Goal: Task Accomplishment & Management: Manage account settings

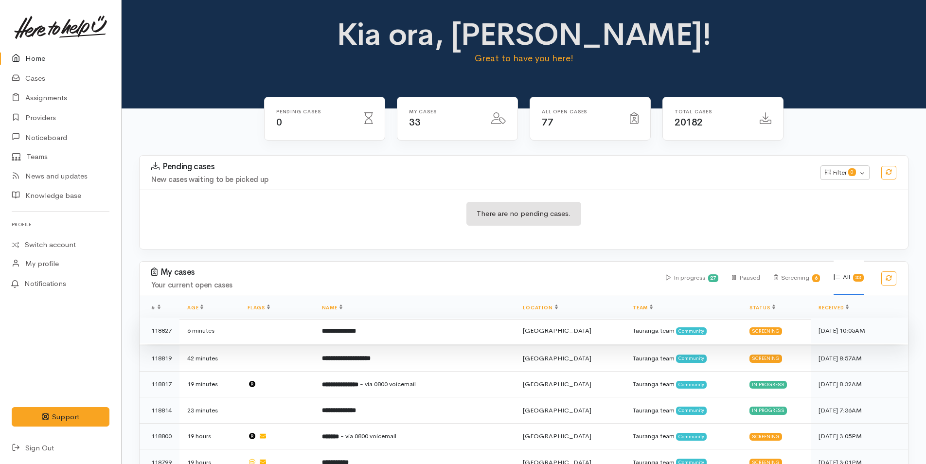
click at [356, 328] on b "**********" at bounding box center [339, 331] width 34 height 6
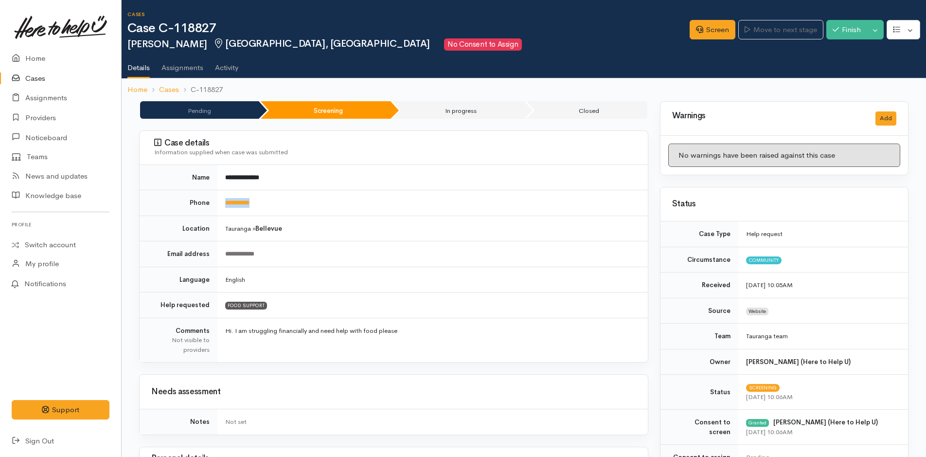
drag, startPoint x: 287, startPoint y: 199, endPoint x: 221, endPoint y: 205, distance: 65.9
click at [221, 205] on td "**********" at bounding box center [433, 203] width 431 height 26
copy link "**********"
click at [714, 28] on link "Screen" at bounding box center [713, 30] width 46 height 20
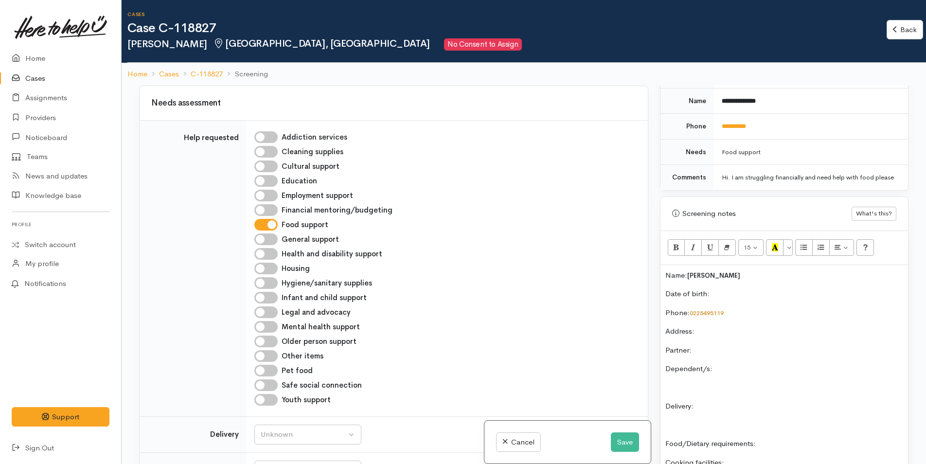
scroll to position [535, 0]
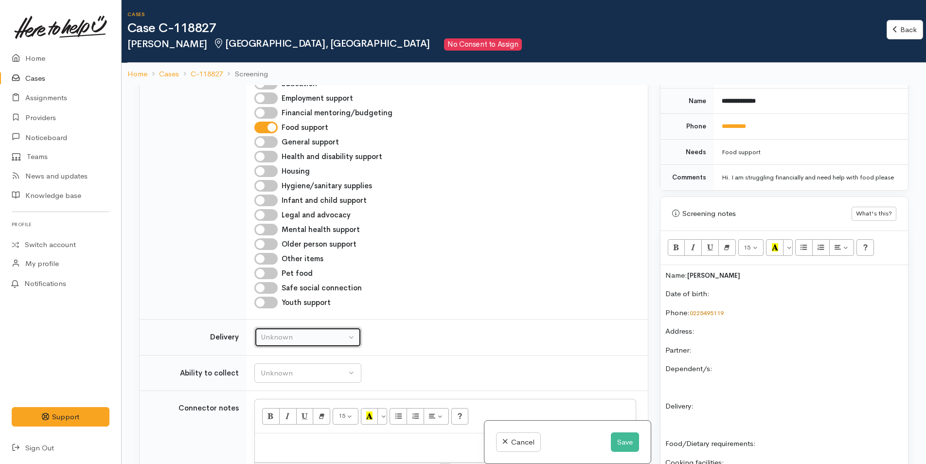
click at [283, 332] on div "Unknown" at bounding box center [304, 337] width 86 height 11
click at [271, 423] on span "No" at bounding box center [272, 428] width 10 height 11
select select "1"
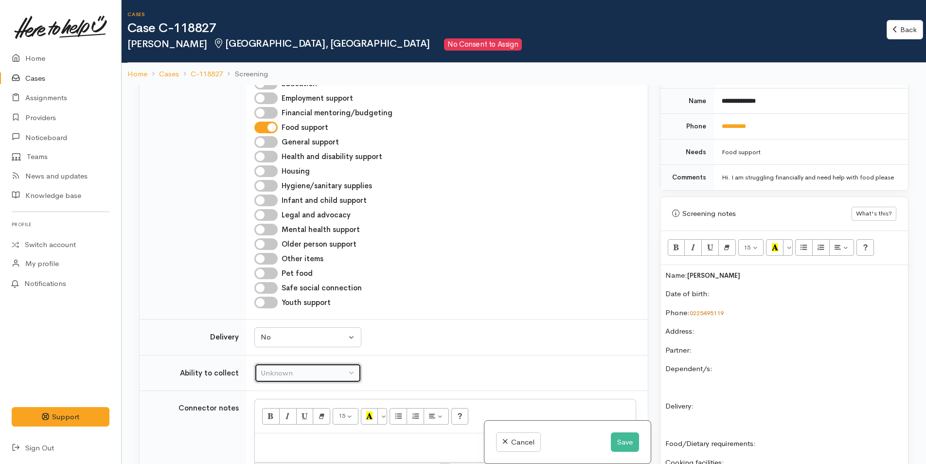
click at [308, 368] on div "Unknown" at bounding box center [304, 373] width 86 height 11
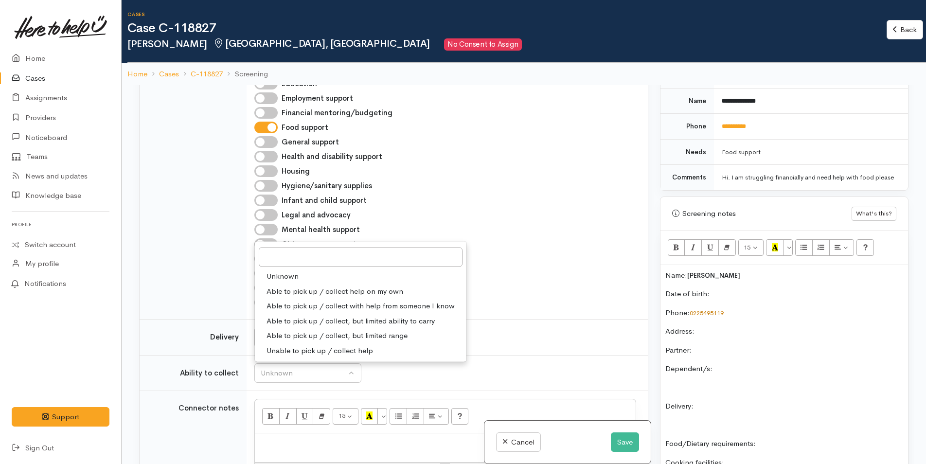
click at [302, 286] on span "Able to pick up / collect help on my own" at bounding box center [335, 291] width 137 height 11
select select "2"
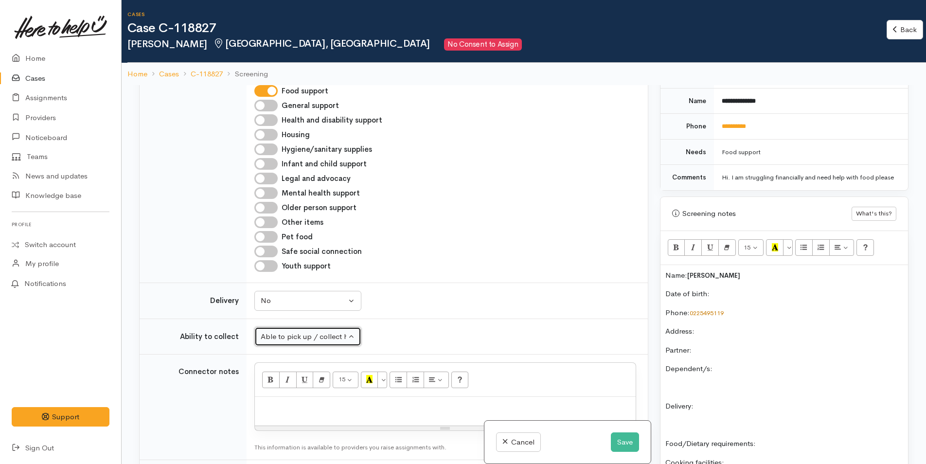
scroll to position [633, 0]
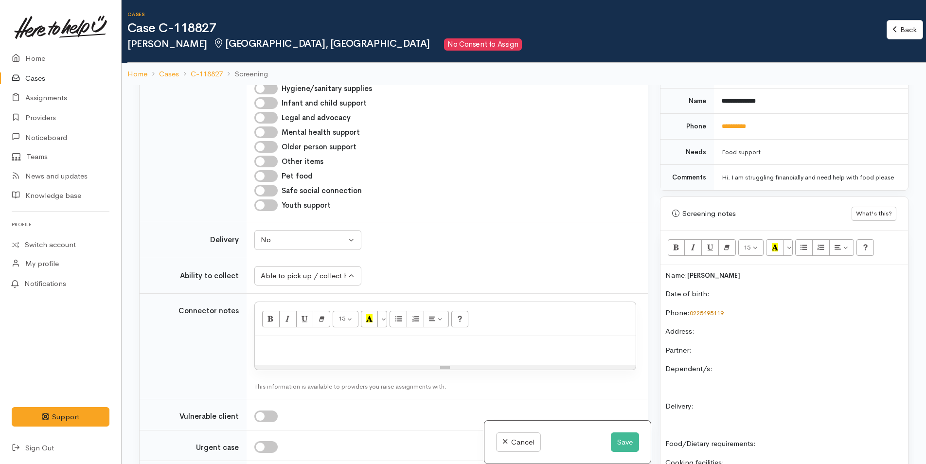
click at [757, 309] on div "Name: Ryan Whiteside Date of birth: Phone:  0225495119 Address:  Partner: Depen…" at bounding box center [785, 419] width 248 height 309
click at [788, 300] on p "Date of birth:" at bounding box center [785, 294] width 238 height 11
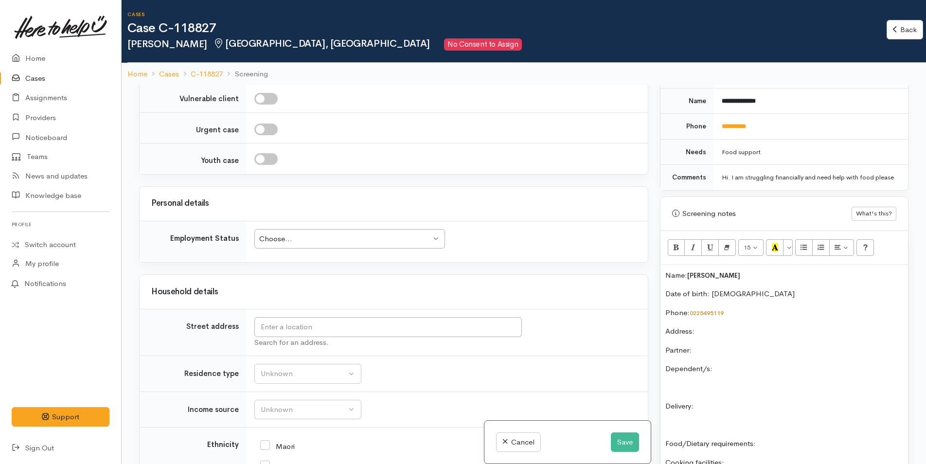
scroll to position [973, 0]
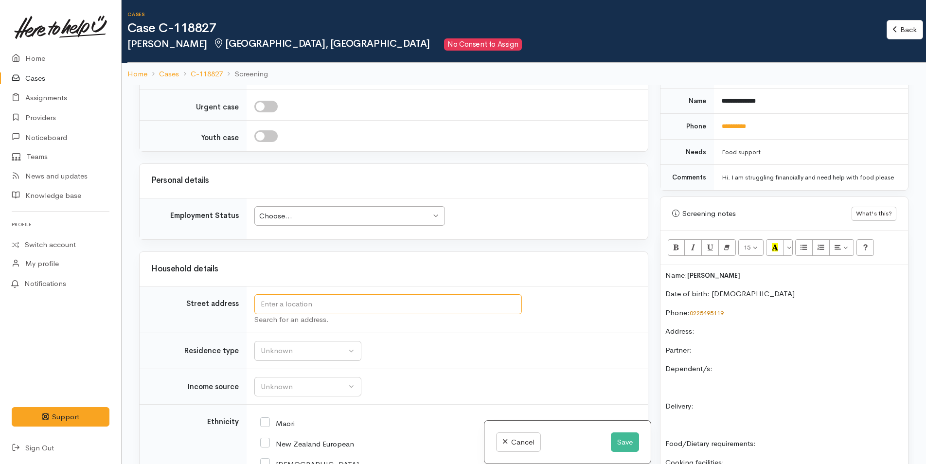
click at [462, 298] on input "text" at bounding box center [388, 304] width 268 height 20
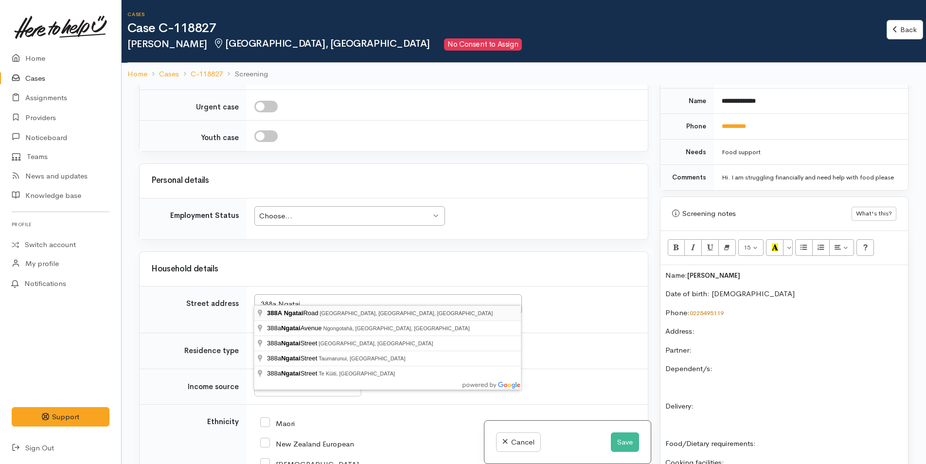
type input "388A Ngatai Road, Bellevue, Tauranga, New Zealand"
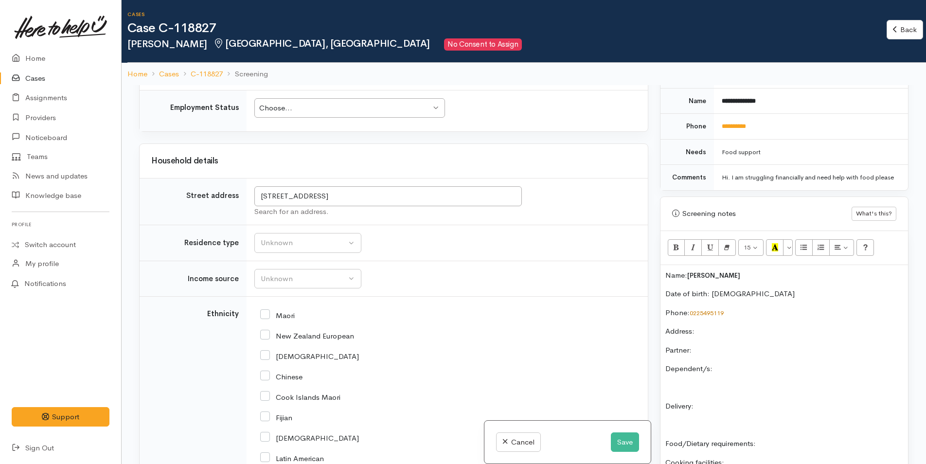
scroll to position [875, 0]
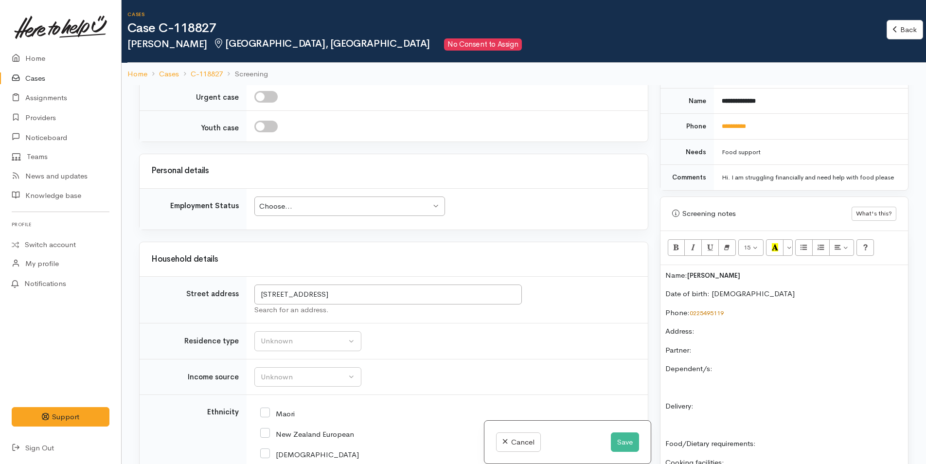
click at [326, 204] on div "Choose..." at bounding box center [345, 206] width 172 height 11
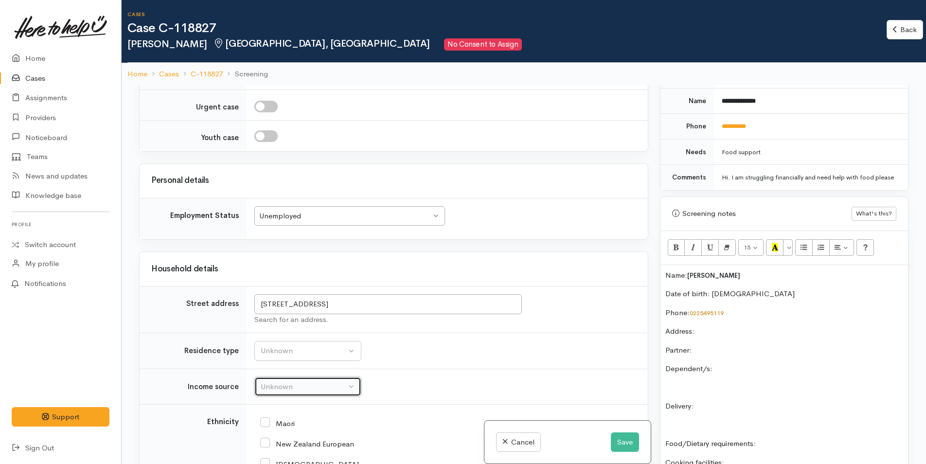
click at [306, 381] on div "Unknown" at bounding box center [304, 386] width 86 height 11
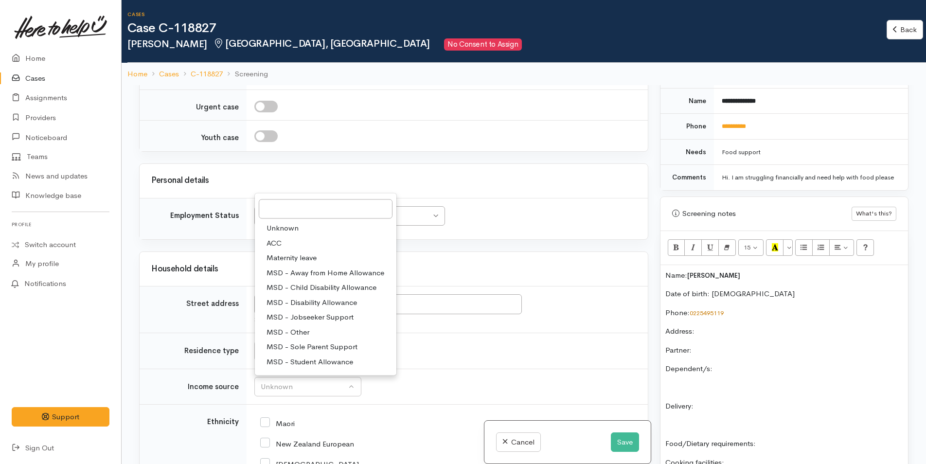
click at [307, 310] on link "MSD - Jobseeker Support" at bounding box center [326, 317] width 142 height 15
select select "4"
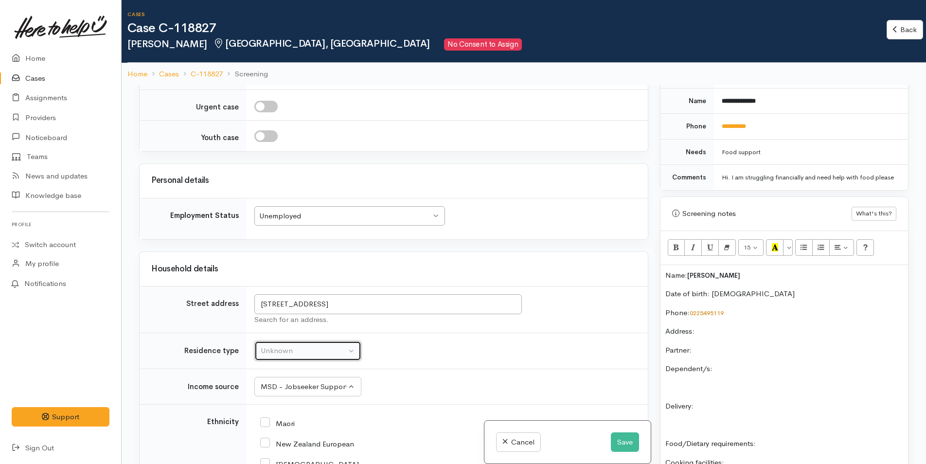
click at [277, 345] on div "Unknown" at bounding box center [304, 350] width 86 height 11
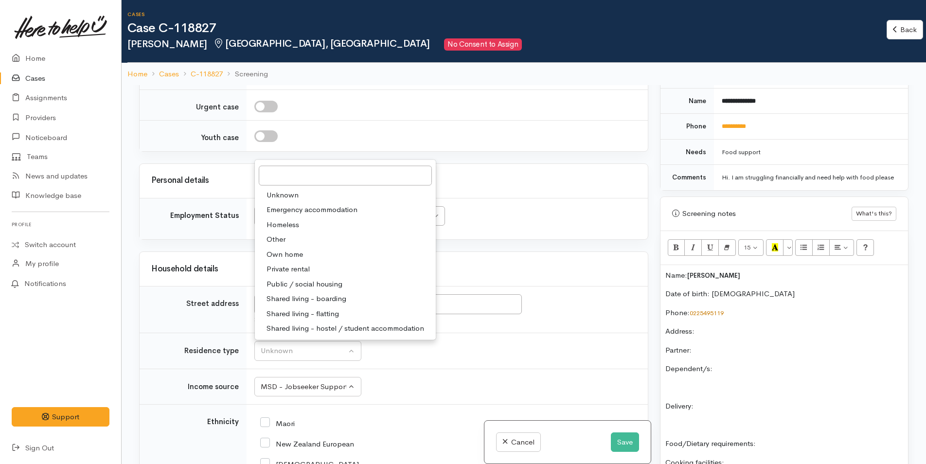
click at [307, 264] on span "Private rental" at bounding box center [288, 269] width 43 height 11
select select "2"
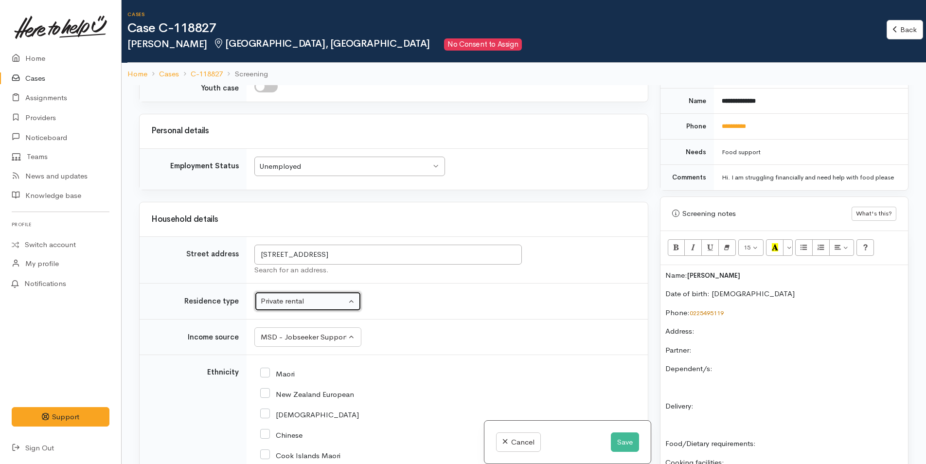
scroll to position [1119, 0]
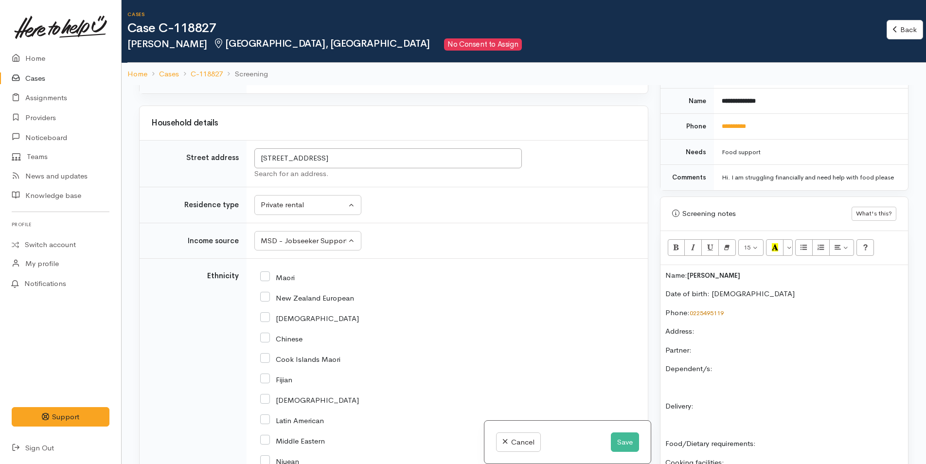
click at [267, 293] on input "New Zealand European" at bounding box center [307, 297] width 94 height 9
checkbox input "true"
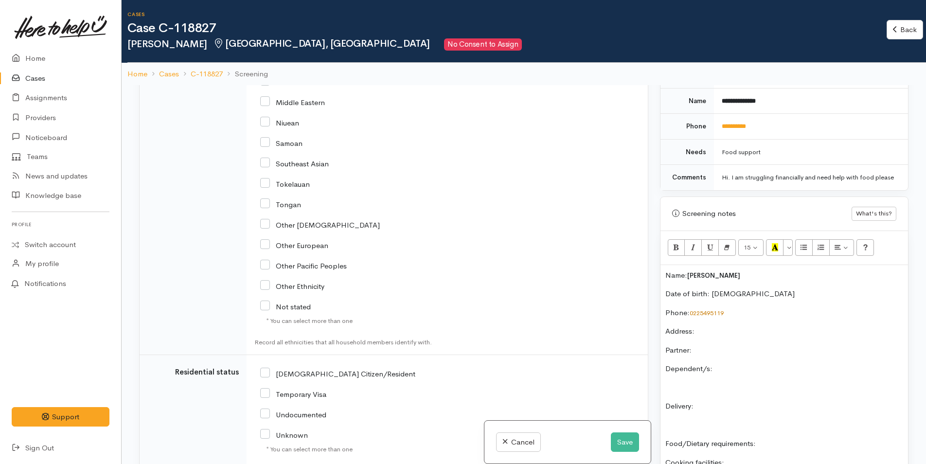
scroll to position [1460, 0]
click at [266, 367] on input "[DEMOGRAPHIC_DATA] Citizen/Resident" at bounding box center [337, 371] width 155 height 9
checkbox input "true"
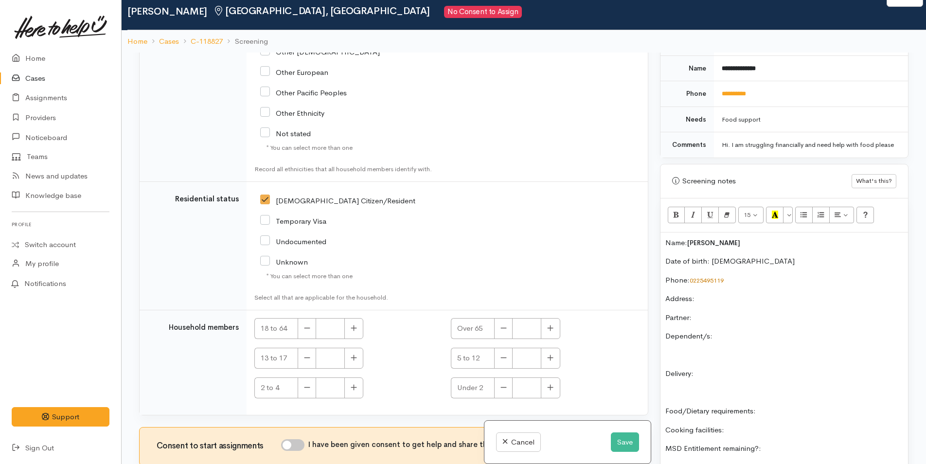
scroll to position [85, 0]
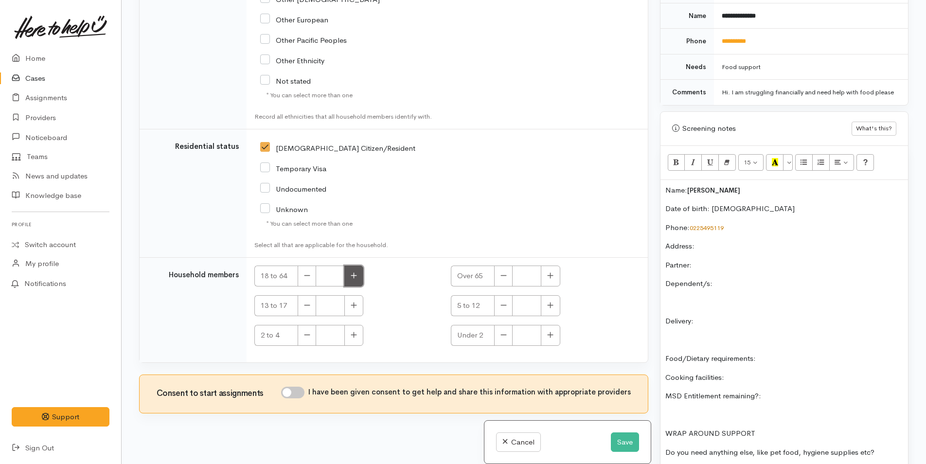
click at [357, 266] on button "button" at bounding box center [354, 276] width 19 height 21
type input "1"
click at [301, 387] on input "I have been given consent to get help and share this information with appropria…" at bounding box center [292, 393] width 23 height 12
checkbox input "true"
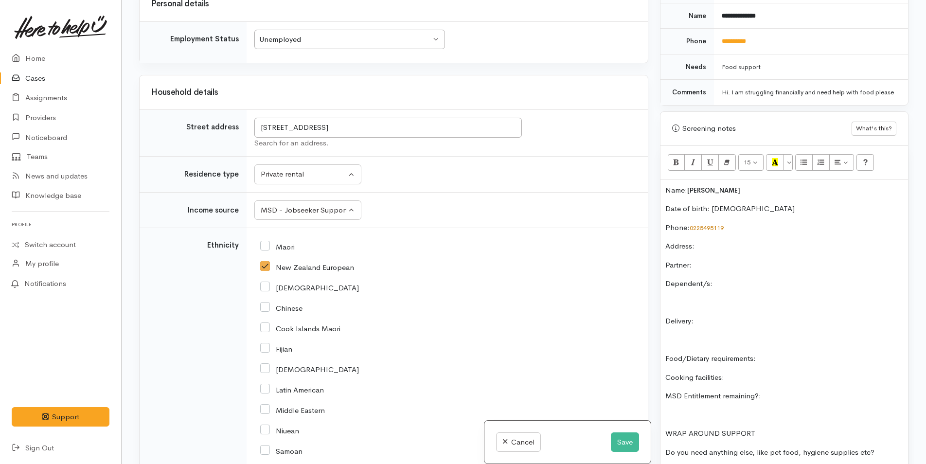
scroll to position [966, 0]
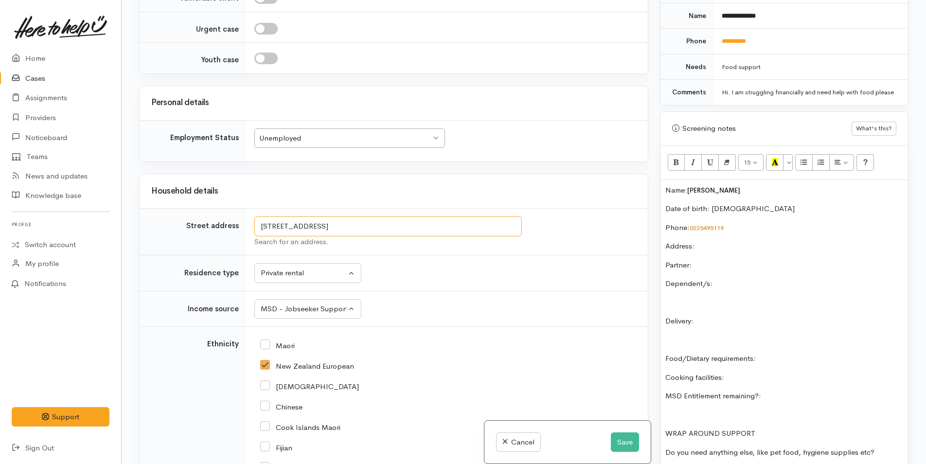
drag, startPoint x: 463, startPoint y: 223, endPoint x: 251, endPoint y: 209, distance: 212.1
click at [251, 209] on td "388A Ngatai Road, Bellevue, Tauranga, New Zealand Search for an address." at bounding box center [447, 232] width 401 height 47
click at [740, 264] on div "Name: Ryan Whiteside Date of birth: 15/8/1984 Phone:  0225495119 Address:  Part…" at bounding box center [785, 334] width 248 height 309
click at [744, 252] on p "Address:" at bounding box center [785, 246] width 238 height 11
click at [749, 267] on div "Name: Ryan Whiteside Date of birth: 15/8/1984 Phone:  0225495119 Address:  388A…" at bounding box center [785, 334] width 248 height 309
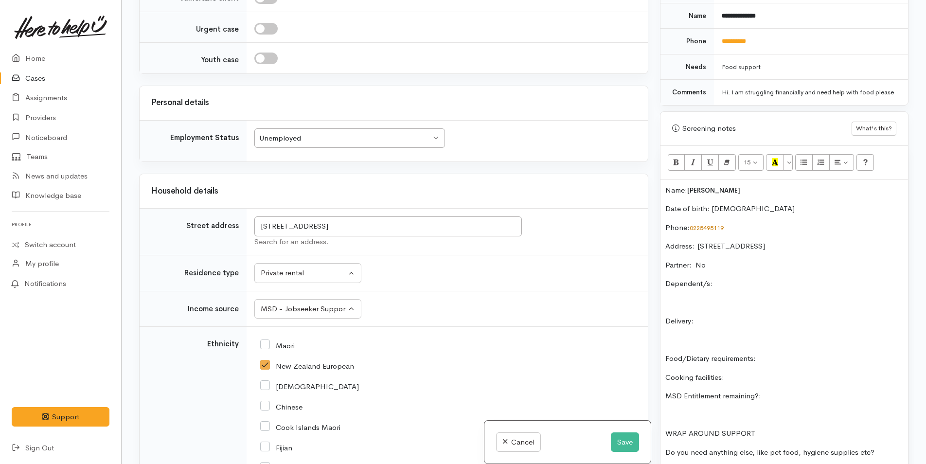
click at [775, 290] on p "Dependent/s:" at bounding box center [785, 283] width 238 height 11
click at [724, 324] on div "Name: Ryan Whiteside Date of birth: 15/8/1984 Phone:  0225495119 Address:  388A…" at bounding box center [785, 334] width 248 height 309
click at [856, 363] on p "Food/Dietary requirements:" at bounding box center [785, 358] width 238 height 11
click at [750, 383] on p "Cooking facilities:" at bounding box center [785, 377] width 238 height 11
click at [825, 402] on p "MSD Entitlement remaining?:" at bounding box center [785, 396] width 238 height 11
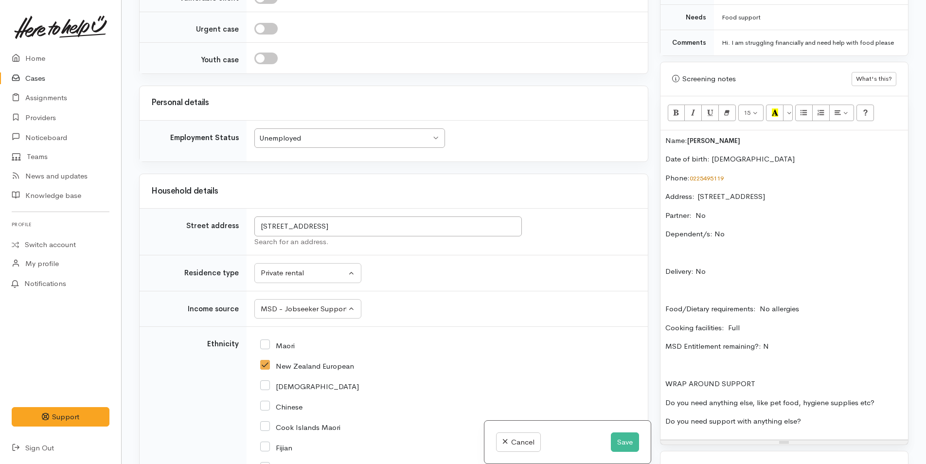
scroll to position [535, 0]
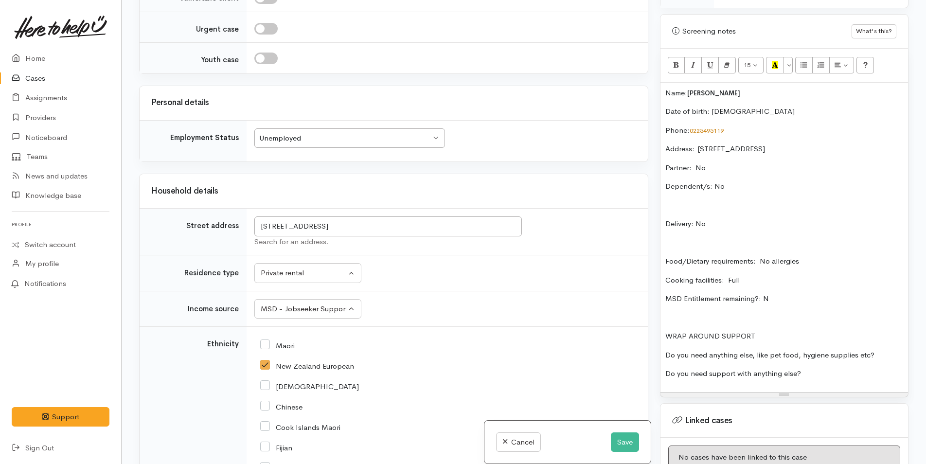
click at [886, 359] on div "Name: Ryan Whiteside Date of birth: 15/8/1984 Phone:  0225495119 Address:  388A…" at bounding box center [785, 237] width 248 height 309
click at [879, 380] on p "Do you need support with anything else?" at bounding box center [785, 373] width 238 height 11
click at [666, 99] on p "Name: Ryan Whiteside" at bounding box center [785, 93] width 238 height 11
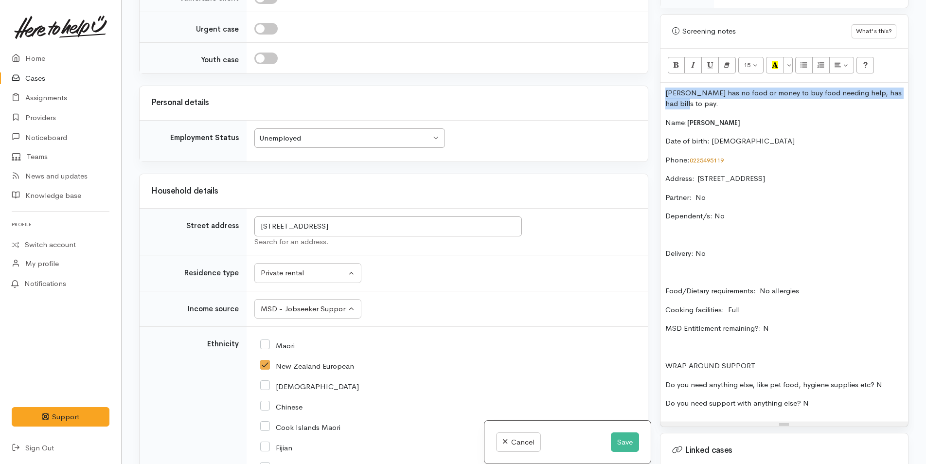
drag, startPoint x: 671, startPoint y: 114, endPoint x: 654, endPoint y: 103, distance: 20.0
click at [654, 103] on div "Warnings Add No warnings have been raised against this case Add Warning Title ●…" at bounding box center [784, 232] width 260 height 464
copy p "[PERSON_NAME] has no food or money to buy food needing help, has had bills to p…"
click at [623, 441] on button "Save" at bounding box center [625, 443] width 28 height 20
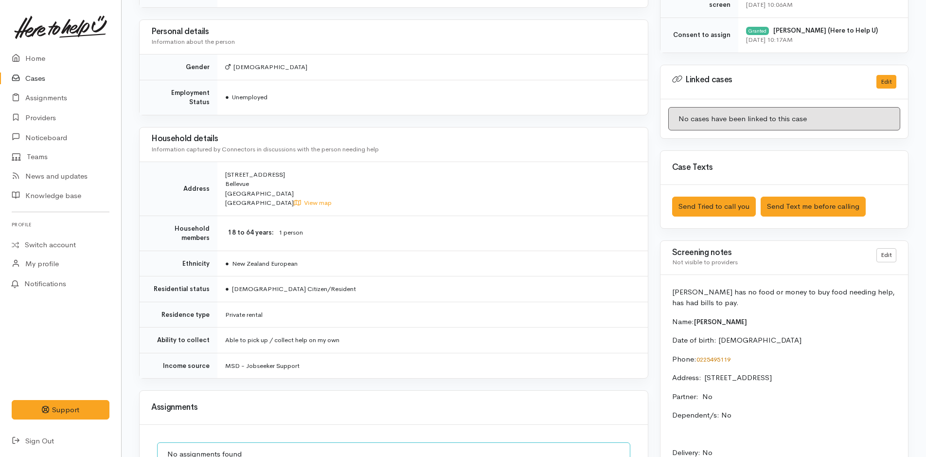
scroll to position [584, 0]
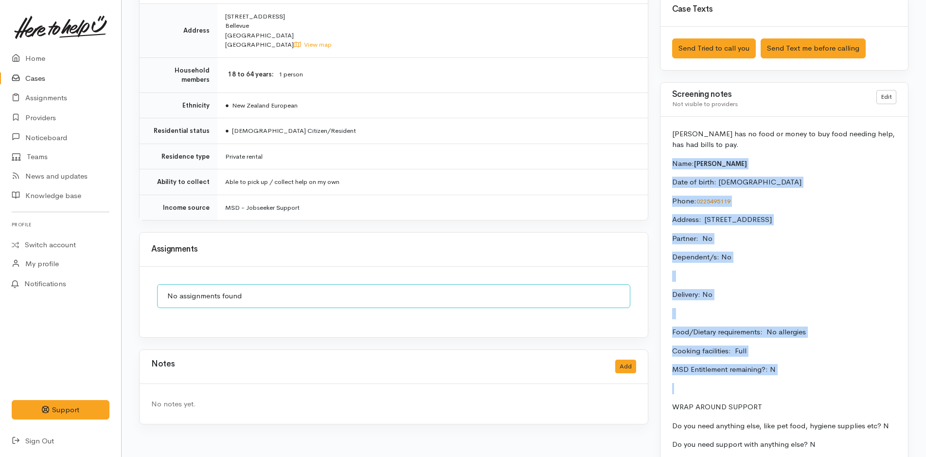
drag, startPoint x: 780, startPoint y: 367, endPoint x: 658, endPoint y: 167, distance: 234.5
click at [658, 167] on div "Warnings Add No warnings have been raised against this case Add Warning Title ●…" at bounding box center [784, 7] width 260 height 982
copy div "Name: Ryan Whiteside Date of birth: 15/8/1984 Phone:  0225495119 Address:  388A…"
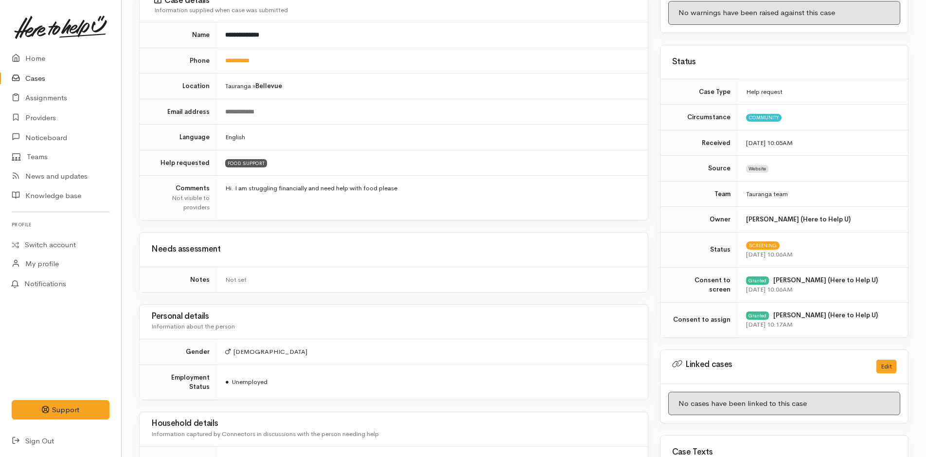
scroll to position [0, 0]
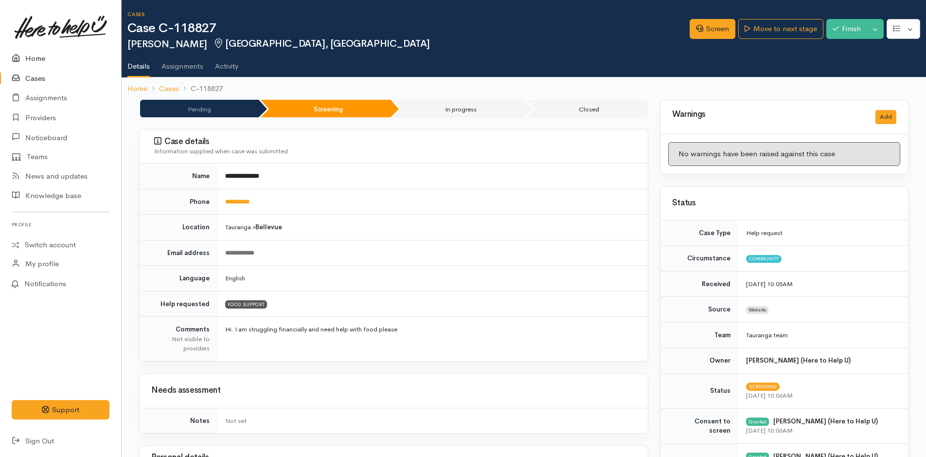
click at [49, 56] on link "Home" at bounding box center [60, 59] width 121 height 20
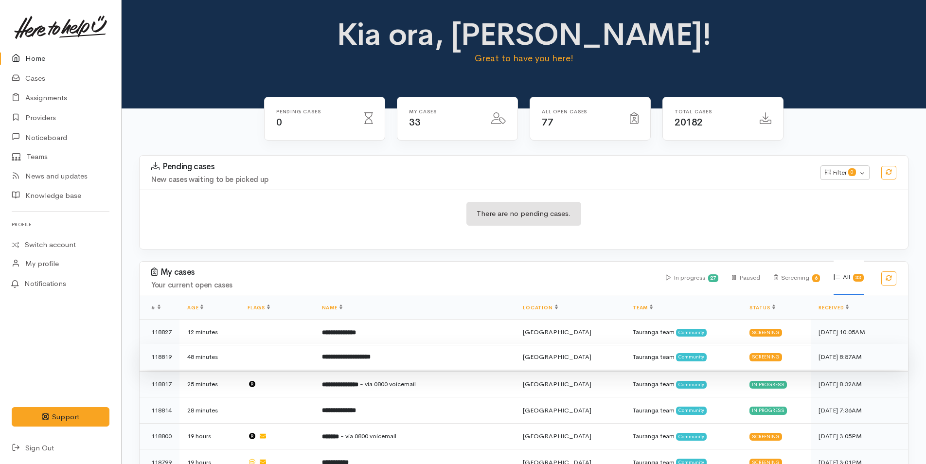
click at [371, 354] on b "**********" at bounding box center [346, 357] width 49 height 6
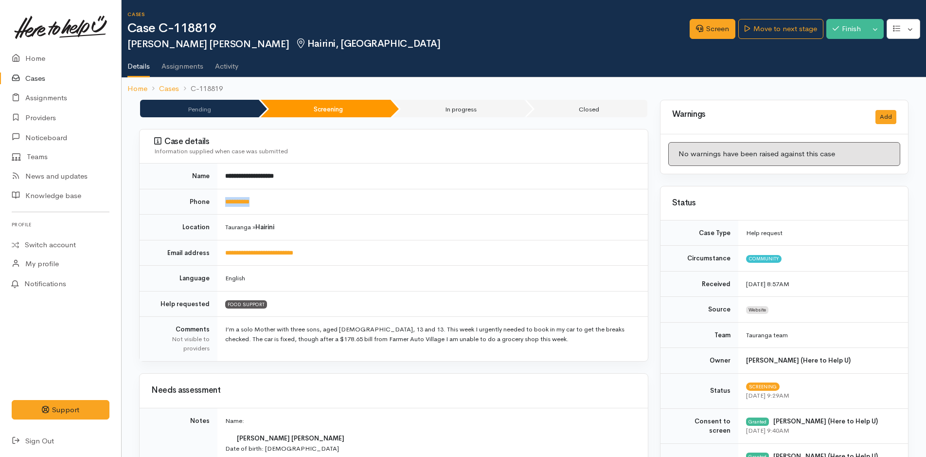
drag, startPoint x: 286, startPoint y: 206, endPoint x: 224, endPoint y: 201, distance: 62.5
click at [224, 201] on td "**********" at bounding box center [433, 202] width 431 height 26
copy link "**********"
click at [729, 28] on link "Screen" at bounding box center [713, 29] width 46 height 20
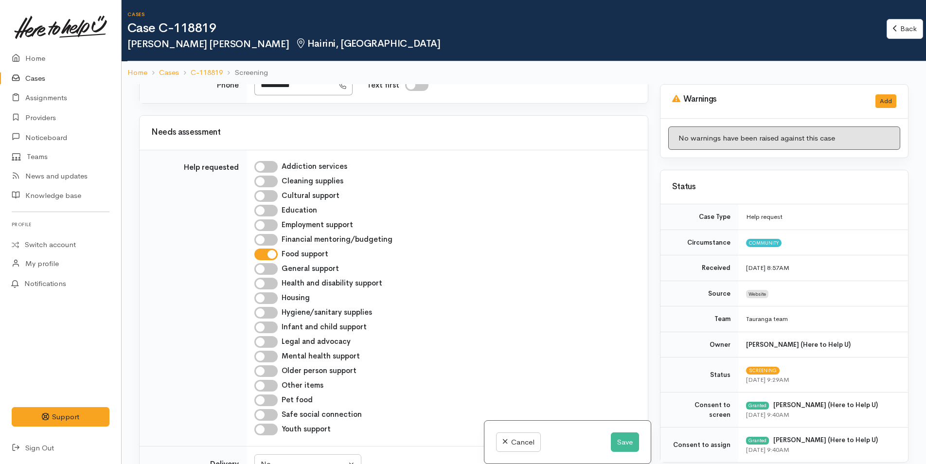
scroll to position [730, 0]
click at [271, 381] on input "Other items" at bounding box center [265, 387] width 23 height 12
checkbox input "true"
click at [268, 308] on input "Hygiene/sanitary supplies" at bounding box center [265, 314] width 23 height 12
checkbox input "true"
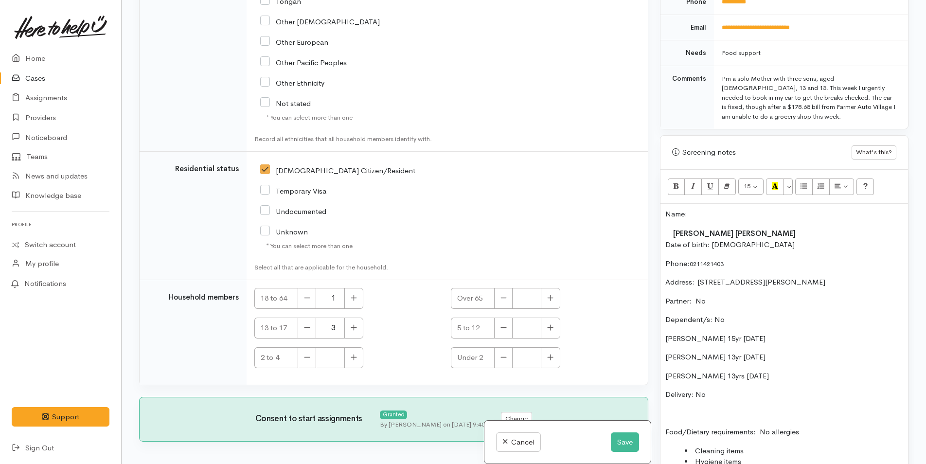
scroll to position [633, 0]
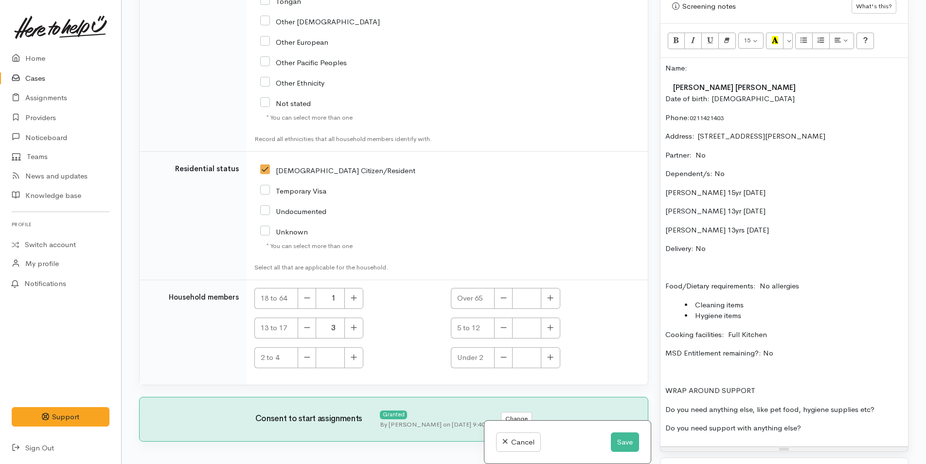
click at [668, 67] on p "Name:" at bounding box center [785, 68] width 238 height 11
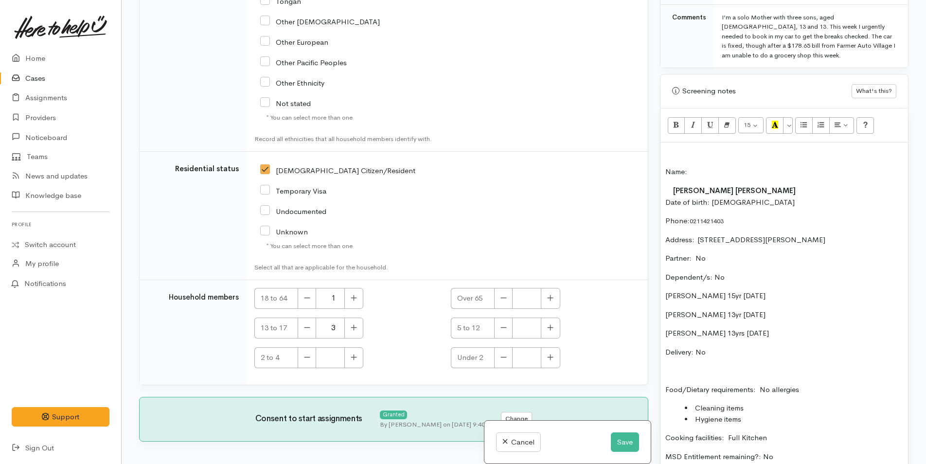
scroll to position [535, 0]
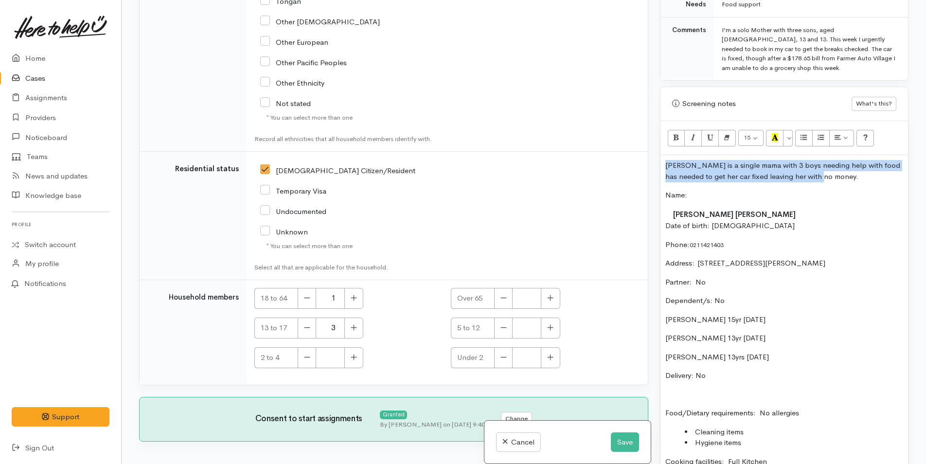
drag, startPoint x: 829, startPoint y: 178, endPoint x: 659, endPoint y: 164, distance: 169.8
click at [659, 164] on div "Warnings Add No warnings have been raised against this case Add Warning Title ●…" at bounding box center [784, 232] width 260 height 464
copy p "[PERSON_NAME] is a single mama with 3 boys needing help with food has needed to…"
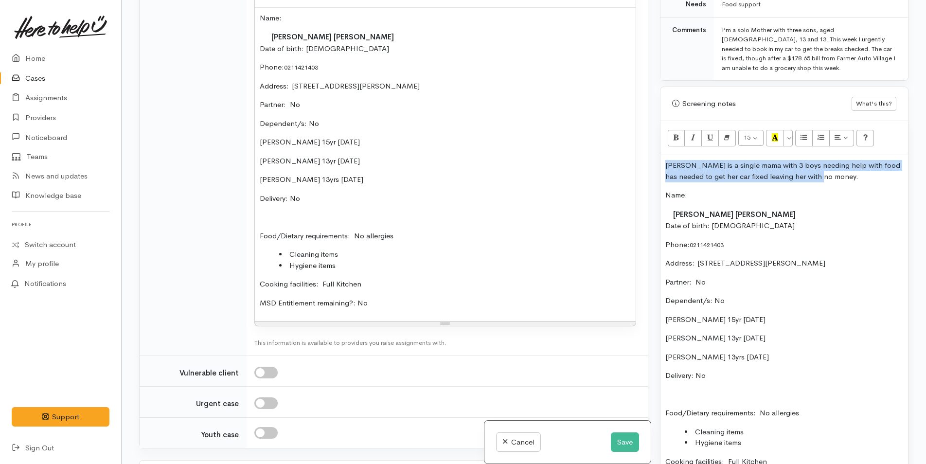
scroll to position [1196, 0]
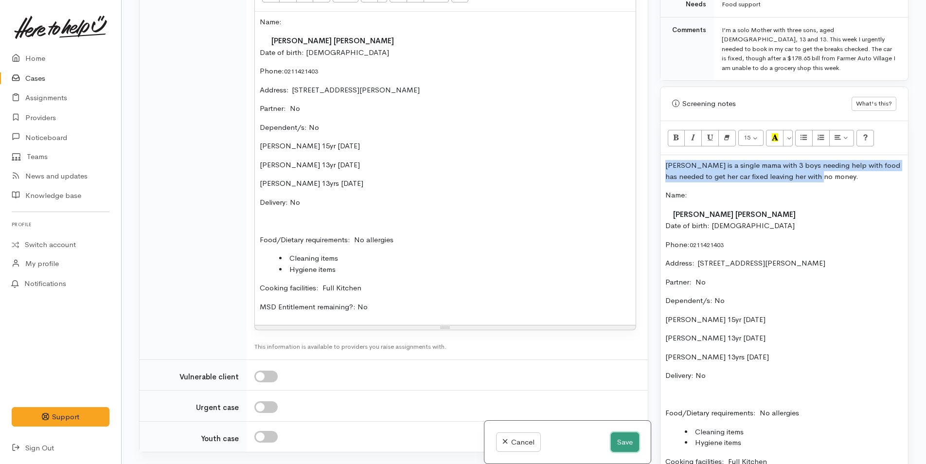
click at [621, 439] on button "Save" at bounding box center [625, 443] width 28 height 20
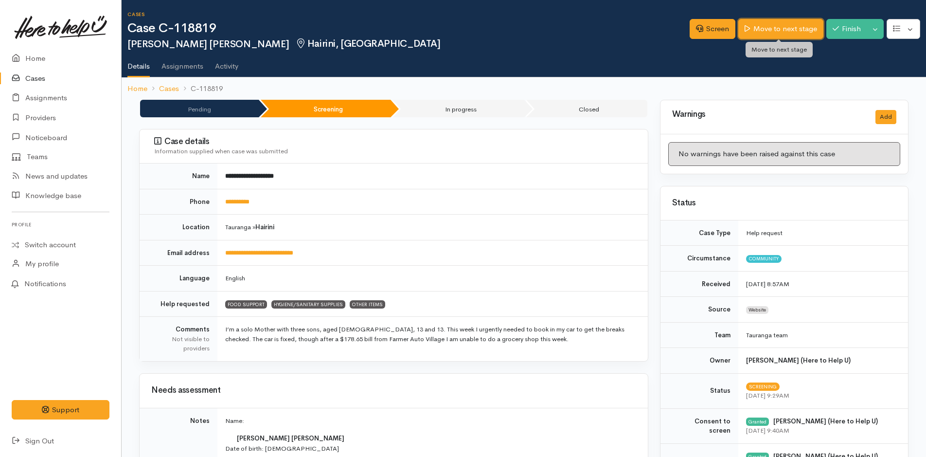
click at [790, 29] on link "Move to next stage" at bounding box center [781, 29] width 85 height 20
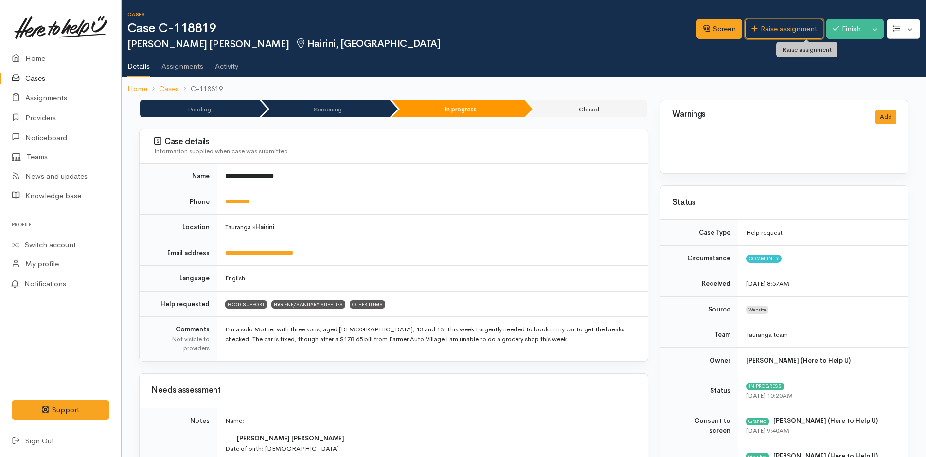
click at [790, 29] on link "Raise assignment" at bounding box center [784, 29] width 78 height 20
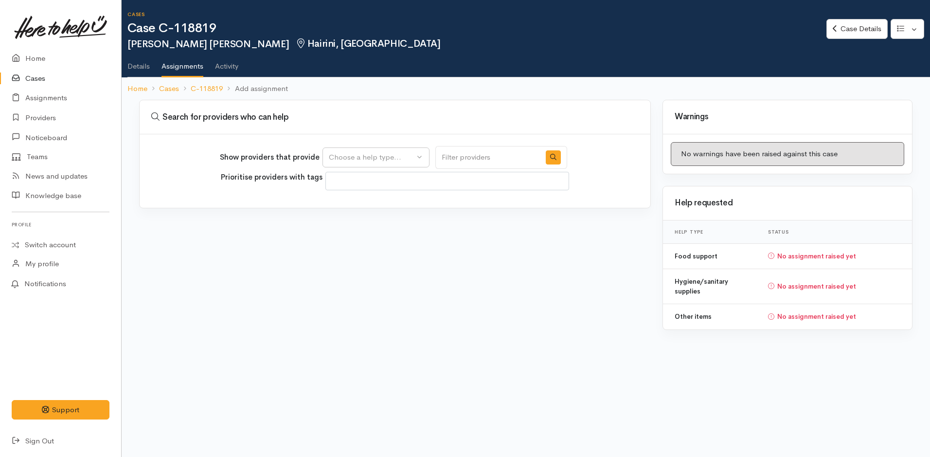
select select
click at [391, 160] on div "Choose a help type..." at bounding box center [372, 157] width 86 height 11
click at [375, 200] on span "Food support" at bounding box center [357, 204] width 45 height 11
select select "3"
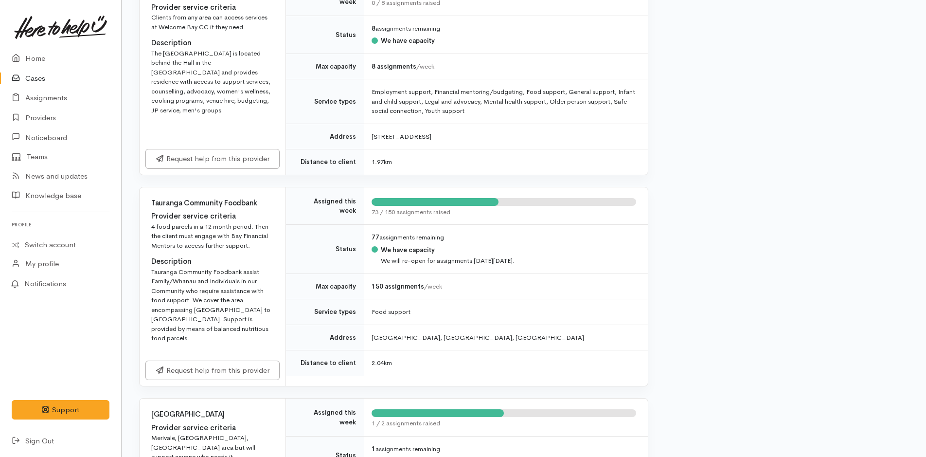
scroll to position [487, 0]
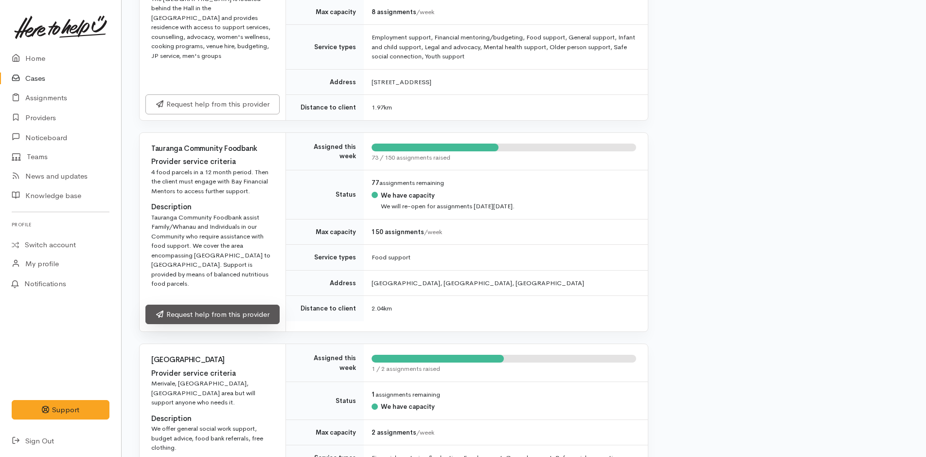
click at [254, 305] on link "Request help from this provider" at bounding box center [212, 315] width 134 height 20
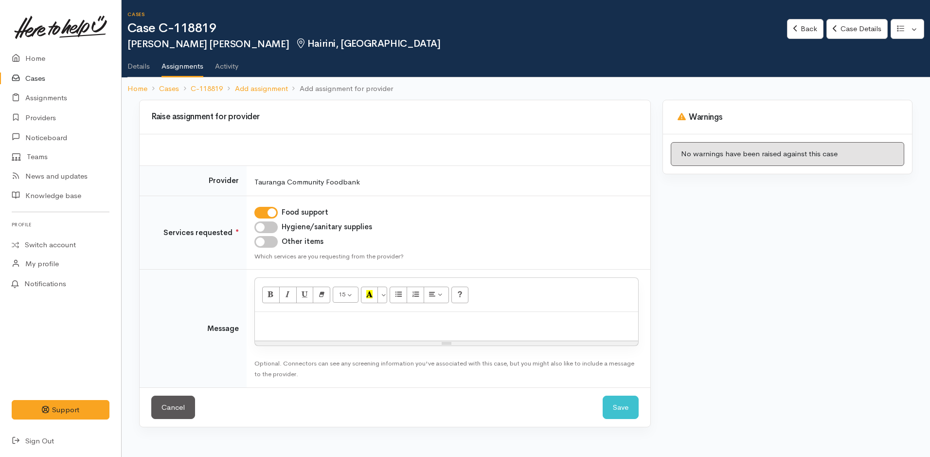
click at [278, 318] on p at bounding box center [447, 322] width 374 height 11
click at [272, 226] on input "Hygiene/sanitary supplies" at bounding box center [265, 227] width 23 height 12
checkbox input "true"
click at [268, 244] on input "Other items" at bounding box center [265, 242] width 23 height 12
checkbox input "true"
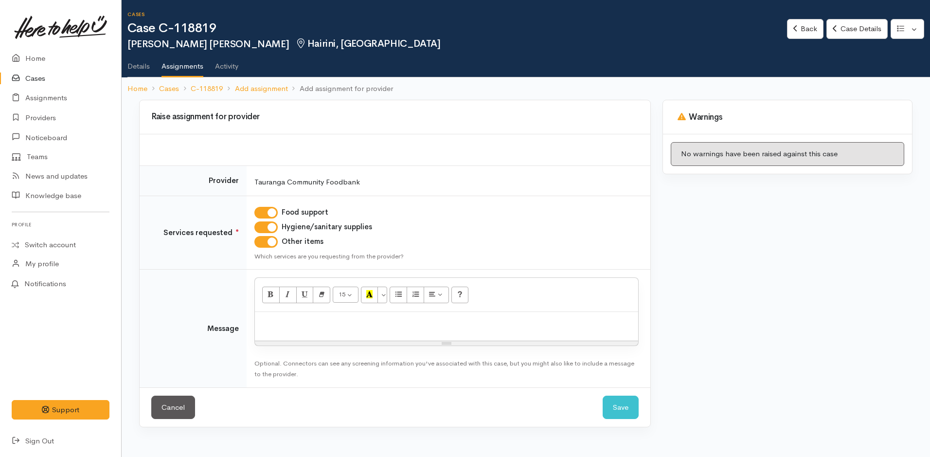
click at [290, 322] on p at bounding box center [447, 322] width 374 height 11
paste div
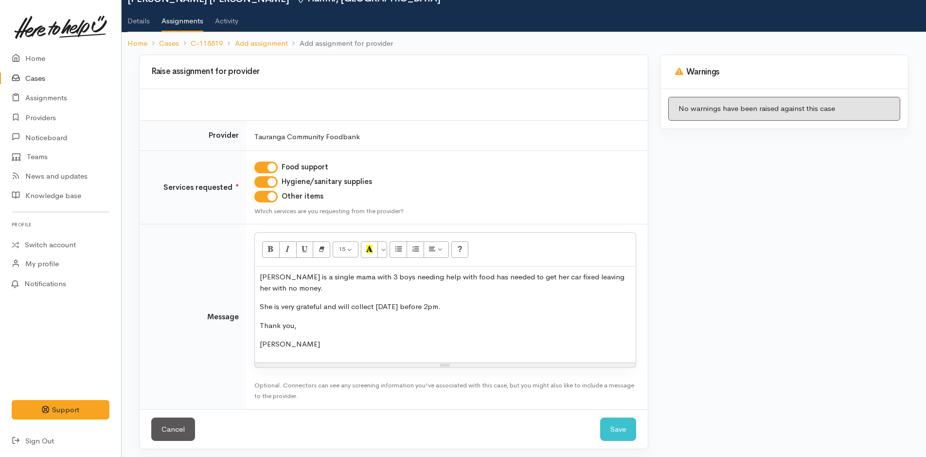
scroll to position [49, 0]
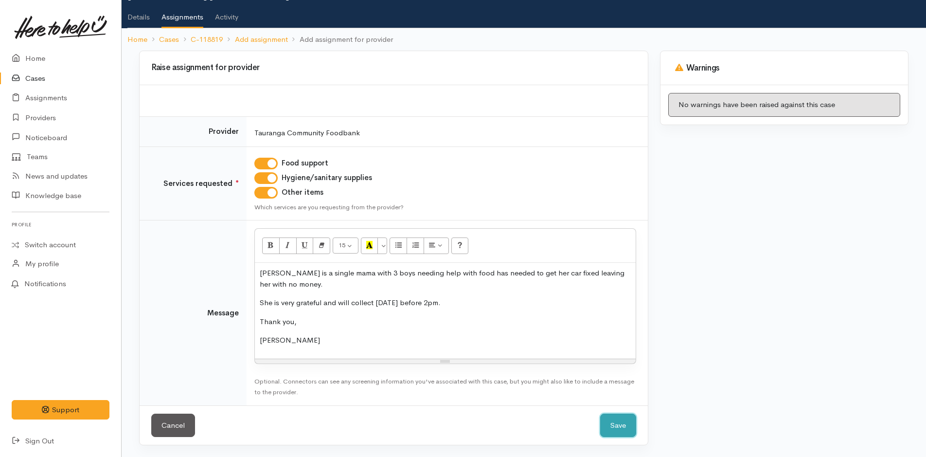
click at [628, 425] on button "Save" at bounding box center [618, 426] width 36 height 24
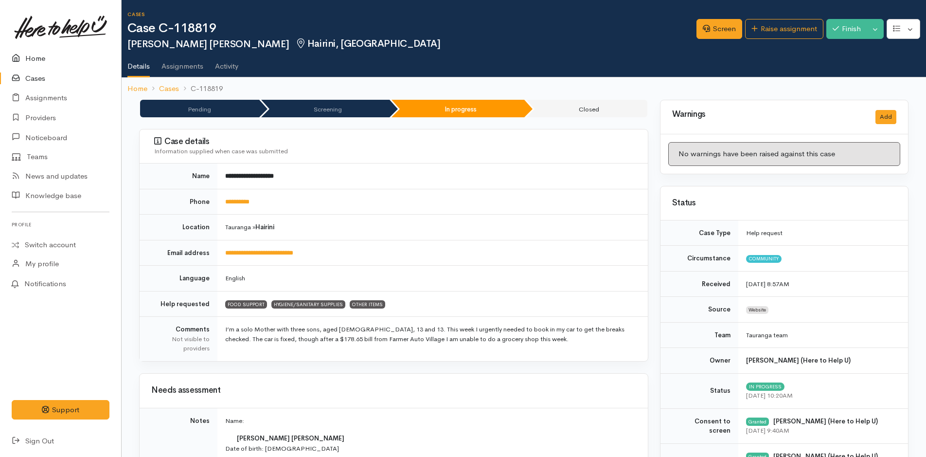
click at [40, 58] on link "Home" at bounding box center [60, 59] width 121 height 20
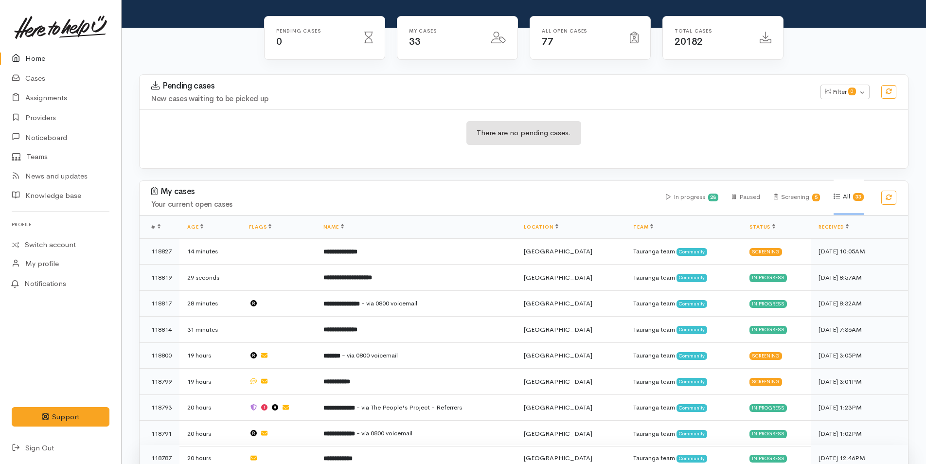
scroll to position [195, 0]
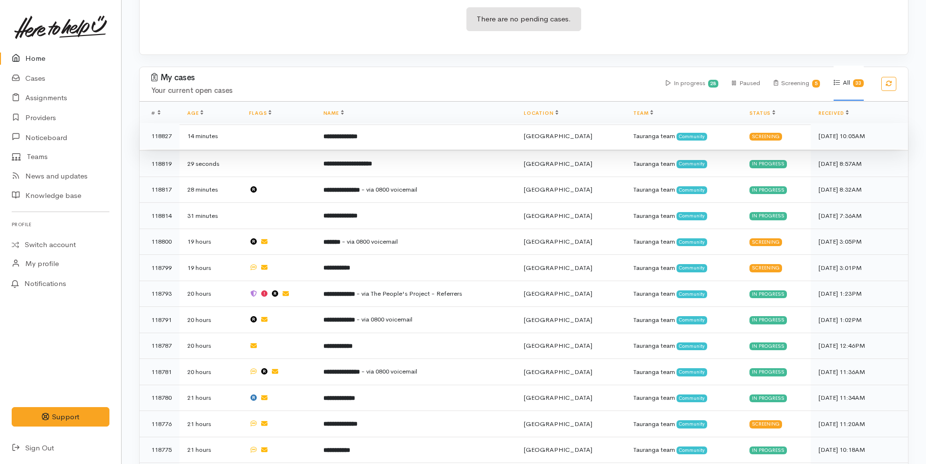
click at [358, 137] on b "**********" at bounding box center [341, 136] width 34 height 6
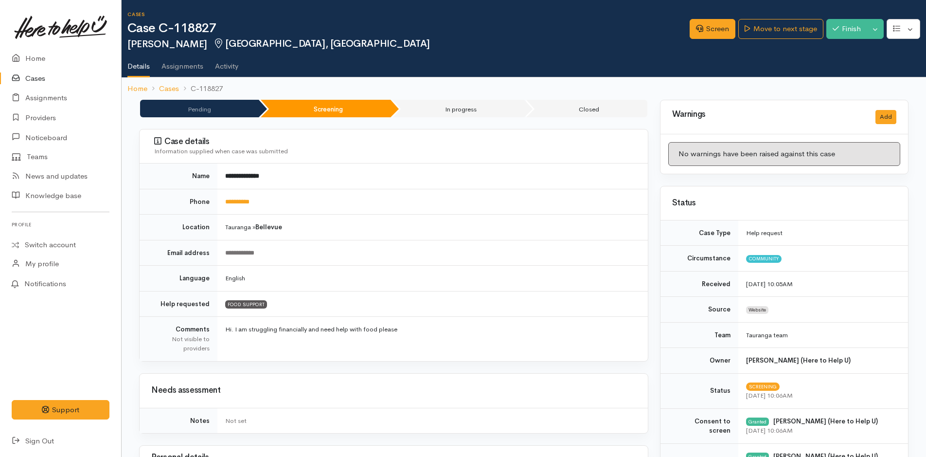
click at [704, 17] on div "Screen Move to next stage Finish Toggle Dropdown Pause Cancel" at bounding box center [808, 31] width 236 height 32
click at [706, 24] on link "Screen" at bounding box center [713, 29] width 46 height 20
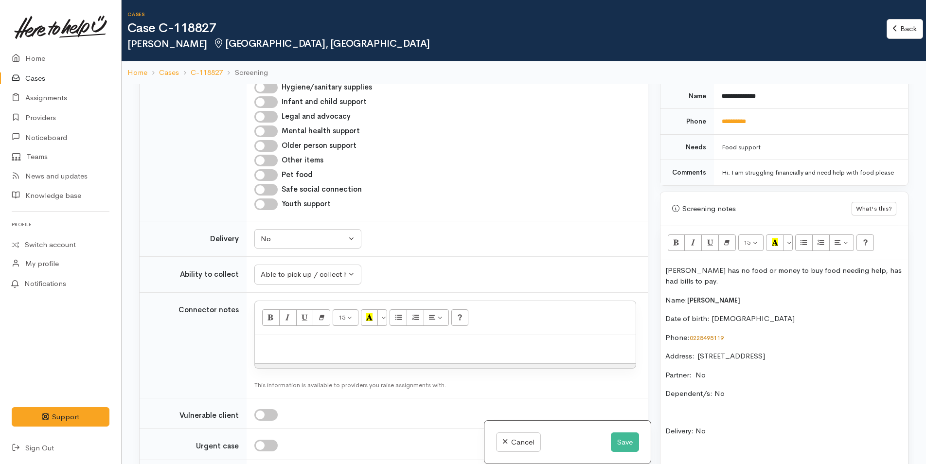
scroll to position [535, 0]
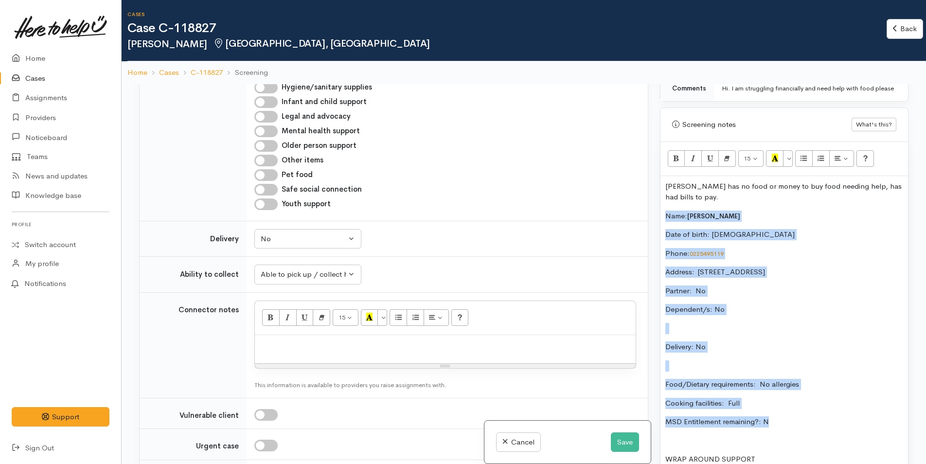
drag, startPoint x: 804, startPoint y: 431, endPoint x: 665, endPoint y: 216, distance: 255.8
click at [665, 216] on div "Ryan has no food or money to buy food needing help, has had bills to pay. Name:…" at bounding box center [785, 345] width 248 height 339
copy div "Name: Ryan Whiteside Date of birth: 15/8/1984 Phone:  0225495119 Address:  388A…"
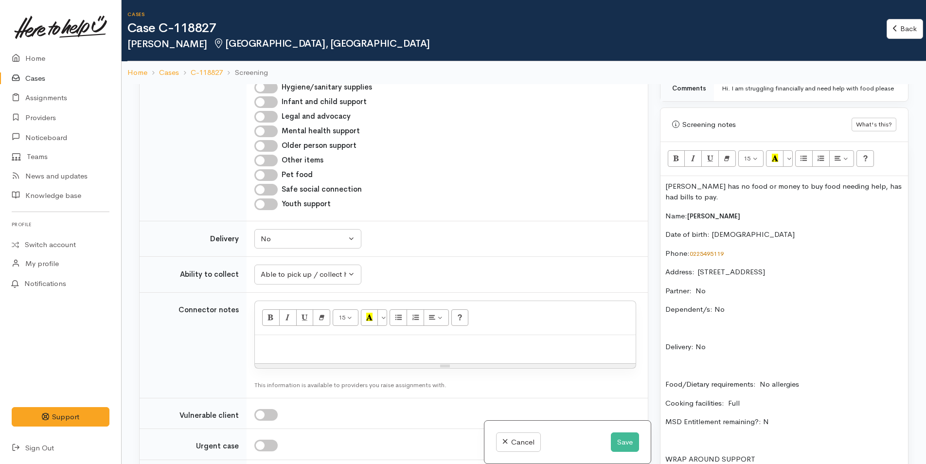
click at [303, 340] on p at bounding box center [445, 345] width 371 height 11
paste div
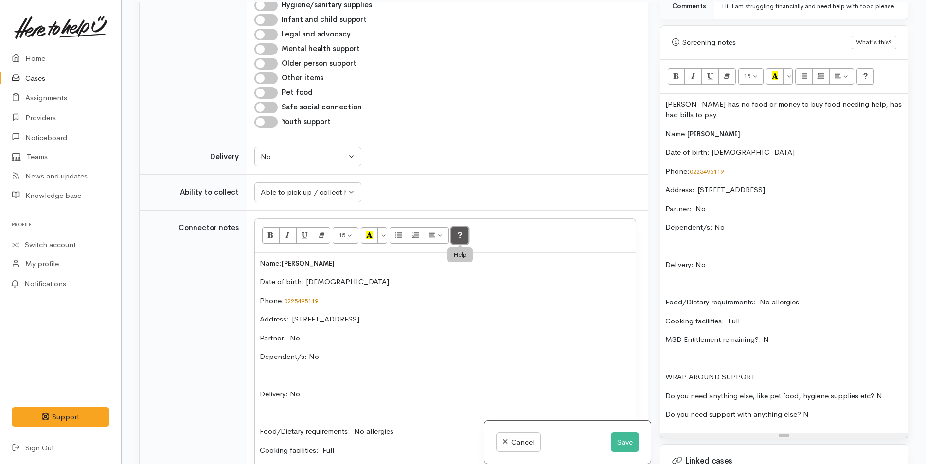
click at [465, 227] on button "Help" at bounding box center [461, 235] width 18 height 17
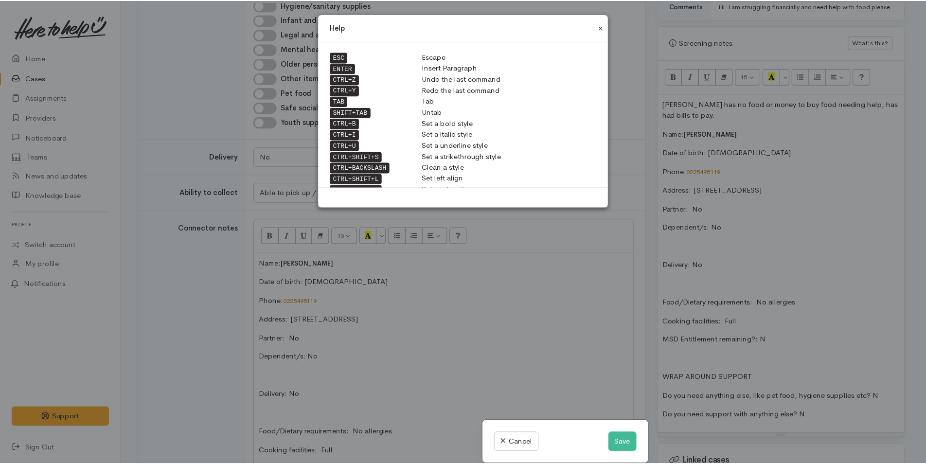
scroll to position [0, 0]
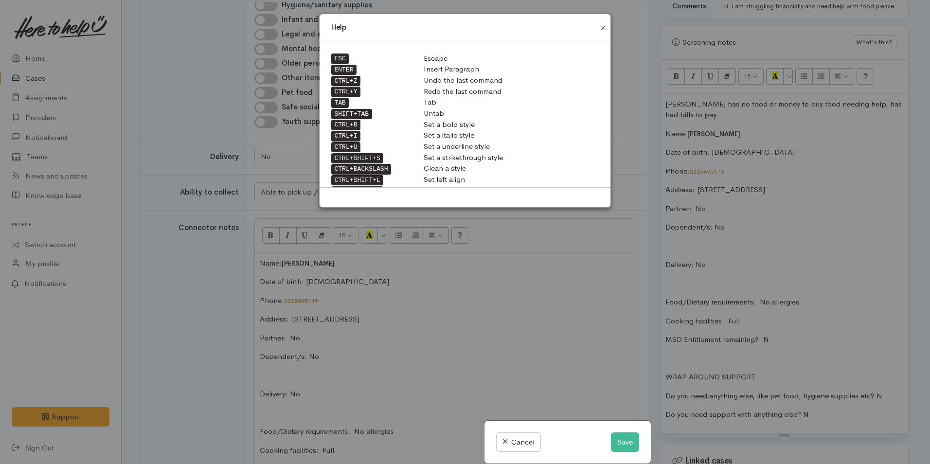
click at [601, 24] on button "Close" at bounding box center [604, 28] width 16 height 12
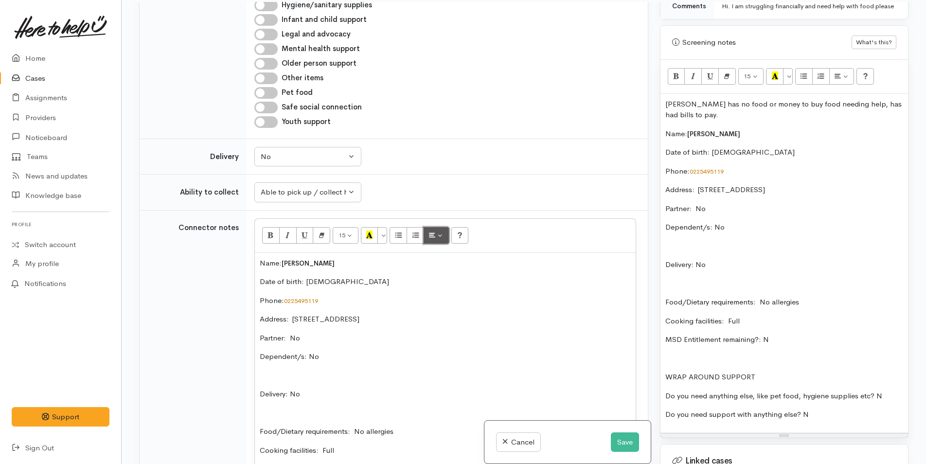
click at [441, 227] on button "Paragraph" at bounding box center [436, 235] width 25 height 17
click at [524, 251] on icon "Indent (CTRL+])" at bounding box center [523, 255] width 6 height 8
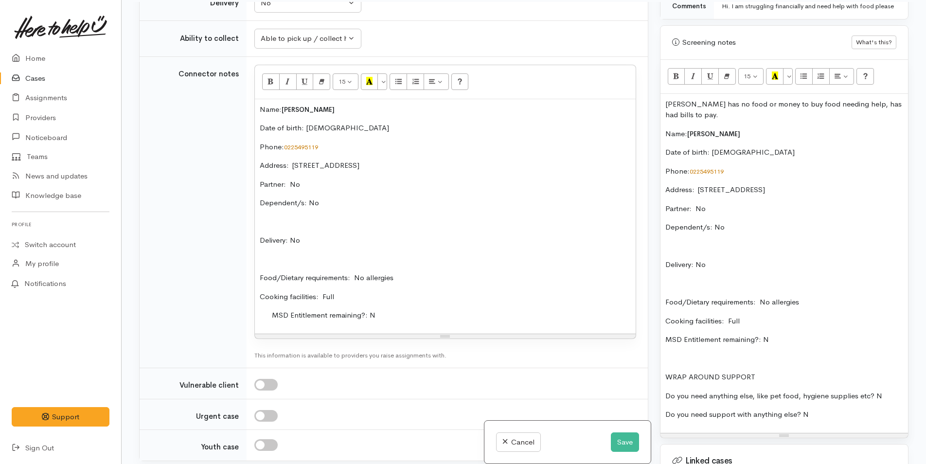
scroll to position [730, 0]
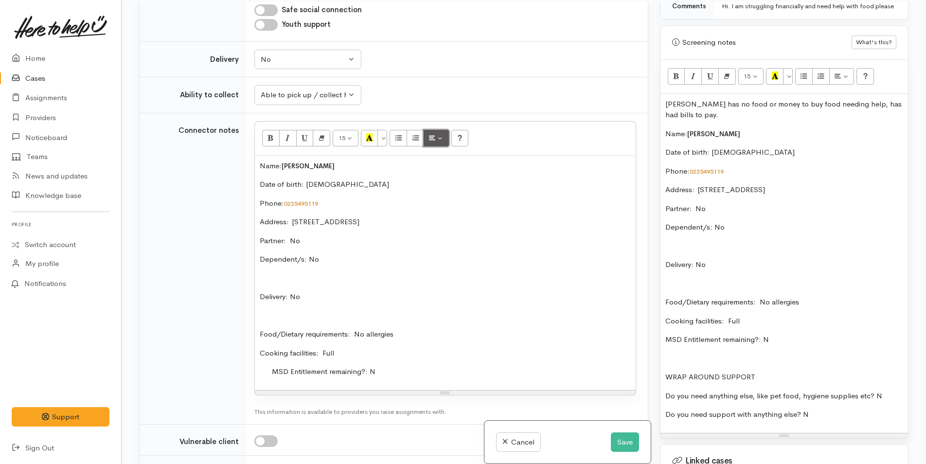
click at [438, 131] on button "Paragraph" at bounding box center [436, 138] width 25 height 17
click at [507, 154] on icon "Outdent (CTRL+[)" at bounding box center [506, 158] width 6 height 8
click at [443, 130] on button "Paragraph" at bounding box center [436, 138] width 25 height 17
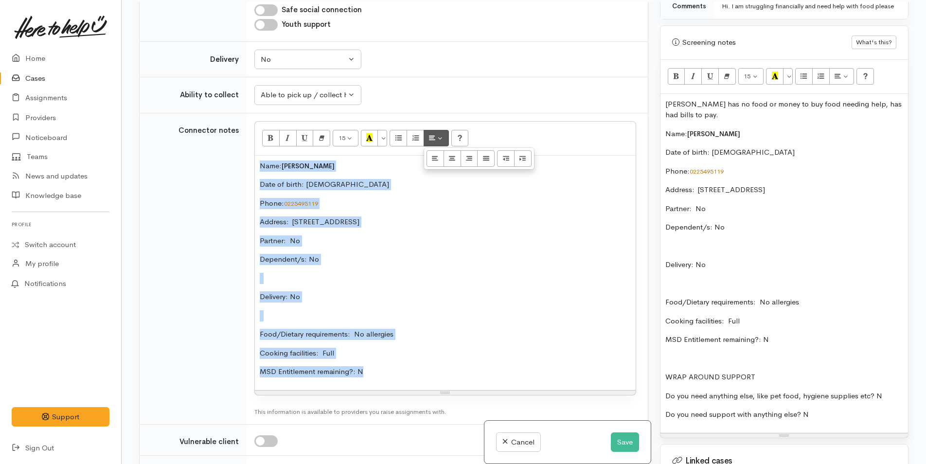
drag, startPoint x: 384, startPoint y: 365, endPoint x: 251, endPoint y: 159, distance: 246.0
click at [251, 159] on td "<p>Name:&nbsp;&nbsp;<span style="font-size: 13px; font-weight: 600;">Ryan White…" at bounding box center [447, 269] width 401 height 312
click at [441, 130] on button "Paragraph" at bounding box center [436, 138] width 25 height 17
click at [522, 150] on button "Indent (CTRL+])" at bounding box center [523, 158] width 18 height 17
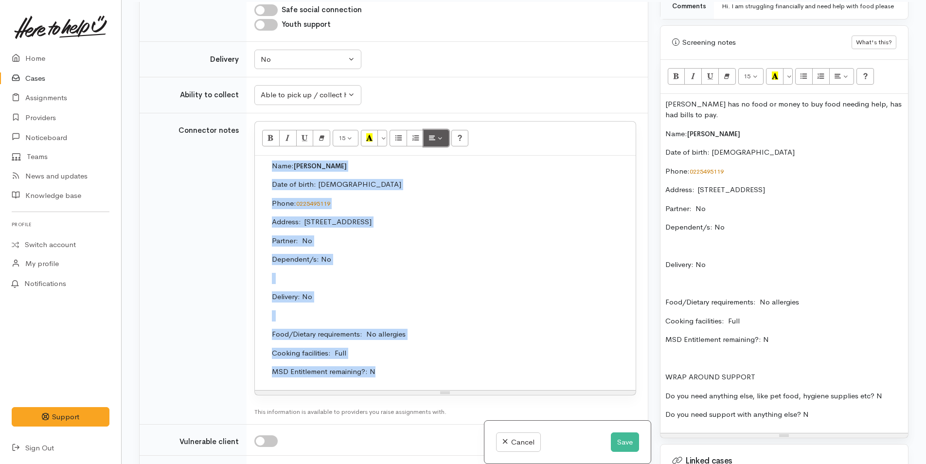
click at [442, 130] on button "Paragraph" at bounding box center [436, 138] width 25 height 17
click at [507, 154] on icon "Outdent (CTRL+[)" at bounding box center [506, 158] width 6 height 8
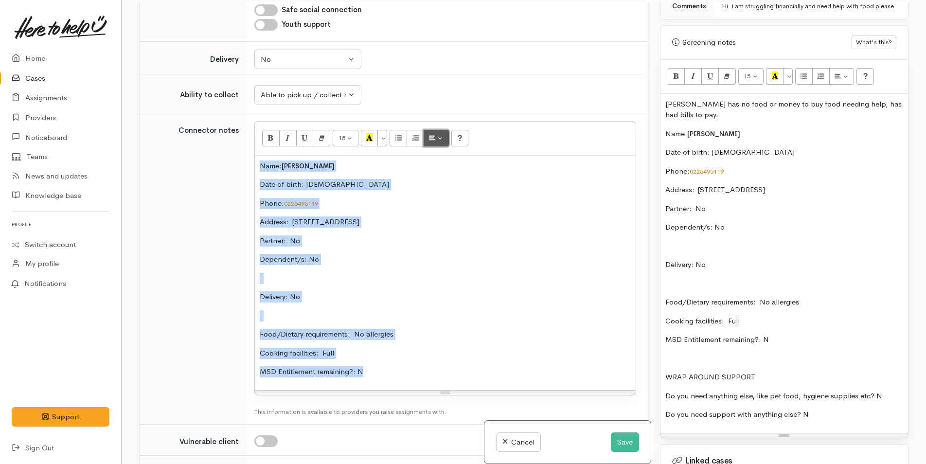
click at [444, 130] on button "Paragraph" at bounding box center [436, 138] width 25 height 17
click at [484, 154] on icon "Justify full (CTRL+SHIFT+J)" at bounding box center [486, 158] width 6 height 8
click at [439, 130] on button "Paragraph" at bounding box center [436, 138] width 25 height 17
click at [470, 154] on icon "Align right (CTRL+SHIFT+R)" at bounding box center [469, 158] width 6 height 8
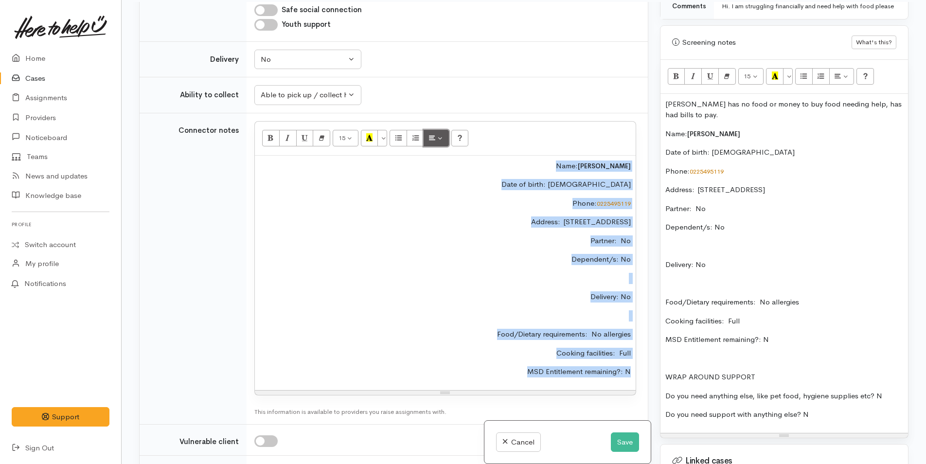
click at [440, 130] on button "Paragraph" at bounding box center [436, 138] width 25 height 17
click at [466, 150] on button "Align right (CTRL+SHIFT+R)" at bounding box center [470, 158] width 18 height 17
click at [442, 131] on button "Paragraph" at bounding box center [436, 138] width 25 height 17
click at [457, 150] on button "Align center (CTRL+SHIFT+E)" at bounding box center [453, 158] width 18 height 17
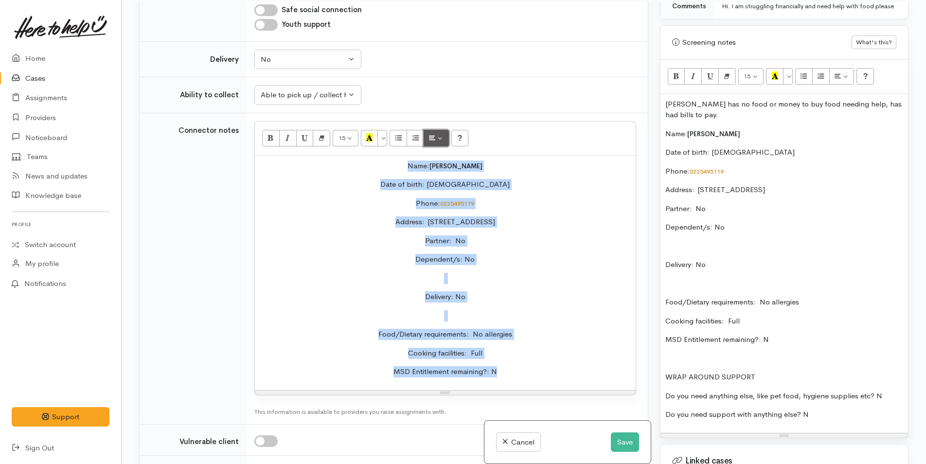
click at [441, 131] on button "Paragraph" at bounding box center [436, 138] width 25 height 17
click at [437, 154] on icon "Align left (CTRL+SHIFT+L)" at bounding box center [435, 158] width 6 height 8
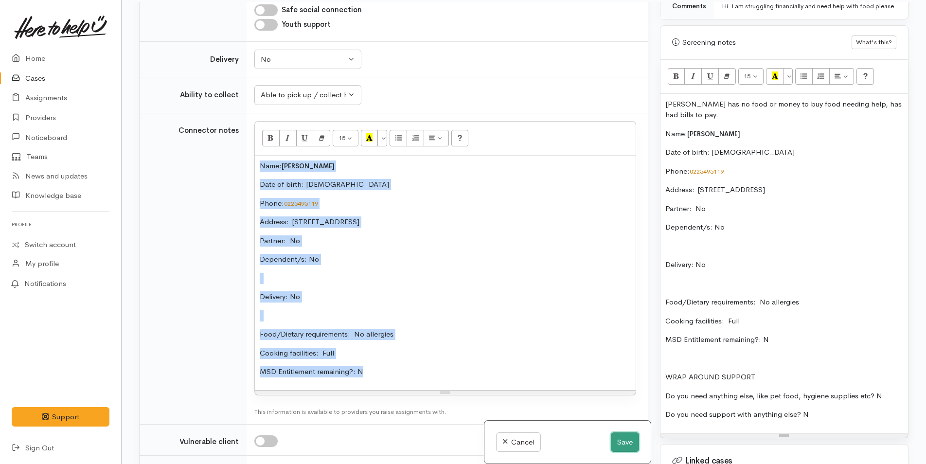
click at [625, 443] on button "Save" at bounding box center [625, 443] width 28 height 20
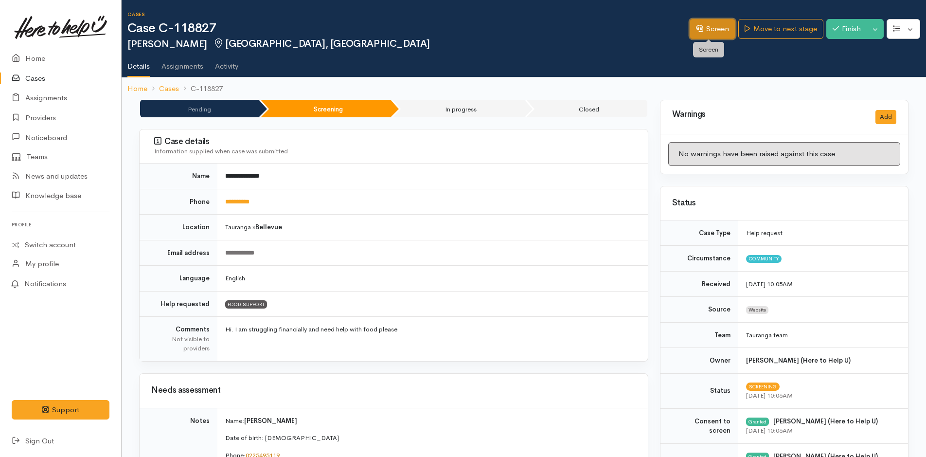
click at [712, 25] on link "Screen" at bounding box center [713, 29] width 46 height 20
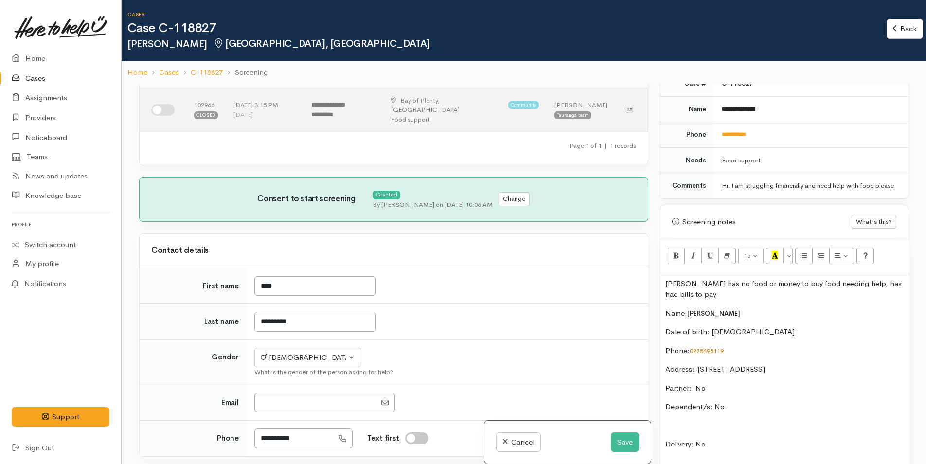
scroll to position [146, 0]
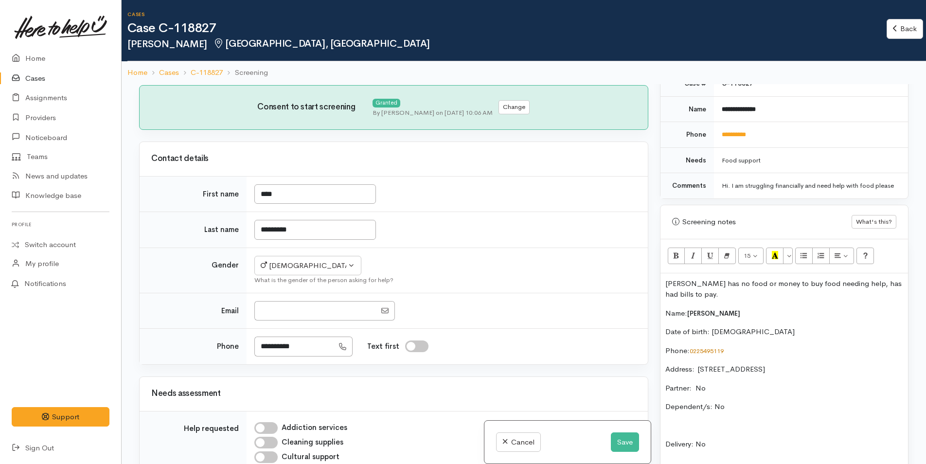
click at [293, 36] on div "Cases Case C-118827 [PERSON_NAME] [GEOGRAPHIC_DATA], [GEOGRAPHIC_DATA]" at bounding box center [507, 30] width 760 height 37
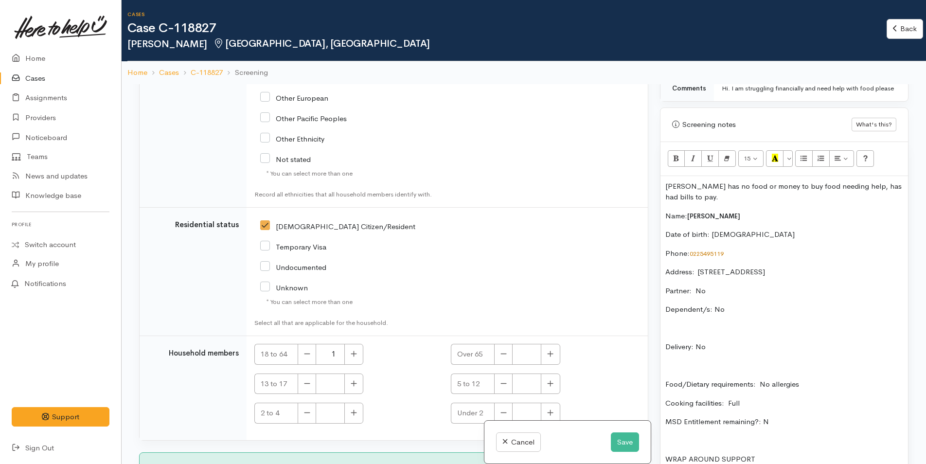
scroll to position [84, 0]
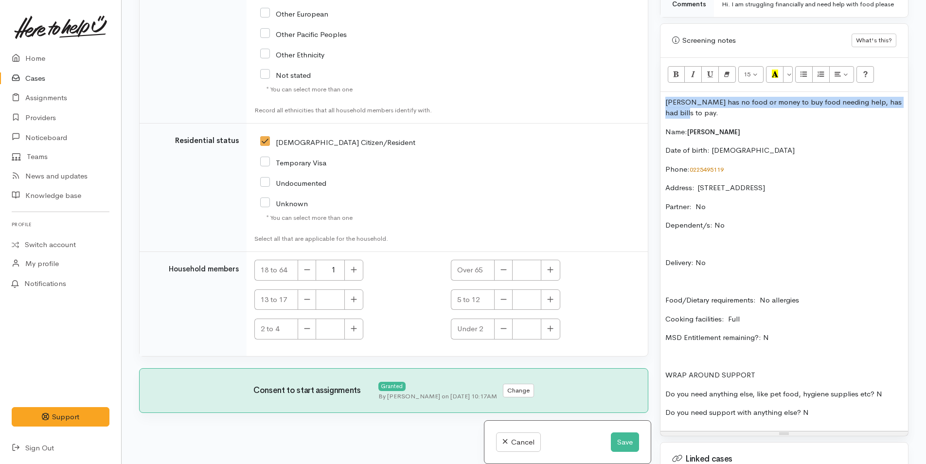
drag, startPoint x: 688, startPoint y: 127, endPoint x: 657, endPoint y: 107, distance: 36.8
click at [657, 107] on div "Warnings Add No warnings have been raised against this case Add Warning Title ●…" at bounding box center [784, 232] width 260 height 464
copy p "[PERSON_NAME] has no food or money to buy food needing help, has had bills to p…"
click at [627, 442] on button "Save" at bounding box center [625, 443] width 28 height 20
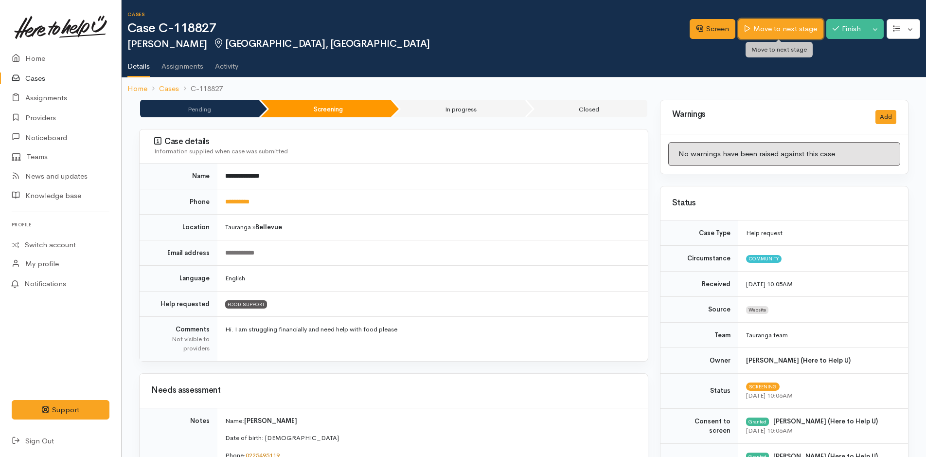
click at [792, 24] on link "Move to next stage" at bounding box center [781, 29] width 85 height 20
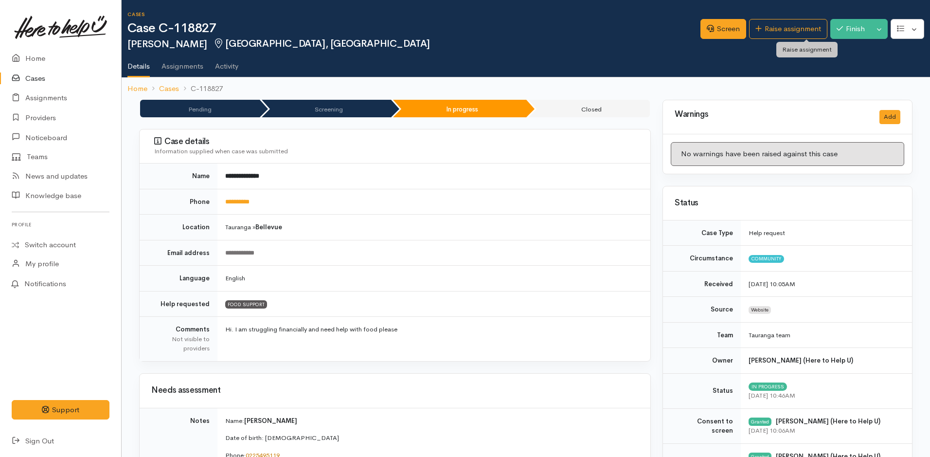
click at [792, 24] on link "Raise assignment" at bounding box center [788, 29] width 78 height 20
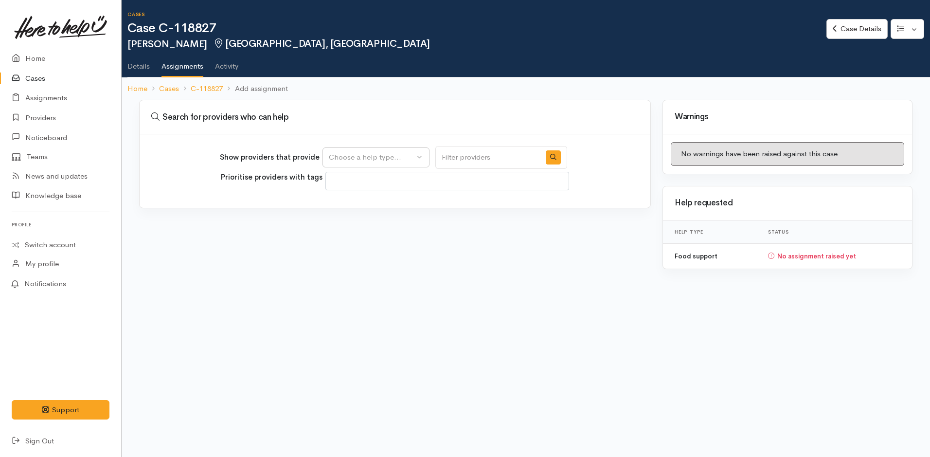
select select
click at [350, 156] on div "Choose a help type..." at bounding box center [372, 157] width 86 height 11
click at [370, 206] on span "Food support" at bounding box center [357, 204] width 45 height 11
select select "3"
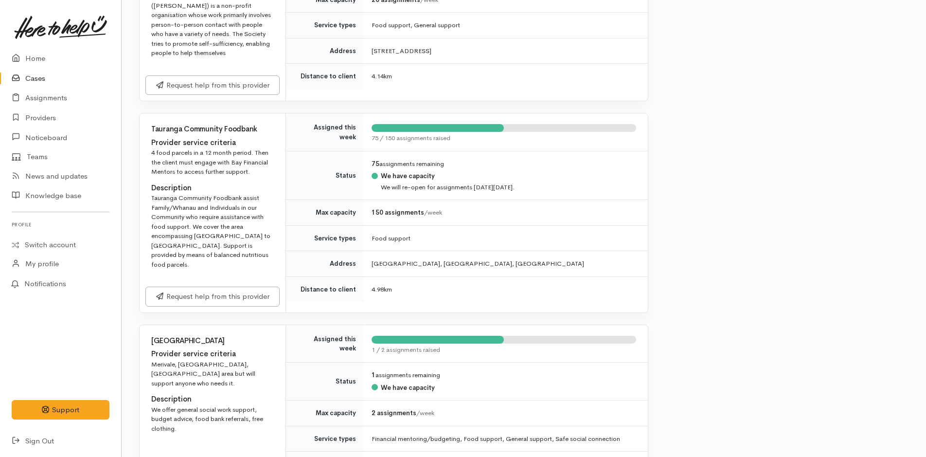
scroll to position [1119, 0]
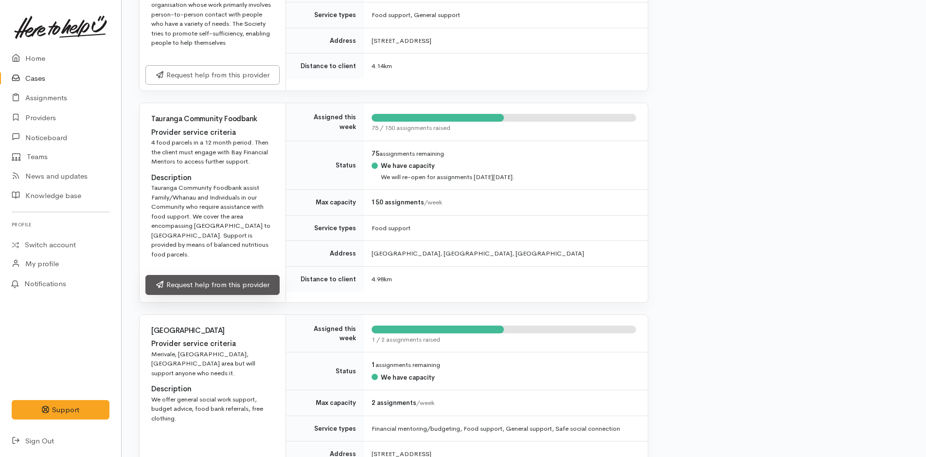
click at [261, 275] on link "Request help from this provider" at bounding box center [212, 285] width 134 height 20
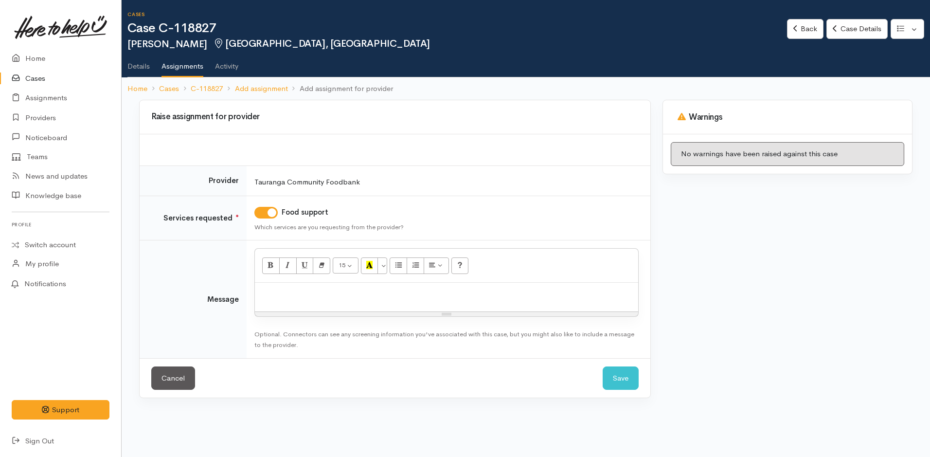
click at [303, 298] on p at bounding box center [447, 293] width 374 height 11
paste div
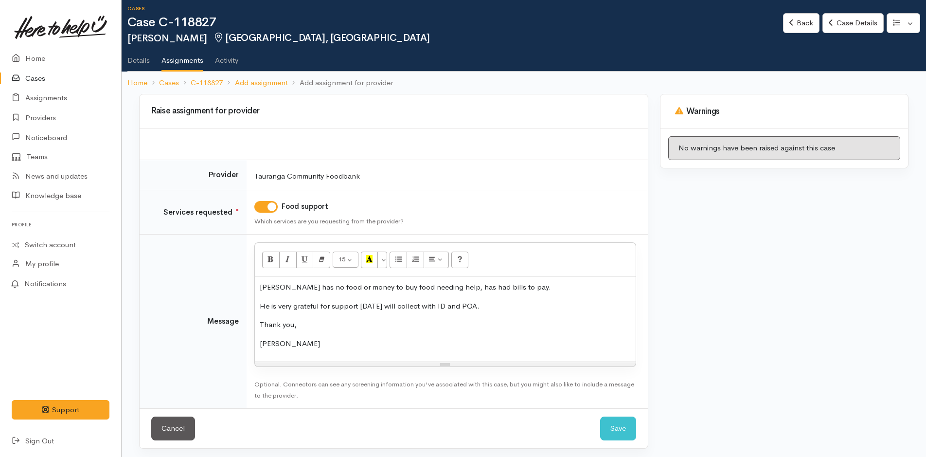
scroll to position [9, 0]
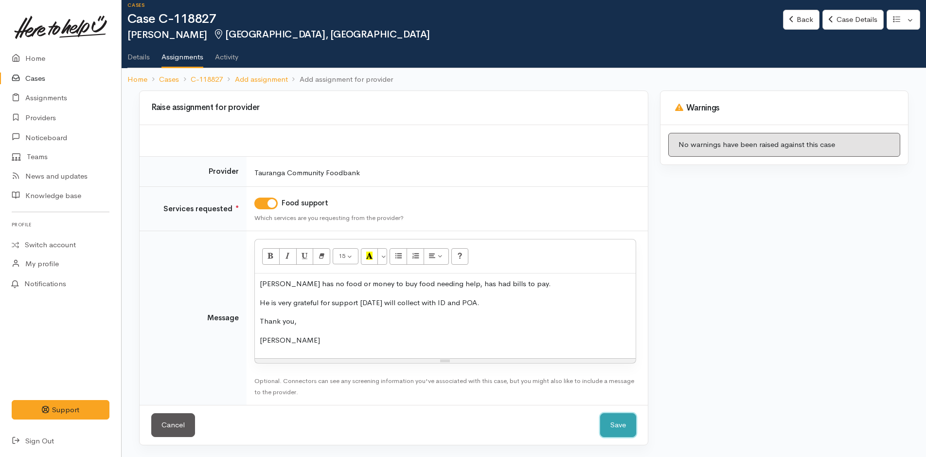
click at [628, 420] on button "Save" at bounding box center [618, 425] width 36 height 24
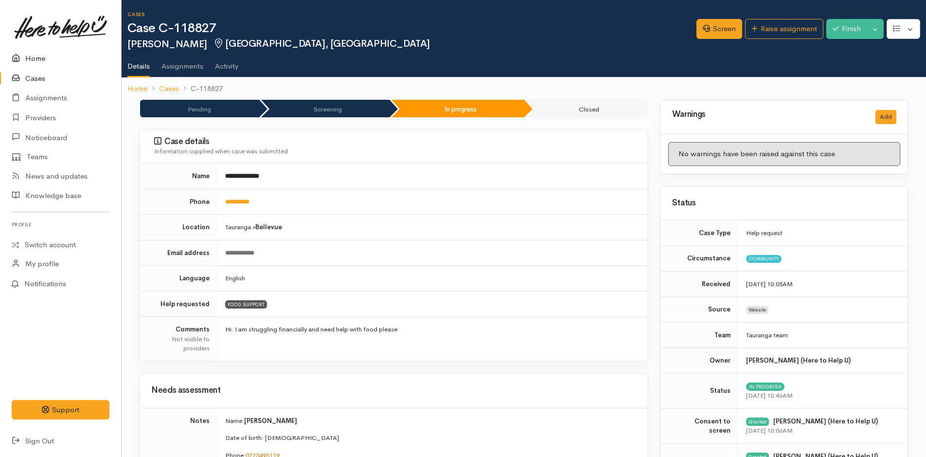
click at [39, 57] on link "Home" at bounding box center [60, 59] width 121 height 20
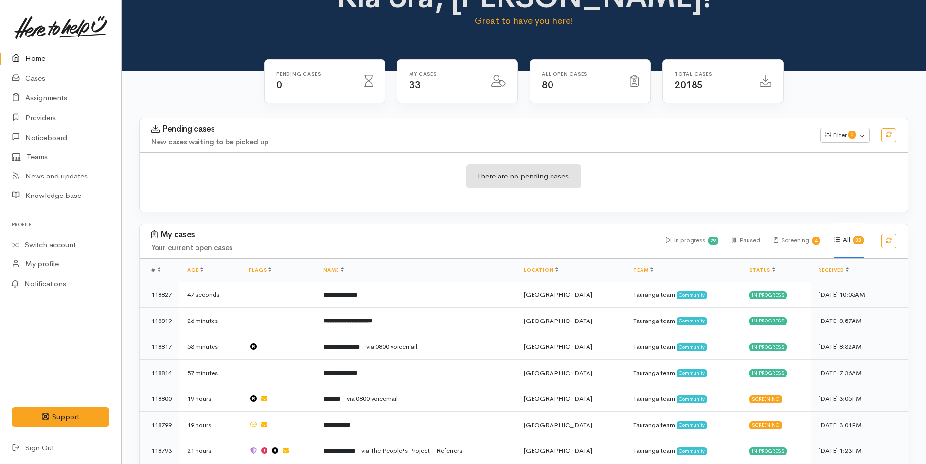
scroll to position [195, 0]
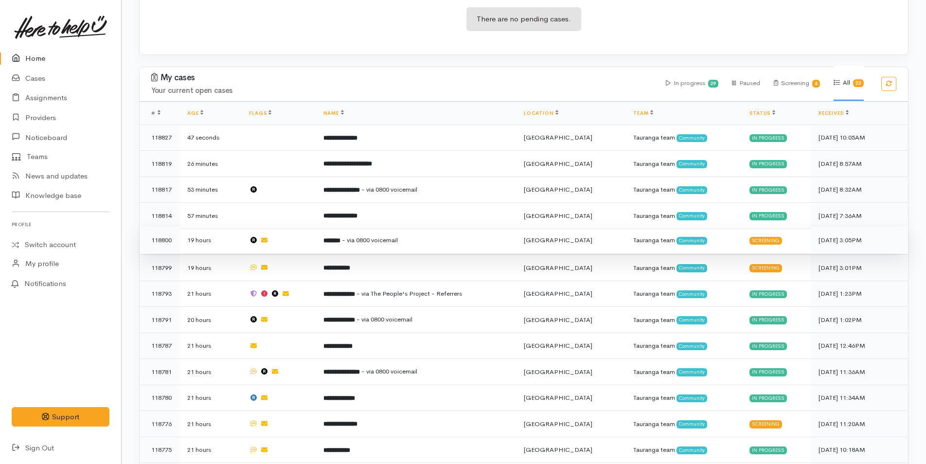
click at [387, 236] on span "- via 0800 voicemail" at bounding box center [370, 240] width 56 height 8
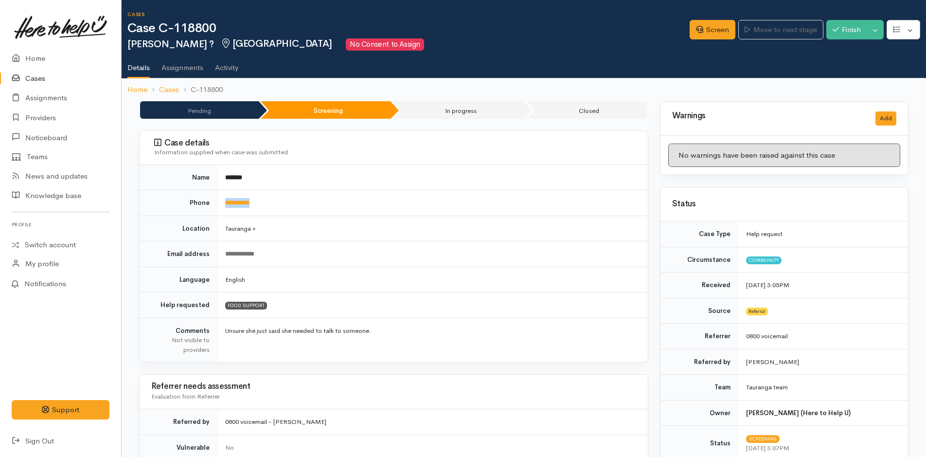
drag, startPoint x: 276, startPoint y: 206, endPoint x: 222, endPoint y: 206, distance: 54.5
click at [222, 206] on td "**********" at bounding box center [433, 203] width 431 height 26
copy link "**********"
click at [35, 57] on link "Home" at bounding box center [60, 59] width 121 height 20
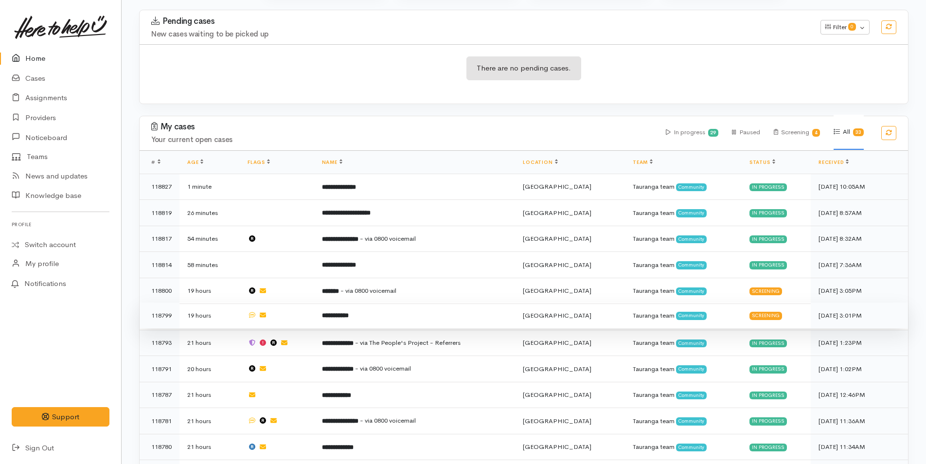
scroll to position [146, 0]
click at [348, 312] on b "**********" at bounding box center [335, 315] width 27 height 6
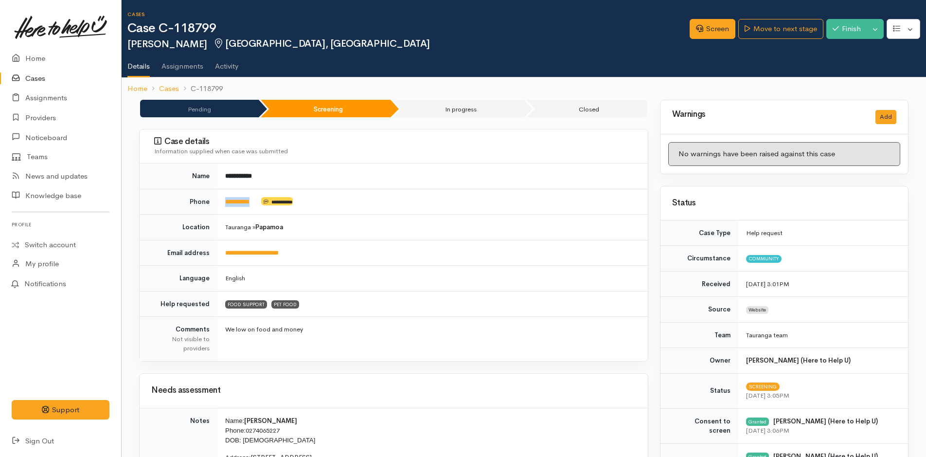
drag, startPoint x: 263, startPoint y: 204, endPoint x: 223, endPoint y: 205, distance: 40.4
click at [223, 205] on td "**********" at bounding box center [433, 202] width 431 height 26
copy td "*********"
click at [712, 25] on link "Screen" at bounding box center [713, 29] width 46 height 20
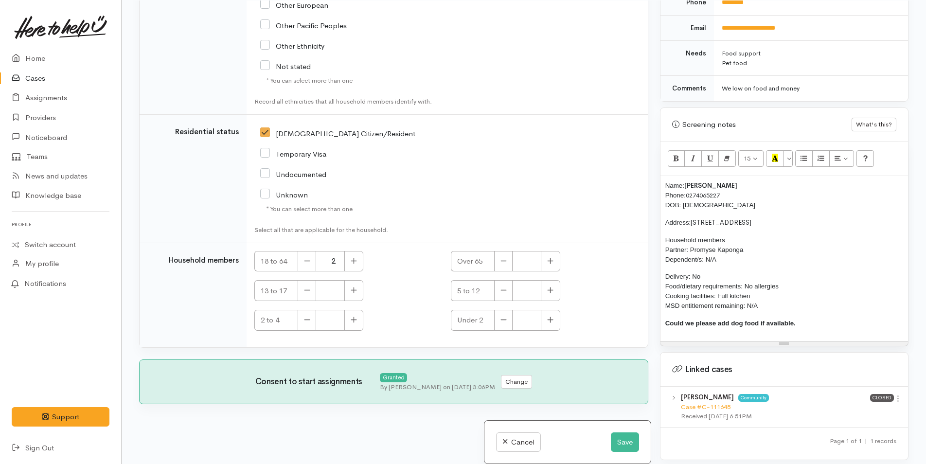
scroll to position [84, 0]
drag, startPoint x: 712, startPoint y: 274, endPoint x: 667, endPoint y: 184, distance: 101.0
click at [667, 184] on div "Name: Kauri Noble Phone: 0274065227 DOB: 29/05/2003 Address: 29 Pasture Way, Pa…" at bounding box center [785, 258] width 248 height 165
copy div "Name: Kauri Noble Phone: 0274065227 DOB: 29/05/2003 Address: 29 Pasture Way, Pa…"
click at [626, 434] on button "Save" at bounding box center [625, 443] width 28 height 20
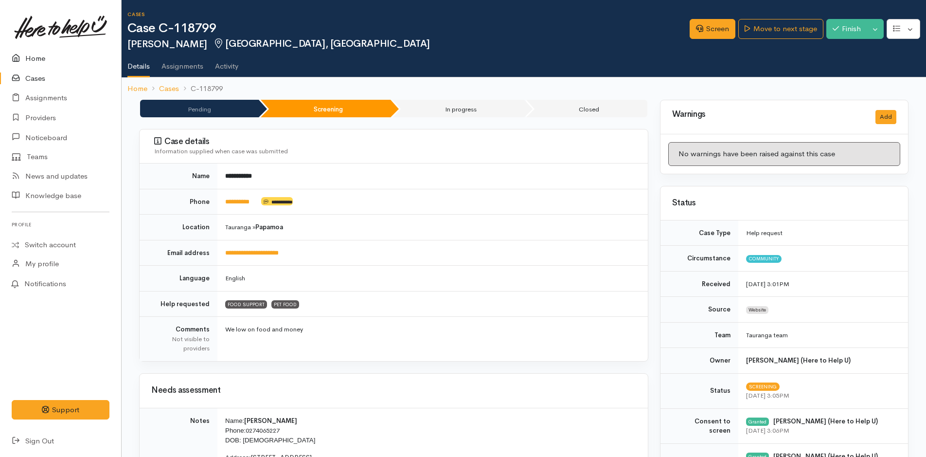
click at [24, 58] on icon at bounding box center [19, 59] width 14 height 12
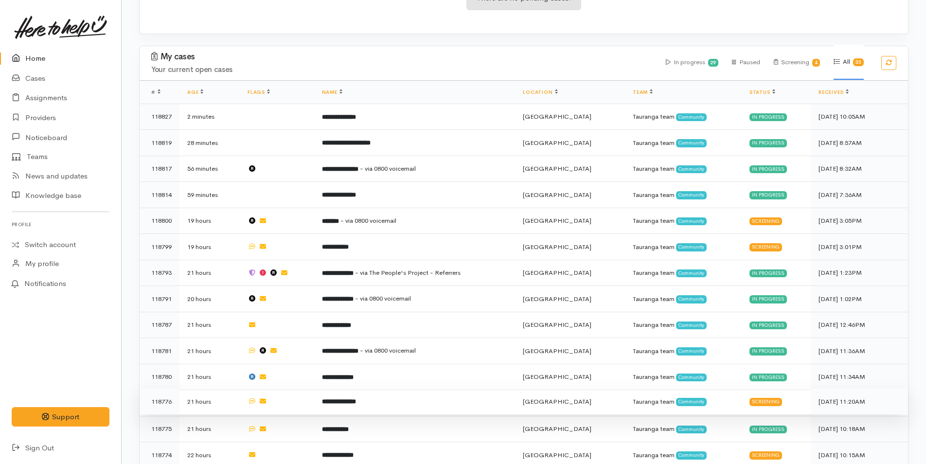
scroll to position [341, 0]
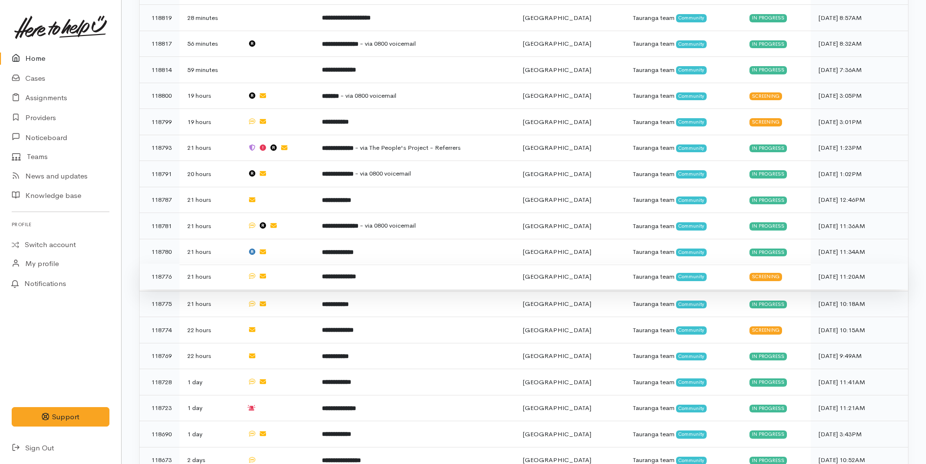
click at [356, 273] on b "**********" at bounding box center [339, 276] width 34 height 6
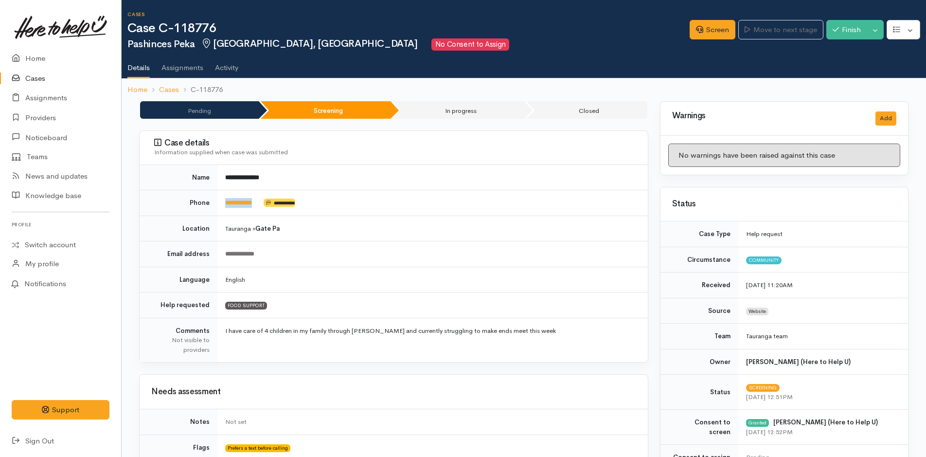
drag, startPoint x: 266, startPoint y: 203, endPoint x: 221, endPoint y: 199, distance: 45.4
click at [221, 199] on td "**********" at bounding box center [433, 203] width 431 height 26
copy td "**********"
click at [41, 49] on link "Home" at bounding box center [60, 59] width 121 height 20
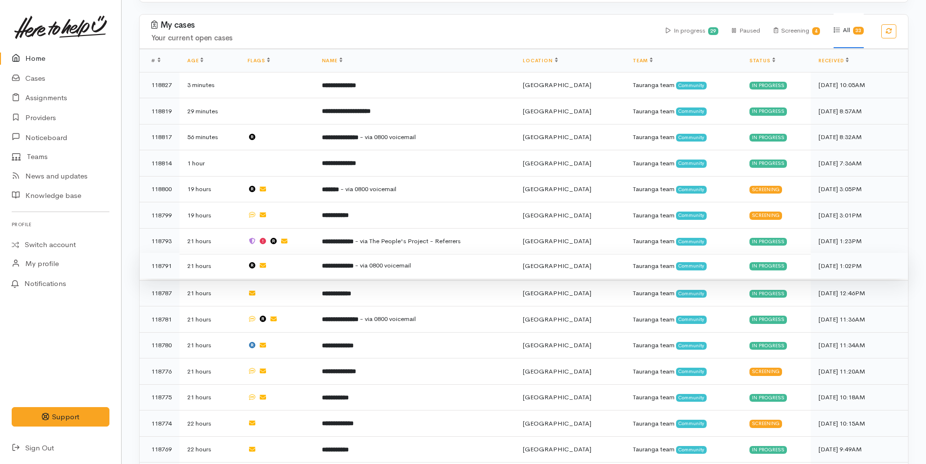
scroll to position [292, 0]
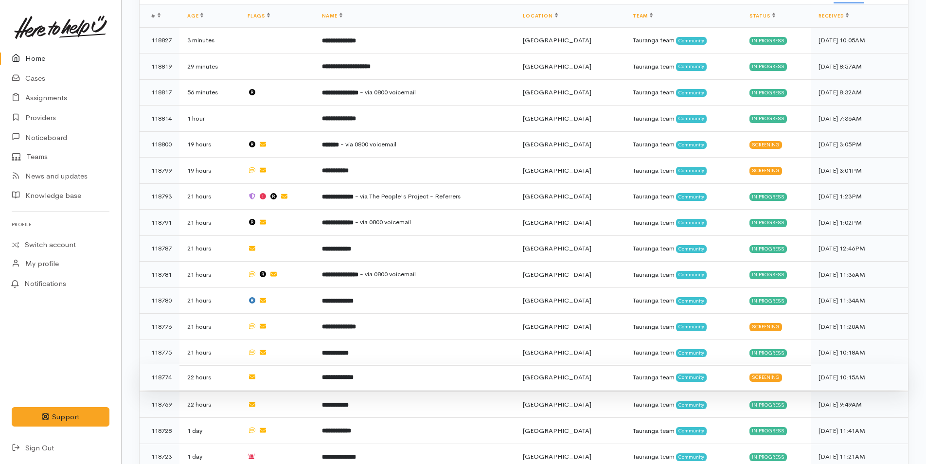
click at [354, 374] on b "**********" at bounding box center [338, 377] width 32 height 6
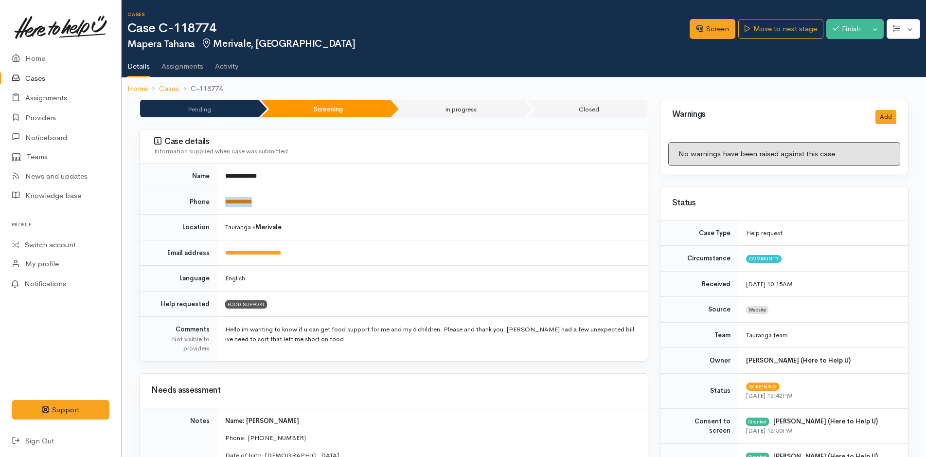
drag, startPoint x: 272, startPoint y: 201, endPoint x: 226, endPoint y: 199, distance: 46.3
click at [226, 199] on td "**********" at bounding box center [433, 202] width 431 height 26
copy link "**********"
click at [43, 55] on link "Home" at bounding box center [60, 59] width 121 height 20
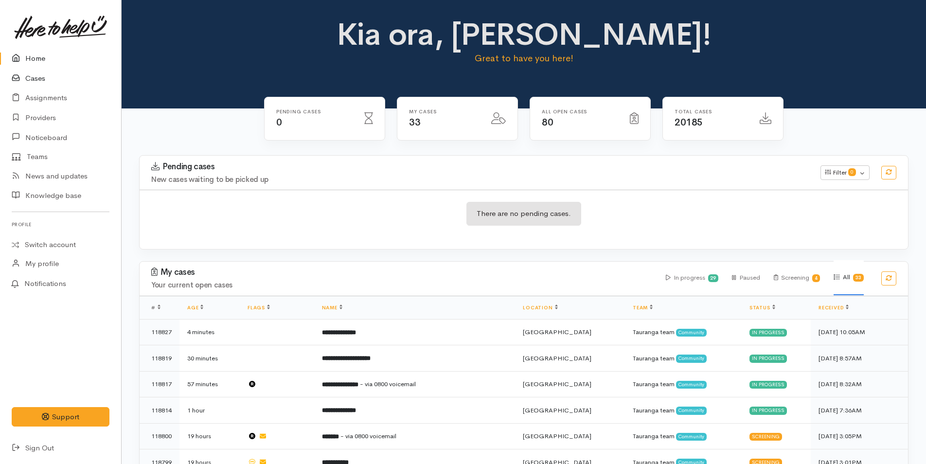
click at [36, 78] on link "Cases" at bounding box center [60, 79] width 121 height 20
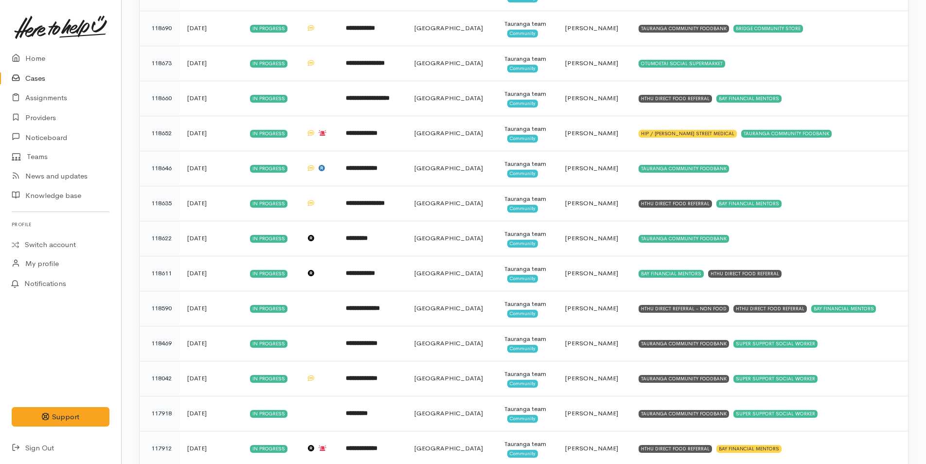
scroll to position [495, 0]
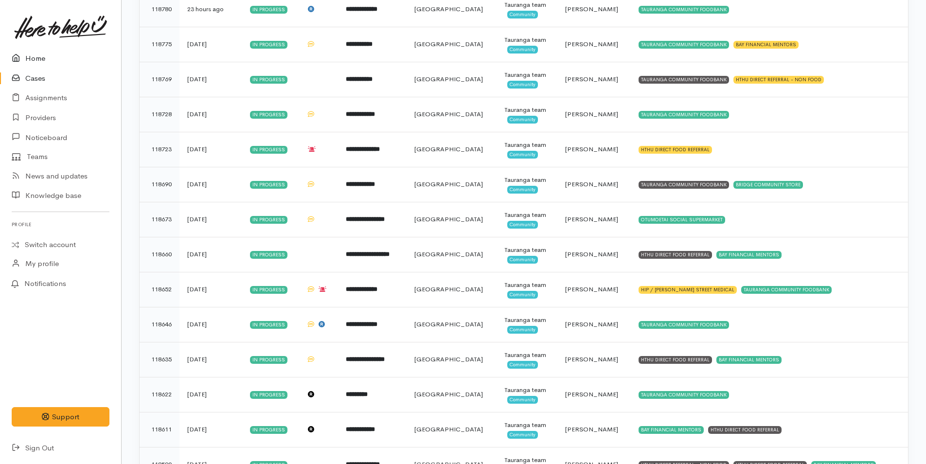
click at [38, 54] on link "Home" at bounding box center [60, 59] width 121 height 20
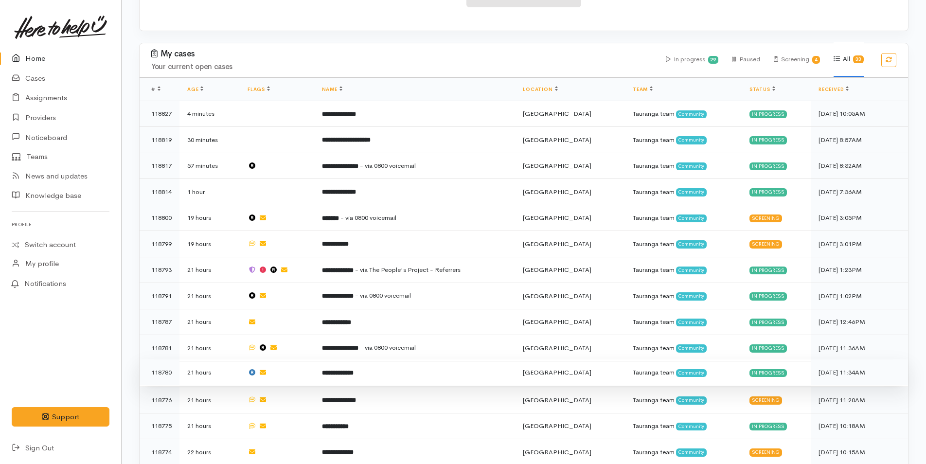
scroll to position [292, 0]
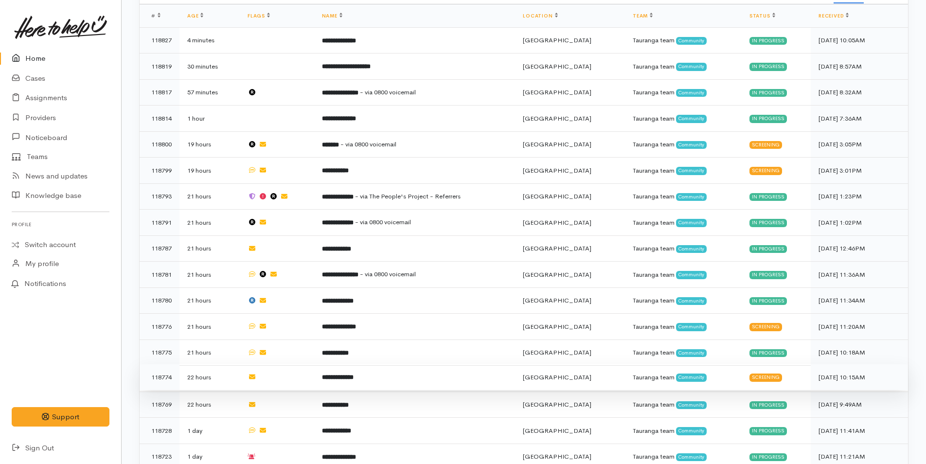
click at [354, 374] on b "**********" at bounding box center [338, 377] width 32 height 6
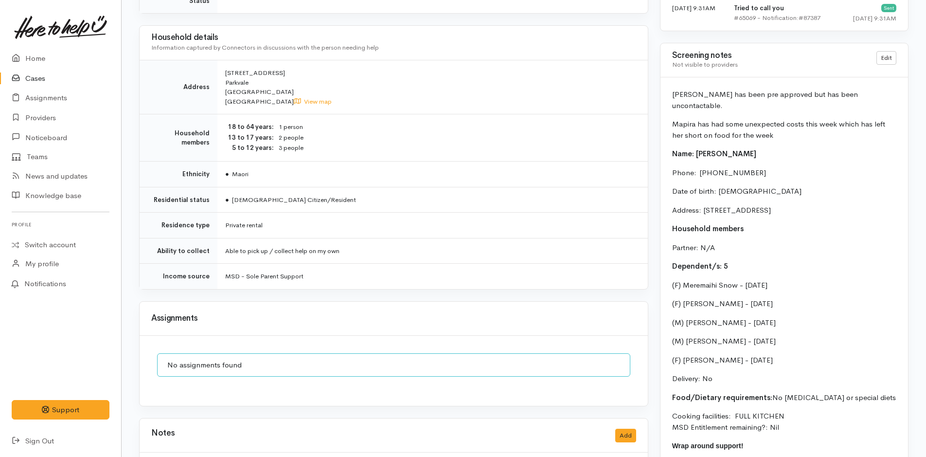
scroll to position [730, 0]
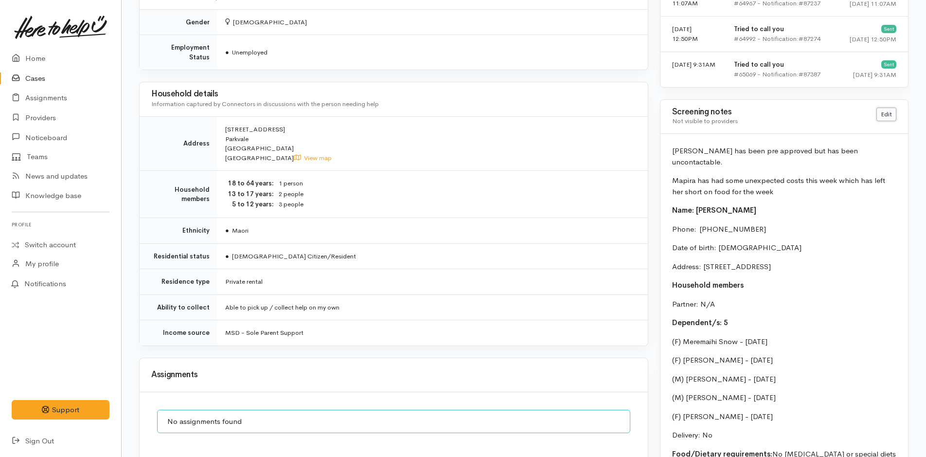
click at [890, 113] on link "Edit" at bounding box center [887, 115] width 20 height 14
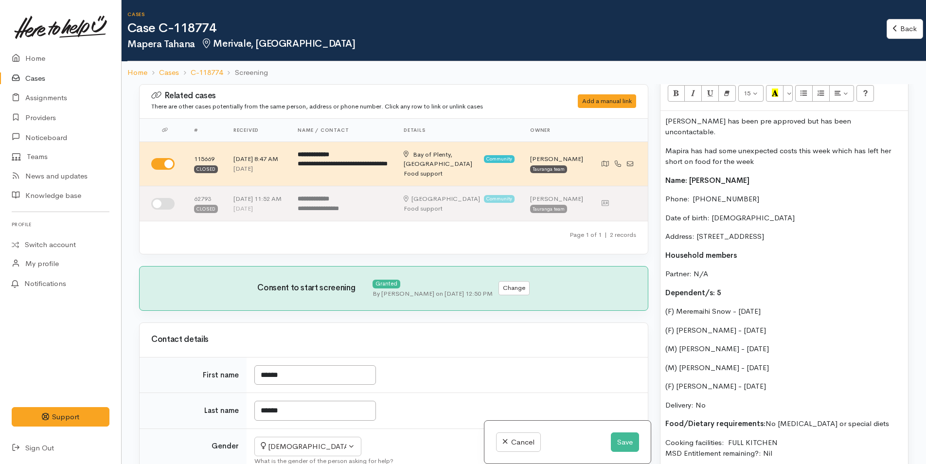
scroll to position [655, 0]
drag, startPoint x: 874, startPoint y: 110, endPoint x: 661, endPoint y: 107, distance: 212.7
click at [661, 110] on div "[PERSON_NAME] has been pre approved but has been uncontactable. [PERSON_NAME] h…" at bounding box center [785, 318] width 248 height 417
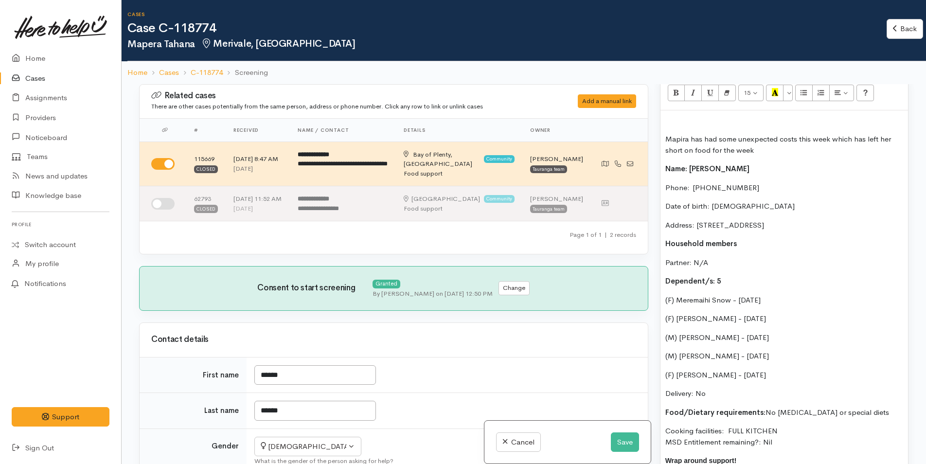
click at [669, 134] on p "Mapira has had some unexpected costs this week which has left her short on food…" at bounding box center [785, 145] width 238 height 22
click at [666, 134] on p "Mapira has had some unexpected costs this week which has left her short on food…" at bounding box center [785, 145] width 238 height 22
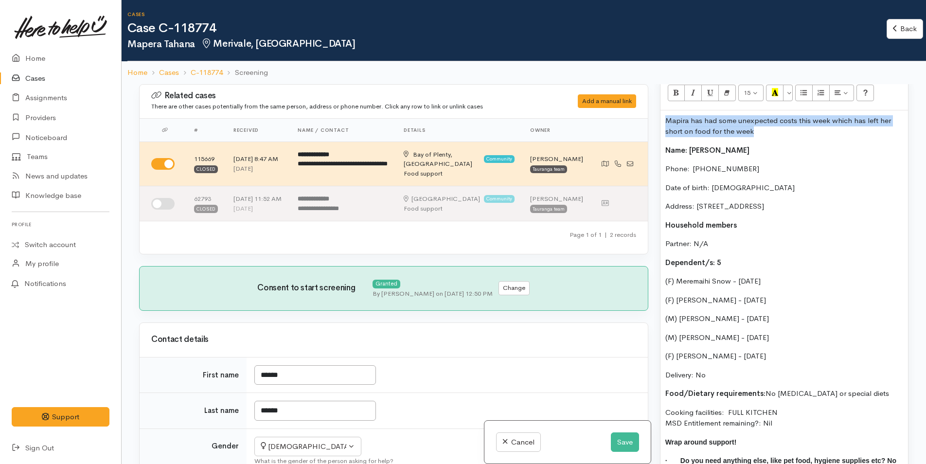
drag, startPoint x: 761, startPoint y: 122, endPoint x: 653, endPoint y: 107, distance: 109.1
click at [653, 107] on div "Related cases There are other cases potentially from the same person, address o…" at bounding box center [523, 316] width 781 height 464
copy p "Mapira has had some unexpected costs this week which has left her short on food…"
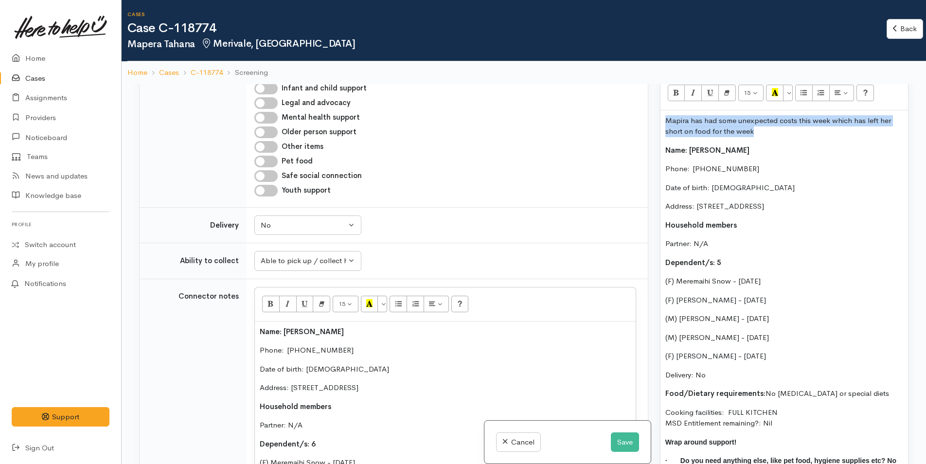
scroll to position [535, 0]
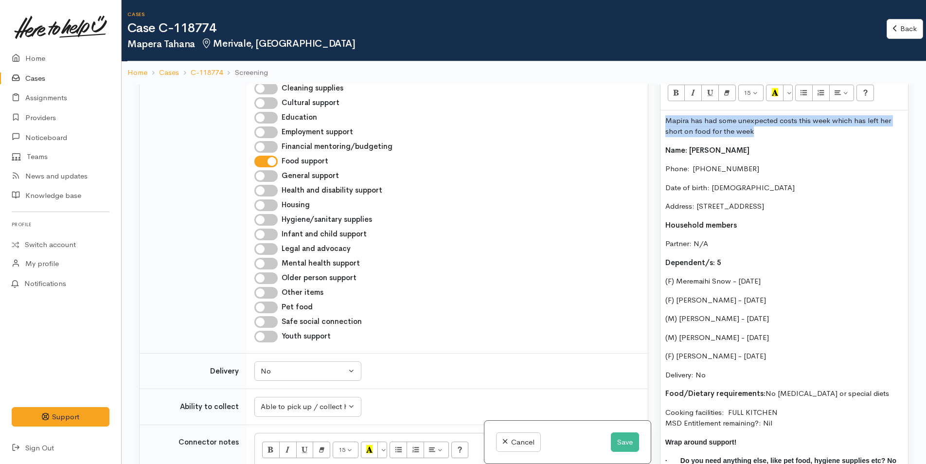
click at [275, 220] on input "Hygiene/sanitary supplies" at bounding box center [265, 220] width 23 height 12
checkbox input "true"
click at [273, 294] on input "Other items" at bounding box center [265, 293] width 23 height 12
checkbox input "true"
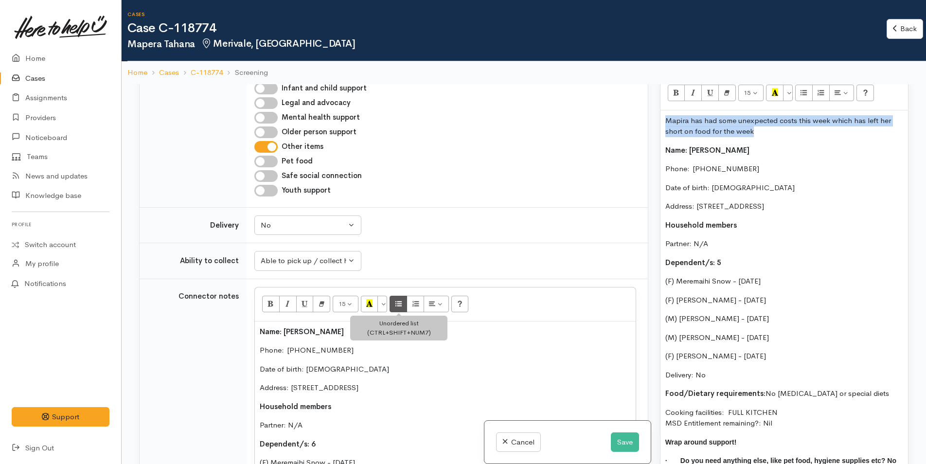
scroll to position [876, 0]
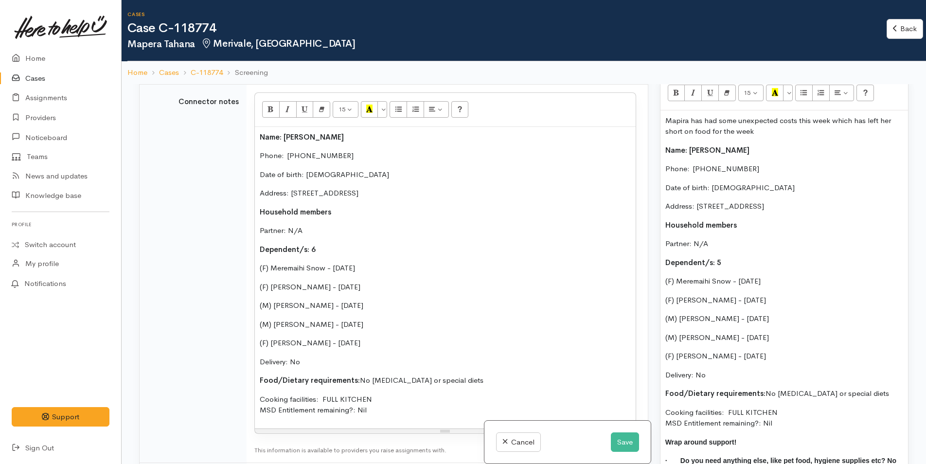
click at [515, 381] on p "Food/Dietary requirements: No [MEDICAL_DATA] or special diets" at bounding box center [445, 380] width 371 height 11
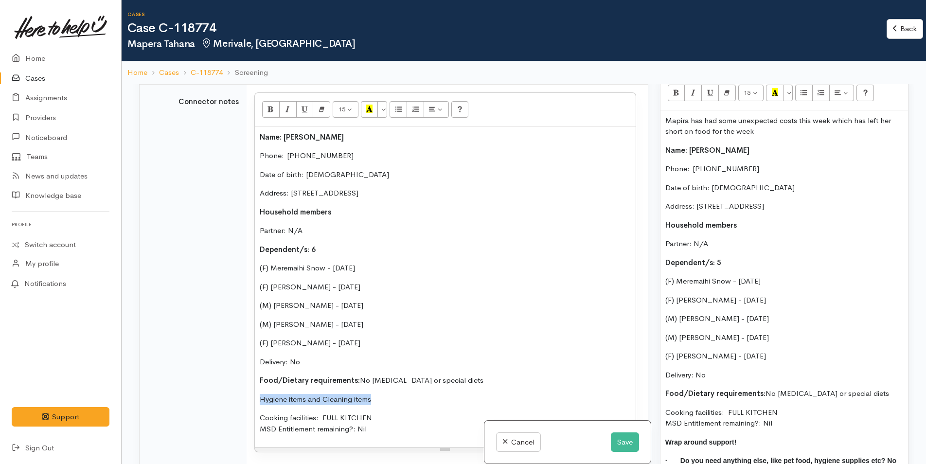
drag, startPoint x: 391, startPoint y: 400, endPoint x: 260, endPoint y: 394, distance: 131.5
click at [260, 394] on p "Hygiene items and Cleaning items" at bounding box center [445, 399] width 371 height 11
click at [399, 112] on icon "Unordered list (CTRL+SHIFT+NUM7)" at bounding box center [399, 109] width 6 height 8
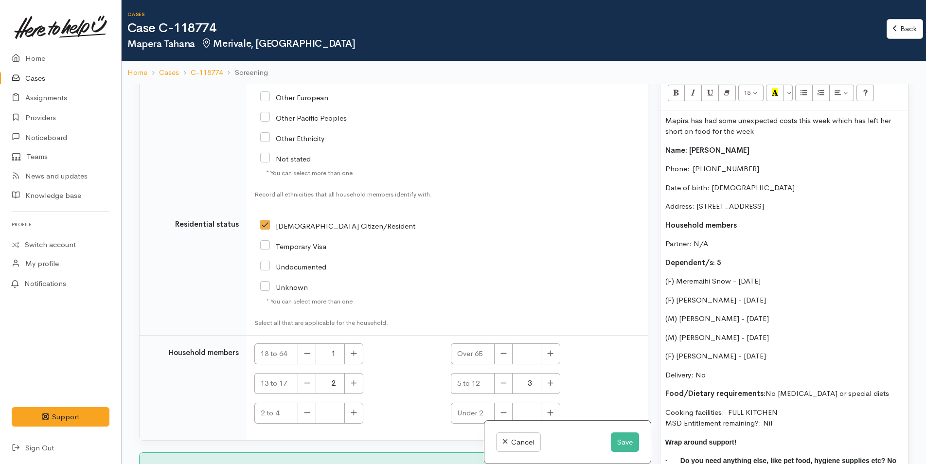
scroll to position [1974, 0]
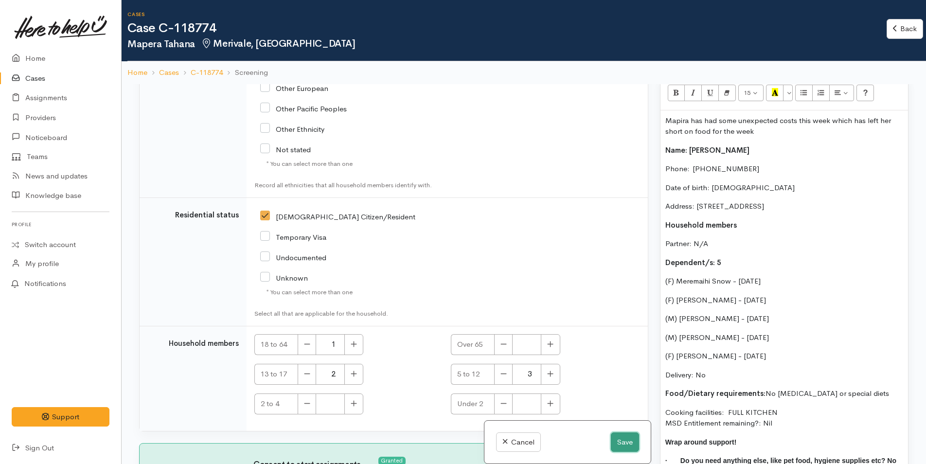
click at [623, 440] on button "Save" at bounding box center [625, 443] width 28 height 20
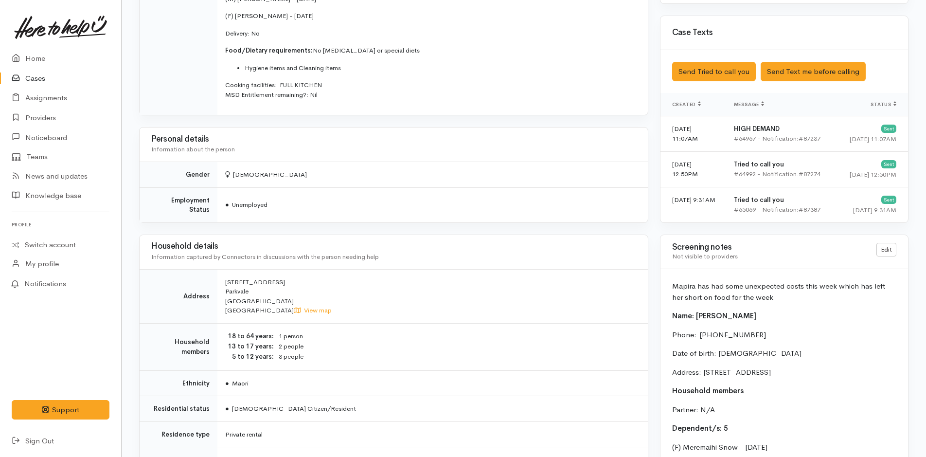
scroll to position [681, 0]
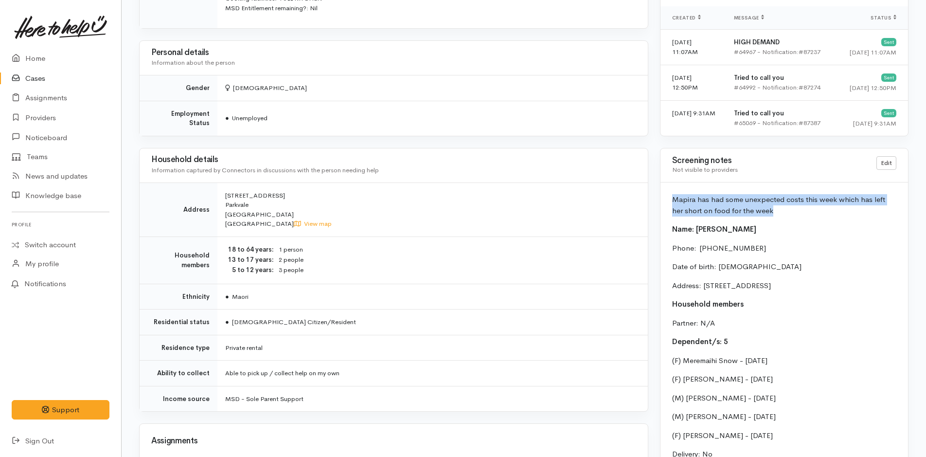
drag, startPoint x: 769, startPoint y: 213, endPoint x: 664, endPoint y: 197, distance: 105.8
click at [664, 197] on div "Mapira has had some unexpected costs this week which has left her short on food…" at bounding box center [785, 388] width 248 height 412
copy p "Mapira has had some unexpected costs this week which has left her short on food…"
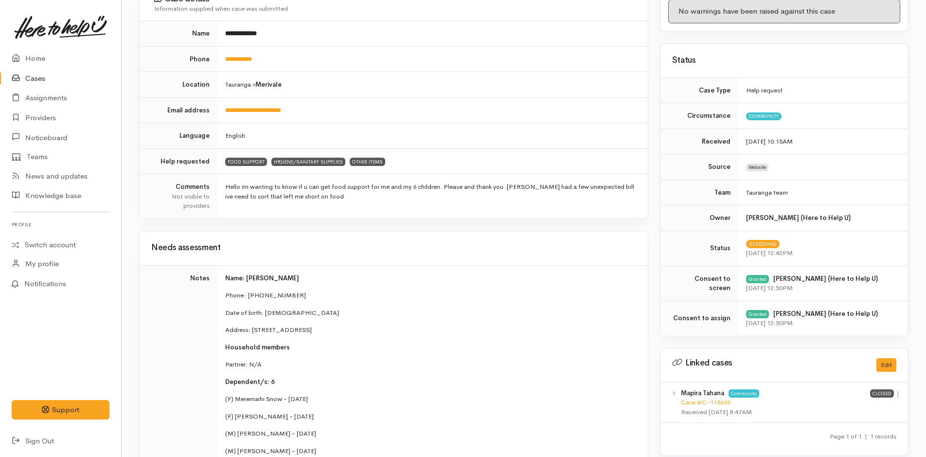
scroll to position [0, 0]
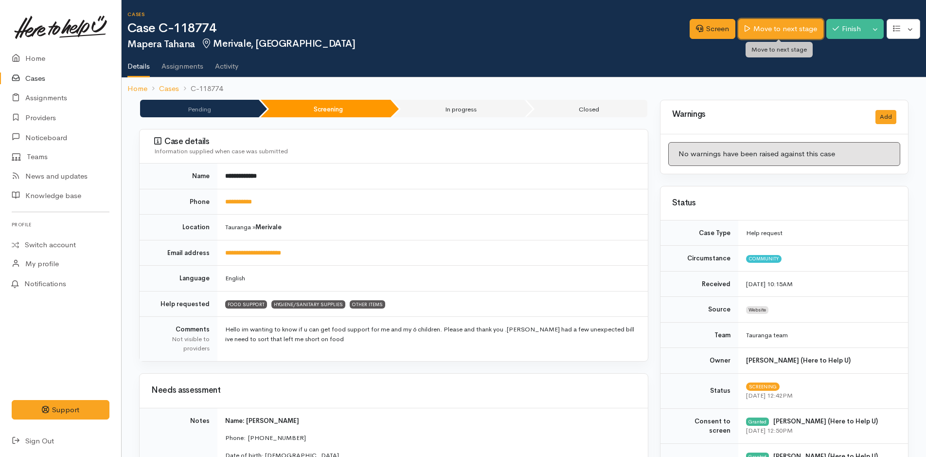
click at [806, 27] on link "Move to next stage" at bounding box center [781, 29] width 85 height 20
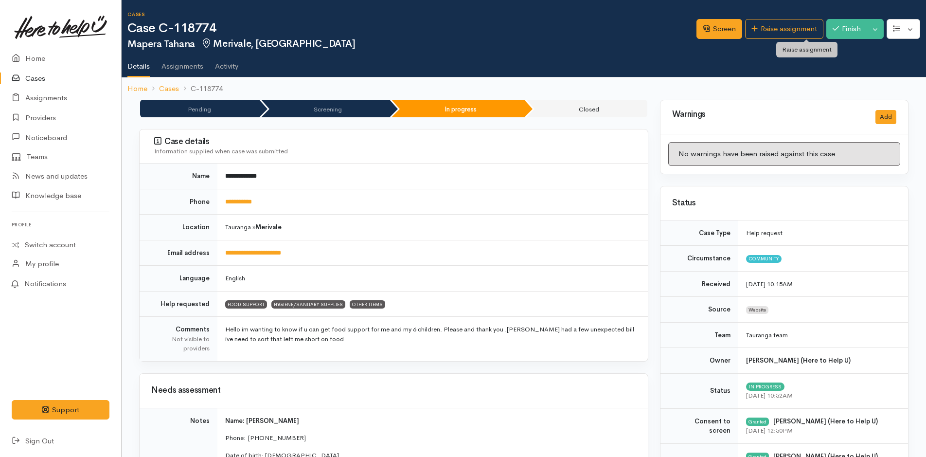
click at [806, 27] on link "Raise assignment" at bounding box center [784, 29] width 78 height 20
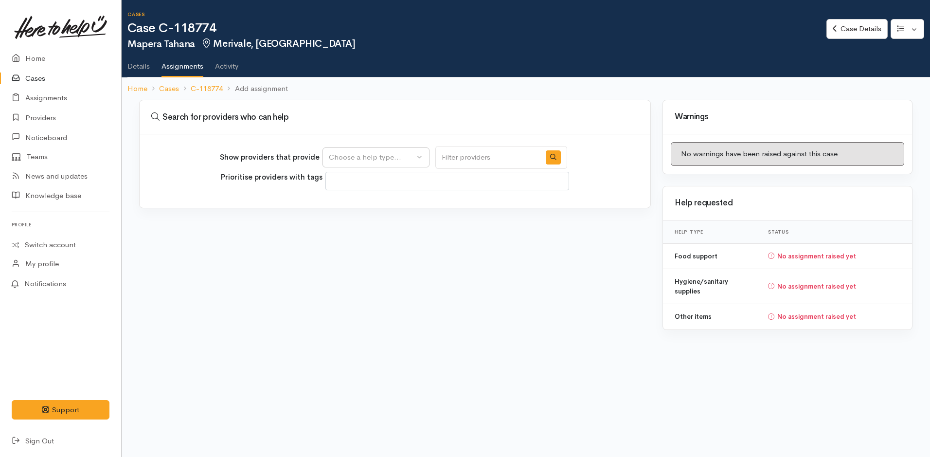
select select
click at [375, 152] on div "Choose a help type..." at bounding box center [372, 157] width 86 height 11
click at [380, 204] on span "Food support" at bounding box center [357, 204] width 45 height 11
select select "3"
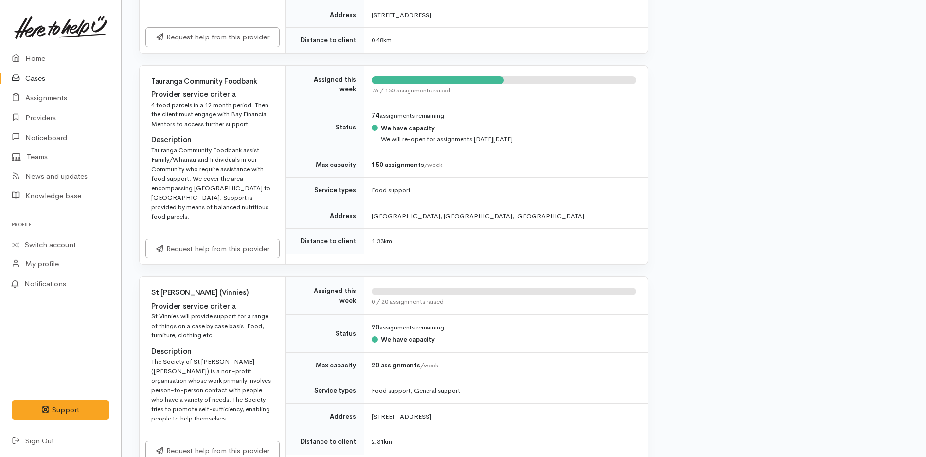
scroll to position [535, 0]
click at [211, 237] on link "Request help from this provider" at bounding box center [212, 247] width 134 height 20
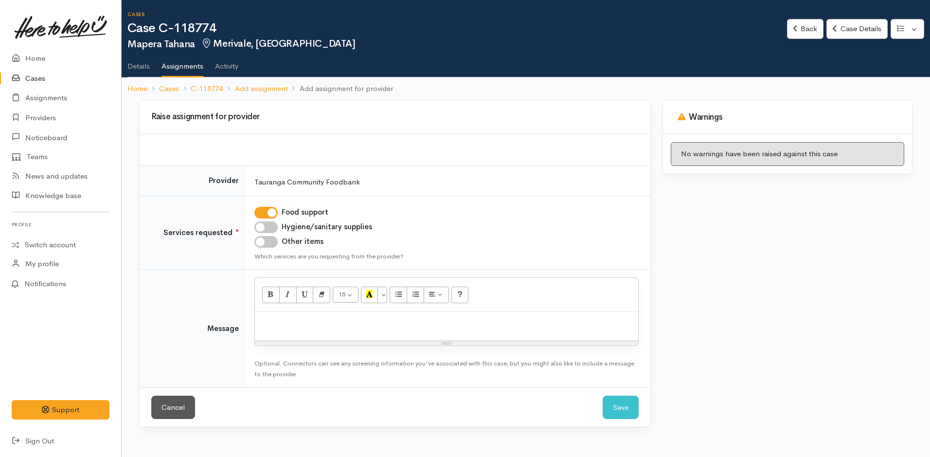
click at [271, 223] on input "Hygiene/sanitary supplies" at bounding box center [265, 227] width 23 height 12
checkbox input "true"
click at [270, 245] on input "Other items" at bounding box center [265, 242] width 23 height 12
checkbox input "true"
click at [296, 322] on p at bounding box center [447, 322] width 374 height 11
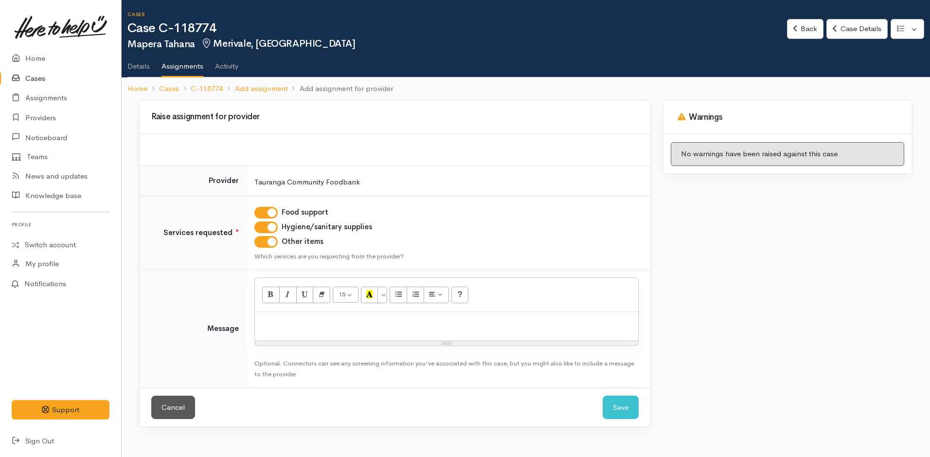
paste div
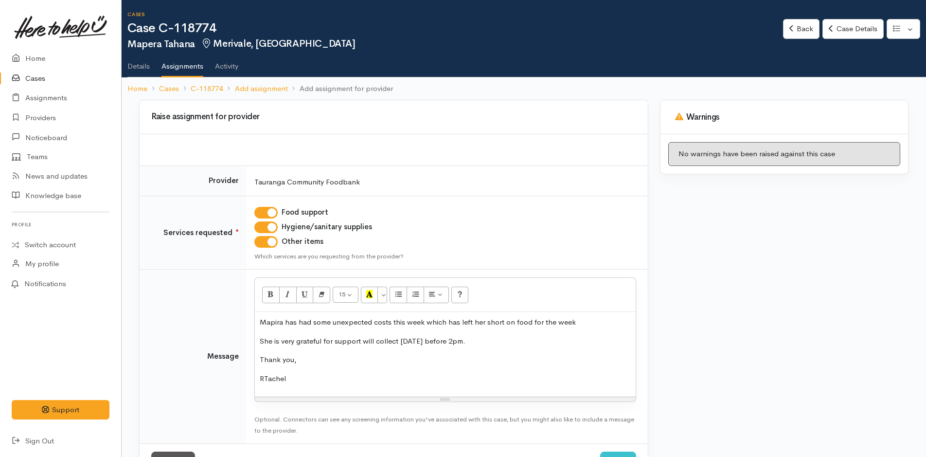
click at [270, 378] on p "RTachel" at bounding box center [445, 378] width 371 height 11
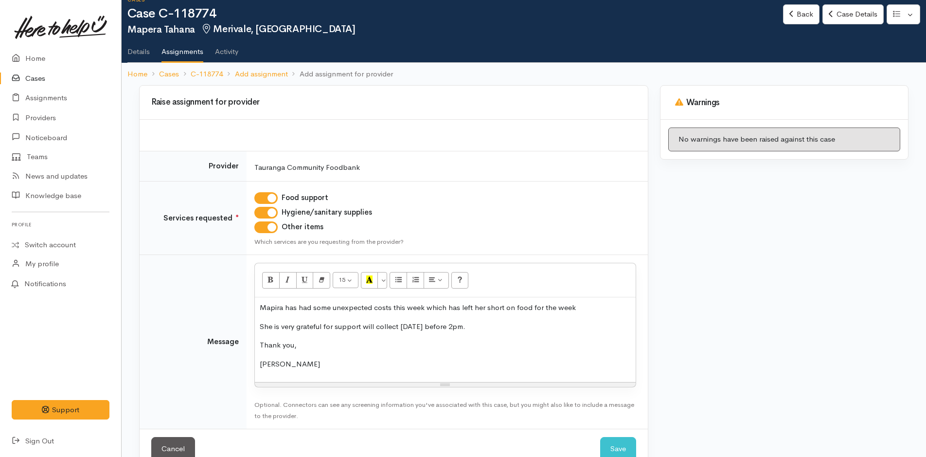
scroll to position [38, 0]
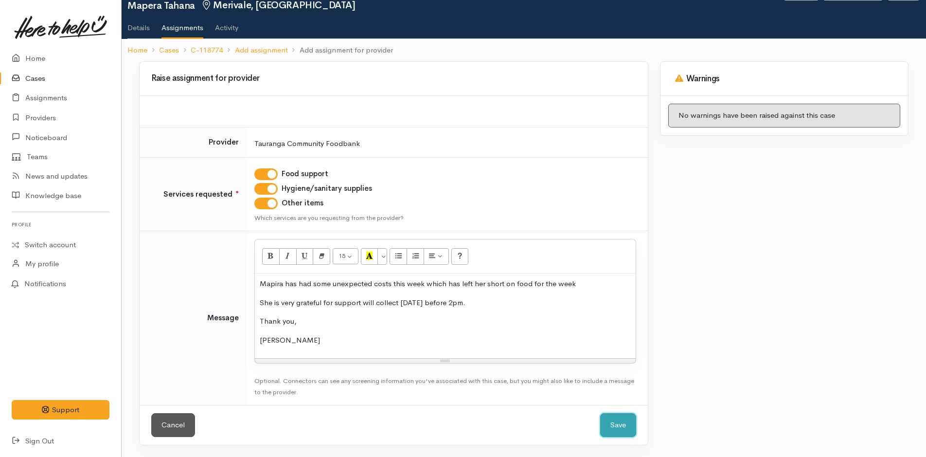
click at [615, 424] on button "Save" at bounding box center [618, 425] width 36 height 24
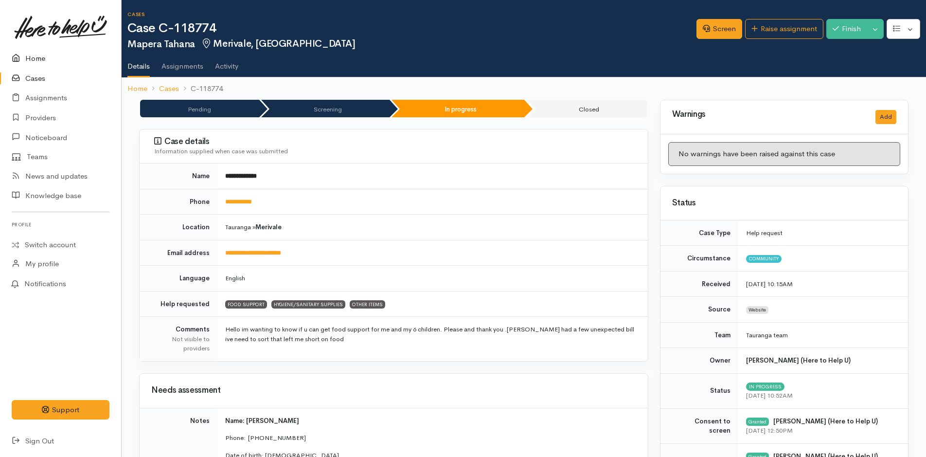
click at [44, 57] on link "Home" at bounding box center [60, 59] width 121 height 20
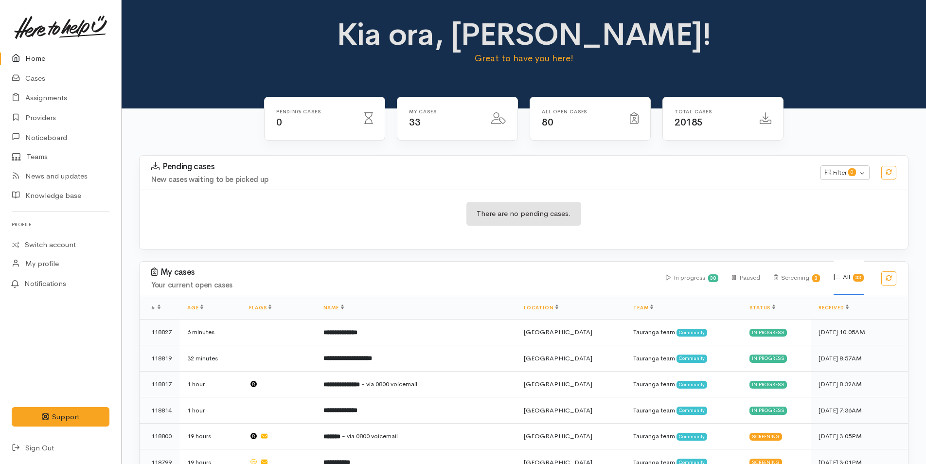
click at [209, 47] on div "Kia ora, [PERSON_NAME]! Great to have you here!" at bounding box center [523, 46] width 781 height 56
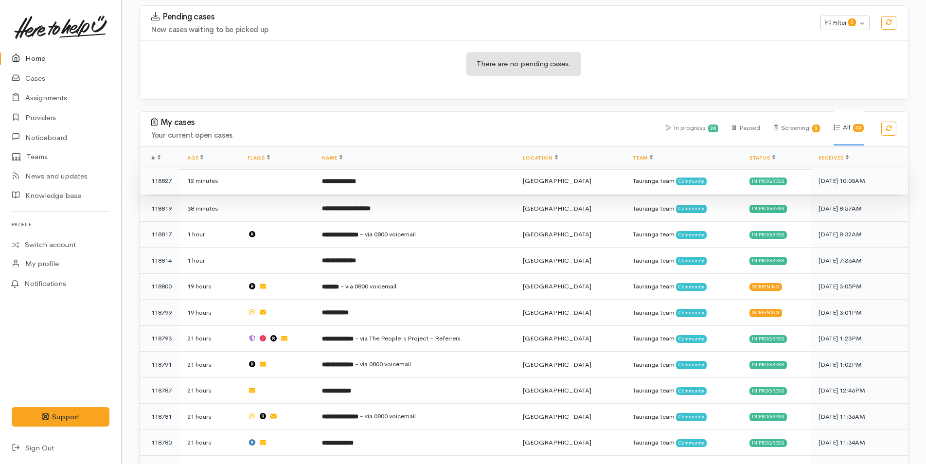
scroll to position [49, 0]
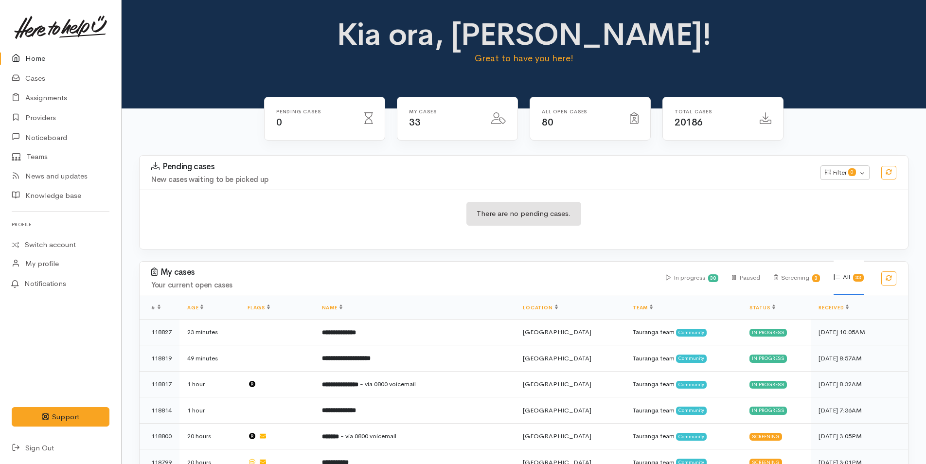
scroll to position [52, 0]
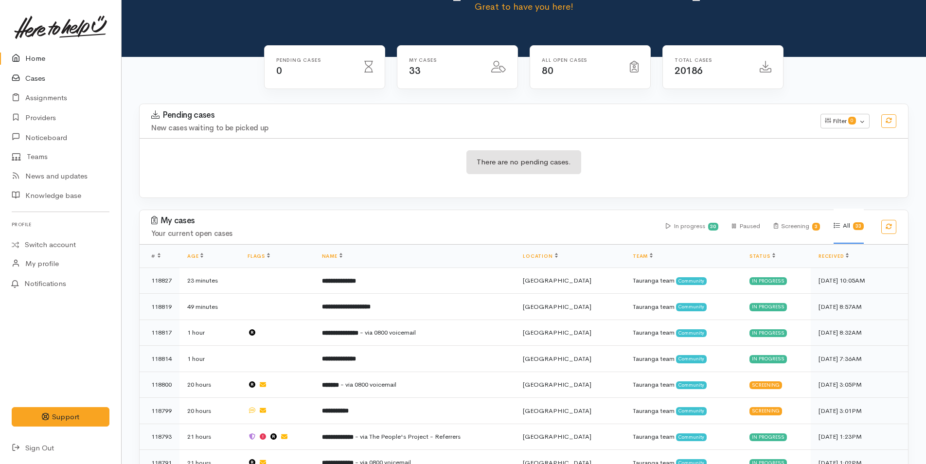
click at [41, 78] on link "Cases" at bounding box center [60, 79] width 121 height 20
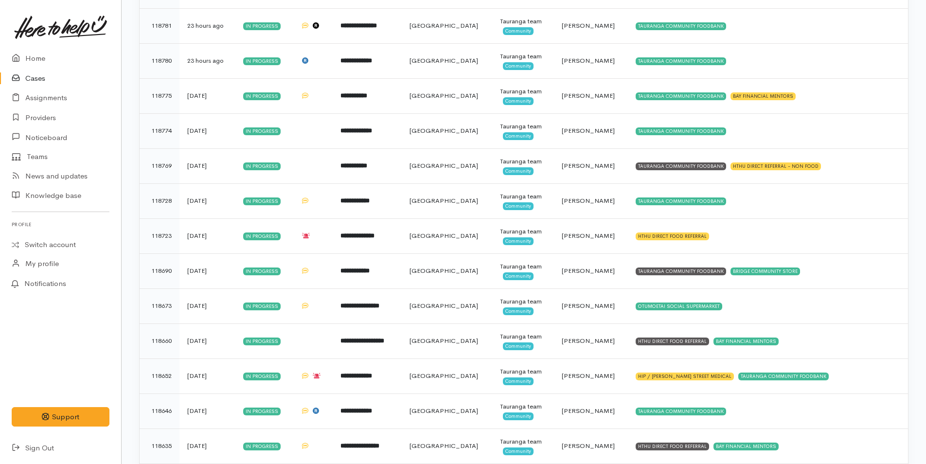
scroll to position [433, 0]
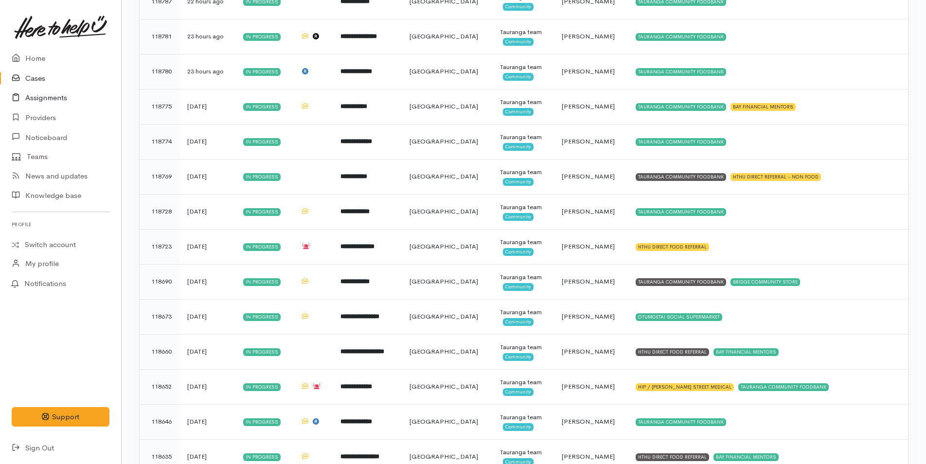
click at [37, 96] on link "Assignments" at bounding box center [60, 98] width 121 height 20
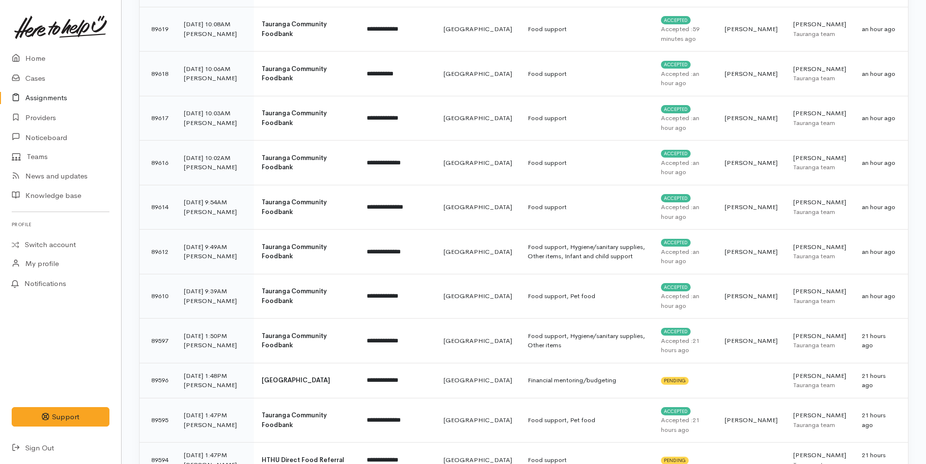
scroll to position [584, 0]
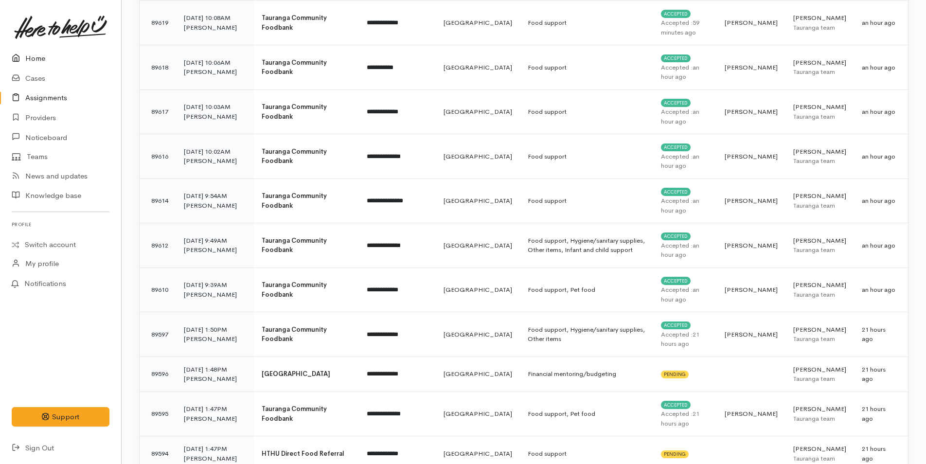
click at [41, 56] on link "Home" at bounding box center [60, 59] width 121 height 20
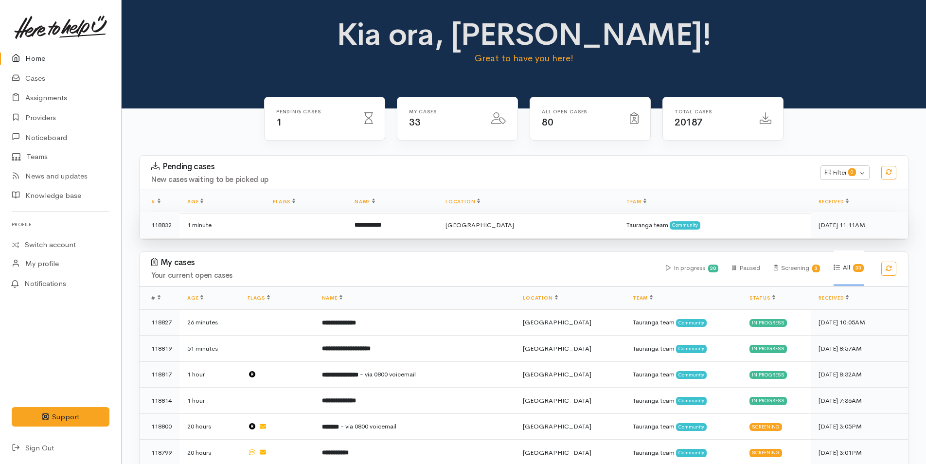
click at [404, 219] on td "**********" at bounding box center [392, 225] width 91 height 26
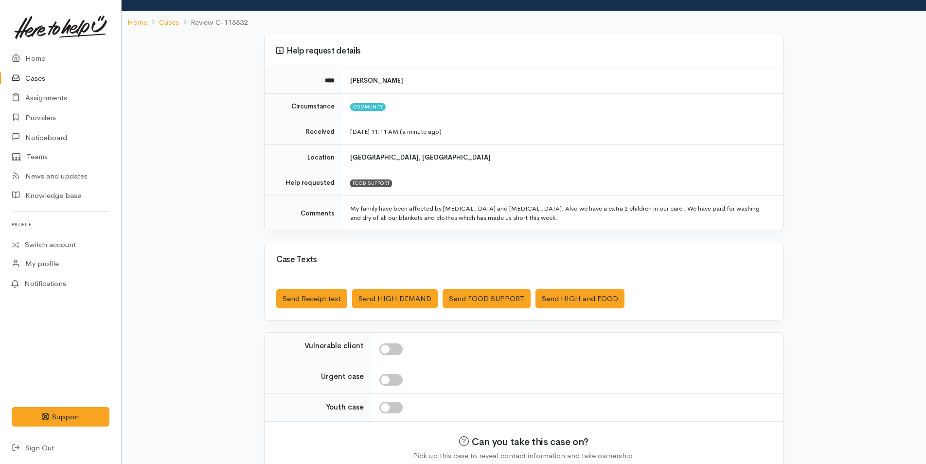
scroll to position [98, 0]
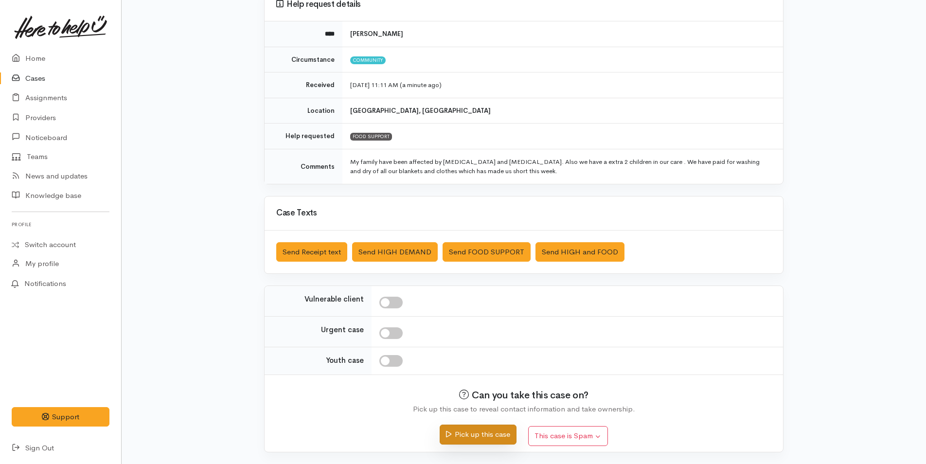
click at [490, 430] on button "Pick up this case" at bounding box center [478, 435] width 76 height 20
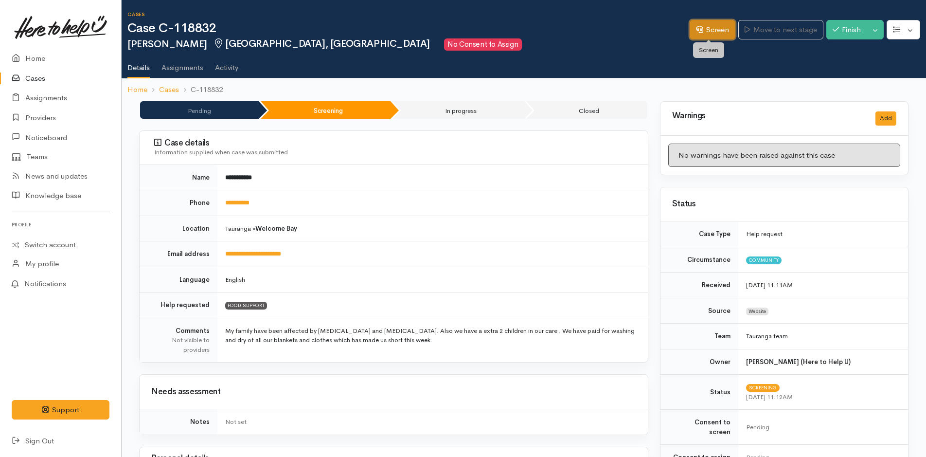
click at [725, 28] on link "Screen" at bounding box center [713, 30] width 46 height 20
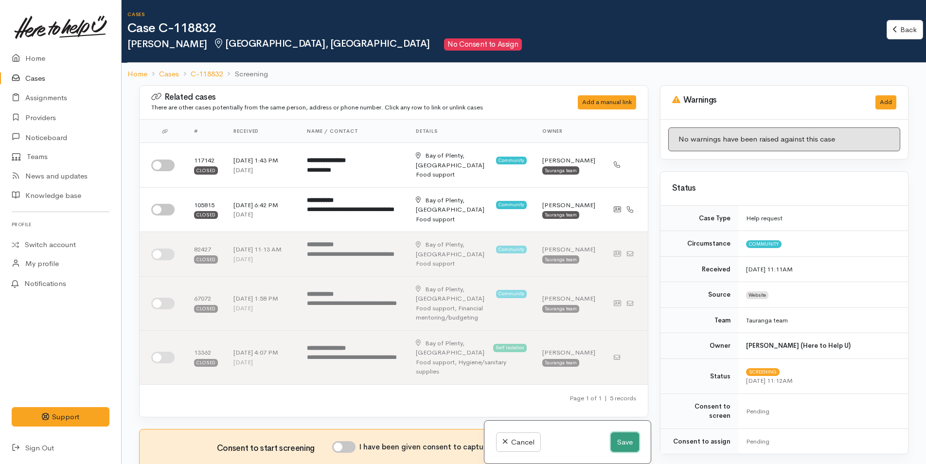
click at [634, 443] on button "Save" at bounding box center [625, 443] width 28 height 20
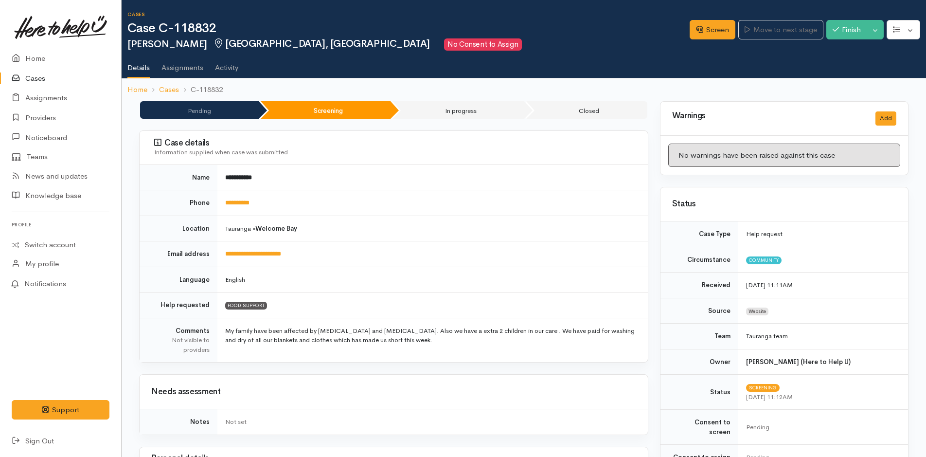
click at [486, 40] on h2 "[PERSON_NAME] [GEOGRAPHIC_DATA], [GEOGRAPHIC_DATA] No Consent to Assign" at bounding box center [408, 44] width 562 height 12
click at [497, 33] on h1 "Case C-118832" at bounding box center [408, 28] width 562 height 14
drag, startPoint x: 275, startPoint y: 207, endPoint x: 221, endPoint y: 207, distance: 54.5
click at [221, 207] on td "**********" at bounding box center [433, 203] width 431 height 26
copy link "**********"
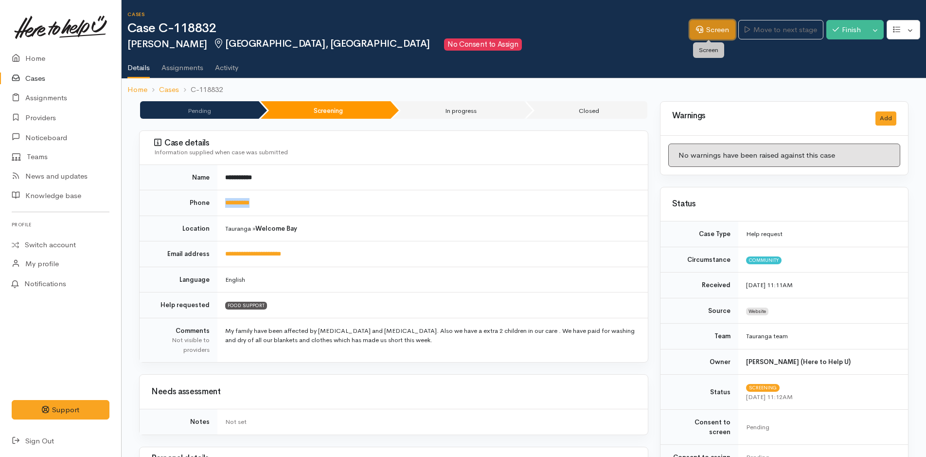
click at [722, 31] on link "Screen" at bounding box center [713, 30] width 46 height 20
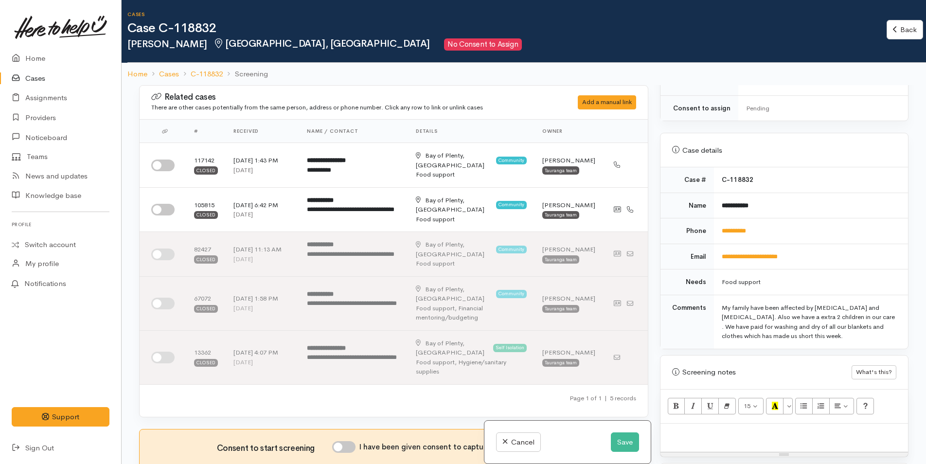
scroll to position [438, 0]
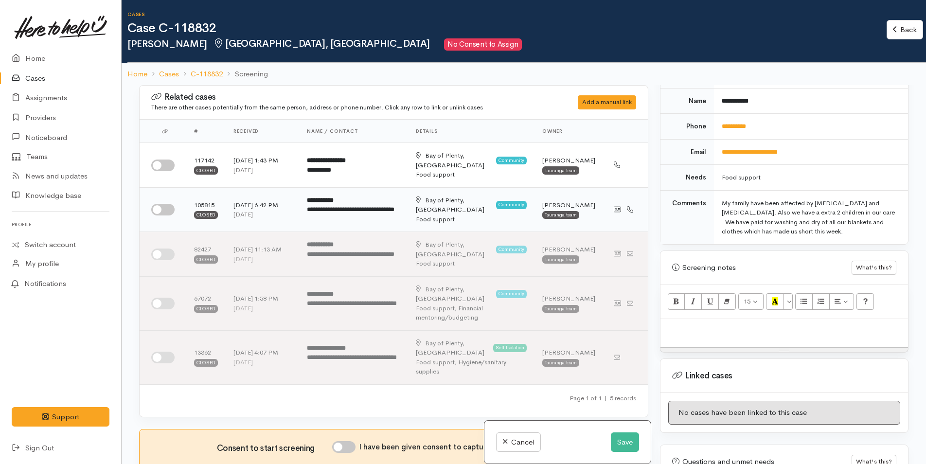
click at [169, 210] on input "checkbox" at bounding box center [162, 210] width 23 height 12
checkbox input "true"
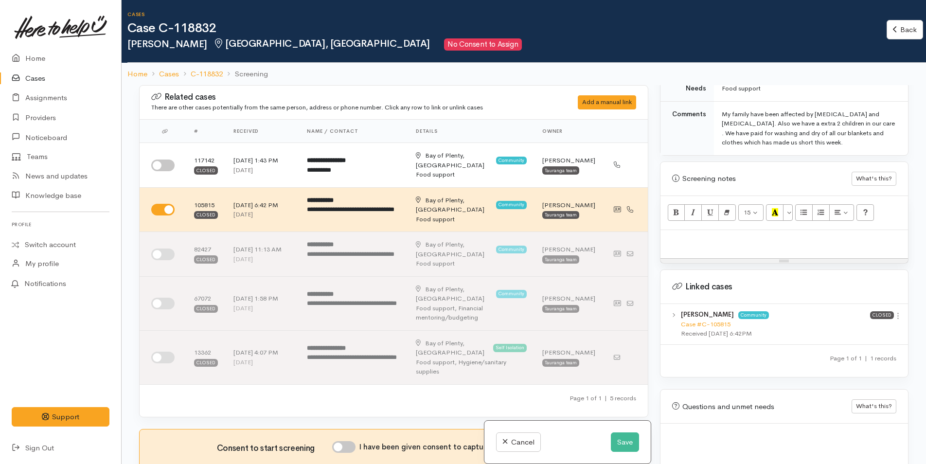
scroll to position [538, 0]
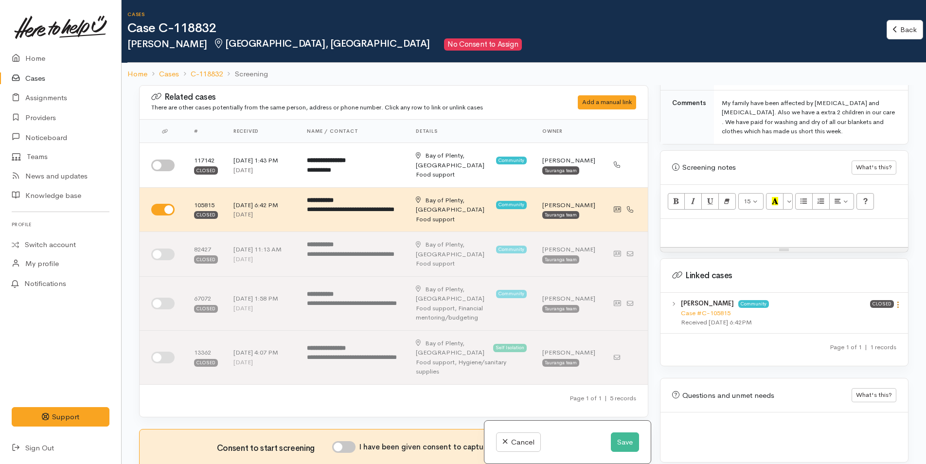
click at [896, 301] on icon at bounding box center [898, 305] width 8 height 8
click at [843, 316] on link "View case" at bounding box center [863, 323] width 77 height 15
drag, startPoint x: 708, startPoint y: 220, endPoint x: 710, endPoint y: 210, distance: 10.8
click at [708, 224] on p at bounding box center [785, 229] width 238 height 11
paste div
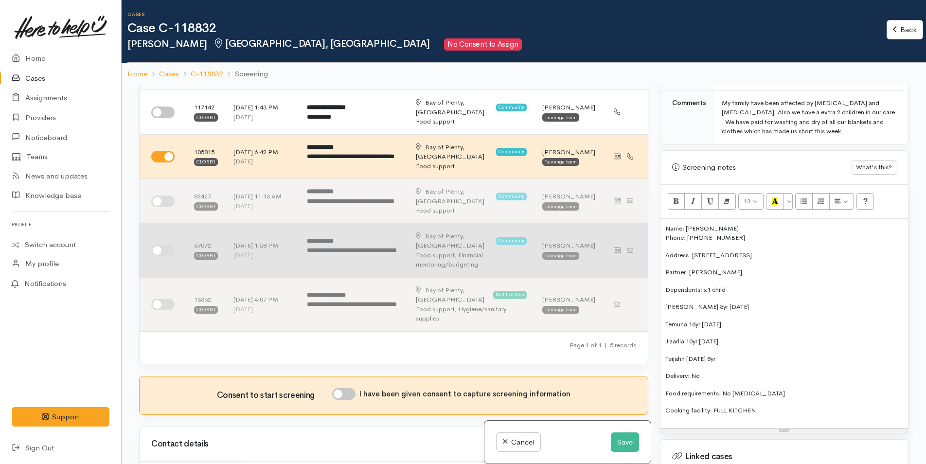
scroll to position [146, 0]
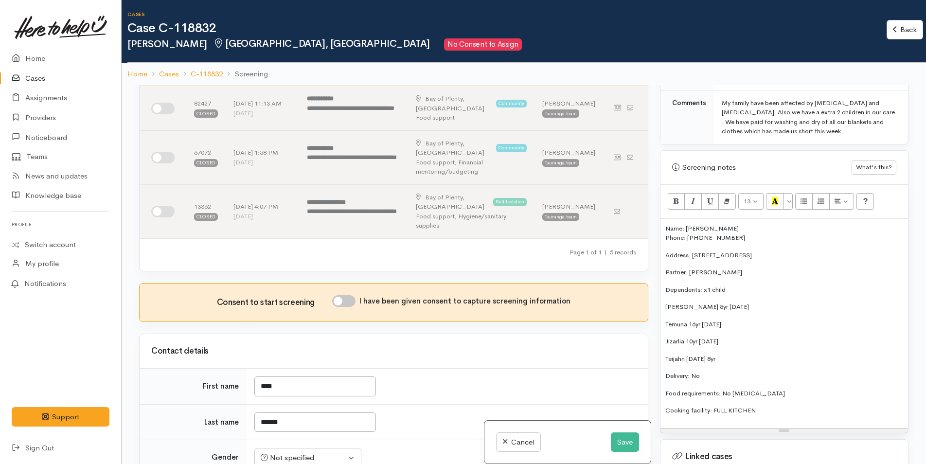
click at [348, 295] on input "I have been given consent to capture screening information" at bounding box center [343, 301] width 23 height 12
checkbox input "true"
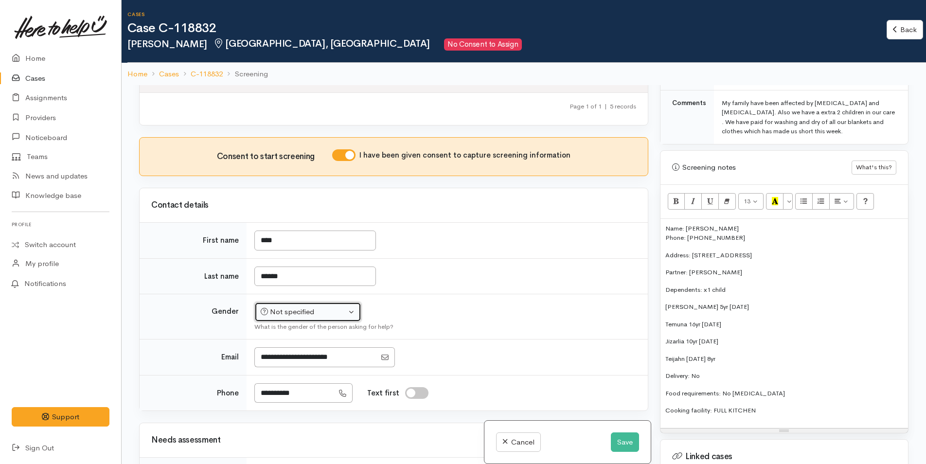
click at [310, 307] on div "Not specified" at bounding box center [304, 312] width 86 height 11
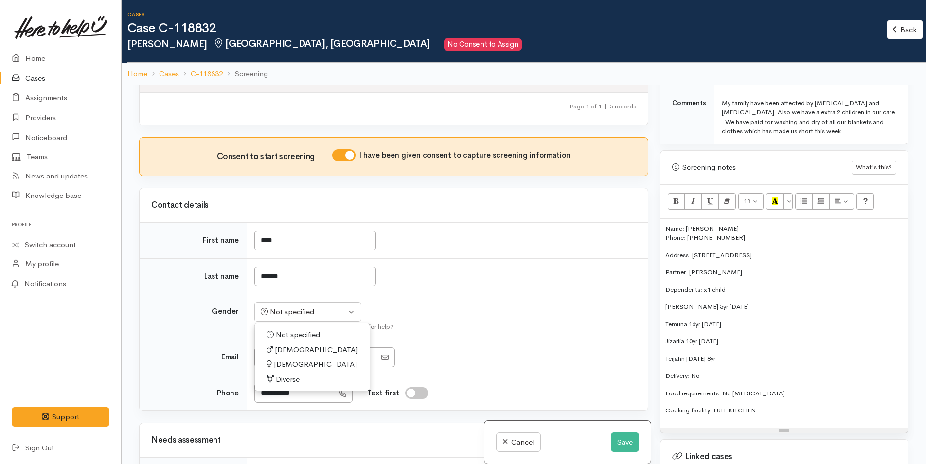
click at [295, 359] on span "[DEMOGRAPHIC_DATA]" at bounding box center [315, 364] width 83 height 11
select select "[DEMOGRAPHIC_DATA]"
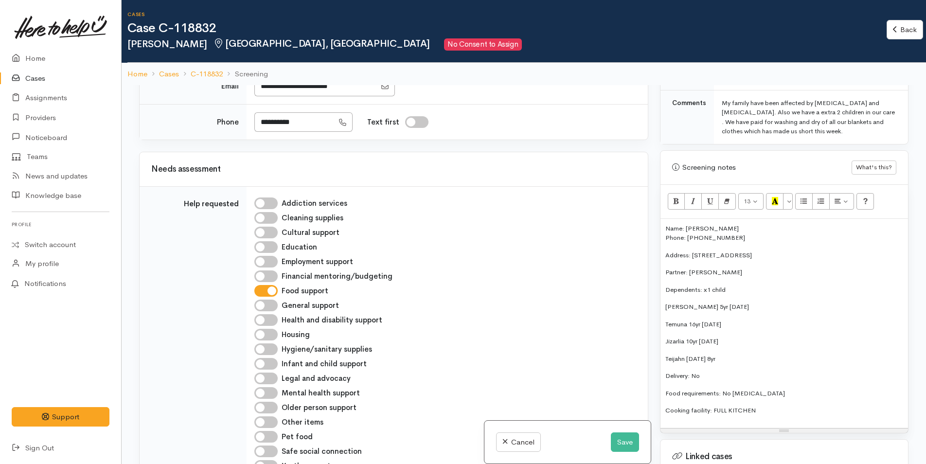
scroll to position [633, 0]
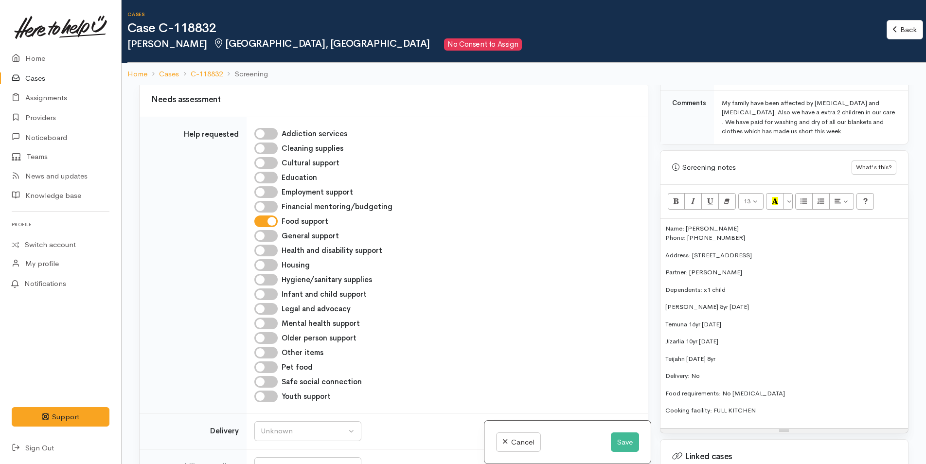
click at [735, 224] on p "Name: Rana Walker Phone: 0223779589" at bounding box center [785, 233] width 238 height 19
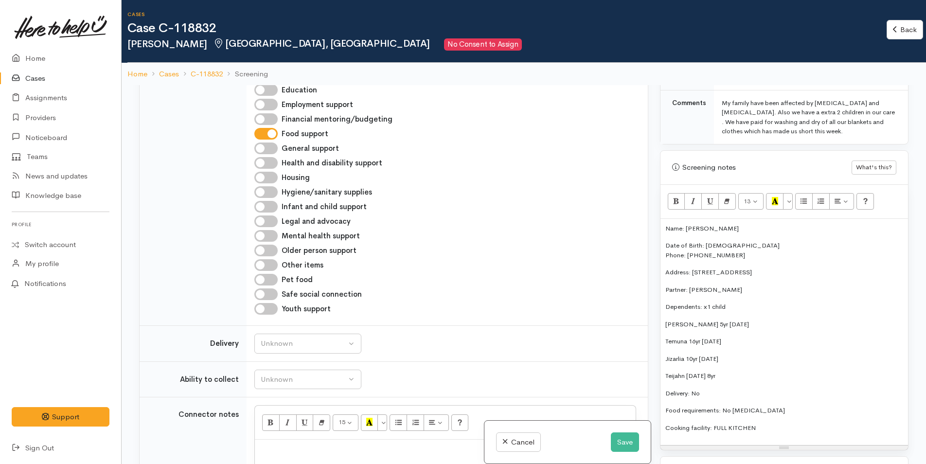
scroll to position [827, 0]
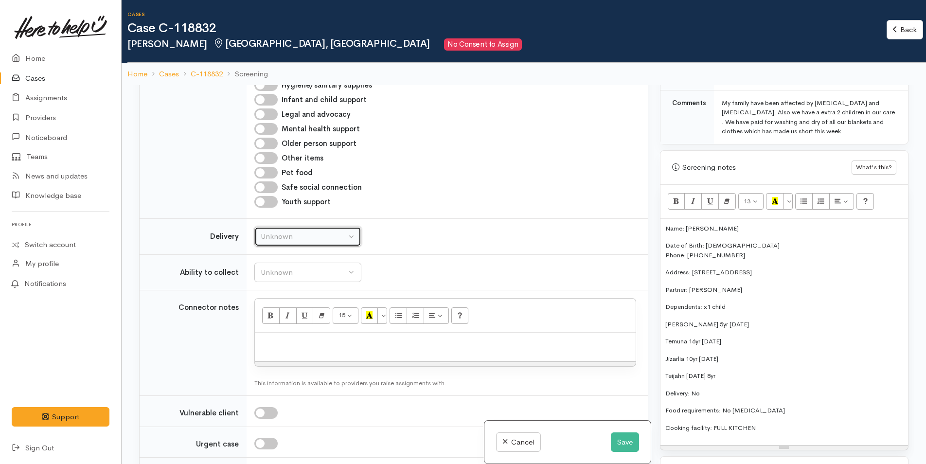
click at [300, 231] on div "Unknown" at bounding box center [304, 236] width 86 height 11
click at [278, 320] on link "No" at bounding box center [308, 327] width 106 height 15
select select "1"
click at [292, 254] on td "Unknown Able to pick up / collect help on my own Able to pick up / collect with…" at bounding box center [447, 272] width 401 height 36
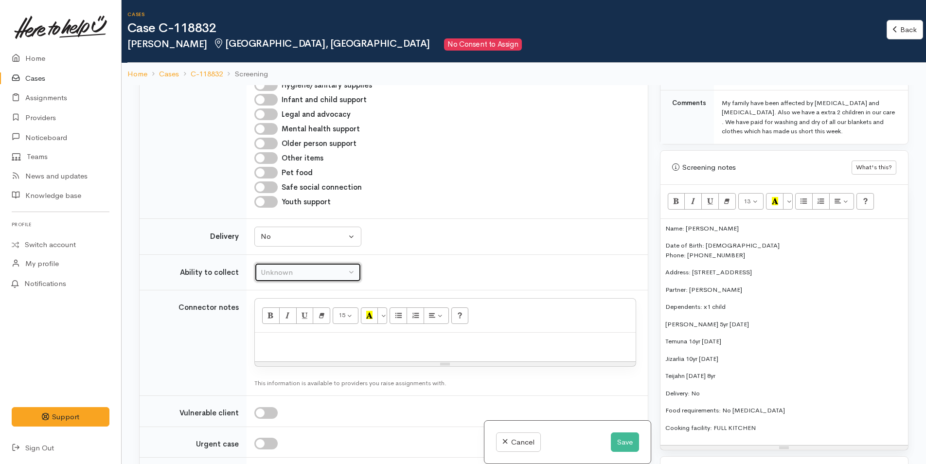
click at [295, 267] on div "Unknown" at bounding box center [304, 272] width 86 height 11
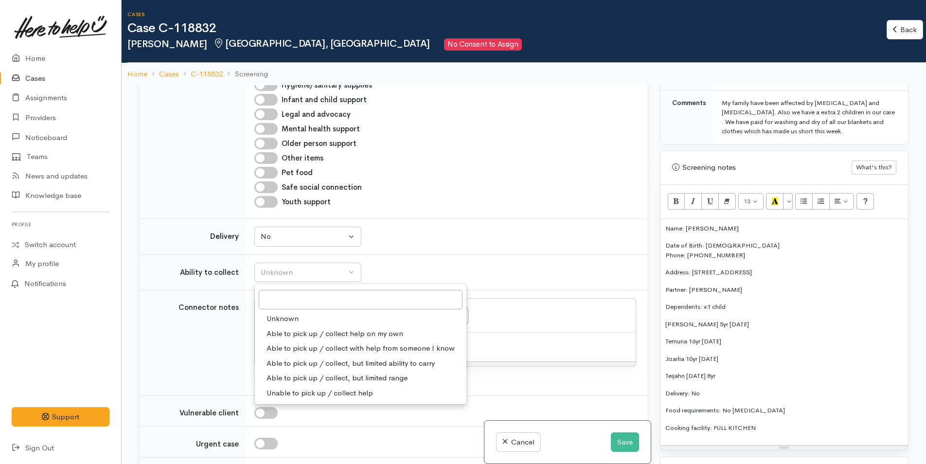
click at [327, 328] on span "Able to pick up / collect help on my own" at bounding box center [335, 333] width 137 height 11
select select "2"
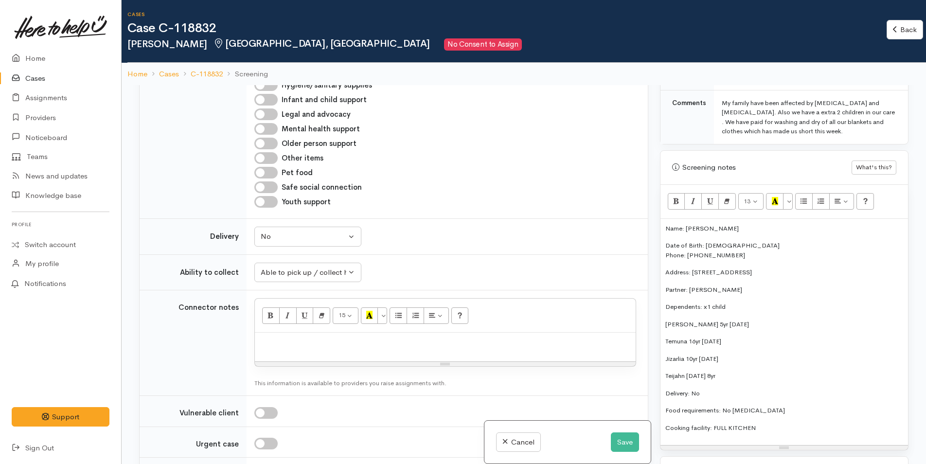
click at [712, 302] on p "Dependents: x1 child" at bounding box center [785, 307] width 238 height 10
drag, startPoint x: 777, startPoint y: 419, endPoint x: 661, endPoint y: 219, distance: 230.9
click at [661, 219] on div "Name: Rana Walker Date of Birth: 1/8/1995 Phone: 0223779589 Address: 49 Oteki P…" at bounding box center [785, 332] width 248 height 227
copy div "Name: Rana Walker Date of Birth: 1/8/1995 Phone: 0223779589 Address: 49 Oteki P…"
click at [284, 333] on div at bounding box center [445, 347] width 381 height 29
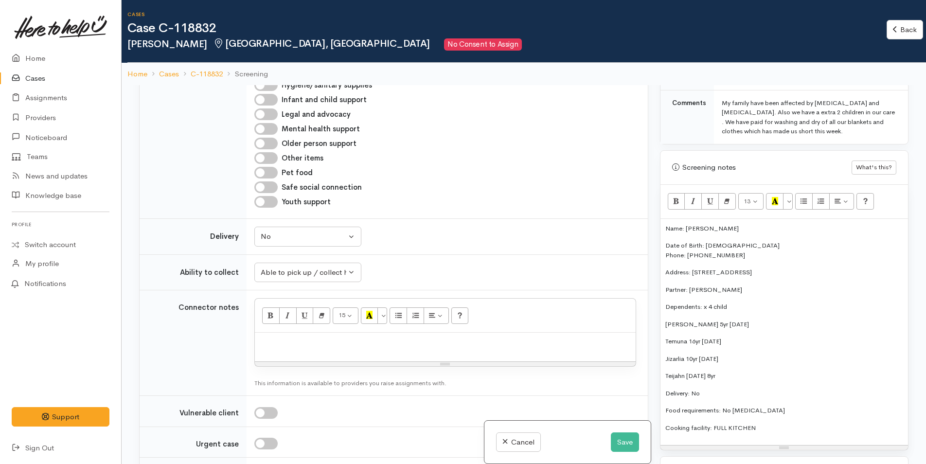
paste div
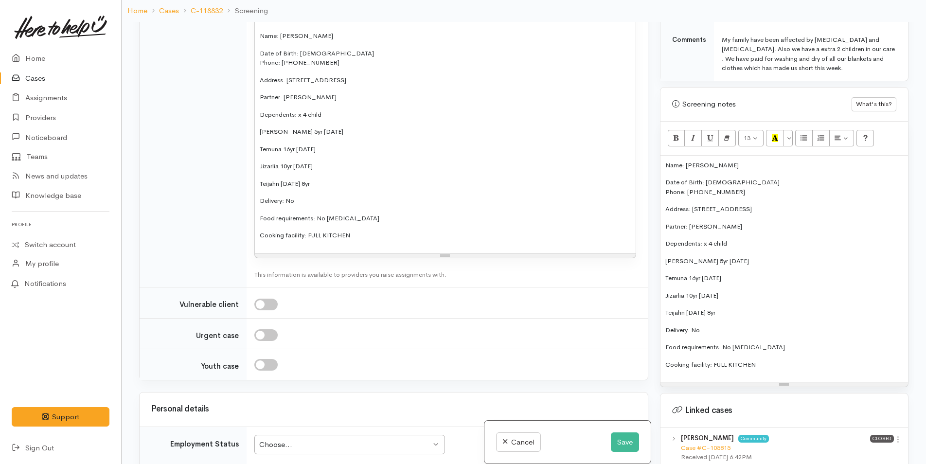
scroll to position [1216, 0]
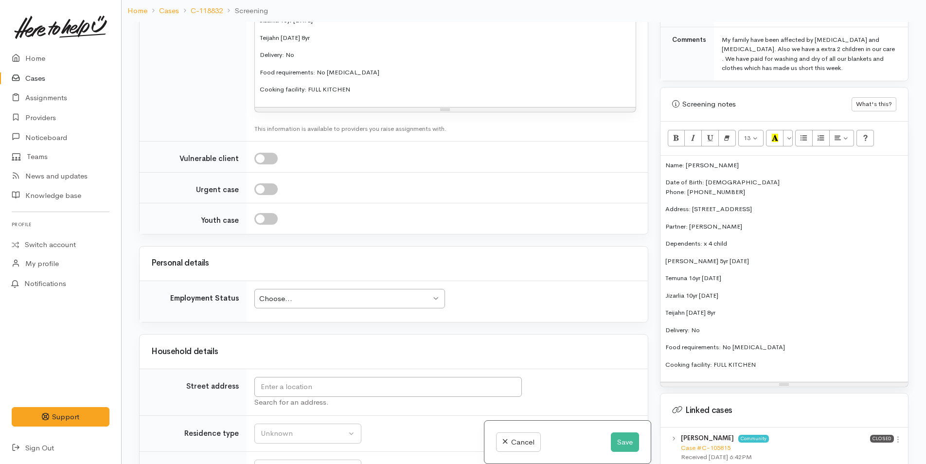
click at [317, 289] on div "Choose... Choose..." at bounding box center [349, 299] width 191 height 20
drag, startPoint x: 808, startPoint y: 199, endPoint x: 690, endPoint y: 198, distance: 117.3
click at [690, 204] on p "Address: 49 Oteki Park Drive, Welcome Bay" at bounding box center [785, 209] width 238 height 10
copy p "49 Oteki Park Drive, Welcome Bay"
click at [377, 377] on input "text" at bounding box center [388, 387] width 268 height 20
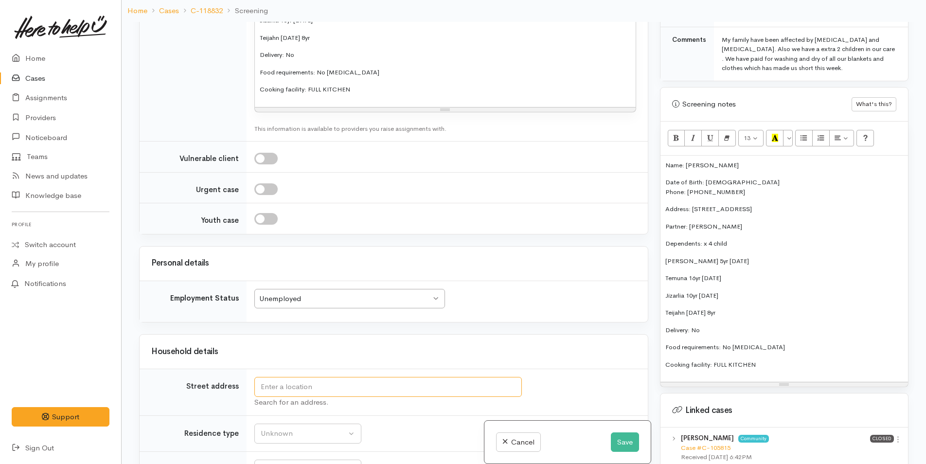
paste input "49 Oteki Park Drive, Welcome Bay"
type input "49 Oteki Park Drive, Welcome Bay, Tauranga, New Zealand"
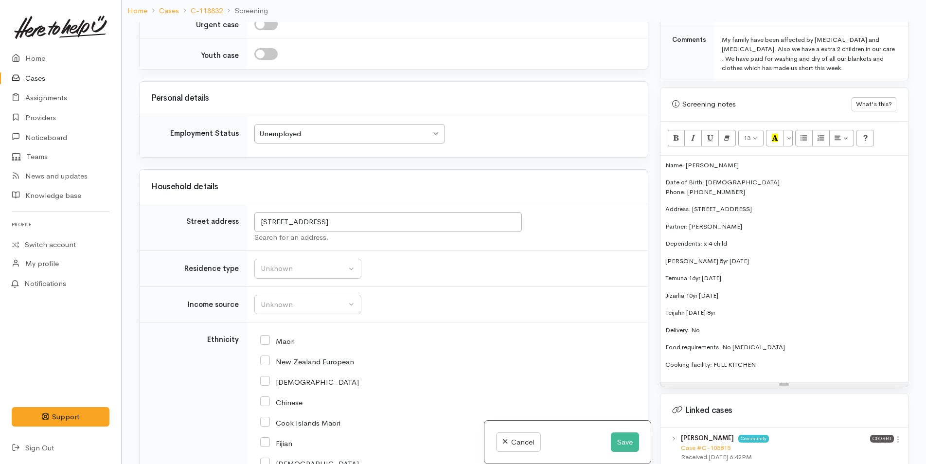
scroll to position [1541, 0]
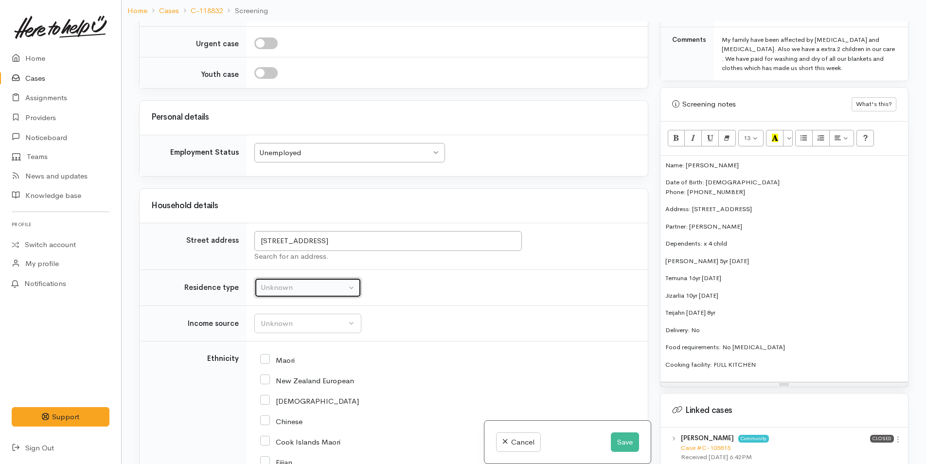
click at [304, 282] on div "Unknown" at bounding box center [304, 287] width 86 height 11
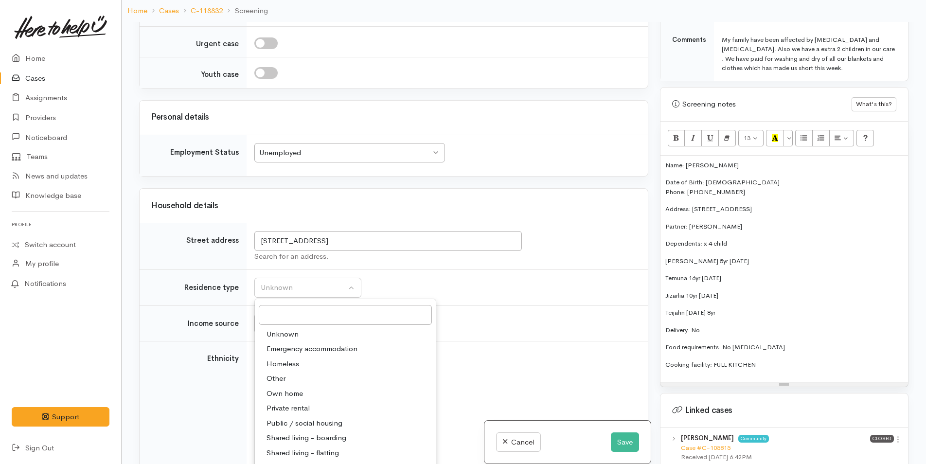
click at [294, 403] on span "Private rental" at bounding box center [288, 408] width 43 height 11
select select "2"
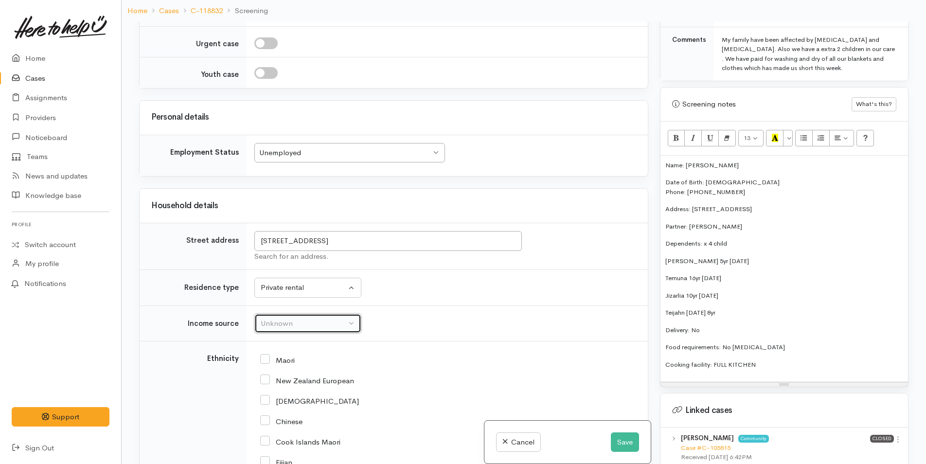
click at [289, 318] on div "Unknown" at bounding box center [304, 323] width 86 height 11
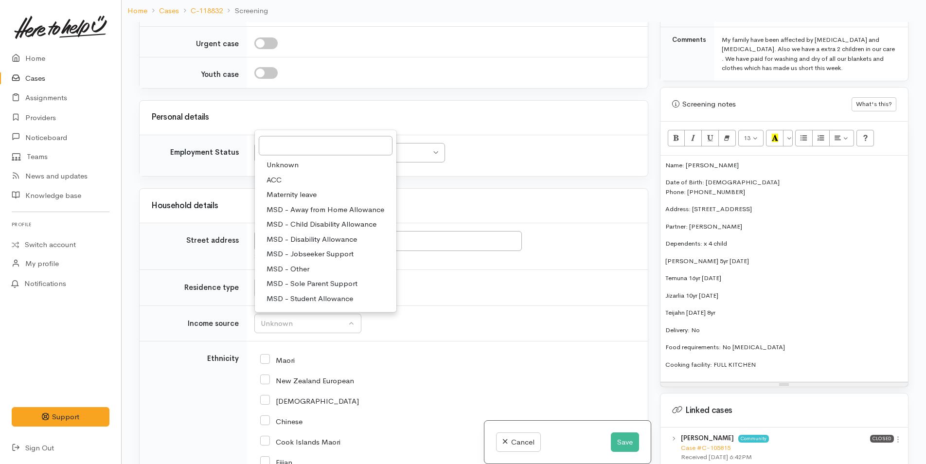
click at [305, 263] on span "MSD - Other" at bounding box center [288, 268] width 43 height 11
select select "6"
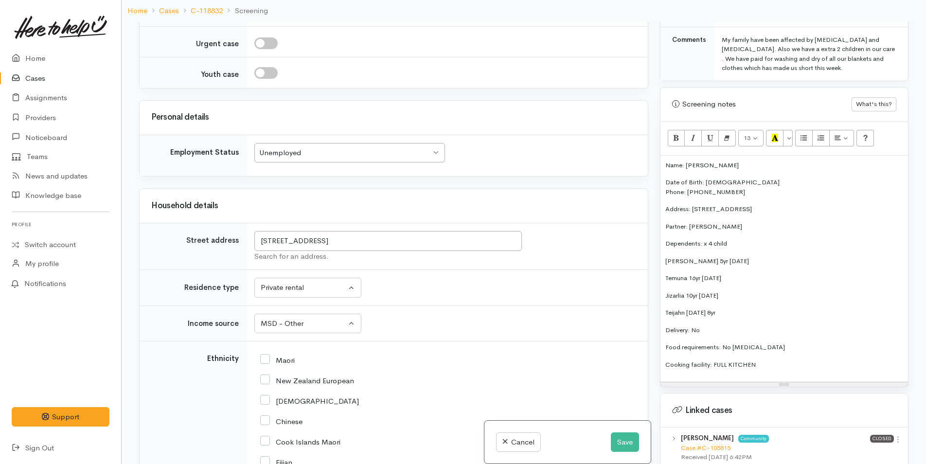
click at [264, 355] on input "Maori" at bounding box center [277, 359] width 35 height 9
checkbox input "true"
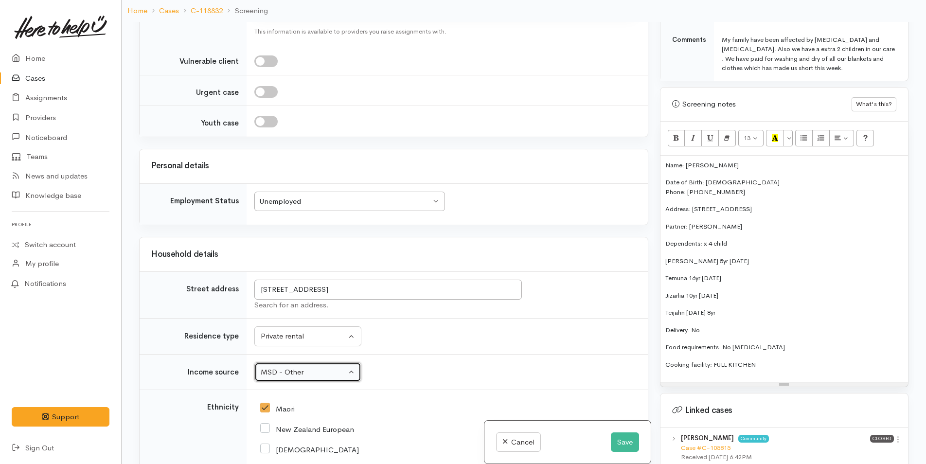
click at [314, 367] on div "MSD - Other" at bounding box center [304, 372] width 86 height 11
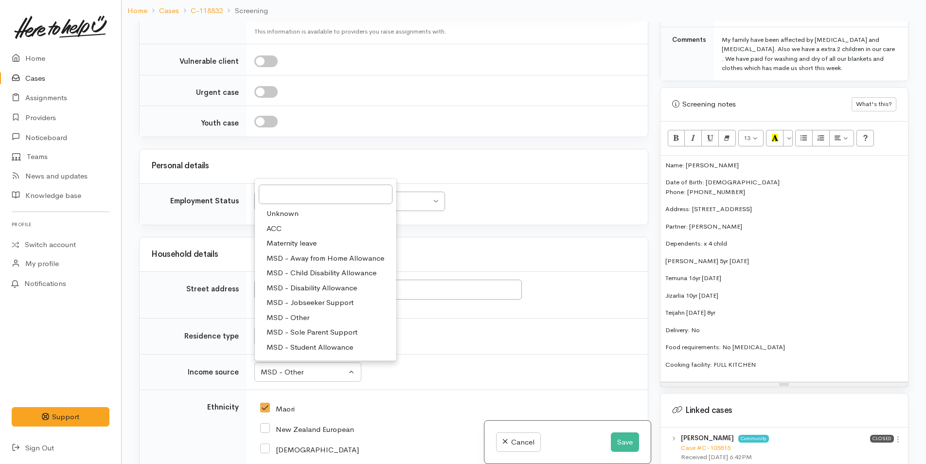
click at [326, 327] on span "MSD - Sole Parent Support" at bounding box center [312, 332] width 91 height 11
select select "7"
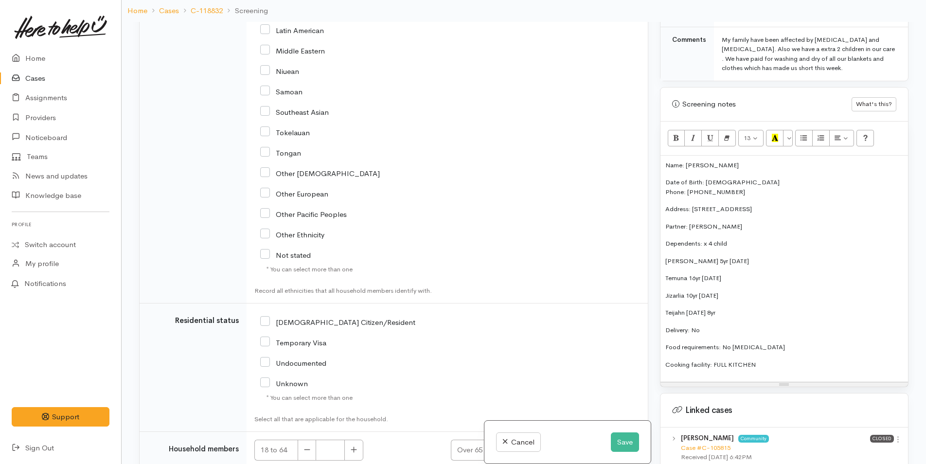
scroll to position [2027, 0]
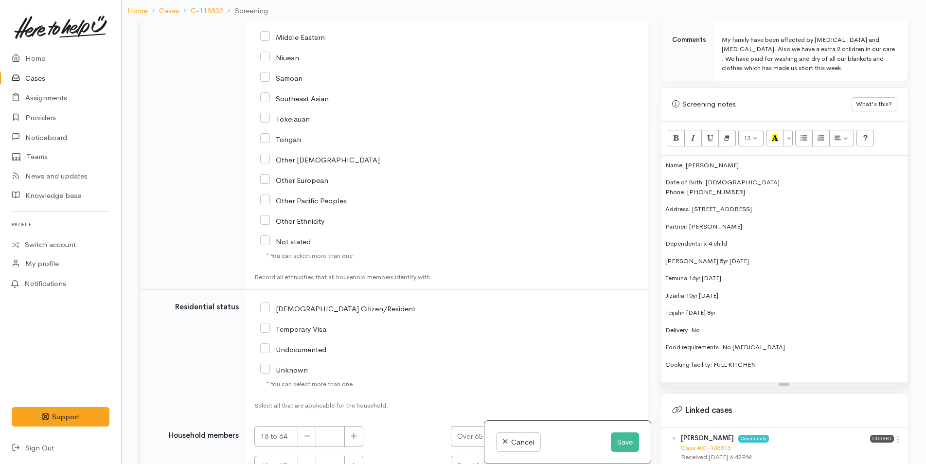
click at [263, 304] on input "NZ Citizen/Resident" at bounding box center [337, 308] width 155 height 9
checkbox input "true"
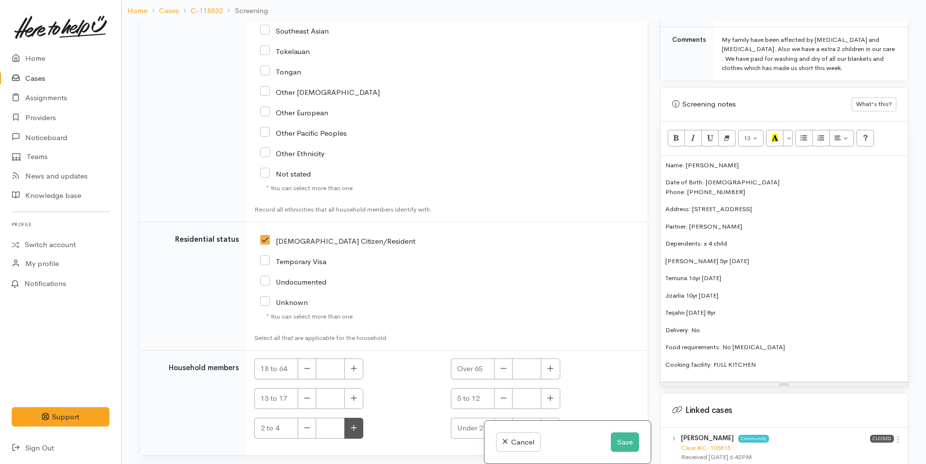
scroll to position [2156, 0]
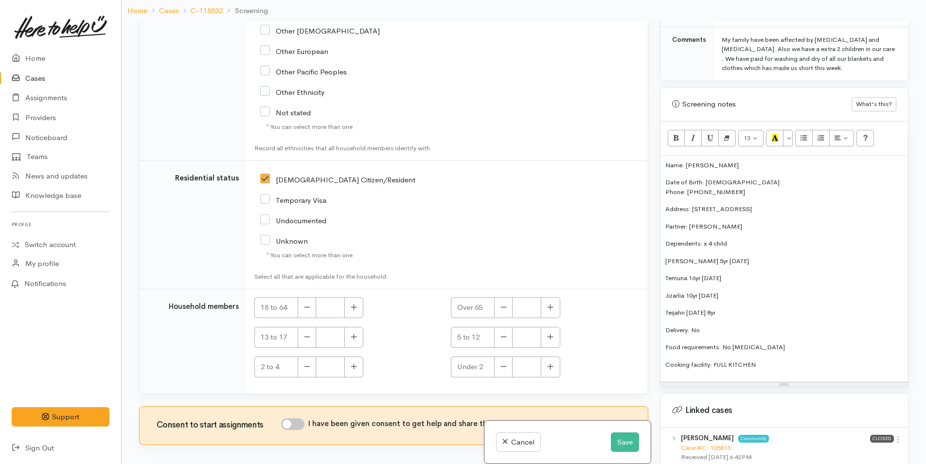
click at [358, 290] on td "18 to 64 Over 65 13 to 17 5 to 12 2 to 4 Under 2" at bounding box center [447, 342] width 401 height 105
click at [359, 297] on button "button" at bounding box center [354, 307] width 19 height 21
type input "1"
click at [301, 418] on input "I have been given consent to get help and share this information with appropria…" at bounding box center [292, 424] width 23 height 12
checkbox input "true"
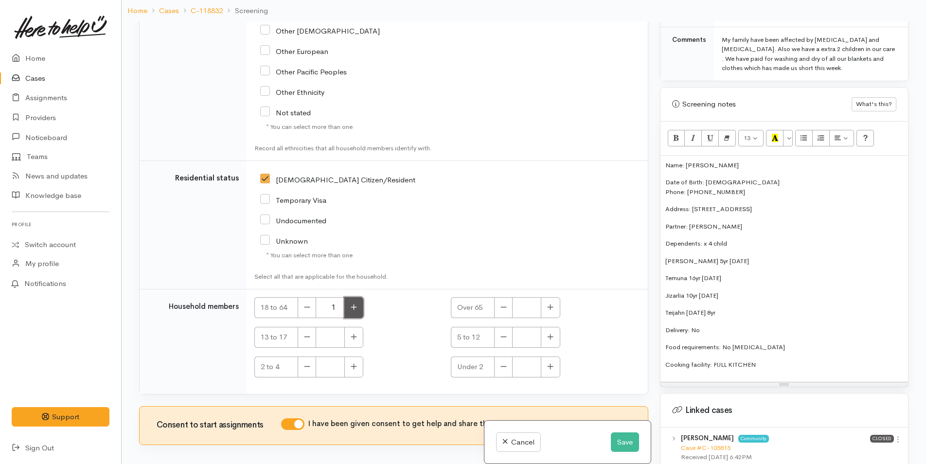
click at [360, 297] on button "button" at bounding box center [354, 307] width 19 height 21
type input "2"
click at [357, 333] on icon "button" at bounding box center [354, 336] width 6 height 7
type input "1"
click at [554, 327] on button "button" at bounding box center [550, 337] width 19 height 21
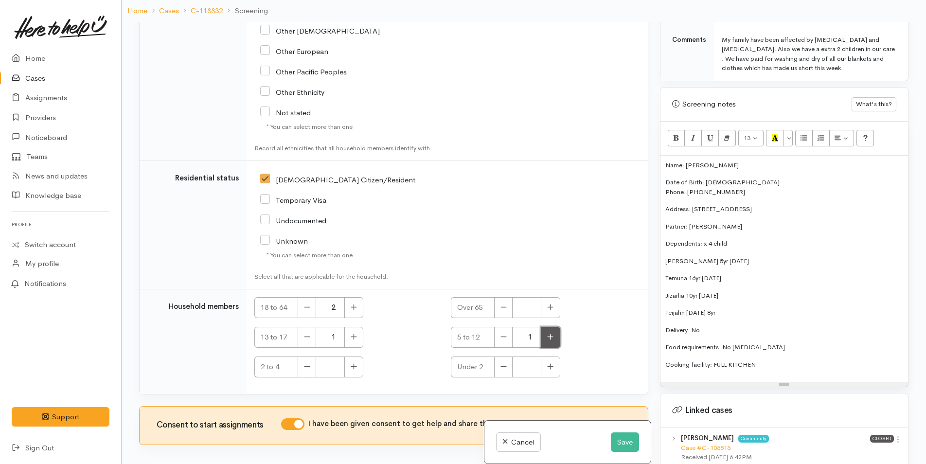
click at [548, 327] on button "button" at bounding box center [550, 337] width 19 height 21
type input "2"
click at [357, 333] on icon "button" at bounding box center [354, 336] width 6 height 7
type input "2"
click at [768, 239] on p "Dependents: x 4 child" at bounding box center [785, 244] width 238 height 10
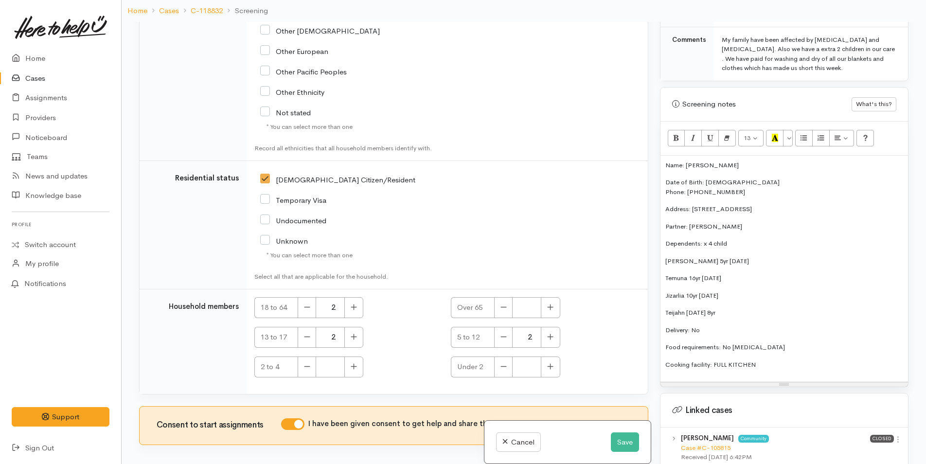
click at [754, 308] on p "Teijahn 29/3/16 8yr" at bounding box center [785, 313] width 238 height 10
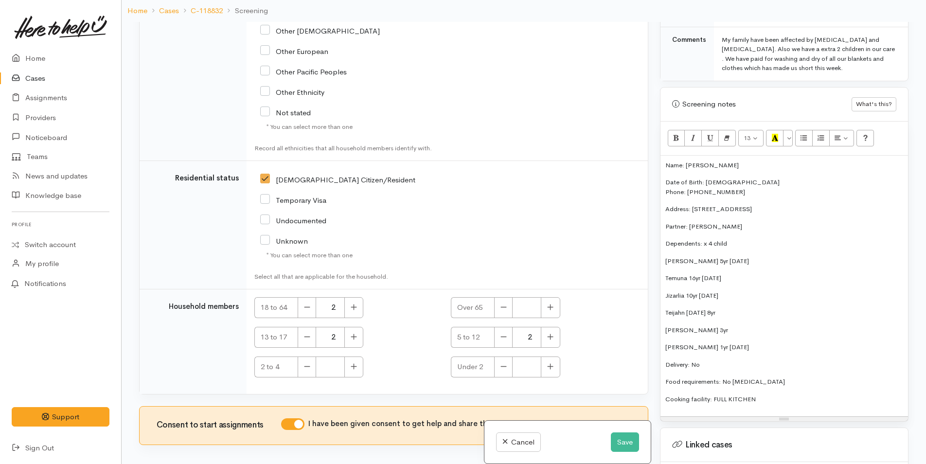
click at [757, 326] on p "Taiga'lee Phillips 3yr" at bounding box center [785, 331] width 238 height 10
drag, startPoint x: 780, startPoint y: 335, endPoint x: 660, endPoint y: 311, distance: 121.5
click at [661, 311] on div "Name: Rana Walker Date of Birth: 1/8/1995 Phone: 0223779589 Address: 49 Oteki P…" at bounding box center [785, 286] width 248 height 261
click at [674, 134] on icon "Bold (CTRL+B)" at bounding box center [676, 138] width 6 height 8
click at [809, 326] on p "Taiga'lee Phillips 3yr 24/11/22" at bounding box center [785, 331] width 238 height 10
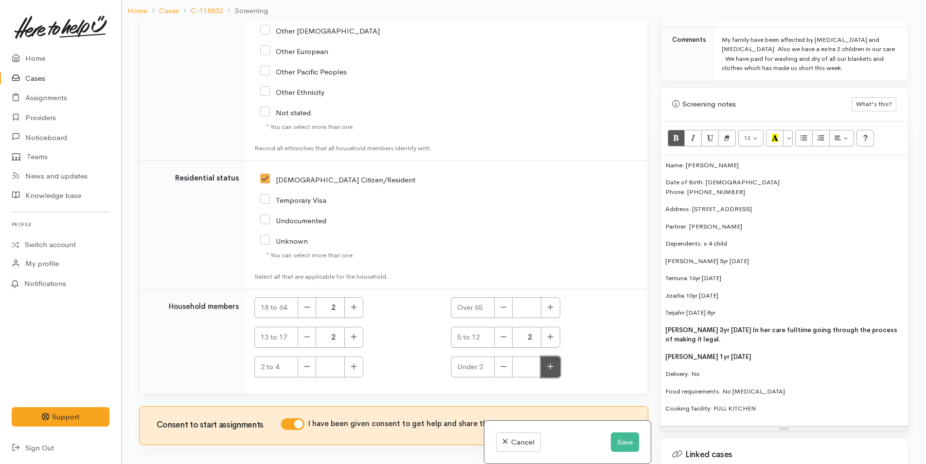
click at [555, 357] on button "button" at bounding box center [550, 367] width 19 height 21
type input "1"
click at [358, 357] on button "button" at bounding box center [354, 367] width 19 height 21
type input "1"
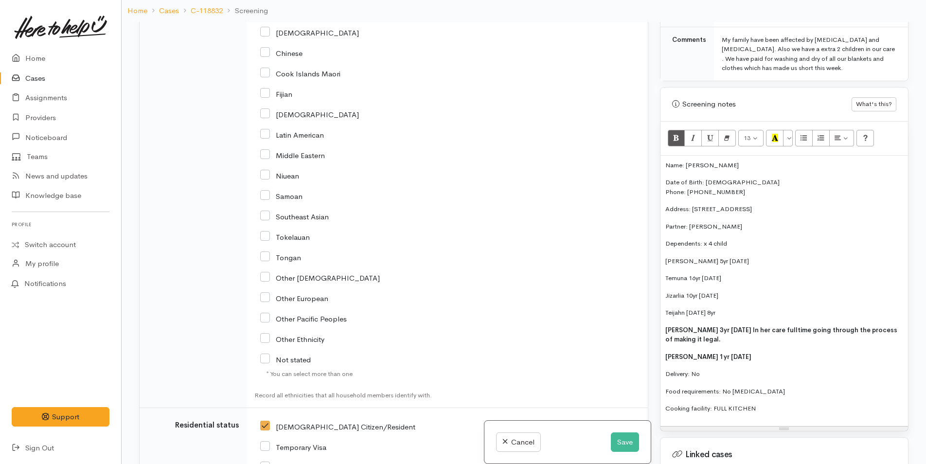
scroll to position [1815, 0]
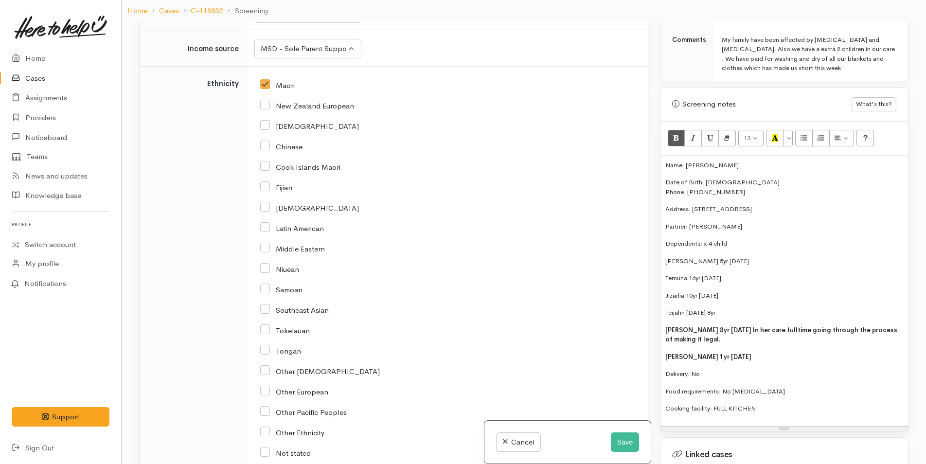
drag, startPoint x: 737, startPoint y: 335, endPoint x: 674, endPoint y: 333, distance: 62.8
click at [674, 333] on p "Taiga'lee Phillips 3yr 24/11/22 In her care fulltime going through the process …" at bounding box center [785, 335] width 238 height 19
click at [804, 352] on div "Name: Rana Walker Date of Birth: 1/8/1995 Phone: 0223779589 Address: 49 Oteki P…" at bounding box center [785, 291] width 248 height 271
click at [815, 387] on p "Food requirements: No food allergies" at bounding box center [785, 392] width 238 height 10
click at [722, 438] on p at bounding box center [785, 443] width 238 height 10
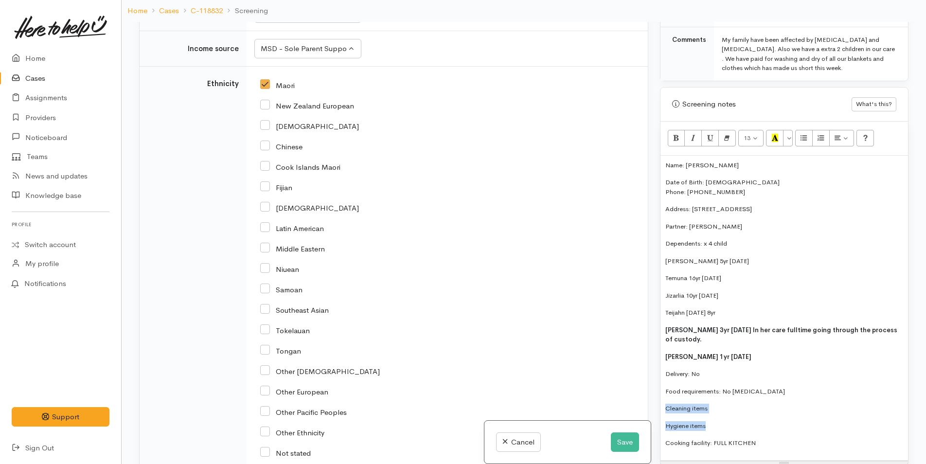
drag, startPoint x: 724, startPoint y: 416, endPoint x: 655, endPoint y: 398, distance: 71.4
click at [655, 398] on div "Warnings Add No warnings have been raised against this case Add Warning Title ●…" at bounding box center [784, 254] width 260 height 464
click at [809, 130] on button "Unordered list (CTRL+SHIFT+NUM7)" at bounding box center [805, 138] width 18 height 17
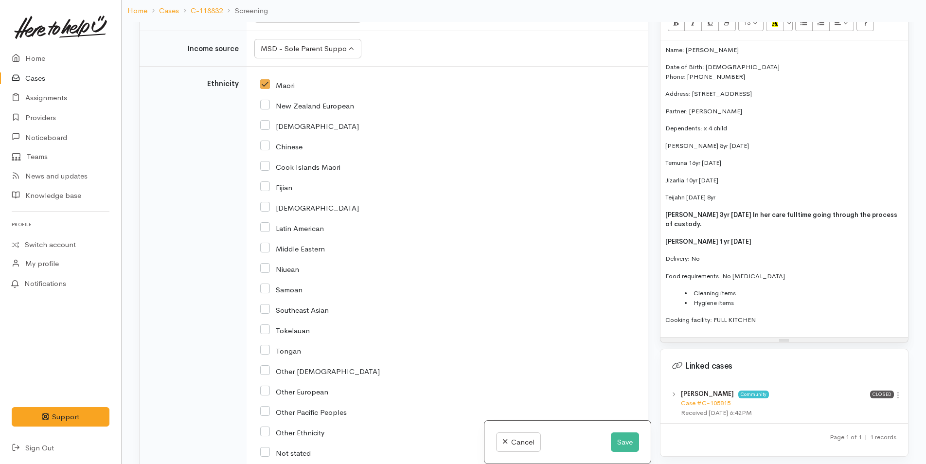
scroll to position [648, 0]
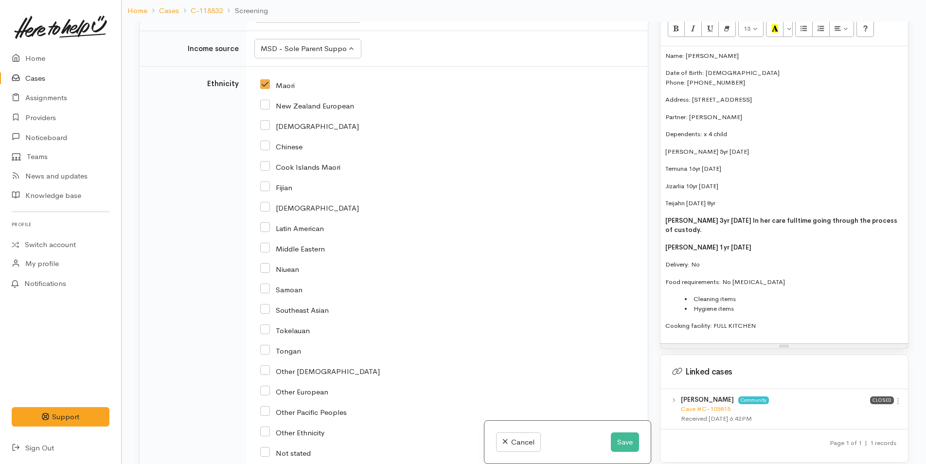
drag, startPoint x: 781, startPoint y: 278, endPoint x: 647, endPoint y: 46, distance: 268.6
click at [647, 46] on div "Related cases There are other cases potentially from the same person, address o…" at bounding box center [523, 254] width 781 height 464
copy div "Name: Rana Walker Date of Birth: 1/8/1995 Phone: 0223779589 Address: 49 Oteki P…"
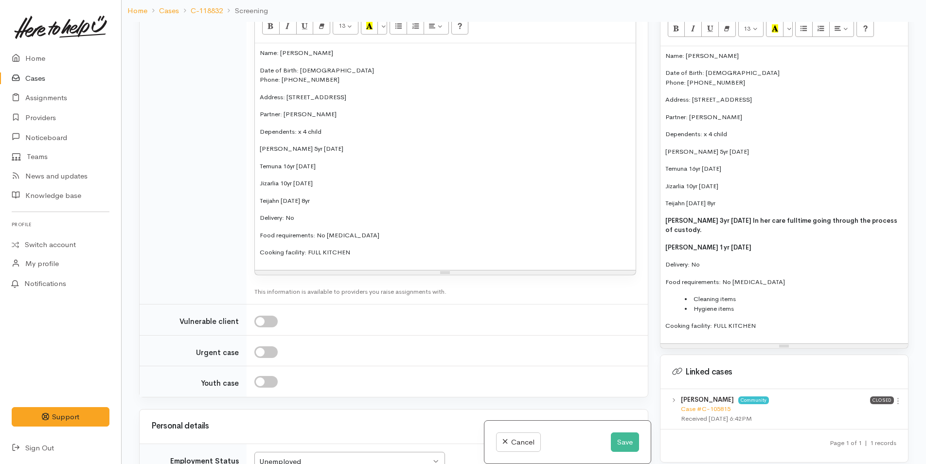
scroll to position [1231, 0]
drag, startPoint x: 386, startPoint y: 235, endPoint x: 256, endPoint y: 34, distance: 239.7
click at [256, 44] on div "Name: Rana Walker Date of Birth: 1/8/1995 Phone: 0223779589 Address: 49 Oteki P…" at bounding box center [445, 157] width 381 height 227
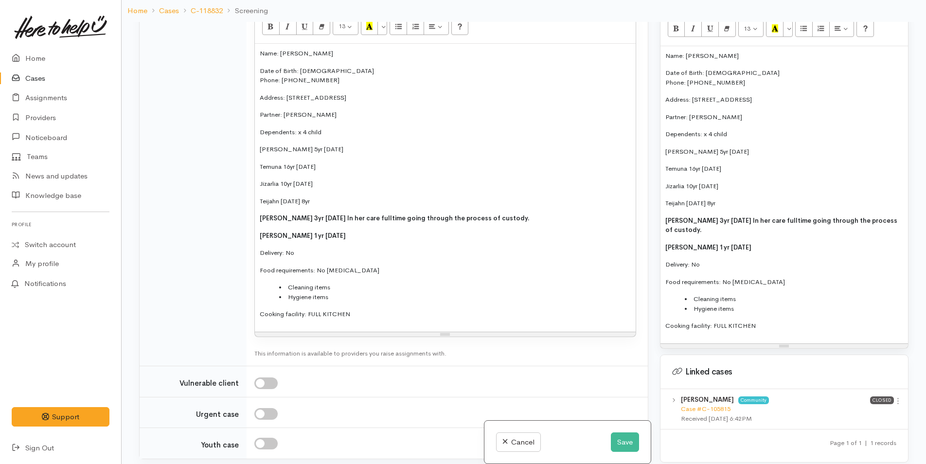
click at [348, 292] on li "Hygiene items" at bounding box center [455, 297] width 352 height 10
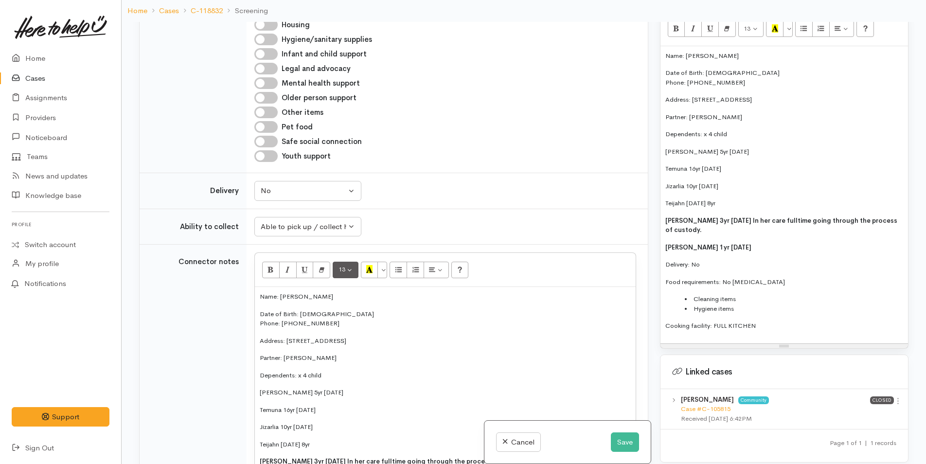
scroll to position [842, 0]
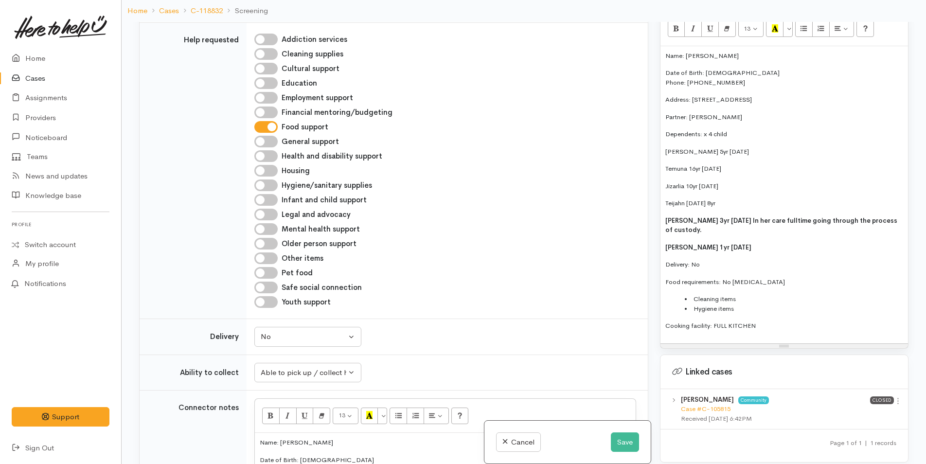
click at [272, 253] on input "Other items" at bounding box center [265, 259] width 23 height 12
checkbox input "true"
click at [268, 180] on input "Hygiene/sanitary supplies" at bounding box center [265, 186] width 23 height 12
checkbox input "true"
click at [272, 194] on input "Infant and child support" at bounding box center [265, 200] width 23 height 12
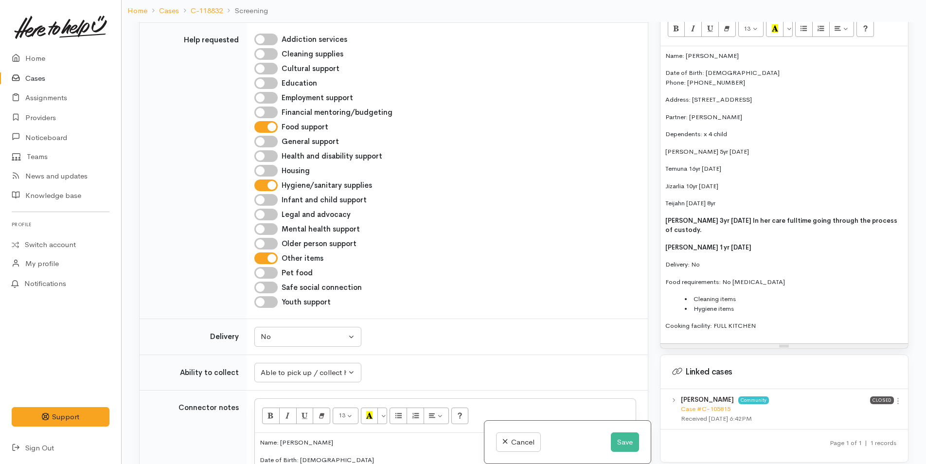
checkbox input "true"
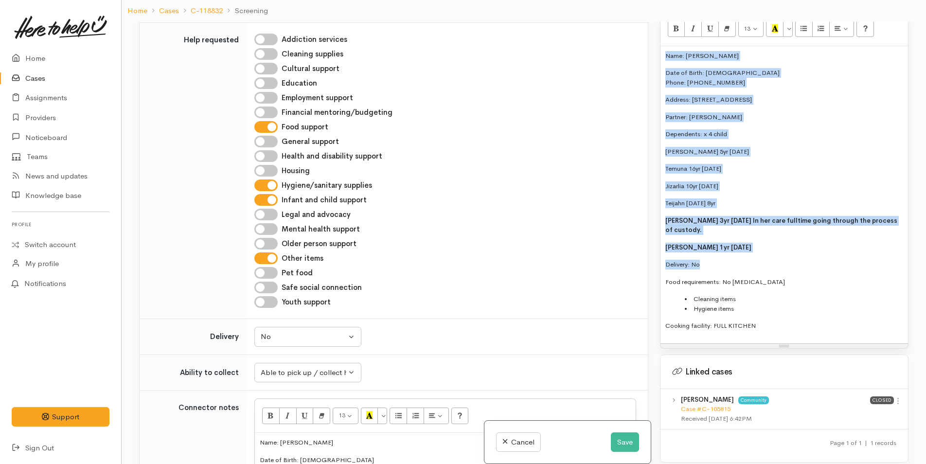
drag, startPoint x: 718, startPoint y: 253, endPoint x: 653, endPoint y: 43, distance: 219.8
click at [653, 43] on div "Related cases There are other cases potentially from the same person, address o…" at bounding box center [523, 254] width 781 height 464
copy div "Name: Rana Walker Date of Birth: 1/8/1995 Phone: 0223779589 Address: 49 Oteki P…"
click at [628, 436] on button "Save" at bounding box center [625, 443] width 28 height 20
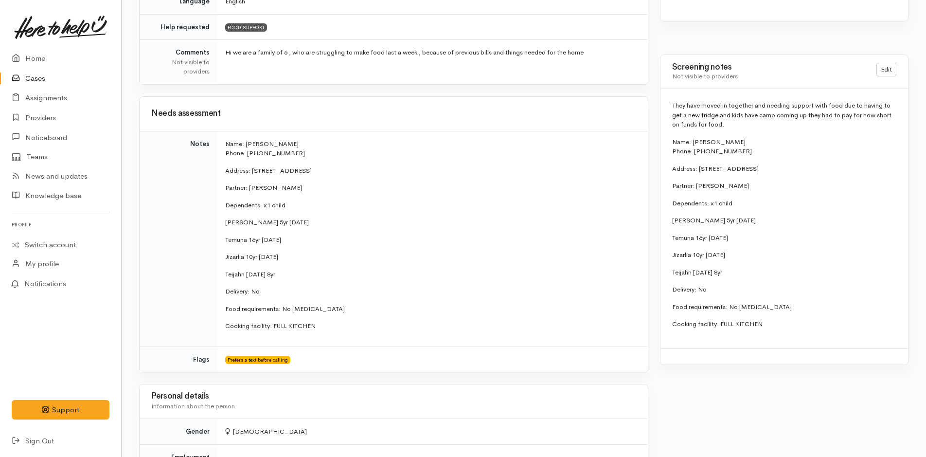
scroll to position [341, 0]
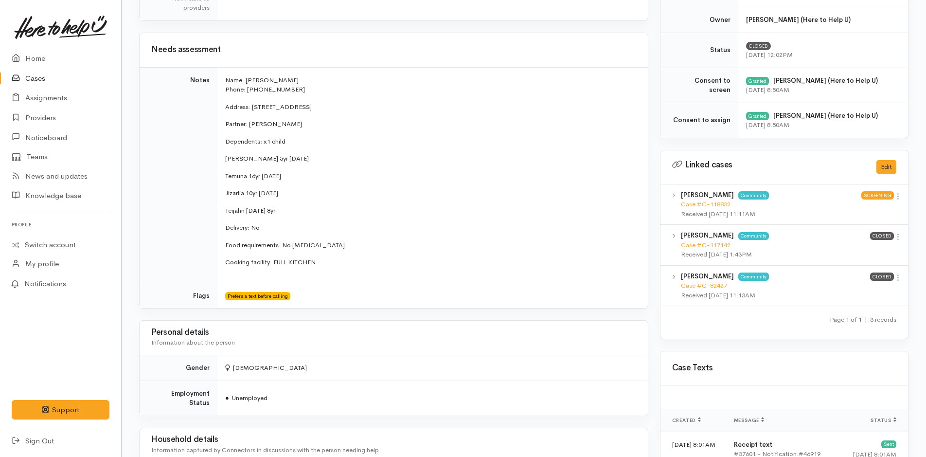
drag, startPoint x: 337, startPoint y: 272, endPoint x: 220, endPoint y: 83, distance: 222.0
click at [220, 83] on td "Name: [PERSON_NAME] Phone: 0223779589 Address: [STREET_ADDRESS] Partner: ­[PERS…" at bounding box center [433, 175] width 431 height 216
copy td "Name: [PERSON_NAME] Phone: 0223779589 Address: [STREET_ADDRESS] Partner: ­[PERS…"
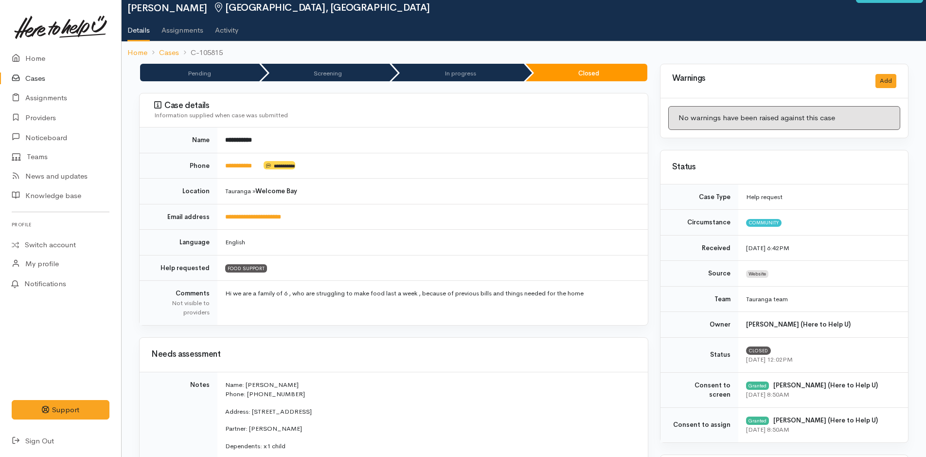
scroll to position [0, 0]
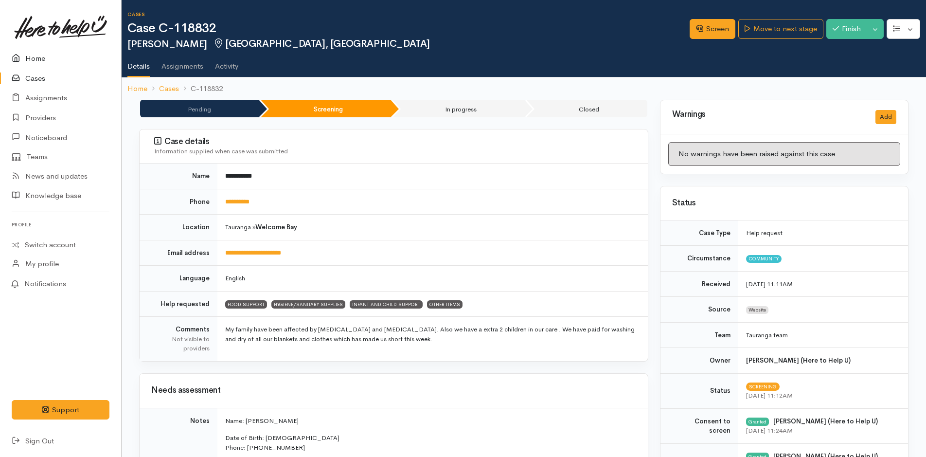
click at [31, 57] on link "Home" at bounding box center [60, 59] width 121 height 20
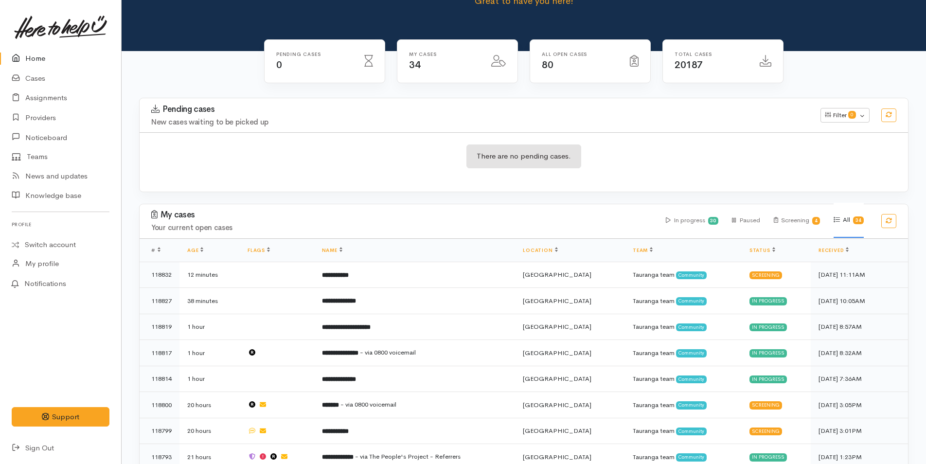
scroll to position [146, 0]
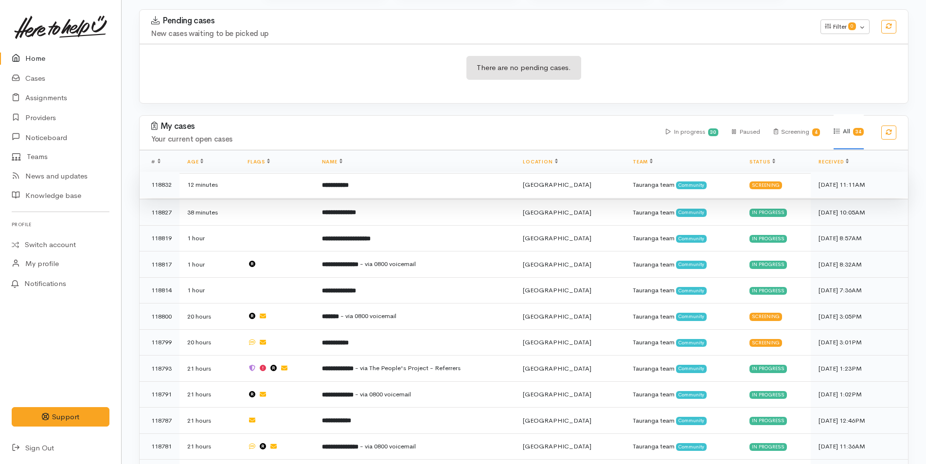
click at [376, 184] on td "**********" at bounding box center [414, 185] width 201 height 26
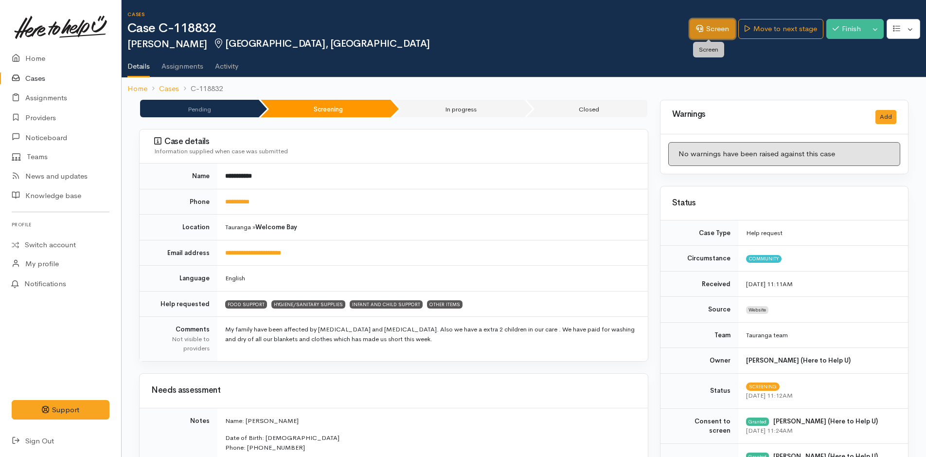
click at [722, 21] on link "Screen" at bounding box center [713, 29] width 46 height 20
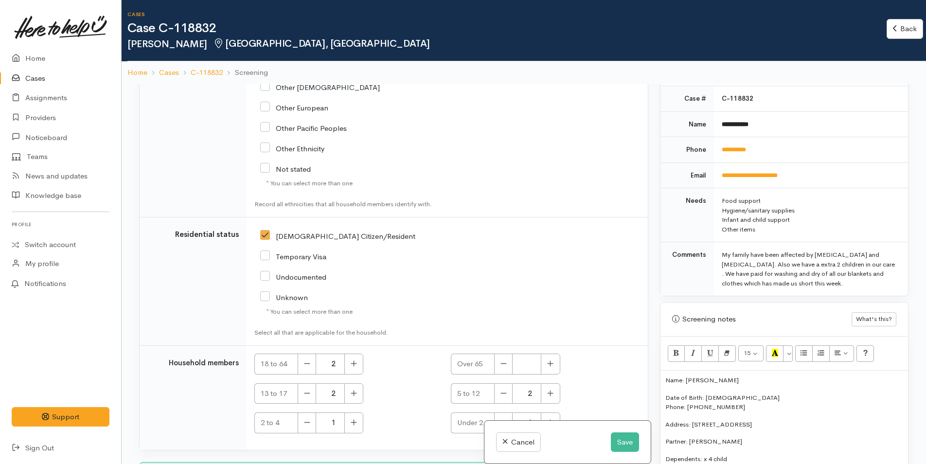
scroll to position [487, 0]
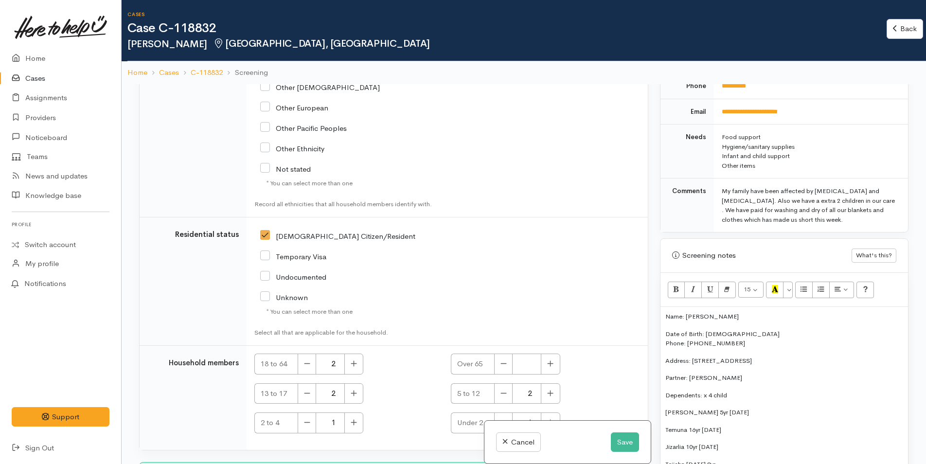
click at [667, 317] on p "Name: [PERSON_NAME]" at bounding box center [785, 317] width 238 height 10
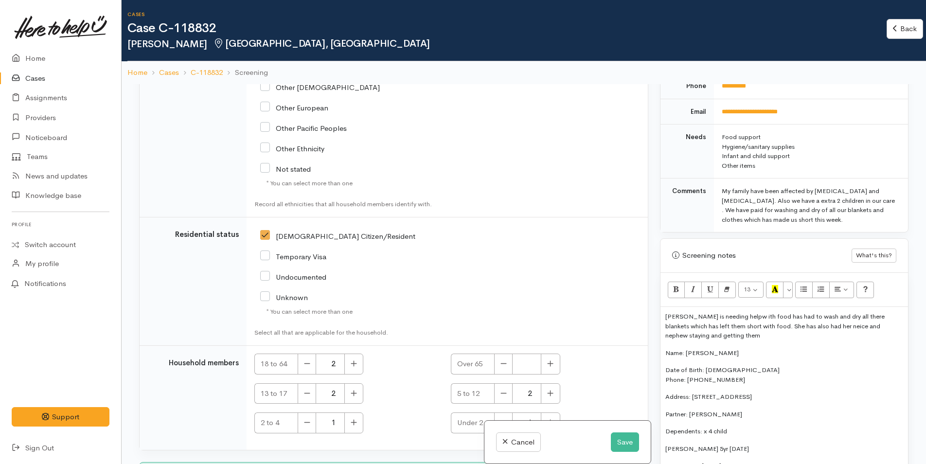
drag, startPoint x: 823, startPoint y: 329, endPoint x: 602, endPoint y: 239, distance: 237.9
click at [602, 239] on td "[DEMOGRAPHIC_DATA] Citizen/Resident" at bounding box center [447, 281] width 401 height 128
click at [716, 334] on p "Rana is needing helpw ith food has had to wash and dry all there blankets which…" at bounding box center [785, 326] width 238 height 29
drag, startPoint x: 835, startPoint y: 333, endPoint x: 824, endPoint y: 372, distance: 40.6
click at [827, 375] on p "Date of Birth: 1/8/1995 Phone: 0223779589" at bounding box center [785, 374] width 238 height 19
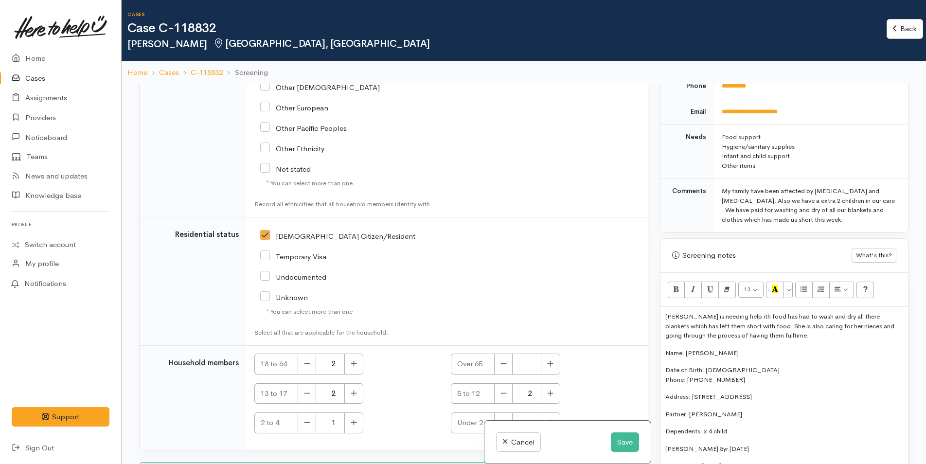
drag, startPoint x: 730, startPoint y: 317, endPoint x: 814, endPoint y: 412, distance: 126.2
click at [814, 412] on p "Partner: ­[PERSON_NAME]" at bounding box center [785, 415] width 238 height 10
click at [727, 318] on p "Rana is needing help ith food has had to wash and dry all there blankets which …" at bounding box center [785, 326] width 238 height 29
click at [629, 439] on button "Save" at bounding box center [625, 443] width 28 height 20
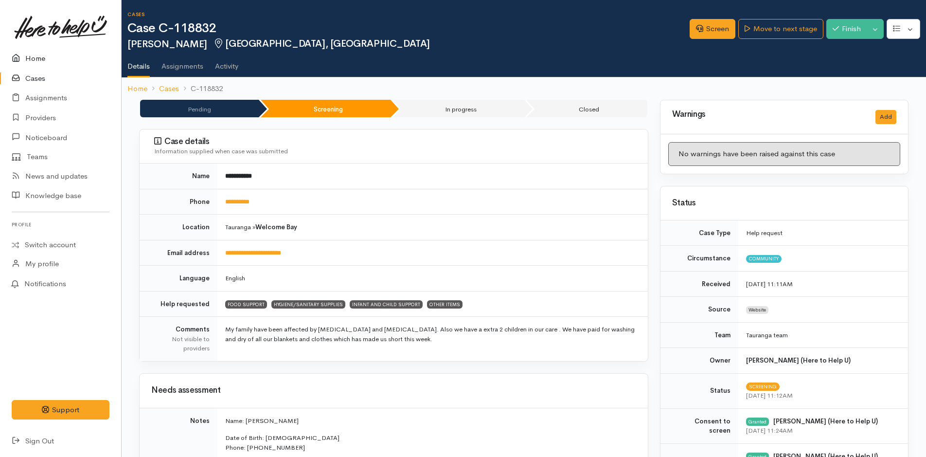
click at [43, 57] on link "Home" at bounding box center [60, 59] width 121 height 20
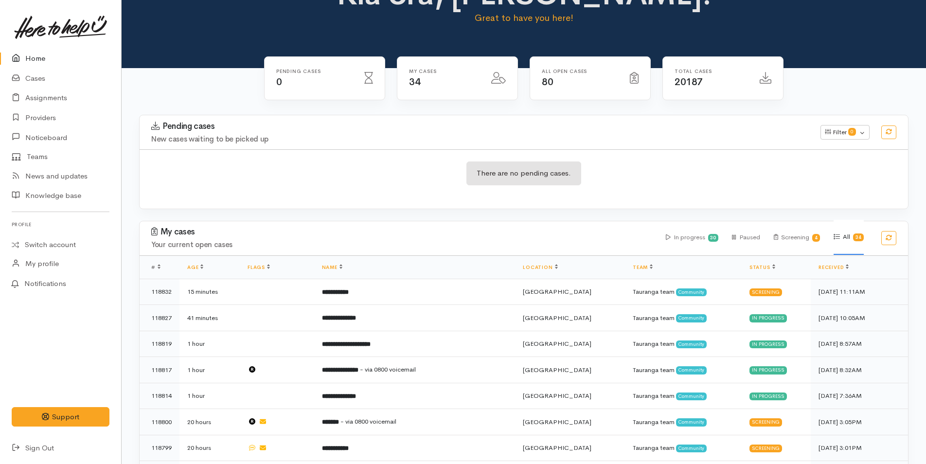
scroll to position [97, 0]
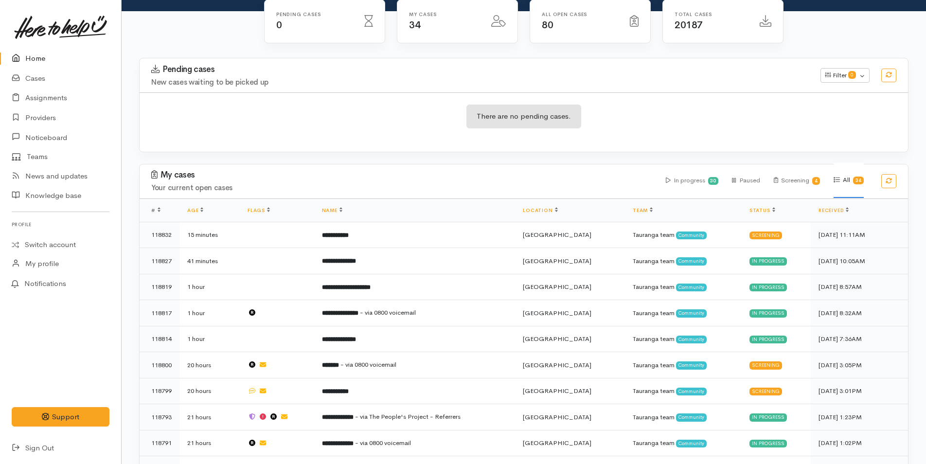
click at [38, 59] on link "Home" at bounding box center [60, 59] width 121 height 20
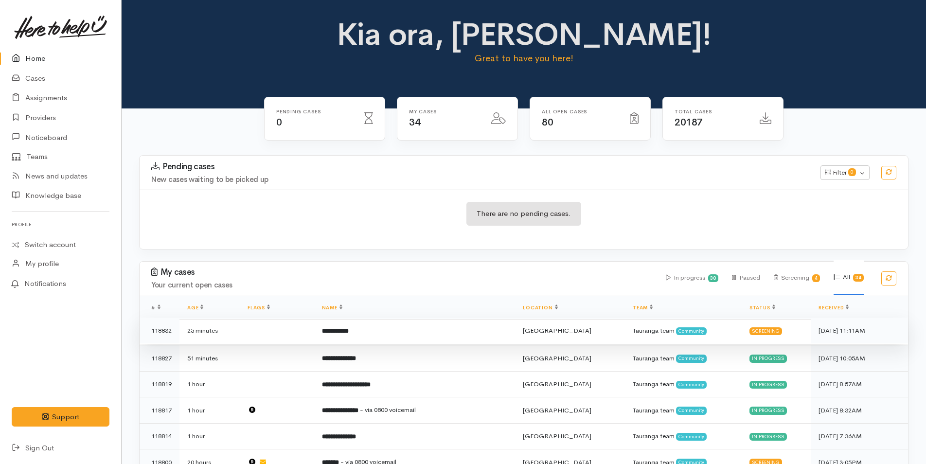
click at [368, 330] on td "**********" at bounding box center [414, 331] width 201 height 26
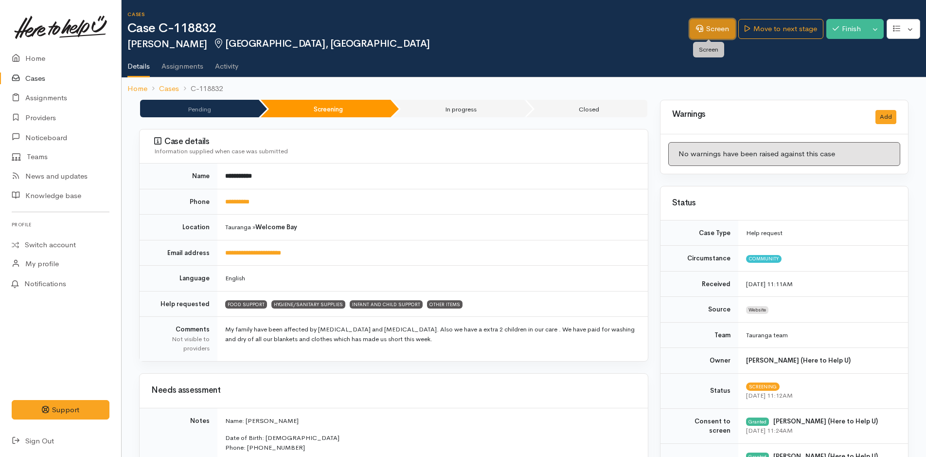
click at [714, 27] on link "Screen" at bounding box center [713, 29] width 46 height 20
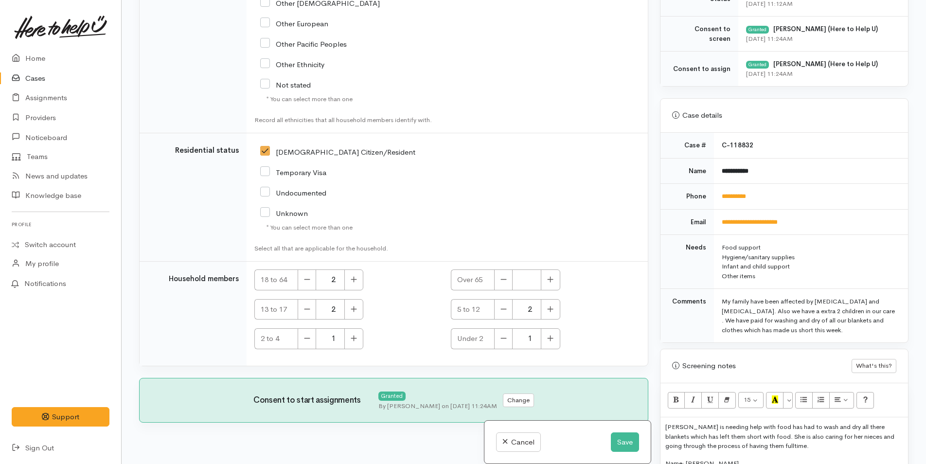
scroll to position [487, 0]
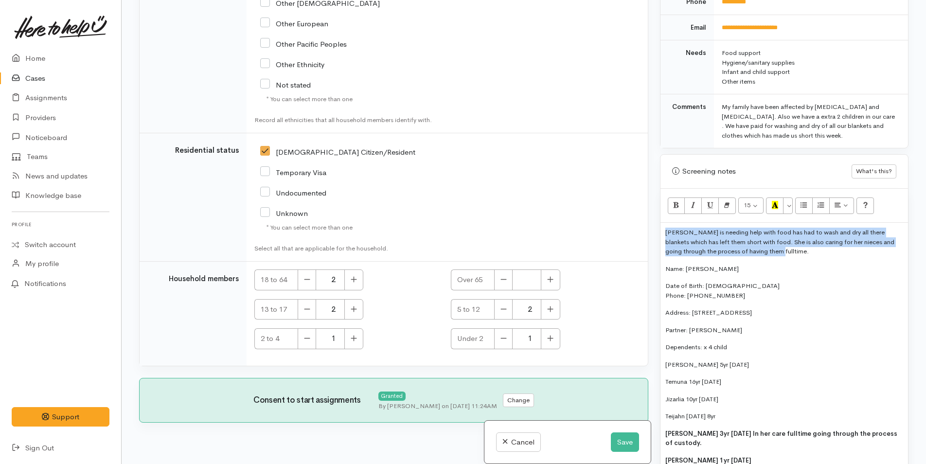
drag, startPoint x: 778, startPoint y: 252, endPoint x: 665, endPoint y: 235, distance: 114.1
click at [665, 235] on div "[PERSON_NAME] is needing help with food has had to wash and dry all there blank…" at bounding box center [785, 390] width 248 height 334
copy p "[PERSON_NAME] is needing help with food has had to wash and dry all there blank…"
click at [630, 440] on button "Save" at bounding box center [625, 443] width 28 height 20
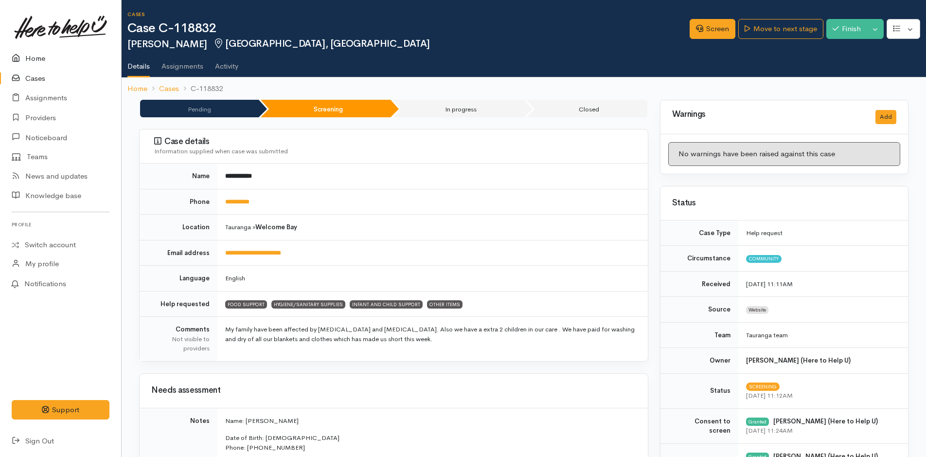
click at [34, 54] on link "Home" at bounding box center [60, 59] width 121 height 20
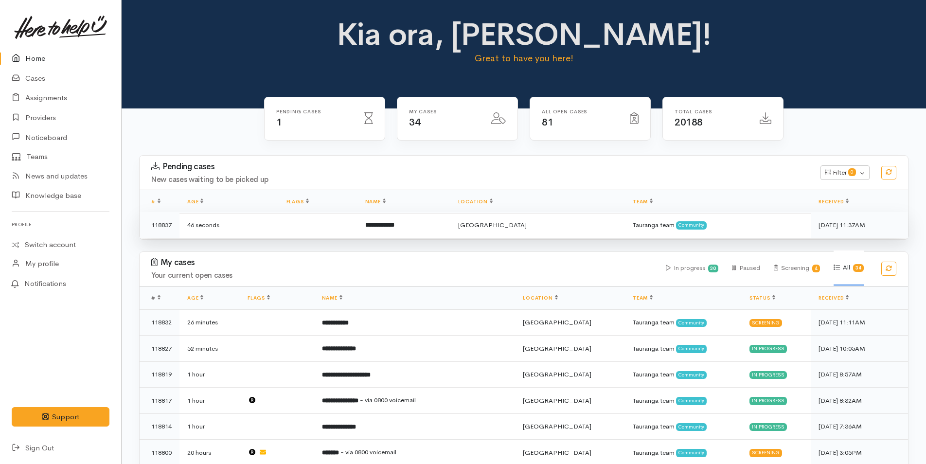
click at [395, 225] on b "**********" at bounding box center [379, 225] width 29 height 6
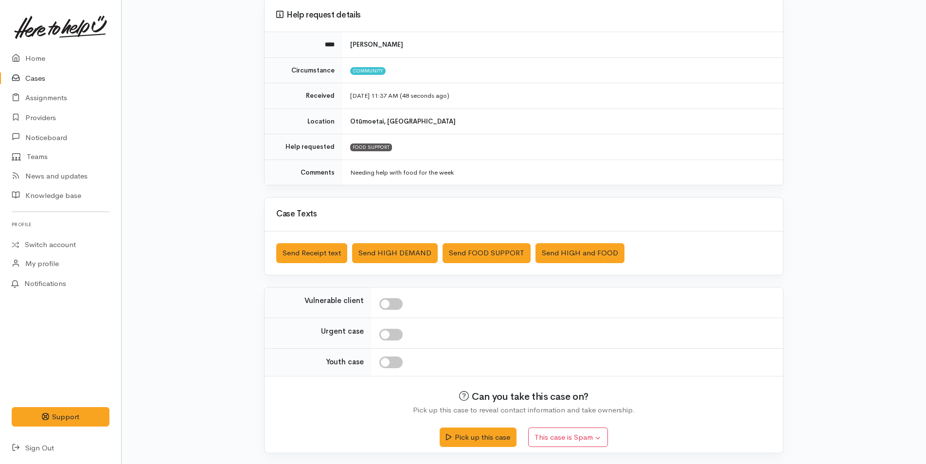
scroll to position [89, 0]
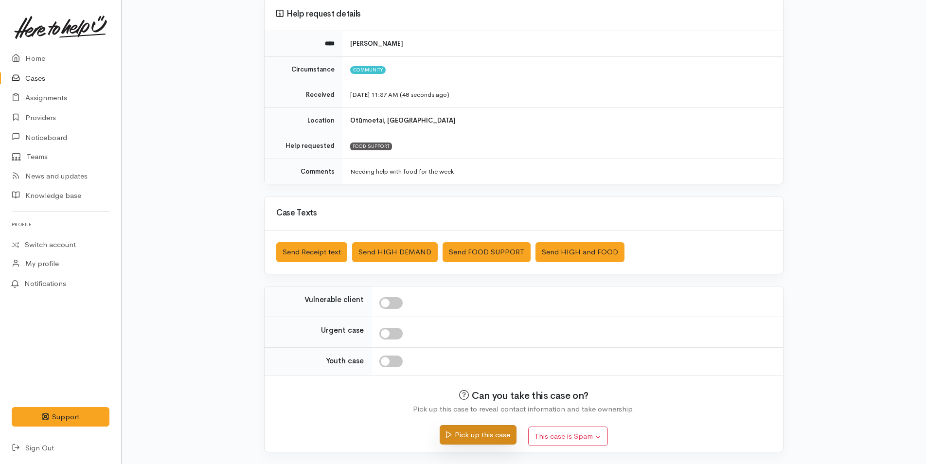
click at [504, 428] on button "Pick up this case" at bounding box center [478, 435] width 76 height 20
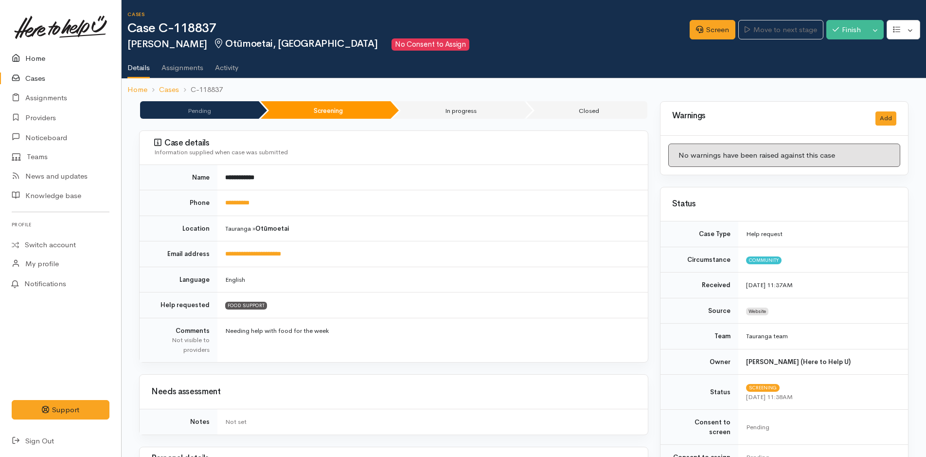
click at [36, 54] on link "Home" at bounding box center [60, 59] width 121 height 20
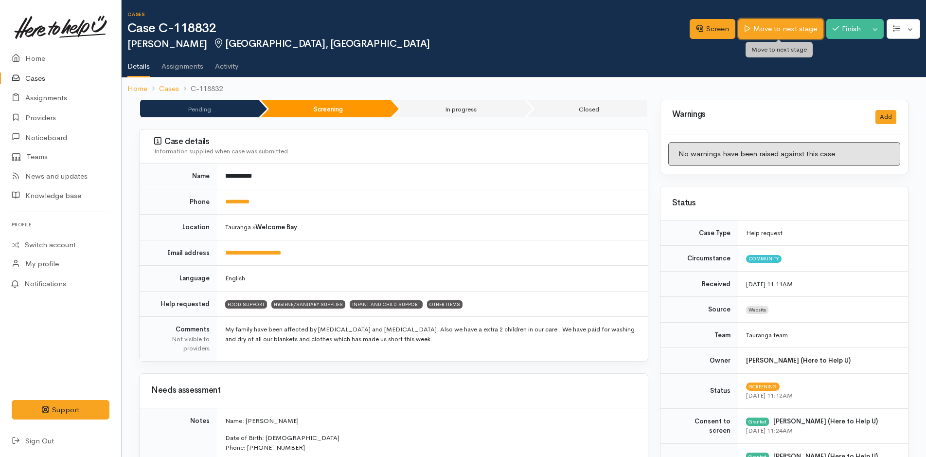
click at [774, 25] on link "Move to next stage" at bounding box center [781, 29] width 85 height 20
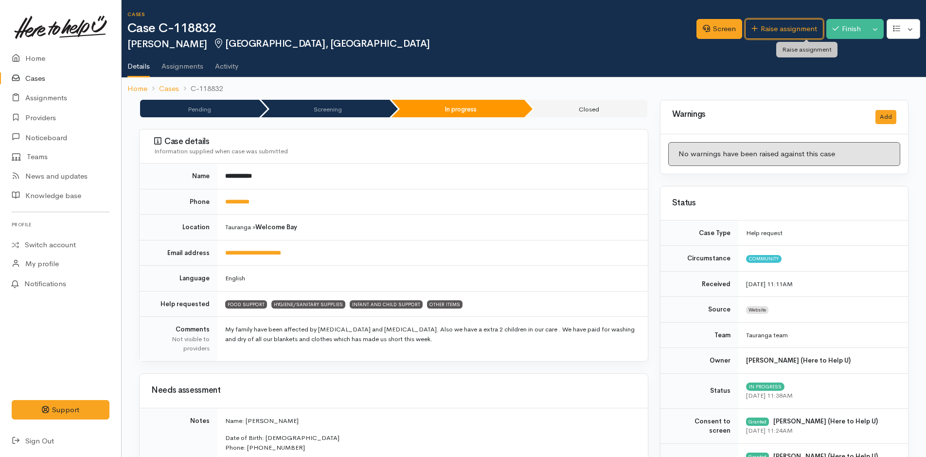
click at [774, 25] on link "Raise assignment" at bounding box center [784, 29] width 78 height 20
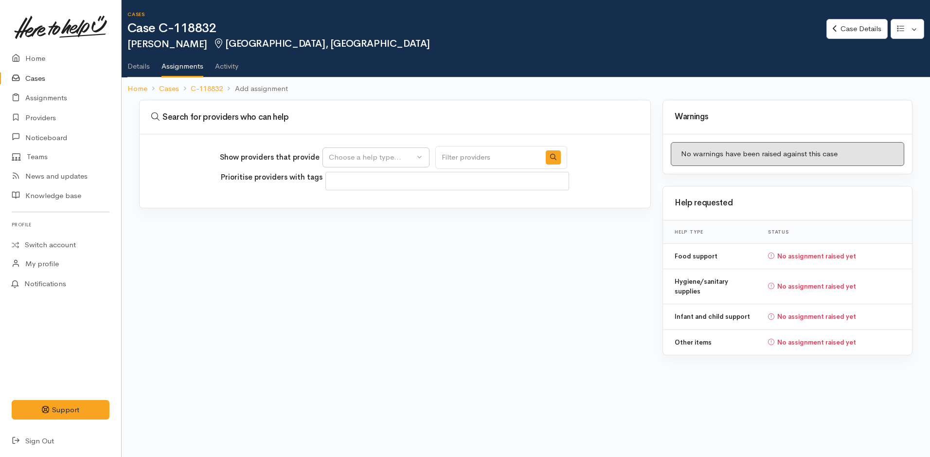
select select
click at [364, 162] on div "Choose a help type..." at bounding box center [372, 157] width 86 height 11
click at [364, 202] on span "Food support" at bounding box center [357, 204] width 45 height 11
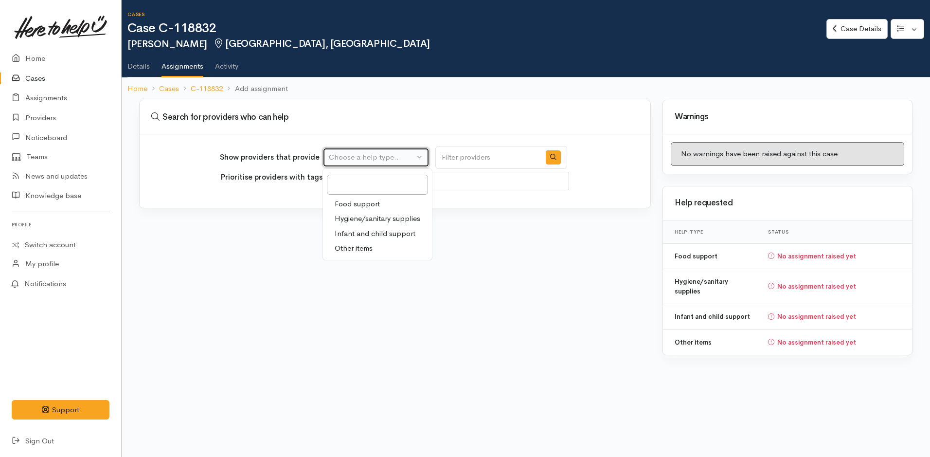
select select "3"
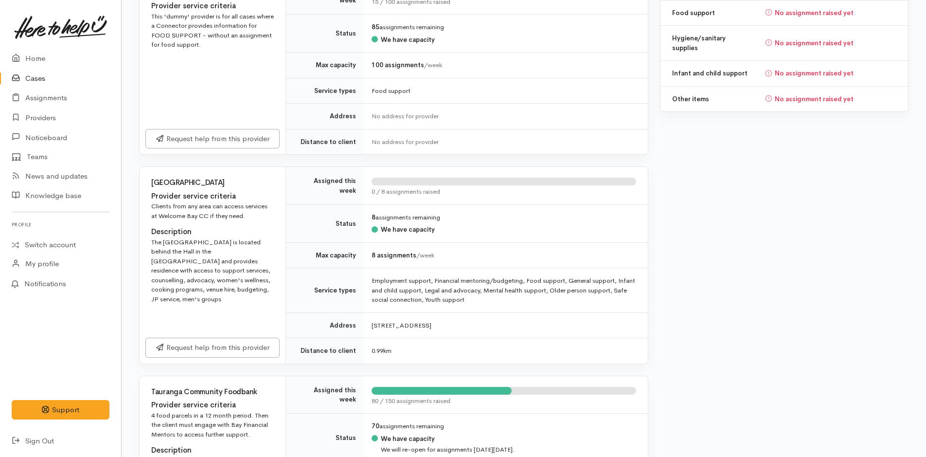
scroll to position [438, 0]
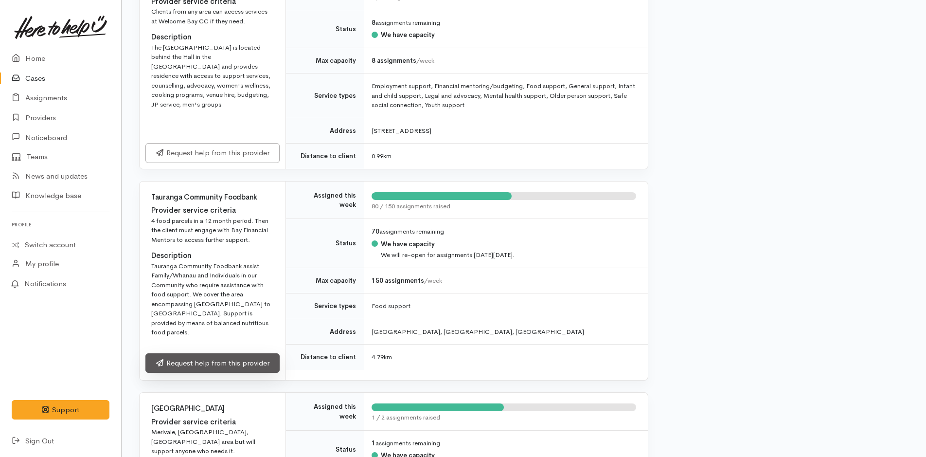
click at [266, 353] on link "Request help from this provider" at bounding box center [212, 363] width 134 height 20
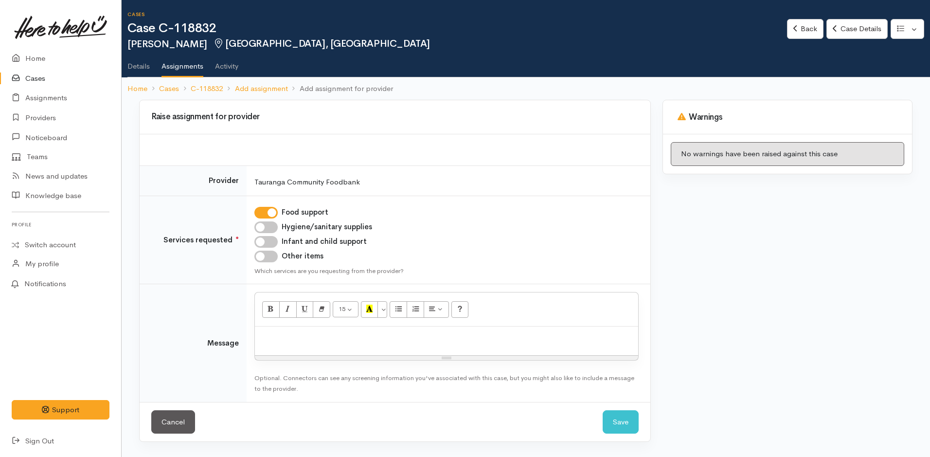
click at [269, 225] on input "Hygiene/sanitary supplies" at bounding box center [265, 227] width 23 height 12
checkbox input "true"
click at [266, 244] on input "Infant and child support" at bounding box center [265, 242] width 23 height 12
checkbox input "true"
click at [266, 254] on input "Other items" at bounding box center [265, 257] width 23 height 12
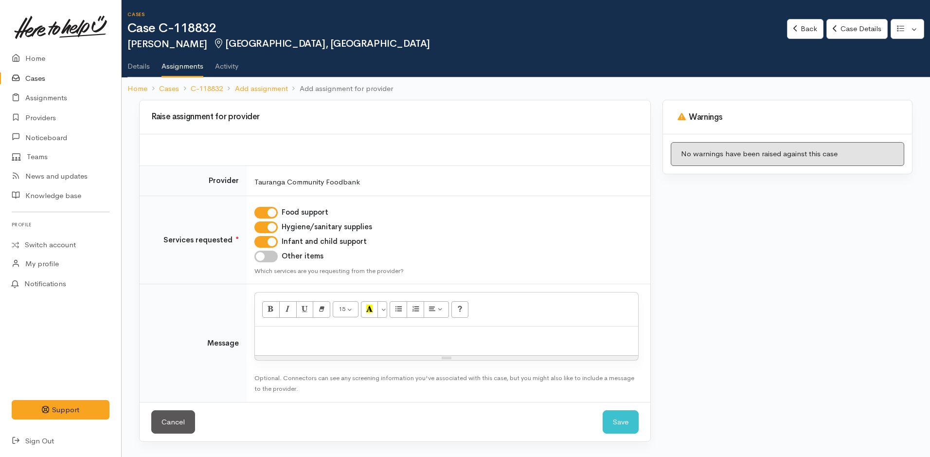
checkbox input "true"
click at [304, 335] on p at bounding box center [447, 336] width 374 height 11
paste div
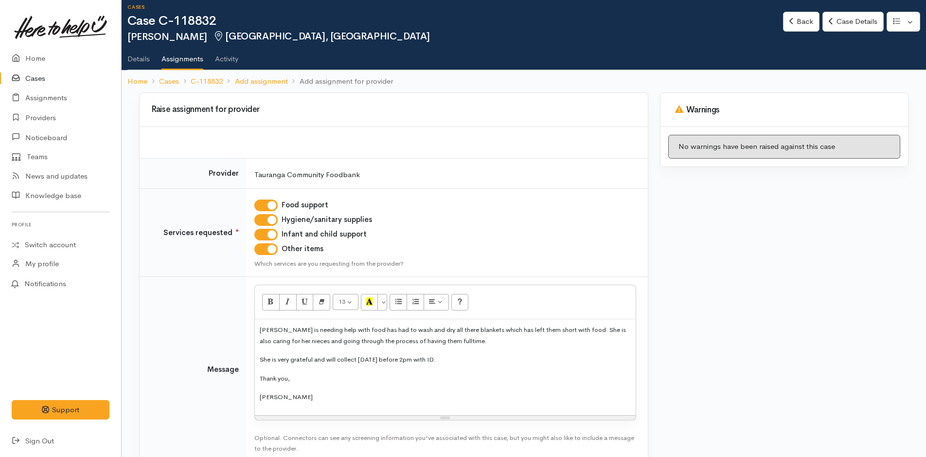
scroll to position [64, 0]
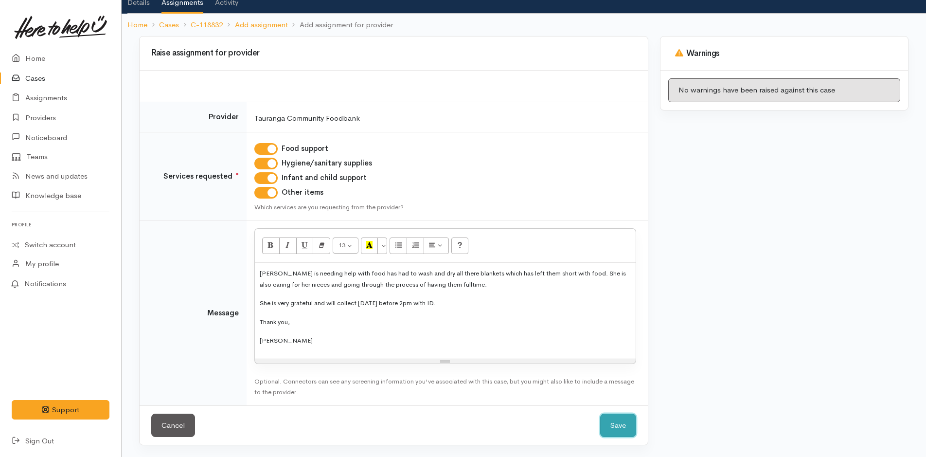
click at [629, 422] on button "Save" at bounding box center [618, 426] width 36 height 24
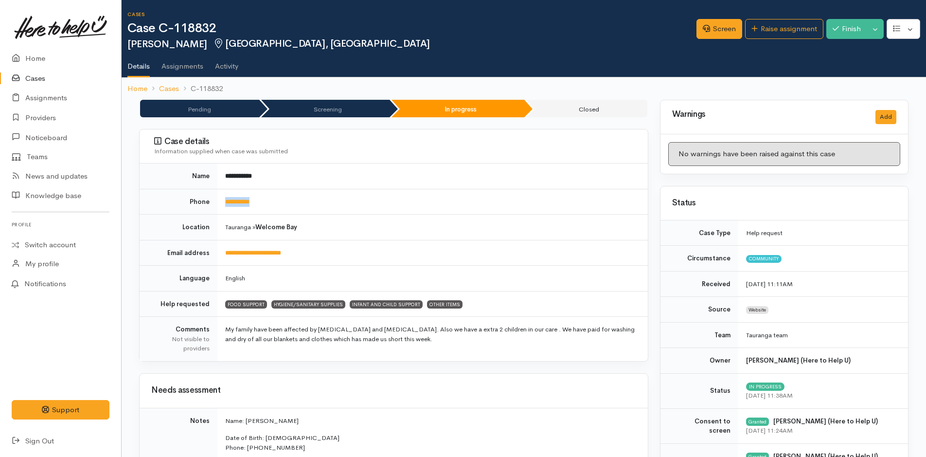
drag, startPoint x: 314, startPoint y: 201, endPoint x: 220, endPoint y: 206, distance: 94.1
click at [220, 206] on td "**********" at bounding box center [433, 202] width 431 height 26
copy link "**********"
click at [39, 53] on link "Home" at bounding box center [60, 59] width 121 height 20
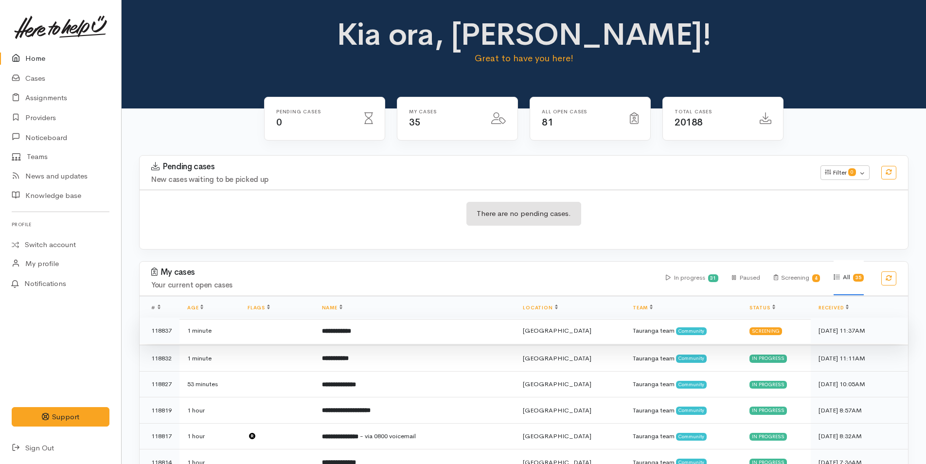
click at [382, 331] on td "**********" at bounding box center [414, 331] width 201 height 26
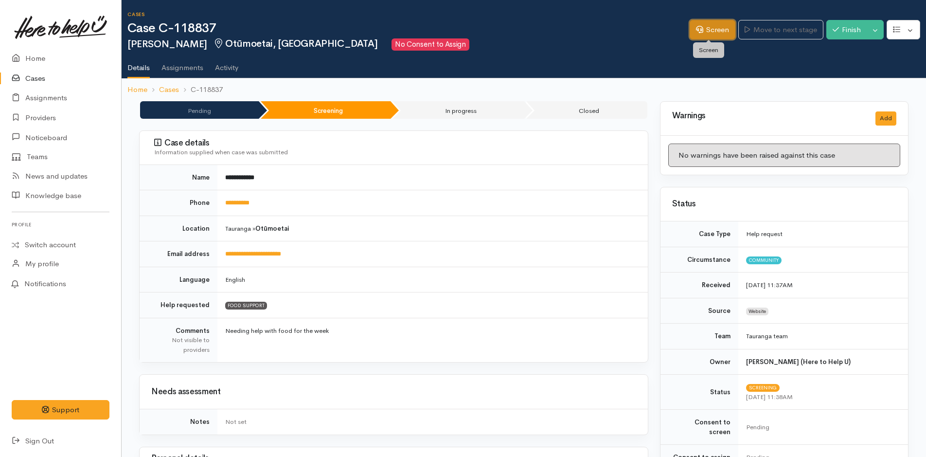
click at [724, 29] on link "Screen" at bounding box center [713, 30] width 46 height 20
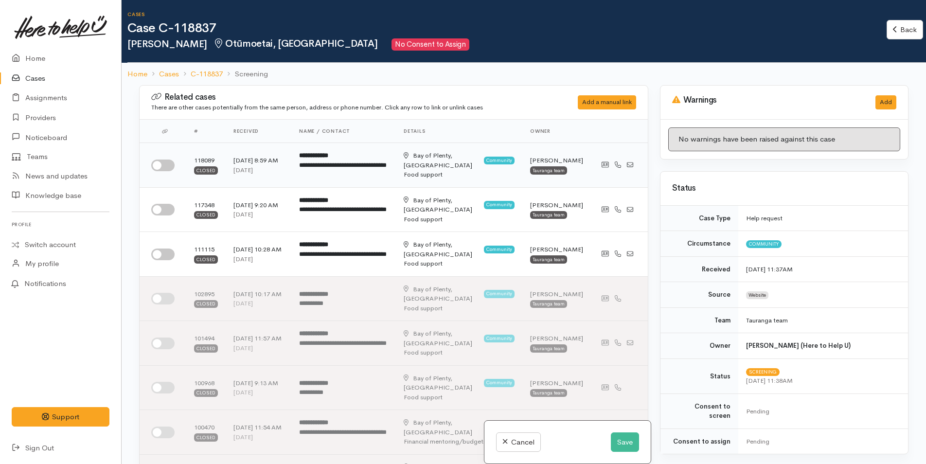
click at [170, 165] on input "checkbox" at bounding box center [162, 166] width 23 height 12
checkbox input "true"
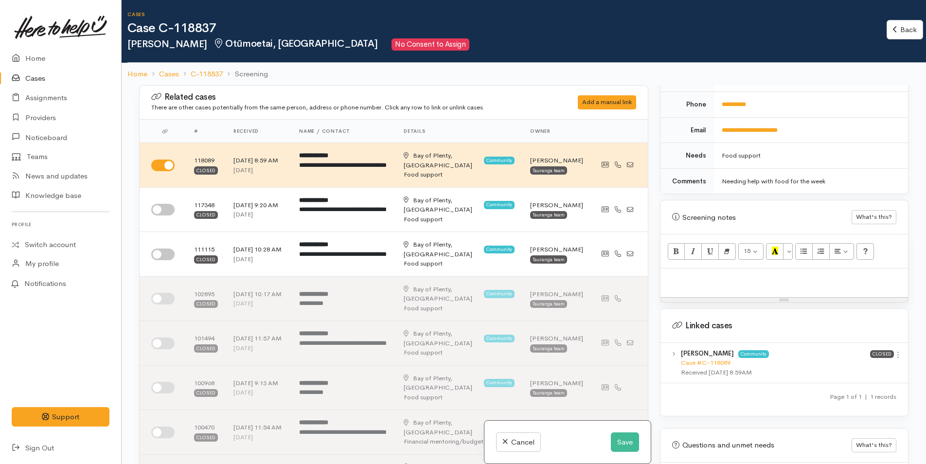
scroll to position [509, 0]
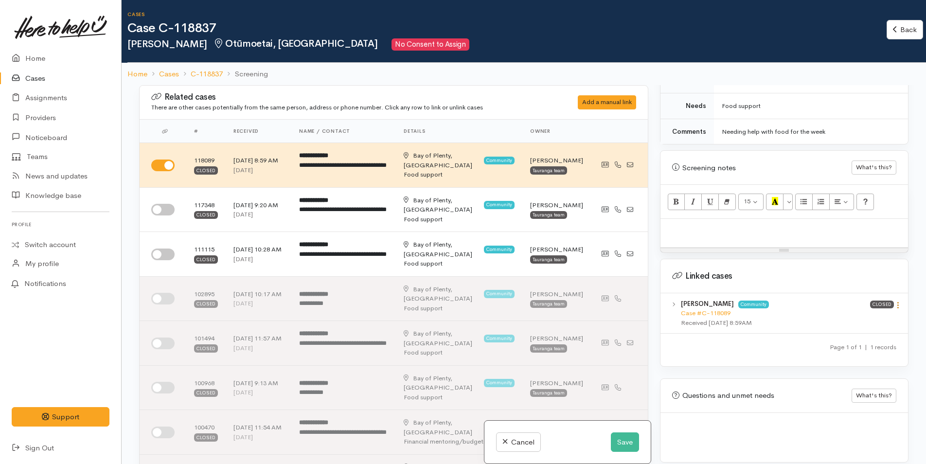
click at [895, 301] on icon at bounding box center [898, 305] width 8 height 8
click at [848, 317] on link "View case" at bounding box center [863, 324] width 77 height 15
click at [704, 224] on p at bounding box center [785, 229] width 238 height 11
paste div
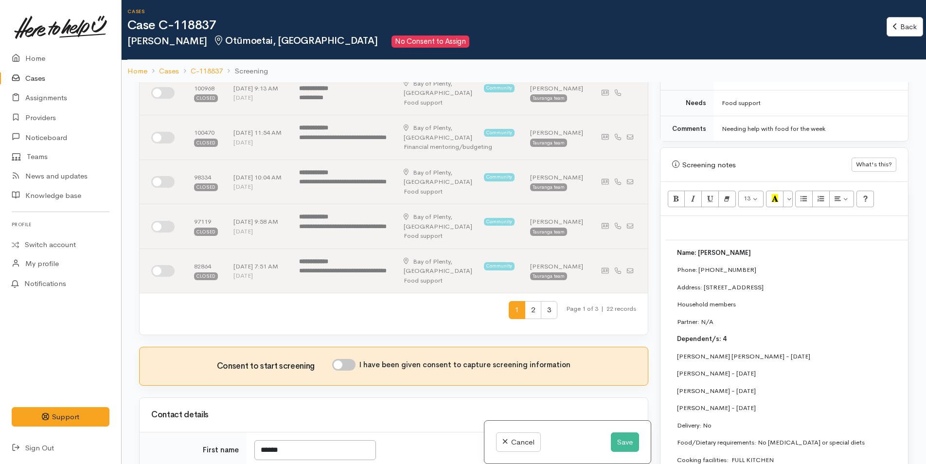
scroll to position [535, 0]
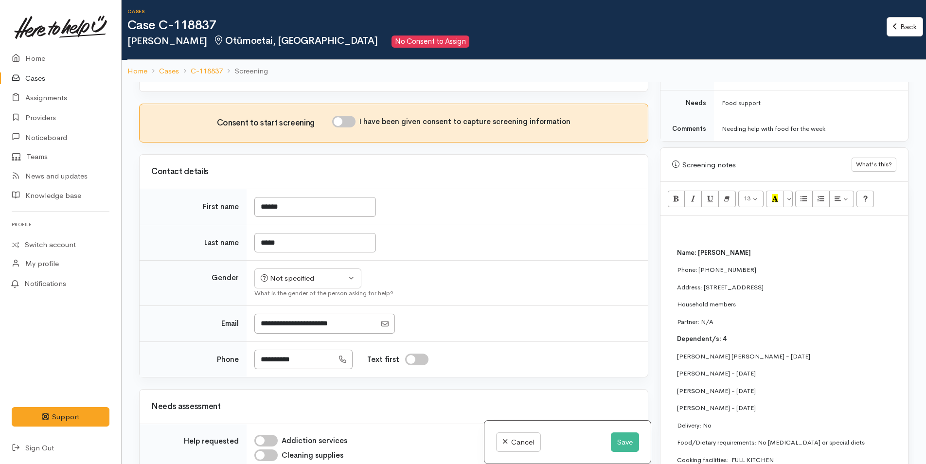
click at [348, 120] on input "I have been given consent to capture screening information" at bounding box center [343, 122] width 23 height 12
checkbox input "true"
click at [292, 283] on div "Not specified" at bounding box center [304, 278] width 86 height 11
click at [291, 331] on span "[DEMOGRAPHIC_DATA]" at bounding box center [315, 331] width 83 height 11
select select "[DEMOGRAPHIC_DATA]"
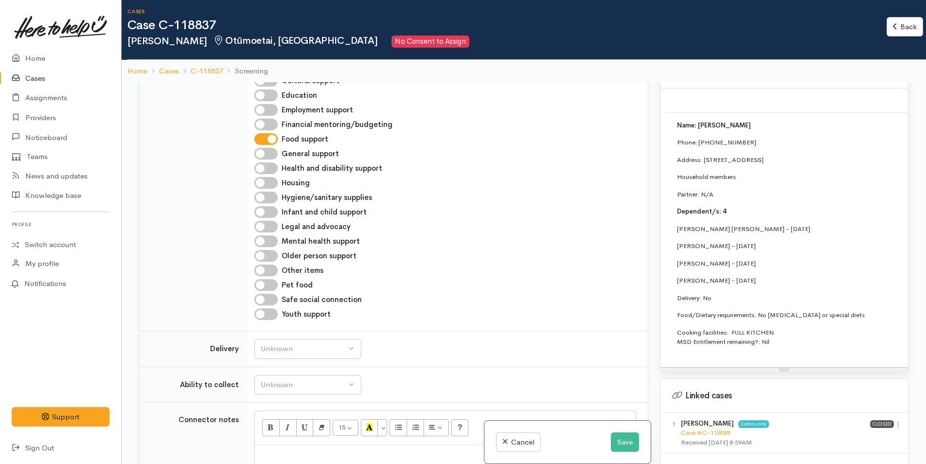
scroll to position [704, 0]
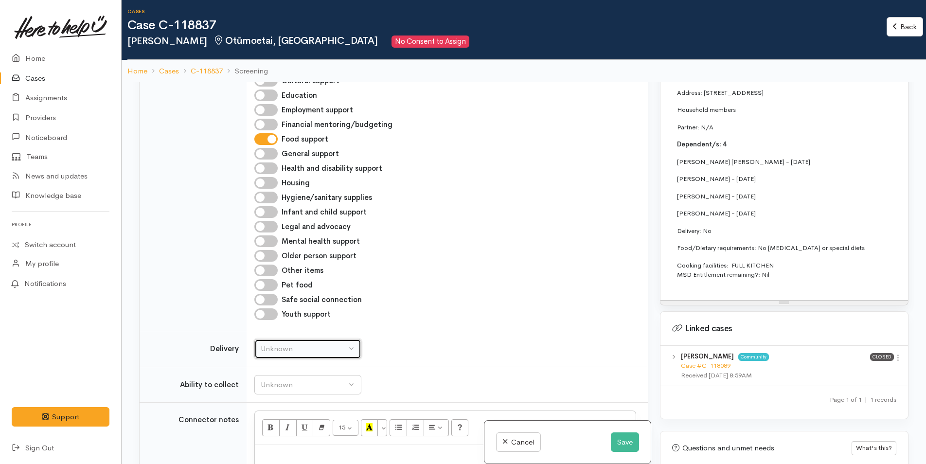
click at [294, 351] on div "Unknown" at bounding box center [304, 349] width 86 height 11
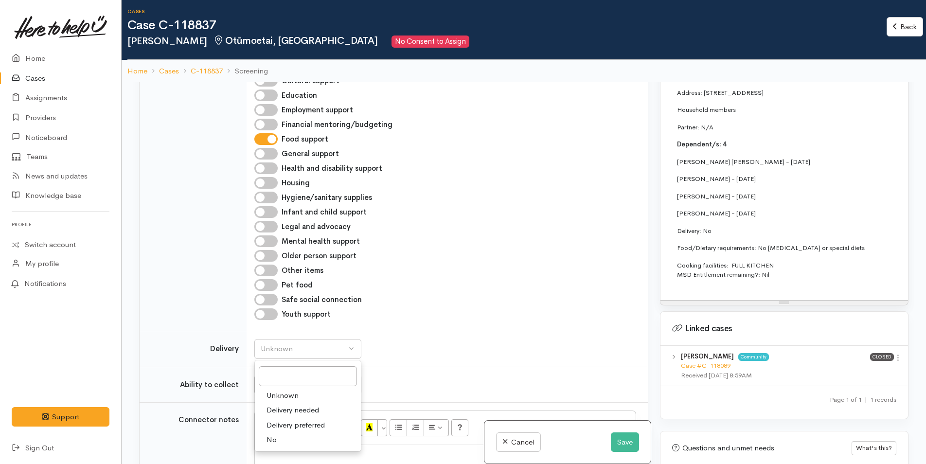
click at [277, 437] on link "No" at bounding box center [308, 440] width 106 height 15
select select "1"
click at [308, 388] on div "Unknown" at bounding box center [304, 385] width 86 height 11
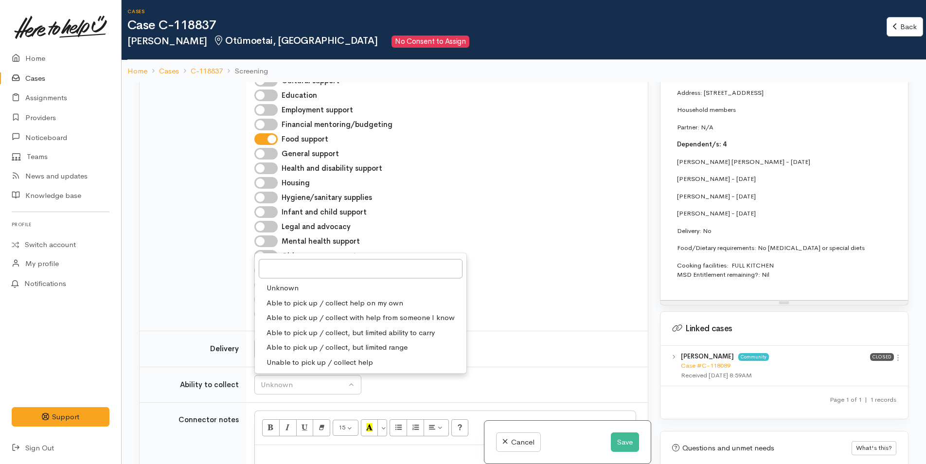
click at [304, 298] on span "Able to pick up / collect help on my own" at bounding box center [335, 302] width 137 height 11
select select "2"
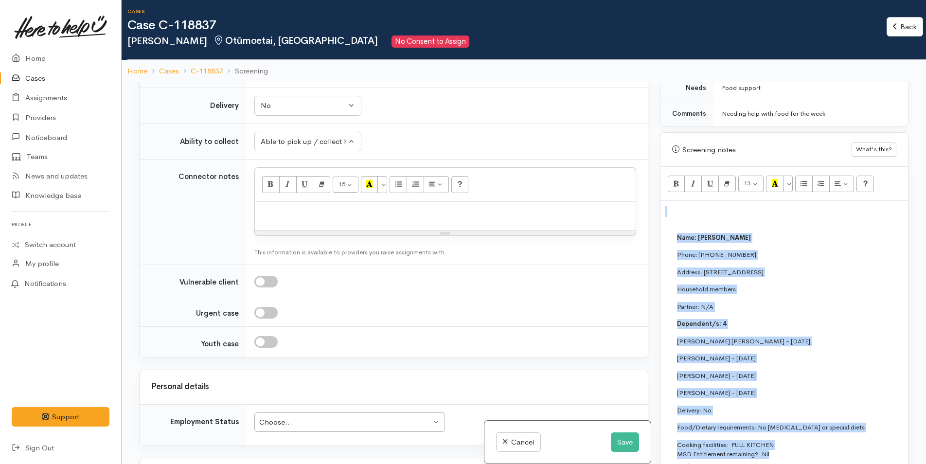
scroll to position [449, 0]
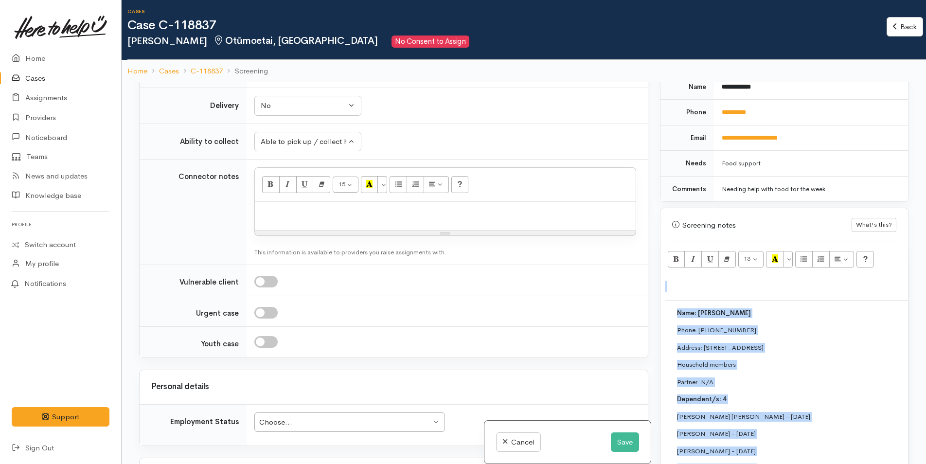
drag, startPoint x: 809, startPoint y: 202, endPoint x: 615, endPoint y: 377, distance: 261.5
click at [615, 377] on div "Related cases There are other cases potentially from the same person, address o…" at bounding box center [523, 314] width 781 height 464
copy div "Name: Amanda Anaru Phone: 0275634797 Address: 22 Ngahere Street, Otūmoetai, Tau…"
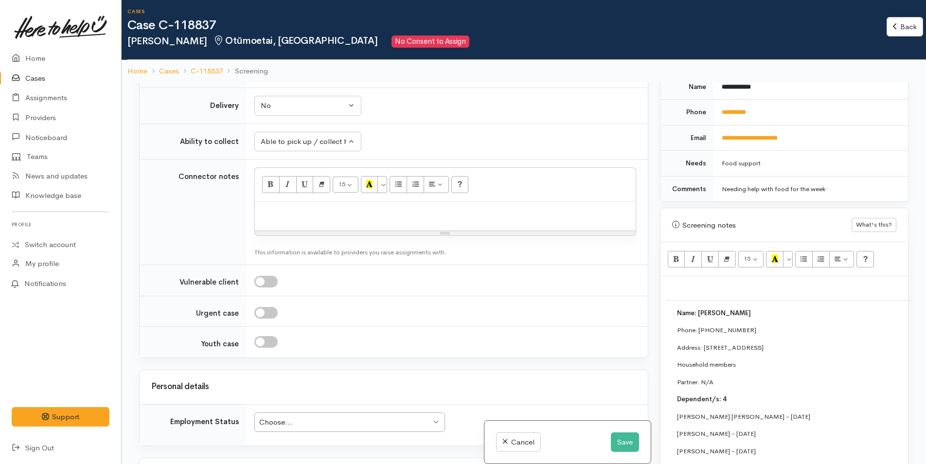
click at [400, 221] on div at bounding box center [445, 216] width 381 height 29
paste div
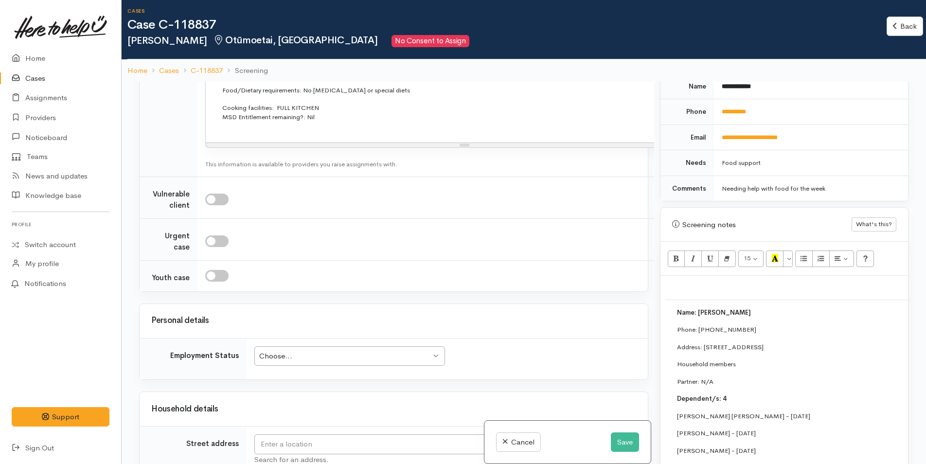
scroll to position [1608, 0]
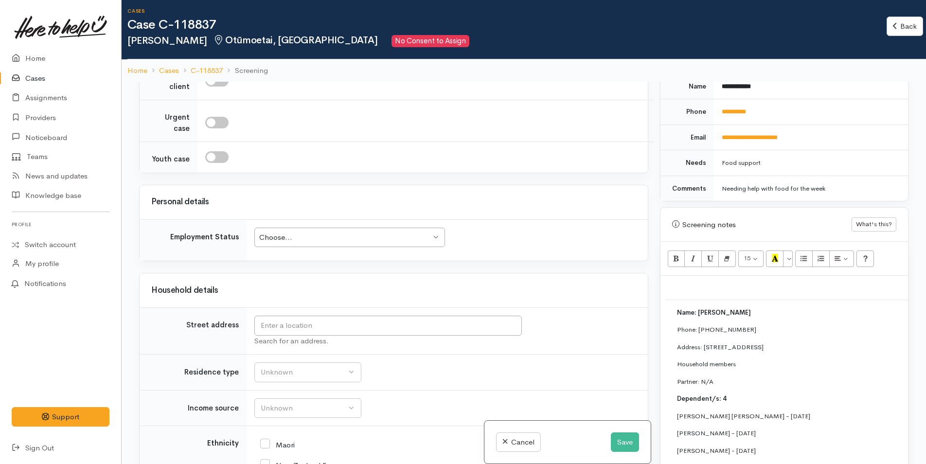
click at [350, 242] on div "Choose... Choose..." at bounding box center [349, 238] width 191 height 20
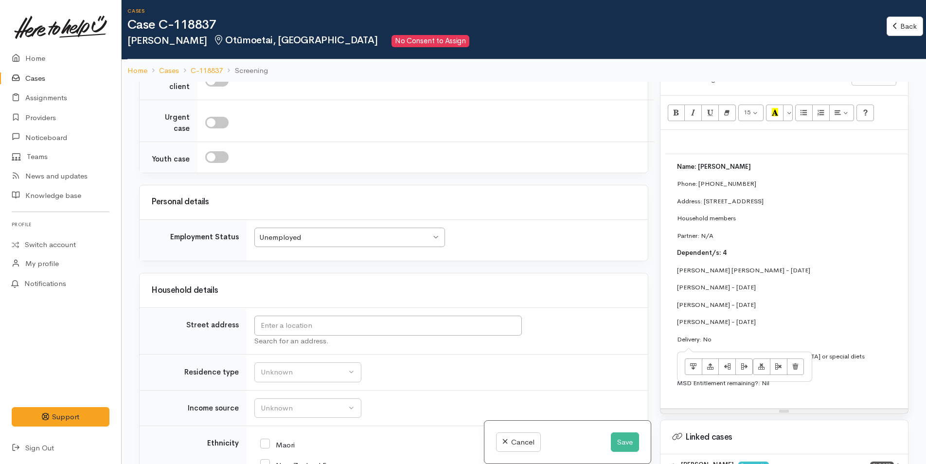
drag, startPoint x: 730, startPoint y: 330, endPoint x: 657, endPoint y: 177, distance: 169.3
click at [657, 177] on div "Warnings Add No warnings have been raised against this case Add Warning Title ●…" at bounding box center [784, 314] width 260 height 464
click at [760, 238] on td "Name: Amanda Anaru Phone: 0275634797 Address: 22 Ngahere Street, Otūmoetai, Tau…" at bounding box center [920, 279] width 508 height 250
click at [798, 317] on p "Luella Anaru-Chapman - 13/03/2021" at bounding box center [919, 322] width 485 height 10
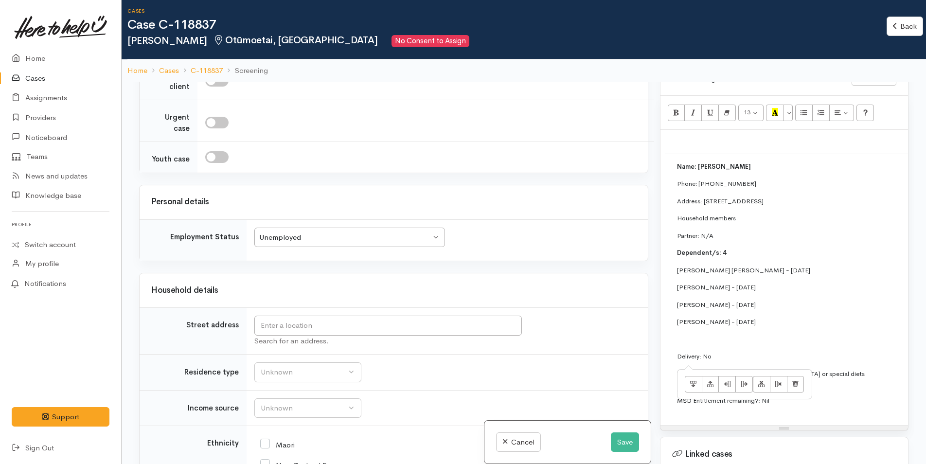
drag, startPoint x: 734, startPoint y: 346, endPoint x: 660, endPoint y: 153, distance: 206.6
click at [660, 153] on div "Screening notes What's this? 13 8 9 10 11 12 14 18 24 36 Background Color Trans…" at bounding box center [784, 246] width 249 height 370
copy div "Name: Amanda Anaru Phone: 0275634797 Address: 22 Ngahere Street, Otūmoetai, Tau…"
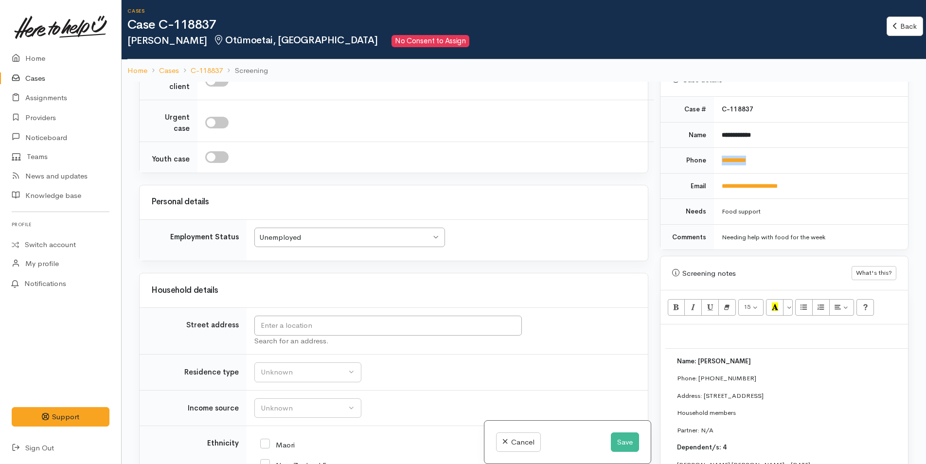
drag, startPoint x: 787, startPoint y: 144, endPoint x: 706, endPoint y: 160, distance: 83.2
click at [706, 160] on tr "**********" at bounding box center [785, 161] width 248 height 26
copy tr "**********"
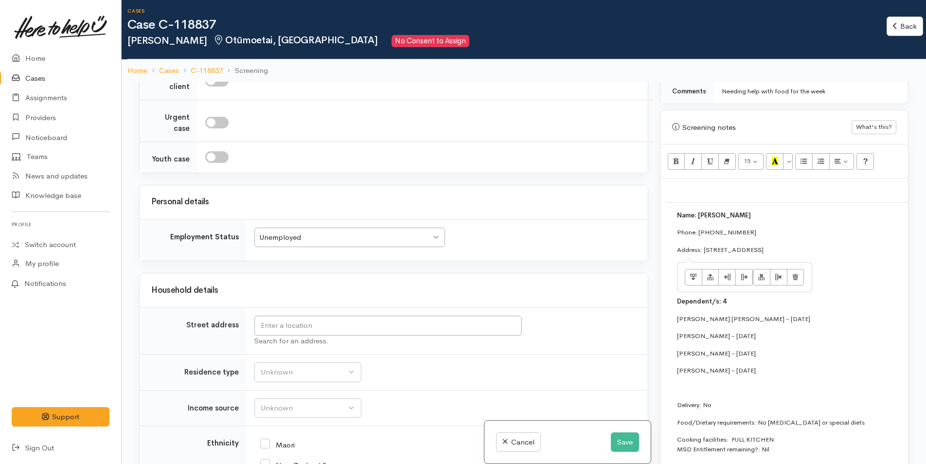
drag, startPoint x: 869, startPoint y: 237, endPoint x: 704, endPoint y: 237, distance: 164.5
click at [704, 245] on p "Address: 22 Ngahere Street, Otūmoetai, Tauranga, New Zealand" at bounding box center [919, 250] width 485 height 10
copy p "22 Ngahere Street, Otūmoetai, Tauranga, New Zealand"
click at [372, 334] on input "text" at bounding box center [388, 326] width 268 height 20
paste input "22 Ngahere Street, Otūmoetai, Tauranga, New Zealand"
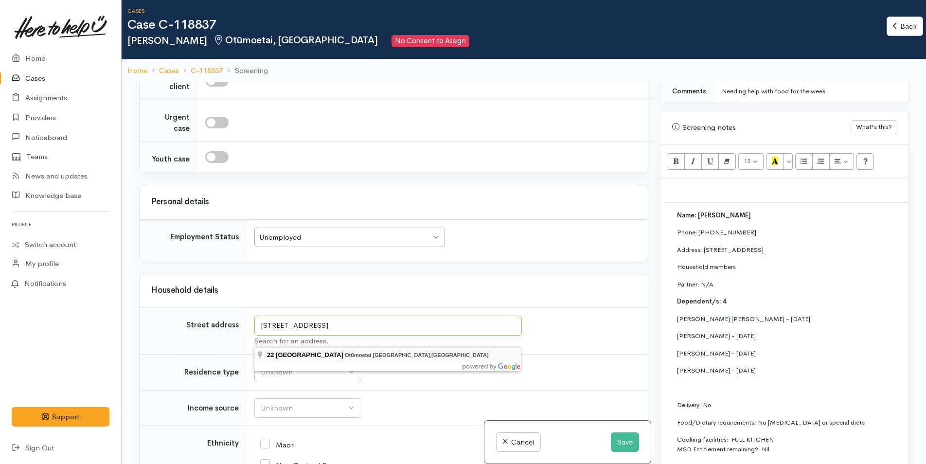
type input "22 Ngahere Street, Otūmoetai, Tauranga, New Zealand"
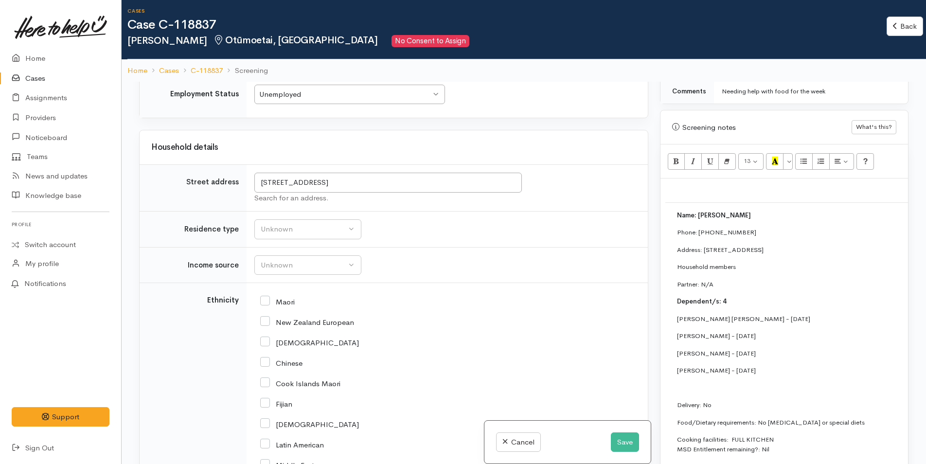
scroll to position [1754, 0]
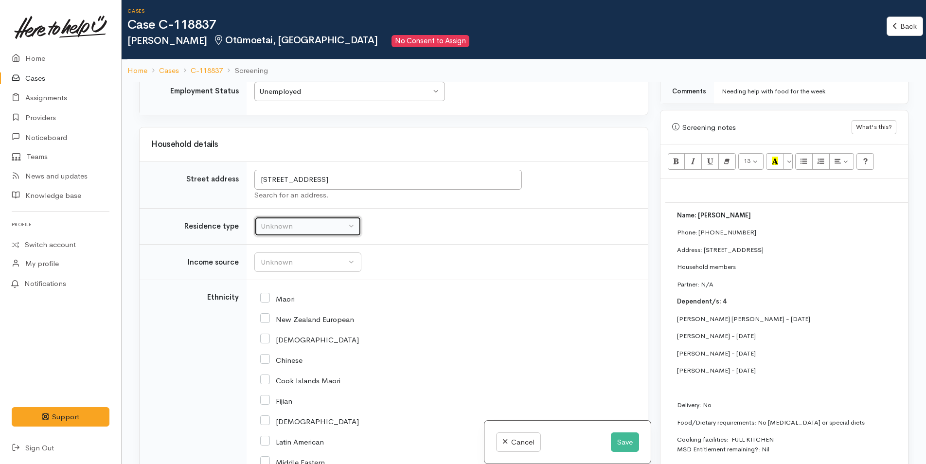
click at [260, 236] on button "Unknown" at bounding box center [307, 227] width 107 height 20
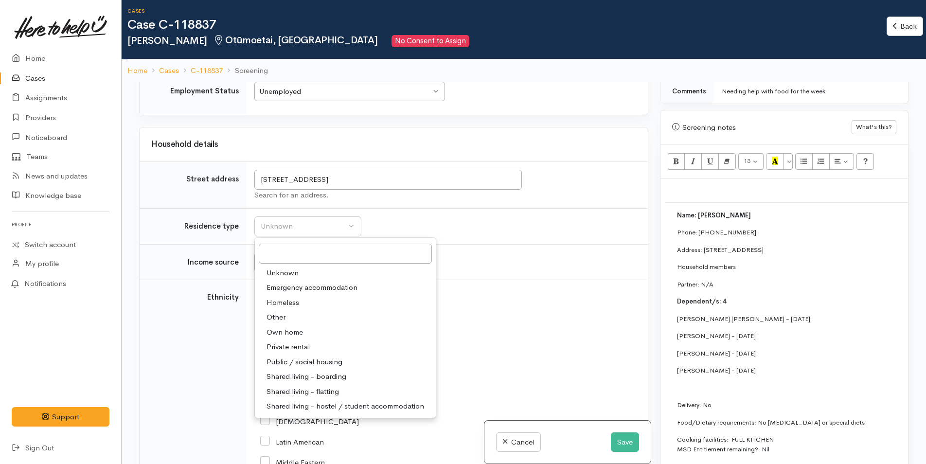
click at [306, 353] on span "Private rental" at bounding box center [288, 347] width 43 height 11
select select "2"
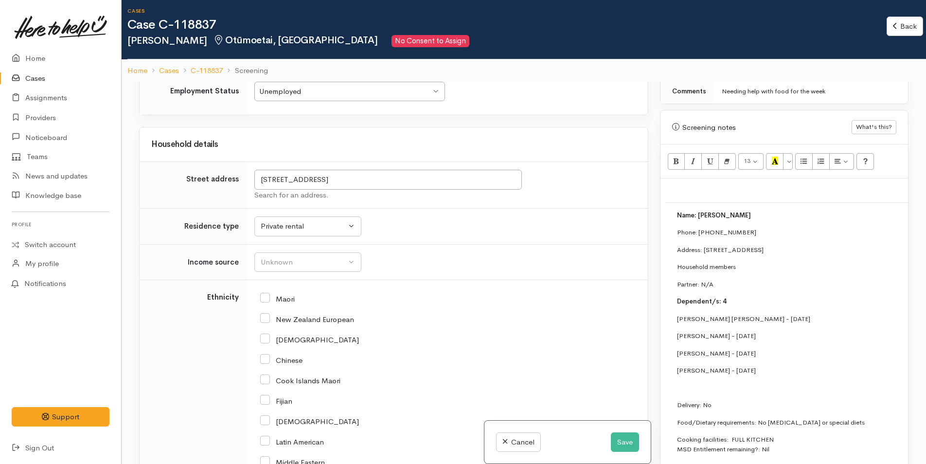
click at [324, 261] on td "Unknown ACC Maternity leave MSD - Away from Home Allowance MSD - Child Disabili…" at bounding box center [447, 262] width 401 height 36
click at [326, 268] on div "Unknown" at bounding box center [304, 262] width 86 height 11
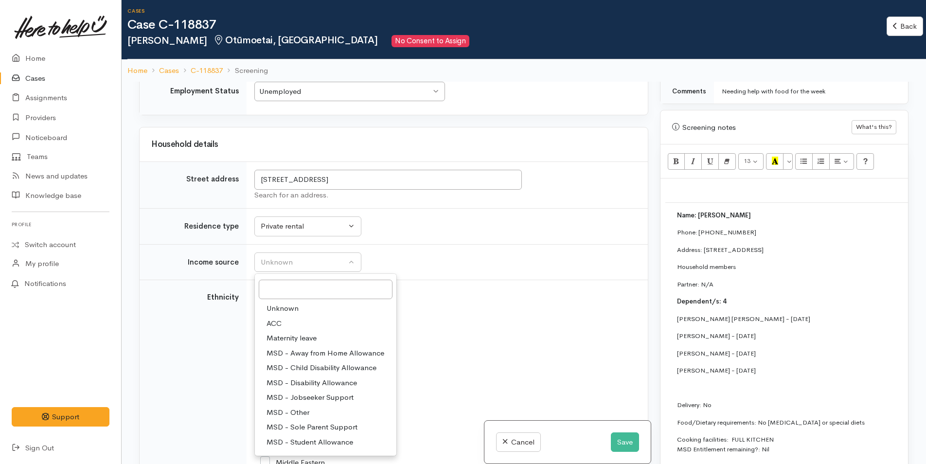
click at [752, 211] on p "Name: Amanda Anaru" at bounding box center [919, 216] width 485 height 10
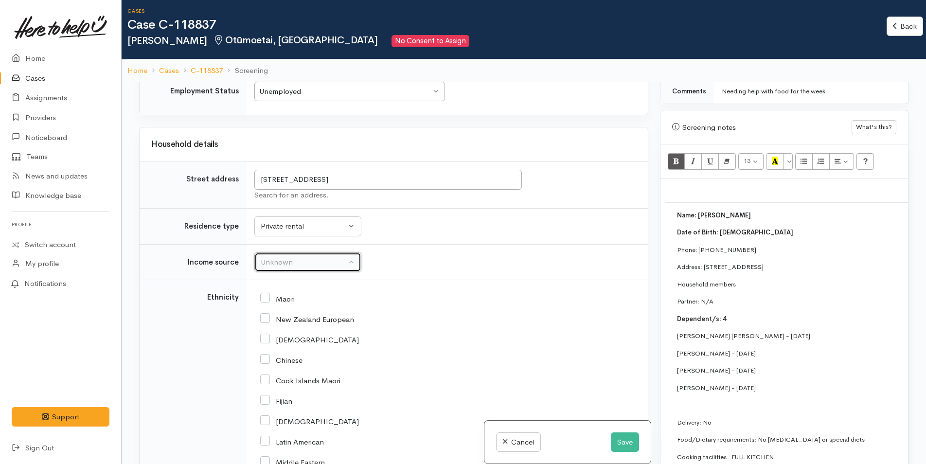
click at [315, 268] on div "Unknown" at bounding box center [304, 262] width 86 height 11
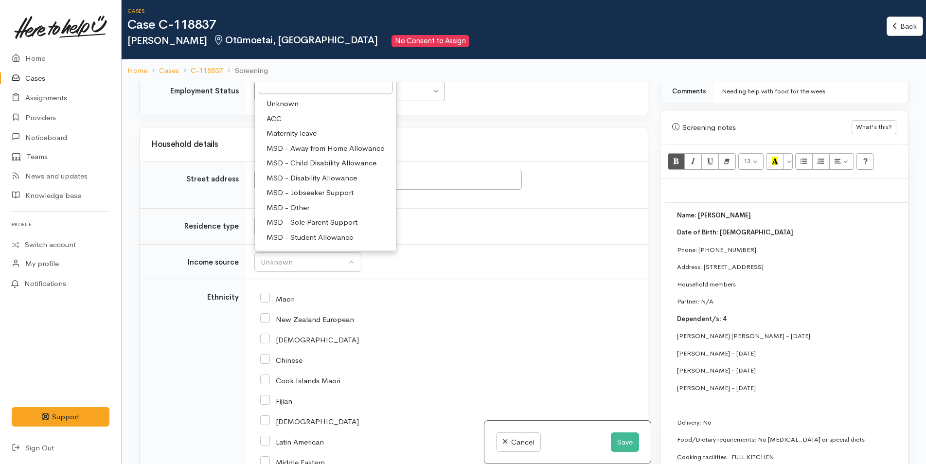
click at [328, 228] on span "MSD - Sole Parent Support" at bounding box center [312, 222] width 91 height 11
select select "7"
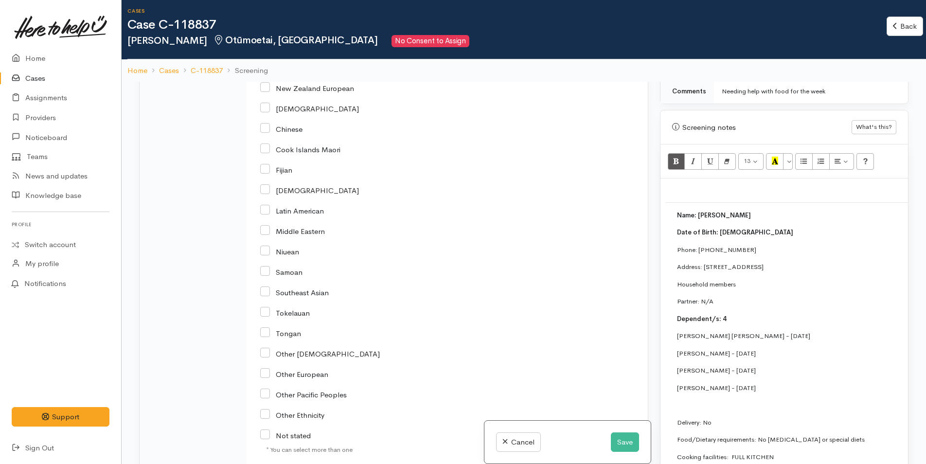
scroll to position [1900, 0]
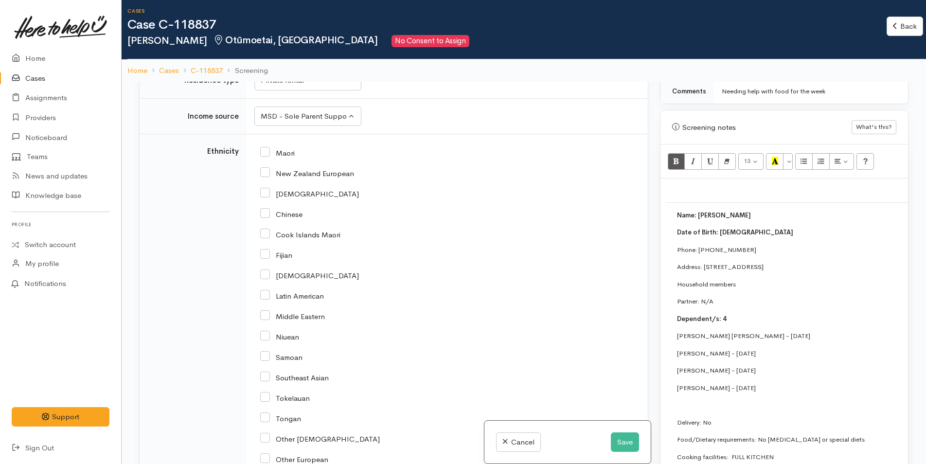
click at [266, 177] on input "New Zealand European" at bounding box center [307, 172] width 94 height 9
checkbox input "true"
drag, startPoint x: 266, startPoint y: 160, endPoint x: 269, endPoint y: 166, distance: 6.3
click at [266, 157] on input "Maori" at bounding box center [277, 152] width 35 height 9
checkbox input "true"
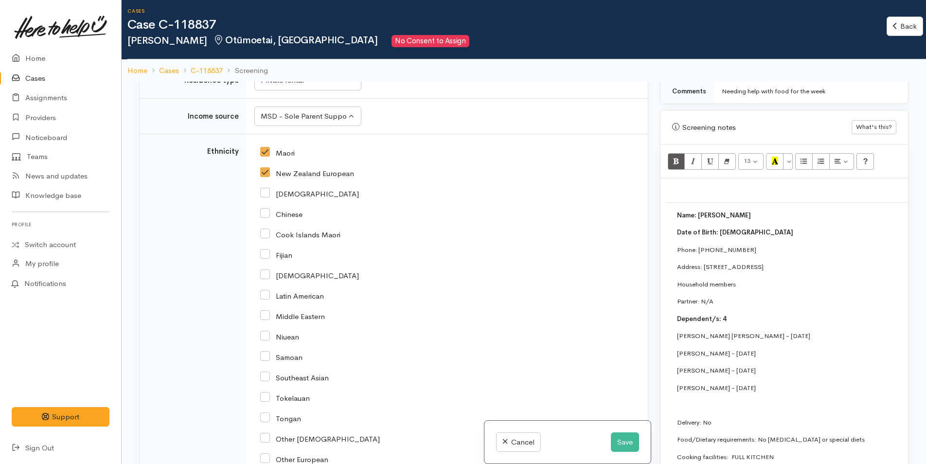
click at [267, 177] on input "New Zealand European" at bounding box center [307, 172] width 94 height 9
checkbox input "false"
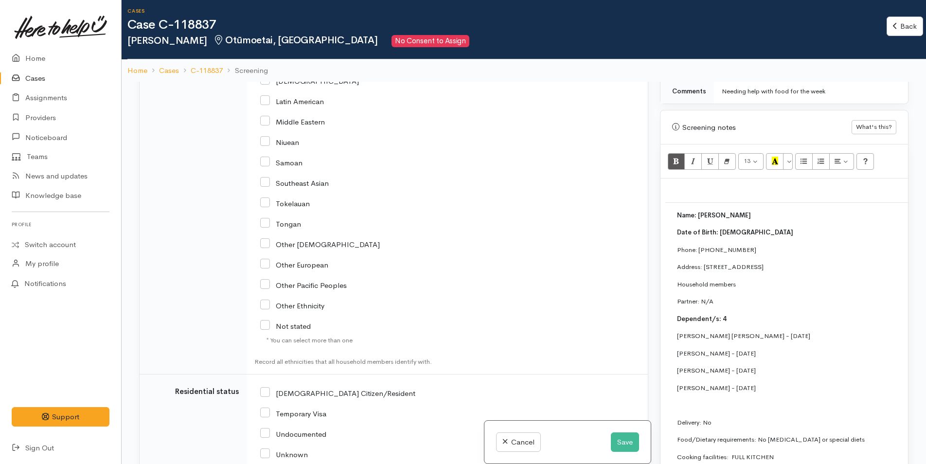
scroll to position [2285, 0]
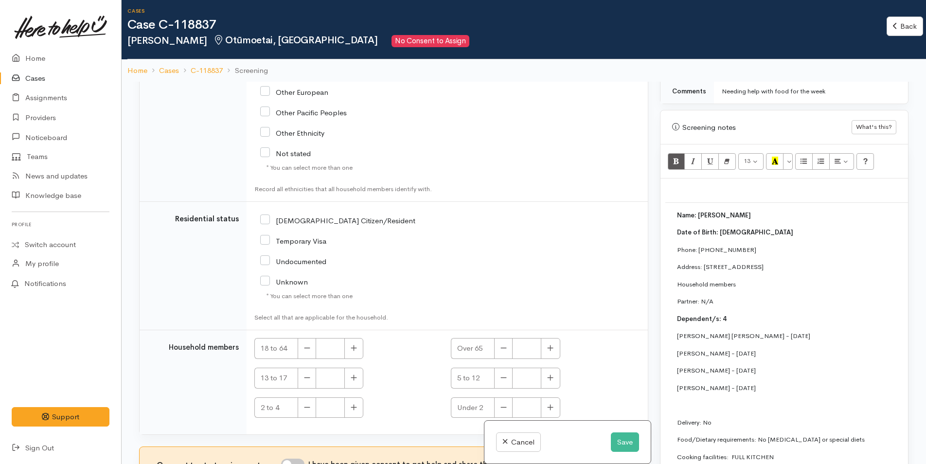
click at [266, 216] on input "[DEMOGRAPHIC_DATA] Citizen/Resident" at bounding box center [337, 220] width 155 height 9
checkbox input "true"
click at [345, 338] on button "button" at bounding box center [354, 348] width 19 height 21
type input "1"
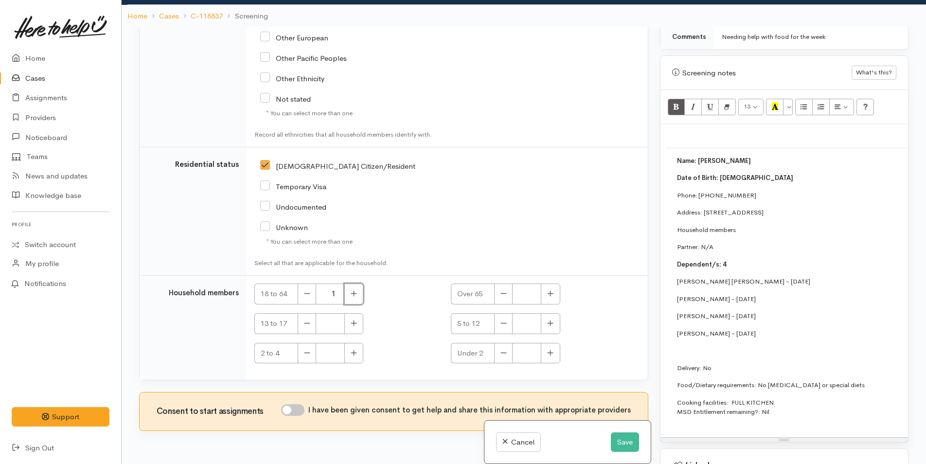
scroll to position [85, 0]
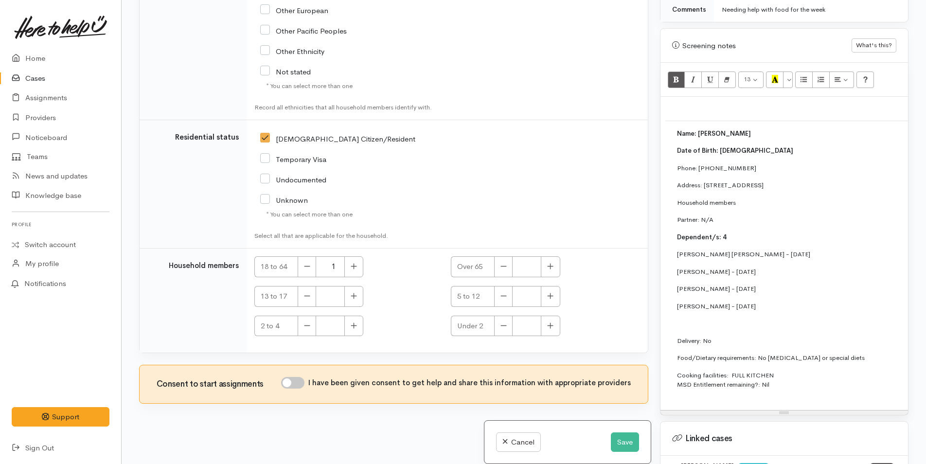
click at [303, 378] on input "I have been given consent to get help and share this information with appropria…" at bounding box center [292, 383] width 23 height 12
checkbox input "true"
click at [359, 288] on button "button" at bounding box center [354, 296] width 19 height 21
type input "1"
click at [556, 286] on button "button" at bounding box center [550, 296] width 19 height 21
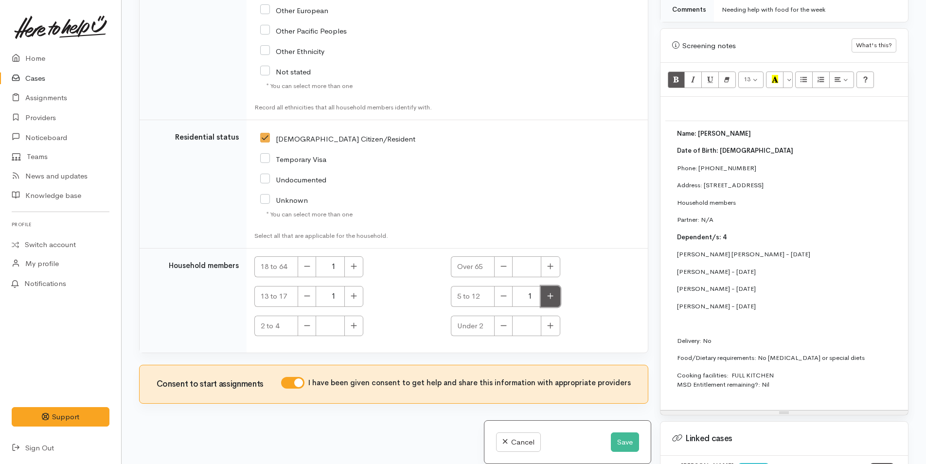
click at [552, 286] on button "button" at bounding box center [550, 296] width 19 height 21
type input "2"
click at [352, 324] on button "button" at bounding box center [354, 326] width 19 height 21
type input "1"
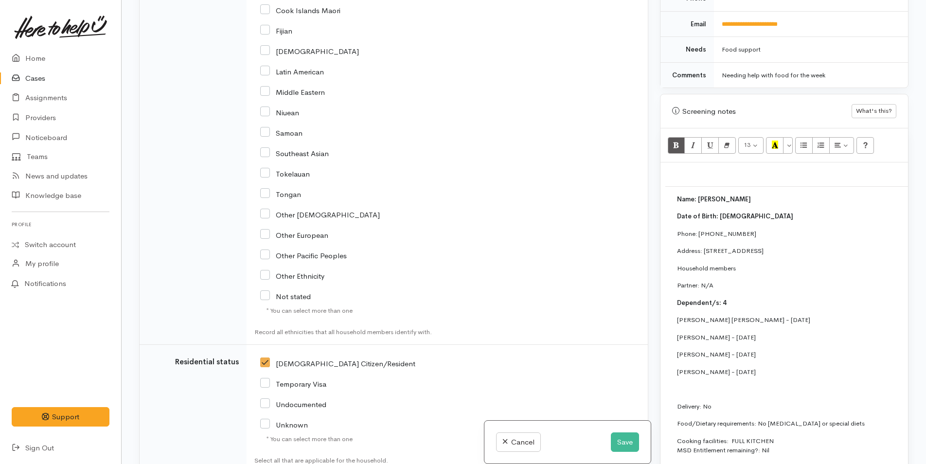
scroll to position [546, 0]
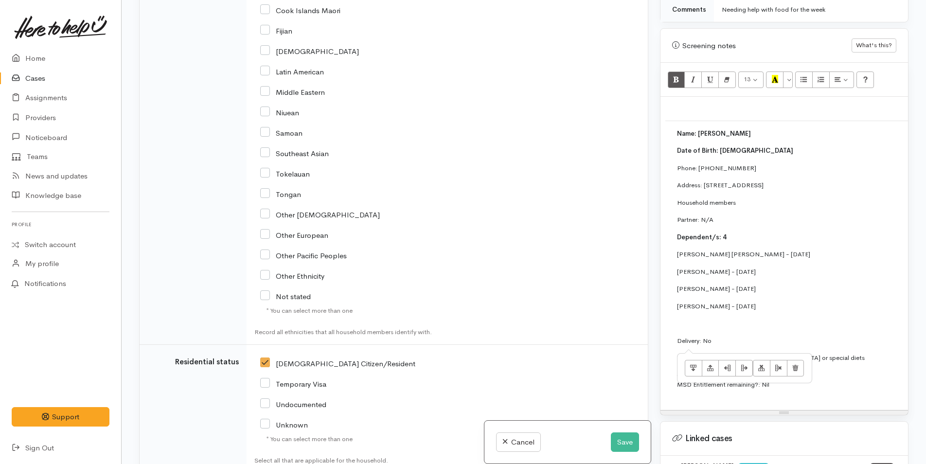
drag, startPoint x: 733, startPoint y: 334, endPoint x: 662, endPoint y: 123, distance: 222.8
click at [662, 123] on div "Name: Amanda Anaru Date of Birth: 8/1/1986 Phone: 0275634797 Address: 22 Ngaher…" at bounding box center [785, 253] width 248 height 313
copy div "Name: Amanda Anaru Date of Birth: 8/1/1986 Phone: 0275634797 Address: 22 Ngaher…"
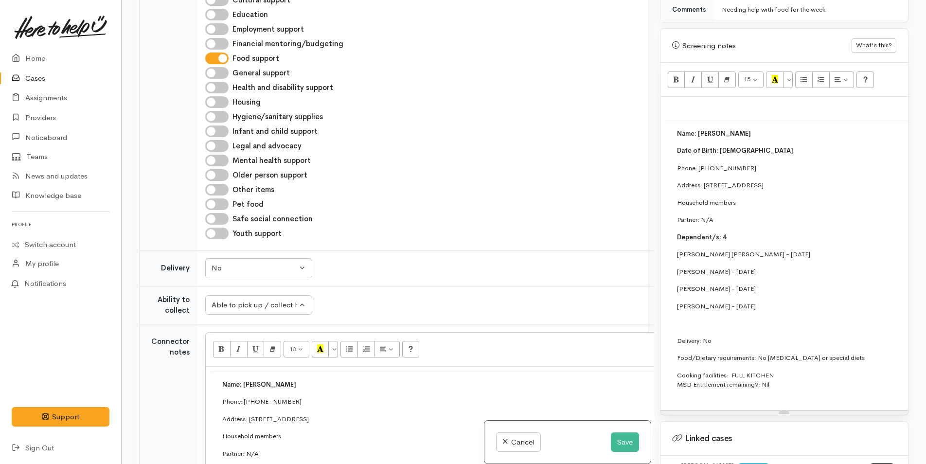
scroll to position [631, 0]
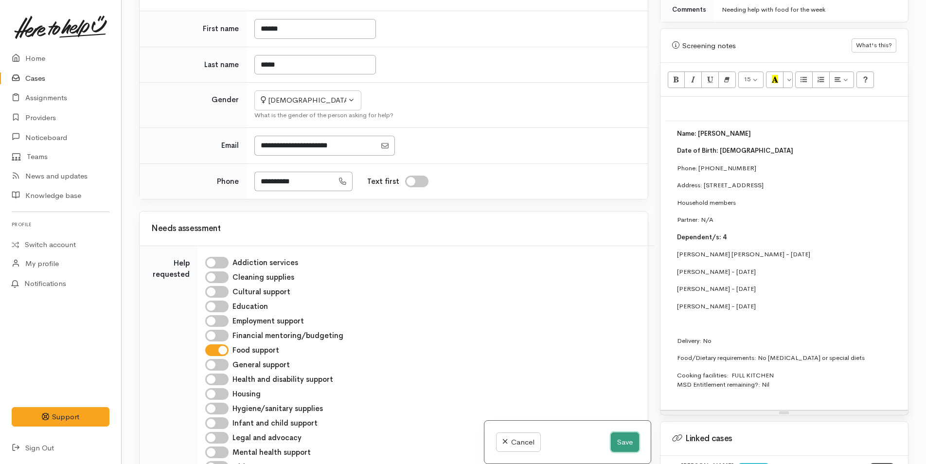
drag, startPoint x: 622, startPoint y: 439, endPoint x: 615, endPoint y: 439, distance: 7.8
click at [622, 439] on button "Save" at bounding box center [625, 443] width 28 height 20
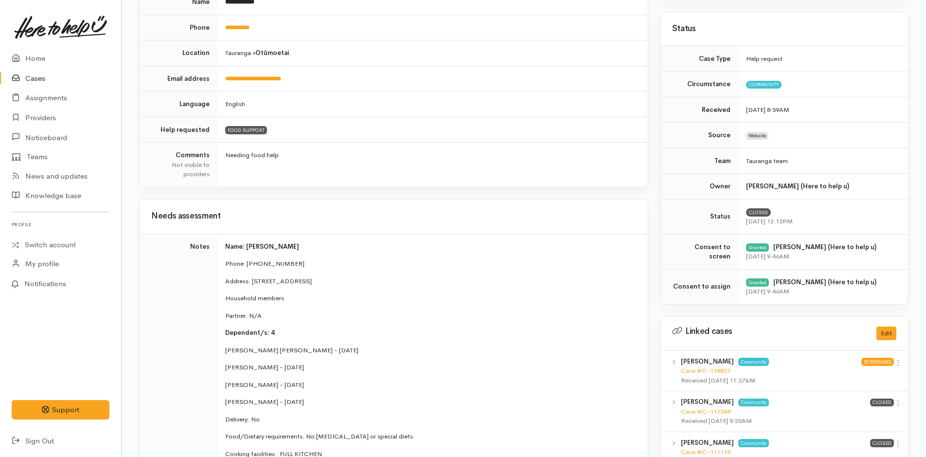
scroll to position [243, 0]
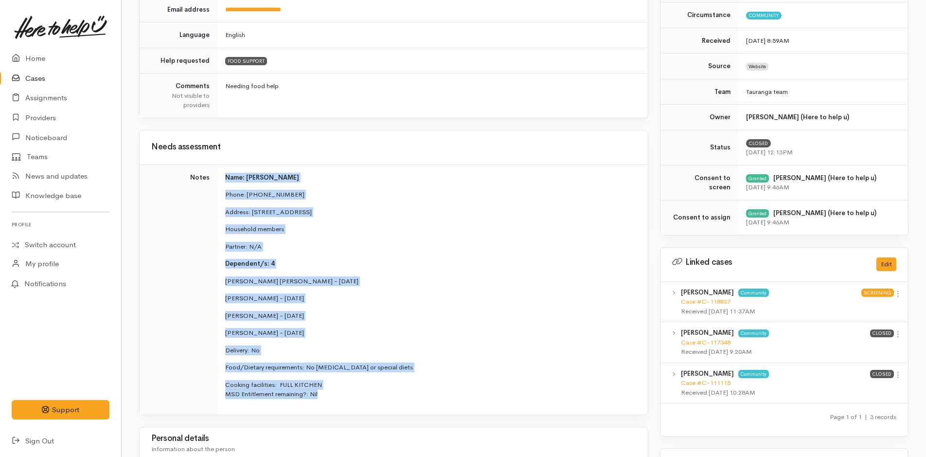
drag, startPoint x: 341, startPoint y: 394, endPoint x: 217, endPoint y: 177, distance: 250.2
click at [217, 177] on tr "Notes Name: [PERSON_NAME] Phone: 0275634797 Address: [STREET_ADDRESS] Household…" at bounding box center [394, 289] width 508 height 250
copy tr "Name: [PERSON_NAME] Phone: 0275634797 Address: [STREET_ADDRESS] Household membe…"
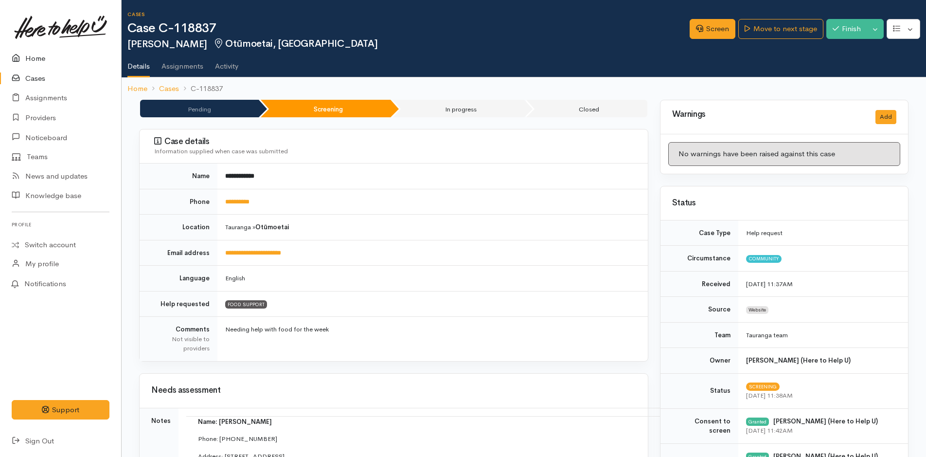
click at [40, 54] on link "Home" at bounding box center [60, 59] width 121 height 20
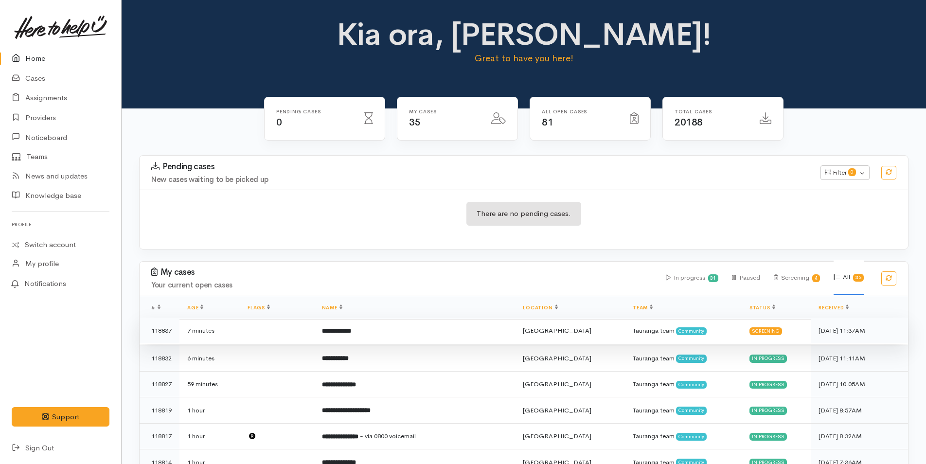
click at [351, 332] on b "**********" at bounding box center [336, 331] width 29 height 6
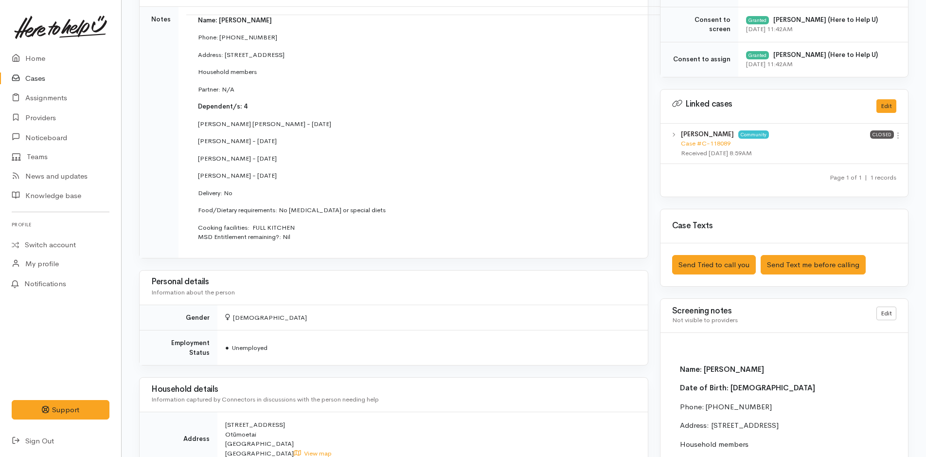
scroll to position [487, 0]
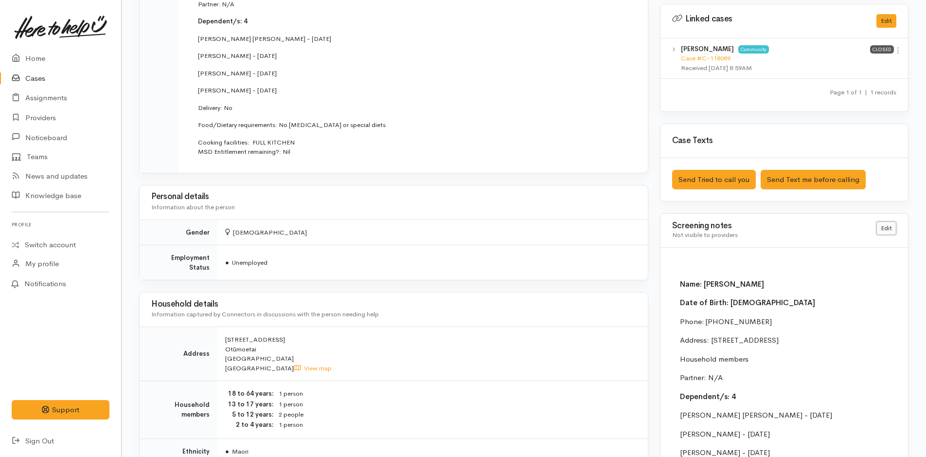
click at [886, 224] on link "Edit" at bounding box center [887, 228] width 20 height 14
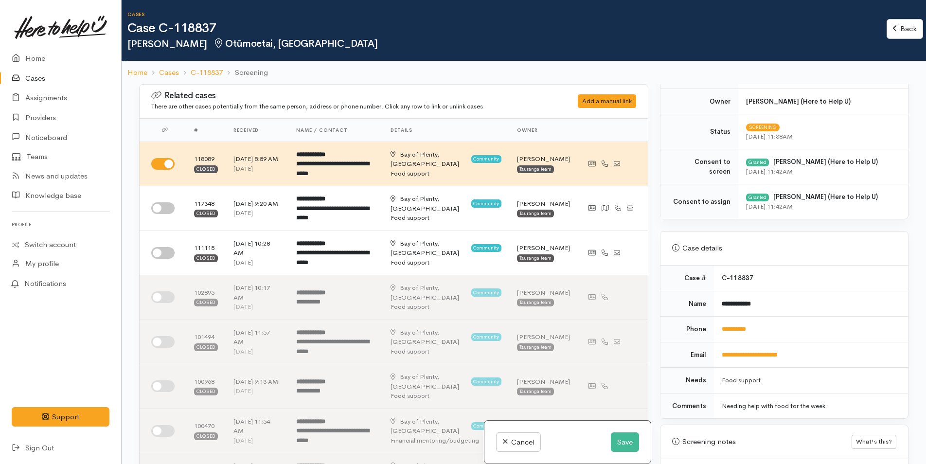
scroll to position [389, 0]
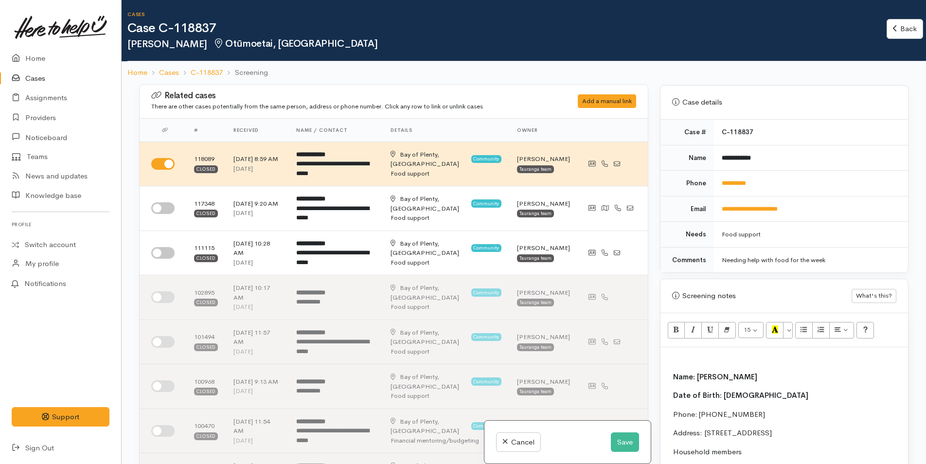
click at [708, 356] on p at bounding box center [785, 357] width 238 height 11
click at [377, 28] on h1 "Case C-118837" at bounding box center [507, 28] width 760 height 14
click at [518, 22] on h1 "Case C-118837" at bounding box center [507, 28] width 760 height 14
drag, startPoint x: 773, startPoint y: 183, endPoint x: 706, endPoint y: 187, distance: 67.3
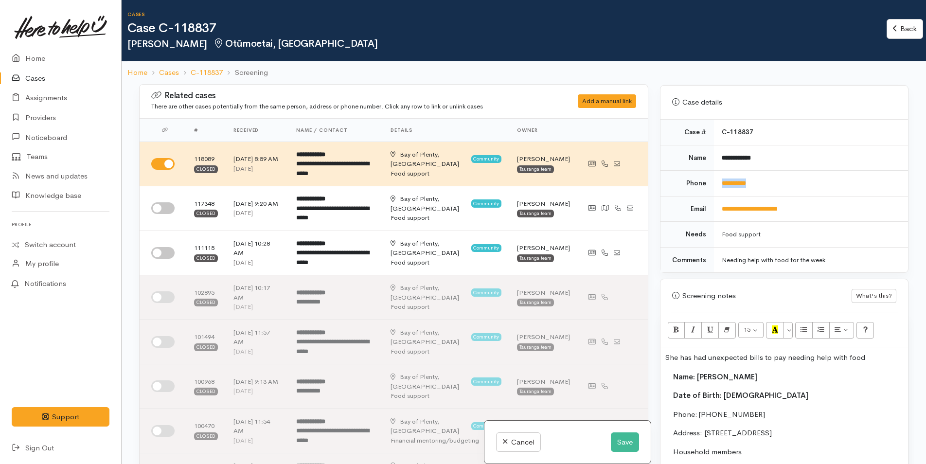
click at [707, 186] on tr "**********" at bounding box center [785, 184] width 248 height 26
copy tr "**********"
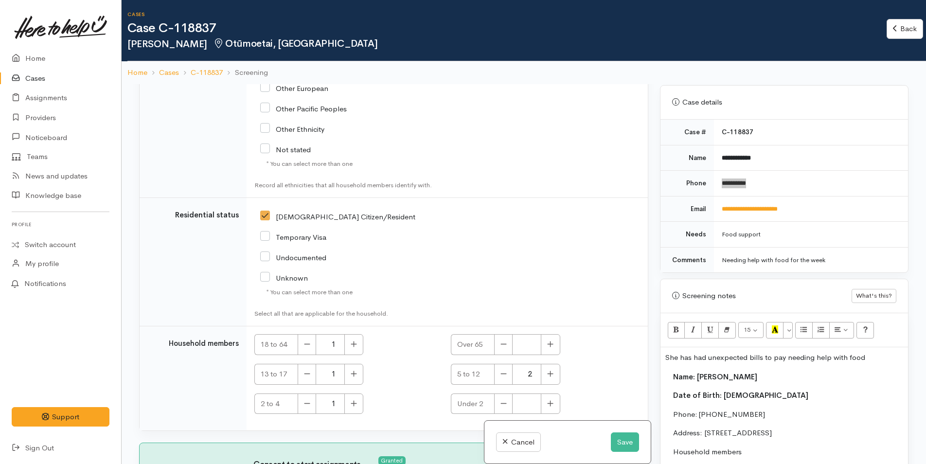
scroll to position [2336, 0]
drag, startPoint x: 889, startPoint y: 360, endPoint x: 637, endPoint y: 359, distance: 251.6
click at [637, 359] on div "Related cases There are other cases potentially from the same person, address o…" at bounding box center [523, 316] width 781 height 464
copy p "She has had unexpected bills to pay needing help with food"
click at [619, 443] on button "Save" at bounding box center [625, 443] width 28 height 20
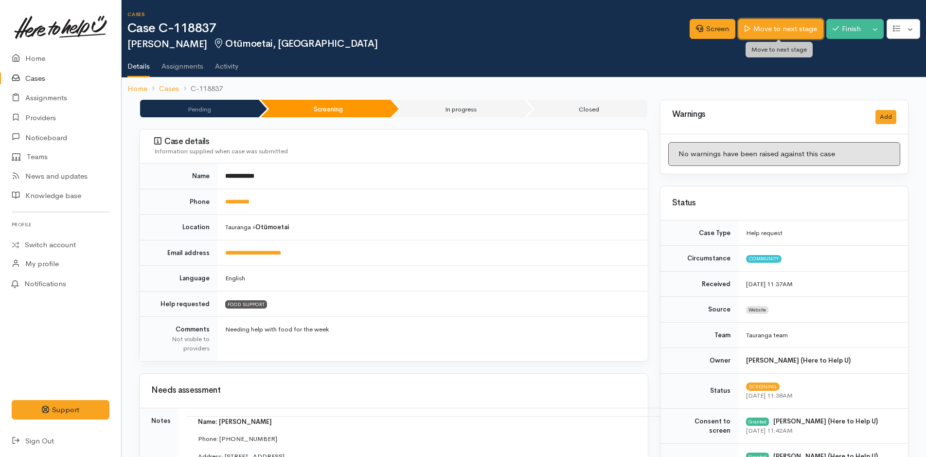
click at [774, 29] on link "Move to next stage" at bounding box center [781, 29] width 85 height 20
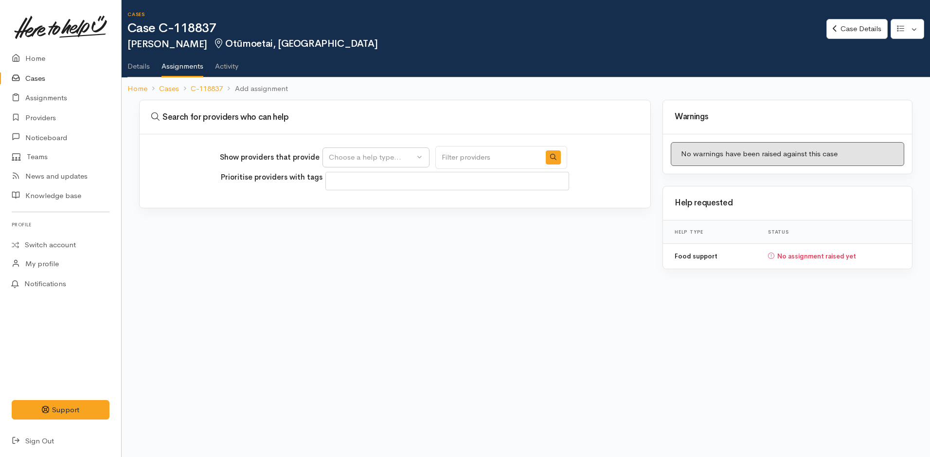
select select
click at [402, 158] on div "Choose a help type..." at bounding box center [372, 157] width 86 height 11
click at [369, 205] on span "Food support" at bounding box center [357, 204] width 45 height 11
select select "3"
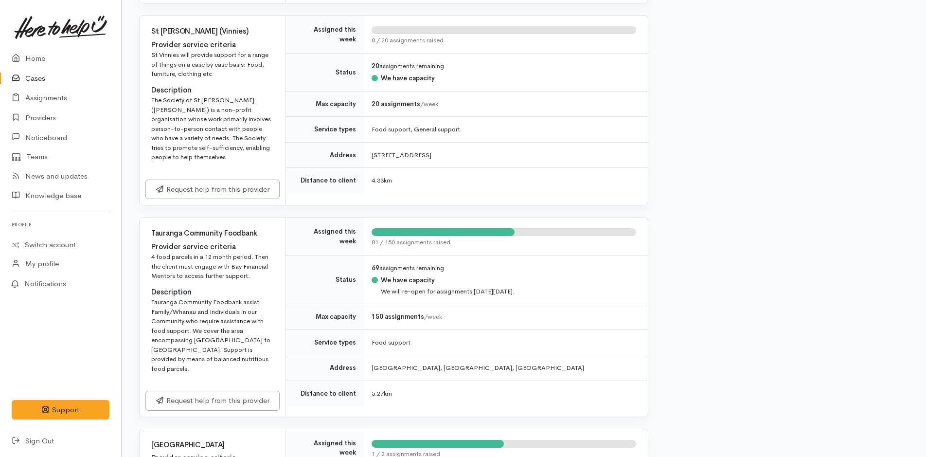
scroll to position [1022, 0]
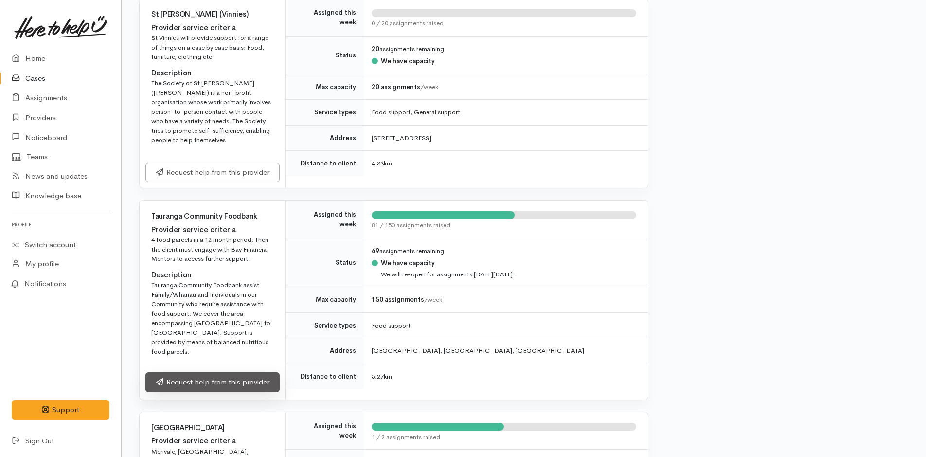
click at [241, 372] on link "Request help from this provider" at bounding box center [212, 382] width 134 height 20
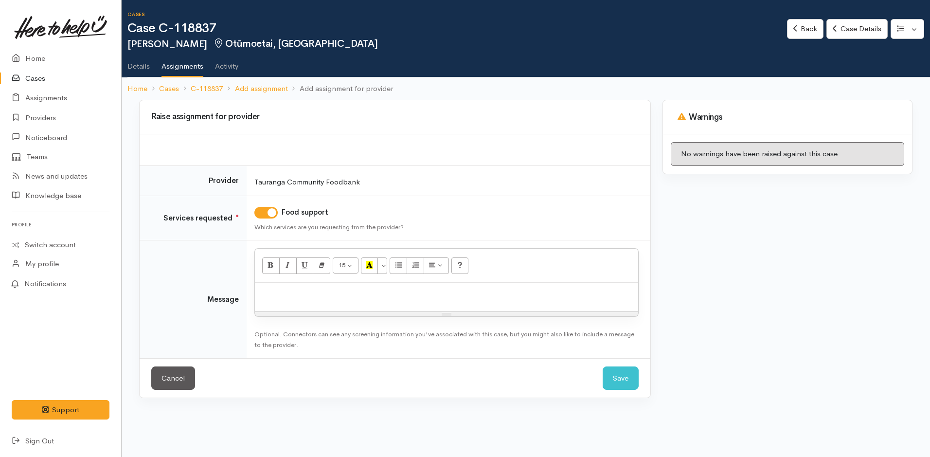
click at [367, 283] on div at bounding box center [446, 297] width 383 height 29
paste div
click at [275, 296] on p "She has had unexpected bills to pay needing help with food" at bounding box center [447, 293] width 374 height 11
click at [498, 299] on div "[PERSON_NAME] has had unexpected bills to pay needing help with food" at bounding box center [446, 297] width 383 height 29
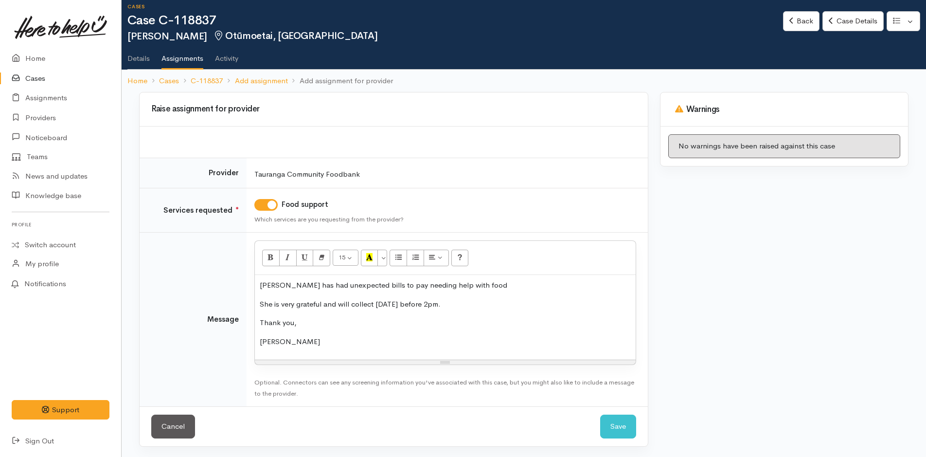
scroll to position [9, 0]
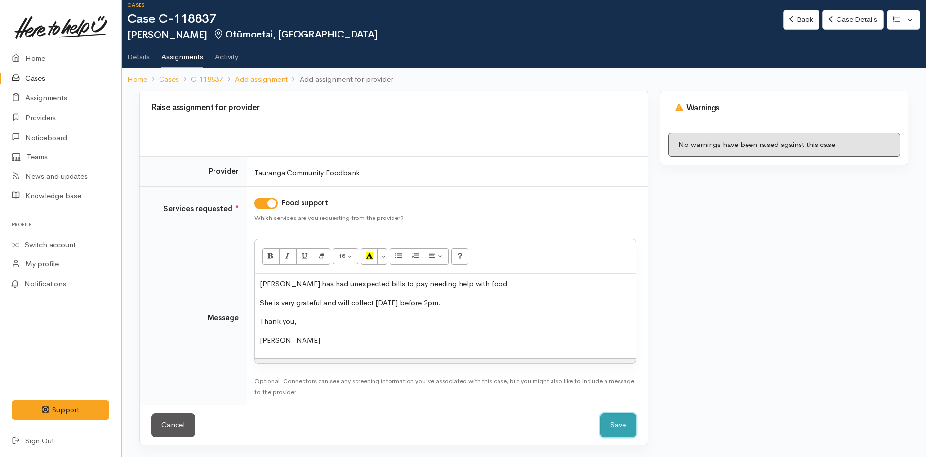
click at [619, 424] on button "Save" at bounding box center [618, 425] width 36 height 24
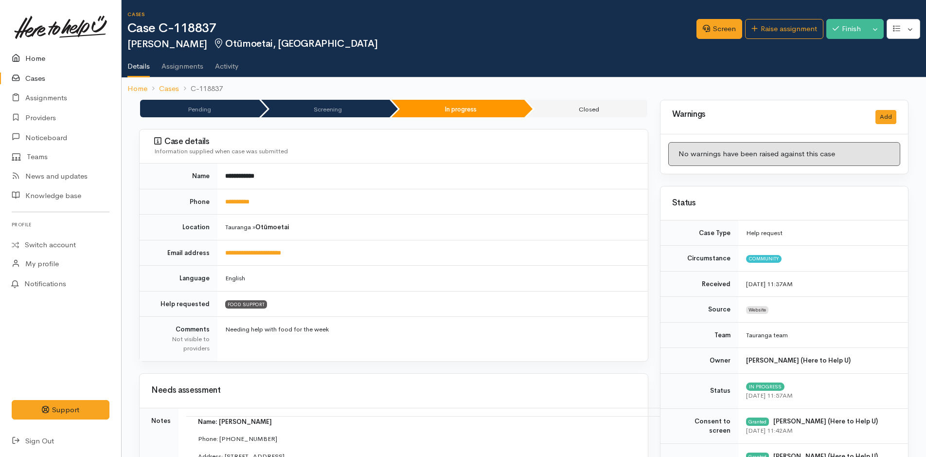
click at [36, 57] on link "Home" at bounding box center [60, 59] width 121 height 20
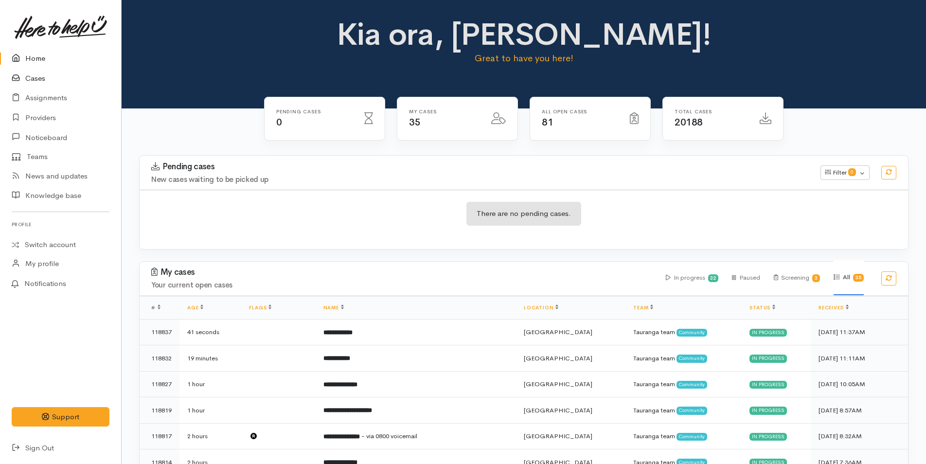
click at [36, 78] on link "Cases" at bounding box center [60, 79] width 121 height 20
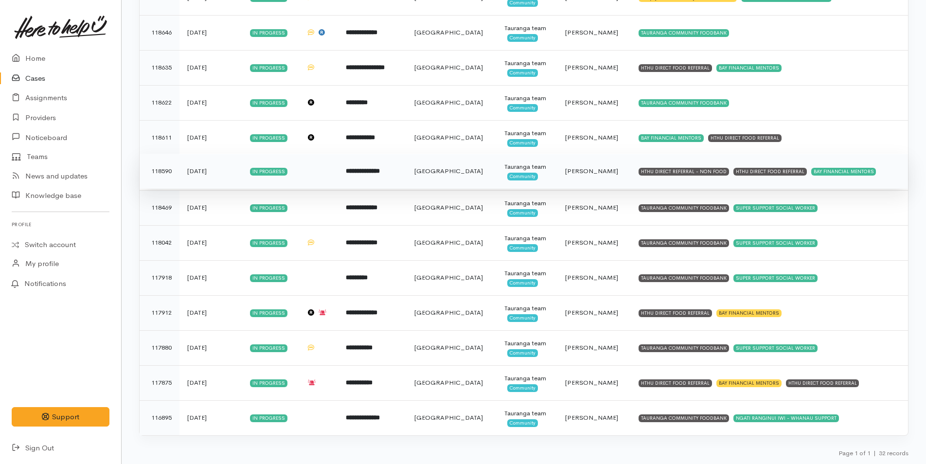
scroll to position [551, 0]
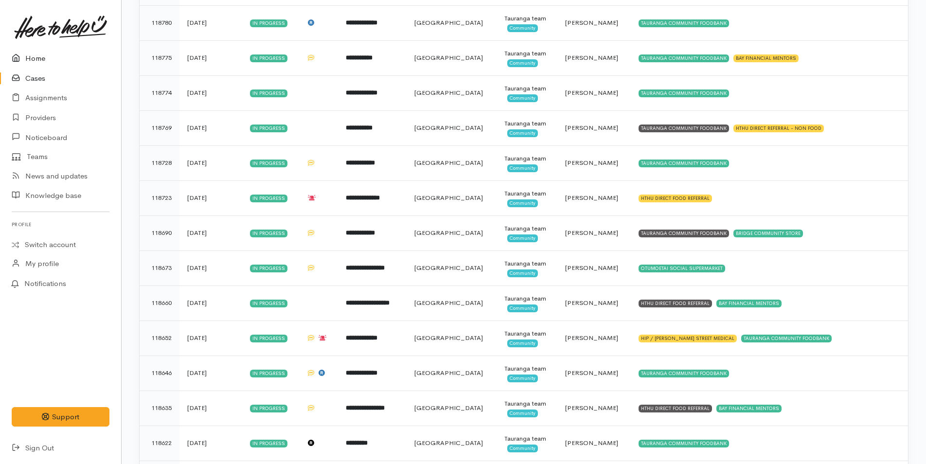
click at [33, 56] on link "Home" at bounding box center [60, 59] width 121 height 20
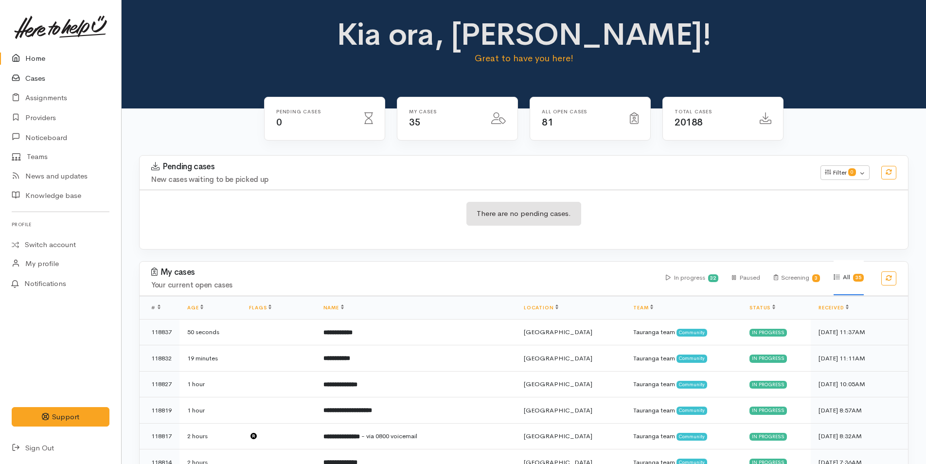
click at [41, 73] on link "Cases" at bounding box center [60, 79] width 121 height 20
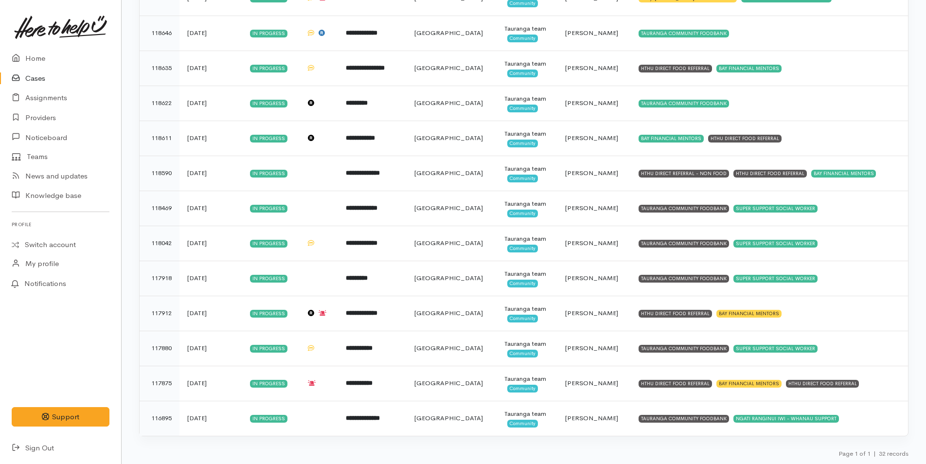
scroll to position [892, 0]
click at [39, 56] on link "Home" at bounding box center [60, 59] width 121 height 20
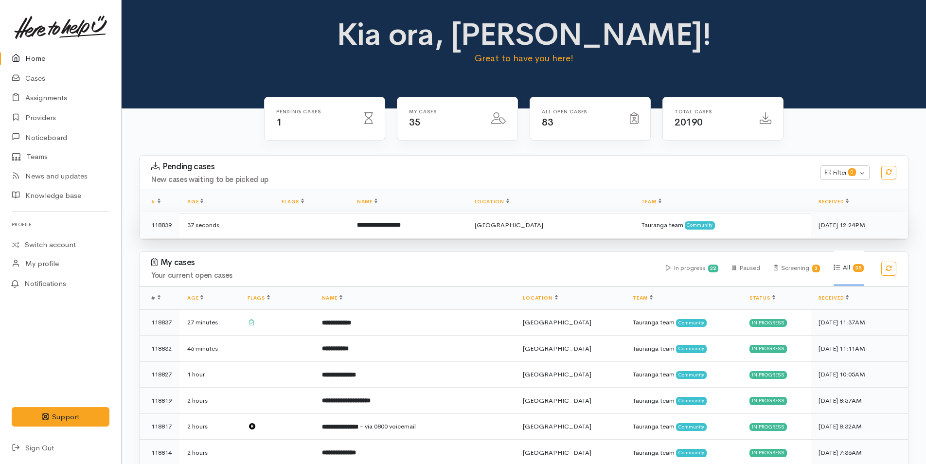
click at [434, 224] on td "**********" at bounding box center [408, 225] width 118 height 26
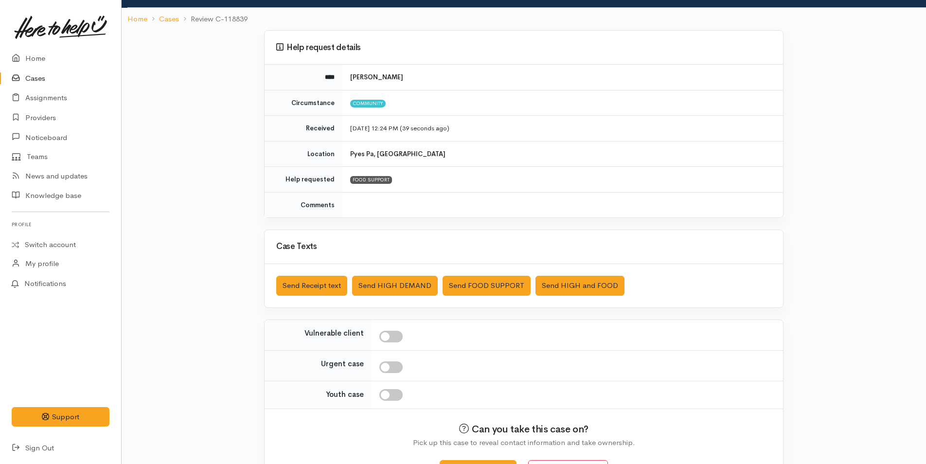
scroll to position [89, 0]
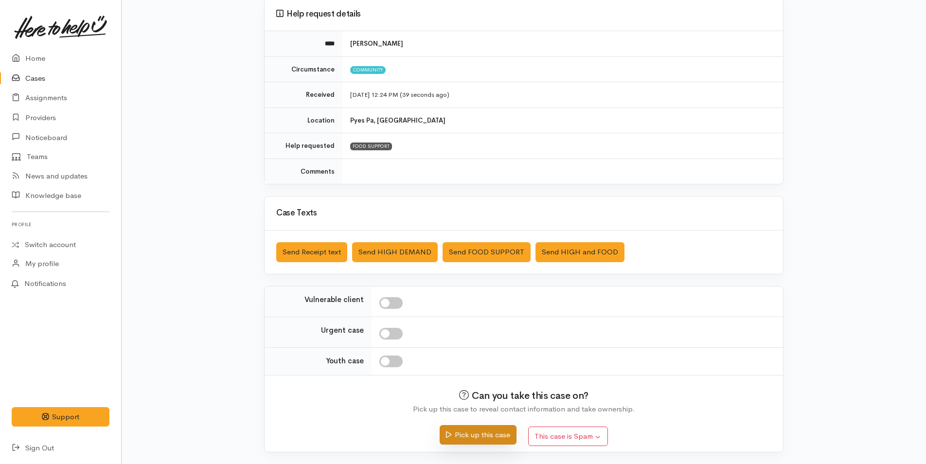
click at [507, 432] on button "Pick up this case" at bounding box center [478, 435] width 76 height 20
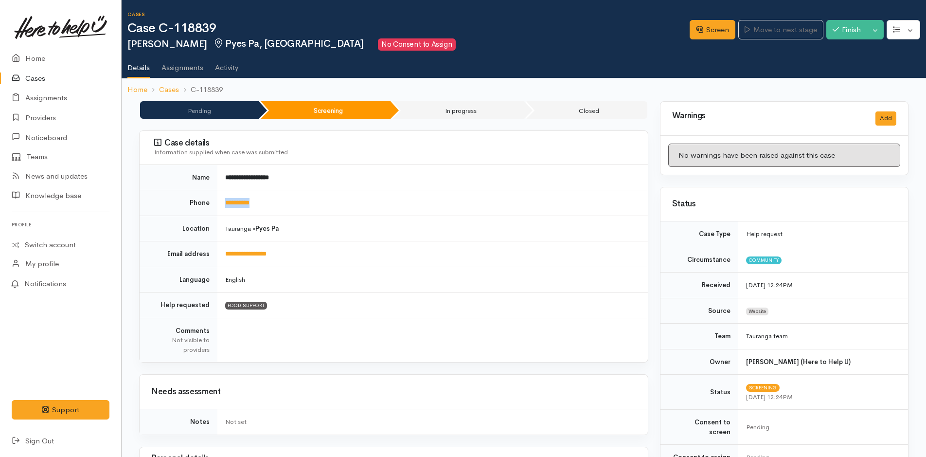
drag, startPoint x: 285, startPoint y: 199, endPoint x: 211, endPoint y: 208, distance: 74.1
click at [211, 208] on tr "**********" at bounding box center [394, 203] width 508 height 26
copy tr "**********"
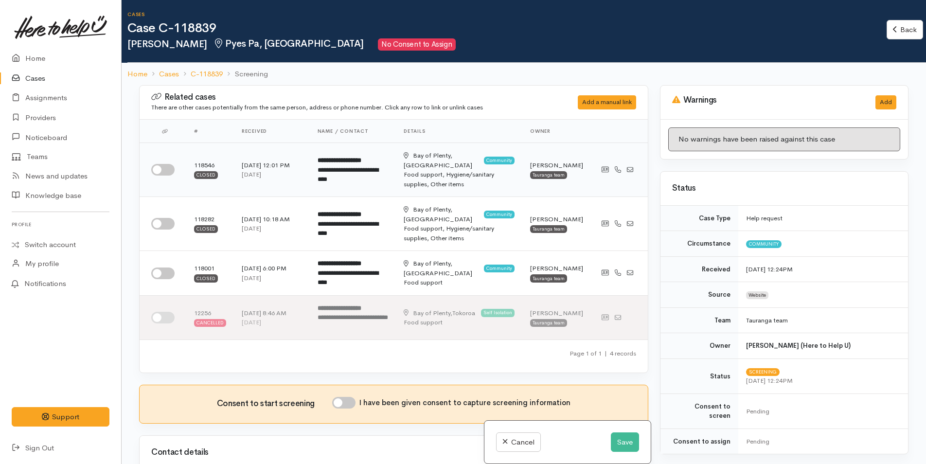
click at [168, 164] on input "checkbox" at bounding box center [162, 170] width 23 height 12
checkbox input "true"
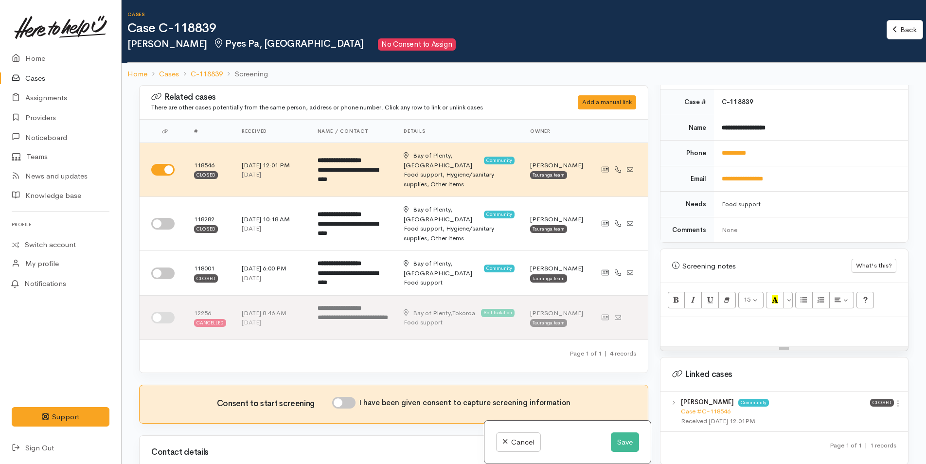
scroll to position [487, 0]
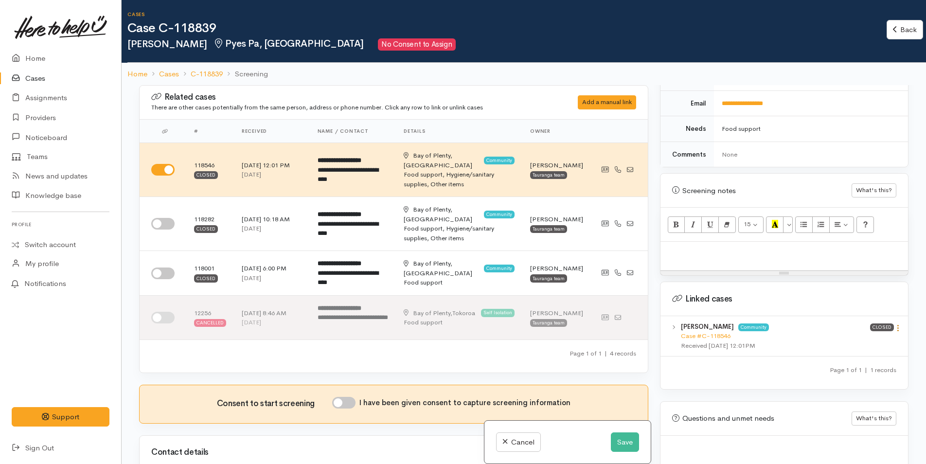
click at [896, 324] on link at bounding box center [898, 329] width 8 height 10
click at [851, 340] on link "View case" at bounding box center [863, 347] width 77 height 15
click at [713, 247] on p at bounding box center [785, 252] width 238 height 11
paste div
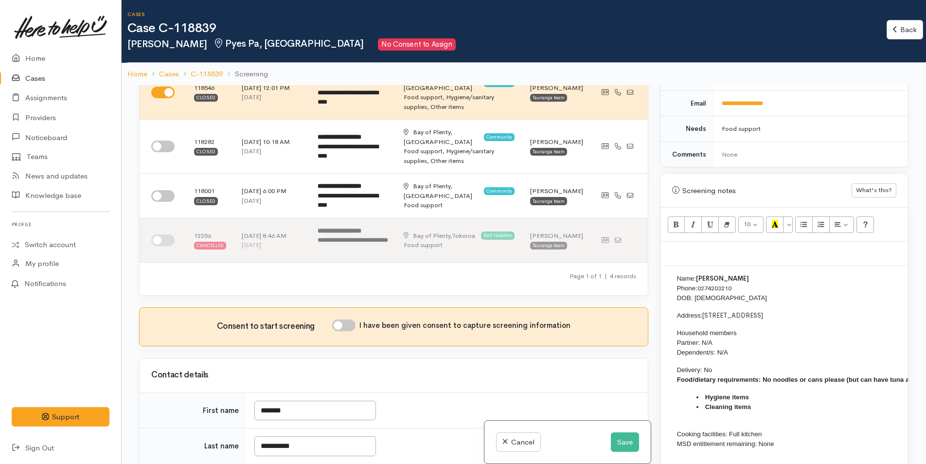
scroll to position [195, 0]
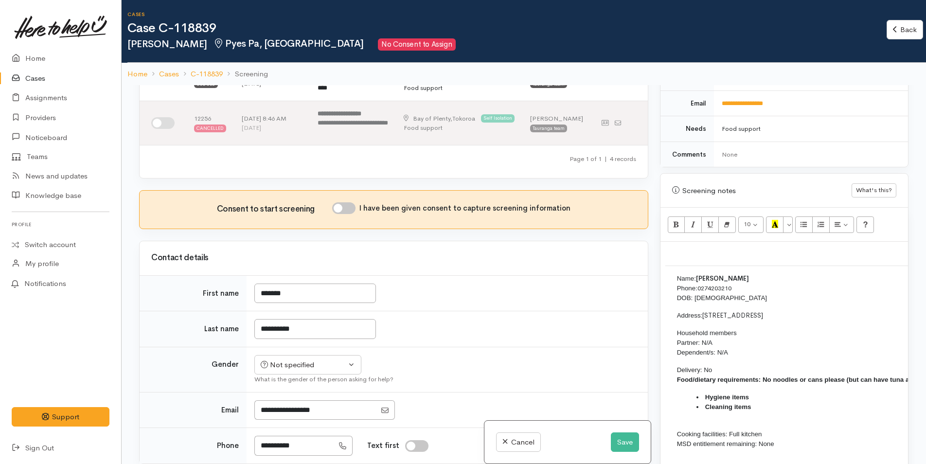
click at [348, 202] on input "I have been given consent to capture screening information" at bounding box center [343, 208] width 23 height 12
checkbox input "true"
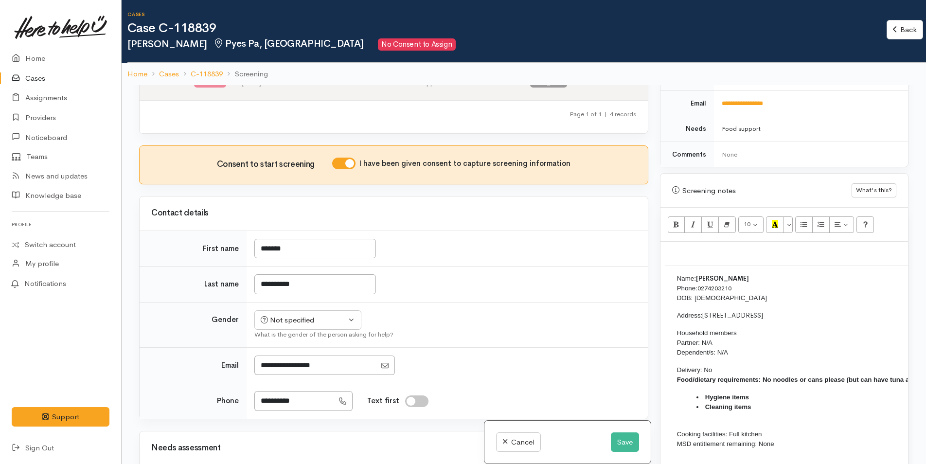
scroll to position [292, 0]
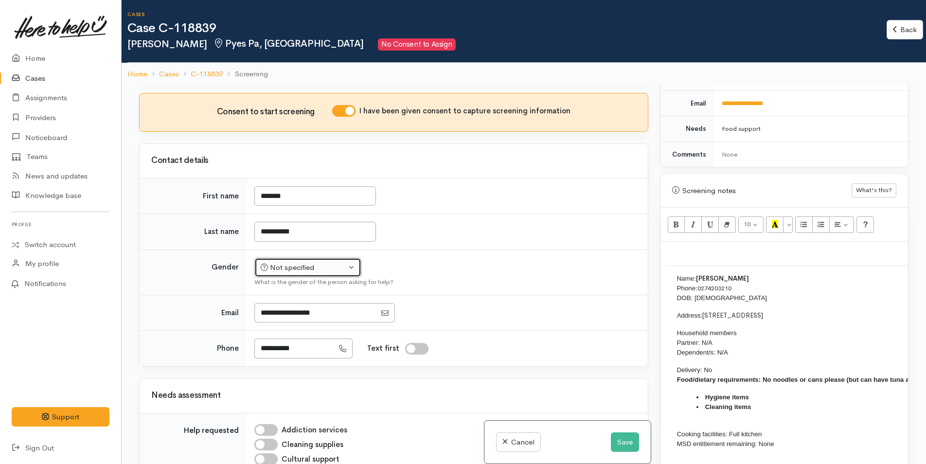
click at [301, 262] on div "Not specified" at bounding box center [304, 267] width 86 height 11
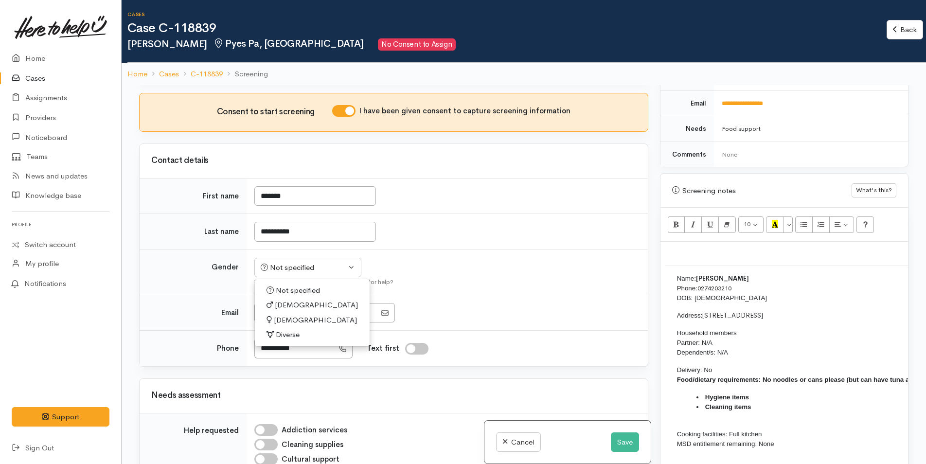
click at [288, 300] on span "Male" at bounding box center [316, 305] width 83 height 11
select select "[DEMOGRAPHIC_DATA]"
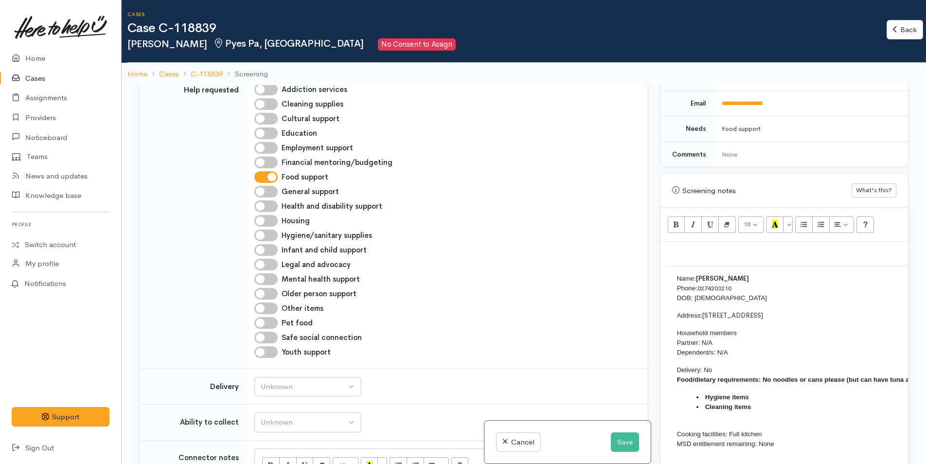
scroll to position [730, 0]
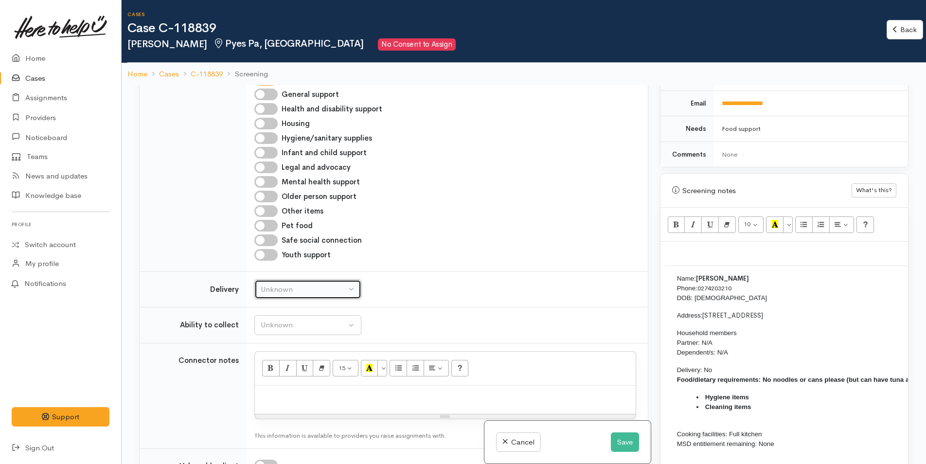
click at [299, 284] on div "Unknown" at bounding box center [304, 289] width 86 height 11
click at [275, 375] on span "No" at bounding box center [272, 380] width 10 height 11
select select "1"
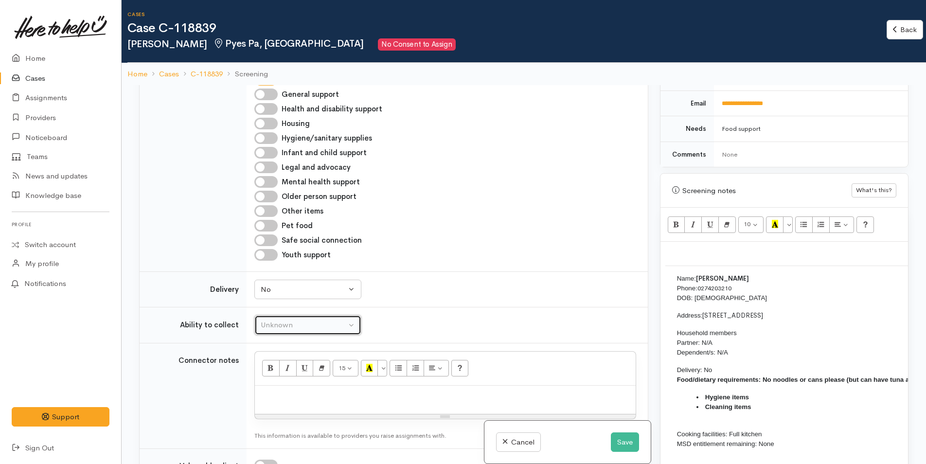
click at [304, 320] on div "Unknown" at bounding box center [304, 325] width 86 height 11
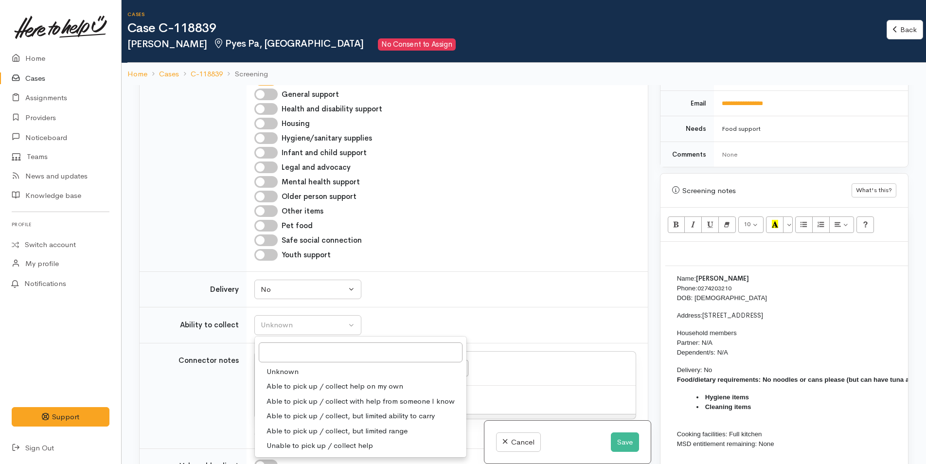
click at [300, 381] on span "Able to pick up / collect help on my own" at bounding box center [335, 386] width 137 height 11
select select "2"
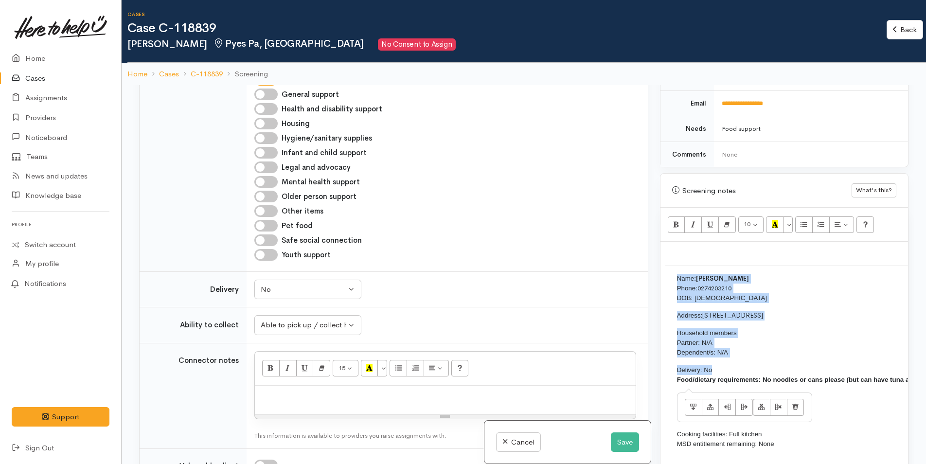
drag, startPoint x: 735, startPoint y: 357, endPoint x: 674, endPoint y: 256, distance: 117.9
click at [674, 266] on td "Name: Richard Macfarlane Phone: 0274203210 DOB: 19/09/1972 Address: 26 Kopu Dri…" at bounding box center [920, 365] width 508 height 199
copy td "Name: Richard Macfarlane Phone: 0274203210 DOB: 19/09/1972 Address: 26 Kopu Dri…"
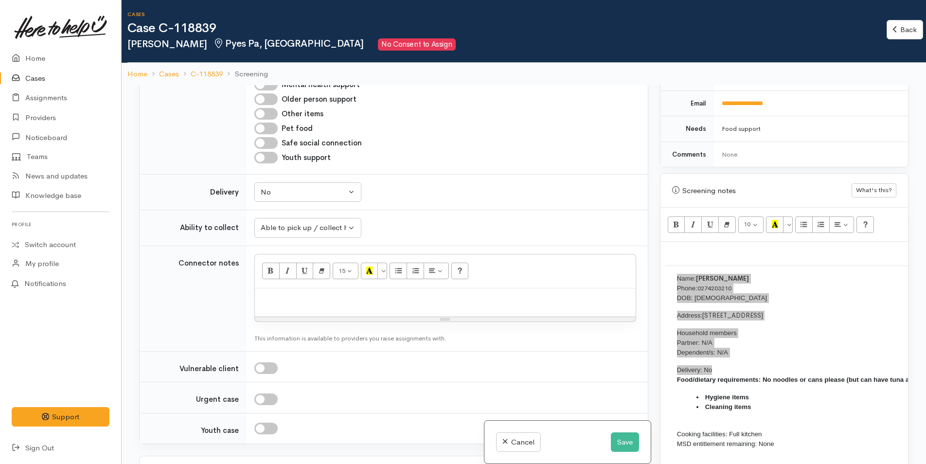
scroll to position [535, 0]
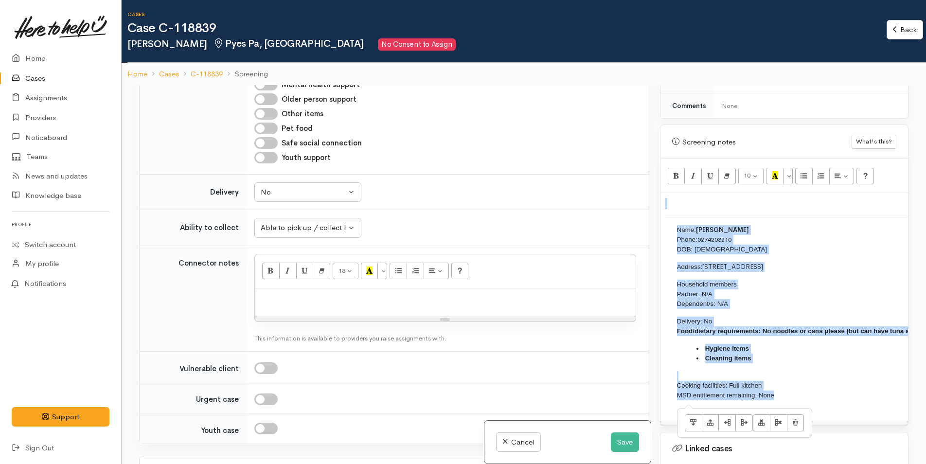
drag, startPoint x: 801, startPoint y: 389, endPoint x: 659, endPoint y: 226, distance: 216.6
click at [659, 226] on div "Warnings Add No warnings have been raised against this case Add Warning Title ●…" at bounding box center [784, 317] width 260 height 464
copy div "Name: Richard Macfarlane Phone: 0274203210 DOB: 19/09/1972 Address: 26 Kopu Dri…"
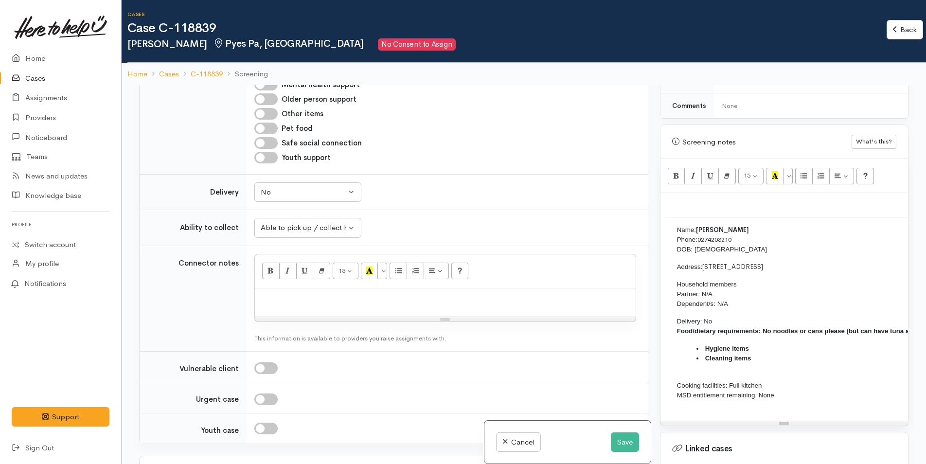
click at [389, 290] on div at bounding box center [445, 303] width 381 height 29
paste div
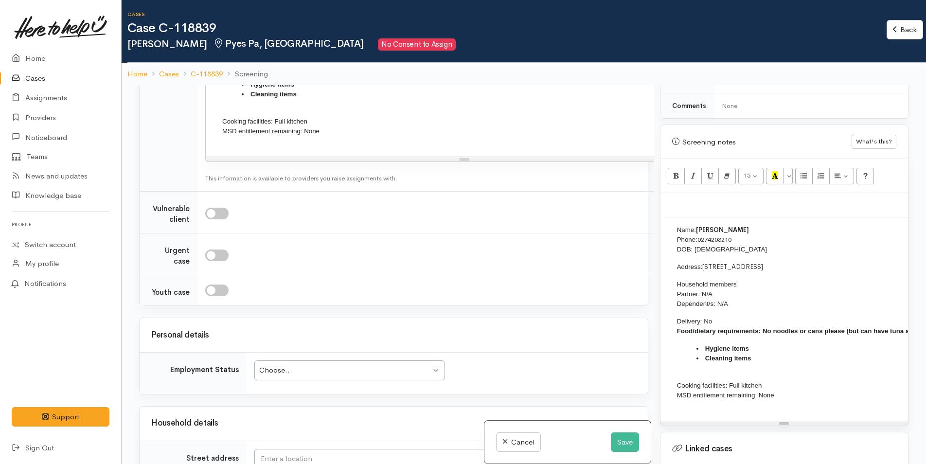
scroll to position [1267, 0]
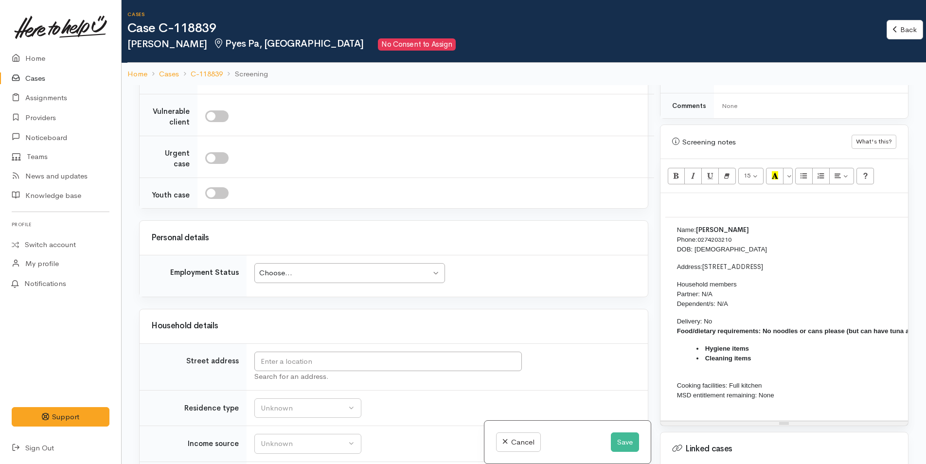
click at [364, 268] on div "Choose..." at bounding box center [345, 273] width 172 height 11
drag, startPoint x: 809, startPoint y: 256, endPoint x: 705, endPoint y: 254, distance: 104.1
click at [705, 262] on p "Address: 26 Kopu Drive, Pyes Pa" at bounding box center [919, 267] width 485 height 10
copy span "26 Kopu Drive, Pyes Pa"
click at [478, 352] on input "text" at bounding box center [388, 362] width 268 height 20
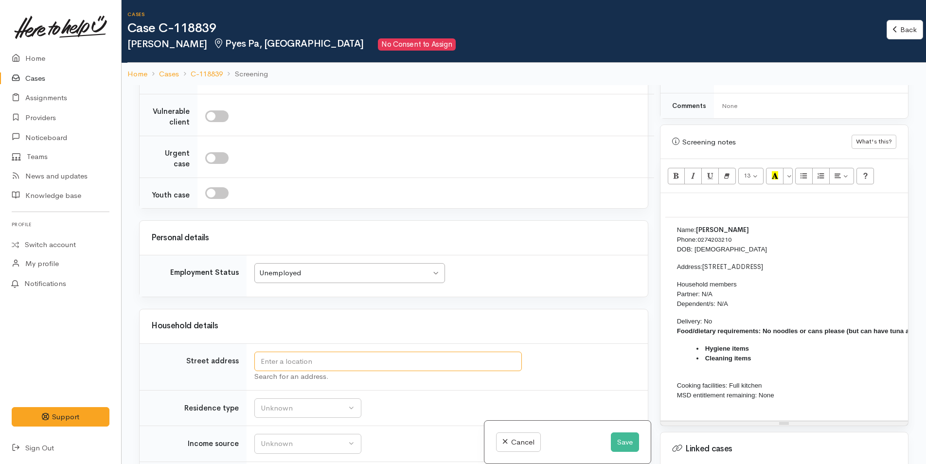
paste input "26 Kopu Drive, Pyes Pa"
type input "26 Kopu Drive, Pyes Pa, Tauranga, New Zealand"
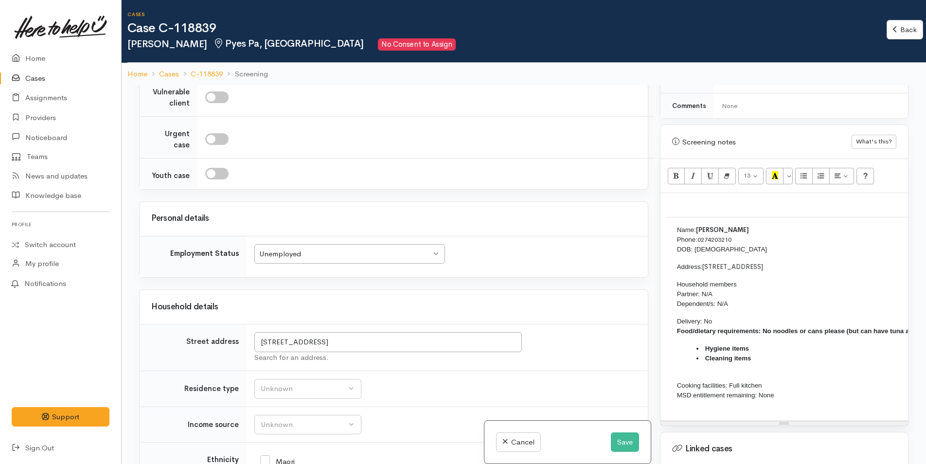
scroll to position [1364, 0]
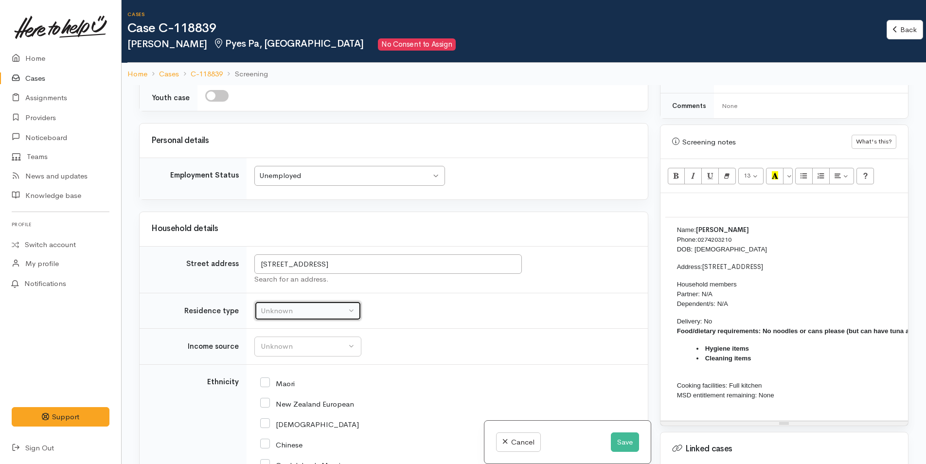
click at [301, 306] on div "Unknown" at bounding box center [304, 311] width 86 height 11
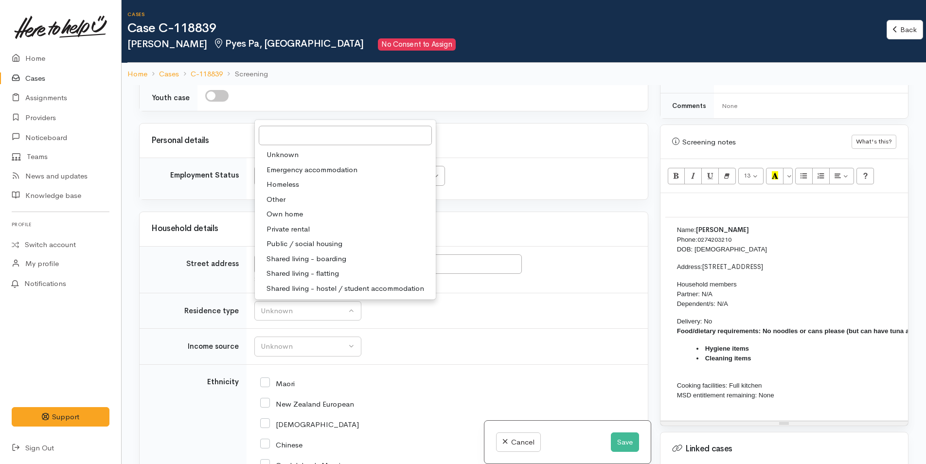
click at [291, 223] on span "Private rental" at bounding box center [288, 228] width 43 height 11
select select "2"
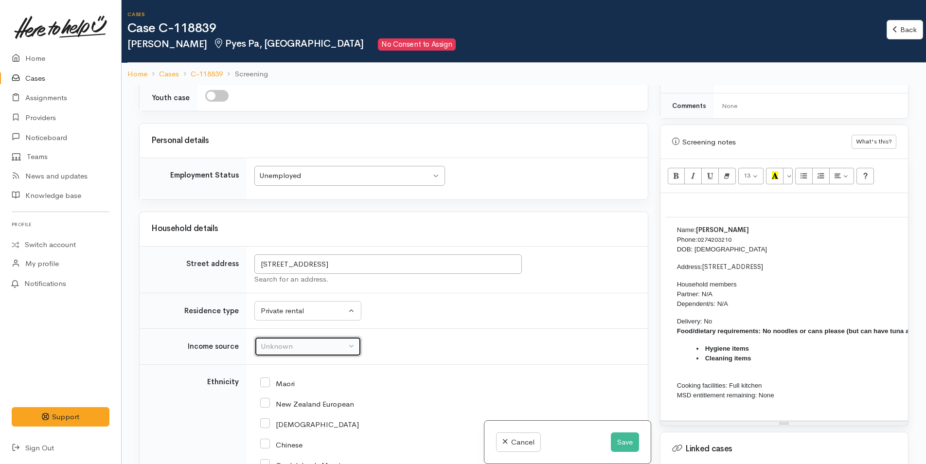
click at [309, 344] on div "Unknown" at bounding box center [304, 346] width 86 height 11
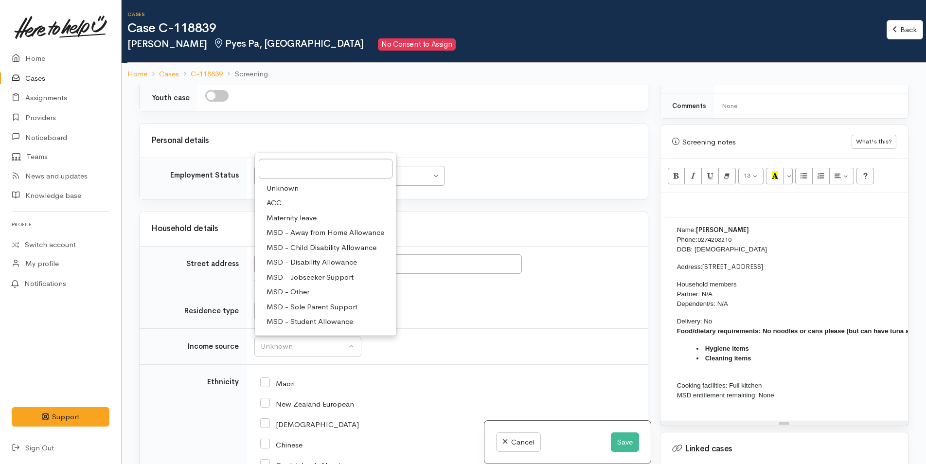
click at [312, 272] on span "MSD - Jobseeker Support" at bounding box center [310, 277] width 87 height 11
select select "4"
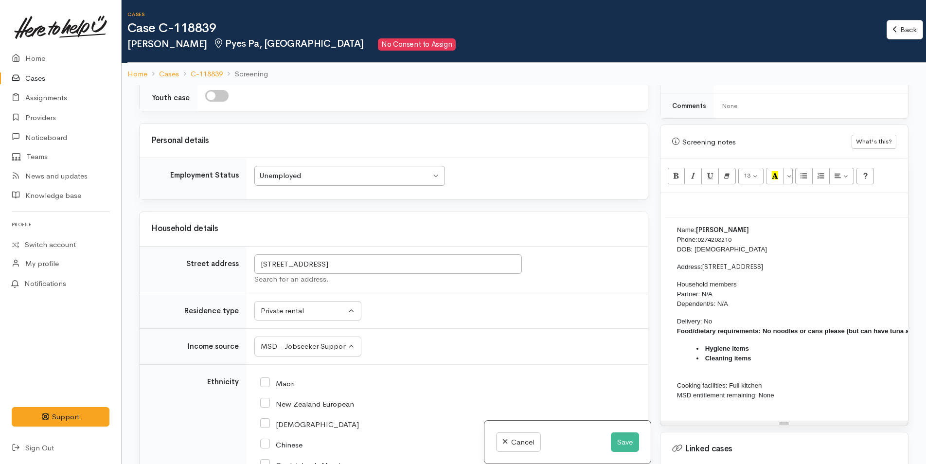
click at [264, 399] on input "New Zealand European" at bounding box center [307, 403] width 94 height 9
checkbox input "true"
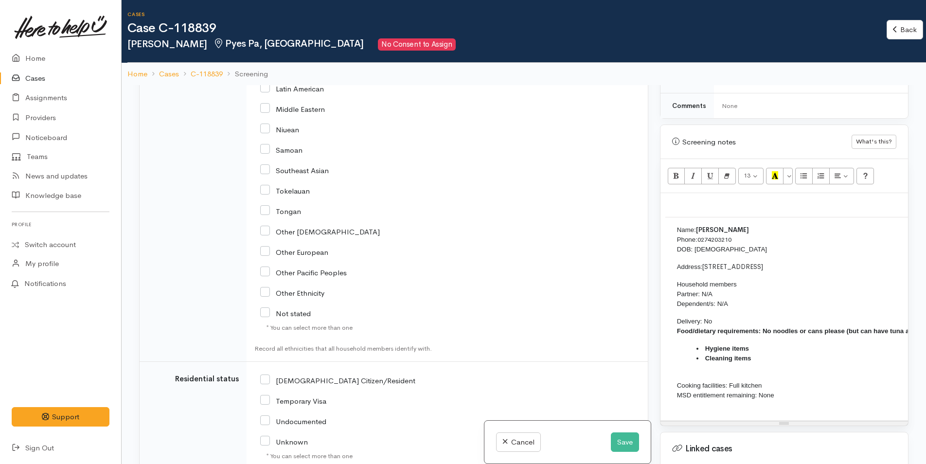
scroll to position [1948, 0]
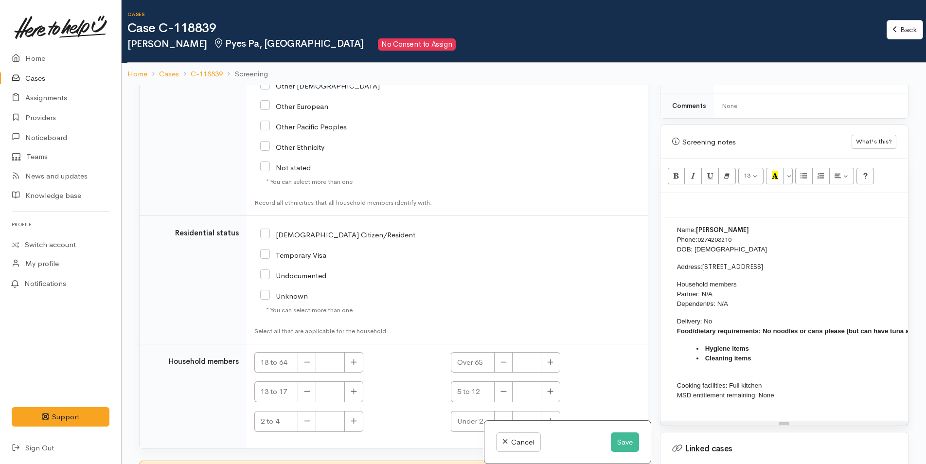
click at [266, 230] on input "NZ Citizen/Resident" at bounding box center [337, 234] width 155 height 9
checkbox input "true"
click at [359, 356] on button "button" at bounding box center [354, 362] width 19 height 21
type input "1"
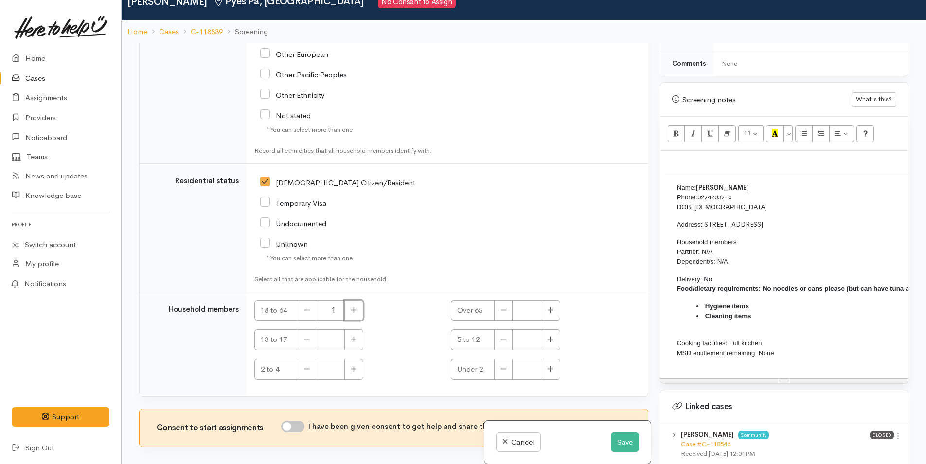
scroll to position [85, 0]
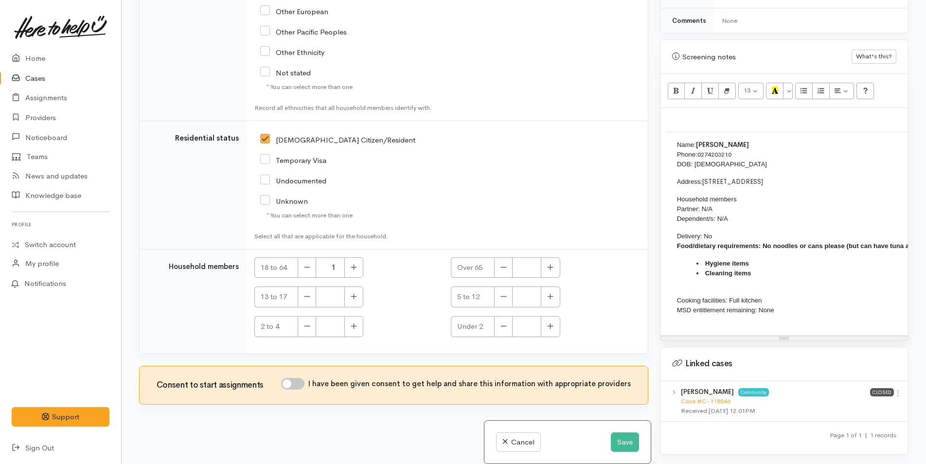
click at [302, 378] on input "I have been given consent to get help and share this information with appropria…" at bounding box center [292, 384] width 23 height 12
checkbox input "true"
click at [621, 441] on button "Save" at bounding box center [625, 443] width 28 height 20
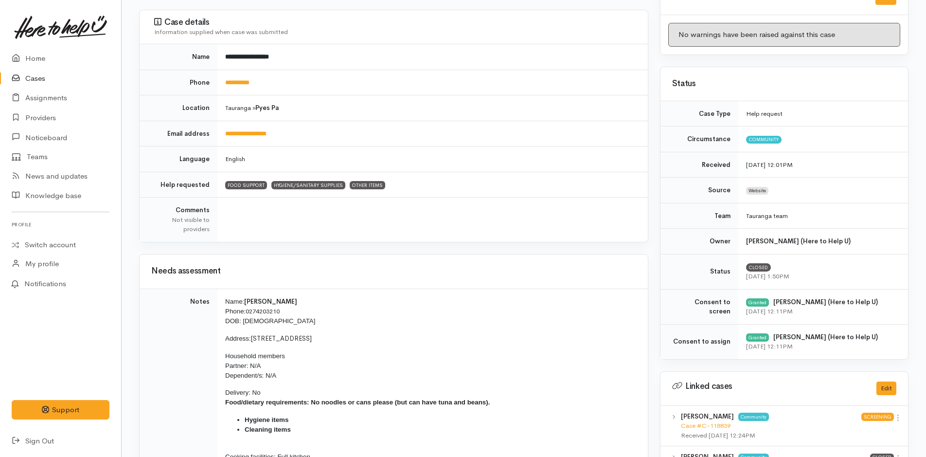
scroll to position [195, 0]
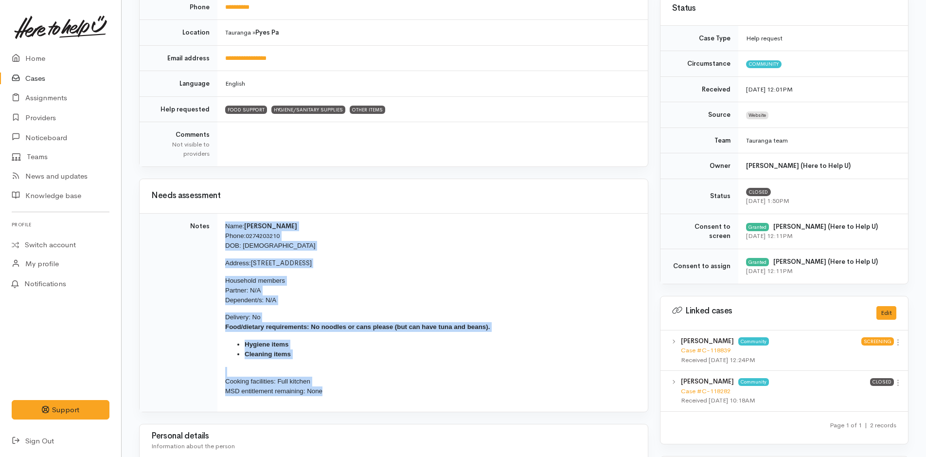
drag, startPoint x: 356, startPoint y: 395, endPoint x: 214, endPoint y: 229, distance: 218.1
click at [214, 229] on tr "Notes Name: [PERSON_NAME] Phone: [PHONE_NUMBER] DOB: [DEMOGRAPHIC_DATA] Address…" at bounding box center [394, 312] width 508 height 199
copy tr "Name: [PERSON_NAME] Phone: [PHONE_NUMBER] DOB: [DEMOGRAPHIC_DATA] Address: [STR…"
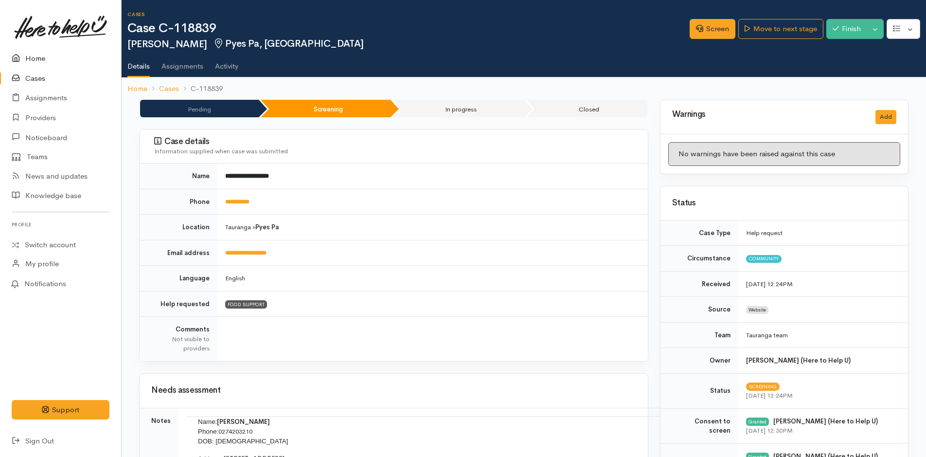
click at [40, 58] on link "Home" at bounding box center [60, 59] width 121 height 20
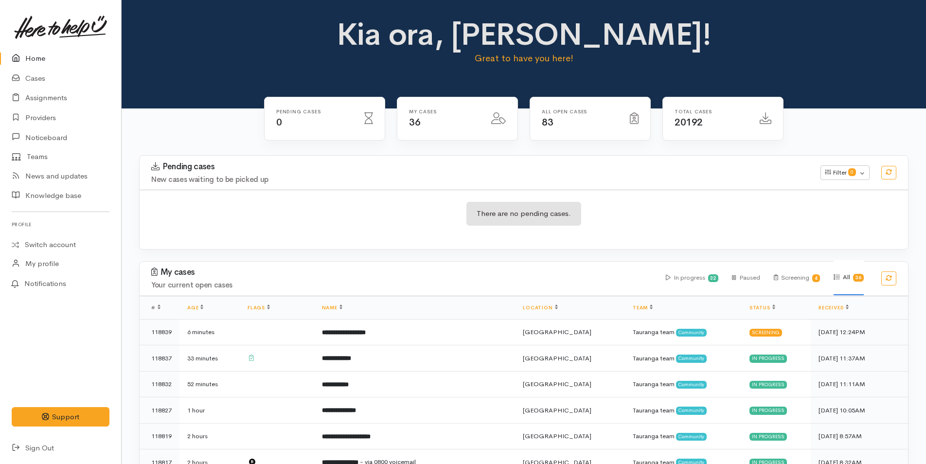
click at [41, 54] on link "Home" at bounding box center [60, 59] width 121 height 20
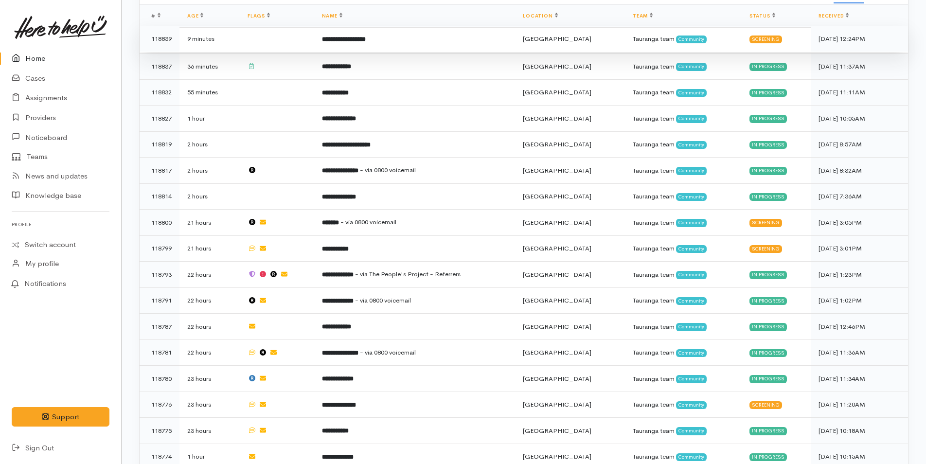
scroll to position [146, 0]
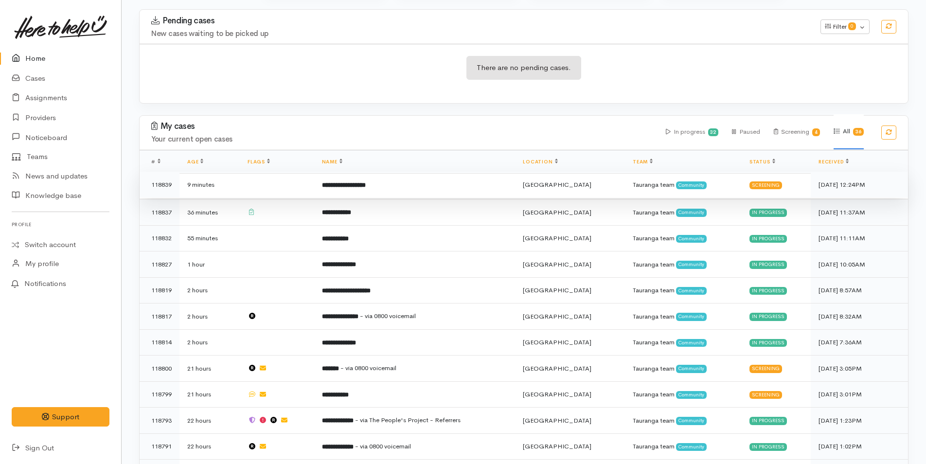
click at [366, 183] on b "**********" at bounding box center [344, 185] width 44 height 6
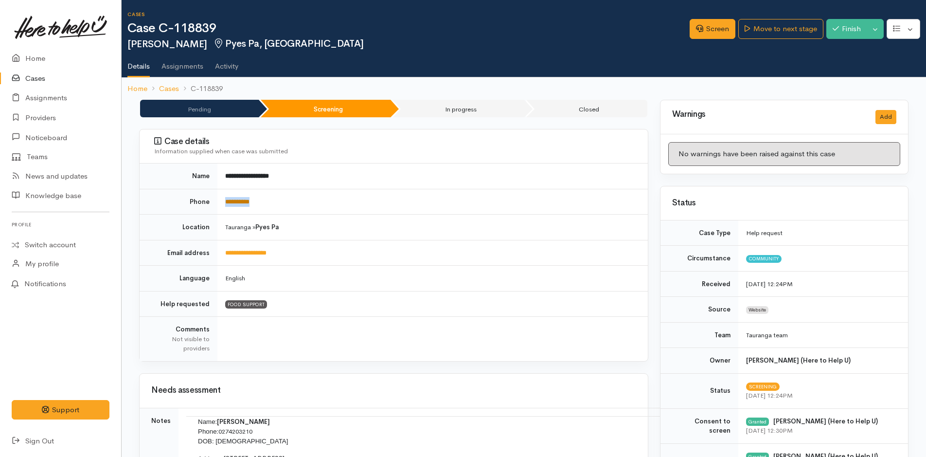
drag, startPoint x: 265, startPoint y: 201, endPoint x: 225, endPoint y: 204, distance: 39.5
click at [225, 204] on td "**********" at bounding box center [433, 202] width 431 height 26
copy link "**********"
click at [713, 30] on link "Screen" at bounding box center [713, 29] width 46 height 20
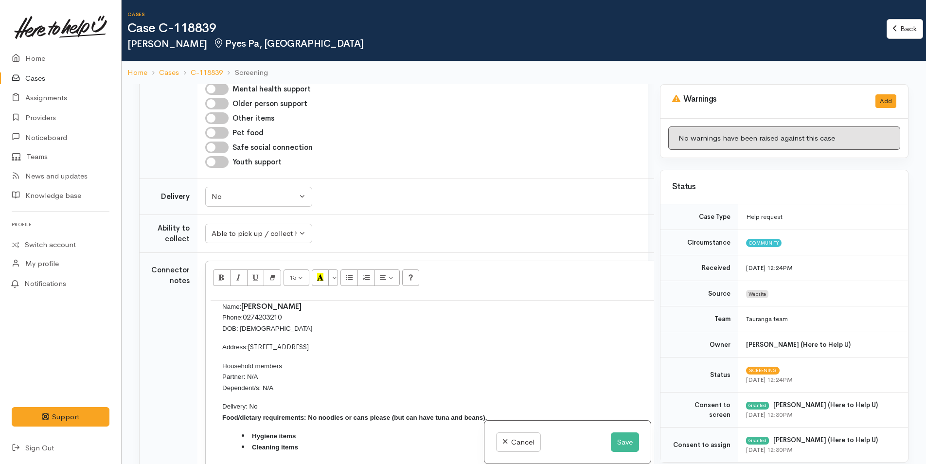
scroll to position [925, 0]
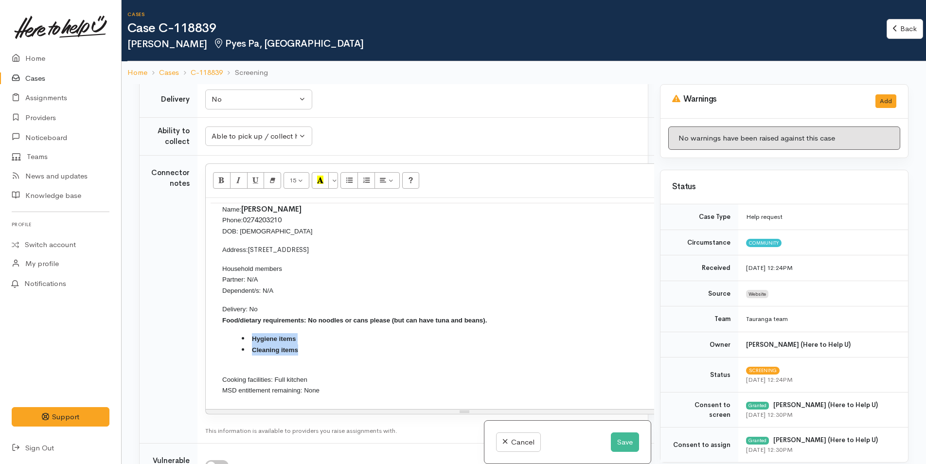
drag, startPoint x: 329, startPoint y: 329, endPoint x: 223, endPoint y: 319, distance: 106.1
click at [223, 333] on ul "Hygiene items Cleaning items" at bounding box center [464, 344] width 485 height 22
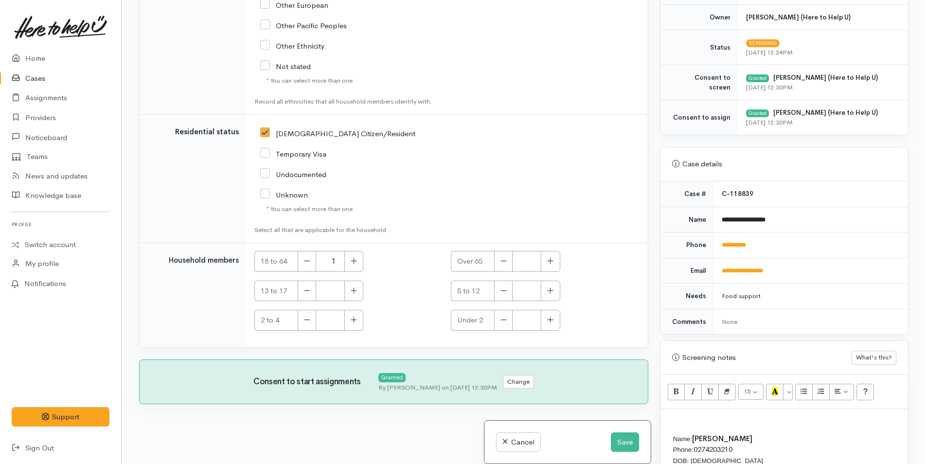
scroll to position [487, 0]
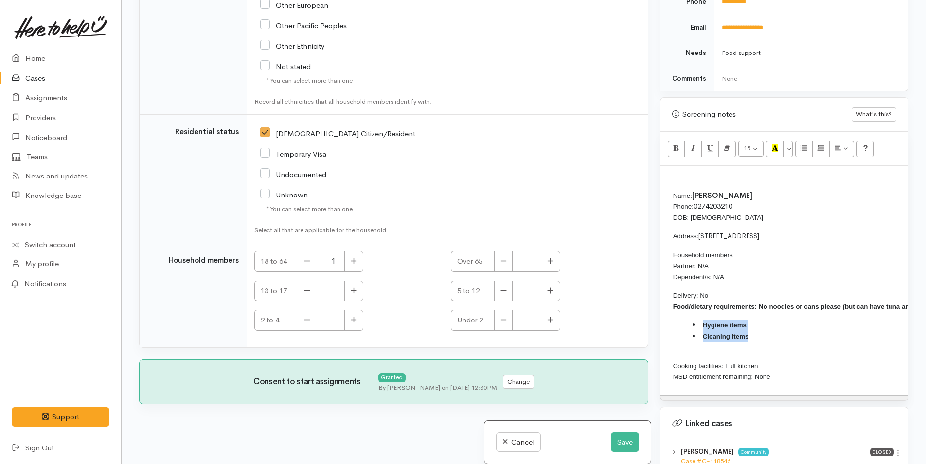
drag, startPoint x: 754, startPoint y: 339, endPoint x: 675, endPoint y: 326, distance: 80.3
click at [675, 326] on ul "Hygiene items Cleaning items" at bounding box center [923, 331] width 500 height 22
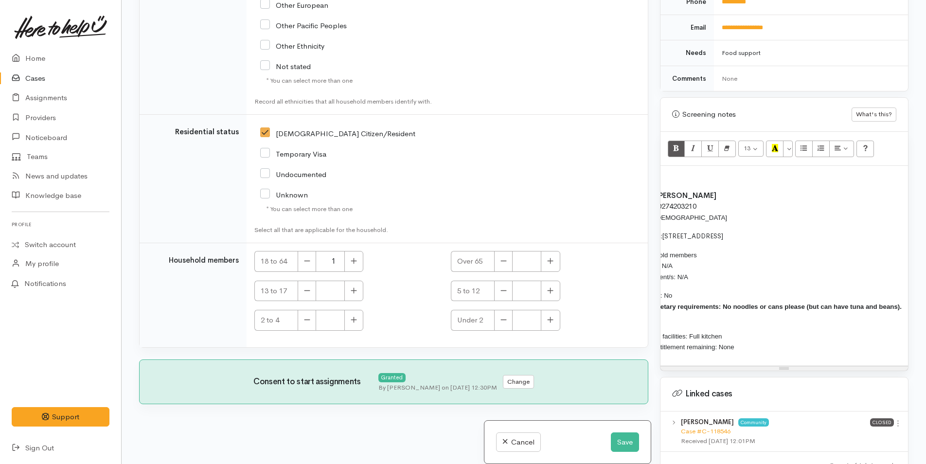
scroll to position [0, 0]
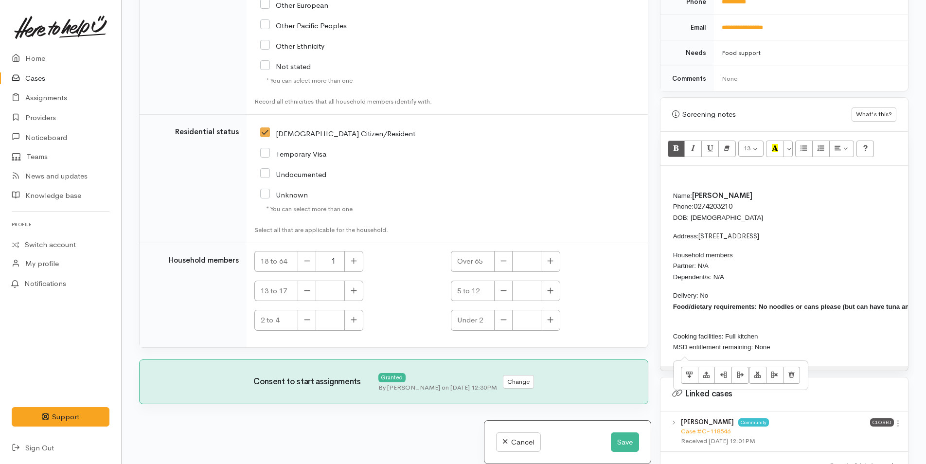
click at [797, 345] on p "Cooking facilities: Full kitchen MSD entitlement remaining: None" at bounding box center [923, 336] width 500 height 33
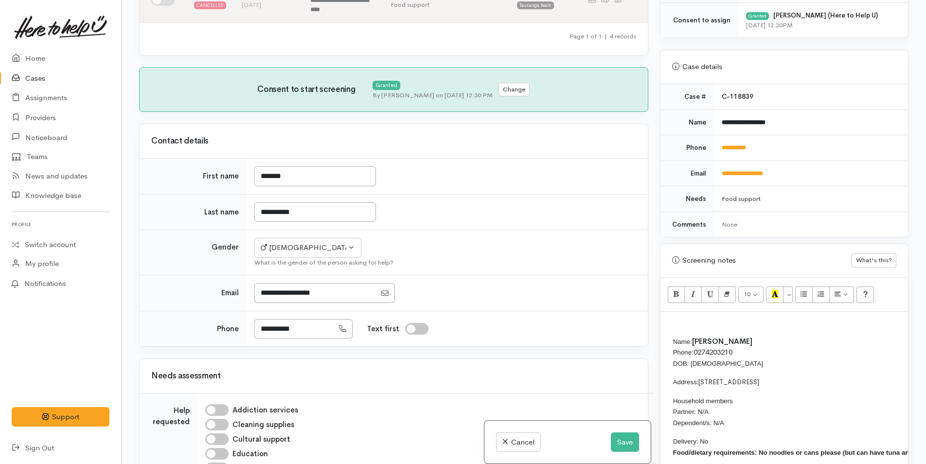
scroll to position [127, 0]
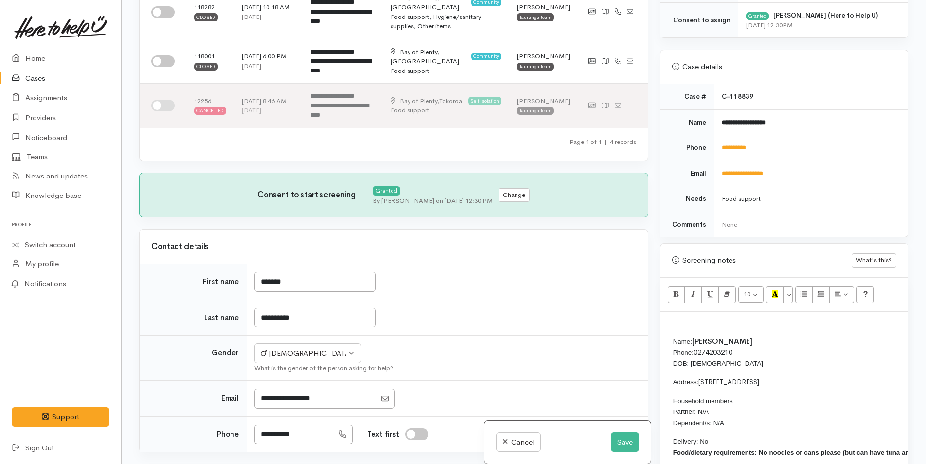
click at [689, 320] on p at bounding box center [785, 322] width 238 height 11
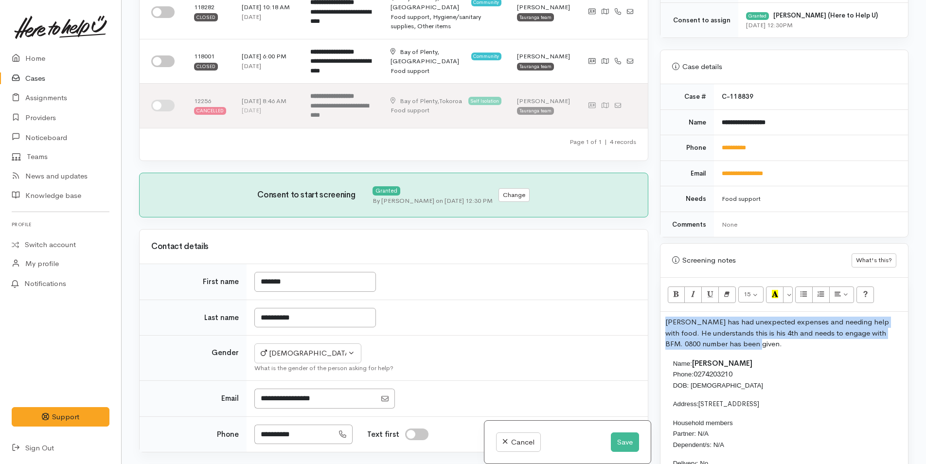
drag, startPoint x: 754, startPoint y: 344, endPoint x: 659, endPoint y: 325, distance: 96.3
click at [659, 325] on div "Warnings Add No warnings have been raised against this case Add Warning Title ●…" at bounding box center [784, 232] width 260 height 464
copy p "Richard has had unexpected expenses and needing help with food. He understands …"
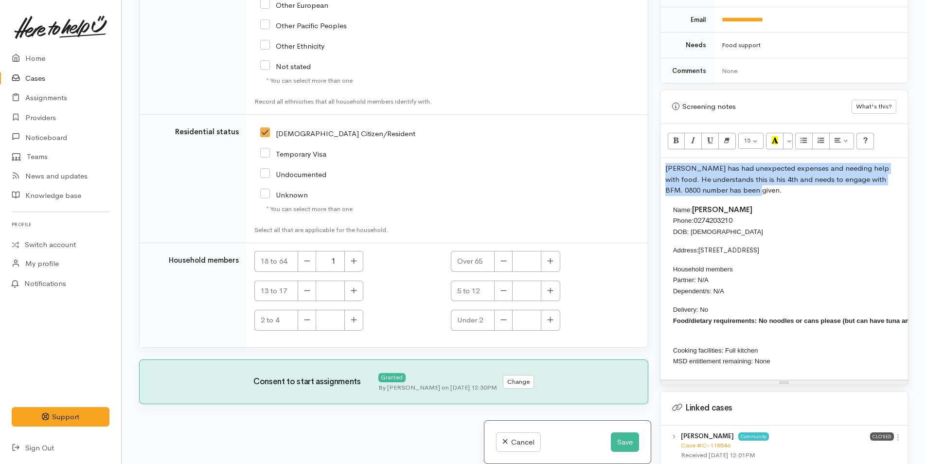
scroll to position [584, 0]
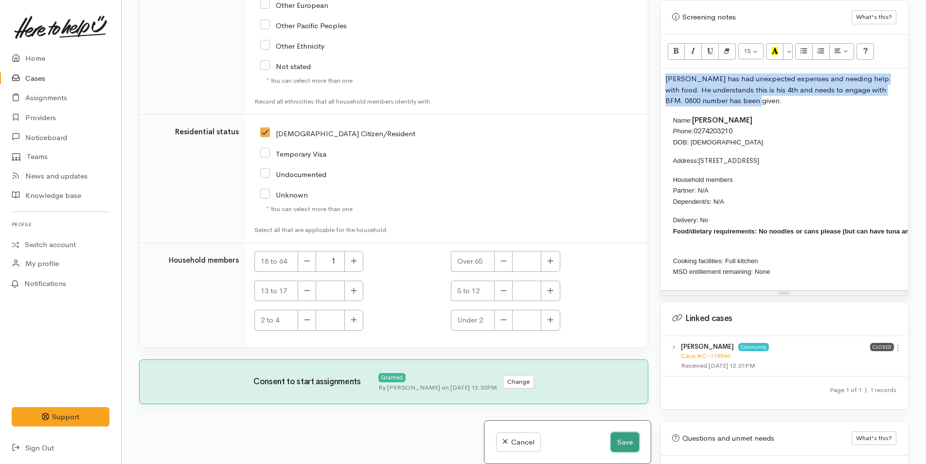
click at [622, 436] on button "Save" at bounding box center [625, 443] width 28 height 20
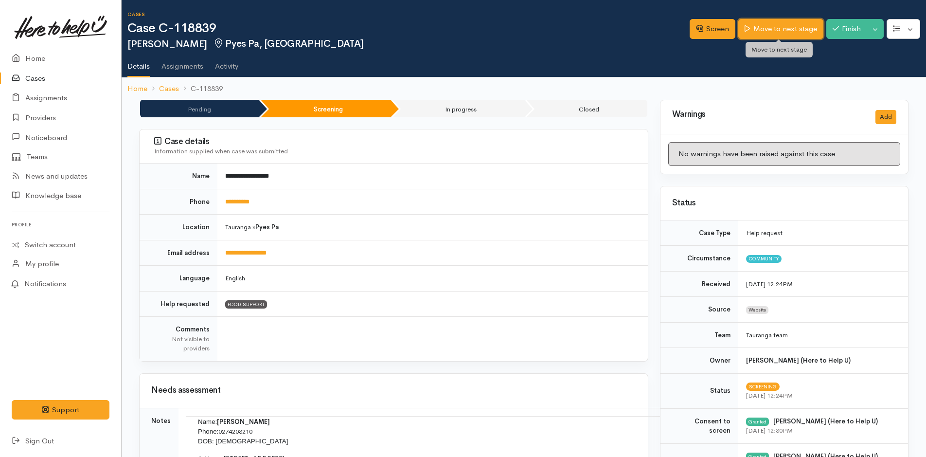
click at [774, 26] on link "Move to next stage" at bounding box center [781, 29] width 85 height 20
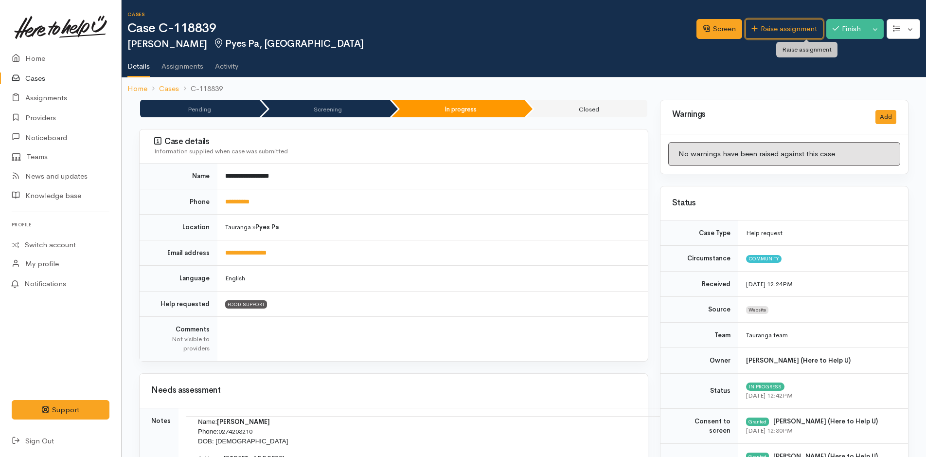
click at [774, 26] on link "Raise assignment" at bounding box center [784, 29] width 78 height 20
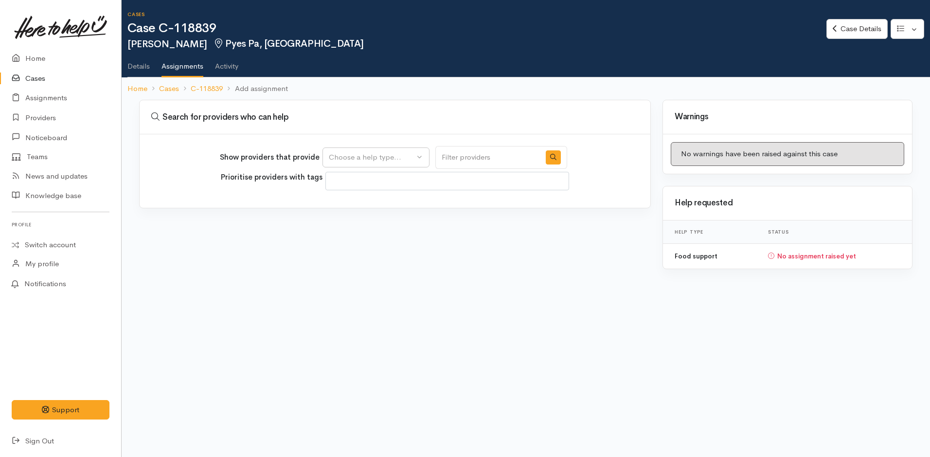
select select
click at [341, 158] on div "Choose a help type..." at bounding box center [372, 157] width 86 height 11
click at [350, 199] on span "Food support" at bounding box center [357, 204] width 45 height 11
select select "3"
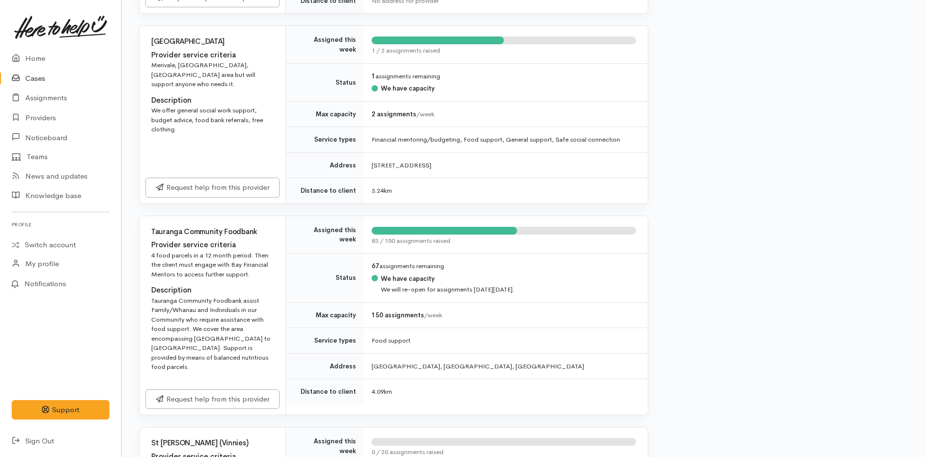
scroll to position [438, 0]
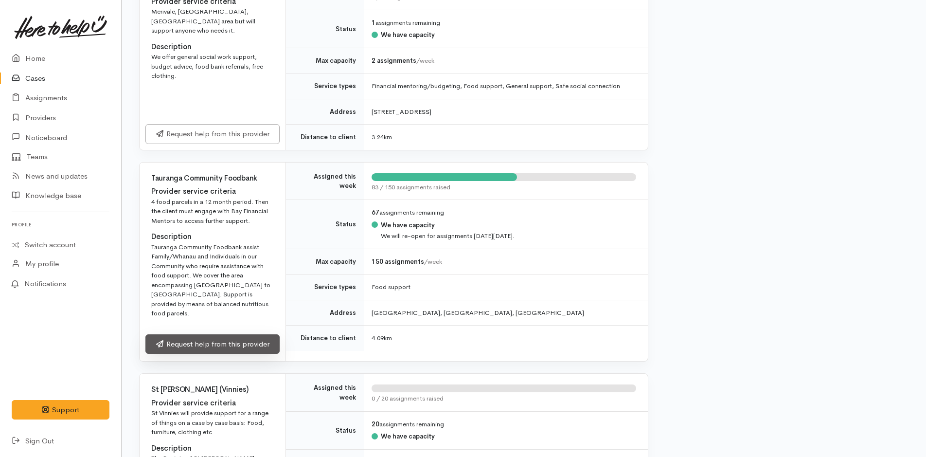
click at [239, 334] on link "Request help from this provider" at bounding box center [212, 344] width 134 height 20
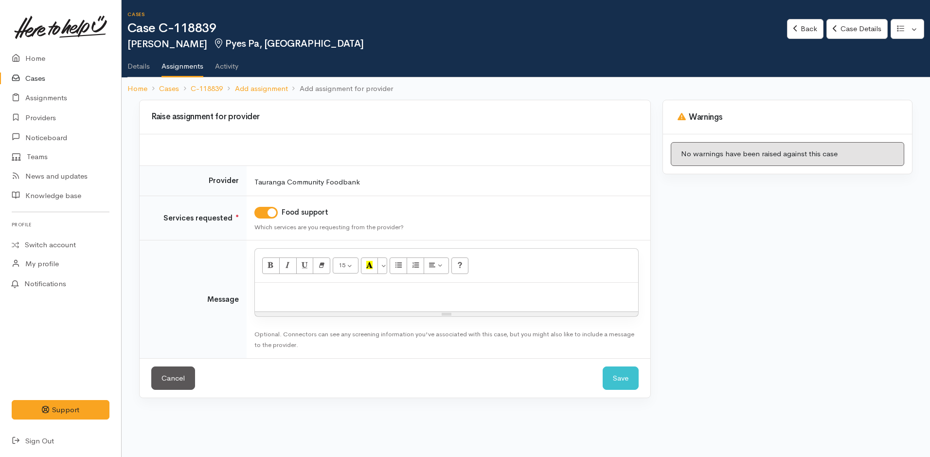
click at [339, 303] on div at bounding box center [446, 297] width 383 height 29
paste div
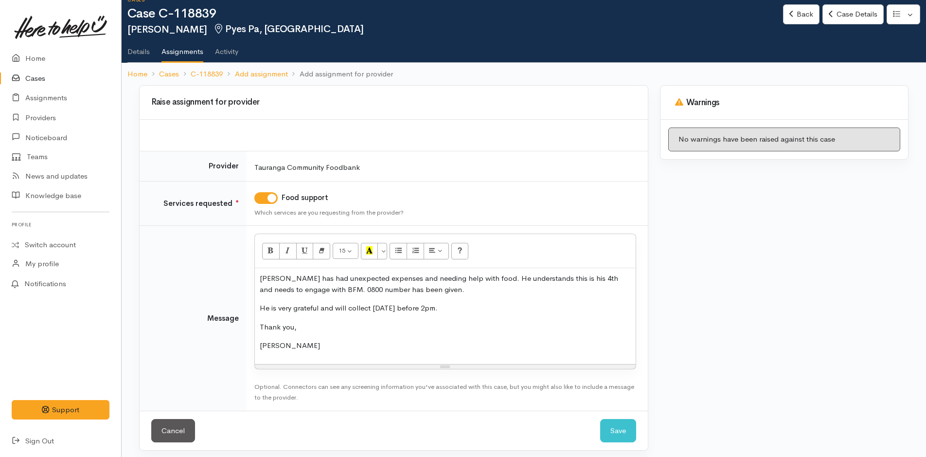
scroll to position [20, 0]
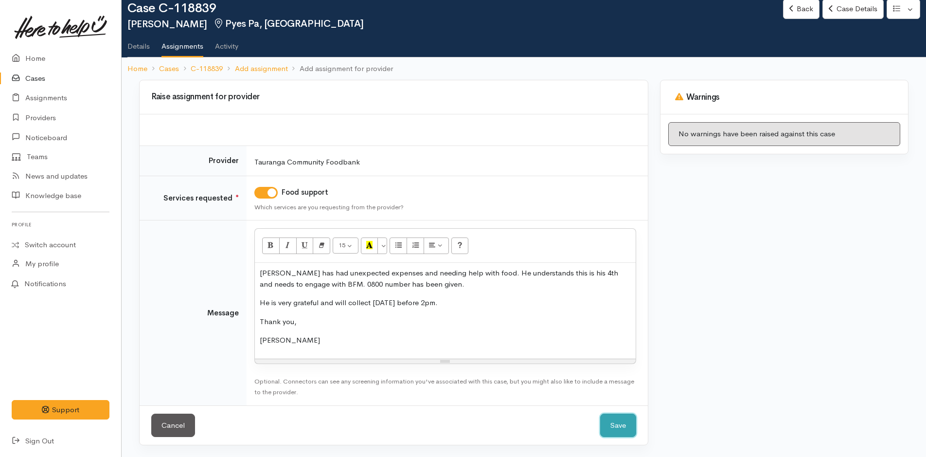
click at [623, 420] on button "Save" at bounding box center [618, 426] width 36 height 24
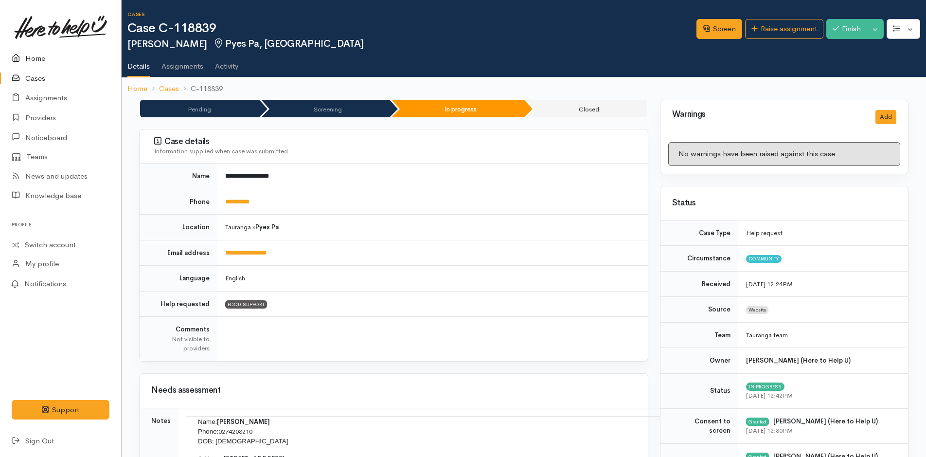
click at [35, 55] on link "Home" at bounding box center [60, 59] width 121 height 20
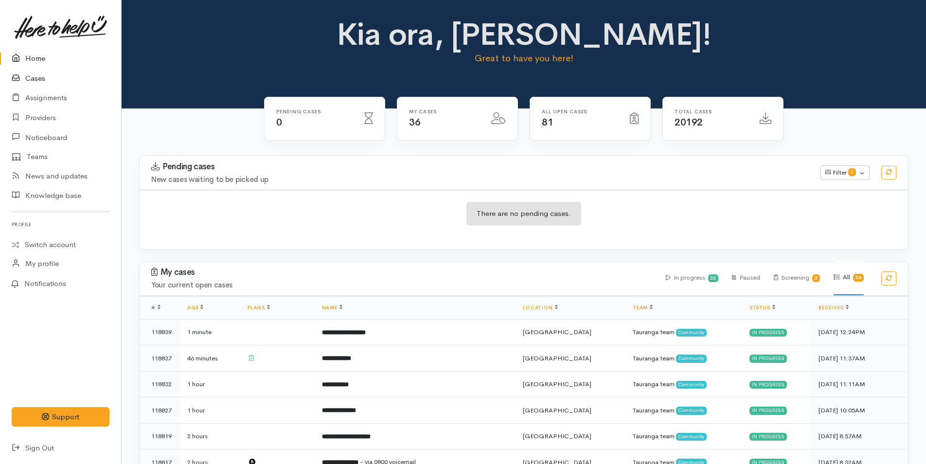
click at [34, 75] on link "Cases" at bounding box center [60, 79] width 121 height 20
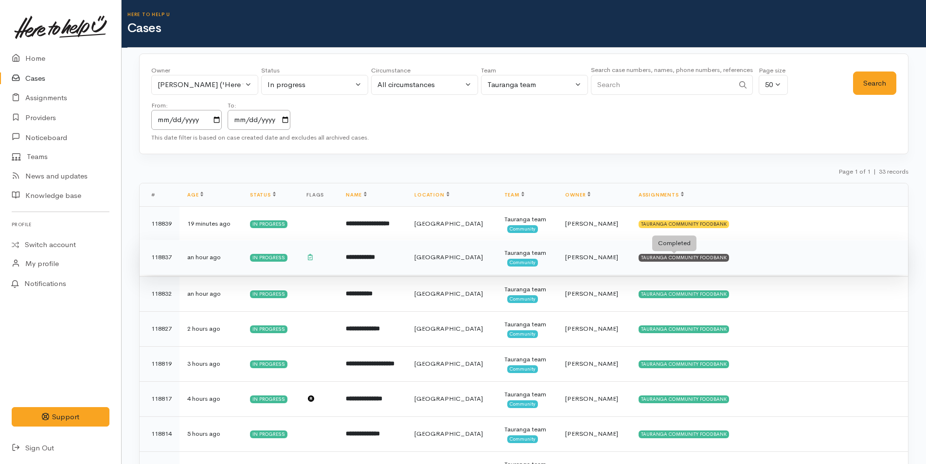
click at [667, 255] on div "TAURANGA COMMUNITY FOODBANK" at bounding box center [684, 258] width 91 height 8
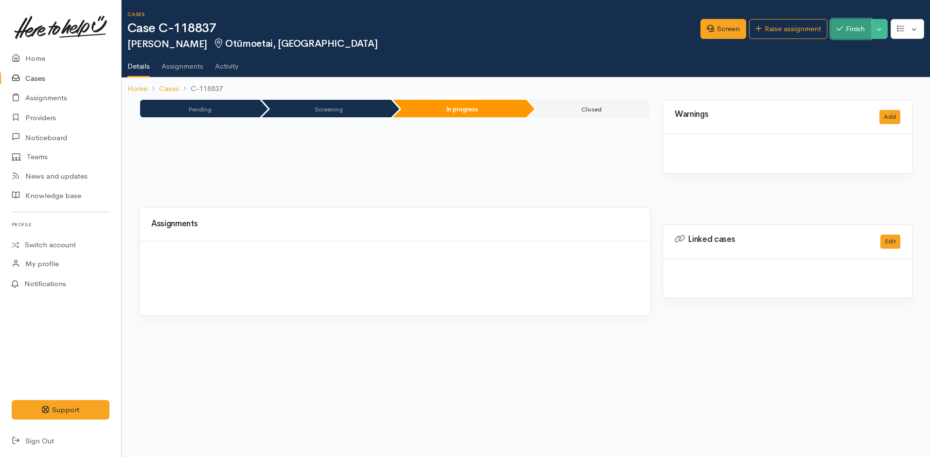
click at [852, 28] on button "Finish" at bounding box center [851, 29] width 41 height 20
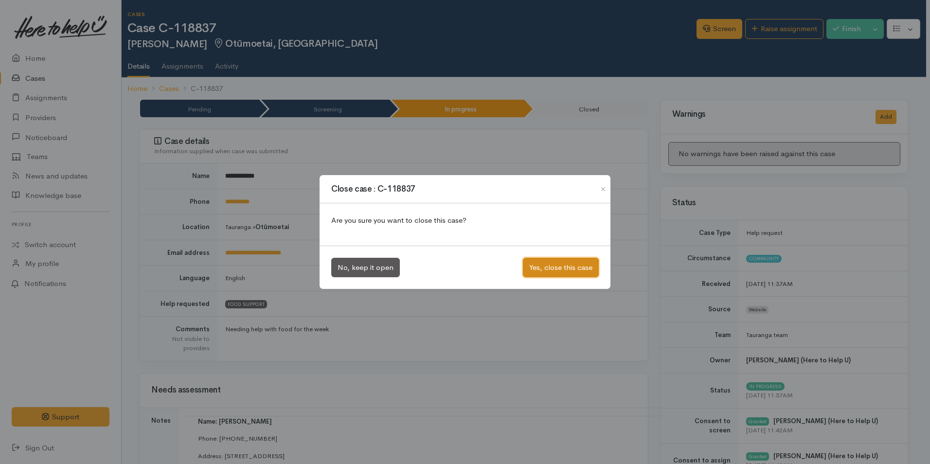
click at [570, 263] on button "Yes, close this case" at bounding box center [561, 268] width 76 height 20
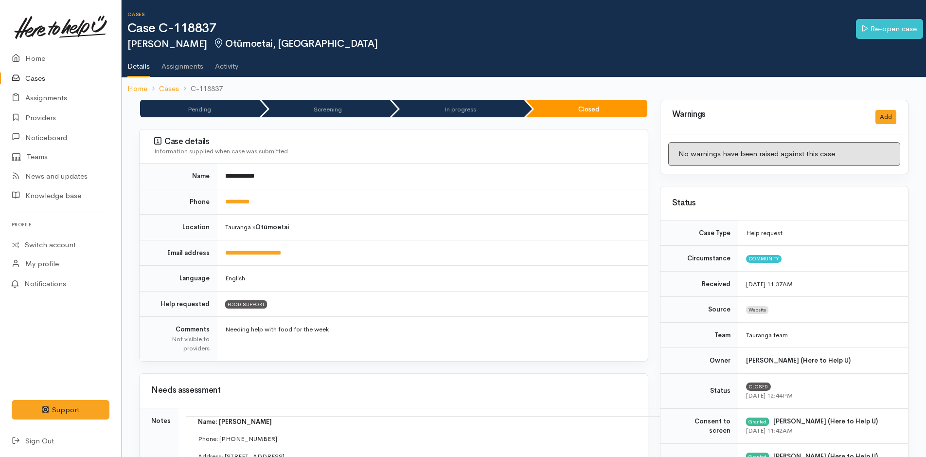
click at [43, 75] on link "Cases" at bounding box center [60, 79] width 121 height 20
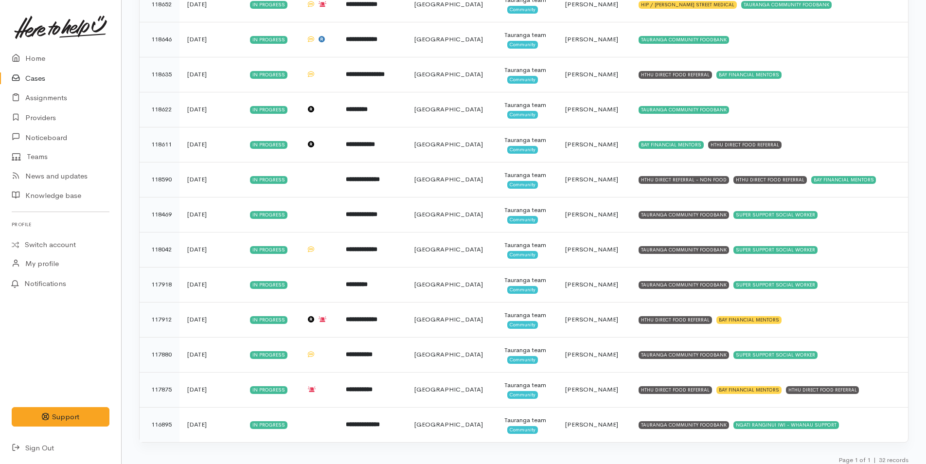
scroll to position [892, 0]
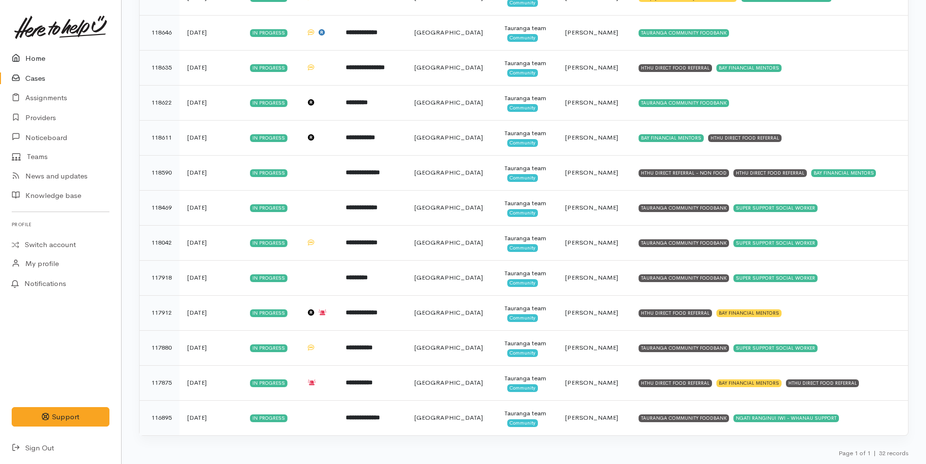
click at [38, 54] on link "Home" at bounding box center [60, 59] width 121 height 20
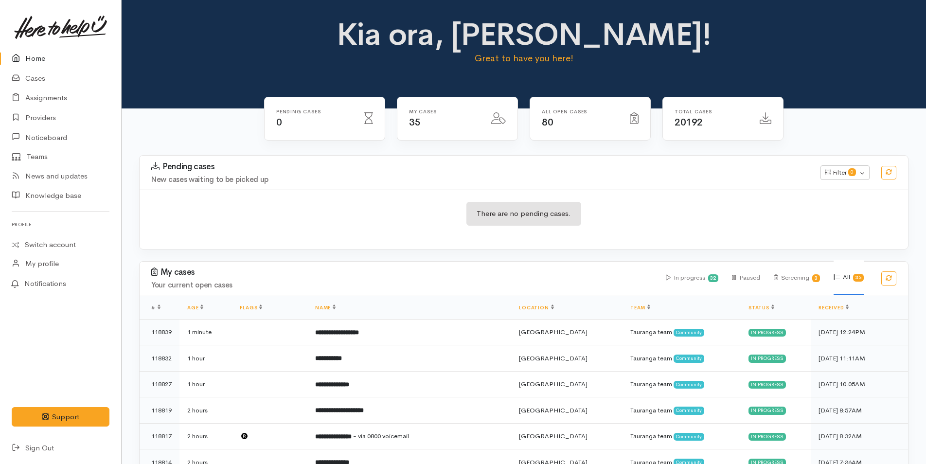
click at [42, 56] on link "Home" at bounding box center [60, 59] width 121 height 20
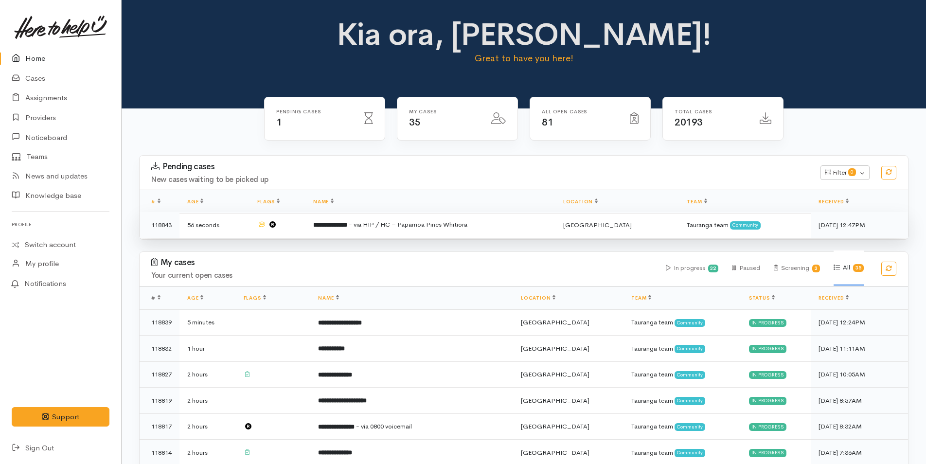
click at [439, 223] on span "- via HIP / HC – Papamoa Pines Whitiora" at bounding box center [408, 224] width 119 height 8
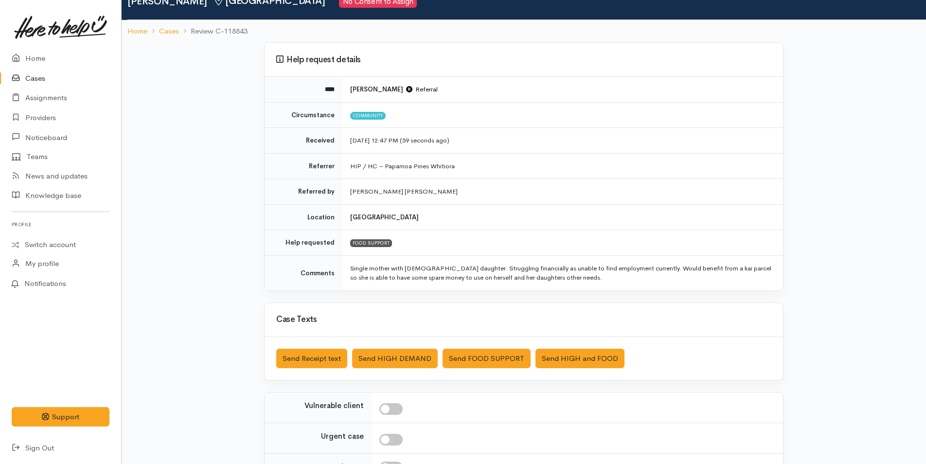
scroll to position [149, 0]
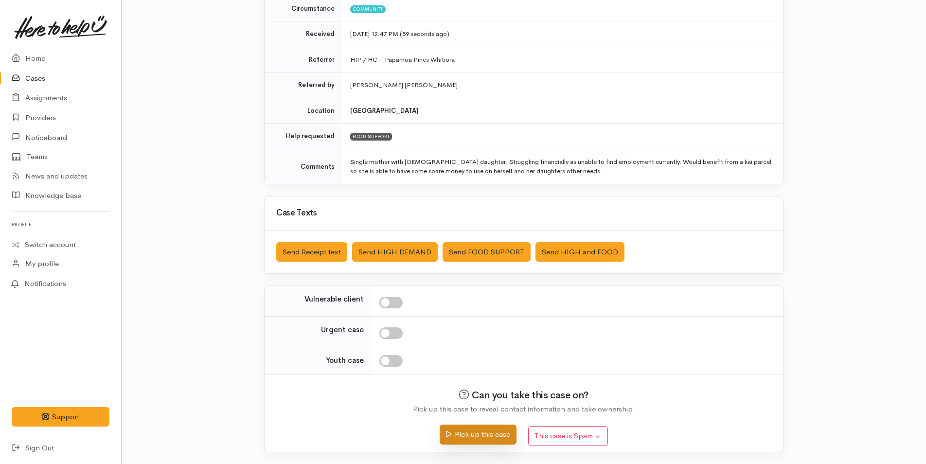
click at [498, 436] on button "Pick up this case" at bounding box center [478, 435] width 76 height 20
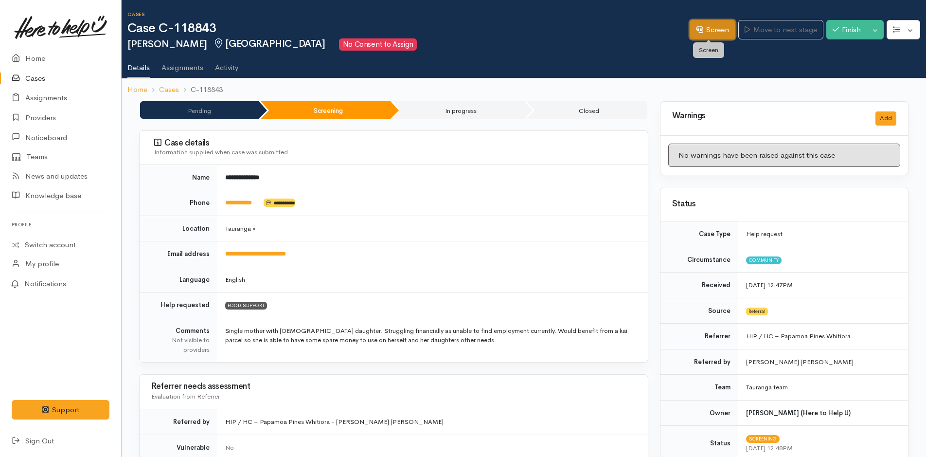
click at [723, 29] on link "Screen" at bounding box center [713, 30] width 46 height 20
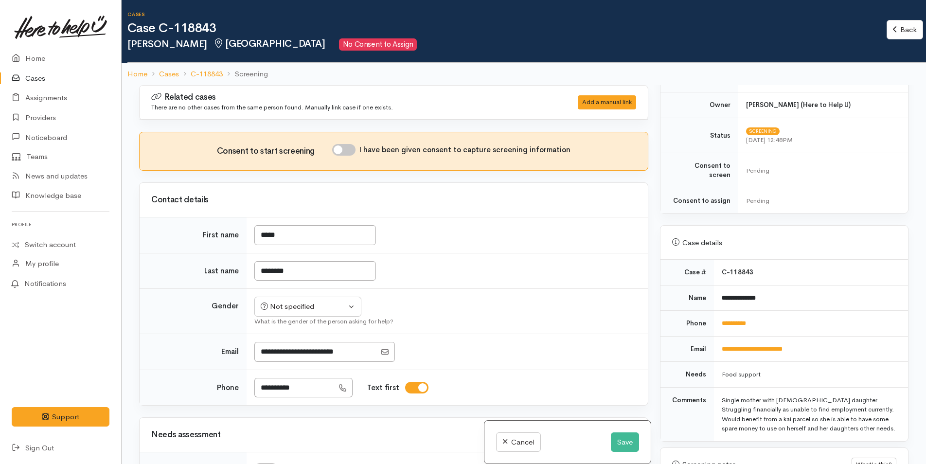
scroll to position [389, 0]
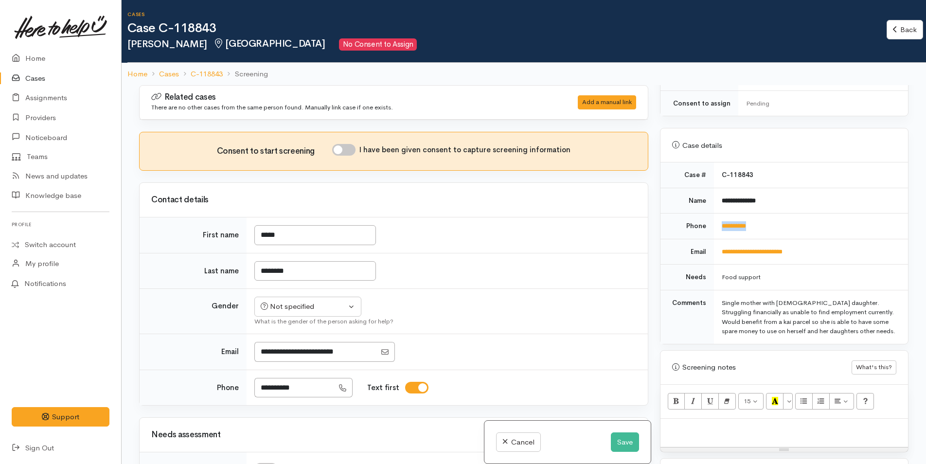
drag, startPoint x: 766, startPoint y: 214, endPoint x: 714, endPoint y: 222, distance: 53.1
click at [714, 222] on td "**********" at bounding box center [811, 227] width 194 height 26
copy link "**********"
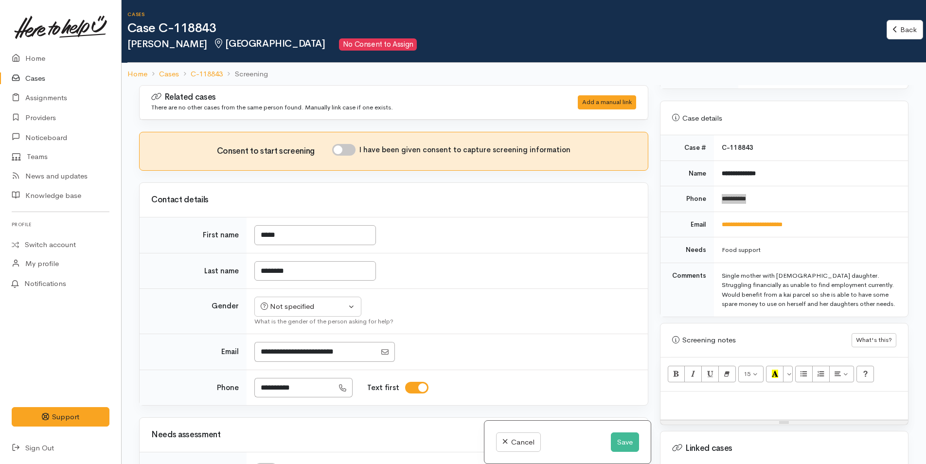
scroll to position [487, 0]
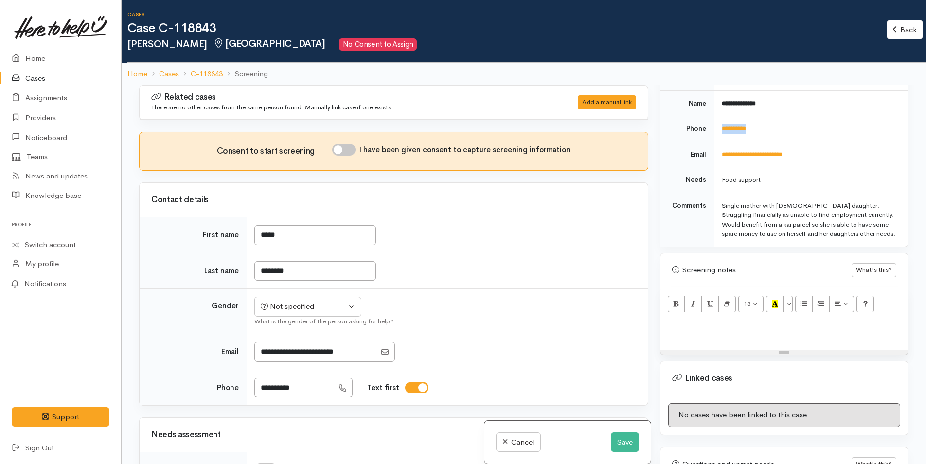
click at [702, 326] on p at bounding box center [785, 331] width 238 height 11
paste div
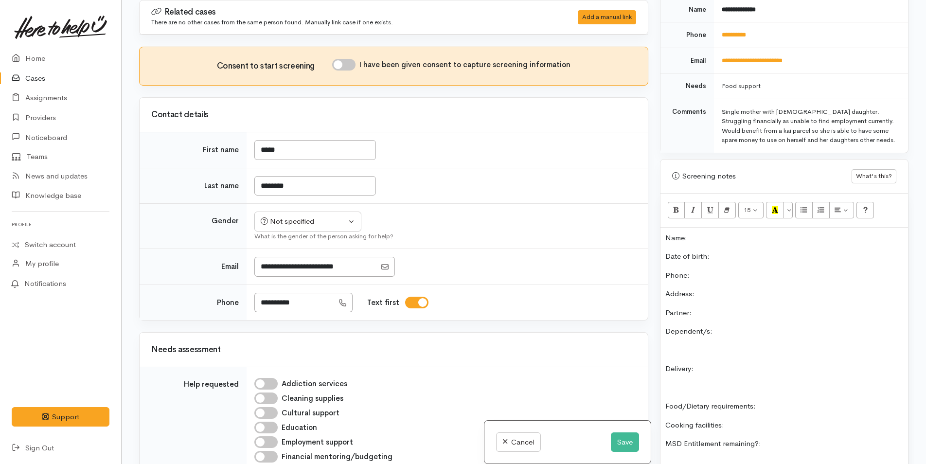
scroll to position [350, 0]
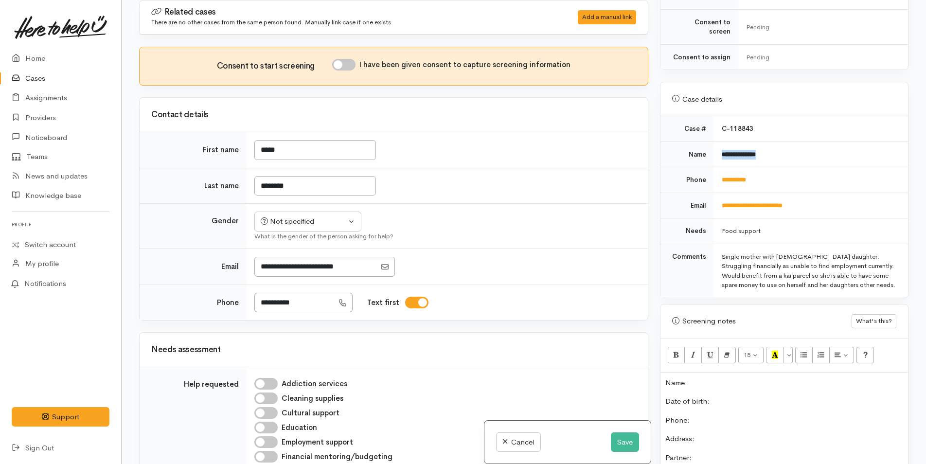
drag, startPoint x: 778, startPoint y: 141, endPoint x: 716, endPoint y: 143, distance: 62.3
click at [716, 143] on td "**********" at bounding box center [811, 155] width 194 height 26
copy b "**********"
click at [751, 378] on p "Name:" at bounding box center [785, 383] width 238 height 11
drag, startPoint x: 780, startPoint y: 175, endPoint x: 717, endPoint y: 179, distance: 62.4
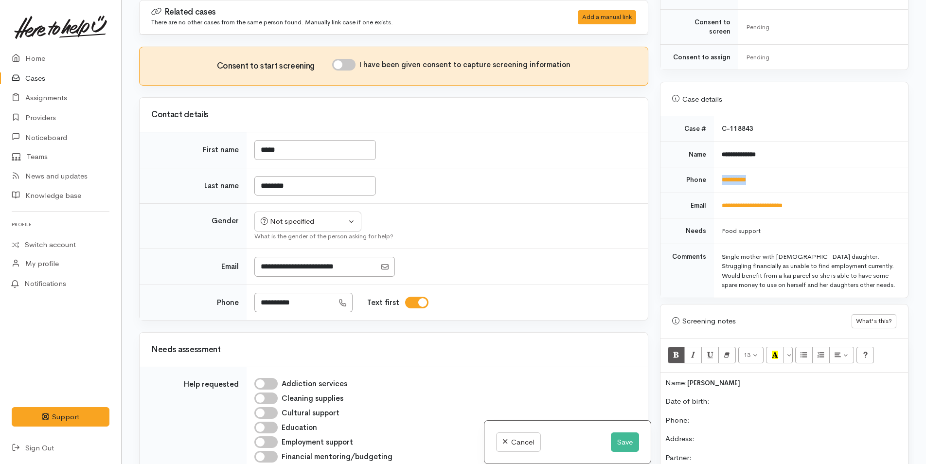
click at [717, 179] on td "**********" at bounding box center [811, 180] width 194 height 26
copy link "**********"
click at [717, 415] on p "Phone:" at bounding box center [785, 420] width 238 height 11
click at [275, 223] on div "Not specified" at bounding box center [304, 221] width 86 height 11
click at [282, 273] on span "Female" at bounding box center [315, 274] width 83 height 11
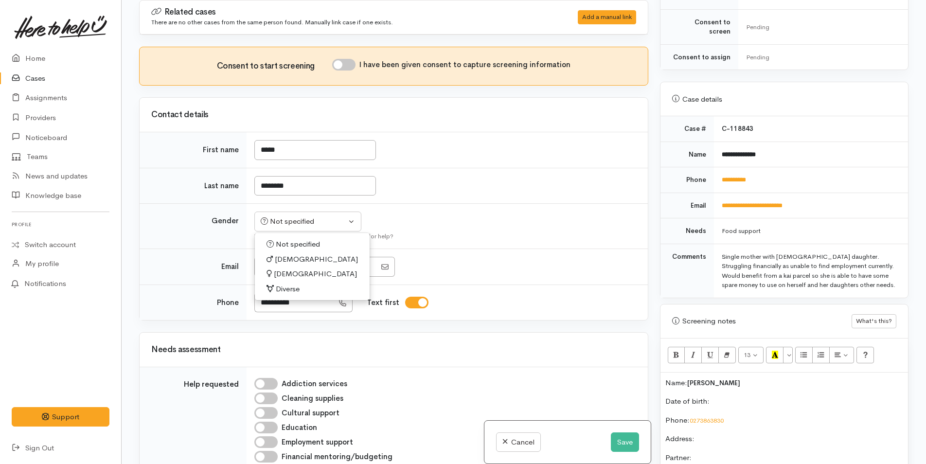
select select "[DEMOGRAPHIC_DATA]"
click at [752, 396] on p "Date of birth:" at bounding box center [785, 401] width 238 height 11
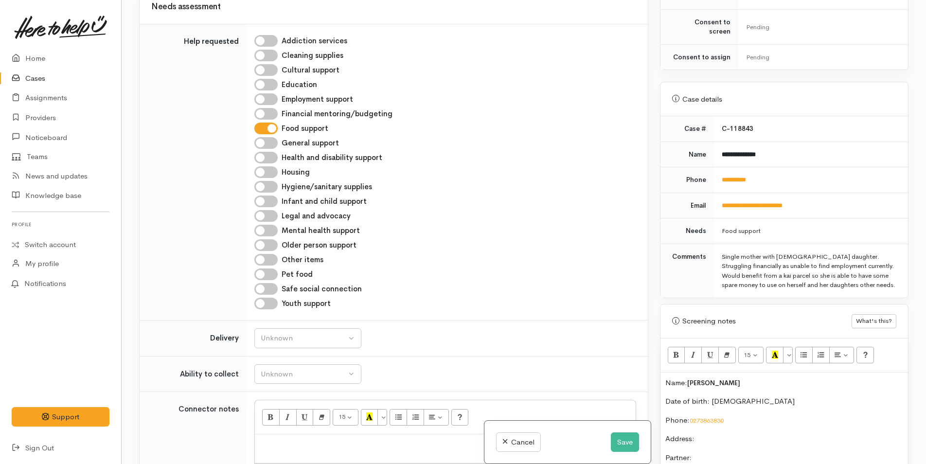
scroll to position [389, 0]
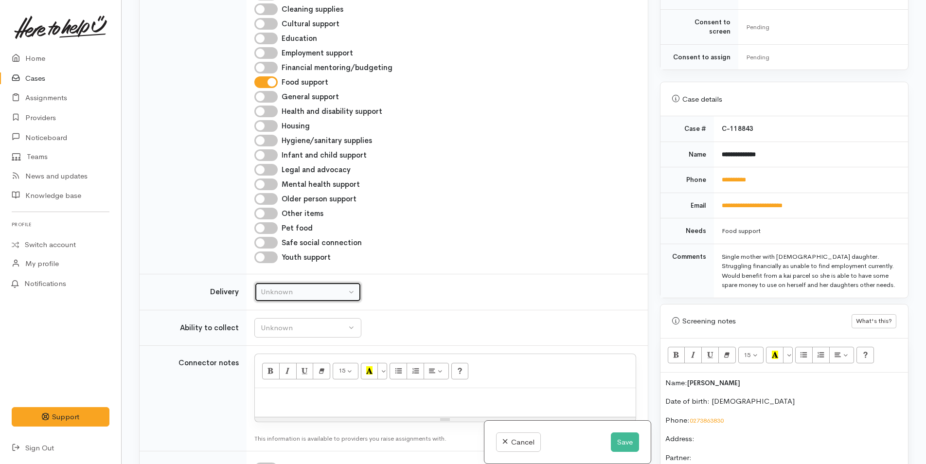
click at [300, 289] on div "Unknown" at bounding box center [304, 292] width 86 height 11
click at [274, 385] on span "No" at bounding box center [272, 383] width 10 height 11
select select "1"
click at [305, 329] on div "Unknown" at bounding box center [304, 328] width 86 height 11
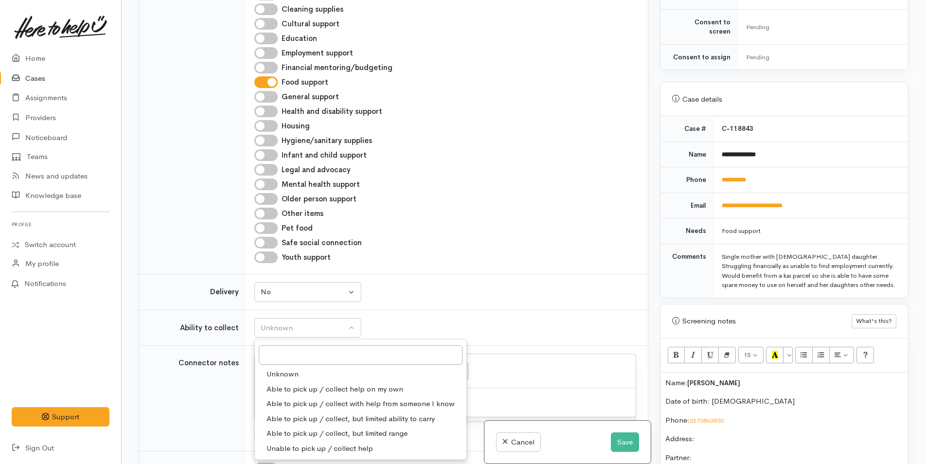
click at [288, 382] on link "Able to pick up / collect help on my own" at bounding box center [361, 389] width 212 height 15
select select "2"
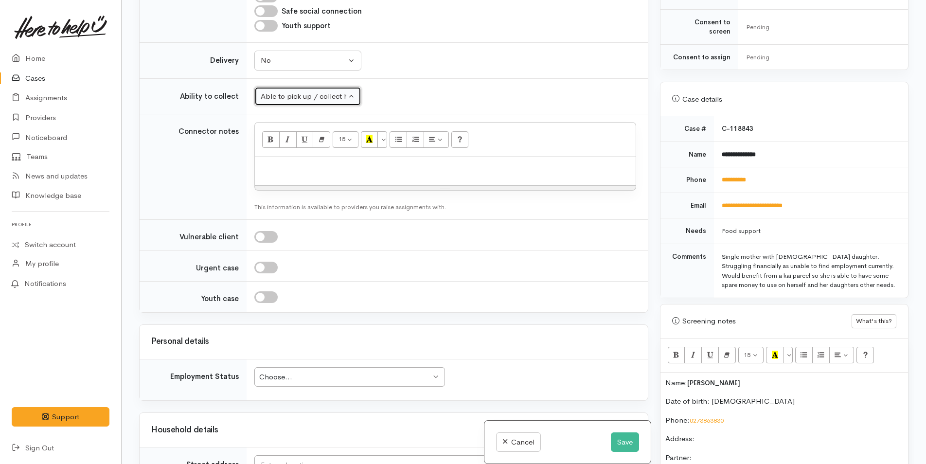
scroll to position [730, 0]
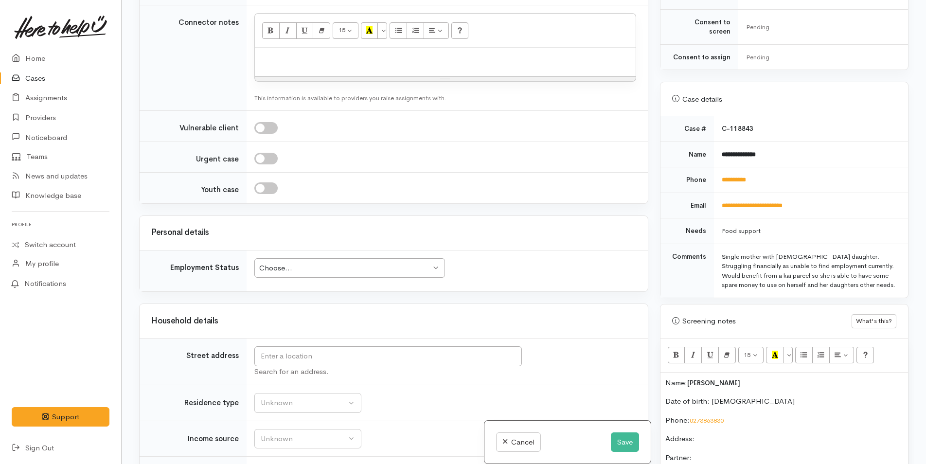
click at [356, 259] on div "Choose... Choose..." at bounding box center [349, 268] width 191 height 20
drag, startPoint x: 299, startPoint y: 390, endPoint x: 299, endPoint y: 385, distance: 4.9
click at [347, 353] on input "text" at bounding box center [388, 356] width 268 height 20
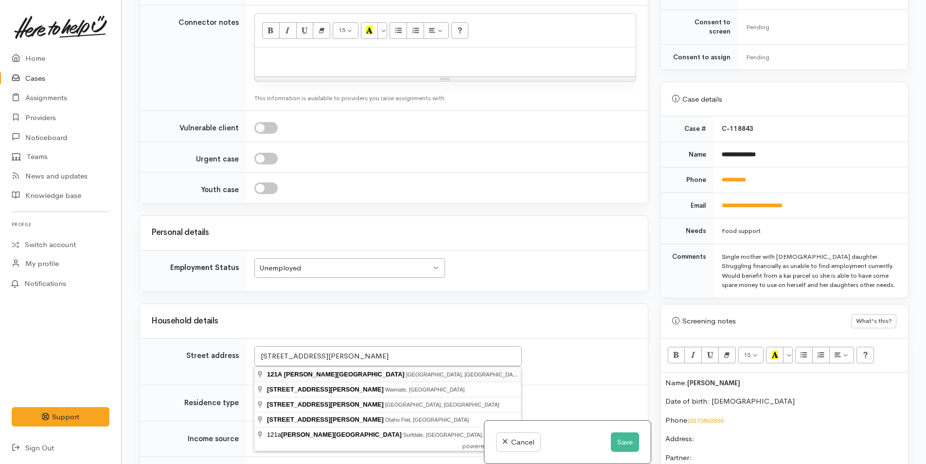
type input "121A Dickson Road, Papamoa Beach, Tauranga, New Zealand"
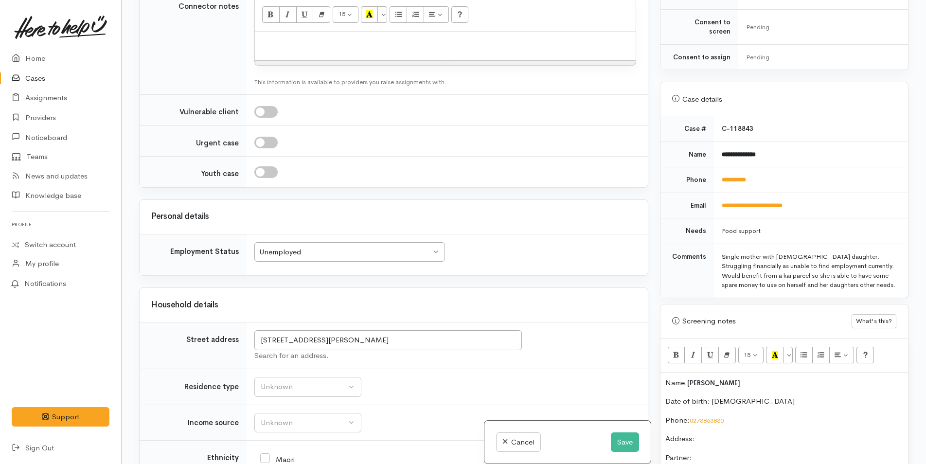
scroll to position [876, 0]
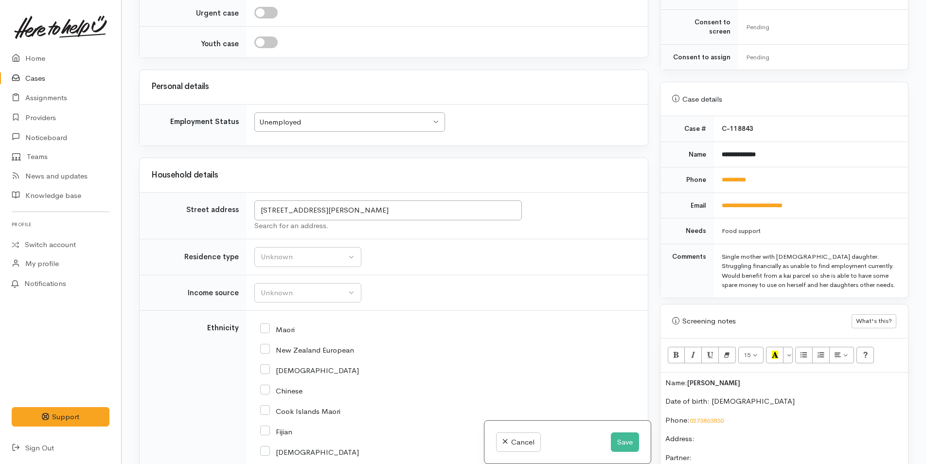
click at [268, 246] on td "Unknown Emergency accommodation Homeless Other Own home Private rental Public /…" at bounding box center [447, 257] width 401 height 36
click at [285, 268] on td "Unknown Emergency accommodation Homeless Other Own home Private rental Public /…" at bounding box center [447, 257] width 401 height 36
click at [298, 256] on div "Unknown" at bounding box center [304, 257] width 86 height 11
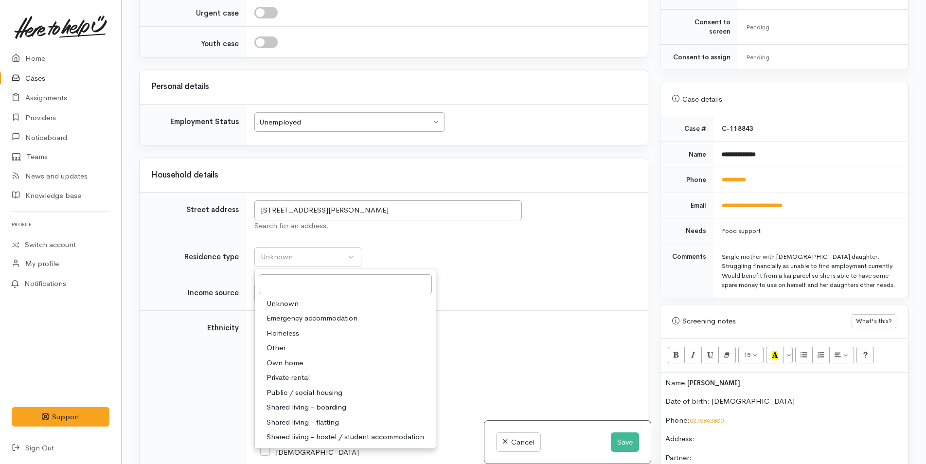
click at [304, 374] on span "Private rental" at bounding box center [288, 377] width 43 height 11
select select "2"
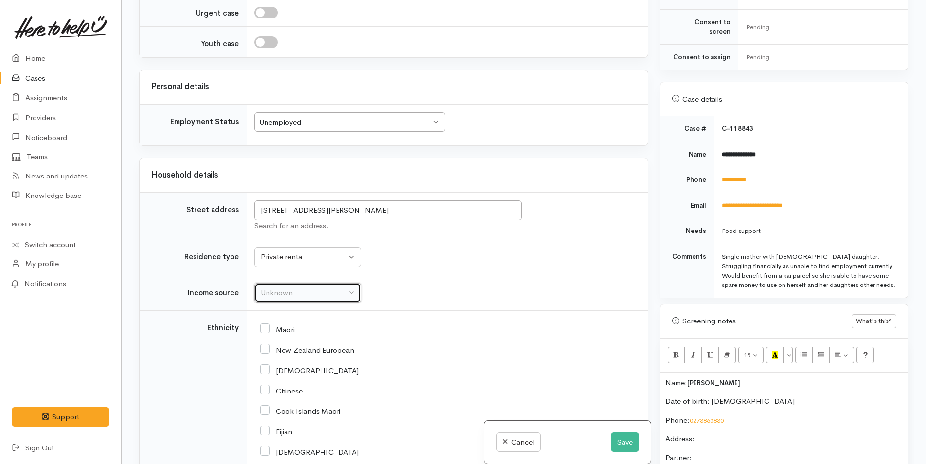
click at [307, 293] on div "Unknown" at bounding box center [304, 293] width 86 height 11
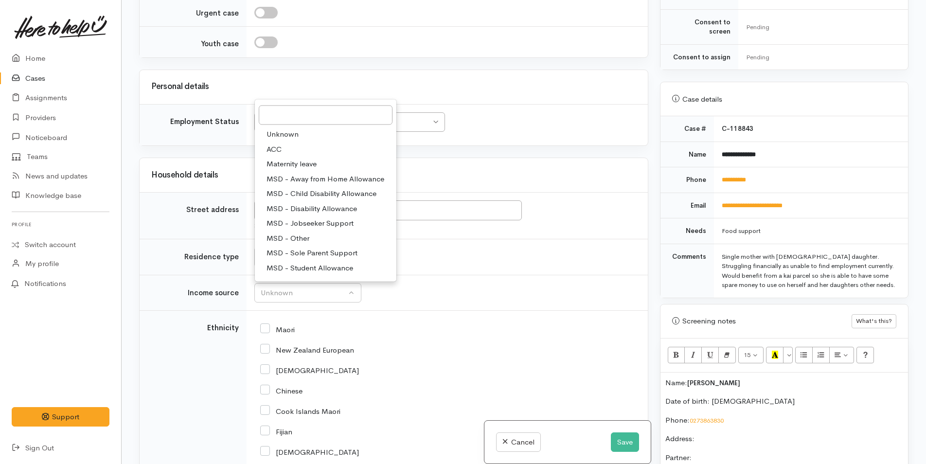
click at [340, 251] on span "MSD - Sole Parent Support" at bounding box center [312, 253] width 91 height 11
select select "7"
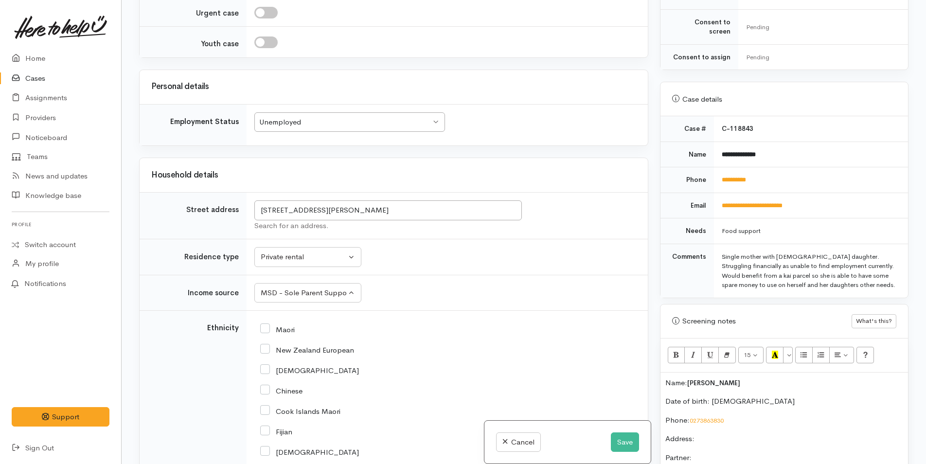
click at [265, 347] on input "New Zealand European" at bounding box center [307, 349] width 94 height 9
checkbox input "true"
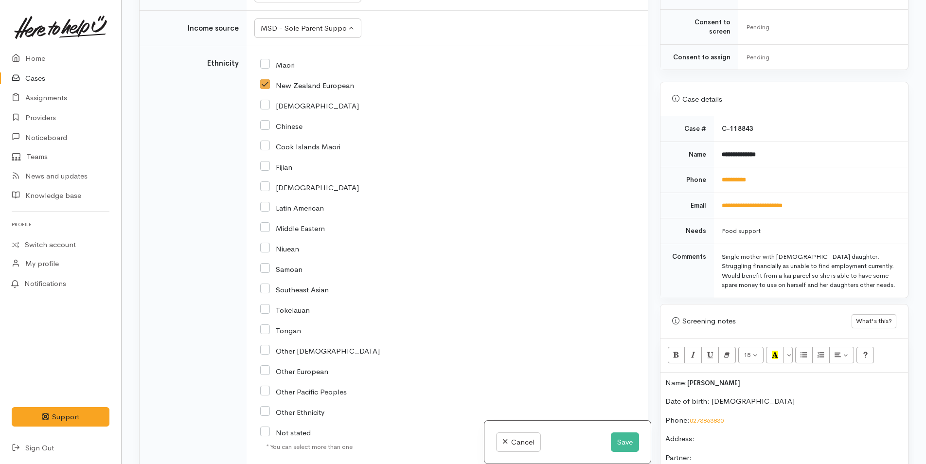
scroll to position [1216, 0]
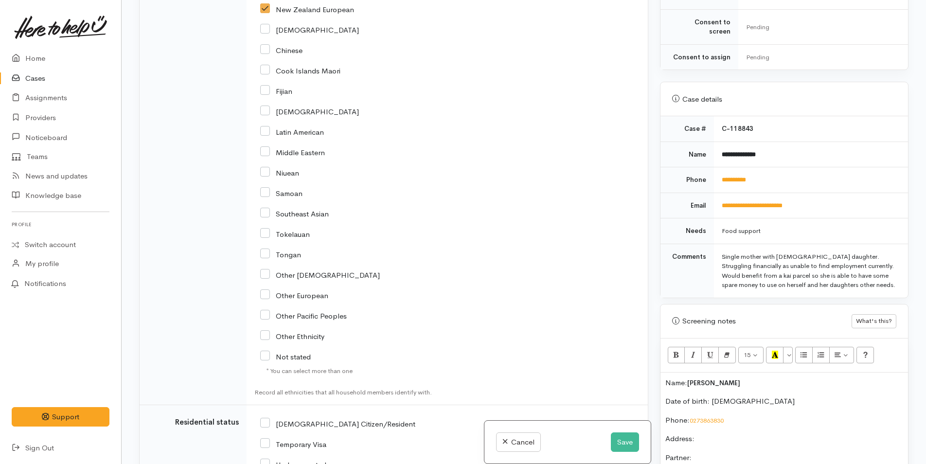
drag, startPoint x: 268, startPoint y: 421, endPoint x: 363, endPoint y: 375, distance: 105.8
click at [268, 420] on input "NZ Citizen/Resident" at bounding box center [337, 423] width 155 height 9
checkbox input "true"
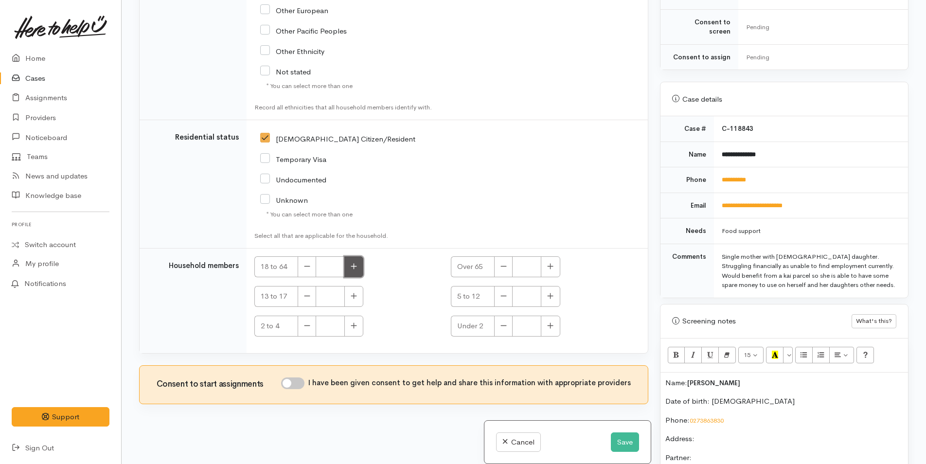
click at [361, 268] on button "button" at bounding box center [354, 266] width 19 height 21
type input "1"
click at [297, 382] on input "I have been given consent to get help and share this information with appropria…" at bounding box center [292, 384] width 23 height 12
checkbox input "true"
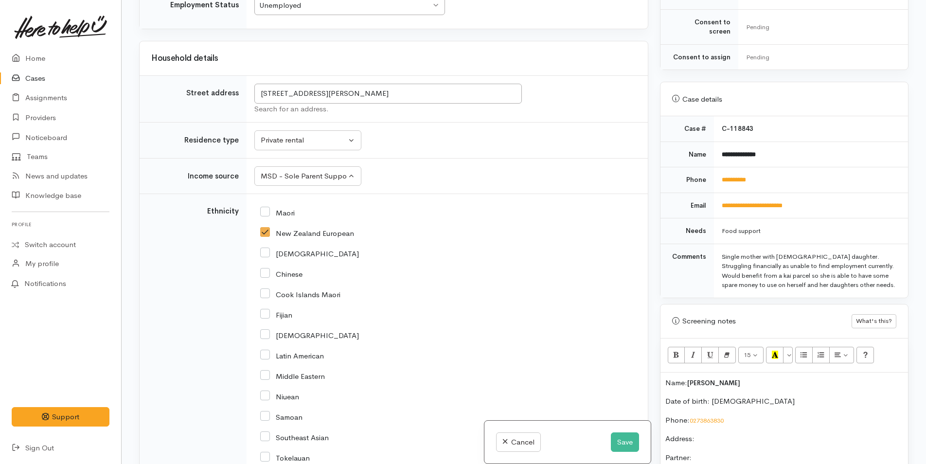
scroll to position [918, 0]
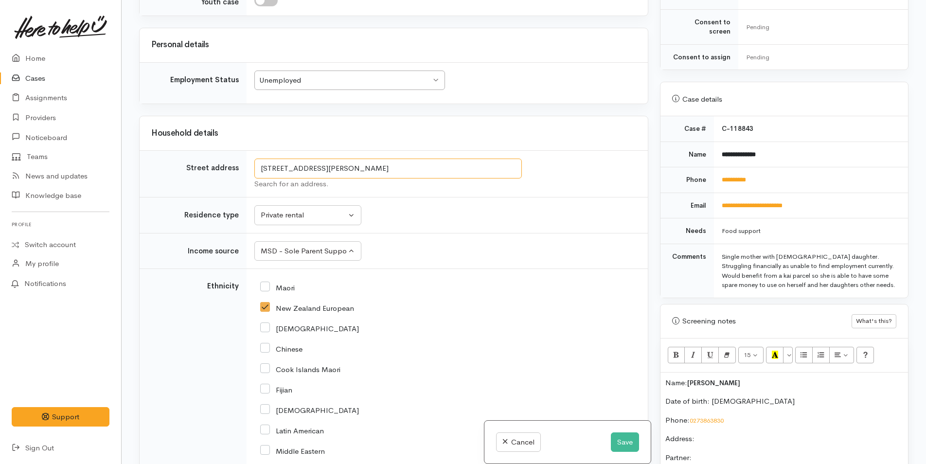
drag, startPoint x: 488, startPoint y: 166, endPoint x: 203, endPoint y: 157, distance: 284.8
click at [203, 157] on tr "Street address 121A Dickson Road, Papamoa Beach, Tauranga, New Zealand Search f…" at bounding box center [394, 174] width 508 height 47
click at [796, 434] on p "Address:" at bounding box center [785, 439] width 238 height 11
click at [763, 453] on p "Partner:" at bounding box center [785, 458] width 238 height 11
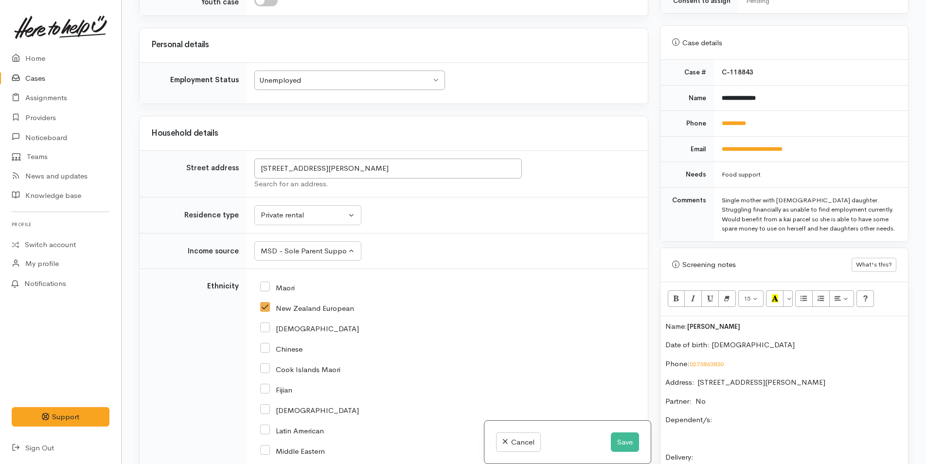
scroll to position [496, 0]
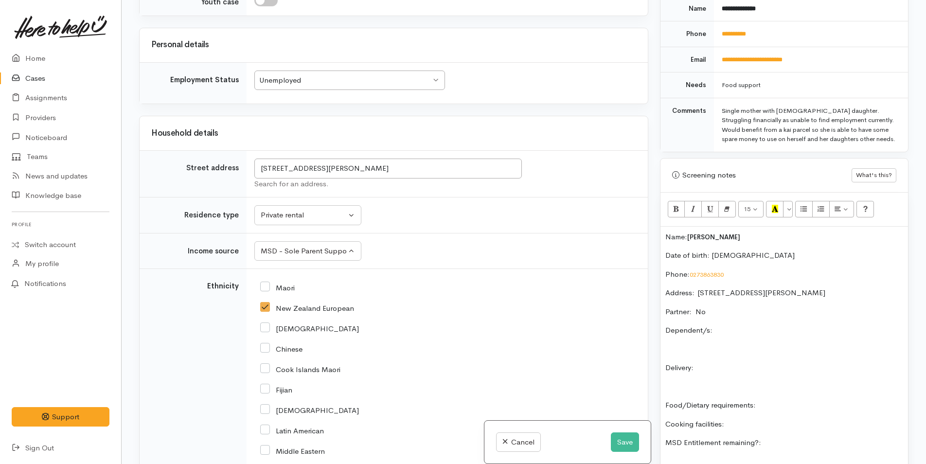
click at [769, 325] on p "Dependent/s:" at bounding box center [785, 330] width 238 height 11
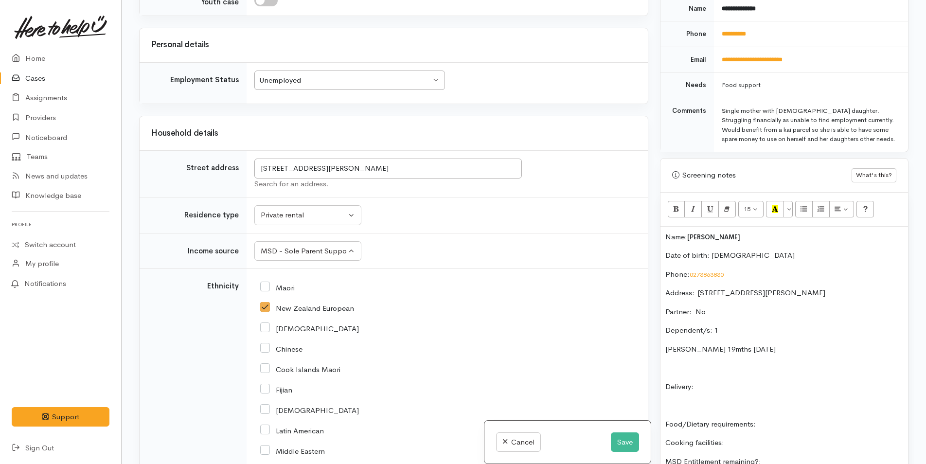
click at [763, 381] on p "Delivery:" at bounding box center [785, 386] width 238 height 11
click at [817, 419] on p "Food/Dietary requirements:" at bounding box center [785, 424] width 238 height 11
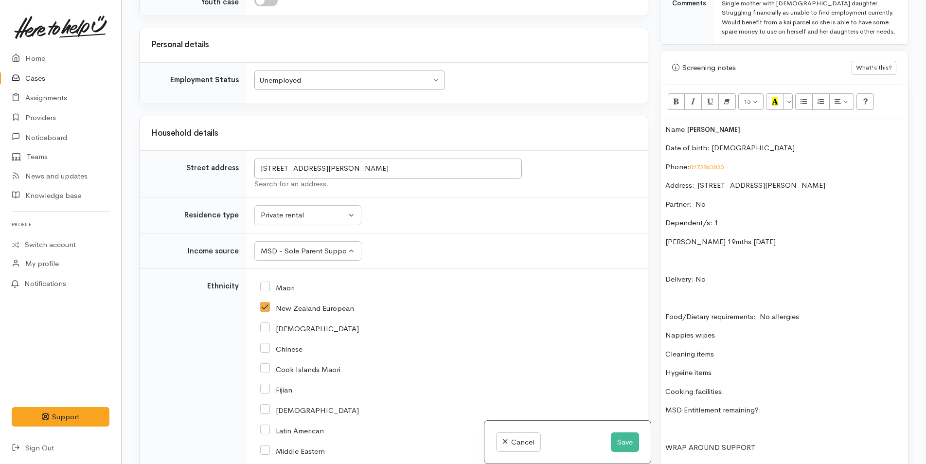
scroll to position [605, 0]
drag, startPoint x: 728, startPoint y: 365, endPoint x: 662, endPoint y: 325, distance: 77.8
click at [662, 325] on div "Name: Jayde Dennerly Date of birth: 13/4/2003 Phone:  0273863830 Address:  121A…" at bounding box center [785, 310] width 248 height 384
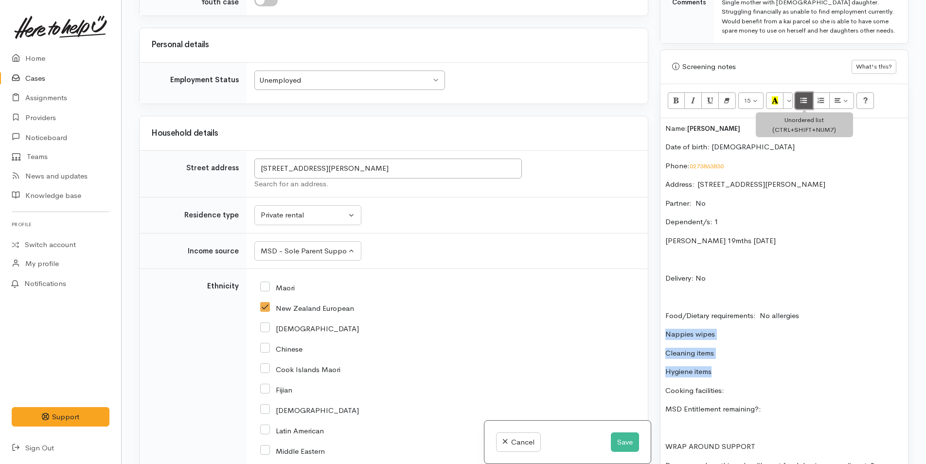
click at [805, 96] on icon "Unordered list (CTRL+SHIFT+NUM7)" at bounding box center [804, 100] width 6 height 8
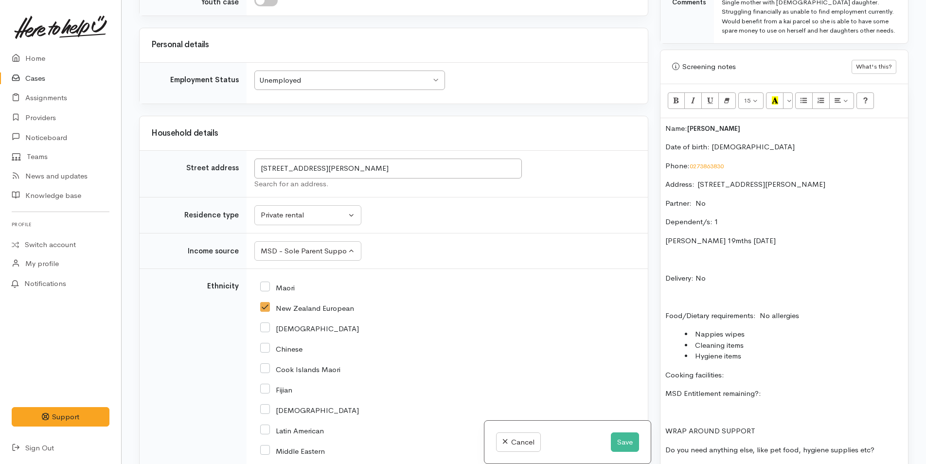
click at [800, 351] on li "Hygiene items" at bounding box center [794, 356] width 218 height 11
click at [758, 370] on p "Cooking facilities:" at bounding box center [785, 375] width 238 height 11
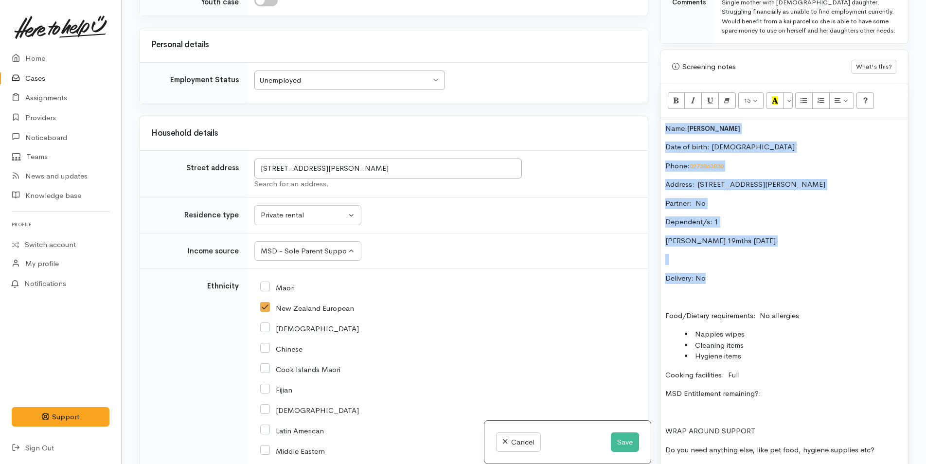
drag, startPoint x: 739, startPoint y: 272, endPoint x: 650, endPoint y: 102, distance: 191.5
click at [650, 102] on div "Related cases There are no other cases from the same person found. Manually lin…" at bounding box center [523, 232] width 781 height 464
copy div "Name: Jayde Dennerly Date of birth: 13/4/2003 Phone:  0273863830 Address:  121A…"
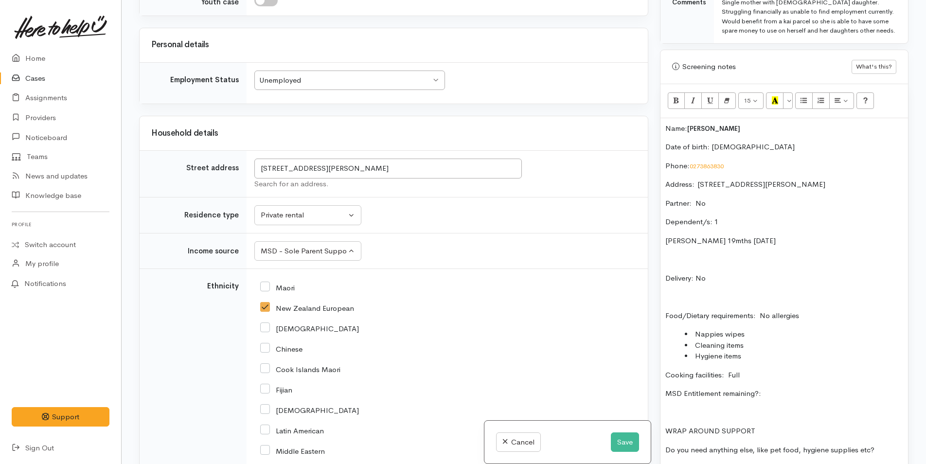
click at [791, 388] on p "MSD Entitlement remaining?:" at bounding box center [785, 393] width 238 height 11
click at [885, 445] on p "Do you need anything else, like pet food, hygiene supplies etc?" at bounding box center [785, 450] width 238 height 11
click at [857, 449] on div "Name: Jayde Dennerly Date of birth: 13/4/2003 Phone:  0273863830 Address:  121A…" at bounding box center [785, 302] width 248 height 369
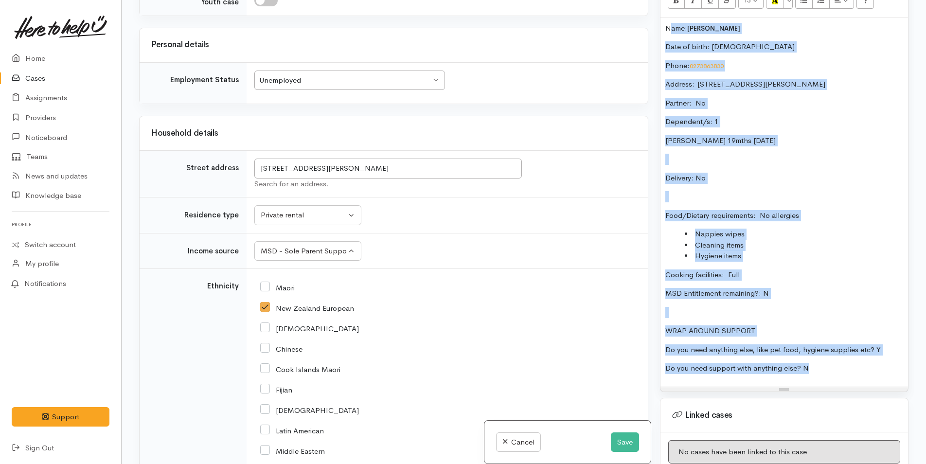
scroll to position [686, 0]
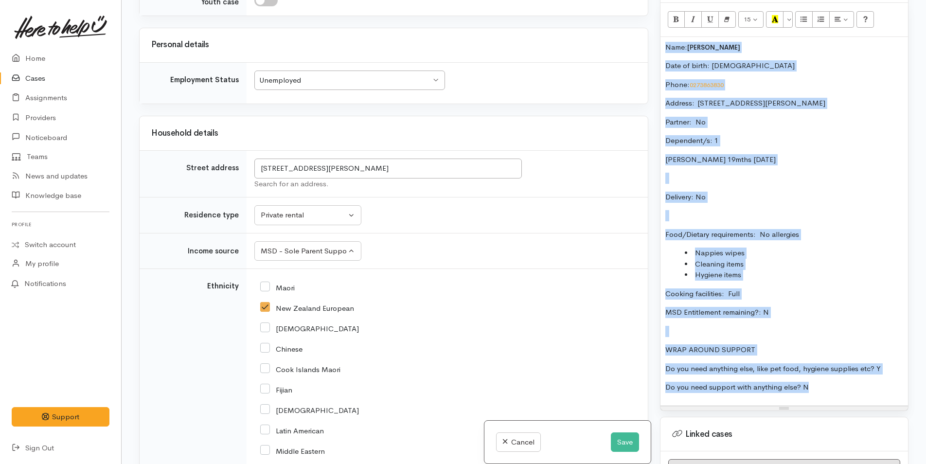
drag, startPoint x: 826, startPoint y: 319, endPoint x: 657, endPoint y: 36, distance: 329.1
click at [657, 36] on div "Warnings Add No warnings have been raised against this case Add Warning Title ●…" at bounding box center [784, 232] width 260 height 464
copy div "Name: Jayde Dennerly Date of birth: 13/4/2003 Phone:  0273863830 Address:  121A…"
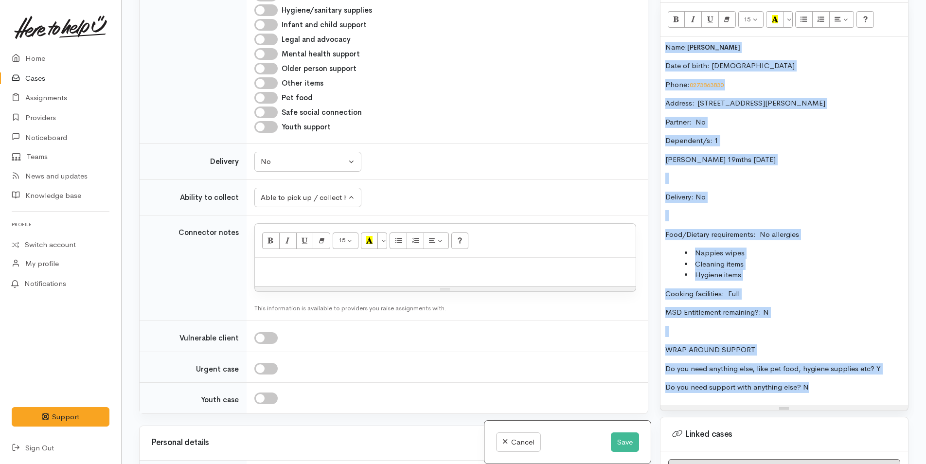
scroll to position [432, 0]
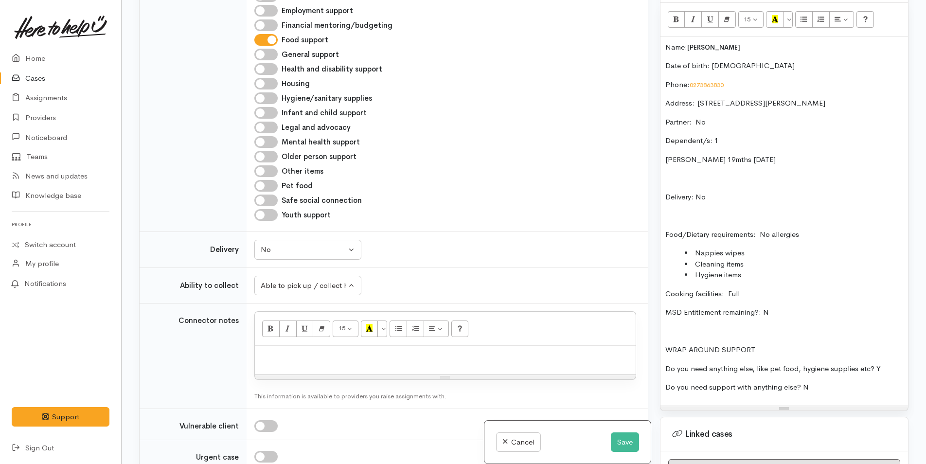
click at [317, 360] on p at bounding box center [445, 356] width 371 height 11
paste div
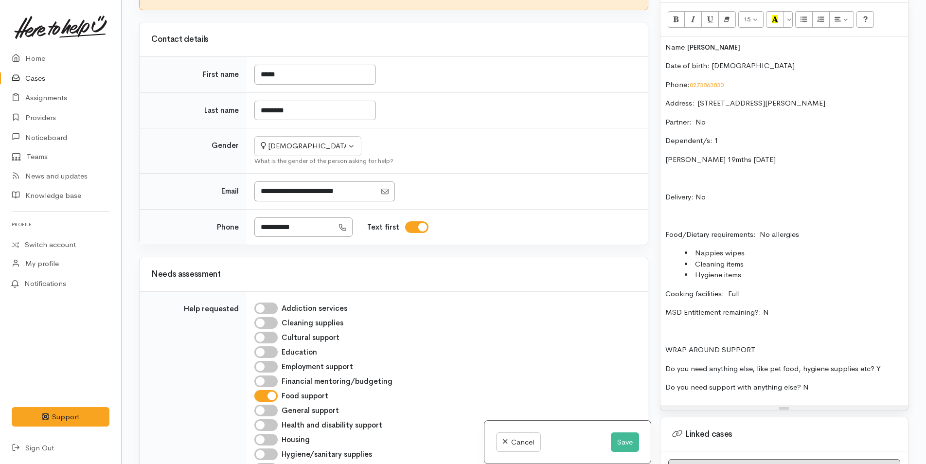
scroll to position [0, 0]
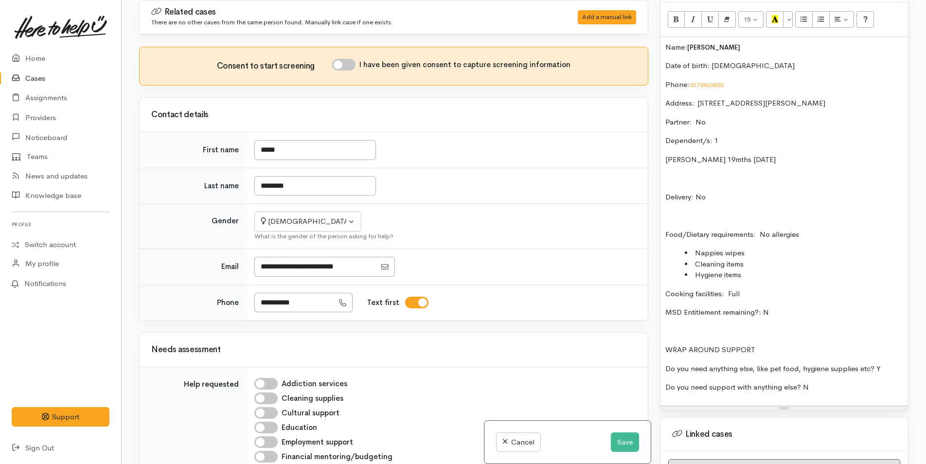
click at [351, 57] on div "Consent to start screening I have been given consent to capture screening infor…" at bounding box center [394, 66] width 508 height 38
click at [349, 65] on input "I have been given consent to capture screening information" at bounding box center [343, 65] width 23 height 12
checkbox input "true"
click at [665, 40] on div "Name: Jayde Dennerly Date of birth: 13/4/2003 Phone:  0273863830 Address:  121A…" at bounding box center [785, 221] width 248 height 369
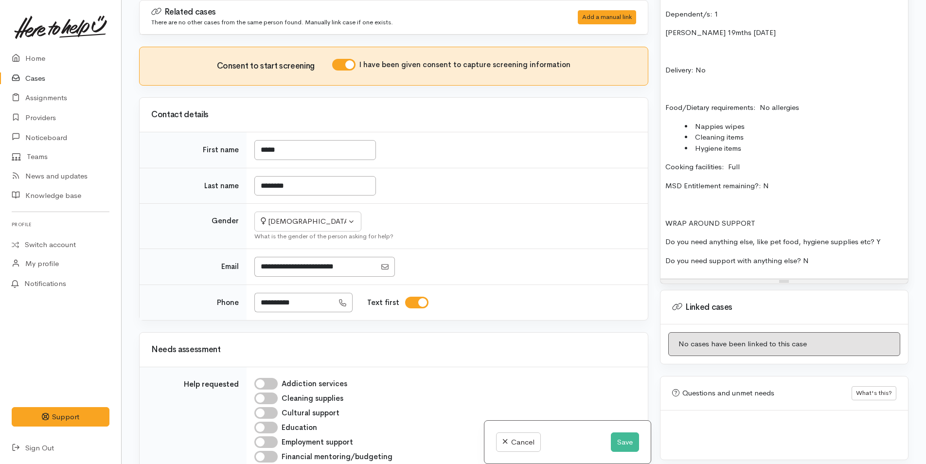
scroll to position [832, 0]
click at [765, 107] on div "Name: Jayde Dennerly Date of birth: 13/4/2003 Phone:  0273863830 Address:  121A…" at bounding box center [785, 85] width 248 height 388
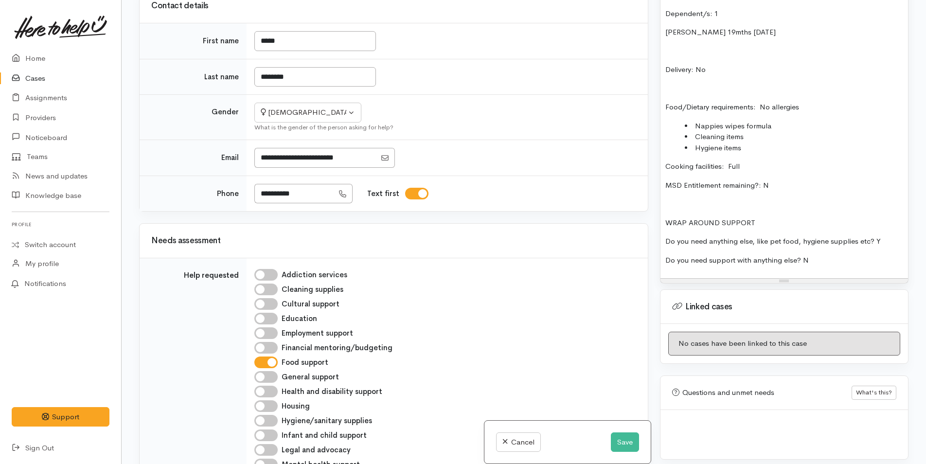
scroll to position [243, 0]
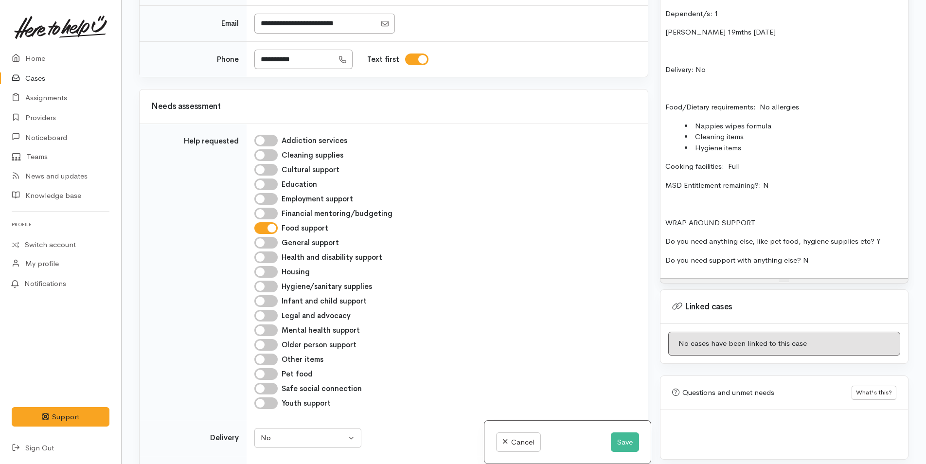
click at [272, 289] on input "Hygiene/sanitary supplies" at bounding box center [265, 287] width 23 height 12
checkbox input "true"
click at [272, 300] on input "Infant and child support" at bounding box center [265, 301] width 23 height 12
checkbox input "true"
click at [273, 359] on input "Other items" at bounding box center [265, 360] width 23 height 12
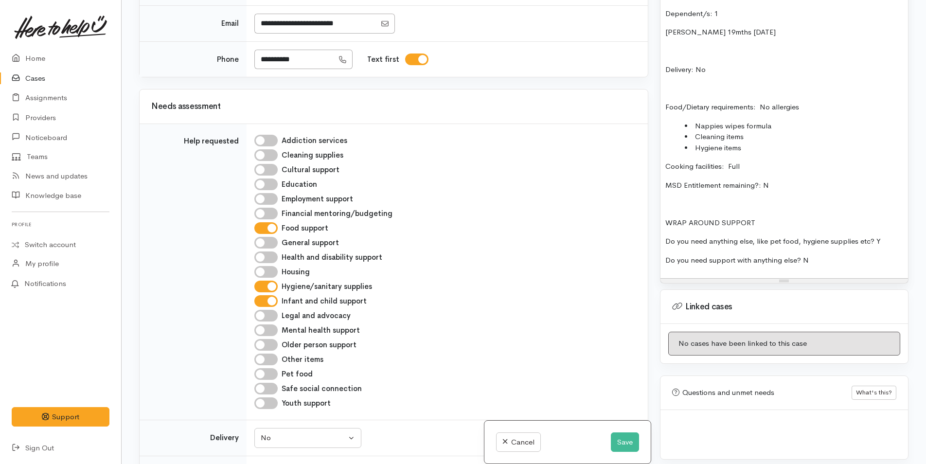
checkbox input "true"
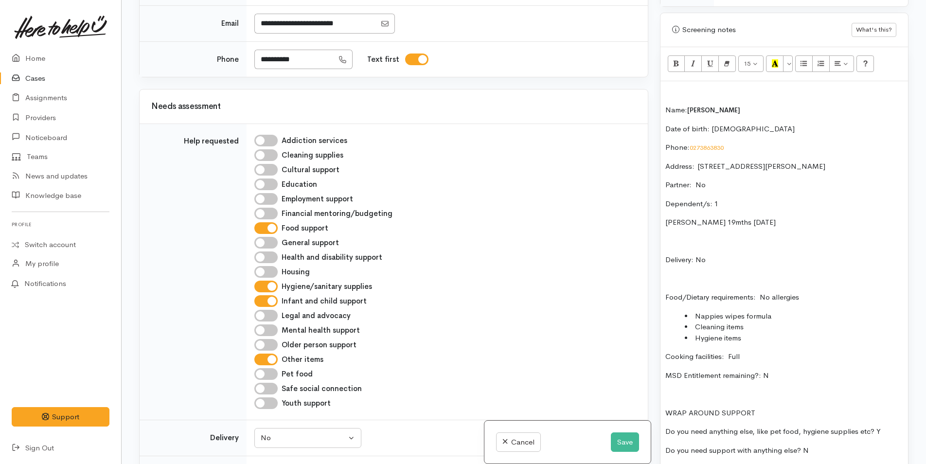
scroll to position [637, 0]
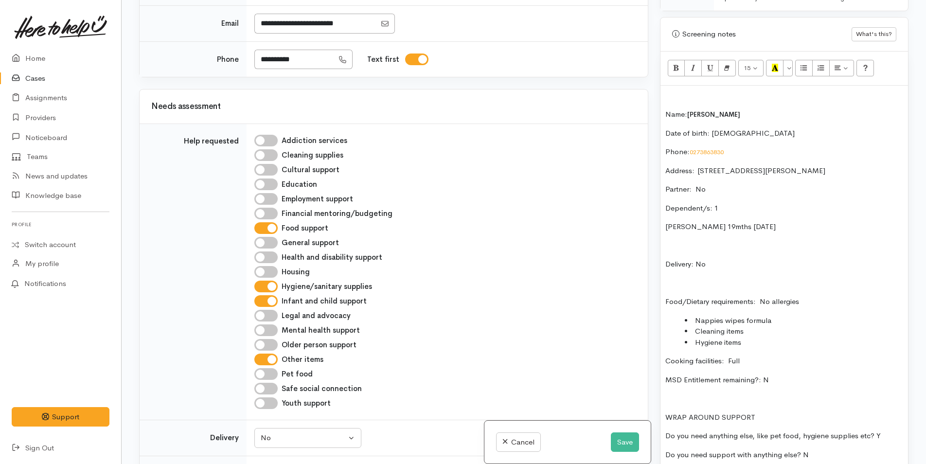
click at [712, 91] on p at bounding box center [785, 96] width 238 height 11
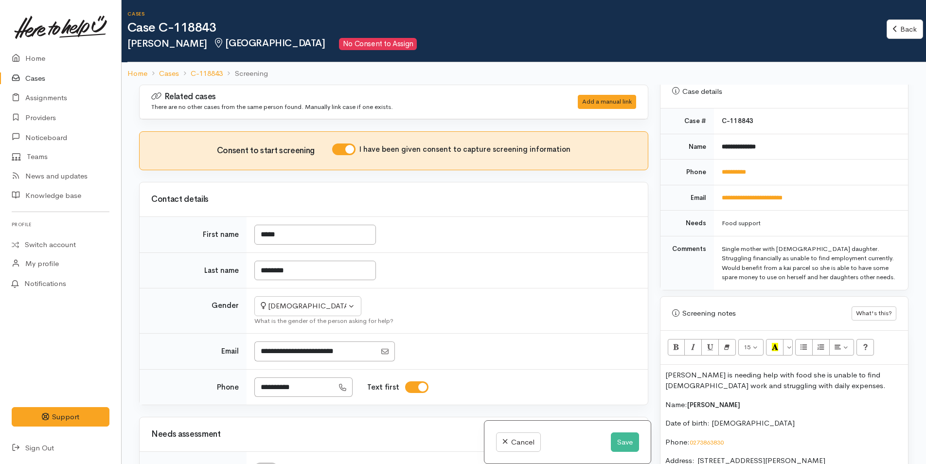
scroll to position [0, 0]
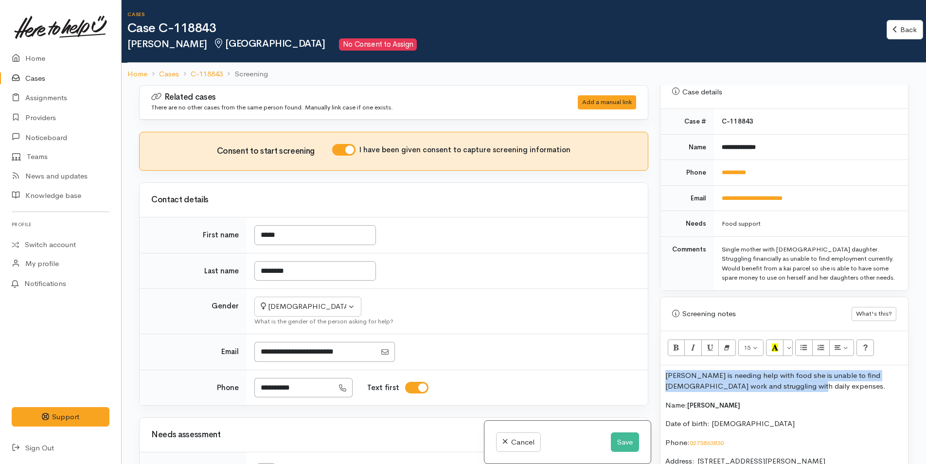
drag, startPoint x: 808, startPoint y: 379, endPoint x: 666, endPoint y: 369, distance: 142.4
click at [666, 370] on p "Jayde is needing help with food she is unable to find part time work and strugg…" at bounding box center [785, 381] width 238 height 22
copy p "Jayde is needing help with food she is unable to find part time work and strugg…"
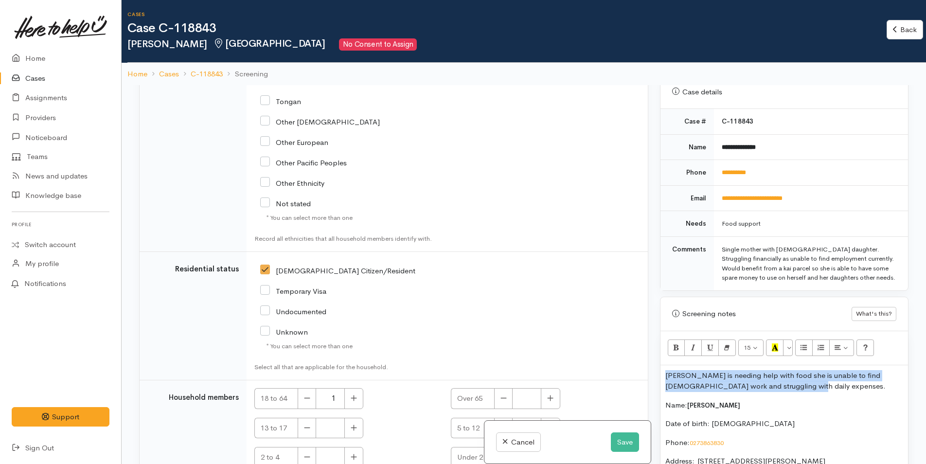
scroll to position [1842, 0]
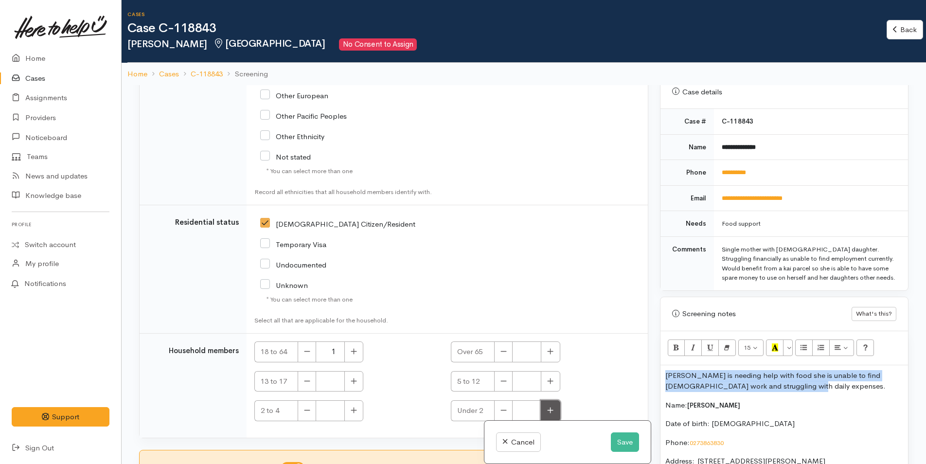
click at [549, 409] on icon "button" at bounding box center [551, 411] width 6 height 6
type input "1"
click at [624, 438] on button "Save" at bounding box center [625, 443] width 28 height 20
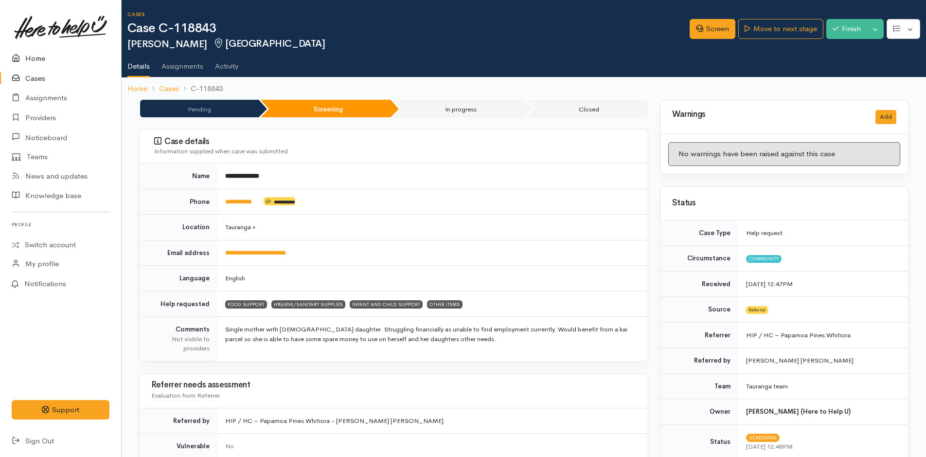
click at [39, 58] on link "Home" at bounding box center [60, 59] width 121 height 20
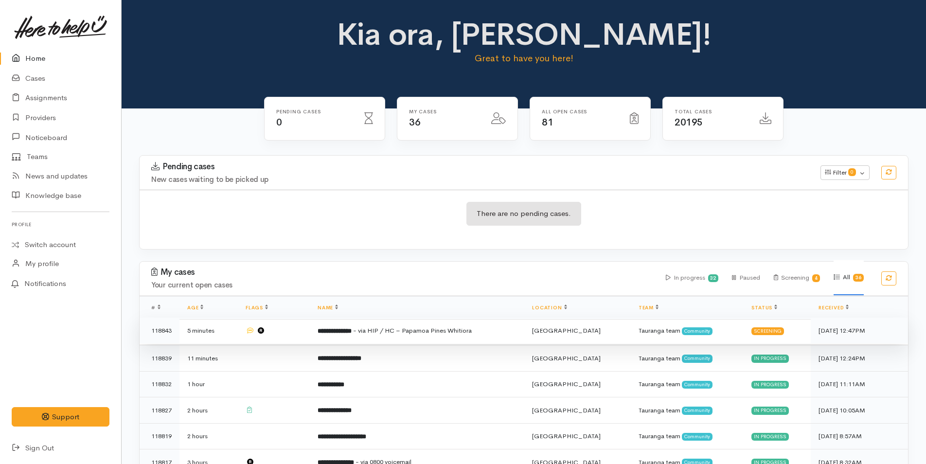
click at [472, 328] on span "- via HIP / HC – Papamoa Pines Whitiora" at bounding box center [412, 330] width 119 height 8
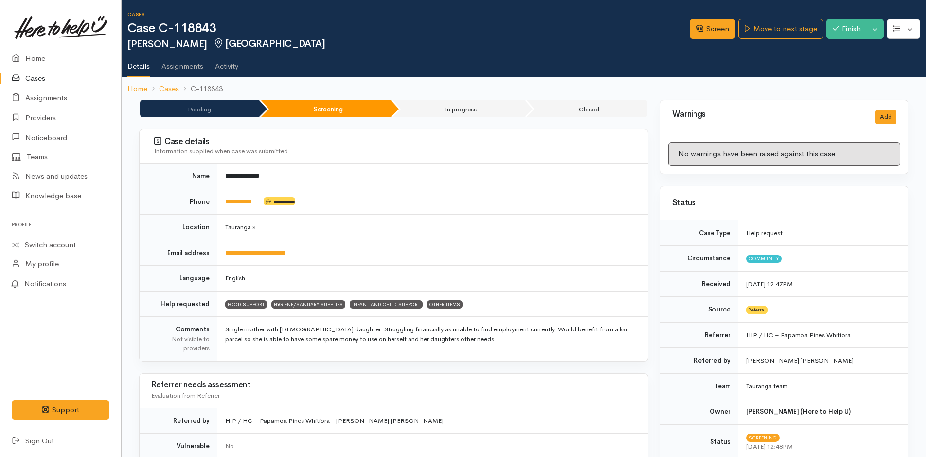
drag, startPoint x: 385, startPoint y: 418, endPoint x: 215, endPoint y: 414, distance: 169.9
click at [215, 414] on tr "Referred by HIP / HC – Papamoa Pines Whitiora - [PERSON_NAME][GEOGRAPHIC_DATA][…" at bounding box center [394, 421] width 508 height 26
copy tr "HIP / HC – Papamoa Pines Whitiora - [PERSON_NAME] [PERSON_NAME]"
click at [712, 27] on link "Screen" at bounding box center [713, 29] width 46 height 20
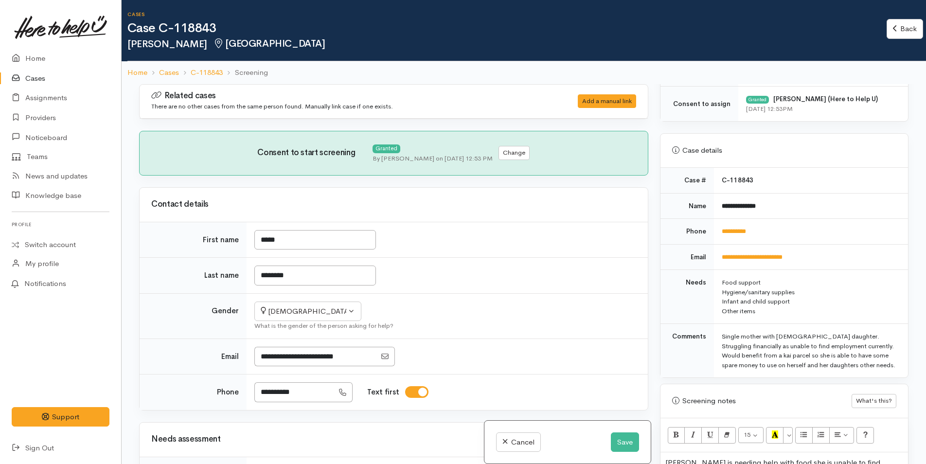
scroll to position [535, 0]
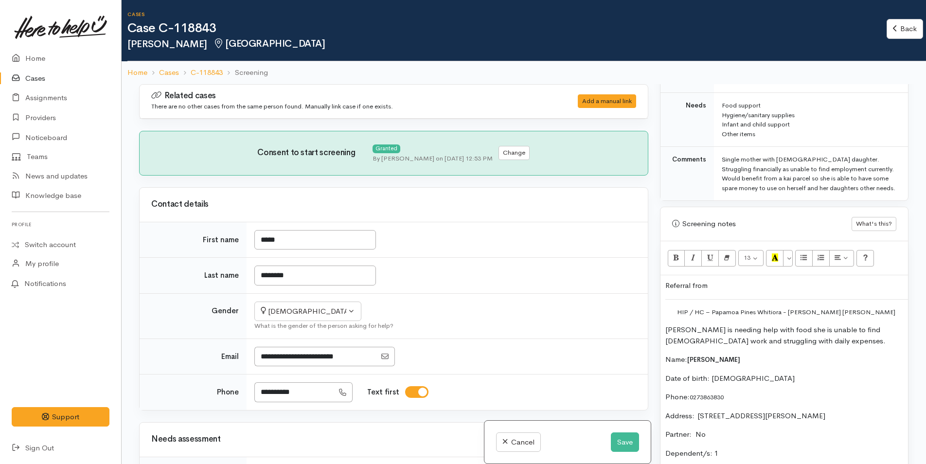
scroll to position [584, 0]
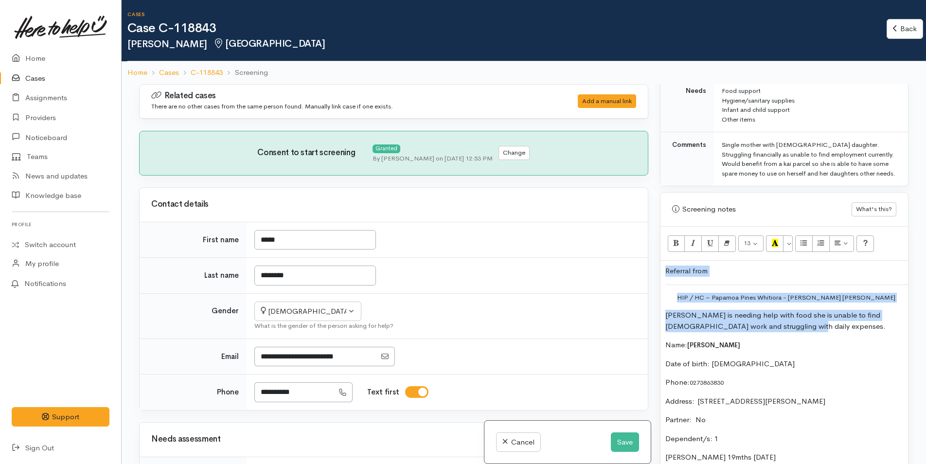
drag, startPoint x: 778, startPoint y: 325, endPoint x: 645, endPoint y: 266, distance: 145.3
click at [645, 266] on div "Related cases There are no other cases from the same person found. Manually lin…" at bounding box center [523, 316] width 781 height 464
copy div "Referral from HIP / HC – Papamoa Pines Whitiora - Morgan Hill Jayde is needing …"
click at [621, 442] on button "Save" at bounding box center [625, 443] width 28 height 20
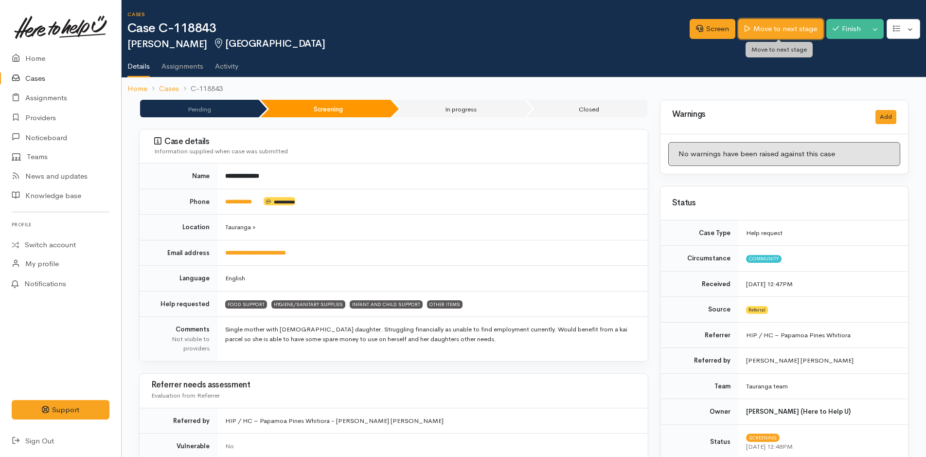
click at [775, 21] on link "Move to next stage" at bounding box center [781, 29] width 85 height 20
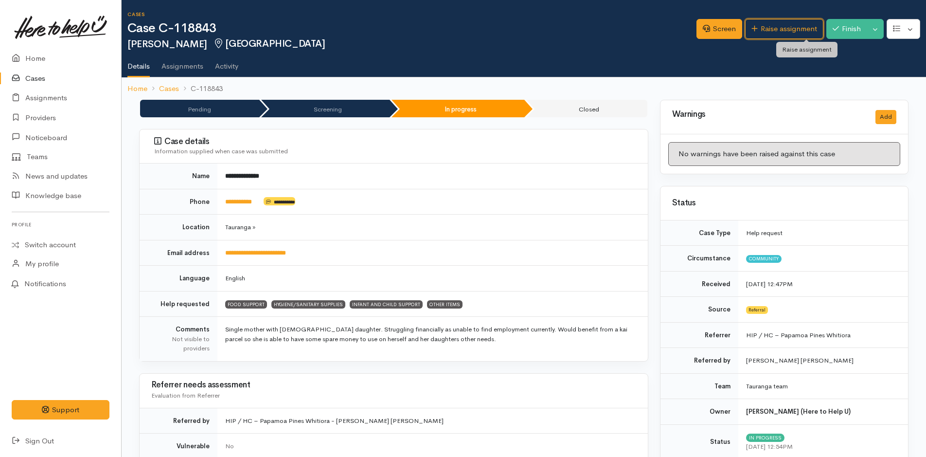
click at [775, 22] on link "Raise assignment" at bounding box center [784, 29] width 78 height 20
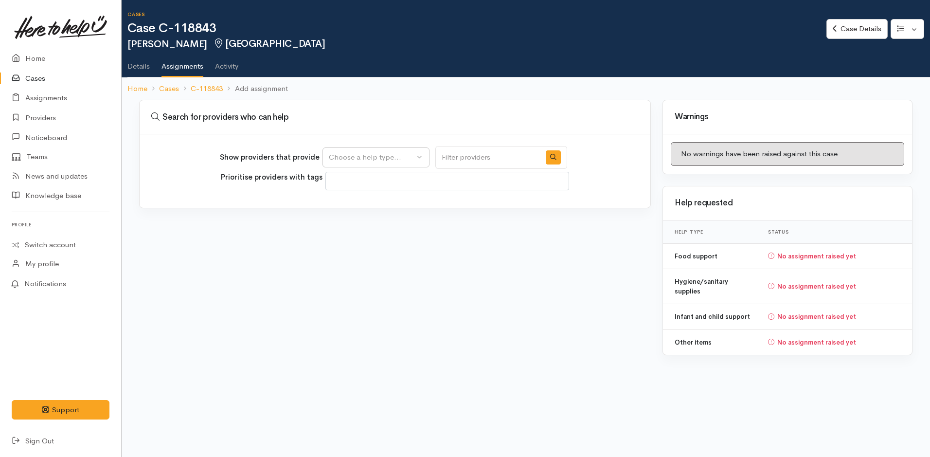
select select
click at [371, 158] on div "Choose a help type..." at bounding box center [372, 157] width 86 height 11
click at [379, 205] on span "Food support" at bounding box center [357, 204] width 45 height 11
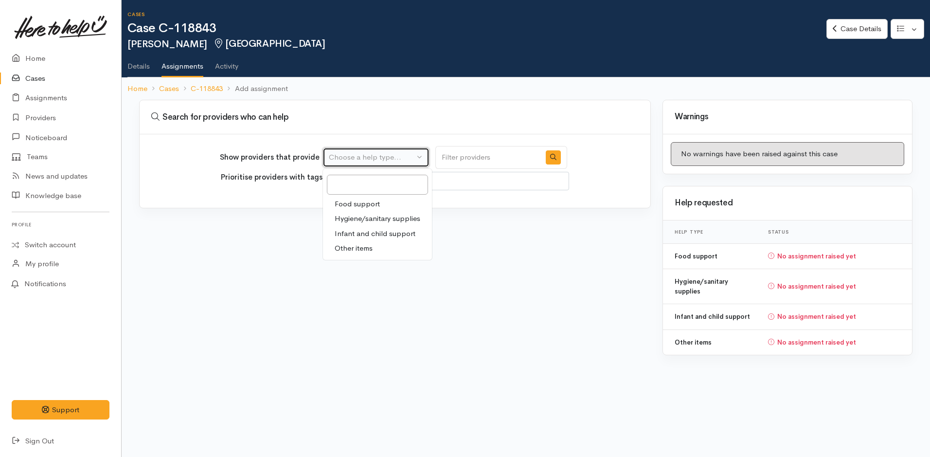
select select "3"
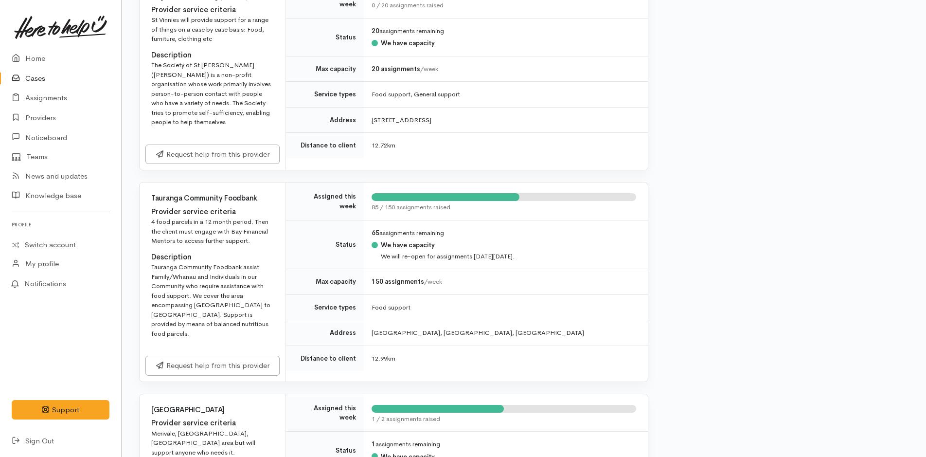
scroll to position [1265, 0]
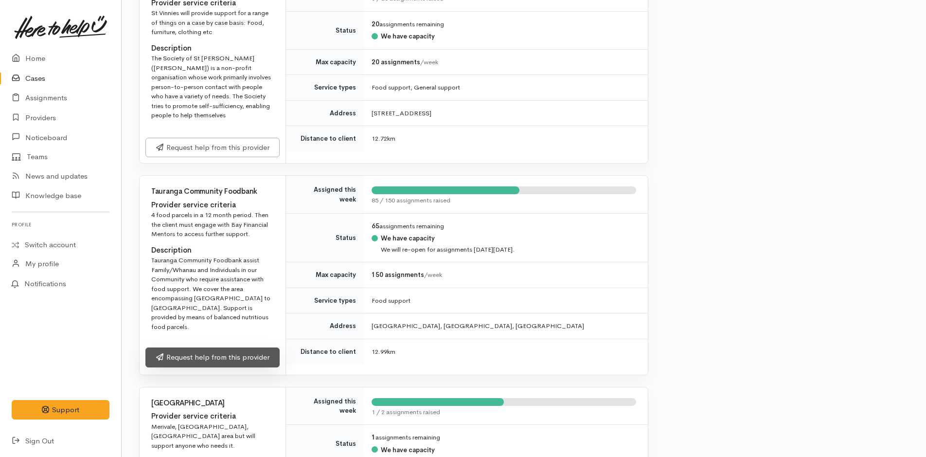
click at [251, 362] on link "Request help from this provider" at bounding box center [212, 357] width 134 height 20
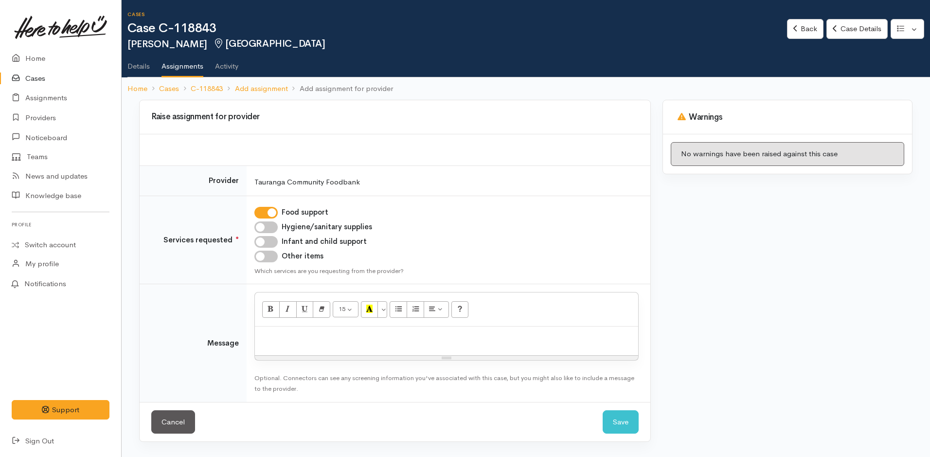
click at [273, 225] on input "Hygiene/sanitary supplies" at bounding box center [265, 227] width 23 height 12
checkbox input "true"
click at [267, 242] on input "Infant and child support" at bounding box center [265, 242] width 23 height 12
checkbox input "true"
click at [267, 256] on input "Other items" at bounding box center [265, 257] width 23 height 12
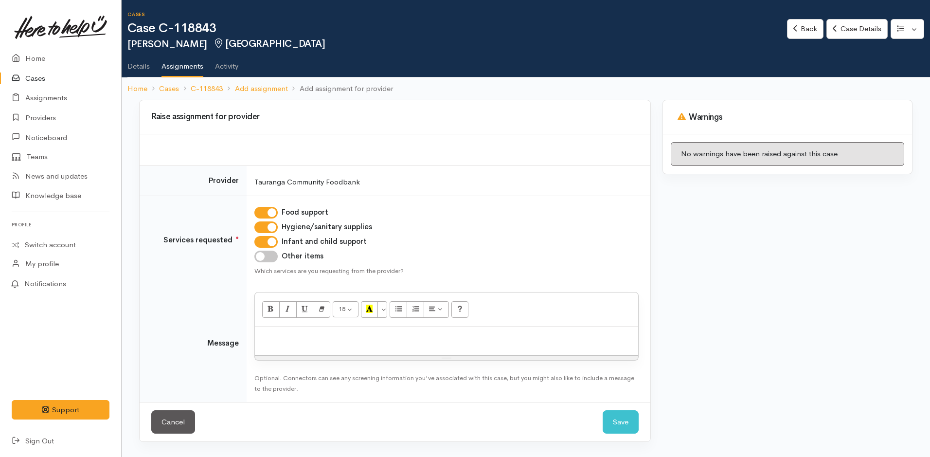
checkbox input "true"
click at [294, 339] on p at bounding box center [447, 336] width 374 height 11
paste div
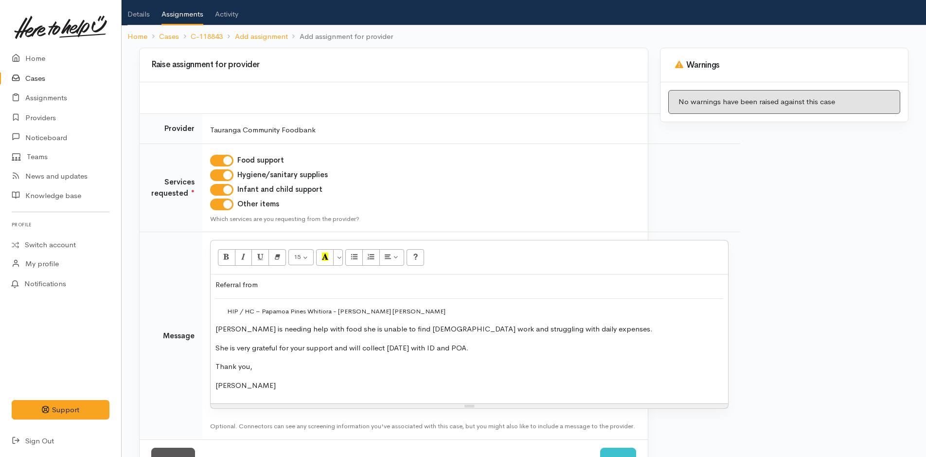
scroll to position [86, 0]
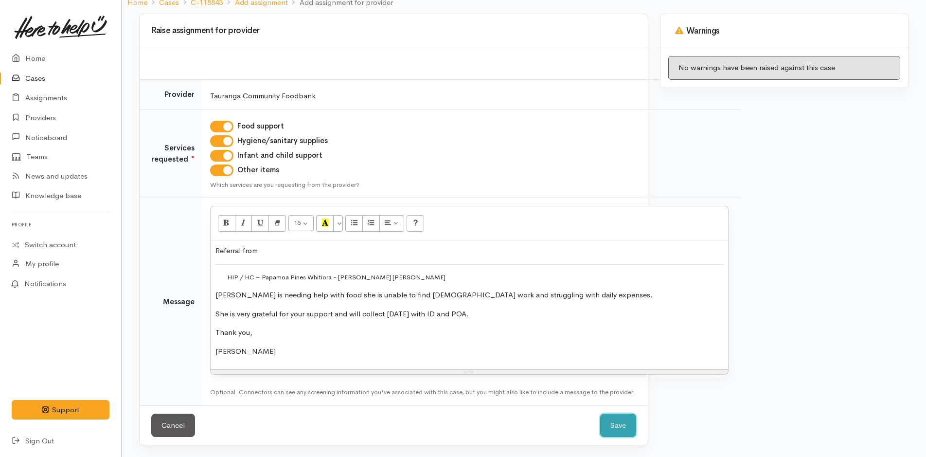
click at [616, 422] on button "Save" at bounding box center [618, 426] width 36 height 24
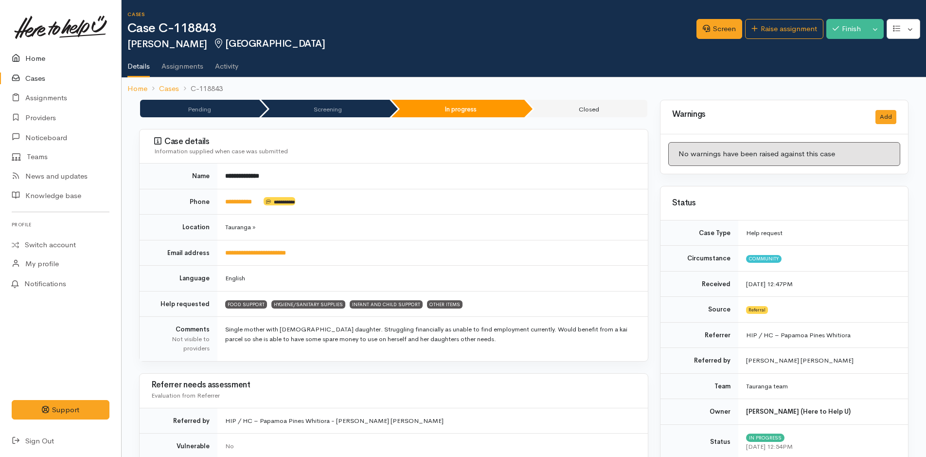
click at [36, 56] on link "Home" at bounding box center [60, 59] width 121 height 20
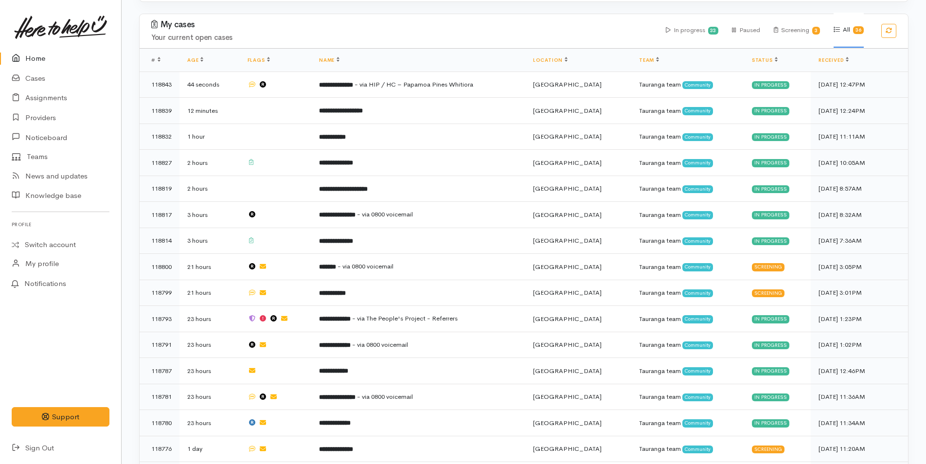
scroll to position [341, 0]
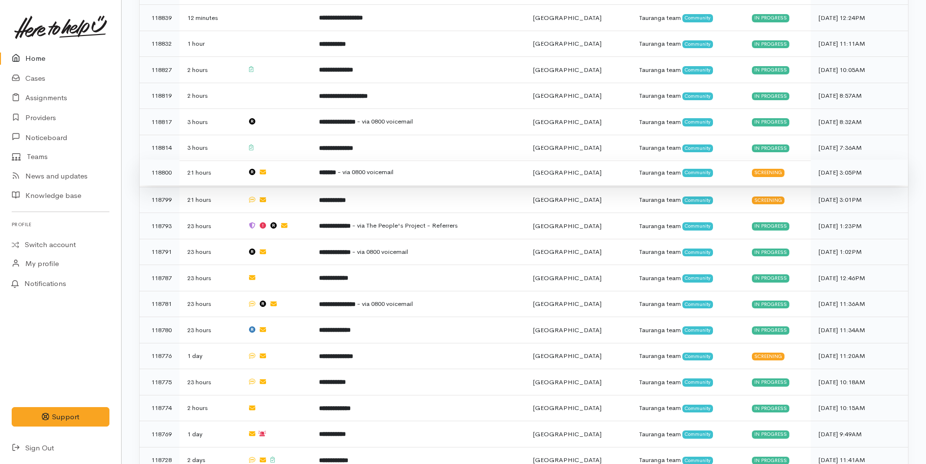
click at [399, 163] on td "******* - via 0800 voicemail" at bounding box center [418, 173] width 214 height 26
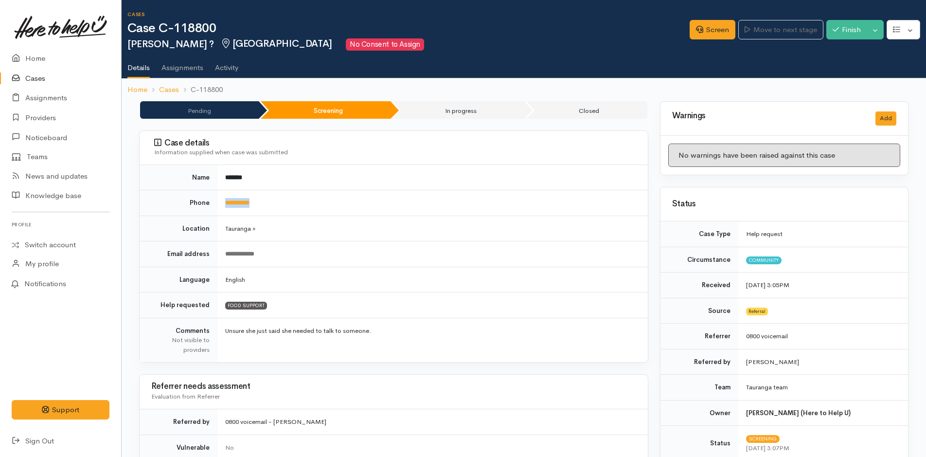
drag, startPoint x: 272, startPoint y: 196, endPoint x: 220, endPoint y: 200, distance: 51.3
click at [220, 200] on td "**********" at bounding box center [433, 203] width 431 height 26
copy link "**********"
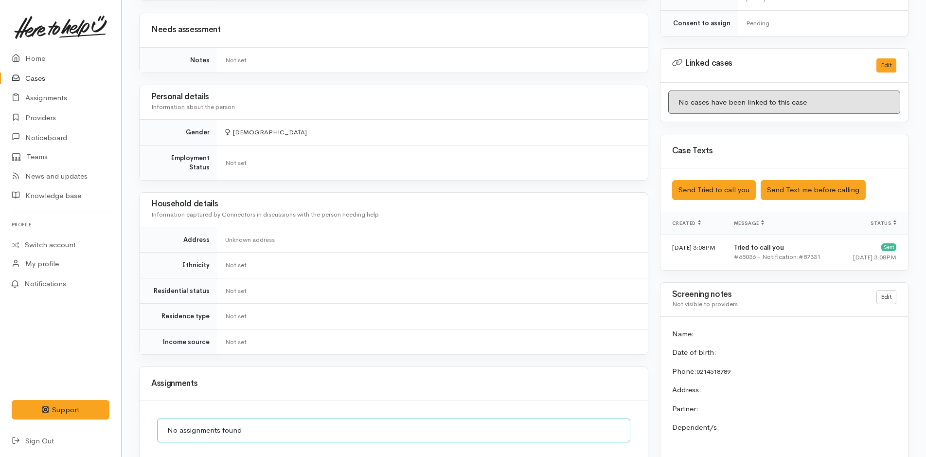
scroll to position [535, 0]
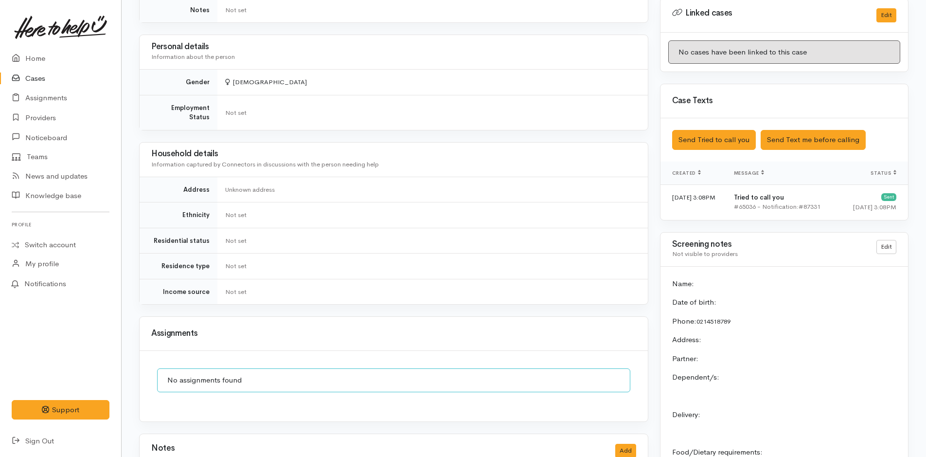
drag, startPoint x: 627, startPoint y: 432, endPoint x: 638, endPoint y: 446, distance: 17.7
click at [627, 441] on div "Notes Add" at bounding box center [393, 451] width 485 height 20
click at [623, 444] on button "Add" at bounding box center [626, 451] width 21 height 14
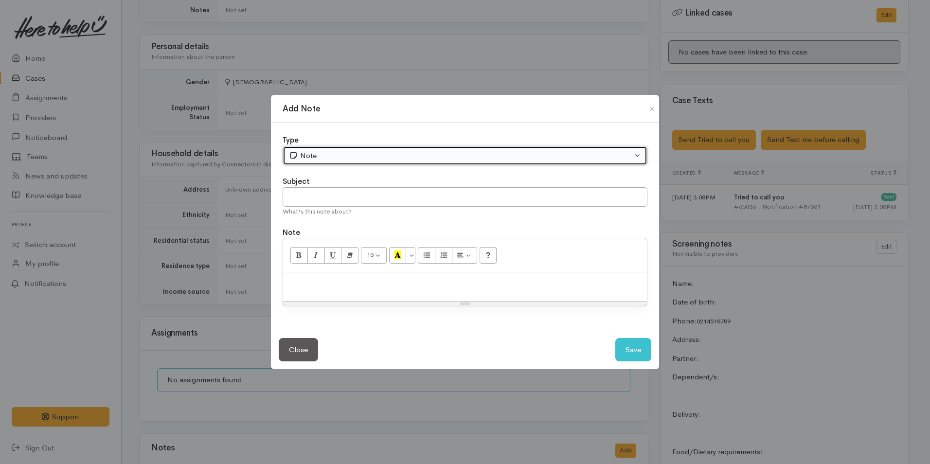
click at [379, 160] on div "Note" at bounding box center [461, 155] width 344 height 11
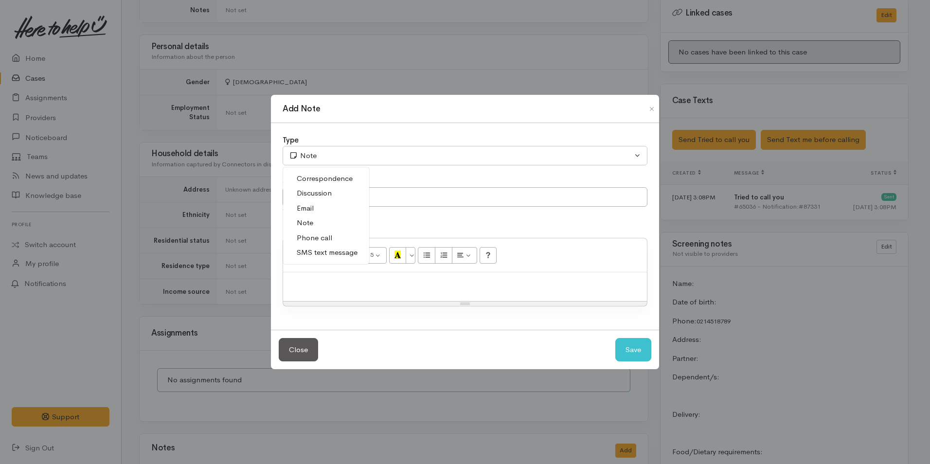
click at [324, 233] on span "Phone call" at bounding box center [315, 238] width 36 height 11
select select "3"
click at [378, 286] on p at bounding box center [465, 282] width 354 height 11
click at [572, 288] on p at bounding box center [465, 282] width 354 height 11
paste div
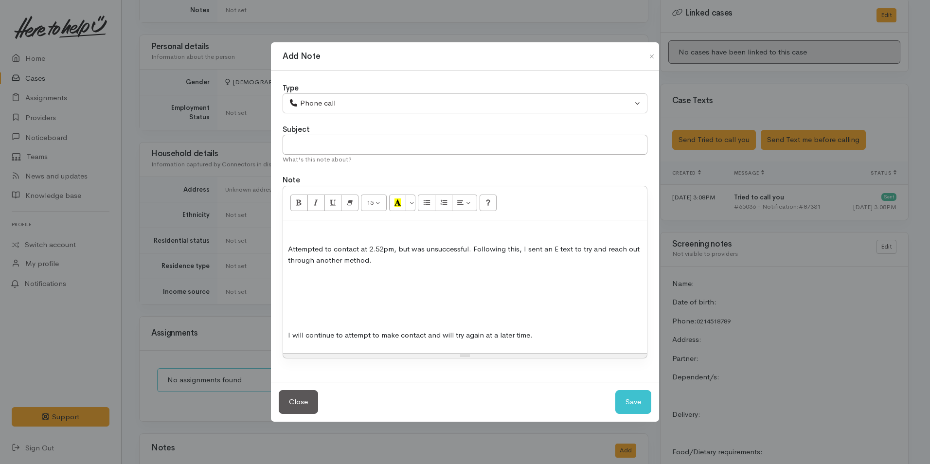
click at [340, 317] on p at bounding box center [465, 316] width 354 height 11
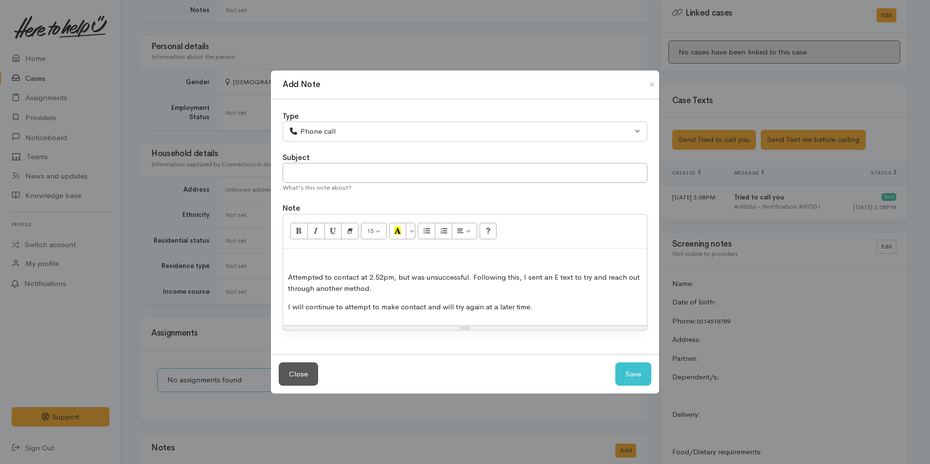
click at [288, 277] on p "Attempted to contact at 2.52pm, but was unsuccessful. Following this, I sent an…" at bounding box center [465, 283] width 354 height 22
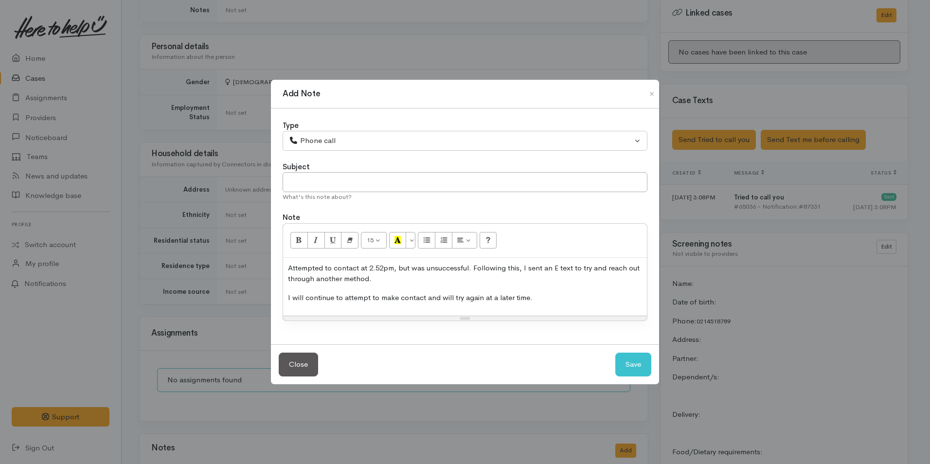
click at [385, 269] on p "Attempted to contact at 2.52pm, but was unsuccessful. Following this, I sent an…" at bounding box center [465, 274] width 354 height 22
drag, startPoint x: 369, startPoint y: 264, endPoint x: 423, endPoint y: 290, distance: 60.1
click at [369, 264] on p "Attempted to contact at 2.55pm, but was unsuccessful. Following this, I sent an…" at bounding box center [465, 274] width 354 height 22
click at [622, 357] on button "Save" at bounding box center [634, 365] width 36 height 24
select select "1"
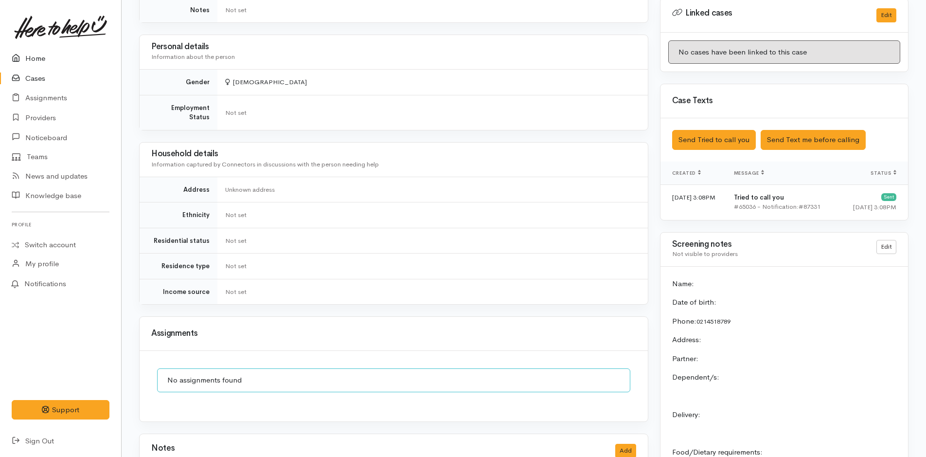
click at [36, 58] on link "Home" at bounding box center [60, 59] width 121 height 20
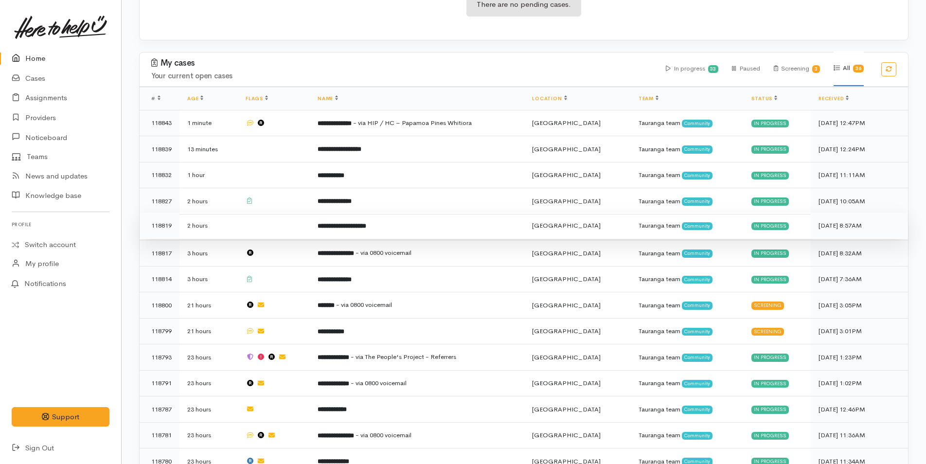
scroll to position [292, 0]
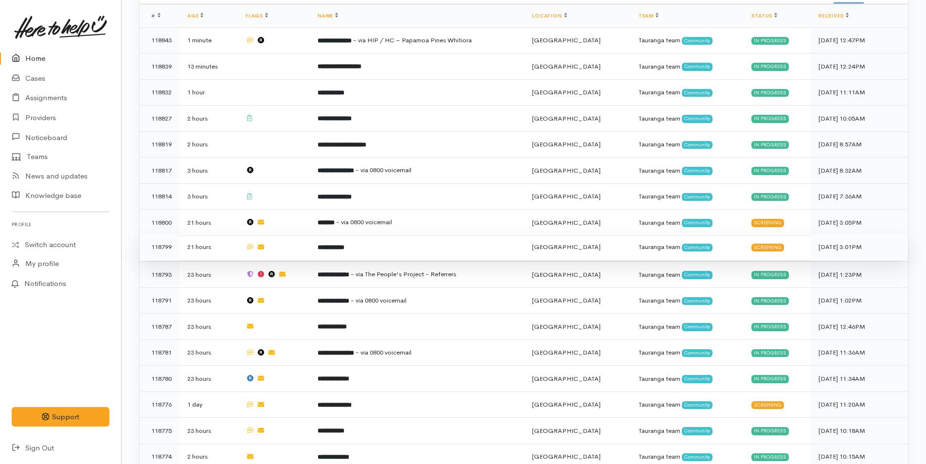
click at [381, 242] on td "**********" at bounding box center [417, 247] width 215 height 26
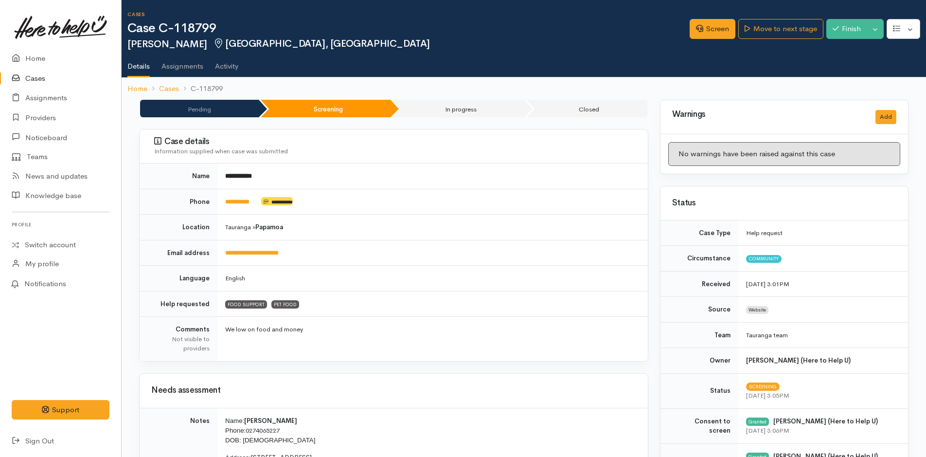
click at [257, 201] on td "**********" at bounding box center [433, 202] width 431 height 26
click at [258, 201] on td "**********" at bounding box center [433, 202] width 431 height 26
click at [257, 200] on td "**********" at bounding box center [433, 202] width 431 height 26
drag, startPoint x: 258, startPoint y: 200, endPoint x: 215, endPoint y: 202, distance: 43.4
click at [215, 202] on tr "**********" at bounding box center [394, 202] width 508 height 26
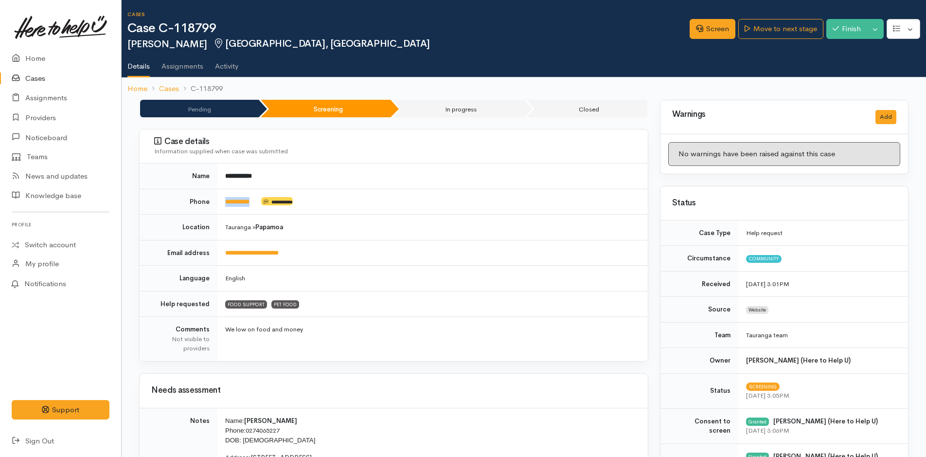
copy tr "*********"
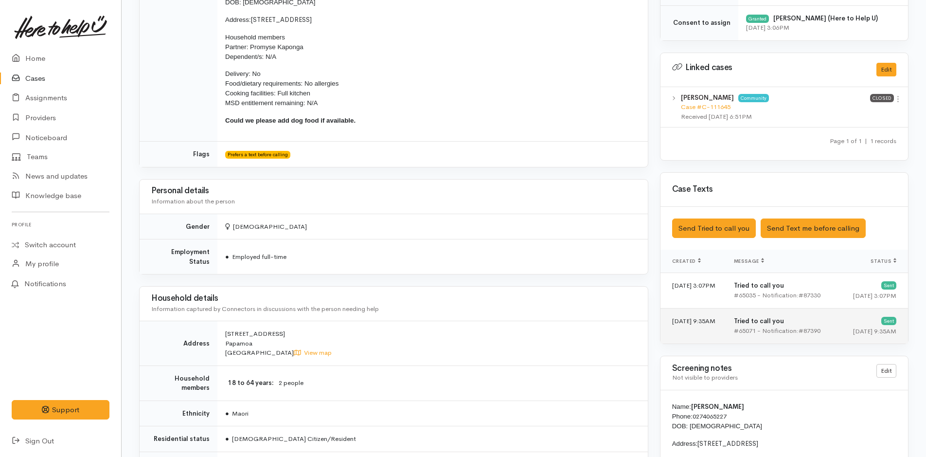
scroll to position [633, 0]
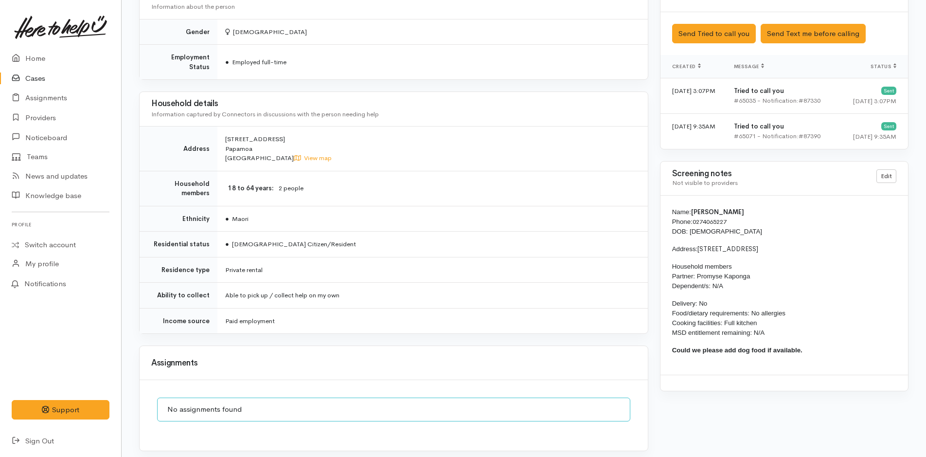
drag, startPoint x: 829, startPoint y: 355, endPoint x: 670, endPoint y: 217, distance: 210.8
click at [670, 217] on div "Name: [PERSON_NAME] Phone: [PHONE_NUMBER] DOB: [DEMOGRAPHIC_DATA] Address: [STR…" at bounding box center [785, 285] width 248 height 179
copy div "Name: [PERSON_NAME] Phone: [PHONE_NUMBER] DOB: [DEMOGRAPHIC_DATA] Address: [STR…"
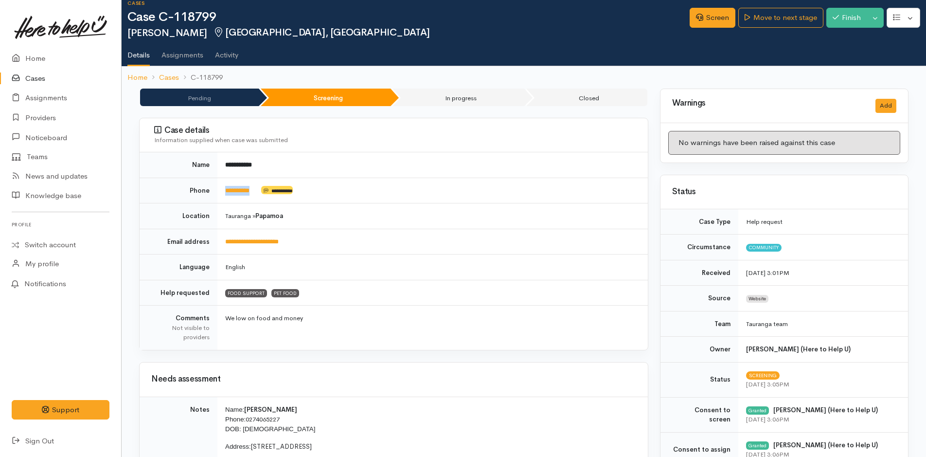
scroll to position [0, 0]
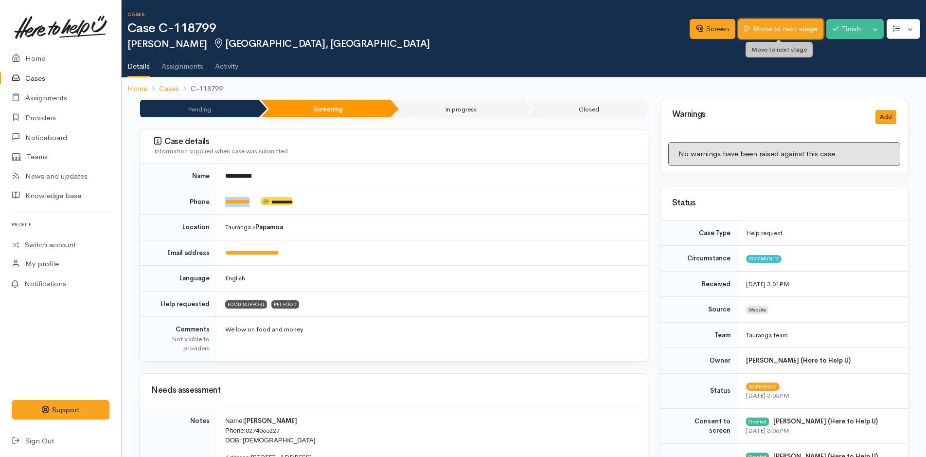
click at [774, 23] on link "Move to next stage" at bounding box center [781, 29] width 85 height 20
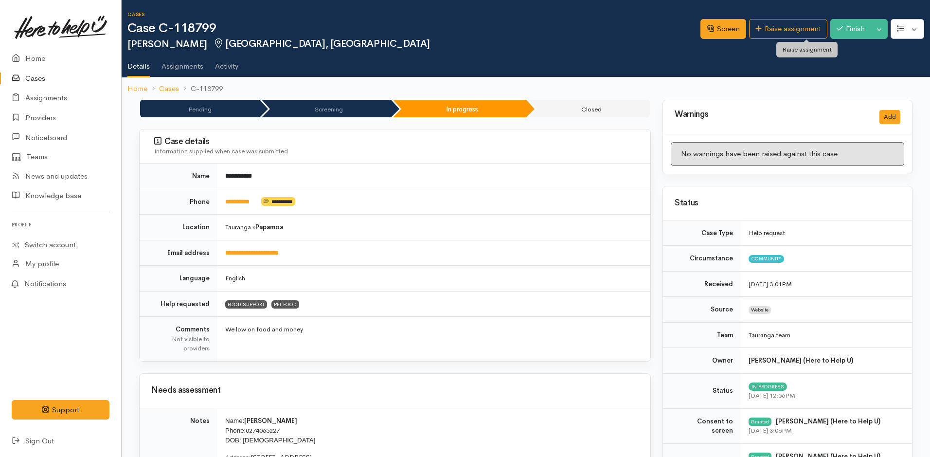
click at [803, 25] on link "Raise assignment" at bounding box center [788, 29] width 78 height 20
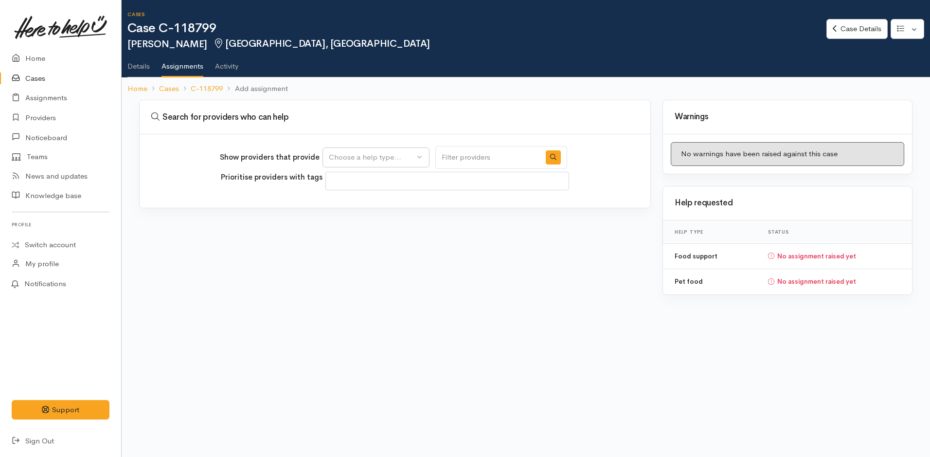
select select
click at [404, 157] on div "Choose a help type..." at bounding box center [372, 157] width 86 height 11
click at [372, 205] on span "Food support" at bounding box center [357, 204] width 45 height 11
select select "3"
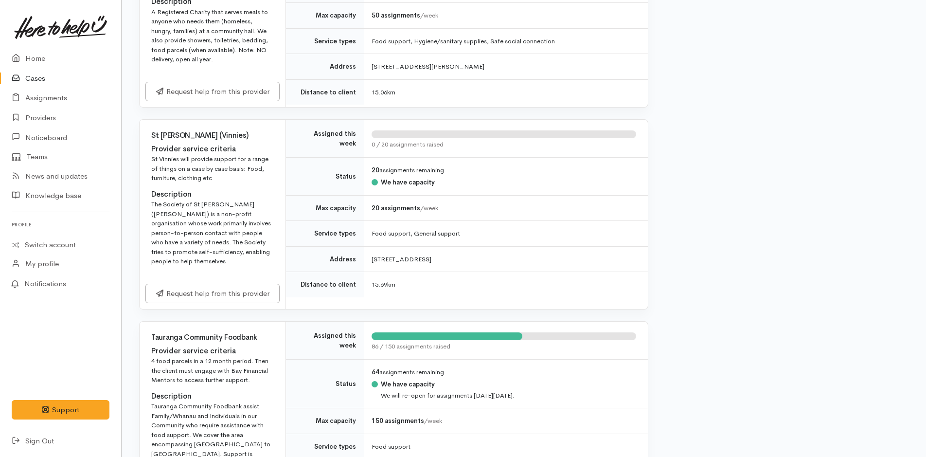
scroll to position [1265, 0]
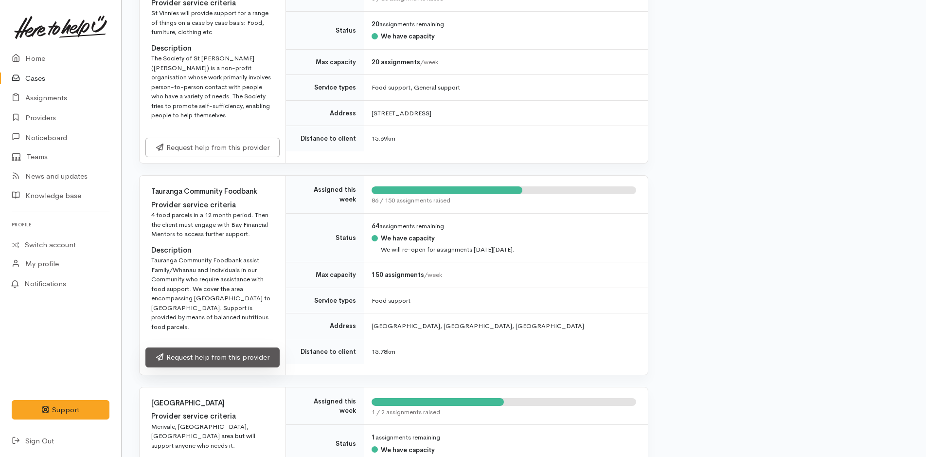
click at [254, 358] on link "Request help from this provider" at bounding box center [212, 357] width 134 height 20
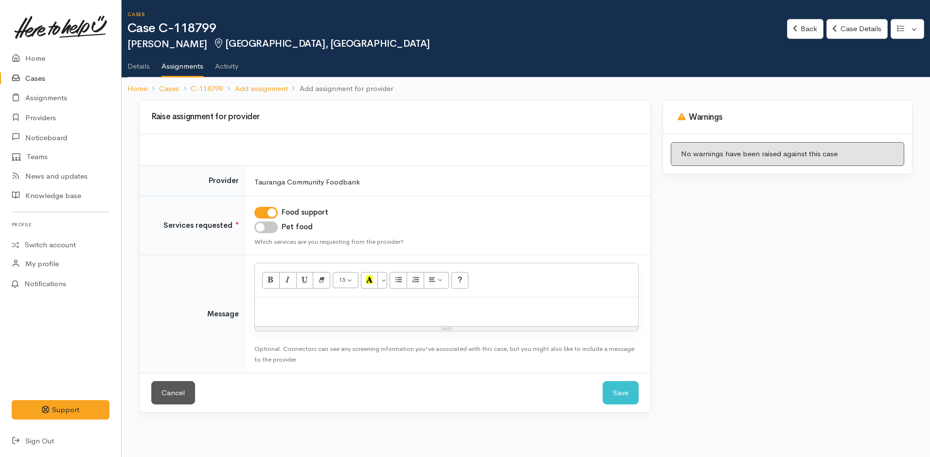
click at [267, 223] on input "Pet food" at bounding box center [265, 227] width 23 height 12
checkbox input "true"
click at [316, 309] on p at bounding box center [447, 307] width 374 height 11
paste div
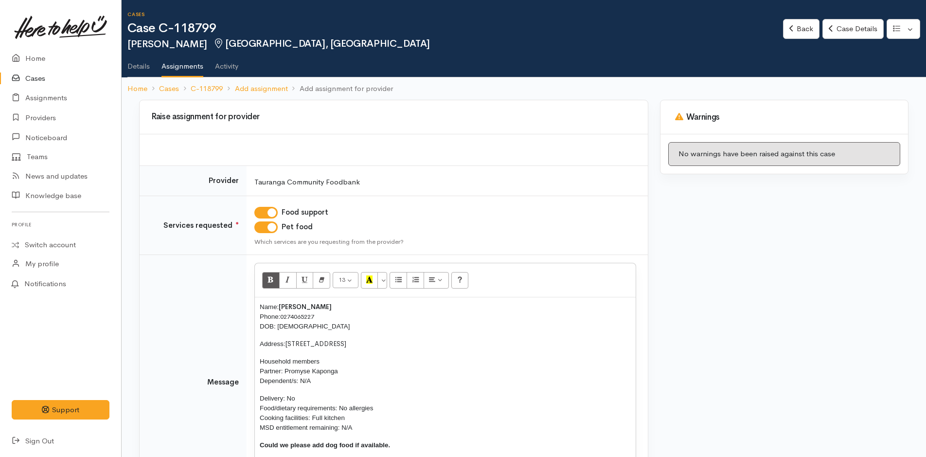
click at [258, 307] on div "Name: [PERSON_NAME] Phone: [PHONE_NUMBER] DOB: [DEMOGRAPHIC_DATA] Address: [STR…" at bounding box center [445, 379] width 381 height 165
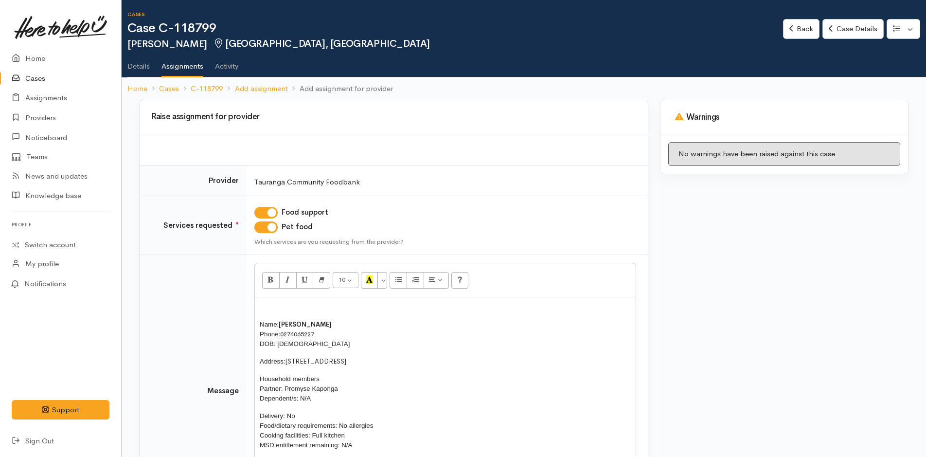
click at [283, 306] on p at bounding box center [445, 307] width 371 height 10
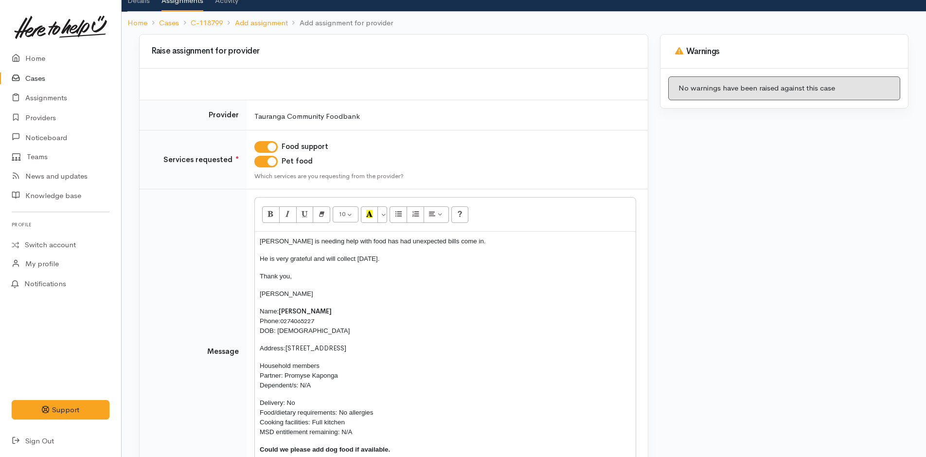
scroll to position [174, 0]
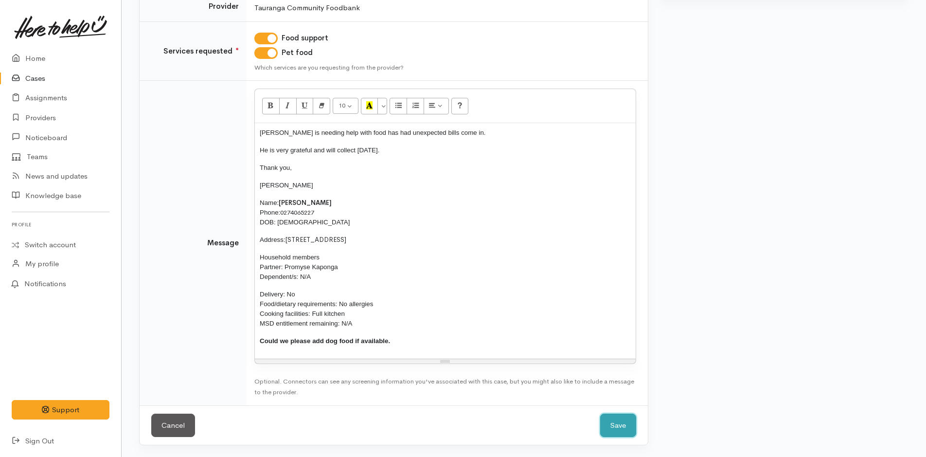
click at [625, 424] on button "Save" at bounding box center [618, 426] width 36 height 24
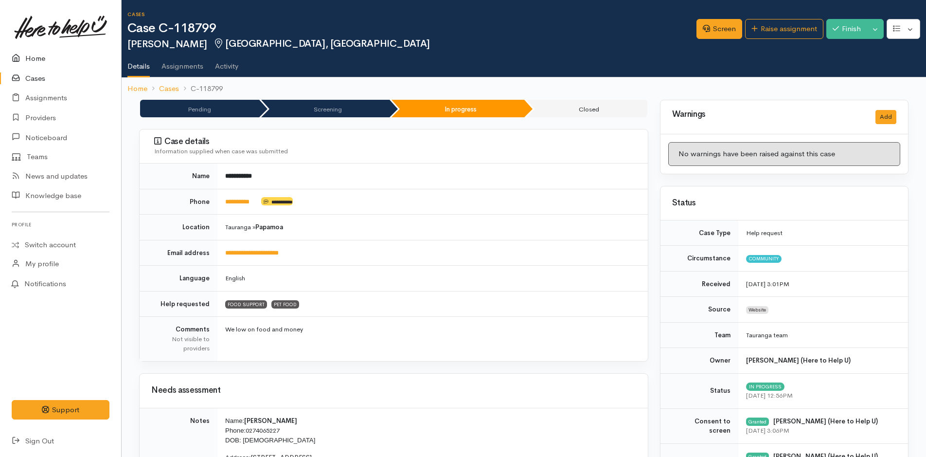
click at [35, 55] on link "Home" at bounding box center [60, 59] width 121 height 20
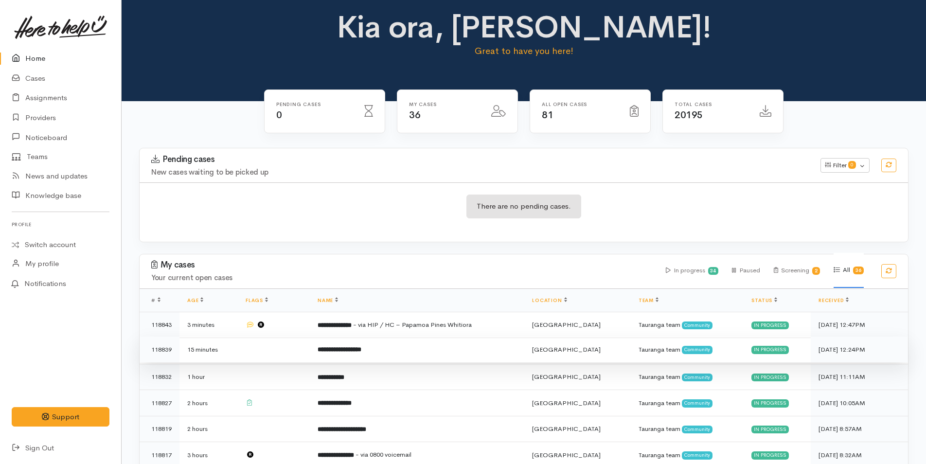
scroll to position [195, 0]
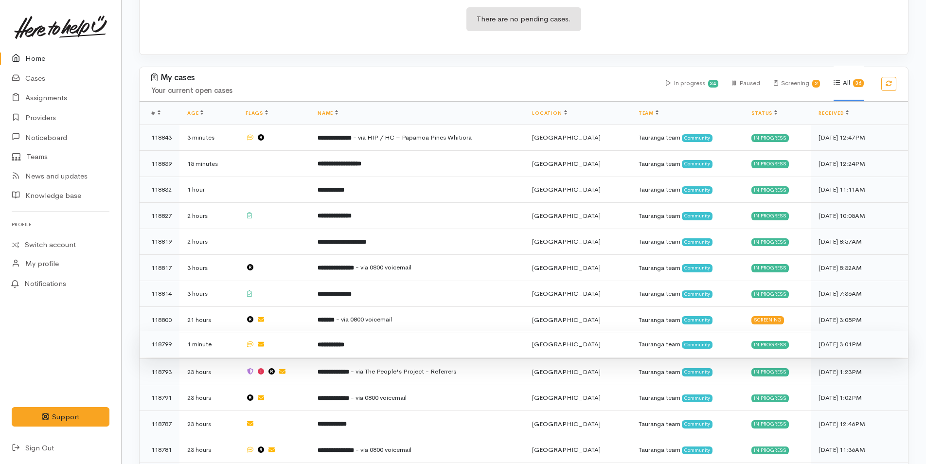
click at [411, 340] on td "**********" at bounding box center [417, 344] width 215 height 26
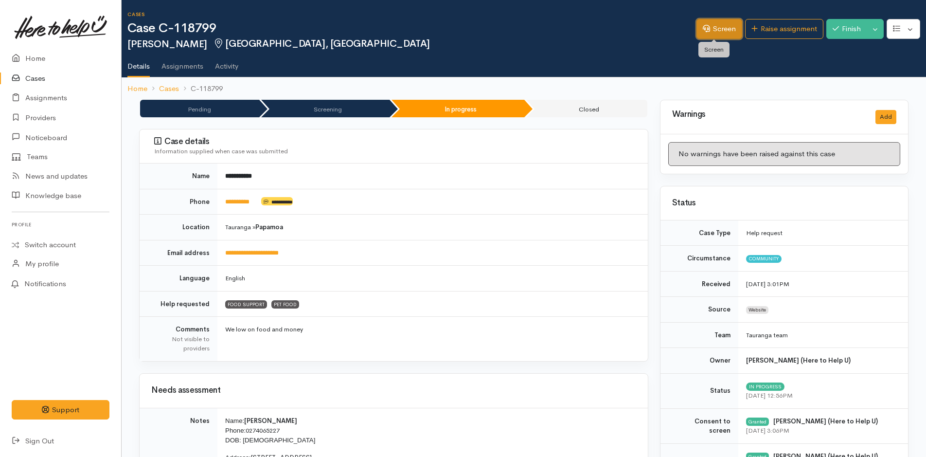
click at [721, 29] on link "Screen" at bounding box center [720, 29] width 46 height 20
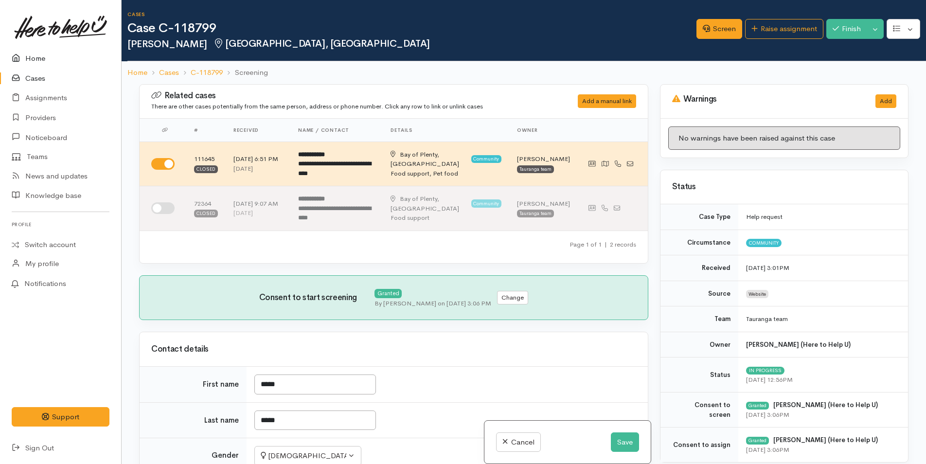
click at [37, 55] on link "Home" at bounding box center [60, 59] width 121 height 20
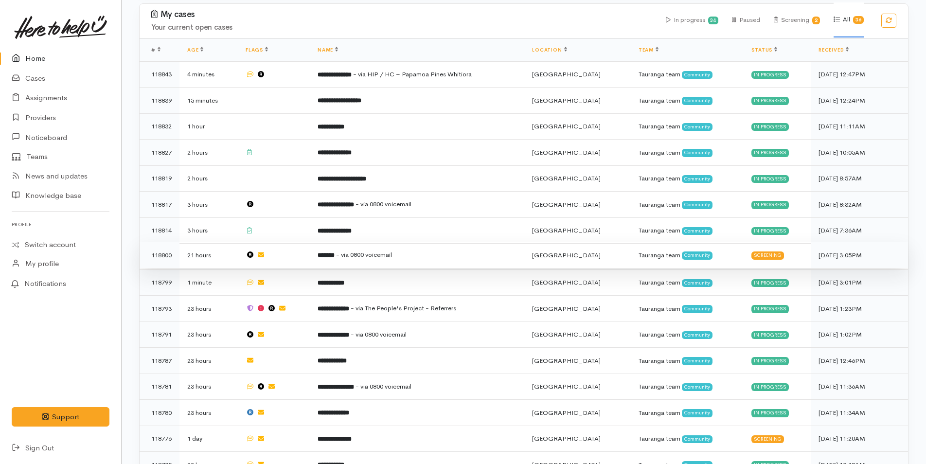
scroll to position [341, 0]
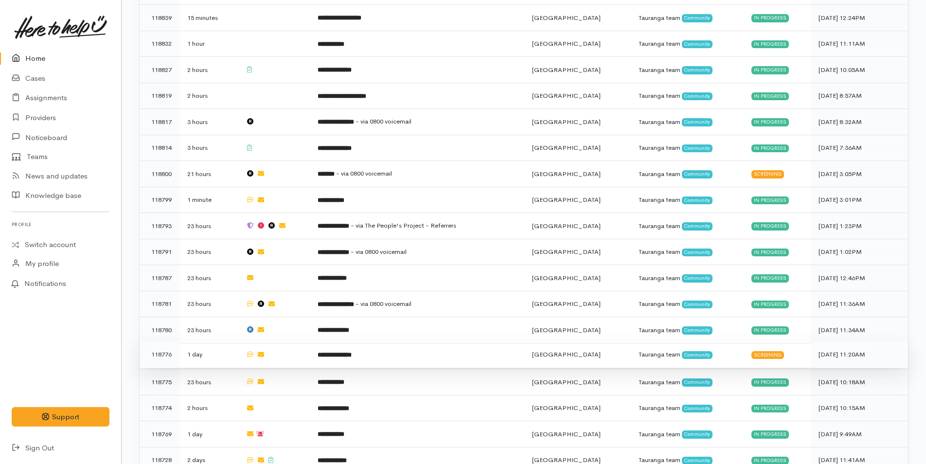
click at [363, 342] on td "**********" at bounding box center [417, 355] width 215 height 26
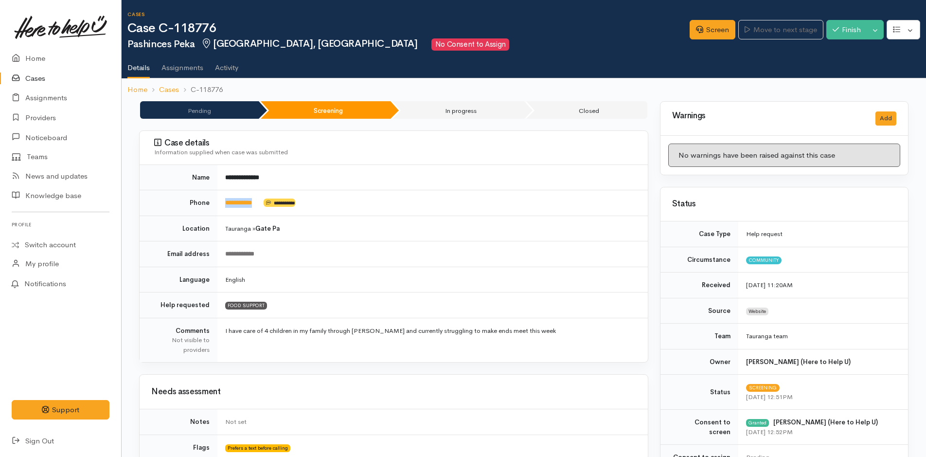
drag, startPoint x: 264, startPoint y: 206, endPoint x: 220, endPoint y: 210, distance: 44.4
click at [220, 210] on td "**********" at bounding box center [433, 203] width 431 height 26
copy td "**********"
click at [33, 55] on link "Home" at bounding box center [60, 59] width 121 height 20
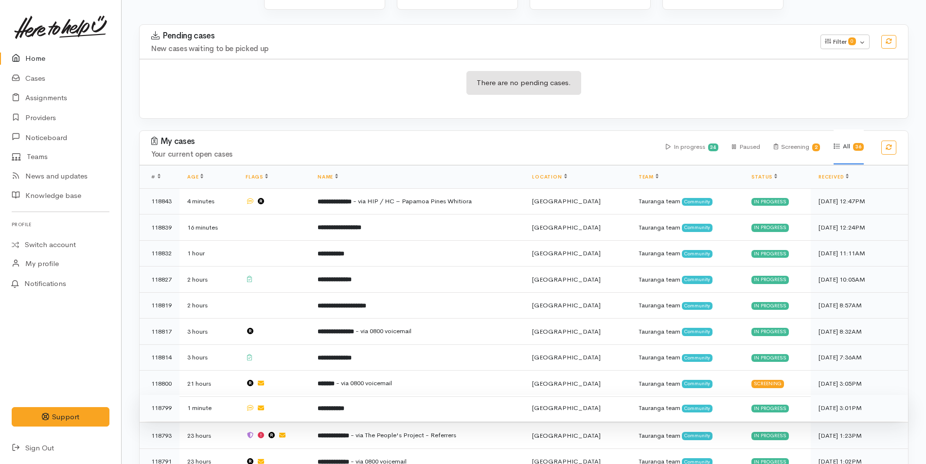
scroll to position [292, 0]
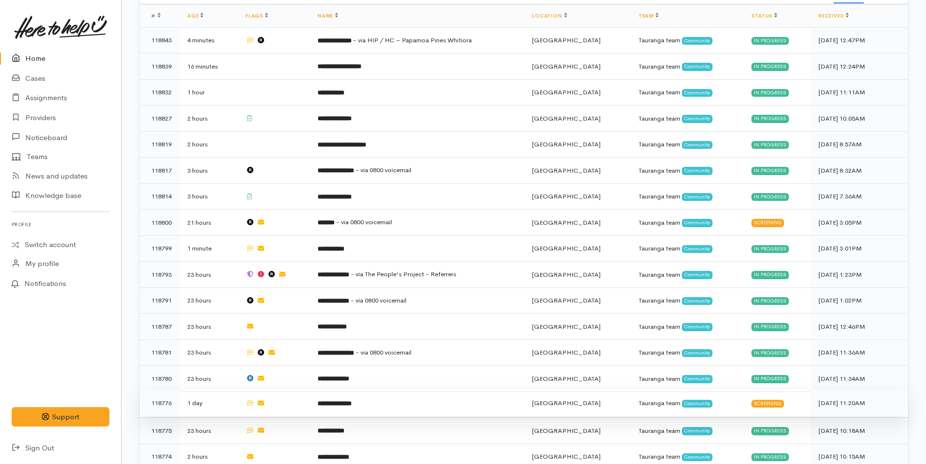
click at [381, 397] on td "**********" at bounding box center [417, 403] width 215 height 26
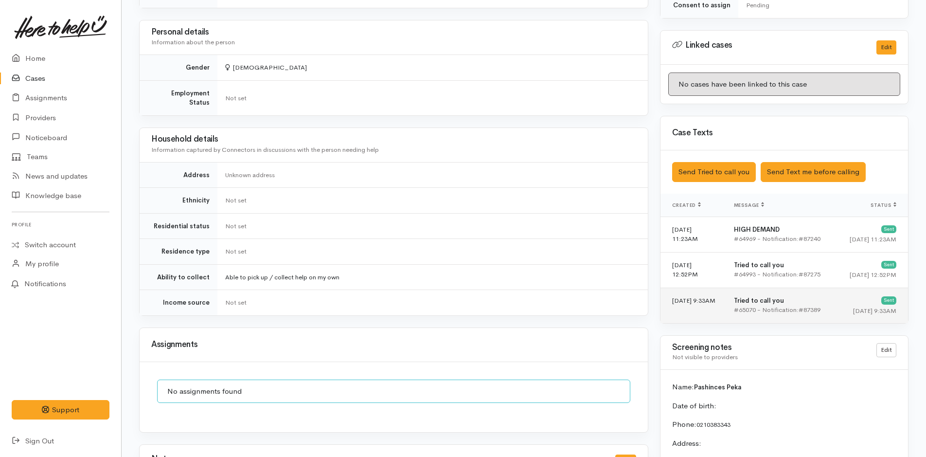
scroll to position [535, 0]
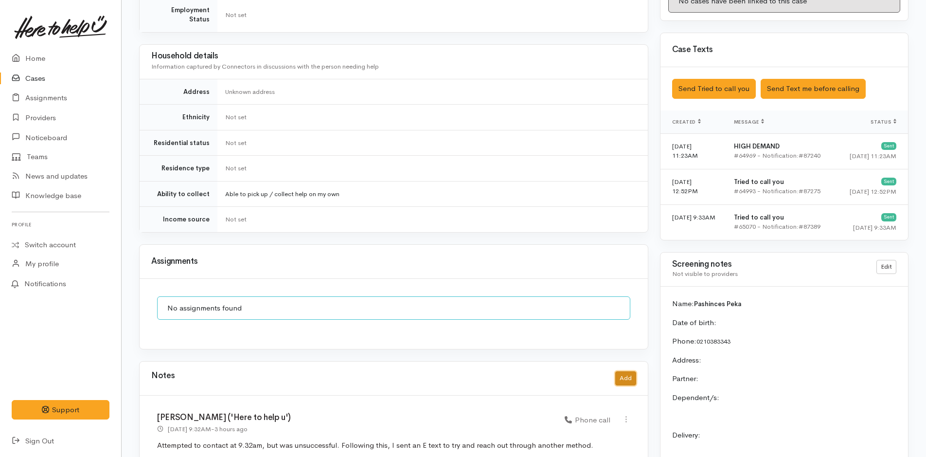
click at [627, 371] on button "Add" at bounding box center [626, 378] width 21 height 14
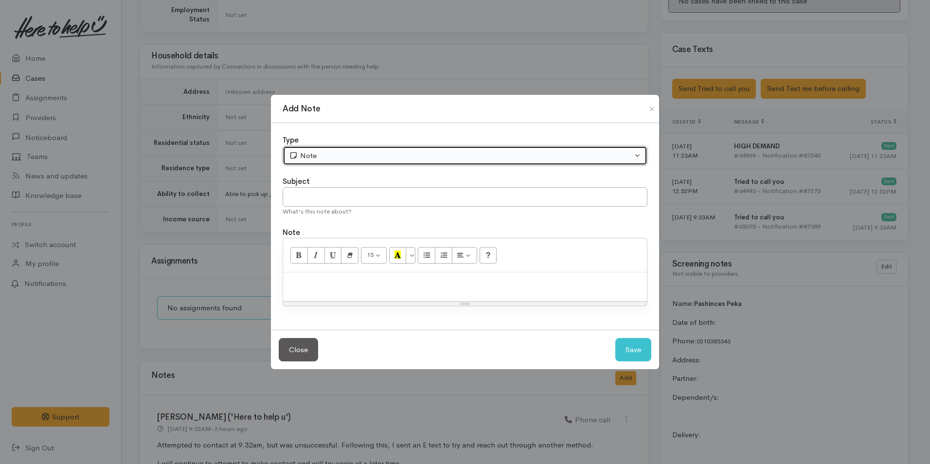
click at [329, 155] on div "Note" at bounding box center [461, 155] width 344 height 11
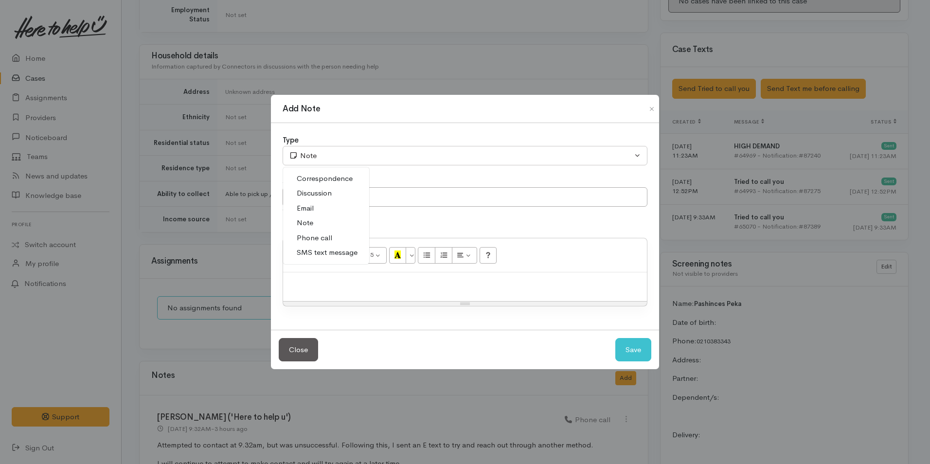
click at [330, 236] on span "Phone call" at bounding box center [315, 238] width 36 height 11
select select "3"
click at [378, 290] on div at bounding box center [465, 286] width 364 height 29
click at [370, 277] on div at bounding box center [465, 286] width 364 height 29
paste div
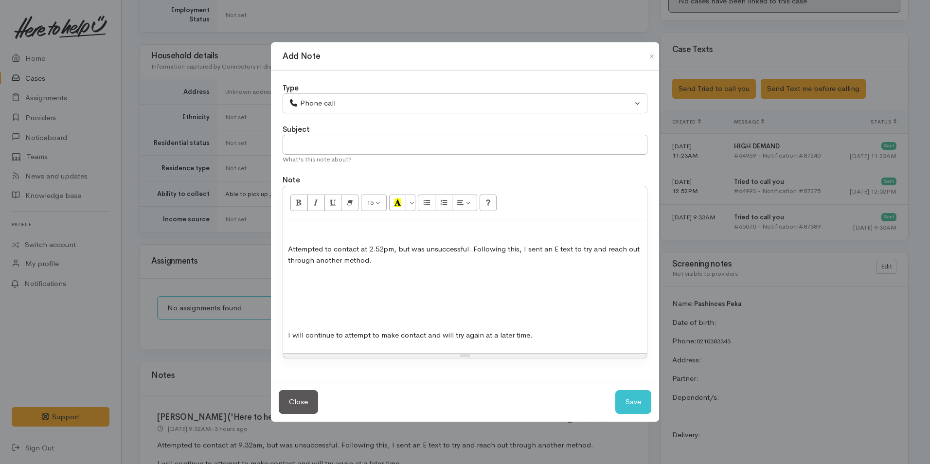
click at [325, 314] on p at bounding box center [465, 316] width 354 height 11
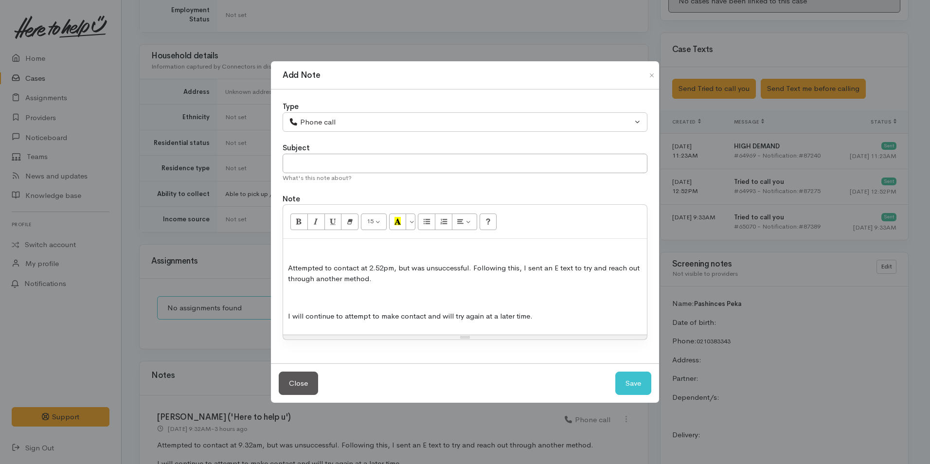
click at [290, 269] on p "Attempted to contact at 2.52pm, but was unsuccessful. Following this, I sent an…" at bounding box center [465, 274] width 354 height 22
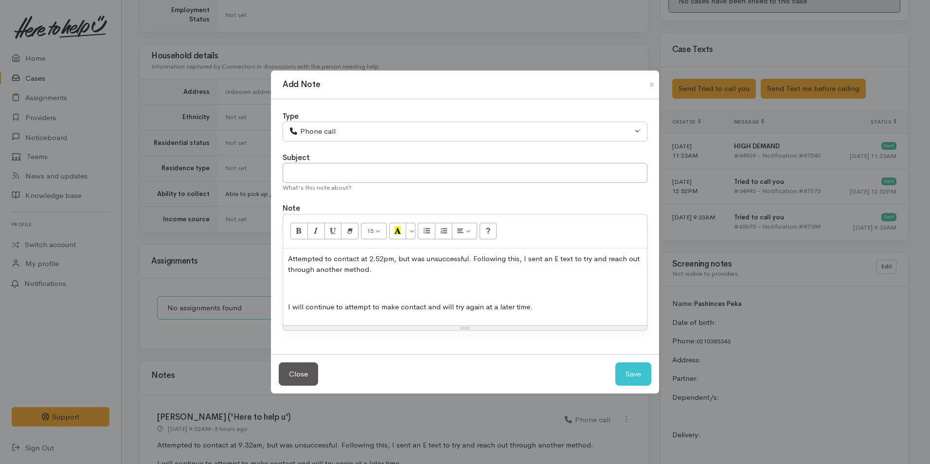
click at [385, 257] on p "Attempted to contact at 2.52pm, but was unsuccessful. Following this, I sent an…" at bounding box center [465, 265] width 354 height 22
click at [639, 371] on button "Save" at bounding box center [634, 375] width 36 height 24
select select "1"
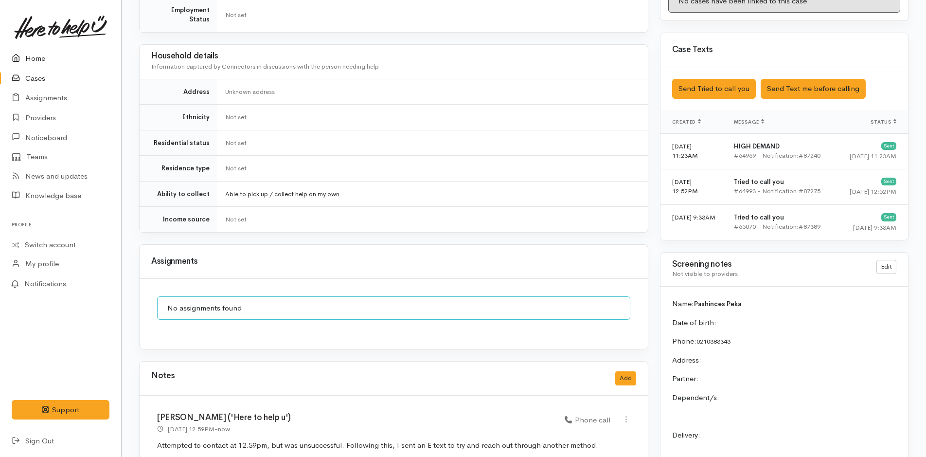
click at [42, 55] on link "Home" at bounding box center [60, 59] width 121 height 20
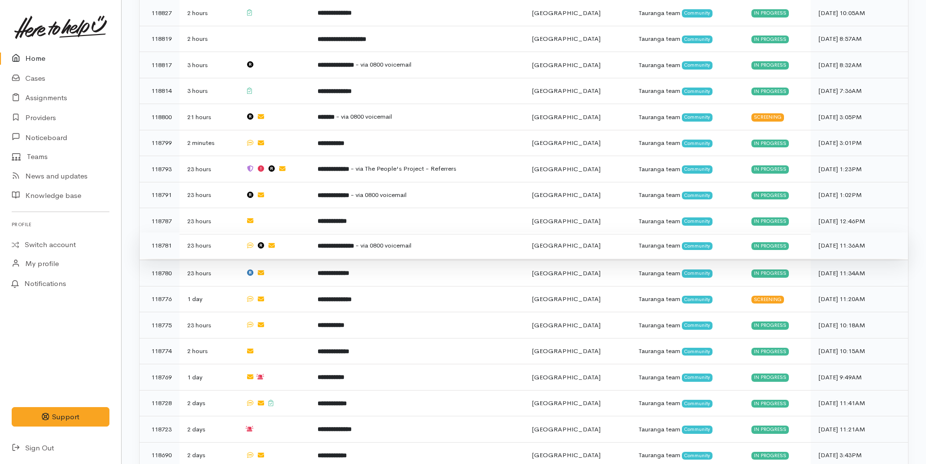
scroll to position [535, 0]
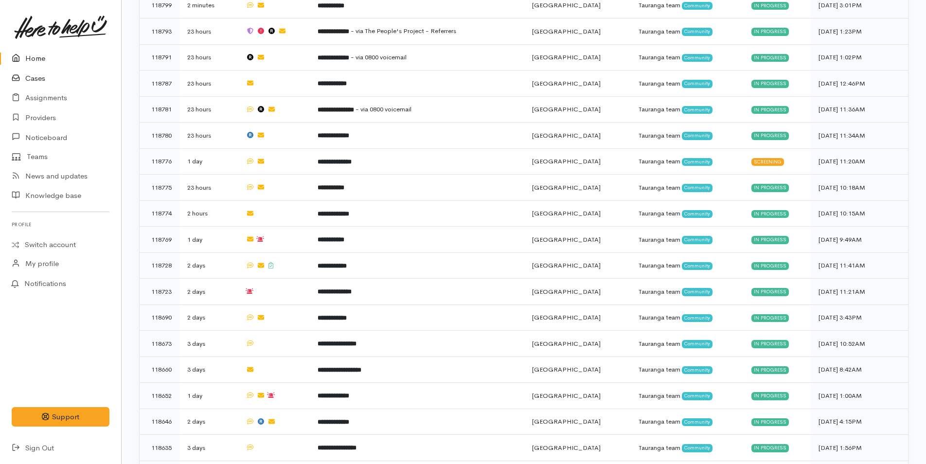
click at [32, 76] on link "Cases" at bounding box center [60, 79] width 121 height 20
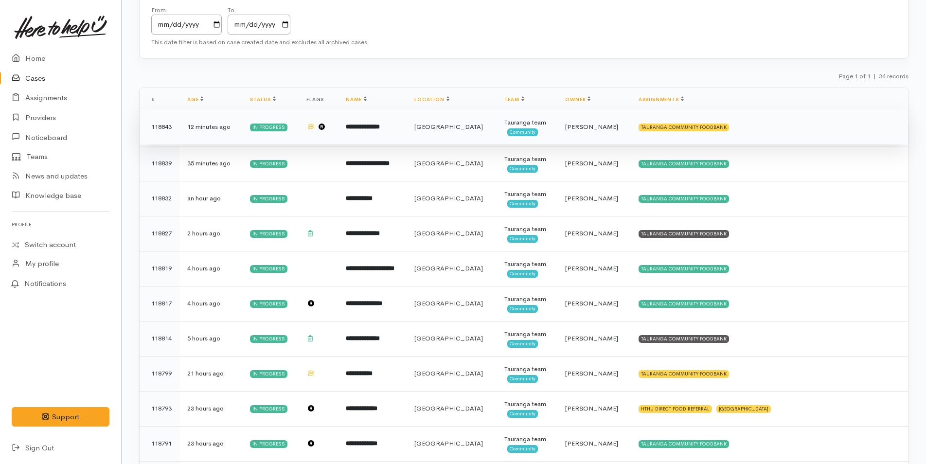
scroll to position [195, 0]
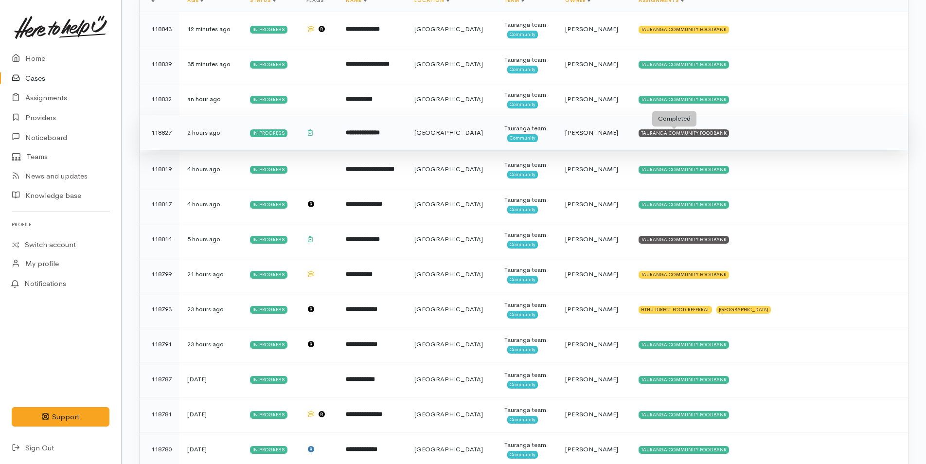
click at [687, 137] on div "TAURANGA COMMUNITY FOODBANK" at bounding box center [684, 133] width 91 height 8
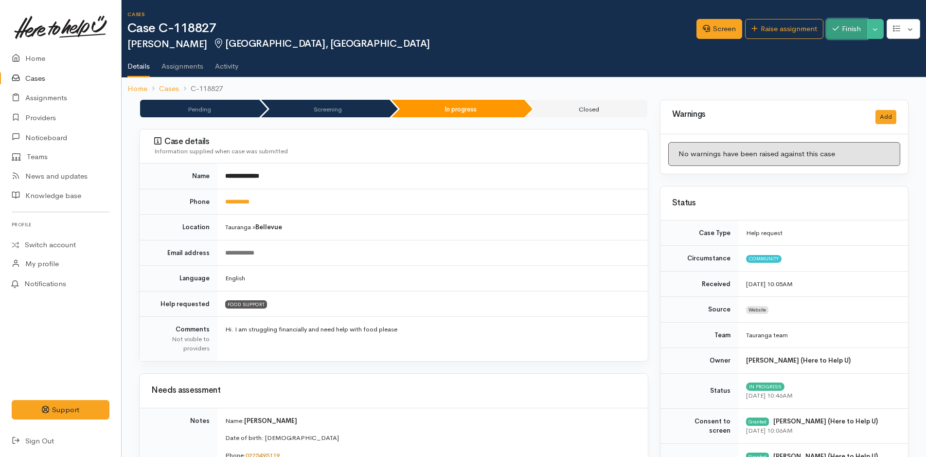
click at [856, 27] on button "Finish" at bounding box center [847, 29] width 41 height 20
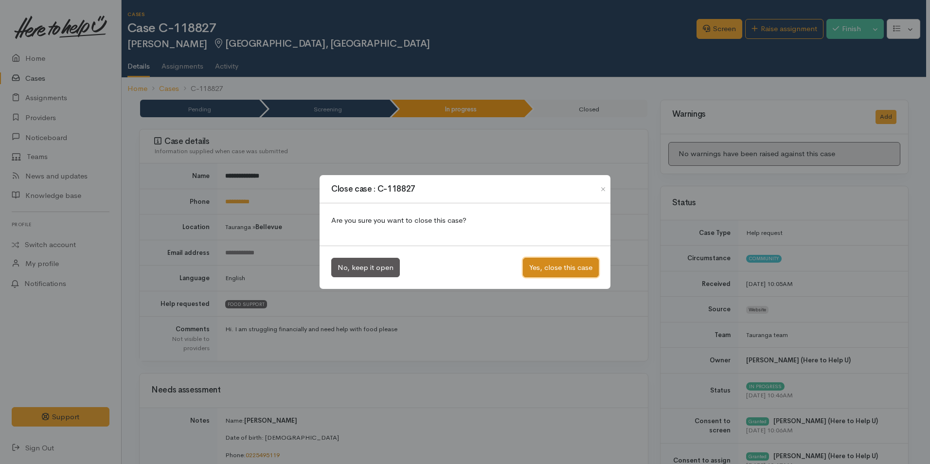
click at [577, 266] on button "Yes, close this case" at bounding box center [561, 268] width 76 height 20
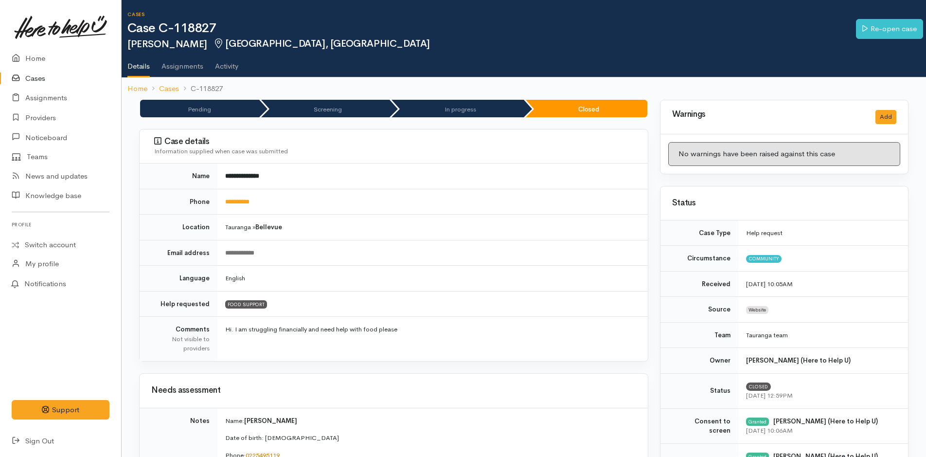
click at [34, 77] on link "Cases" at bounding box center [60, 79] width 121 height 20
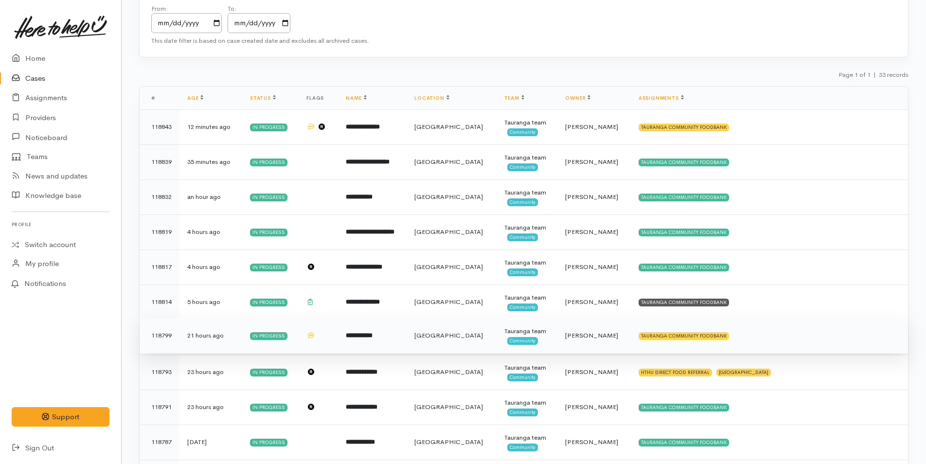
scroll to position [97, 0]
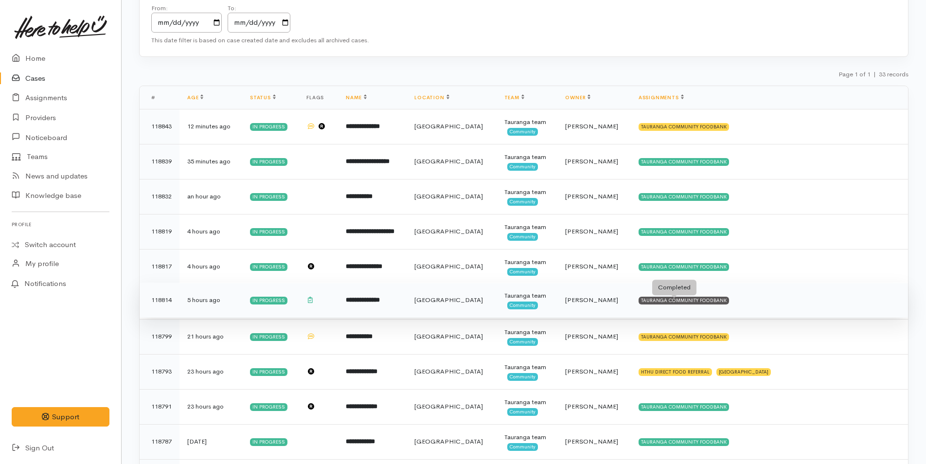
click at [702, 296] on td "TAURANGA COMMUNITY FOODBANK" at bounding box center [769, 300] width 277 height 35
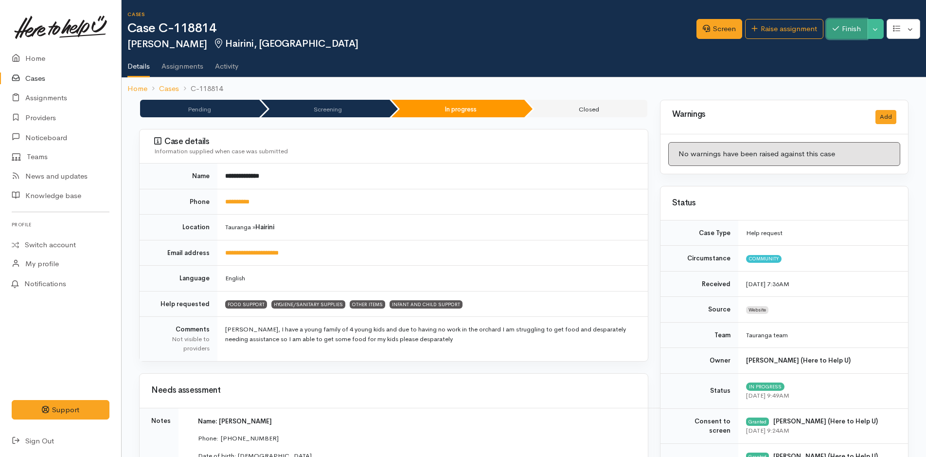
click at [846, 29] on button "Finish" at bounding box center [847, 29] width 41 height 20
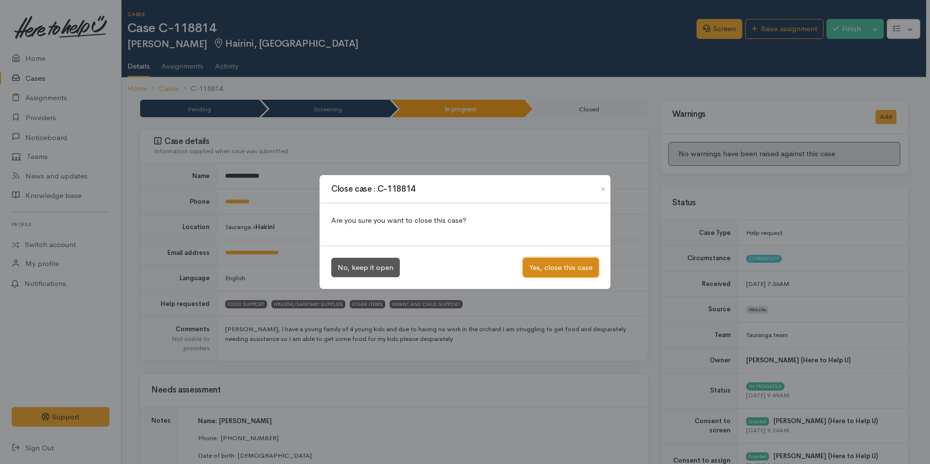
click at [572, 266] on button "Yes, close this case" at bounding box center [561, 268] width 76 height 20
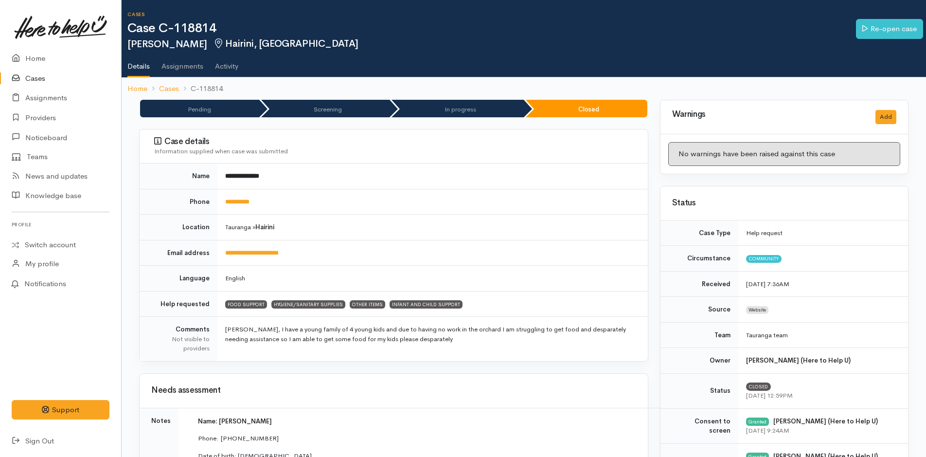
click at [36, 76] on link "Cases" at bounding box center [60, 79] width 121 height 20
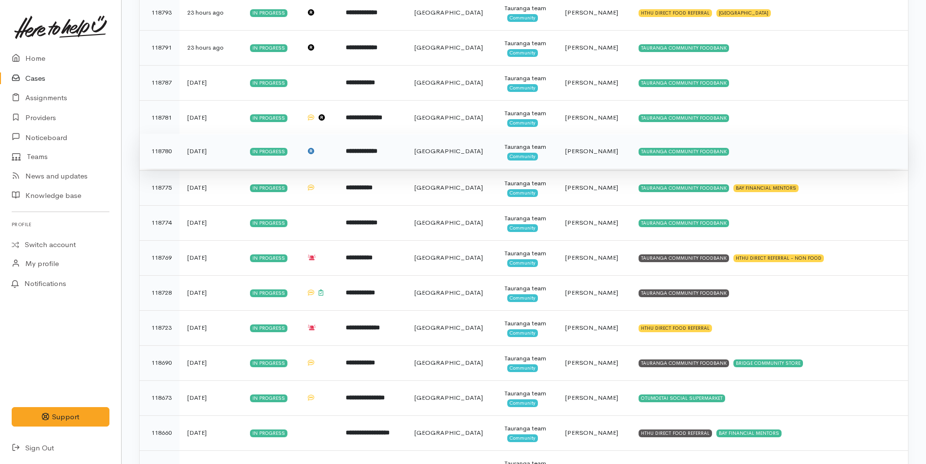
scroll to position [438, 0]
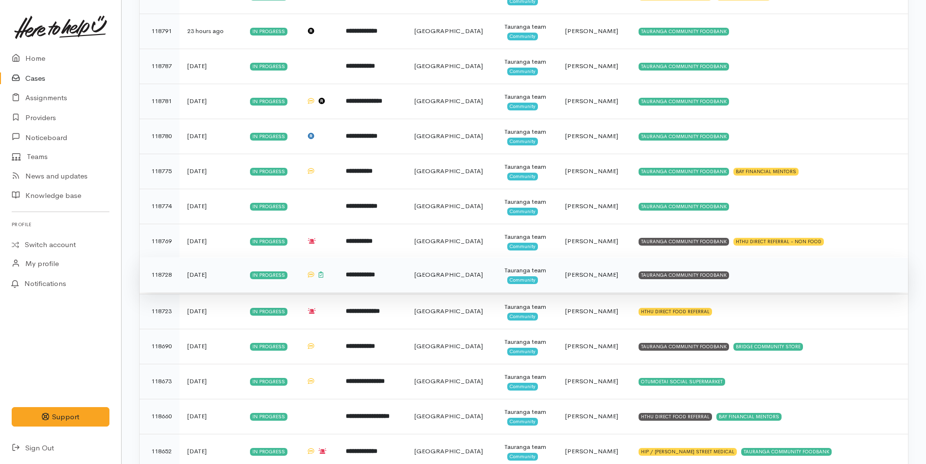
click at [701, 270] on td "TAURANGA COMMUNITY FOODBANK" at bounding box center [769, 274] width 277 height 35
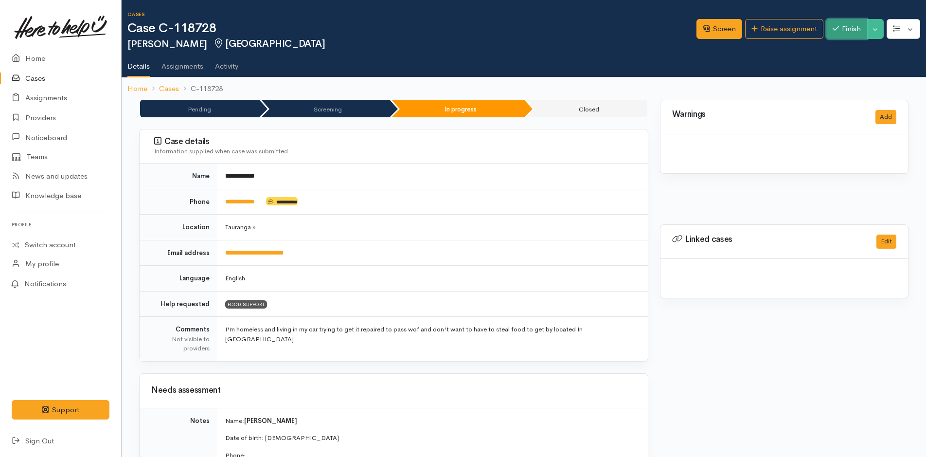
click at [853, 30] on button "Finish" at bounding box center [847, 29] width 41 height 20
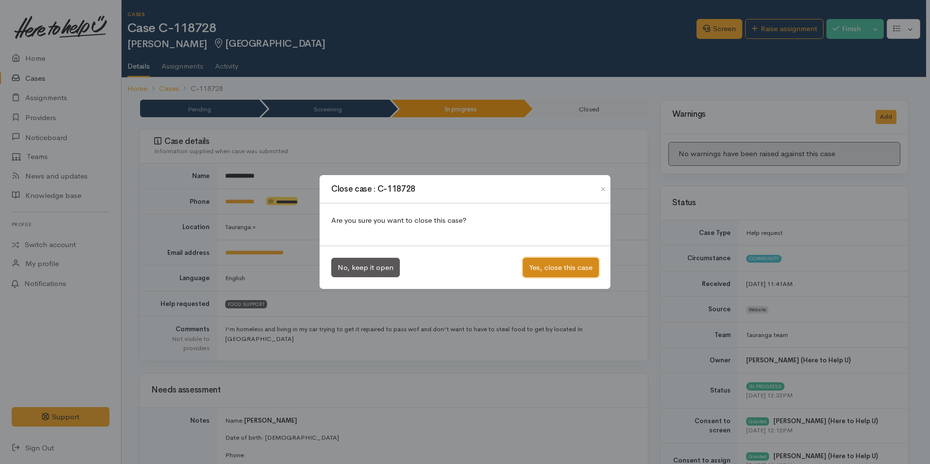
click at [564, 269] on button "Yes, close this case" at bounding box center [561, 268] width 76 height 20
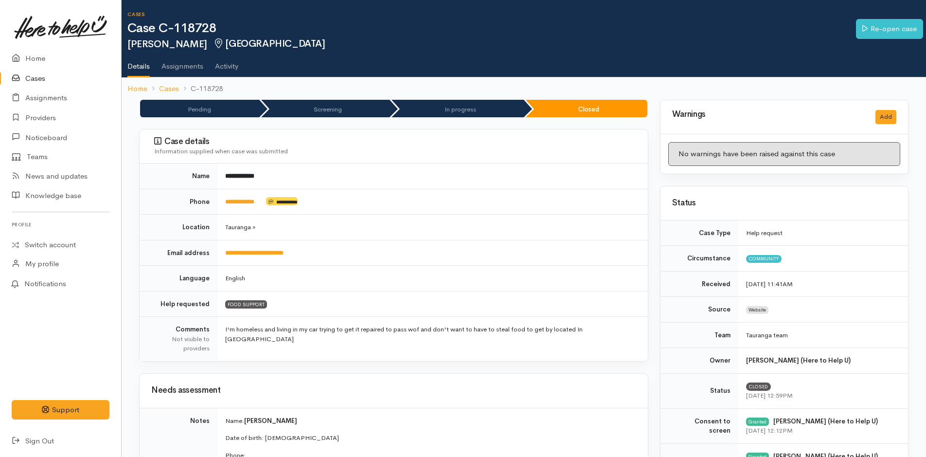
click at [39, 81] on link "Cases" at bounding box center [60, 79] width 121 height 20
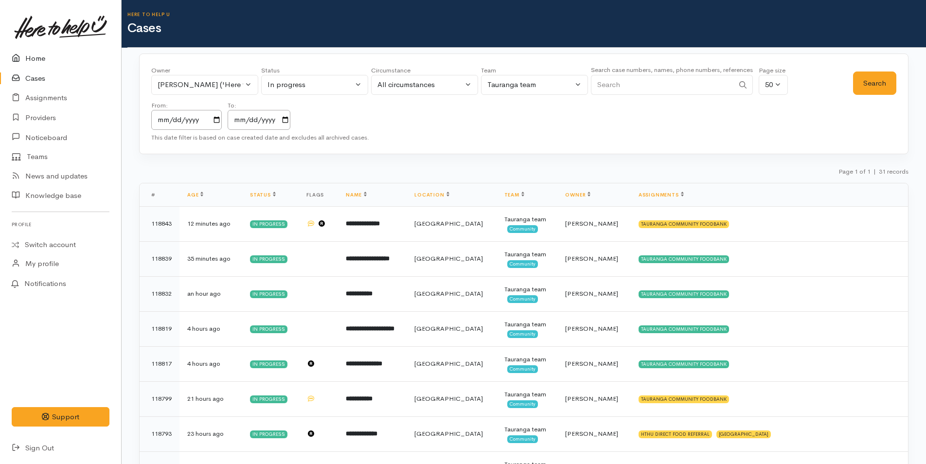
click at [31, 59] on link "Home" at bounding box center [60, 59] width 121 height 20
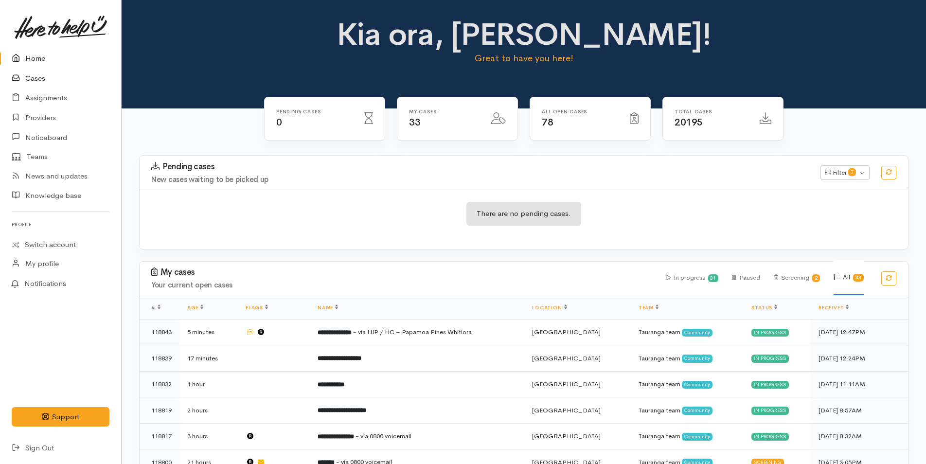
click at [45, 78] on link "Cases" at bounding box center [60, 79] width 121 height 20
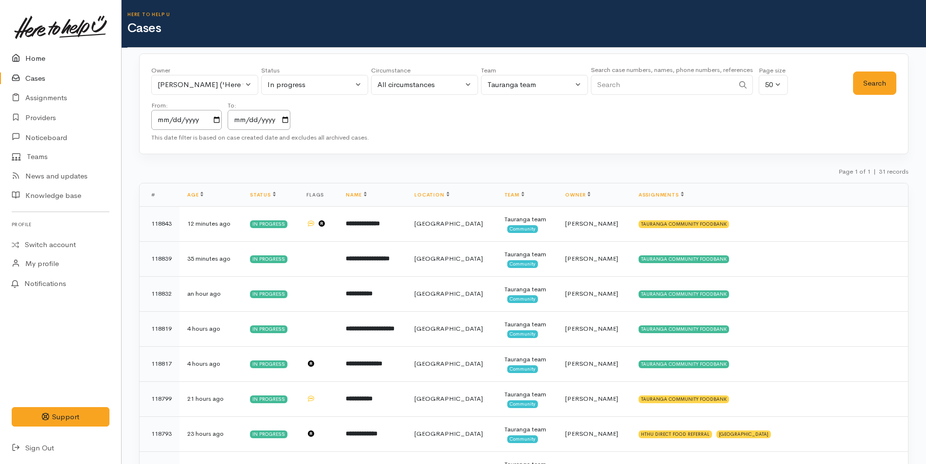
click at [37, 54] on link "Home" at bounding box center [60, 59] width 121 height 20
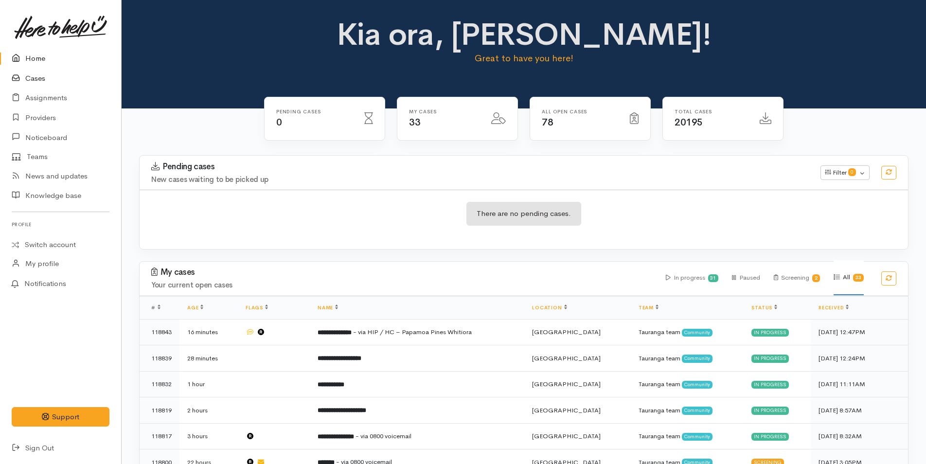
click at [44, 73] on link "Cases" at bounding box center [60, 79] width 121 height 20
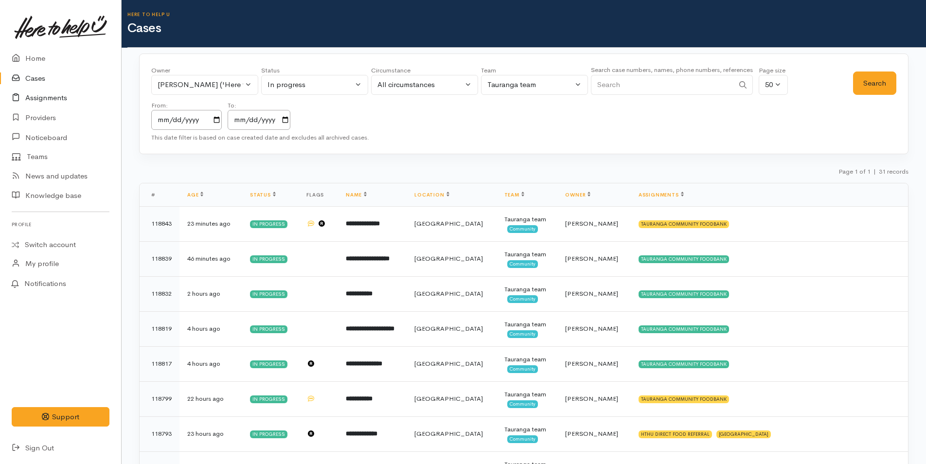
click at [43, 96] on link "Assignments" at bounding box center [60, 98] width 121 height 20
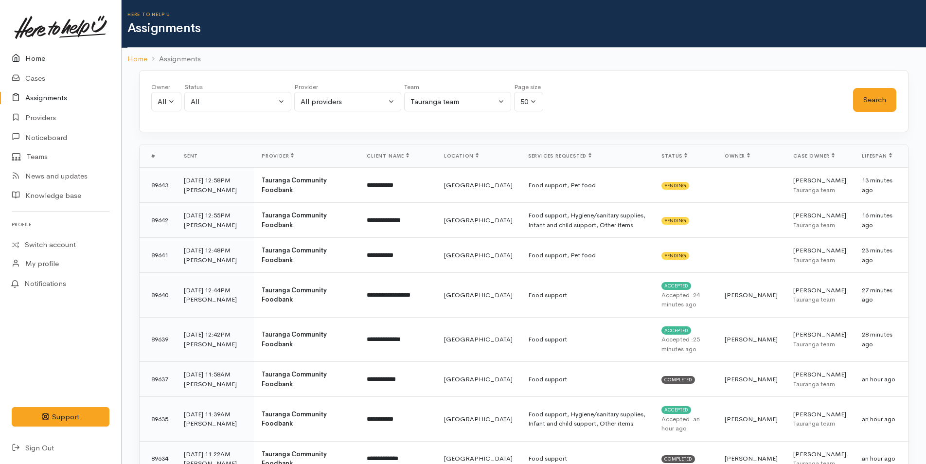
click at [40, 60] on link "Home" at bounding box center [60, 59] width 121 height 20
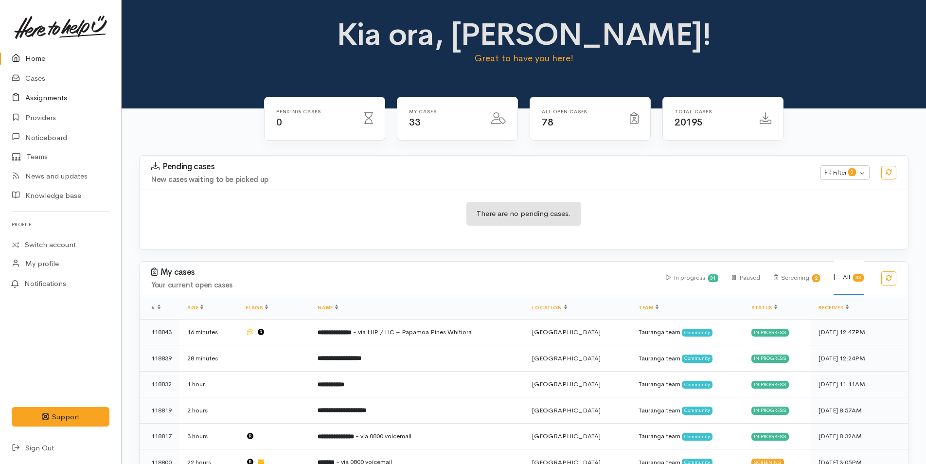
click at [38, 96] on link "Assignments" at bounding box center [60, 98] width 121 height 20
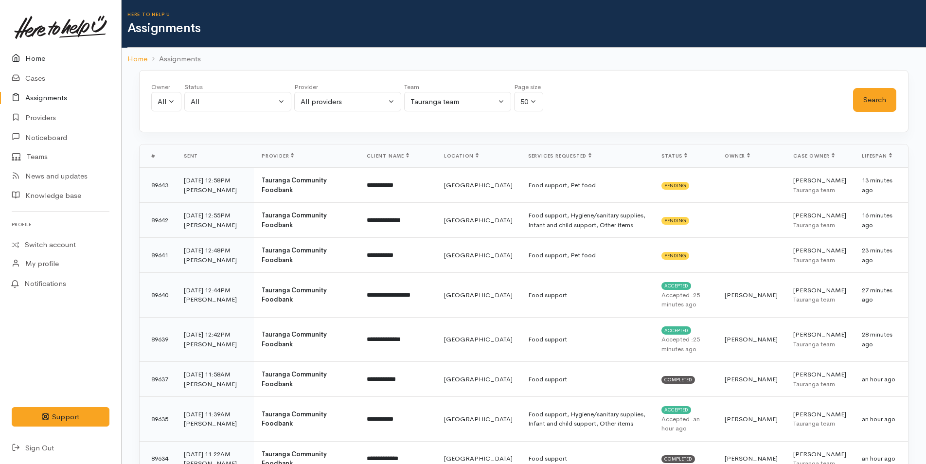
click at [33, 56] on link "Home" at bounding box center [60, 59] width 121 height 20
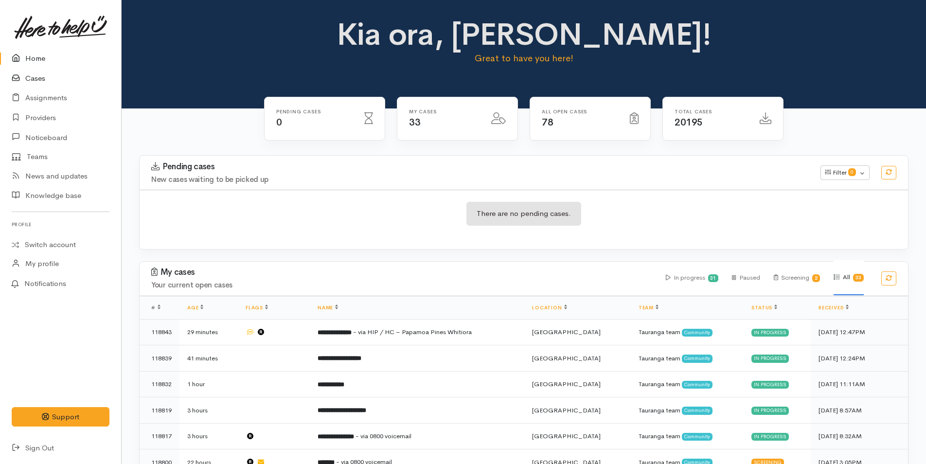
click at [34, 77] on link "Cases" at bounding box center [60, 79] width 121 height 20
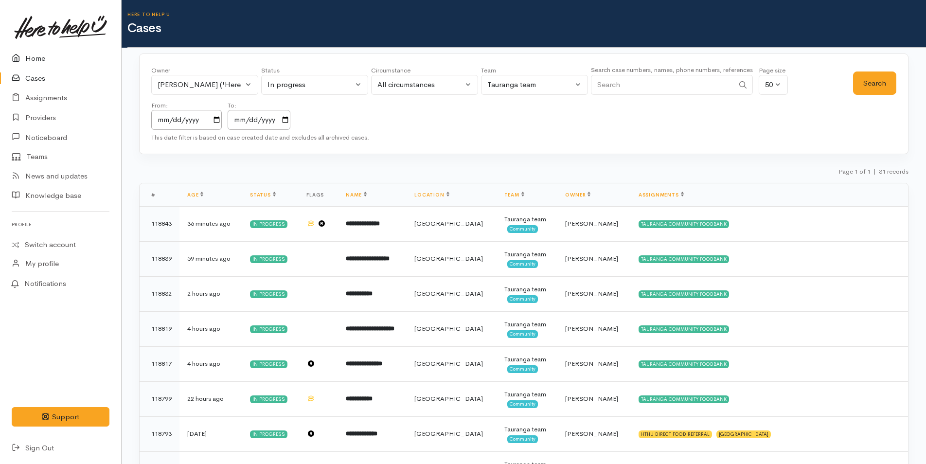
click at [36, 58] on link "Home" at bounding box center [60, 59] width 121 height 20
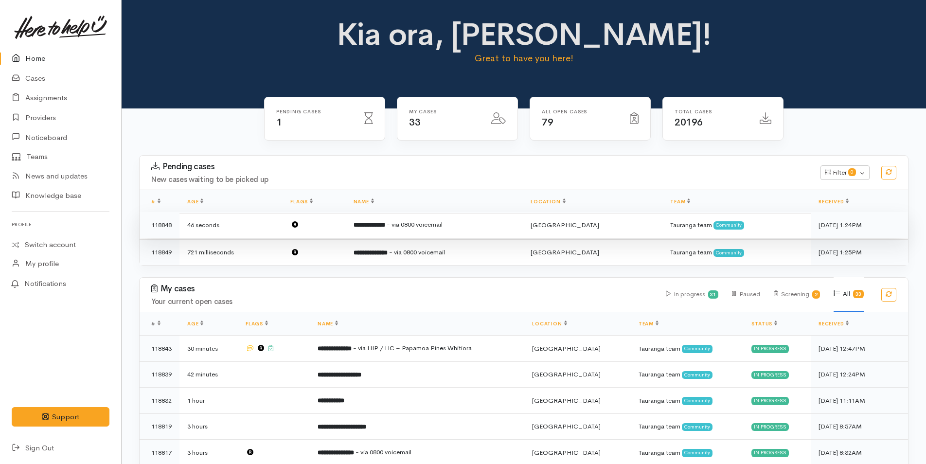
click at [443, 223] on span "- via 0800 voicemail" at bounding box center [415, 224] width 56 height 8
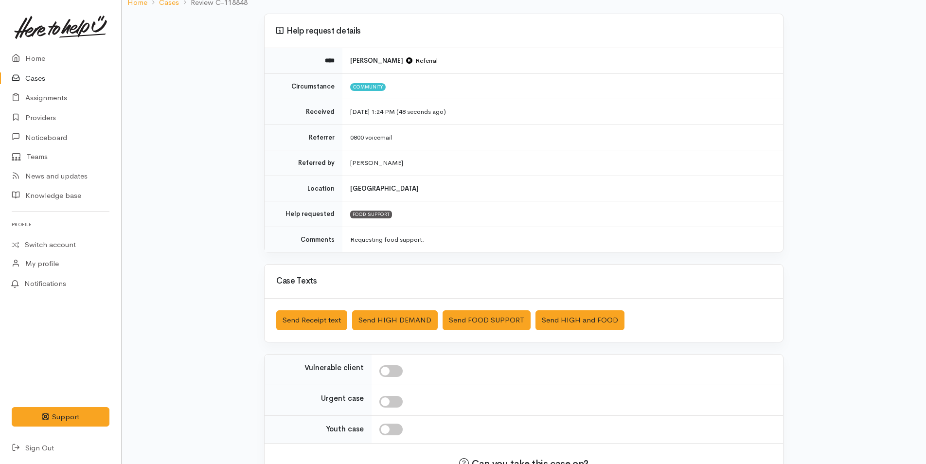
scroll to position [140, 0]
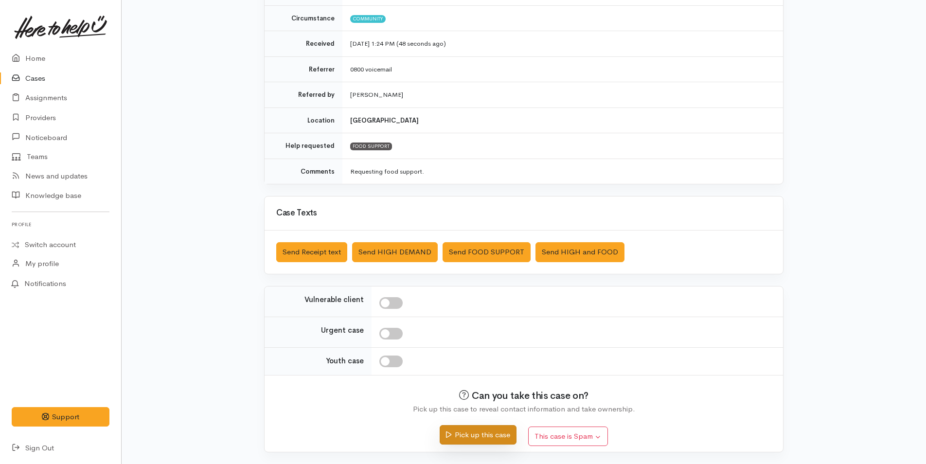
click at [502, 432] on button "Pick up this case" at bounding box center [478, 435] width 76 height 20
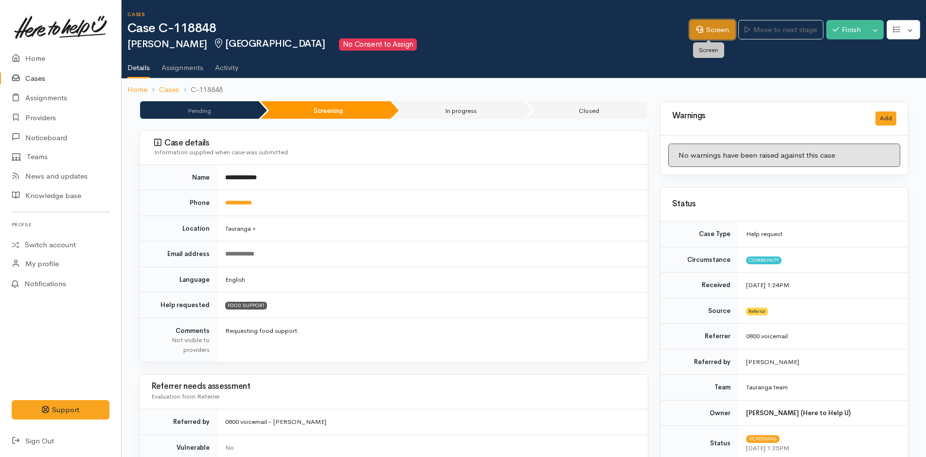
click at [704, 28] on link "Screen" at bounding box center [713, 30] width 46 height 20
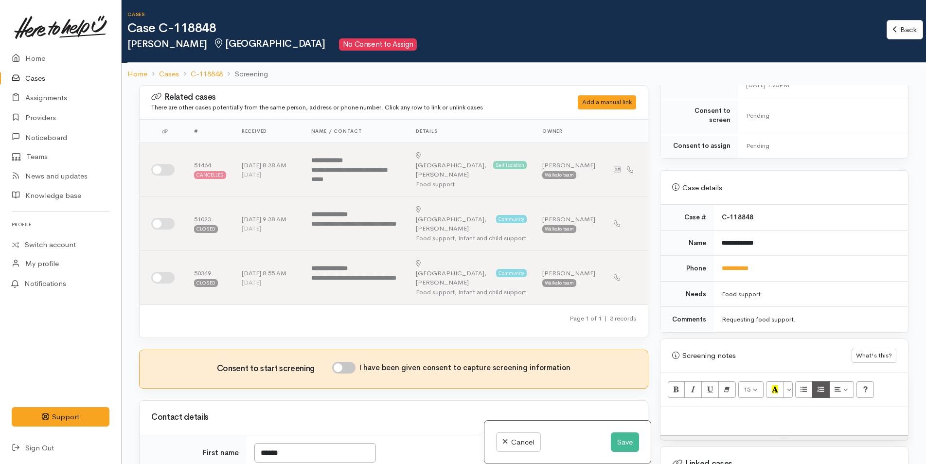
scroll to position [438, 0]
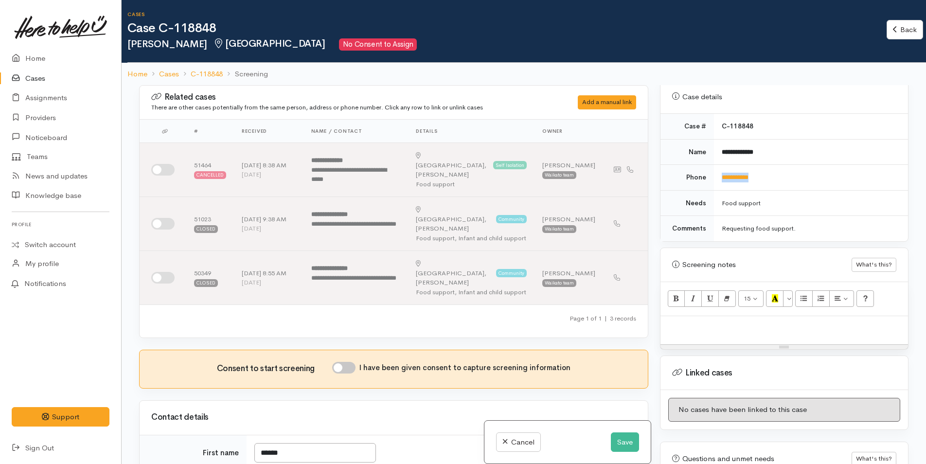
drag, startPoint x: 767, startPoint y: 166, endPoint x: 717, endPoint y: 178, distance: 50.9
click at [717, 178] on td "**********" at bounding box center [811, 178] width 194 height 26
copy link "**********"
click at [350, 362] on input "I have been given consent to capture screening information" at bounding box center [343, 368] width 23 height 12
checkbox input "true"
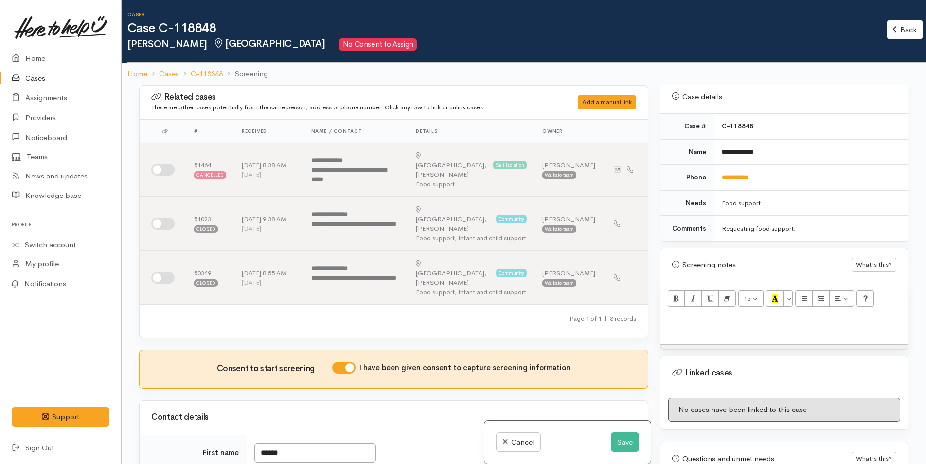
click at [685, 321] on p at bounding box center [785, 326] width 238 height 11
paste div
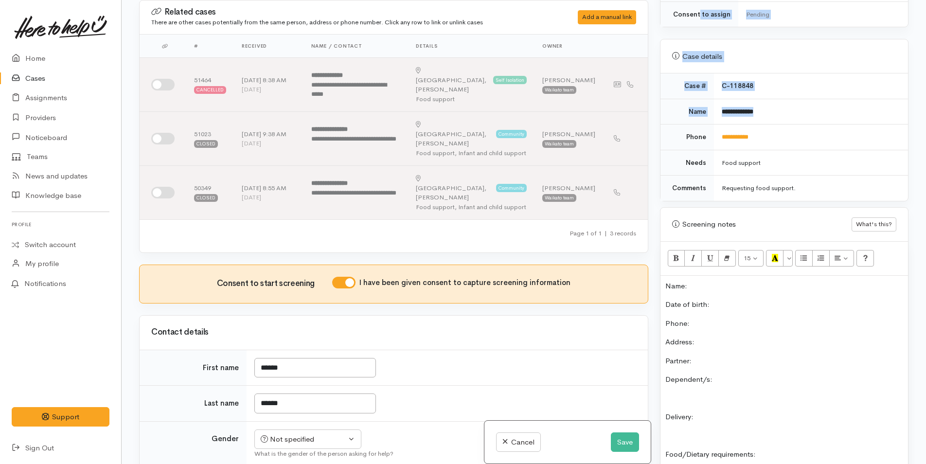
scroll to position [383, 0]
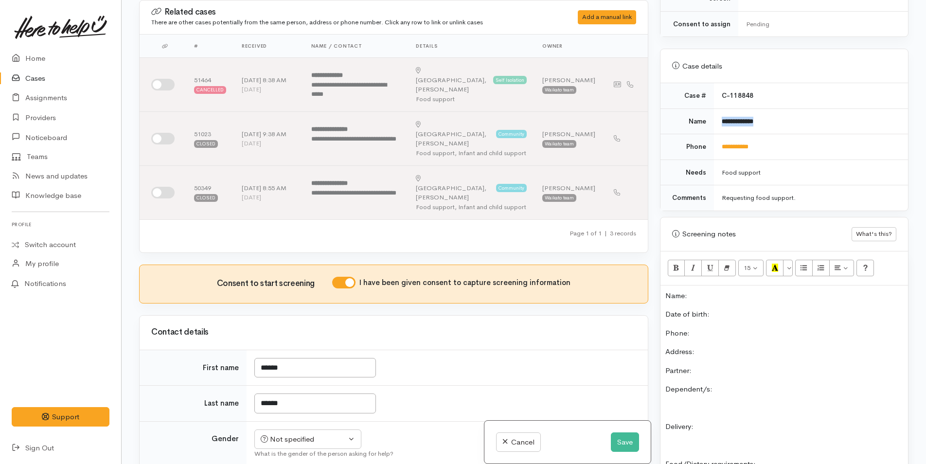
drag, startPoint x: 757, startPoint y: 6, endPoint x: 718, endPoint y: 115, distance: 116.0
click at [718, 115] on td "**********" at bounding box center [811, 122] width 194 height 26
copy b "**********"
click at [713, 290] on p "Name:" at bounding box center [785, 295] width 238 height 11
drag, startPoint x: 778, startPoint y: 137, endPoint x: 712, endPoint y: 145, distance: 66.6
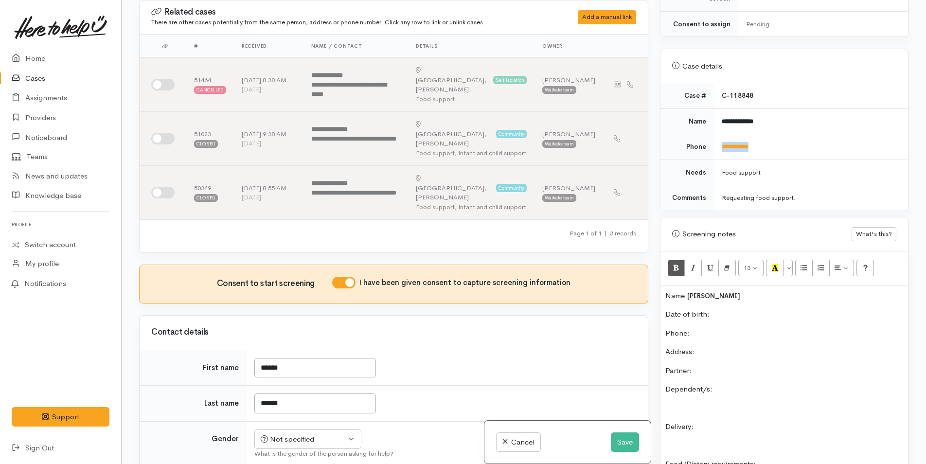
click at [712, 145] on tr "**********" at bounding box center [785, 147] width 248 height 26
copy tr "**********"
click at [717, 328] on p "Phone:" at bounding box center [785, 333] width 238 height 11
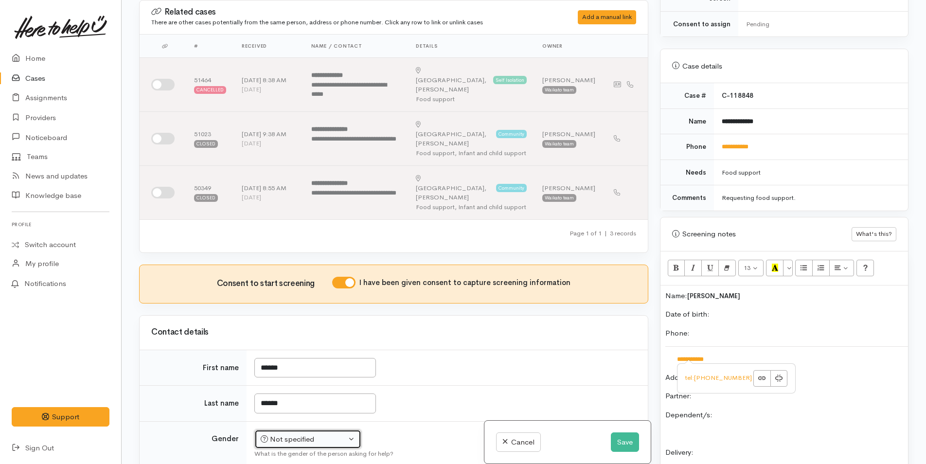
click at [305, 434] on div "Not specified" at bounding box center [304, 439] width 86 height 11
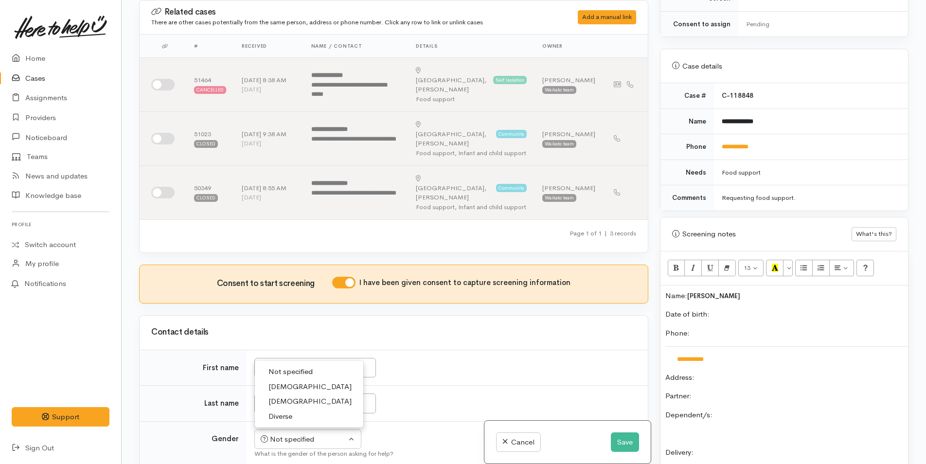
scroll to position [21, 0]
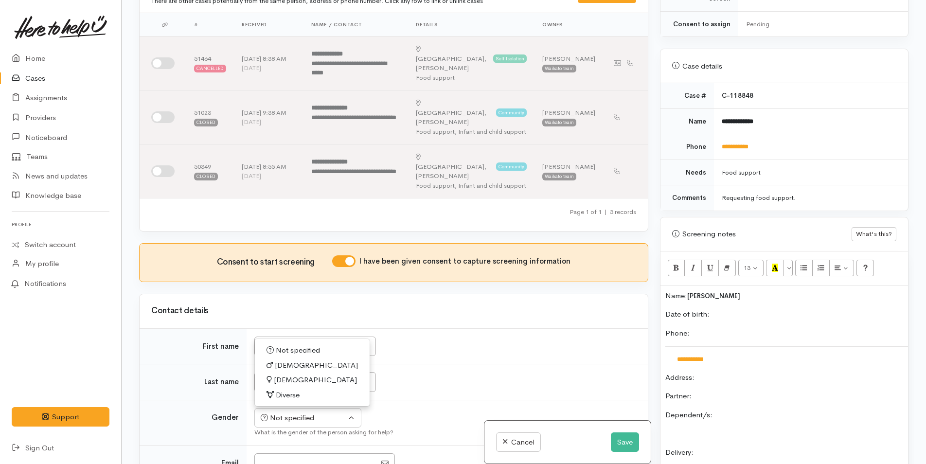
click at [290, 360] on span "[DEMOGRAPHIC_DATA]" at bounding box center [316, 365] width 83 height 11
select select "[DEMOGRAPHIC_DATA]"
click at [722, 309] on p "Date of birth:" at bounding box center [785, 314] width 238 height 11
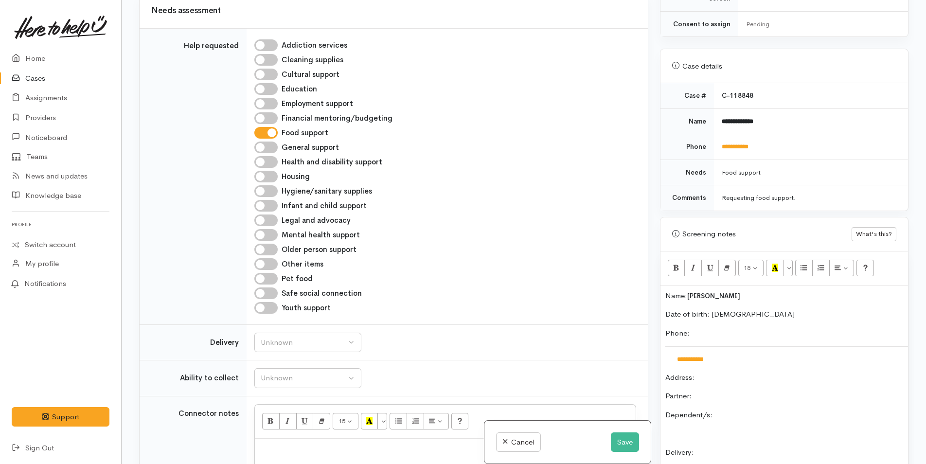
scroll to position [703, 0]
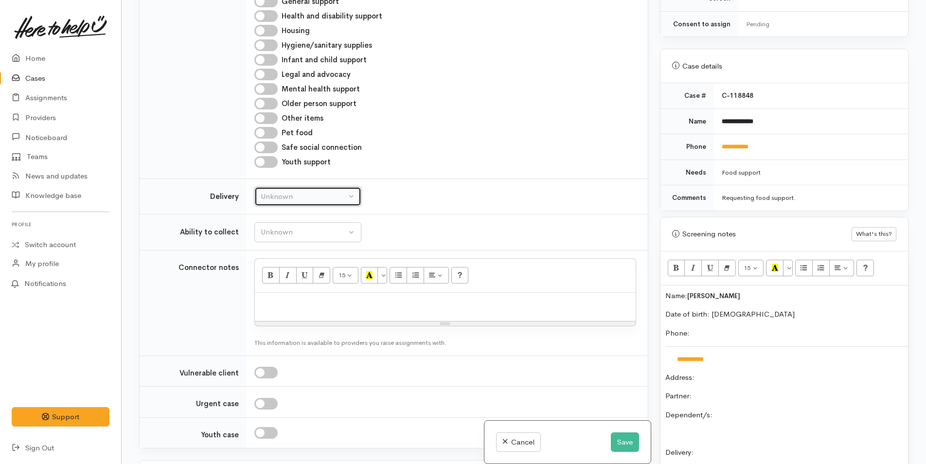
click at [290, 191] on div "Unknown" at bounding box center [304, 196] width 86 height 11
click at [277, 280] on link "No" at bounding box center [308, 287] width 106 height 15
select select "1"
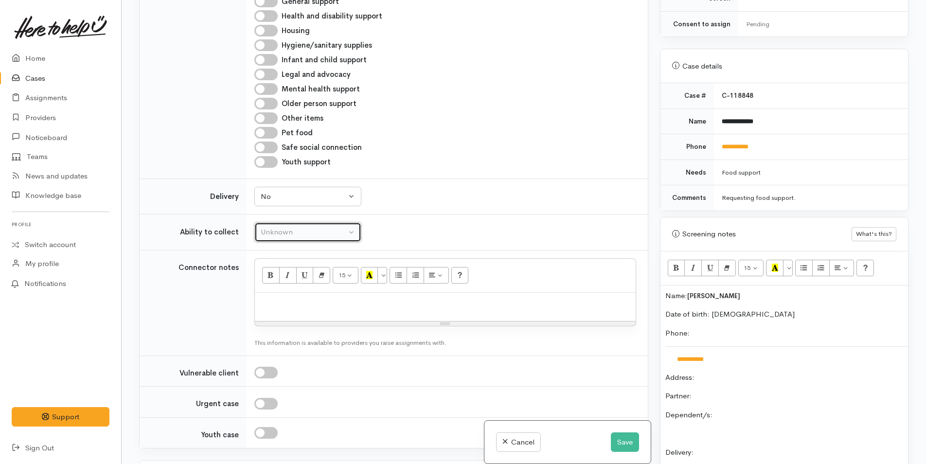
click at [307, 227] on div "Unknown" at bounding box center [304, 232] width 86 height 11
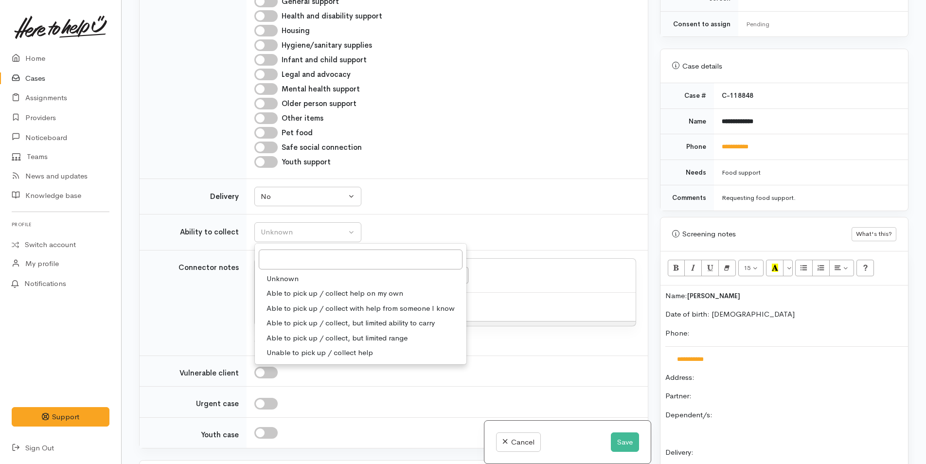
click at [309, 288] on span "Able to pick up / collect help on my own" at bounding box center [335, 293] width 137 height 11
select select "2"
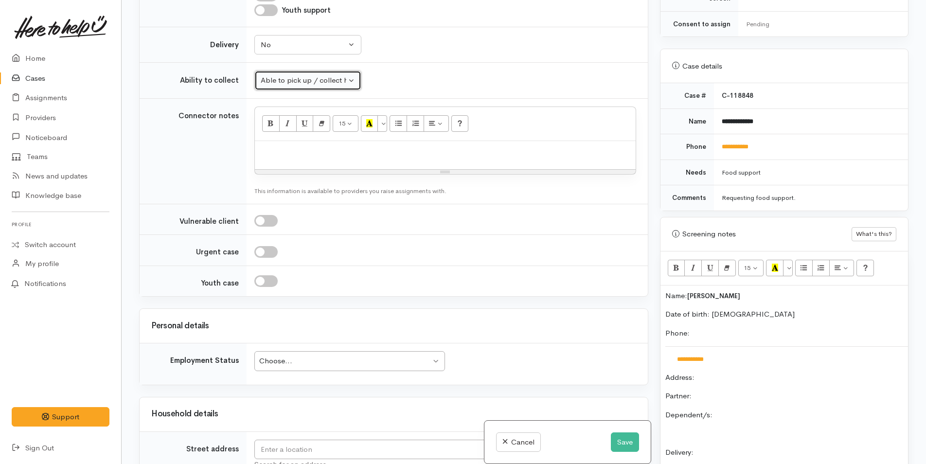
scroll to position [897, 0]
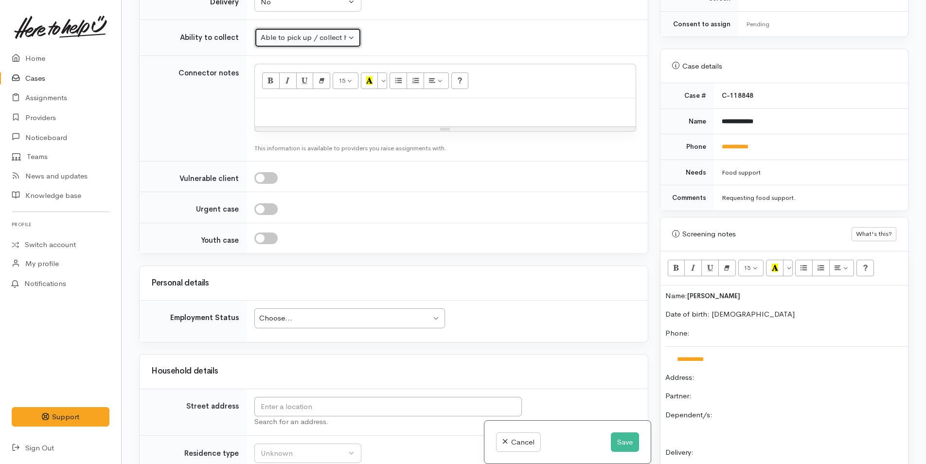
click at [368, 313] on div "Choose..." at bounding box center [345, 318] width 172 height 11
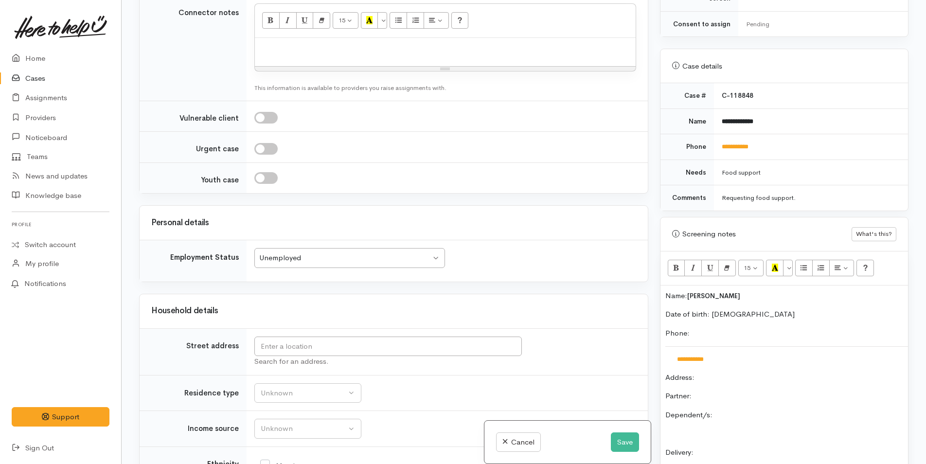
scroll to position [1043, 0]
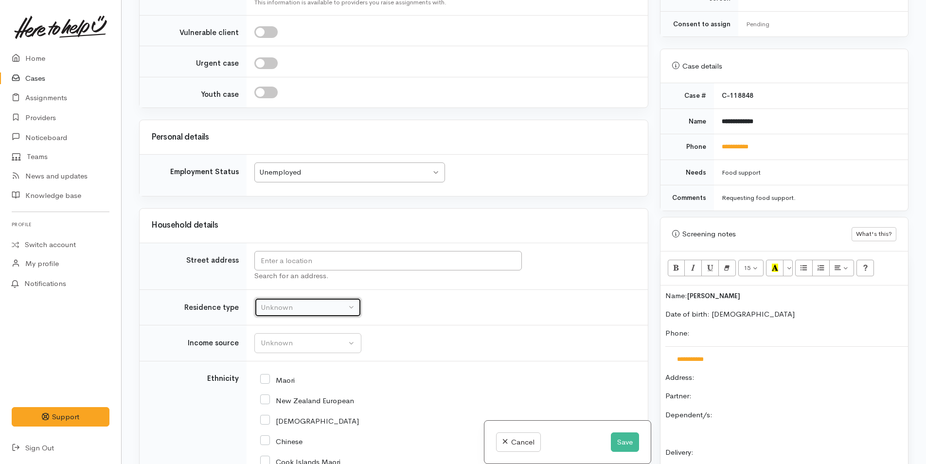
click at [291, 302] on div "Unknown" at bounding box center [304, 307] width 86 height 11
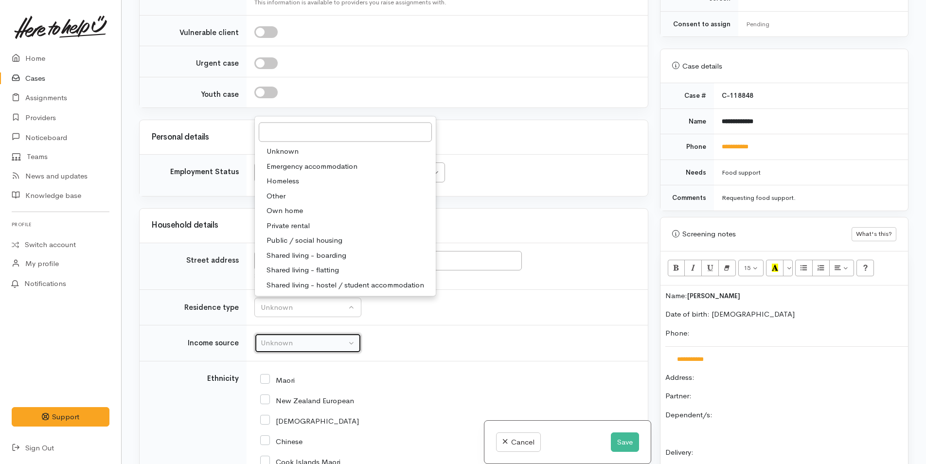
click at [305, 333] on button "Unknown" at bounding box center [307, 343] width 107 height 20
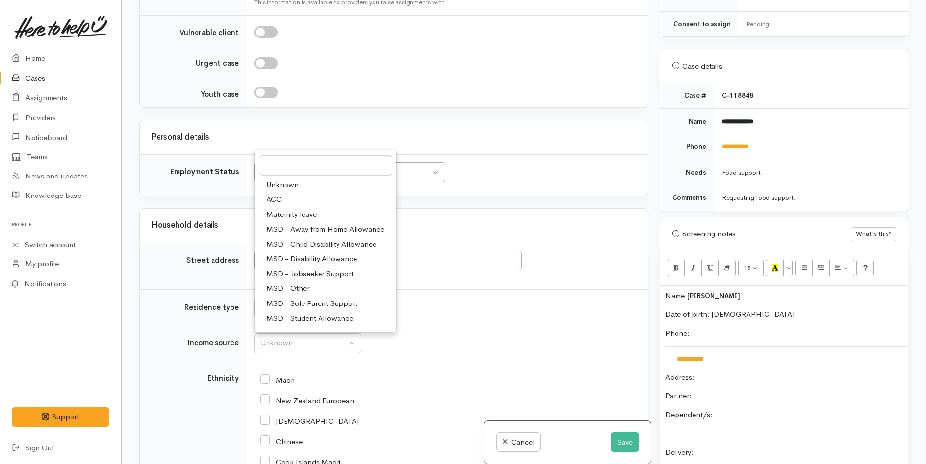
click at [319, 268] on span "MSD - Jobseeker Support" at bounding box center [310, 273] width 87 height 11
select select "4"
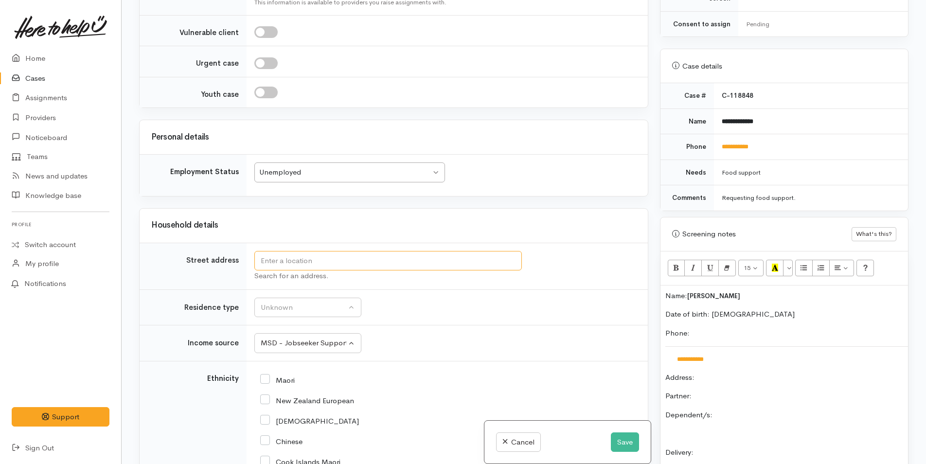
click at [470, 251] on input "text" at bounding box center [388, 261] width 268 height 20
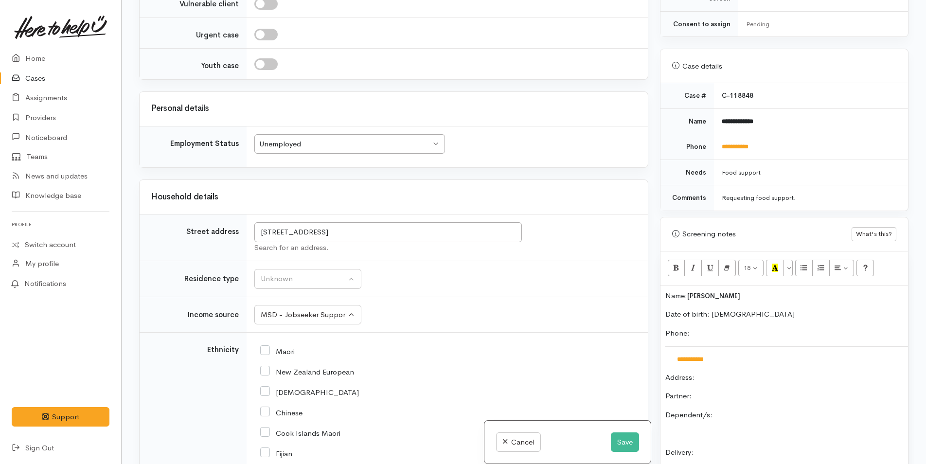
scroll to position [1088, 0]
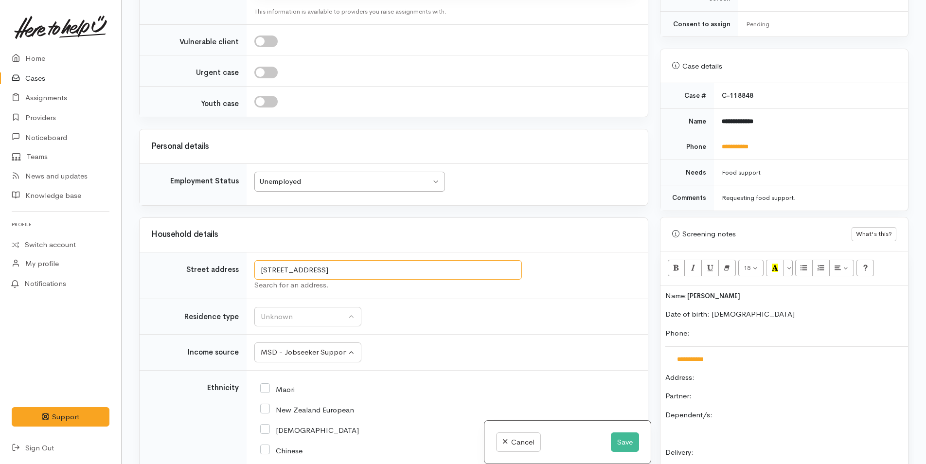
drag, startPoint x: 447, startPoint y: 236, endPoint x: 250, endPoint y: 244, distance: 197.2
click at [250, 252] on td "29 Grange Ave, Nawton, Hamilton, New Zealand Search for an address." at bounding box center [447, 275] width 401 height 47
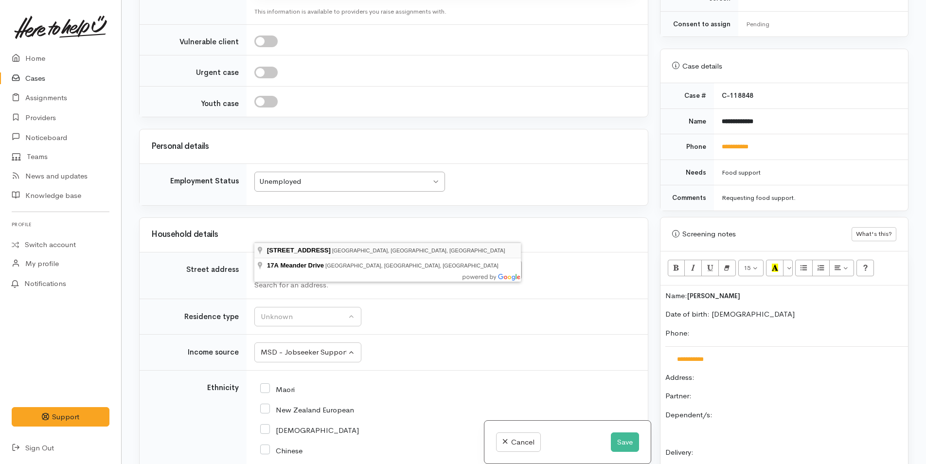
type input "17 Meander Drive, Welcome Bay, Tauranga, New Zealand"
drag, startPoint x: 380, startPoint y: 247, endPoint x: 382, endPoint y: 236, distance: 11.5
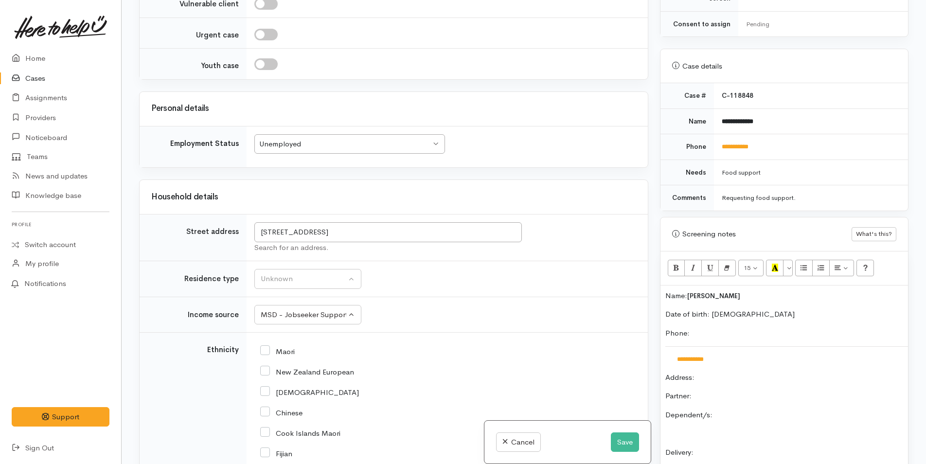
scroll to position [943, 0]
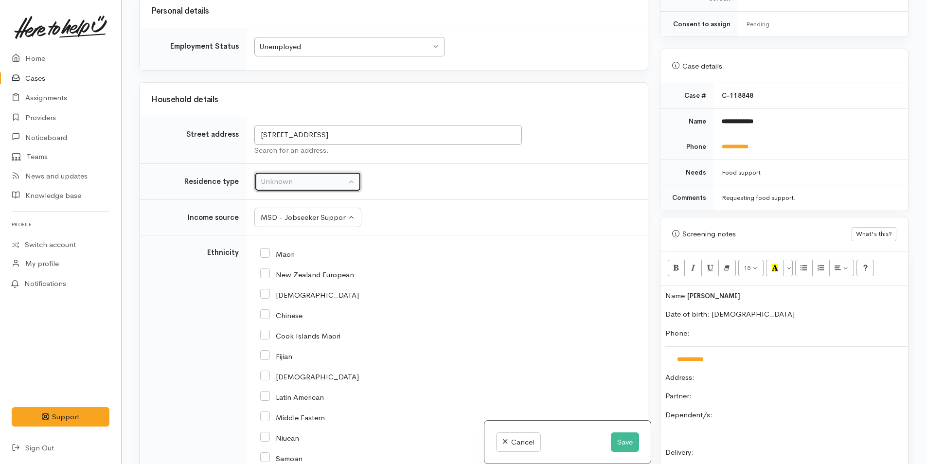
click at [293, 185] on div "Unknown" at bounding box center [304, 181] width 86 height 11
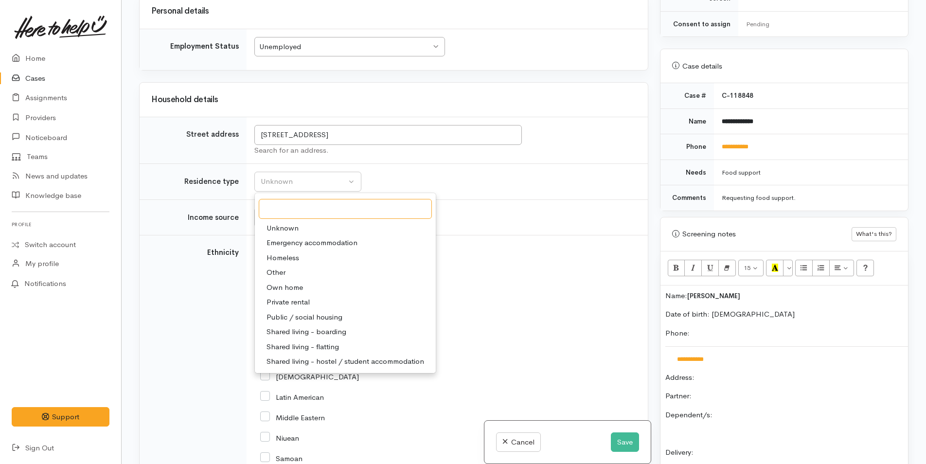
scroll to position [1141, 0]
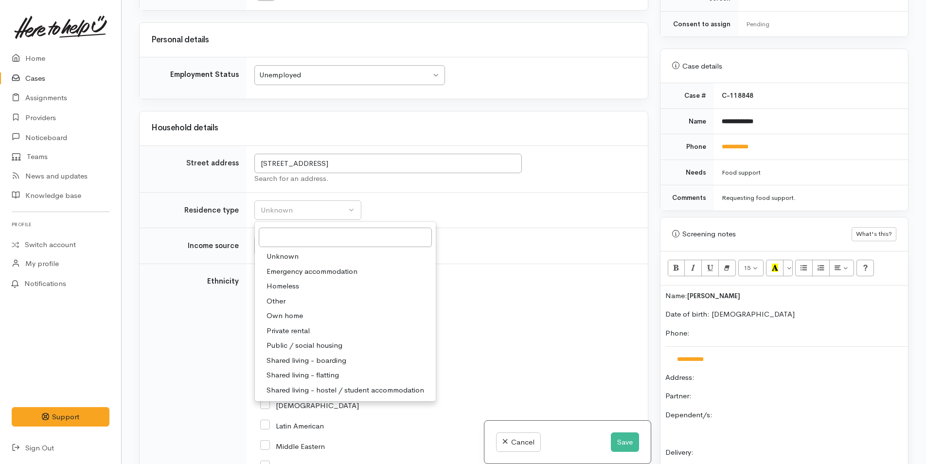
click at [341, 355] on span "Shared living - boarding" at bounding box center [307, 360] width 80 height 11
select select "4"
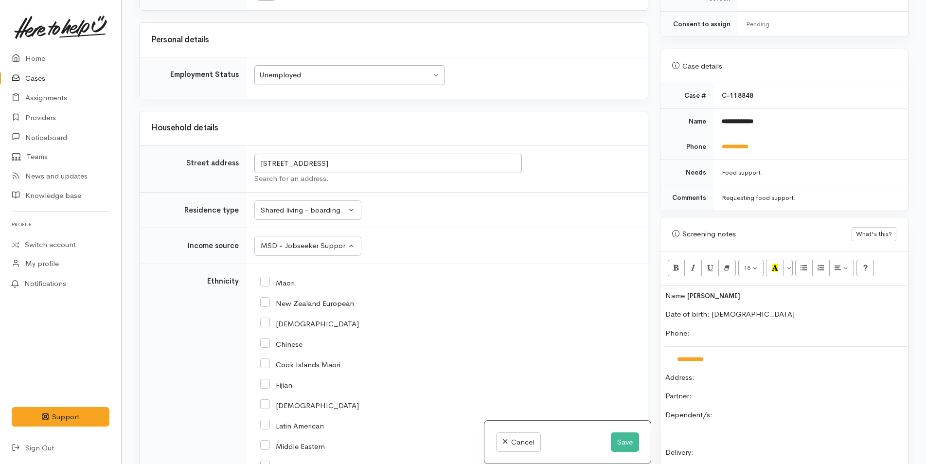
click at [264, 278] on input "Maori" at bounding box center [277, 282] width 35 height 9
checkbox input "true"
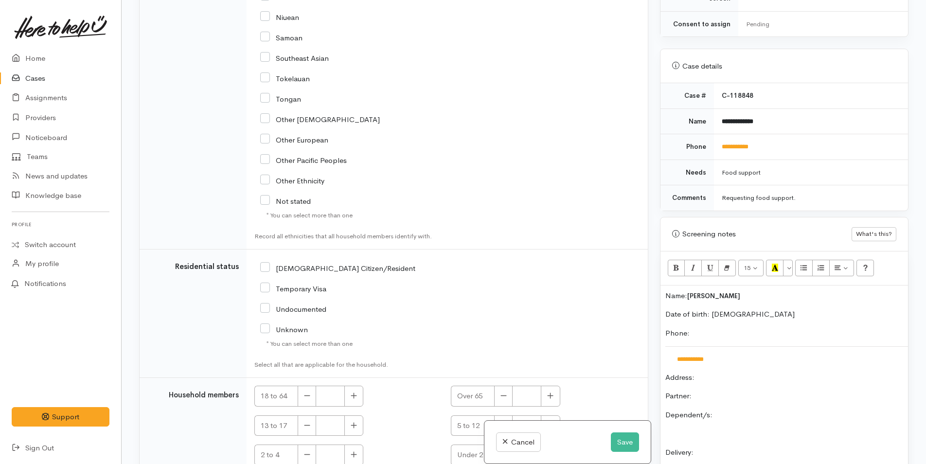
scroll to position [1676, 0]
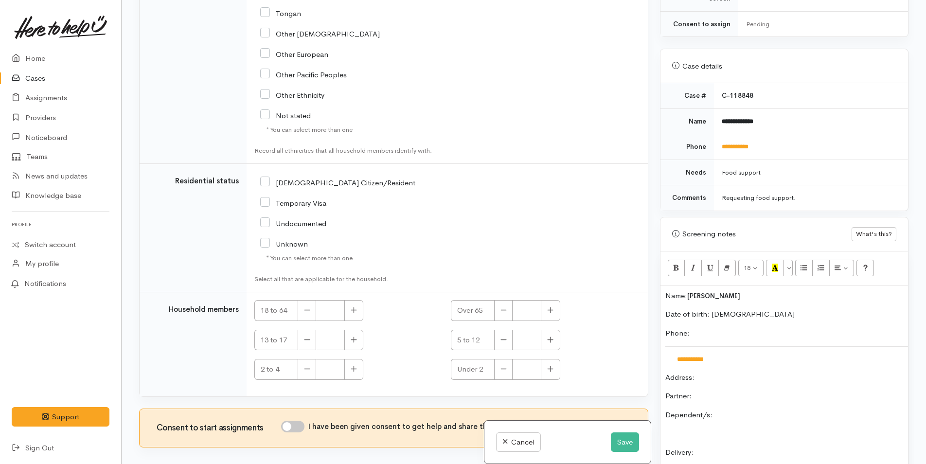
click at [267, 178] on input "NZ Citizen/Resident" at bounding box center [337, 182] width 155 height 9
checkbox input "true"
click at [301, 421] on input "I have been given consent to get help and share this information with appropria…" at bounding box center [292, 427] width 23 height 12
checkbox input "true"
click at [353, 307] on icon "button" at bounding box center [354, 310] width 6 height 7
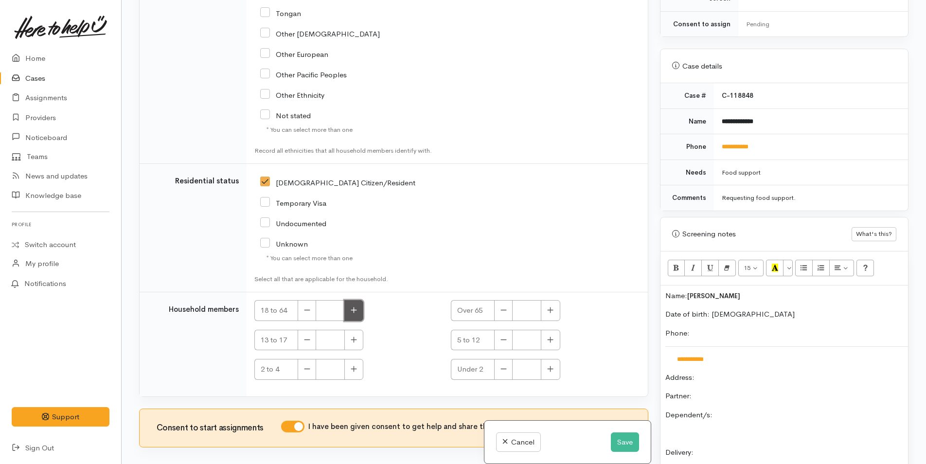
type input "1"
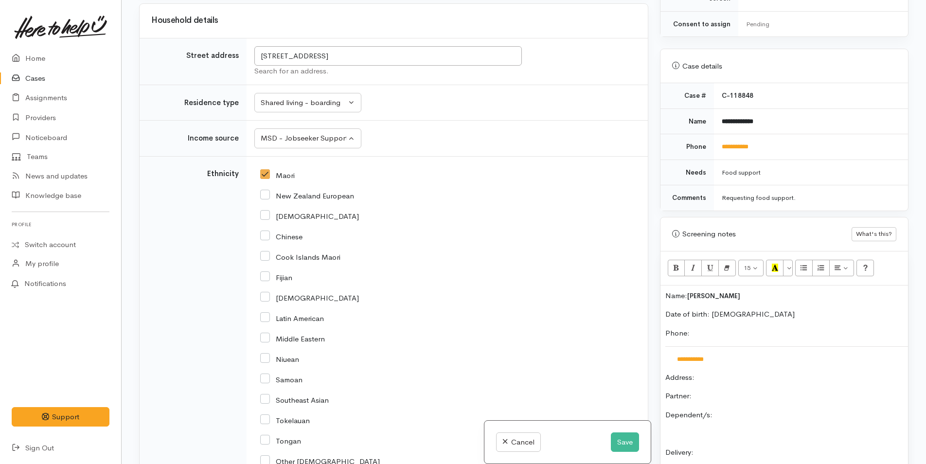
scroll to position [1141, 0]
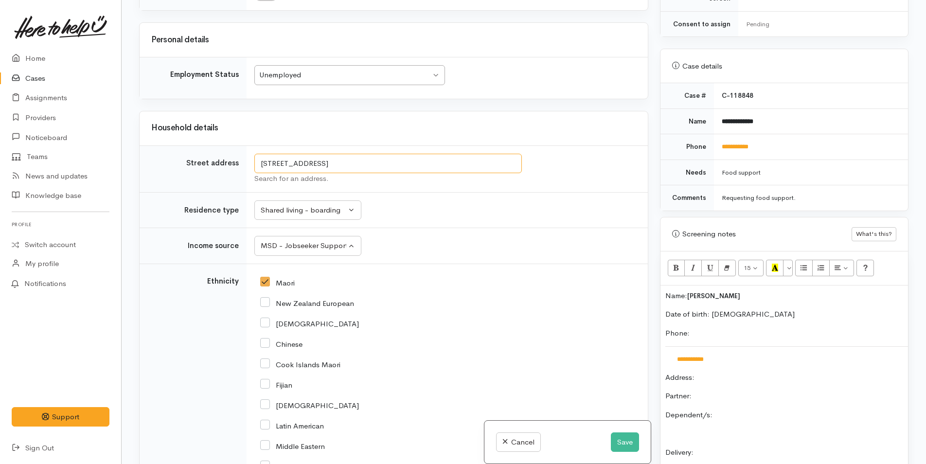
drag, startPoint x: 482, startPoint y: 127, endPoint x: 254, endPoint y: 133, distance: 228.8
click at [254, 145] on td "17 Meander Drive, Welcome Bay, Tauranga, New Zealand Search for an address." at bounding box center [447, 168] width 401 height 47
click at [792, 372] on p "Address:" at bounding box center [785, 377] width 238 height 11
click at [743, 393] on div "**********" at bounding box center [785, 453] width 248 height 335
click at [741, 391] on p "Partner:" at bounding box center [785, 396] width 238 height 11
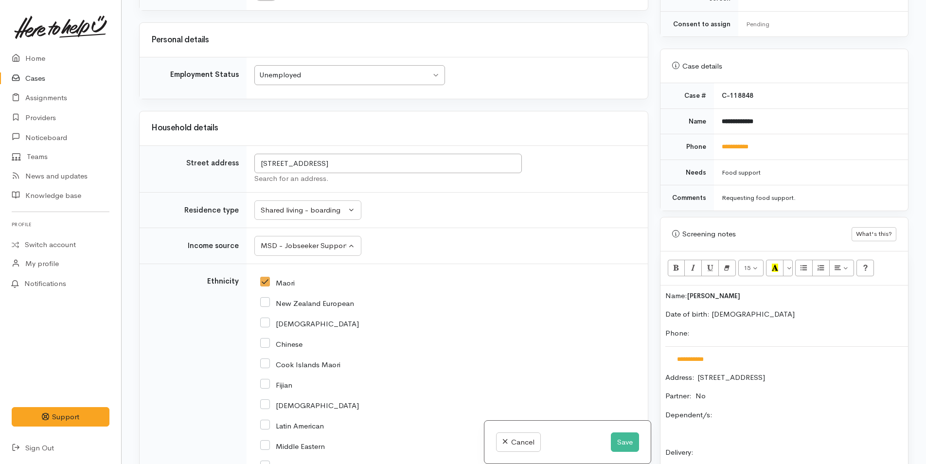
click at [775, 412] on div "**********" at bounding box center [785, 453] width 248 height 335
click at [775, 410] on p "Dependent/s:" at bounding box center [785, 415] width 238 height 11
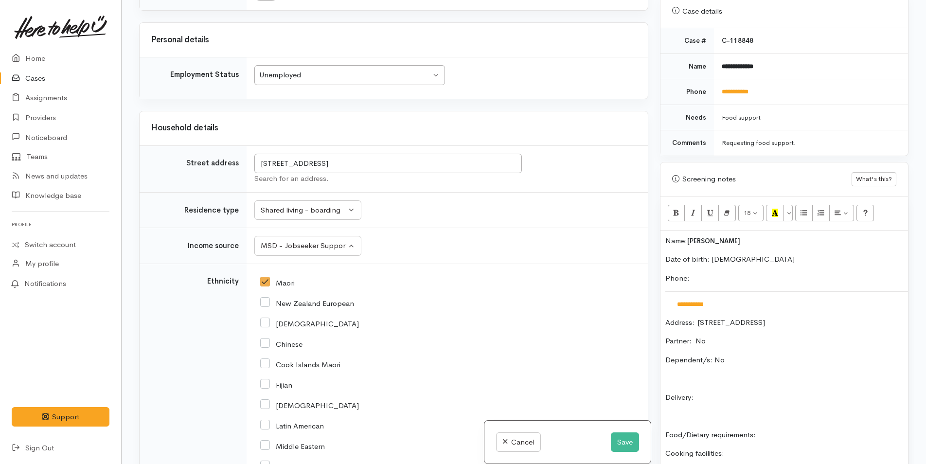
scroll to position [481, 0]
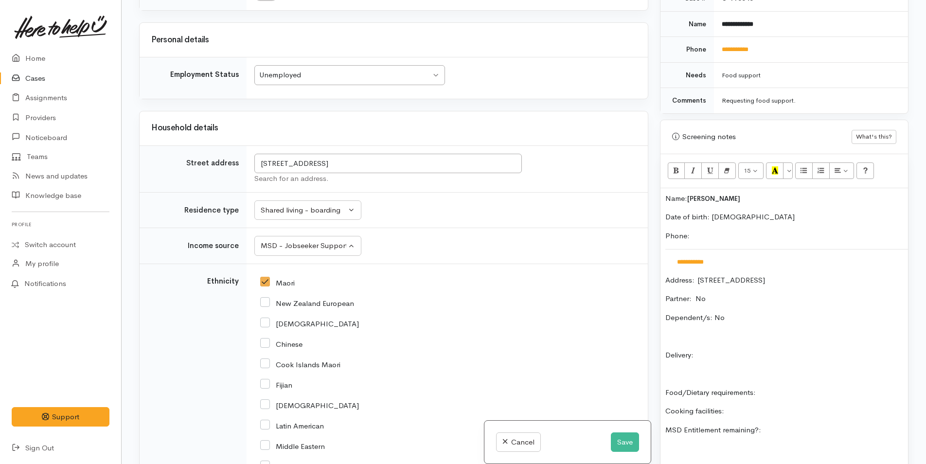
click at [750, 350] on p "Delivery:" at bounding box center [785, 355] width 238 height 11
click at [802, 373] on div "**********" at bounding box center [785, 355] width 248 height 335
click at [755, 406] on p "Cooking facilities:" at bounding box center [785, 411] width 238 height 11
click at [821, 425] on p "MSD Entitlement remaining?:" at bounding box center [785, 430] width 238 height 11
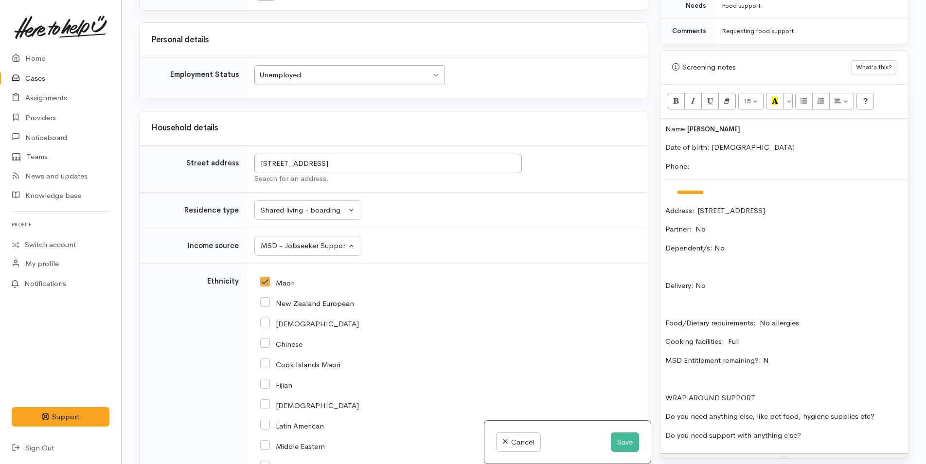
scroll to position [627, 0]
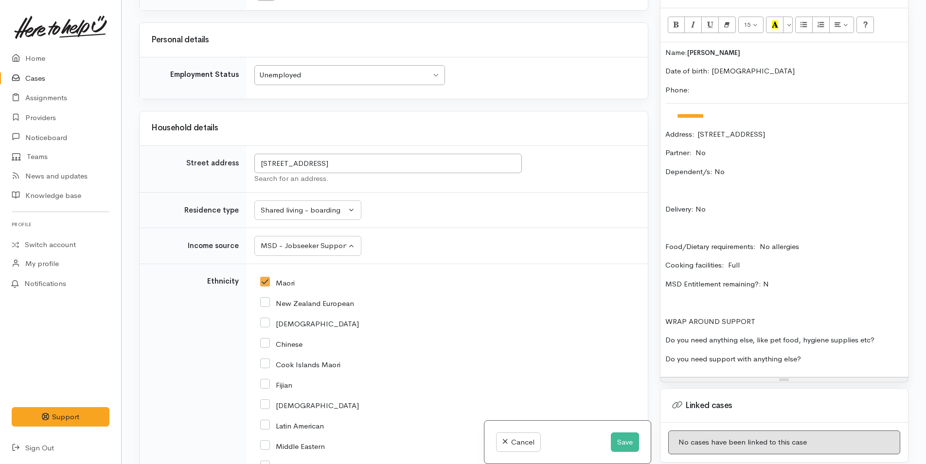
click at [903, 326] on div "**********" at bounding box center [785, 209] width 248 height 335
click at [856, 354] on p "Do you need support with anything else?" at bounding box center [785, 359] width 238 height 11
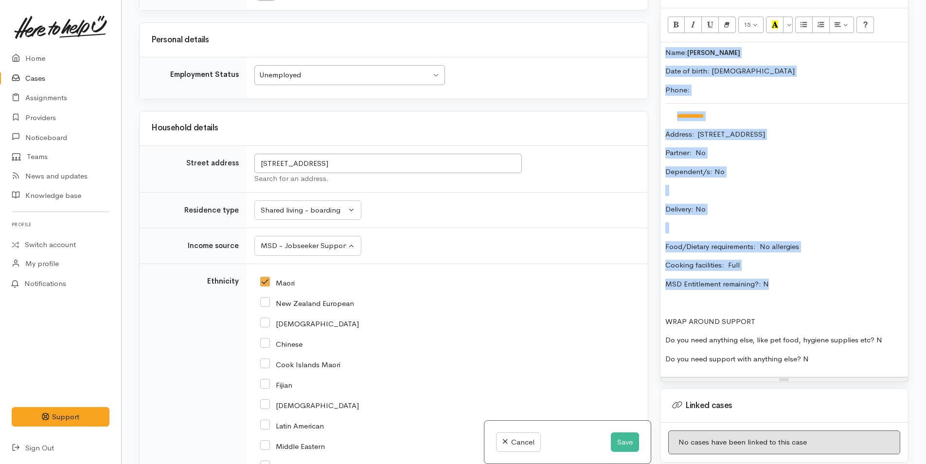
drag, startPoint x: 802, startPoint y: 274, endPoint x: 649, endPoint y: 39, distance: 280.2
click at [649, 39] on div "Related cases There are other cases potentially from the same person, address o…" at bounding box center [523, 232] width 781 height 464
copy div "**********"
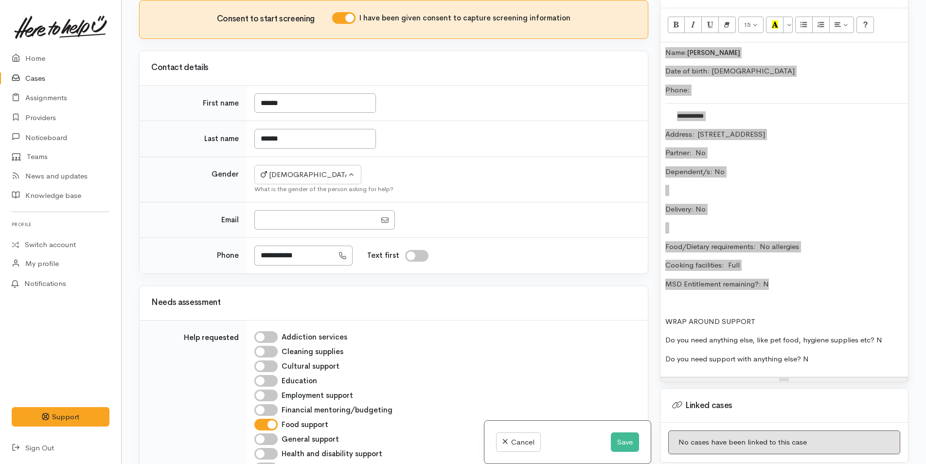
scroll to position [508, 0]
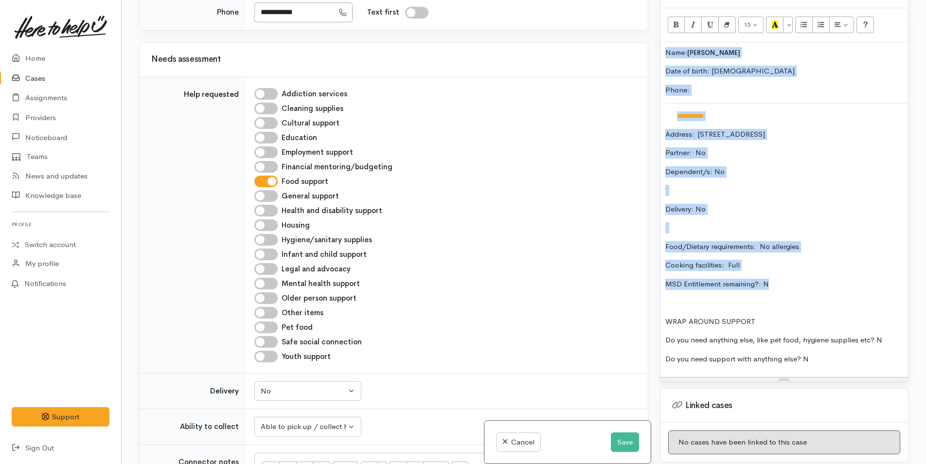
drag, startPoint x: 268, startPoint y: 210, endPoint x: 276, endPoint y: 213, distance: 8.3
click at [268, 234] on input "Hygiene/sanitary supplies" at bounding box center [265, 240] width 23 height 12
checkbox input "true"
click at [271, 307] on input "Other items" at bounding box center [265, 313] width 23 height 12
checkbox input "true"
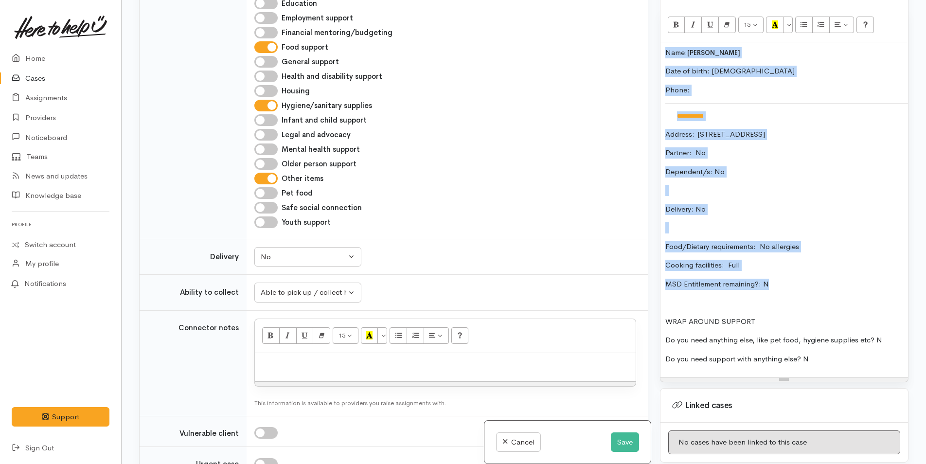
scroll to position [751, 0]
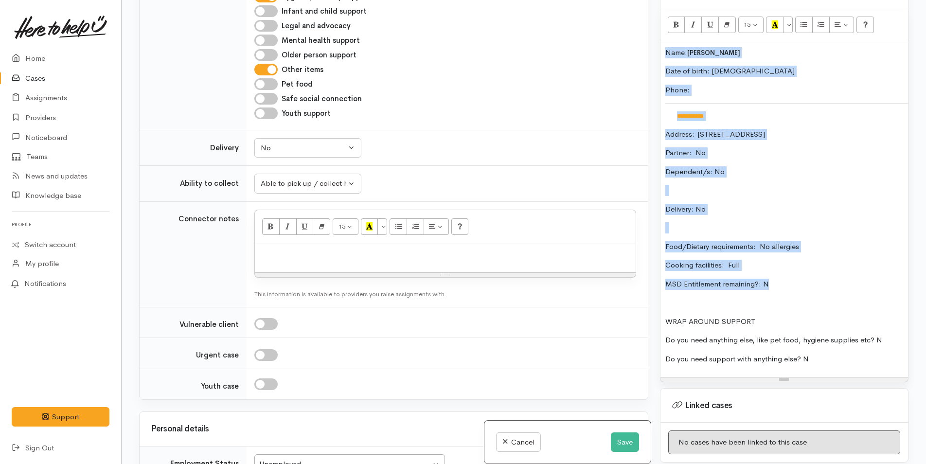
click at [814, 279] on p "MSD Entitlement remaining?: N" at bounding box center [785, 284] width 238 height 11
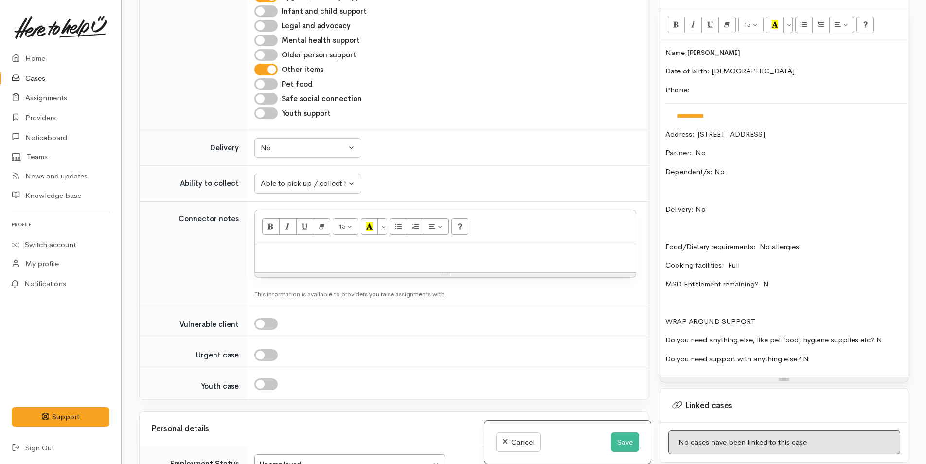
click at [830, 229] on div "**********" at bounding box center [785, 209] width 248 height 335
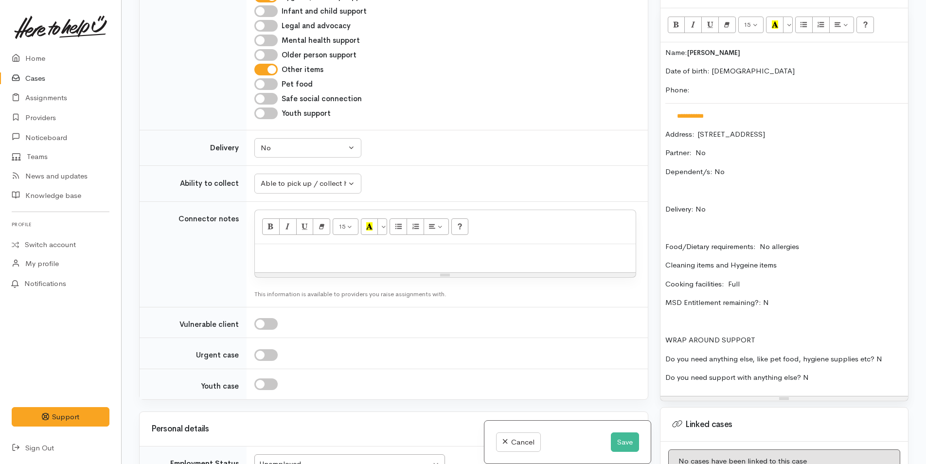
click at [809, 260] on p "Cleaning items and Hygeine items" at bounding box center [785, 265] width 238 height 11
drag, startPoint x: 784, startPoint y: 252, endPoint x: 664, endPoint y: 257, distance: 120.3
click at [664, 257] on div "**********" at bounding box center [785, 219] width 248 height 354
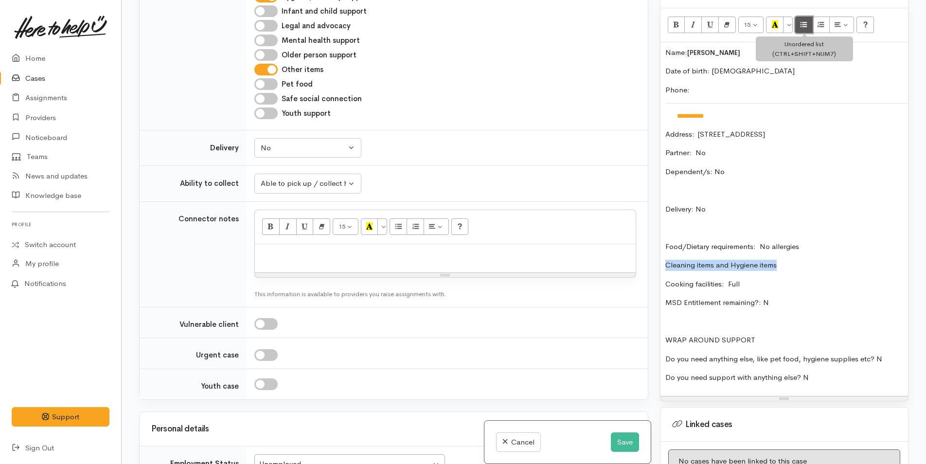
click at [804, 20] on icon "Unordered list (CTRL+SHIFT+NUM7)" at bounding box center [804, 24] width 6 height 8
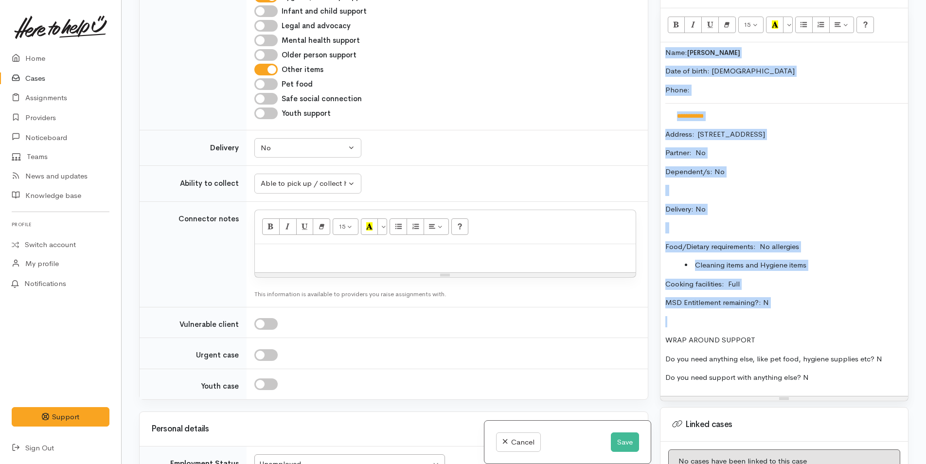
drag, startPoint x: 780, startPoint y: 299, endPoint x: 648, endPoint y: 44, distance: 287.3
click at [648, 44] on div "Related cases There are other cases potentially from the same person, address o…" at bounding box center [523, 232] width 781 height 464
copy div "**********"
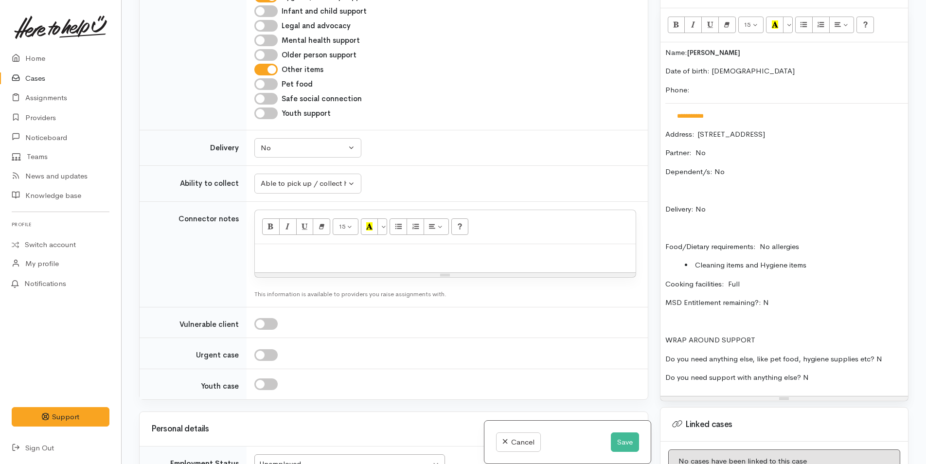
click at [441, 249] on p at bounding box center [445, 254] width 371 height 11
paste div
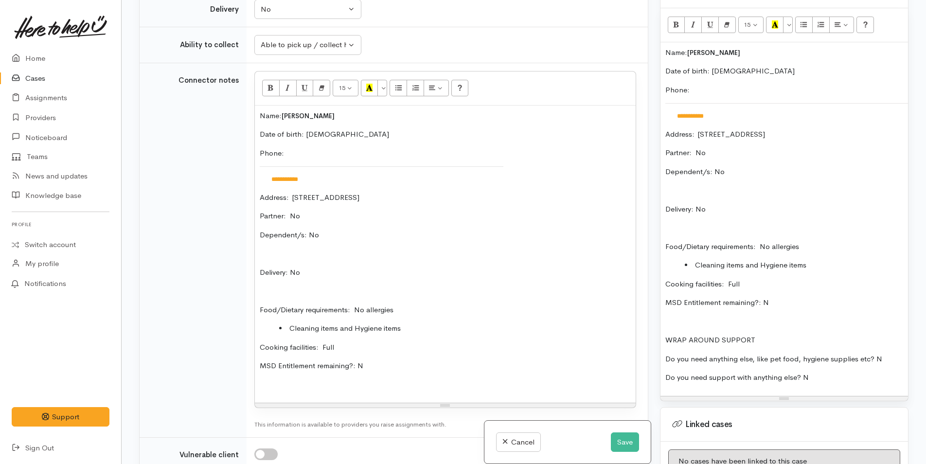
scroll to position [598, 0]
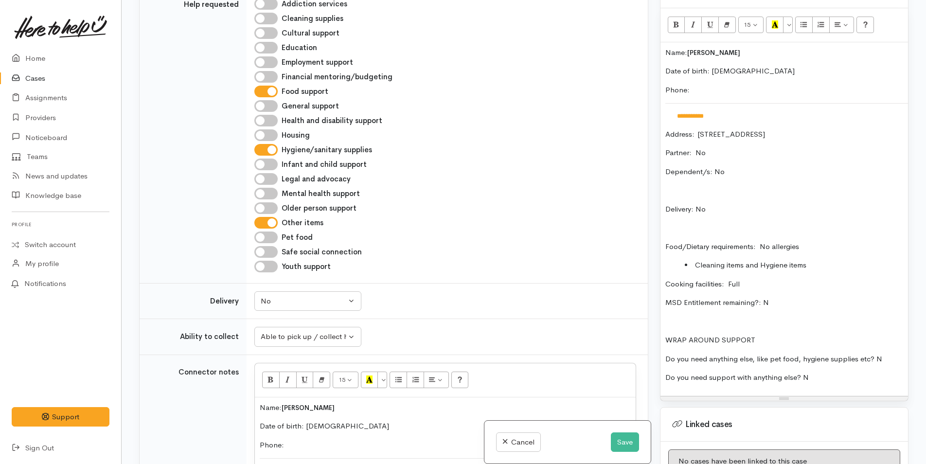
click at [667, 47] on p "Name: Darryl Ormsby" at bounding box center [785, 52] width 238 height 11
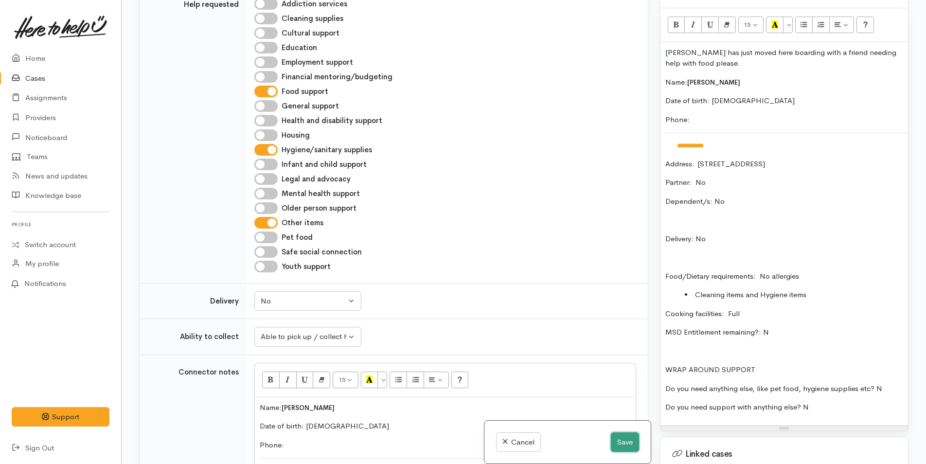
click at [625, 441] on button "Save" at bounding box center [625, 443] width 28 height 20
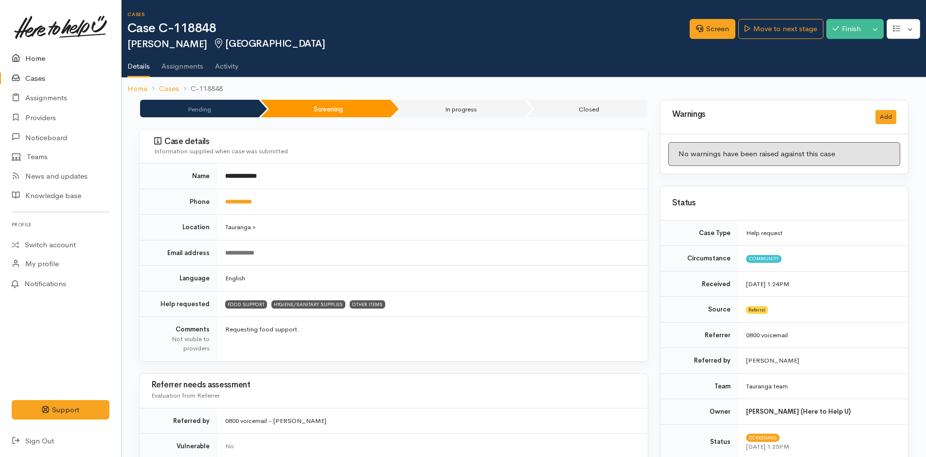
click at [36, 51] on link "Home" at bounding box center [60, 59] width 121 height 20
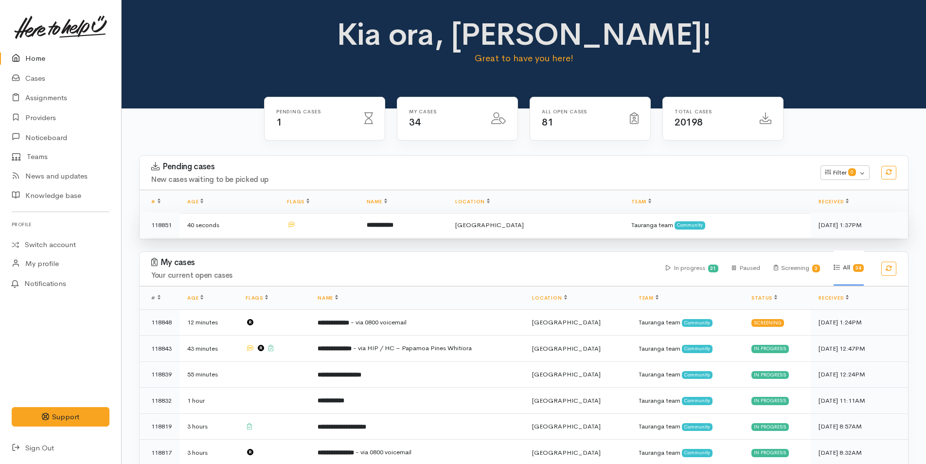
click at [394, 223] on b "**********" at bounding box center [380, 225] width 27 height 6
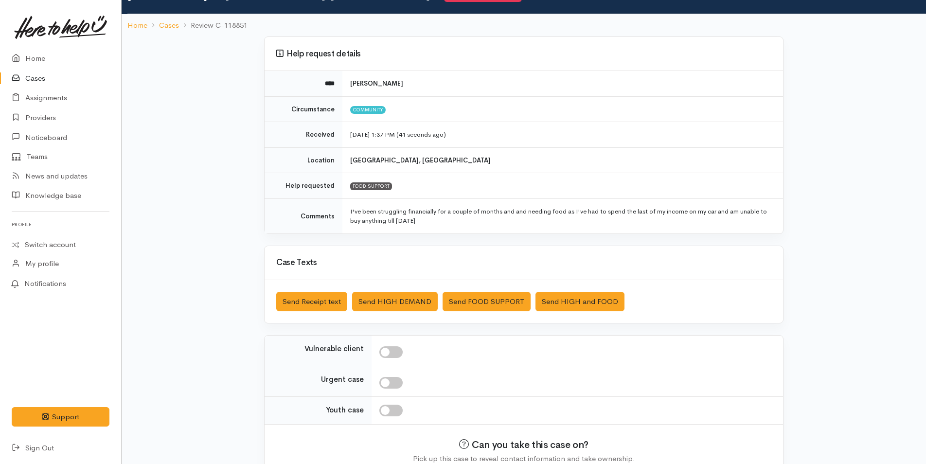
scroll to position [98, 0]
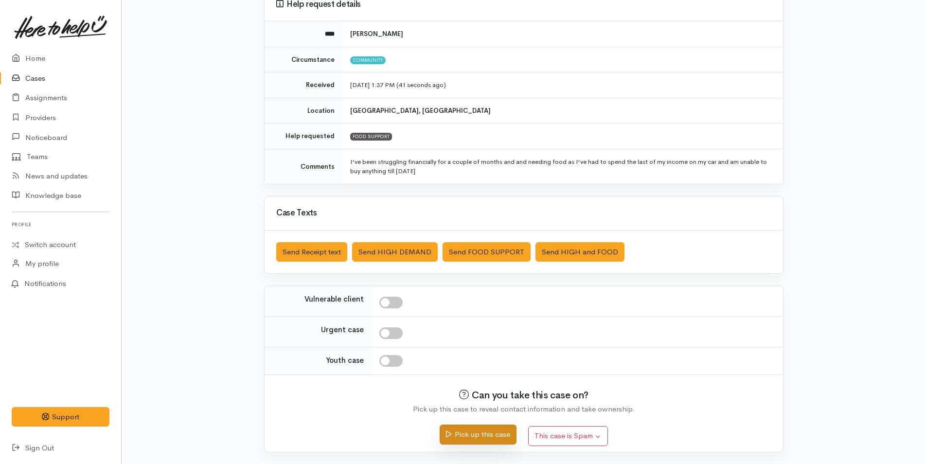
click at [487, 435] on button "Pick up this case" at bounding box center [478, 435] width 76 height 20
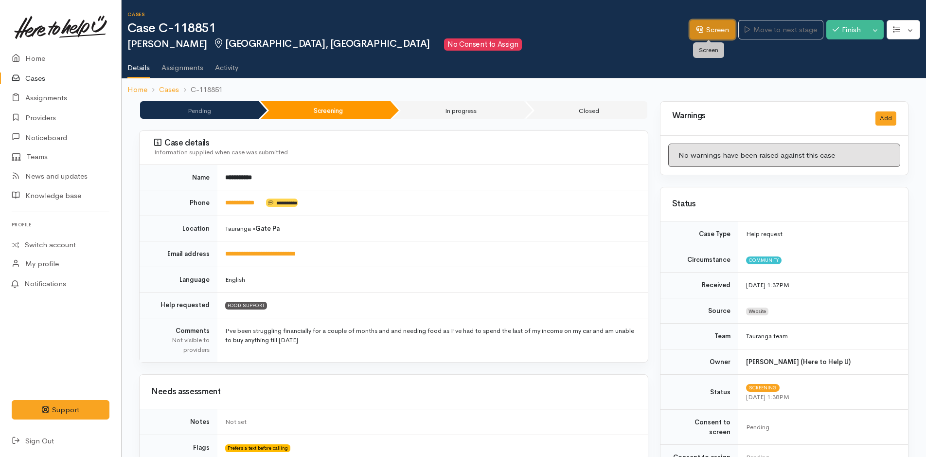
click at [723, 26] on link "Screen" at bounding box center [713, 30] width 46 height 20
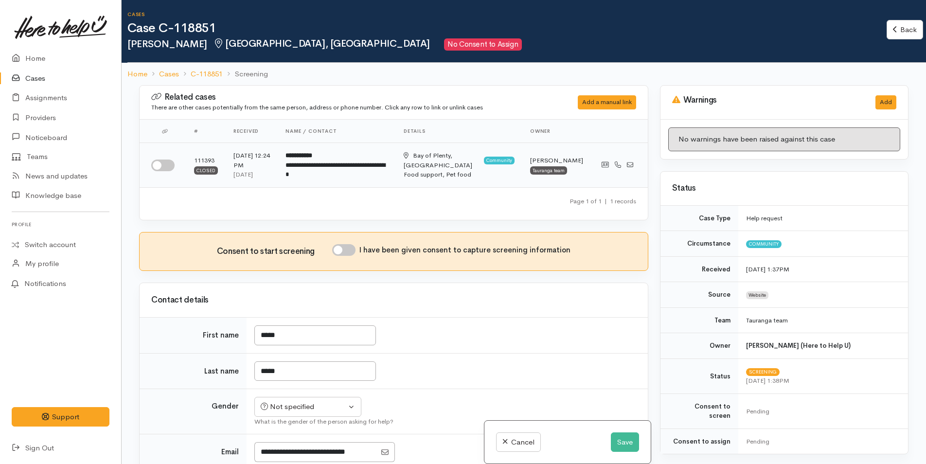
drag, startPoint x: 163, startPoint y: 165, endPoint x: 211, endPoint y: 168, distance: 48.2
click at [164, 165] on input "checkbox" at bounding box center [162, 166] width 23 height 12
checkbox input "true"
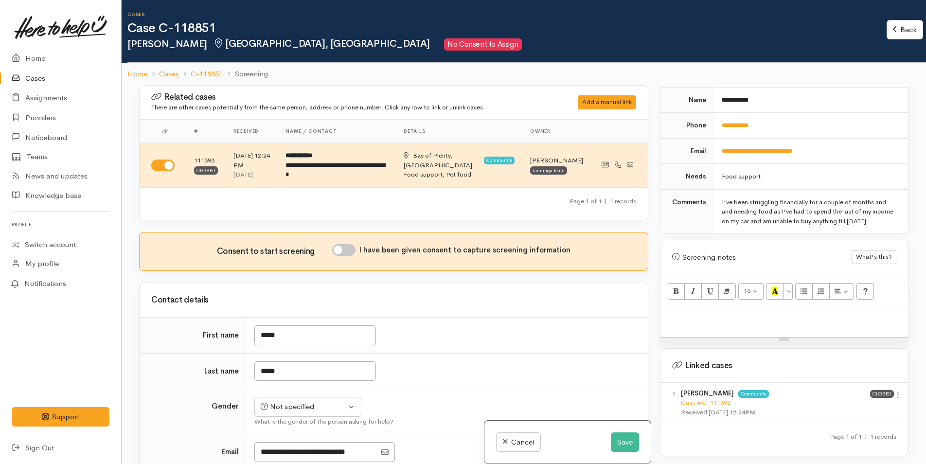
scroll to position [528, 0]
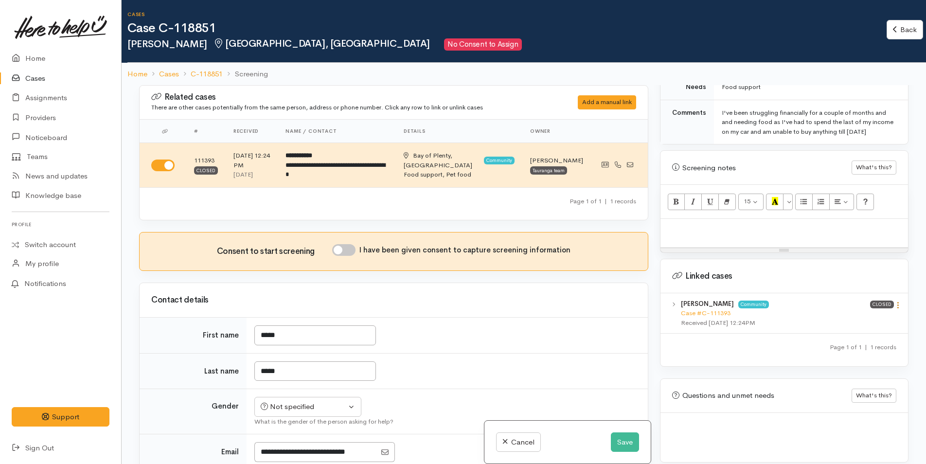
click at [896, 301] on icon at bounding box center [898, 305] width 8 height 8
click at [864, 317] on link "View case" at bounding box center [863, 324] width 77 height 15
click at [691, 224] on p at bounding box center [785, 229] width 238 height 11
paste div
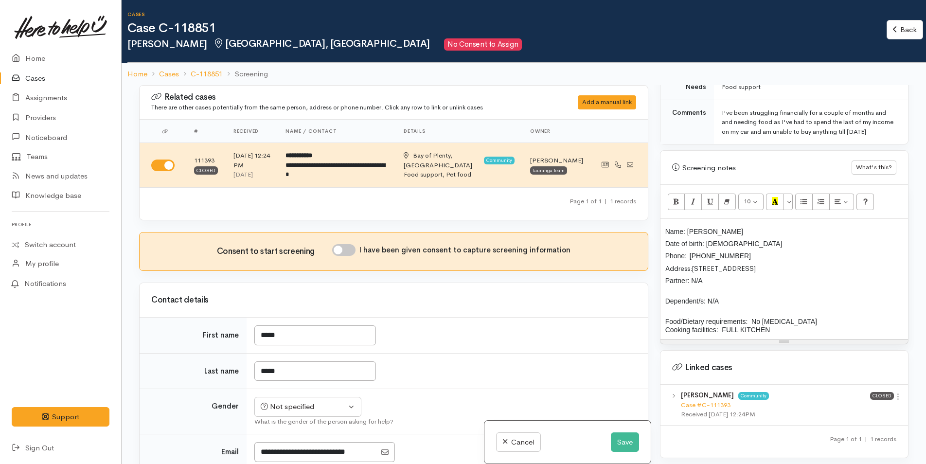
click at [747, 297] on p "Dependent/s: N/A" at bounding box center [785, 301] width 238 height 25
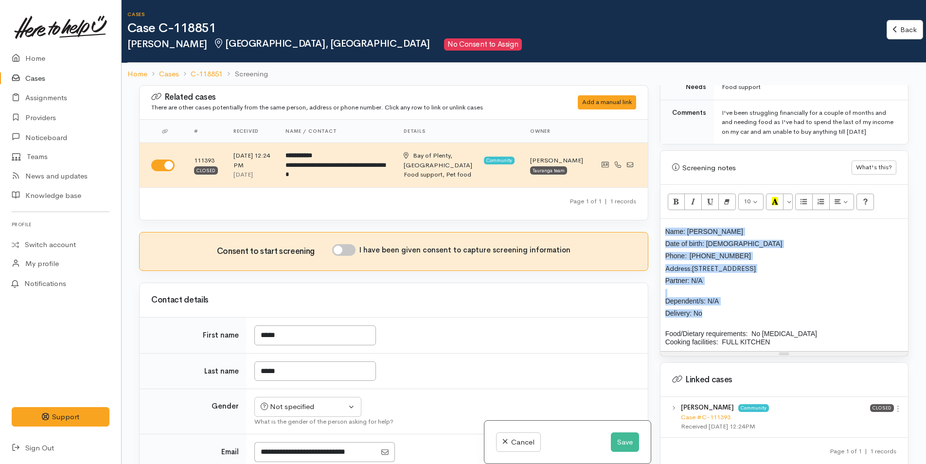
drag, startPoint x: 710, startPoint y: 313, endPoint x: 645, endPoint y: 210, distance: 121.8
click at [645, 210] on div "Related cases There are other cases potentially from the same person, address o…" at bounding box center [523, 317] width 781 height 464
copy div "Name: Vance Green Date of birth: 23/11/1997 Phone:  02041565683 Address: 23 Sun…"
click at [349, 249] on input "I have been given consent to capture screening information" at bounding box center [343, 250] width 23 height 12
checkbox input "true"
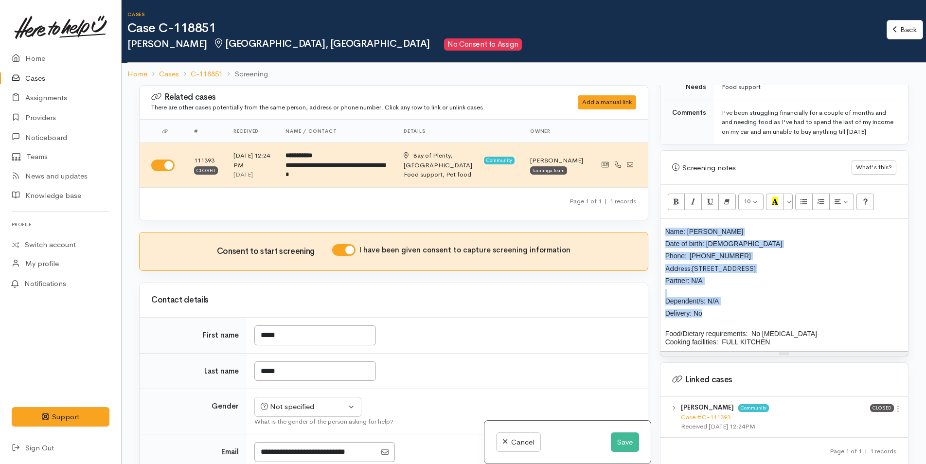
scroll to position [146, 0]
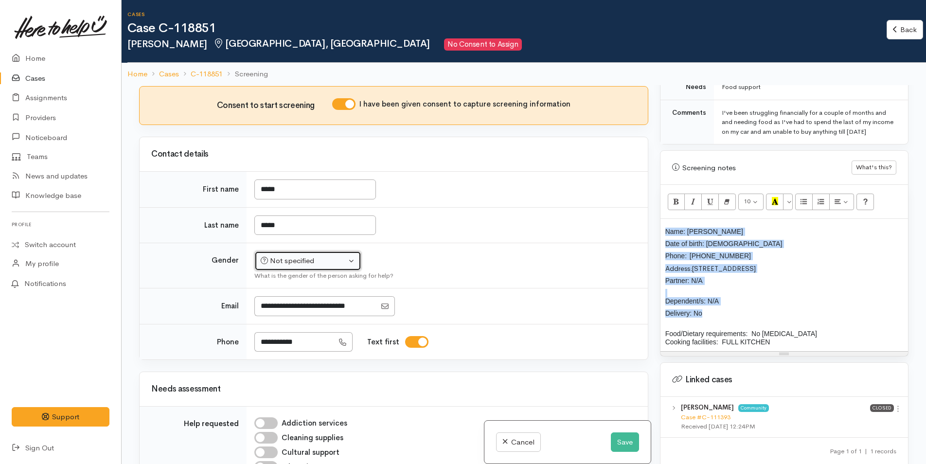
click at [280, 258] on div "Not specified" at bounding box center [304, 260] width 86 height 11
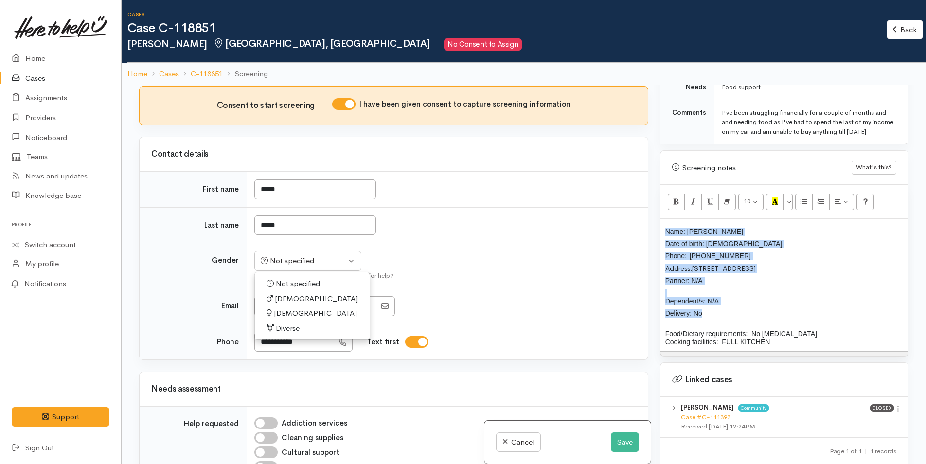
click at [291, 298] on link "[DEMOGRAPHIC_DATA]" at bounding box center [312, 298] width 115 height 15
select select "[DEMOGRAPHIC_DATA]"
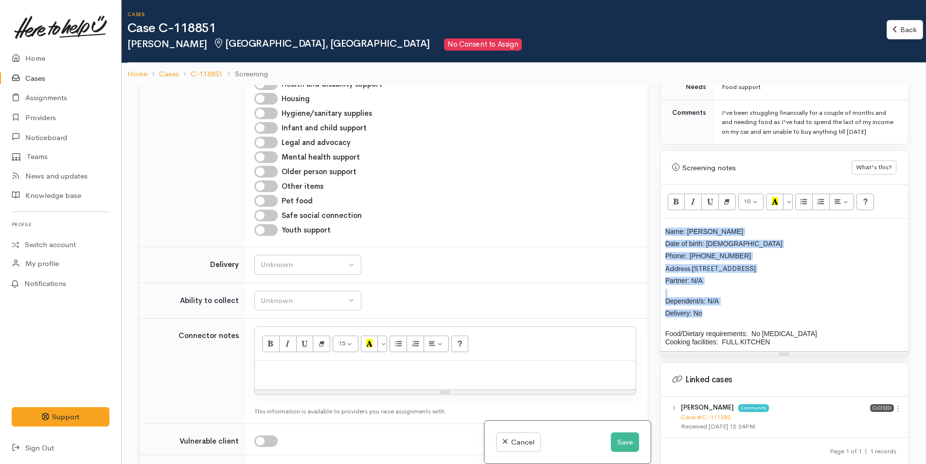
scroll to position [633, 0]
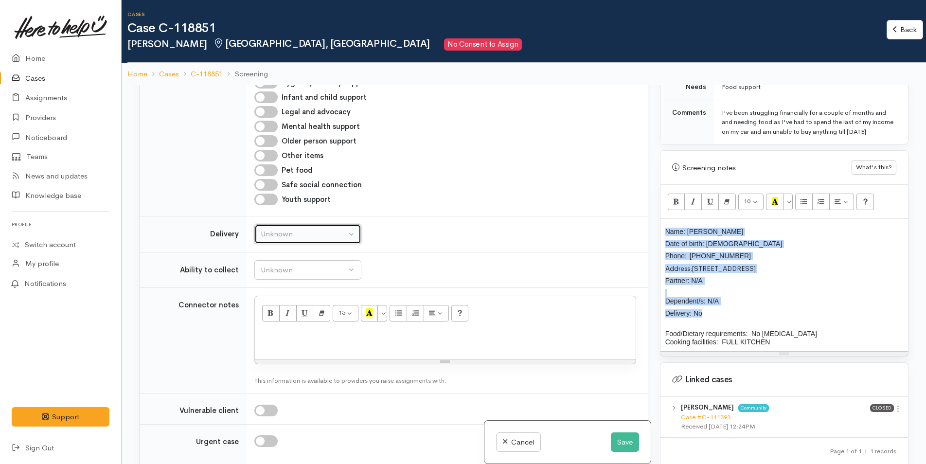
click at [314, 233] on div "Unknown" at bounding box center [304, 234] width 86 height 11
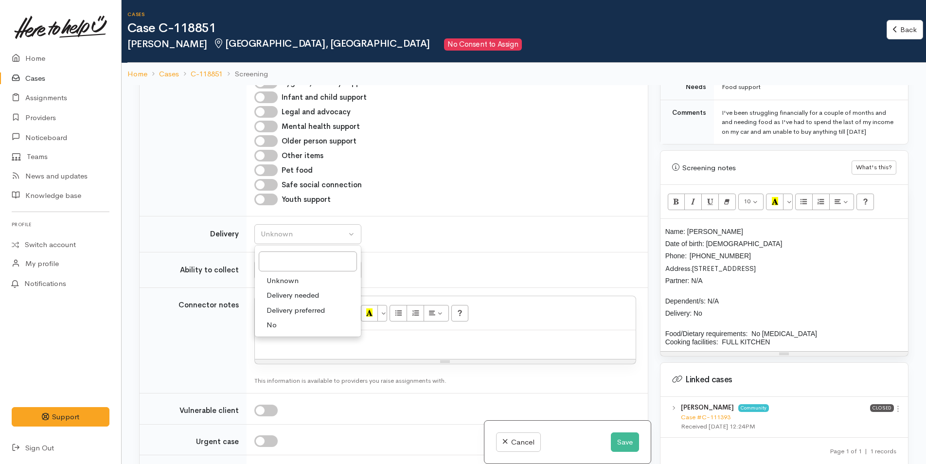
click at [274, 323] on span "No" at bounding box center [272, 325] width 10 height 11
select select "1"
click at [291, 269] on div "Unknown" at bounding box center [304, 270] width 86 height 11
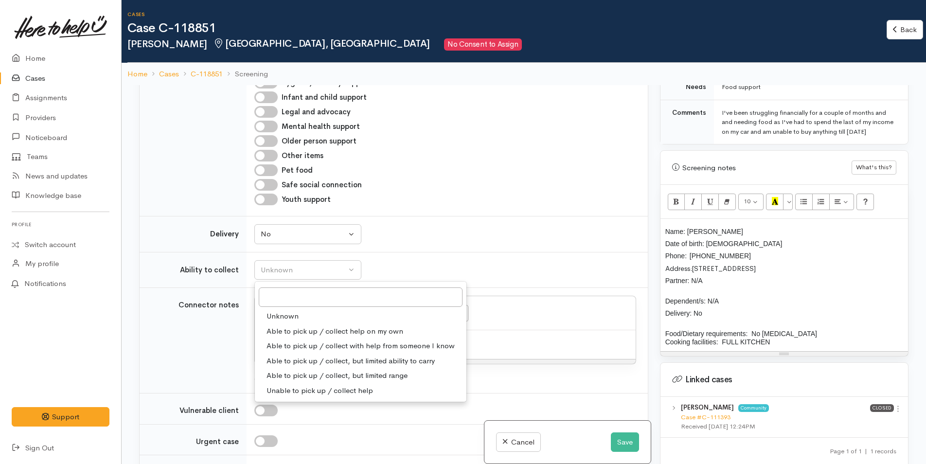
click at [298, 330] on span "Able to pick up / collect help on my own" at bounding box center [335, 331] width 137 height 11
select select "2"
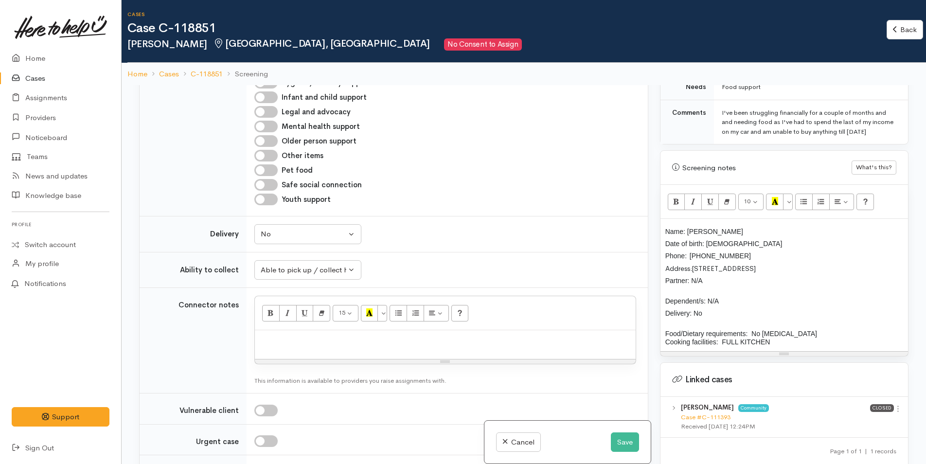
drag, startPoint x: 774, startPoint y: 342, endPoint x: 655, endPoint y: 208, distance: 178.8
click at [655, 208] on div "Warnings Add No warnings have been raised against this case Add Warning Title ●…" at bounding box center [784, 317] width 260 height 464
copy div "Name: Vance Green Date of birth: 23/11/1997 Phone:  02041565683 Address: 23 Sun…"
drag, startPoint x: 299, startPoint y: 339, endPoint x: 291, endPoint y: 329, distance: 12.2
click at [299, 339] on p at bounding box center [445, 340] width 371 height 11
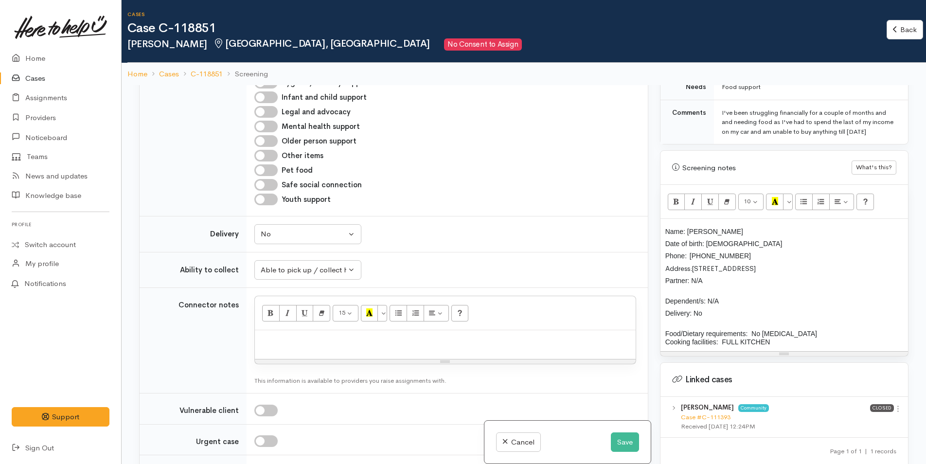
paste div
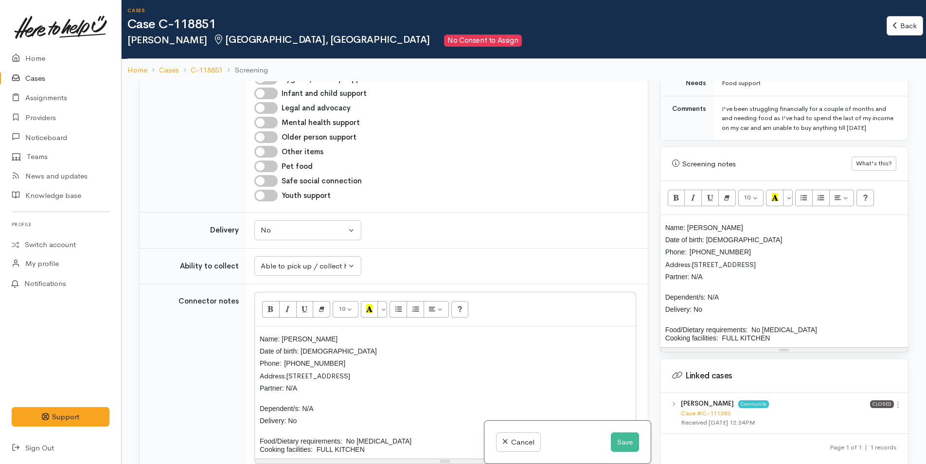
click at [665, 218] on div "Name: Vance Green Date of birth: 23/11/1997 Phone:  02041565683 Address: 23 Sun…" at bounding box center [785, 281] width 248 height 132
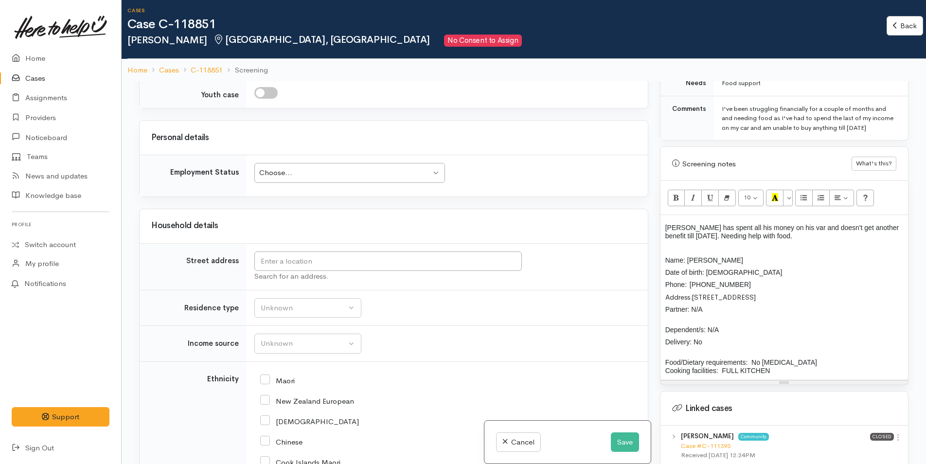
scroll to position [973, 0]
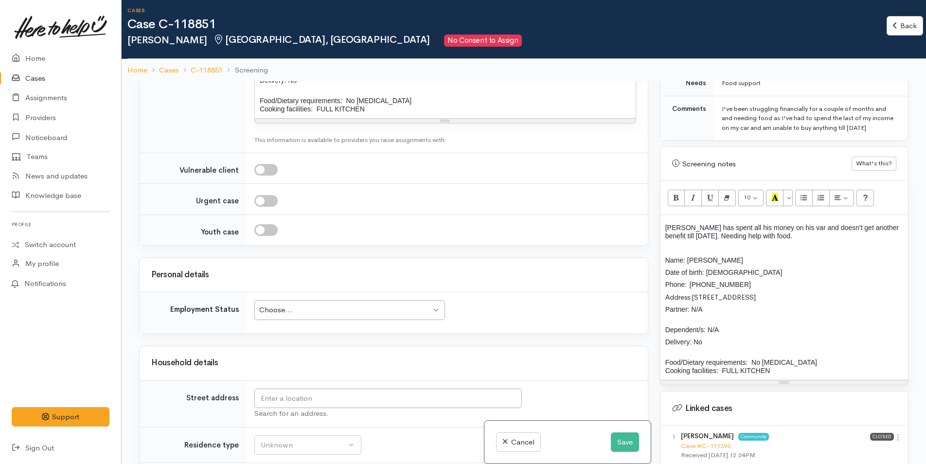
click at [315, 316] on div "Choose..." at bounding box center [345, 310] width 172 height 11
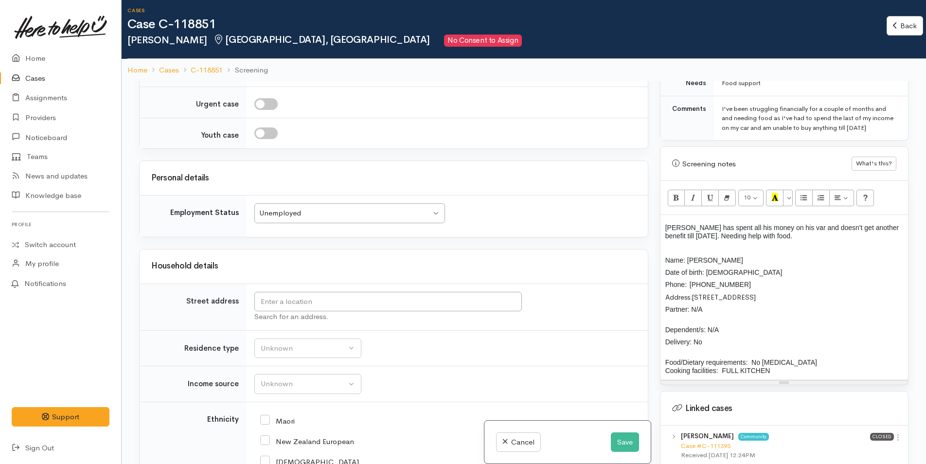
scroll to position [1070, 0]
drag, startPoint x: 865, startPoint y: 293, endPoint x: 695, endPoint y: 294, distance: 169.8
click at [695, 294] on p "Address: 23 Sunvale Place, Gate Pa, Tauranga, New Zealand" at bounding box center [785, 297] width 238 height 9
copy span "[STREET_ADDRESS]"
click at [367, 311] on input "text" at bounding box center [388, 301] width 268 height 20
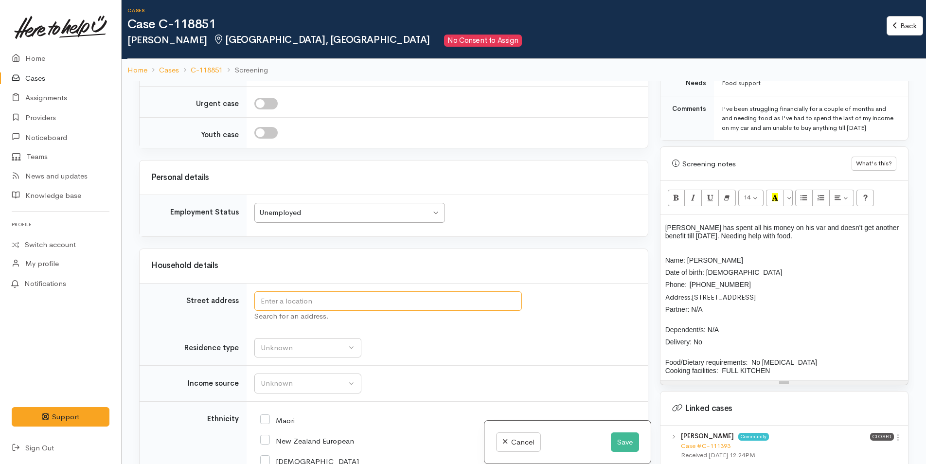
paste input "[STREET_ADDRESS]"
type input "23 Sunvale Place, Gate Pa, Tauranga, New Zealand"
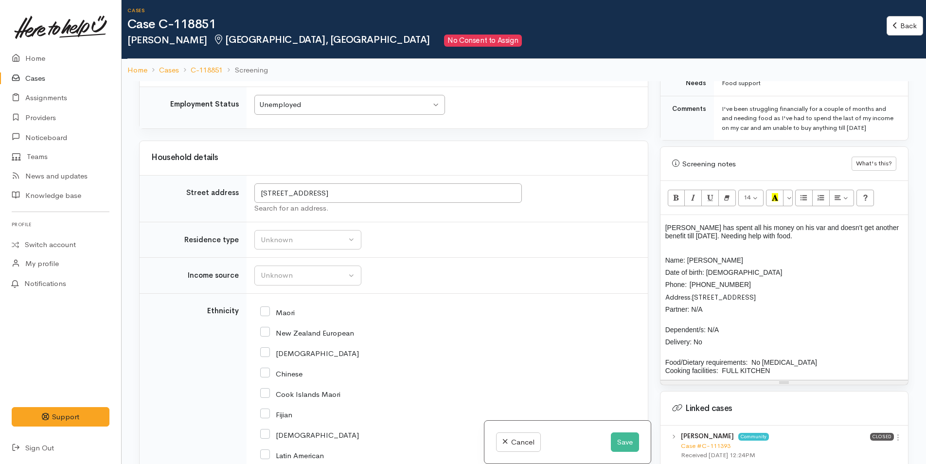
scroll to position [962, 0]
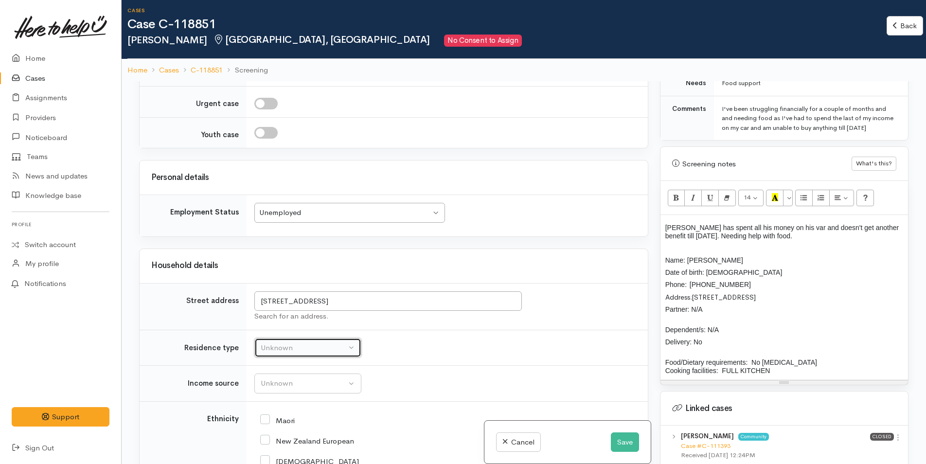
click at [313, 354] on div "Unknown" at bounding box center [304, 348] width 86 height 11
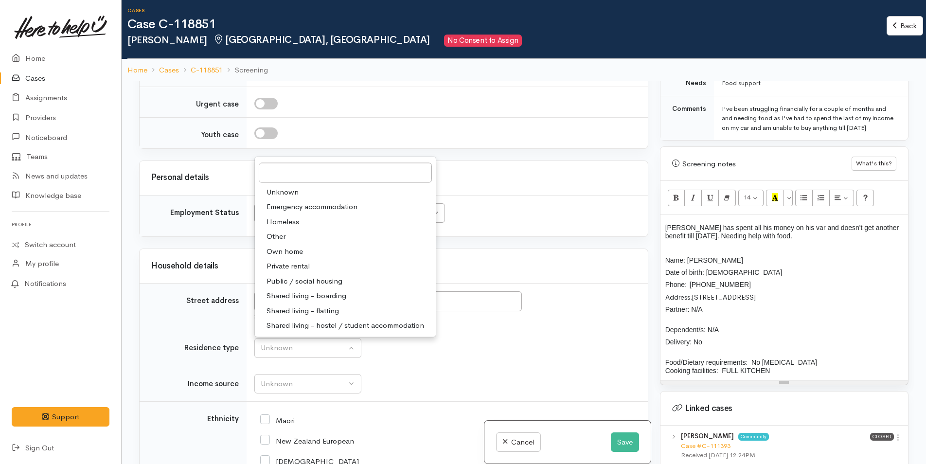
click at [308, 272] on span "Private rental" at bounding box center [288, 266] width 43 height 11
select select "2"
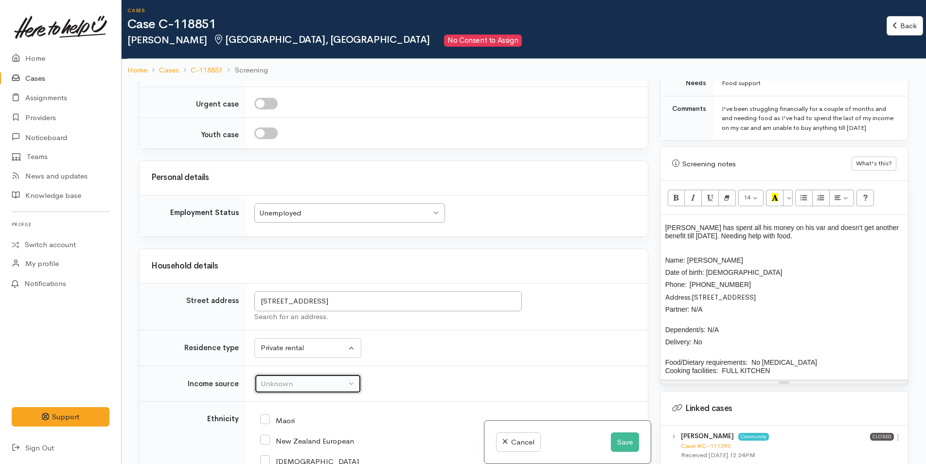
click at [317, 390] on div "Unknown" at bounding box center [304, 384] width 86 height 11
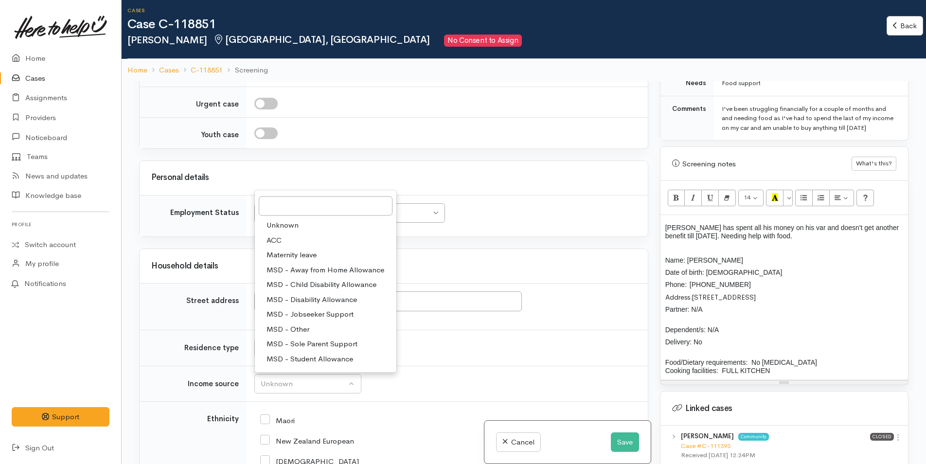
click at [332, 320] on span "MSD - Jobseeker Support" at bounding box center [310, 314] width 87 height 11
select select "4"
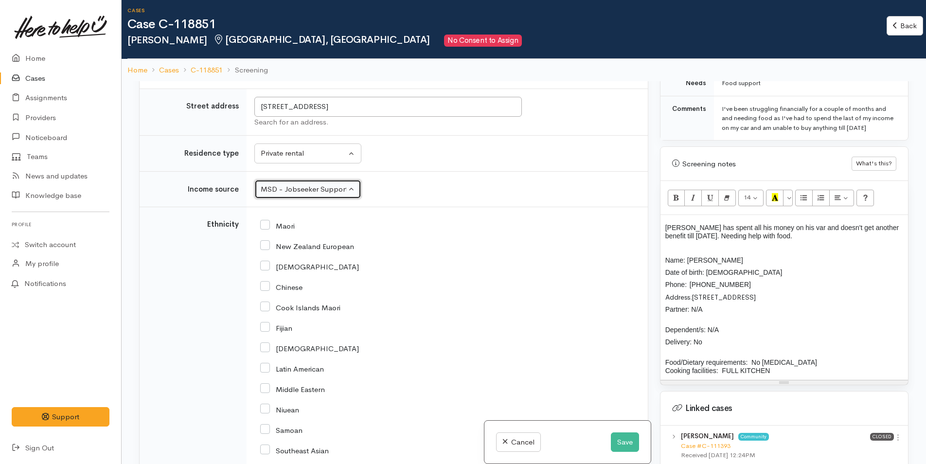
scroll to position [1528, 0]
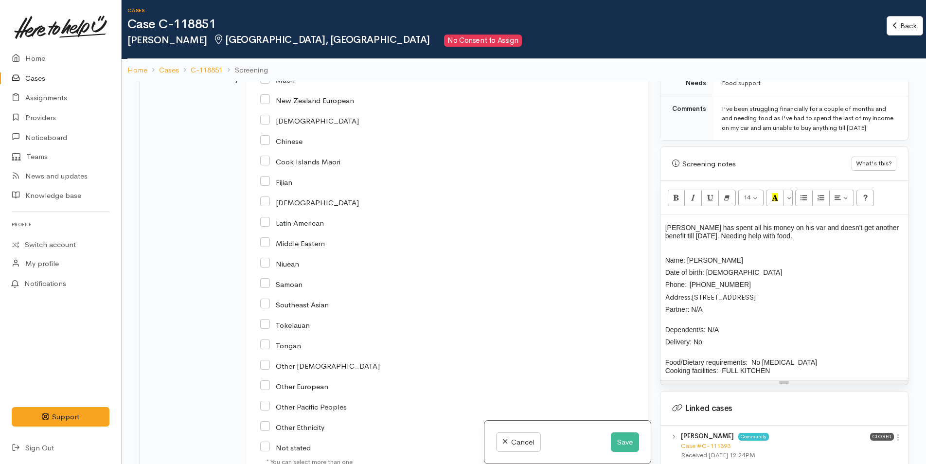
click at [267, 104] on input "New Zealand European" at bounding box center [307, 99] width 94 height 9
checkbox input "true"
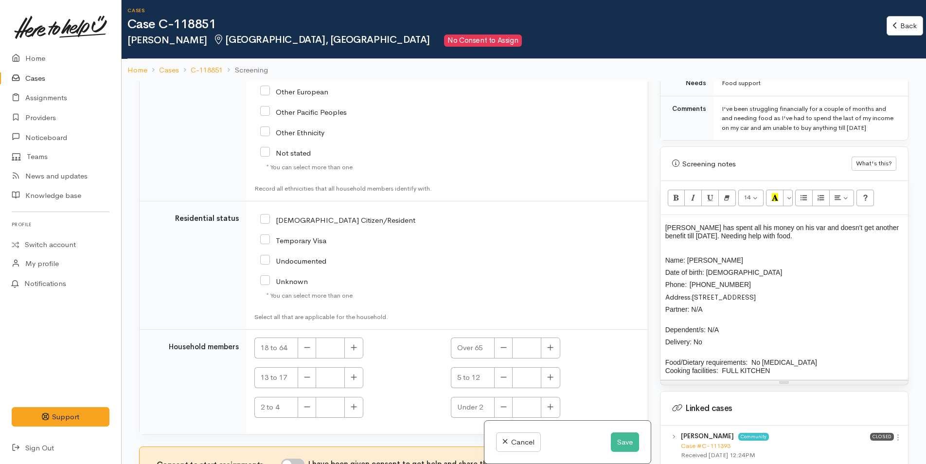
scroll to position [1833, 0]
click at [269, 217] on input "[DEMOGRAPHIC_DATA] Citizen/Resident" at bounding box center [337, 219] width 155 height 9
checkbox input "true"
click at [359, 344] on button "button" at bounding box center [354, 348] width 19 height 21
type input "1"
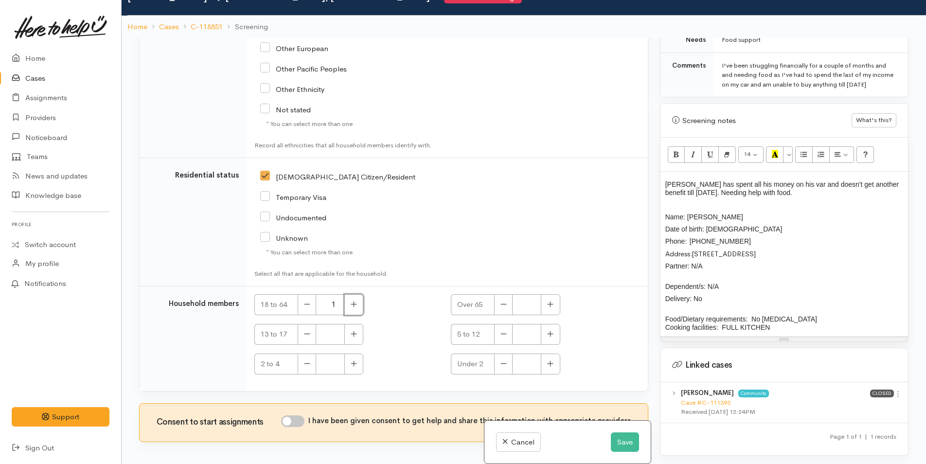
scroll to position [85, 0]
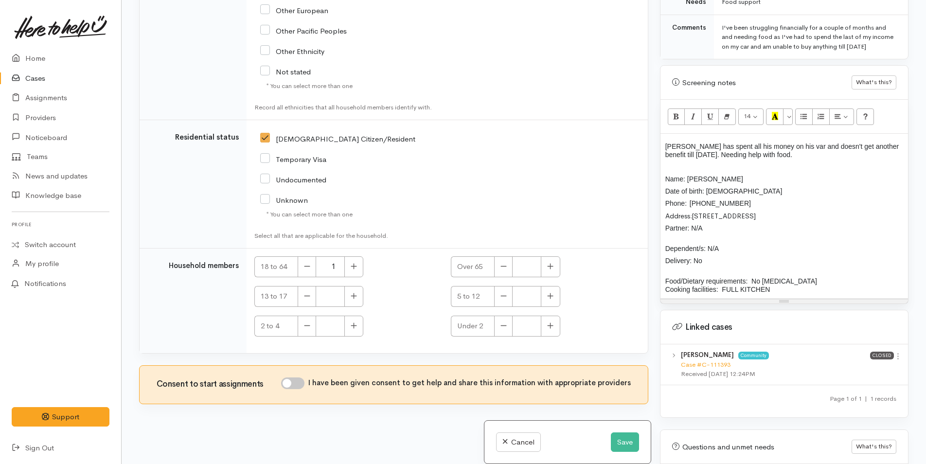
click at [301, 380] on input "I have been given consent to get help and share this information with appropria…" at bounding box center [292, 384] width 23 height 12
checkbox input "true"
click at [622, 439] on button "Save" at bounding box center [625, 443] width 28 height 20
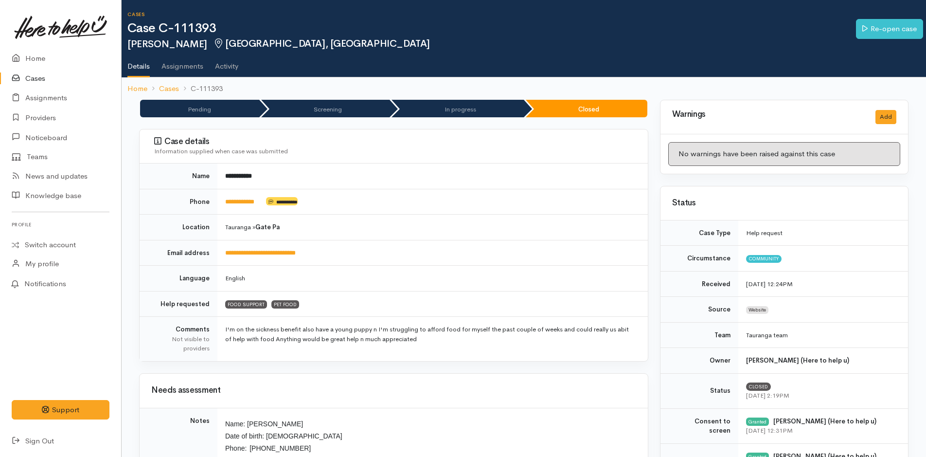
scroll to position [292, 0]
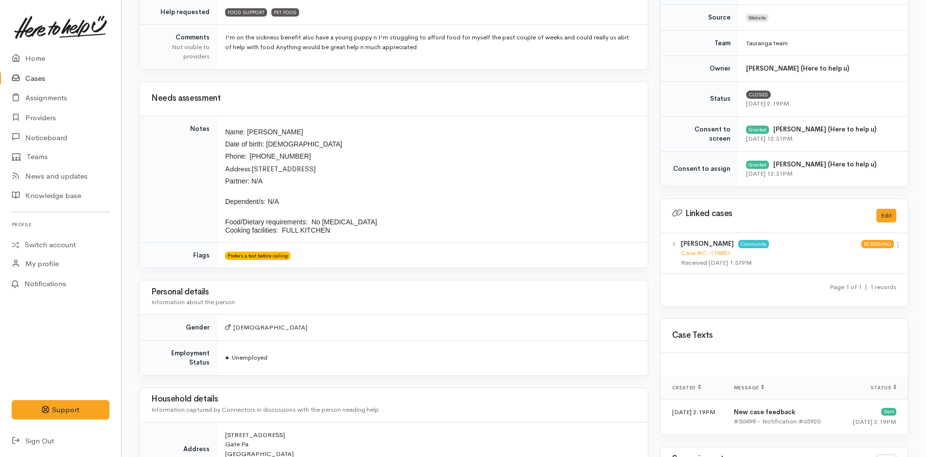
drag, startPoint x: 338, startPoint y: 239, endPoint x: 222, endPoint y: 133, distance: 157.4
click at [222, 133] on td "Name: [PERSON_NAME] Date of birth: [DEMOGRAPHIC_DATA] Phone:  02041565683 Addre…" at bounding box center [433, 179] width 431 height 127
copy td "Name: [PERSON_NAME] Date of birth: [DEMOGRAPHIC_DATA] Phone:  02041565683 Addre…"
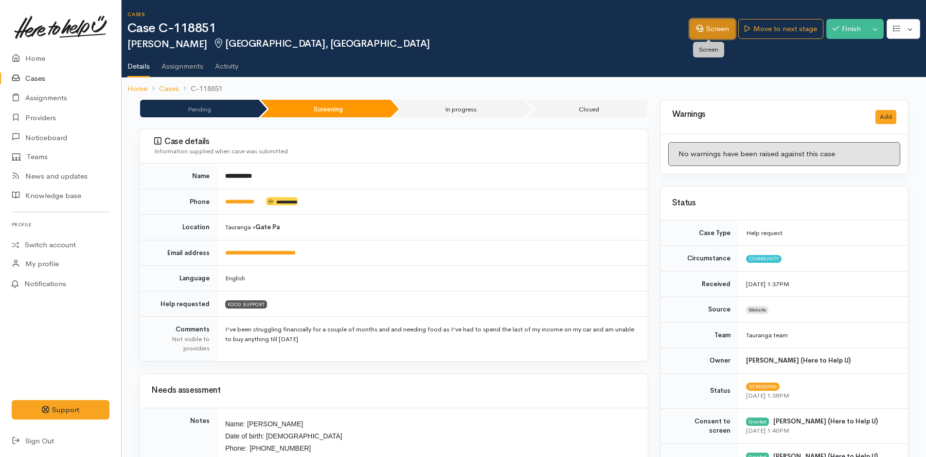
click at [719, 28] on link "Screen" at bounding box center [713, 29] width 46 height 20
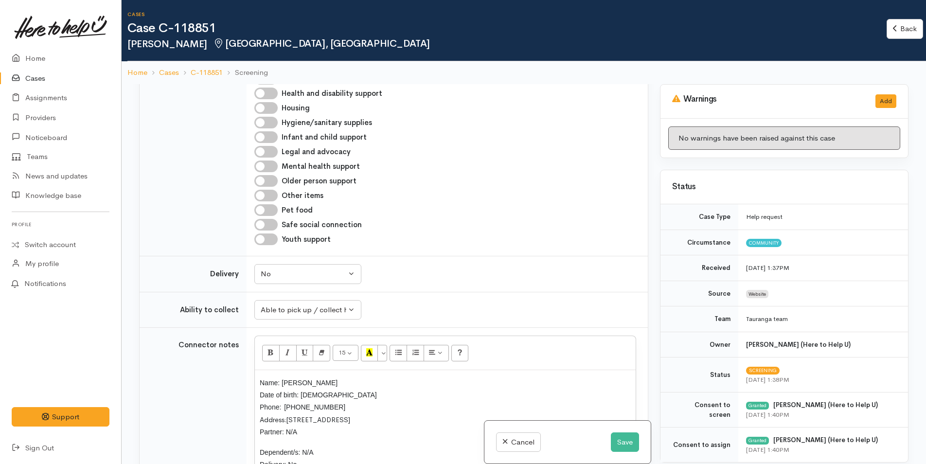
scroll to position [827, 0]
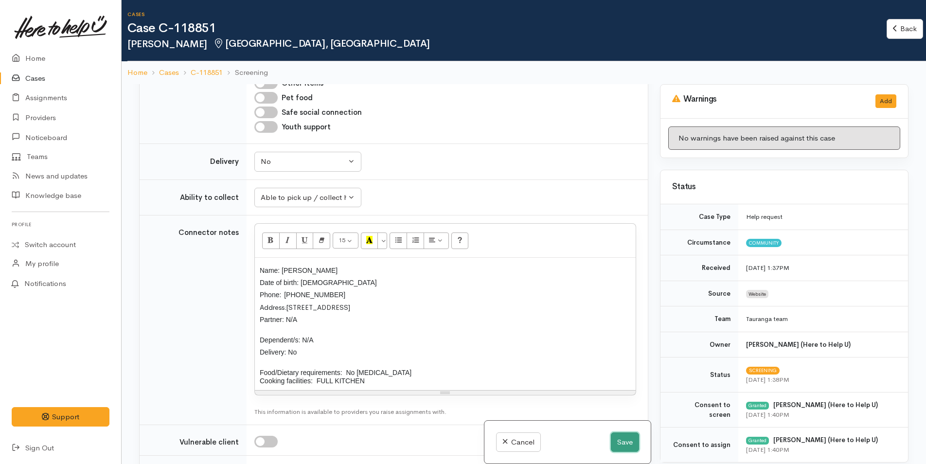
click at [630, 441] on button "Save" at bounding box center [625, 443] width 28 height 20
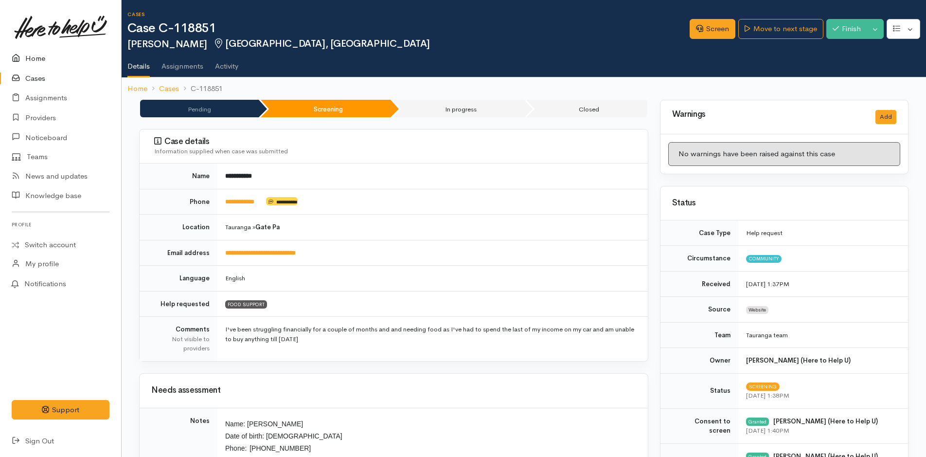
click at [29, 53] on link "Home" at bounding box center [60, 59] width 121 height 20
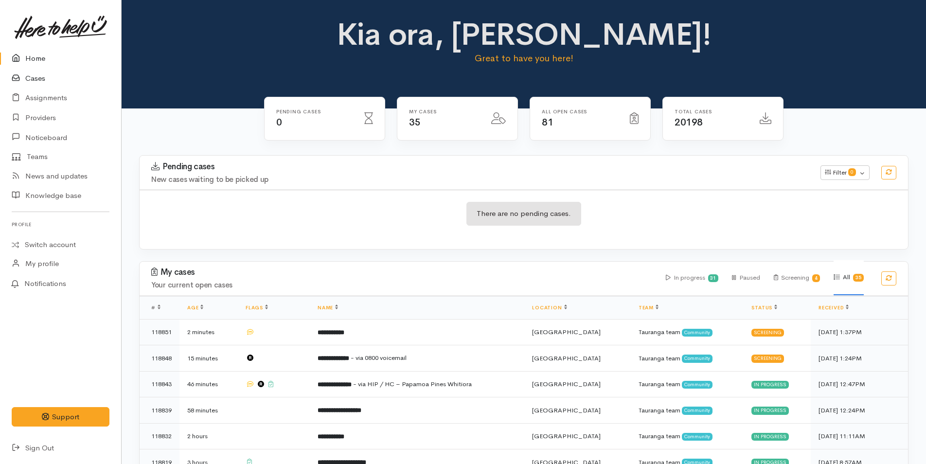
click at [38, 77] on link "Cases" at bounding box center [60, 79] width 121 height 20
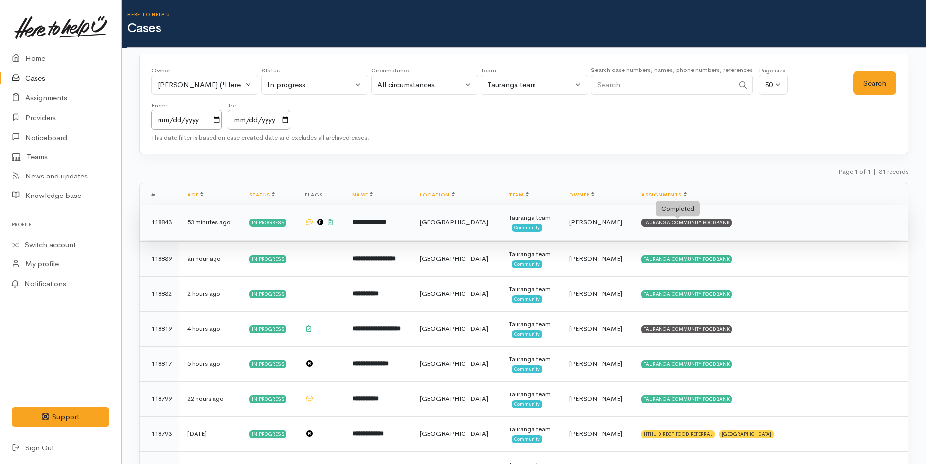
click at [713, 219] on div "TAURANGA COMMUNITY FOODBANK" at bounding box center [687, 223] width 91 height 8
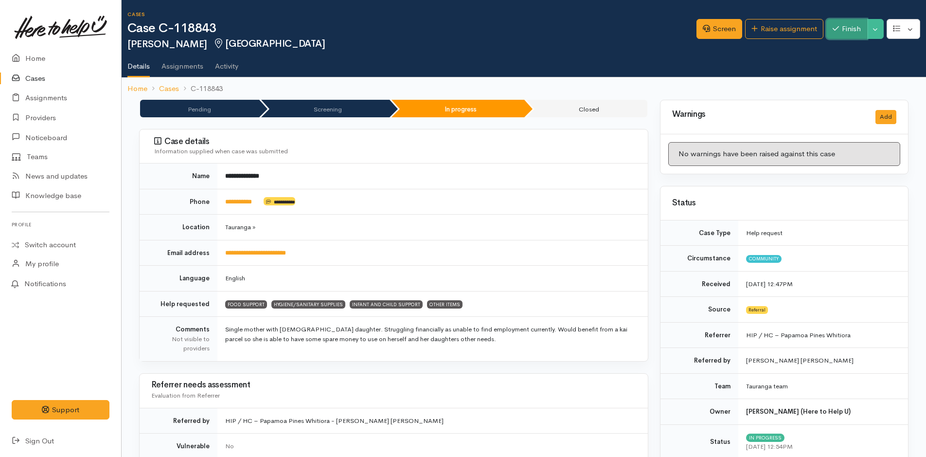
click at [847, 30] on button "Finish" at bounding box center [847, 29] width 41 height 20
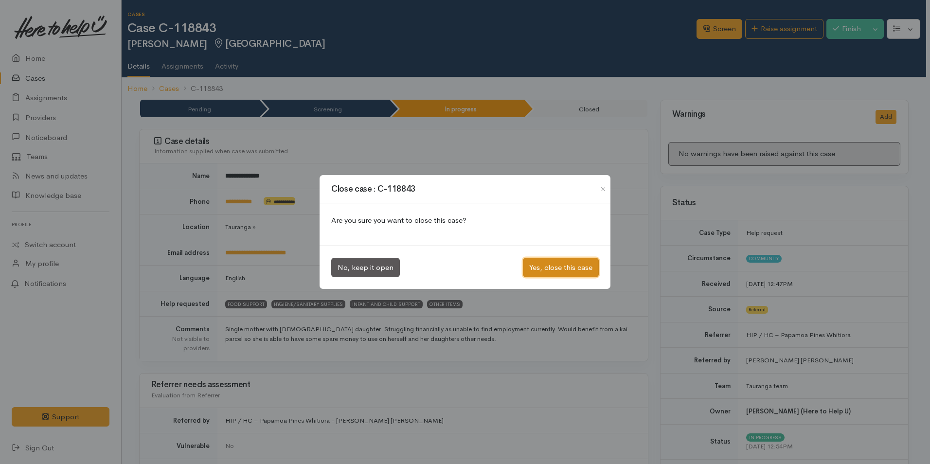
click at [559, 263] on button "Yes, close this case" at bounding box center [561, 268] width 76 height 20
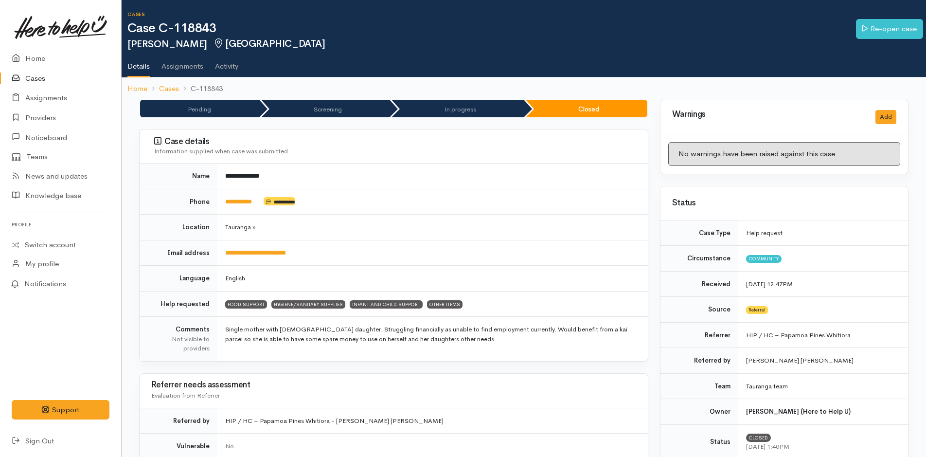
click at [32, 74] on link "Cases" at bounding box center [60, 79] width 121 height 20
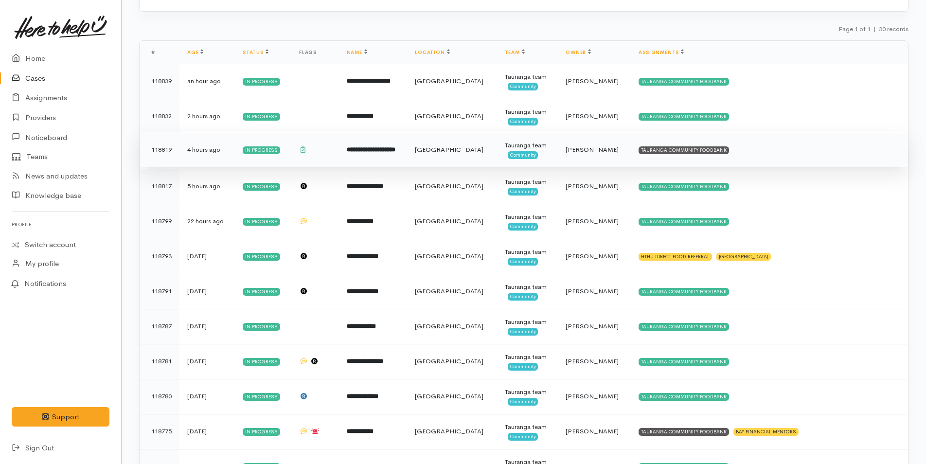
scroll to position [146, 0]
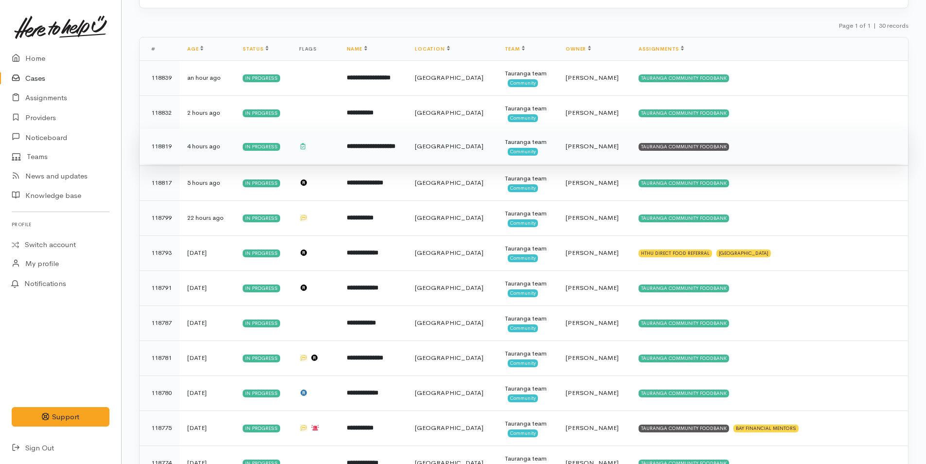
click at [722, 143] on td "TAURANGA COMMUNITY FOODBANK" at bounding box center [769, 146] width 277 height 35
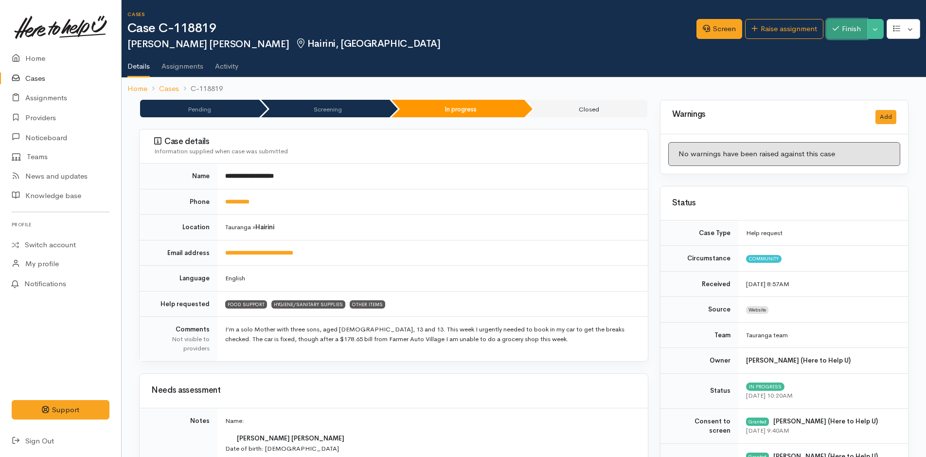
click at [854, 24] on button "Finish" at bounding box center [847, 29] width 41 height 20
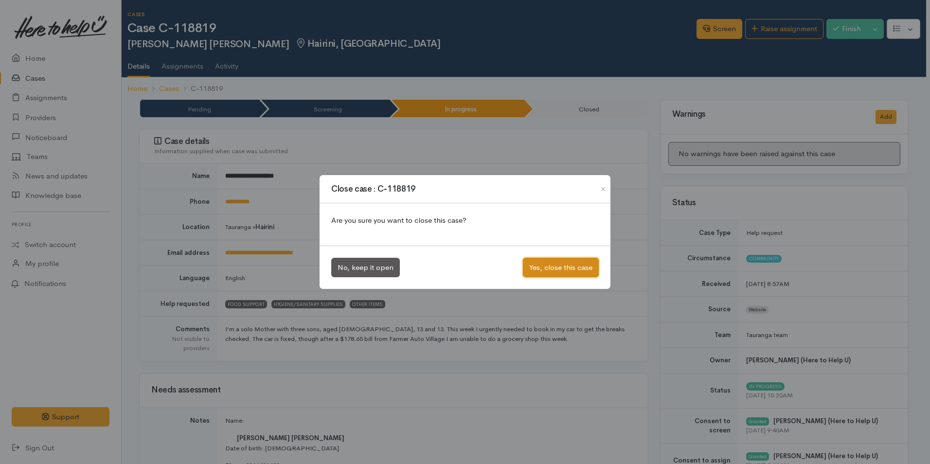
click at [559, 269] on button "Yes, close this case" at bounding box center [561, 268] width 76 height 20
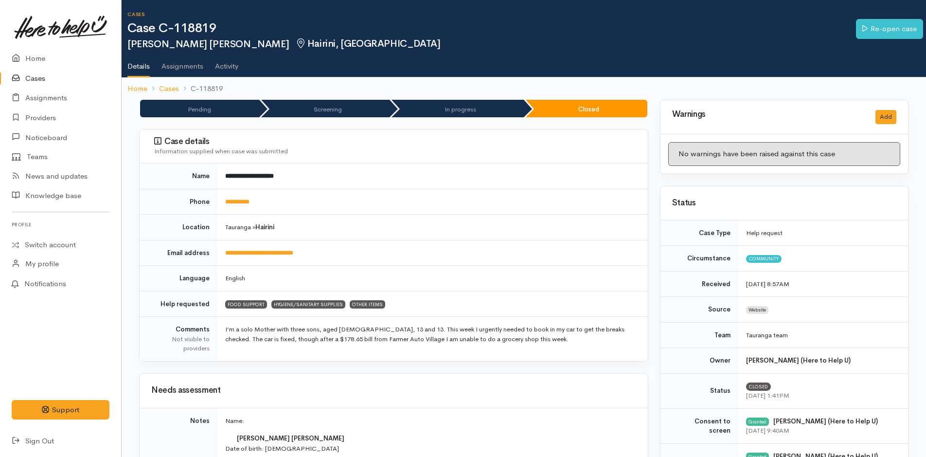
click at [42, 76] on link "Cases" at bounding box center [60, 79] width 121 height 20
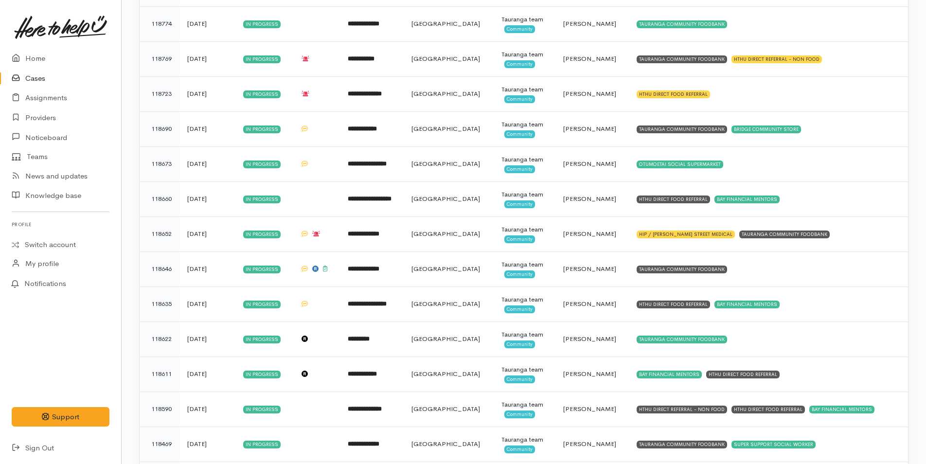
scroll to position [584, 0]
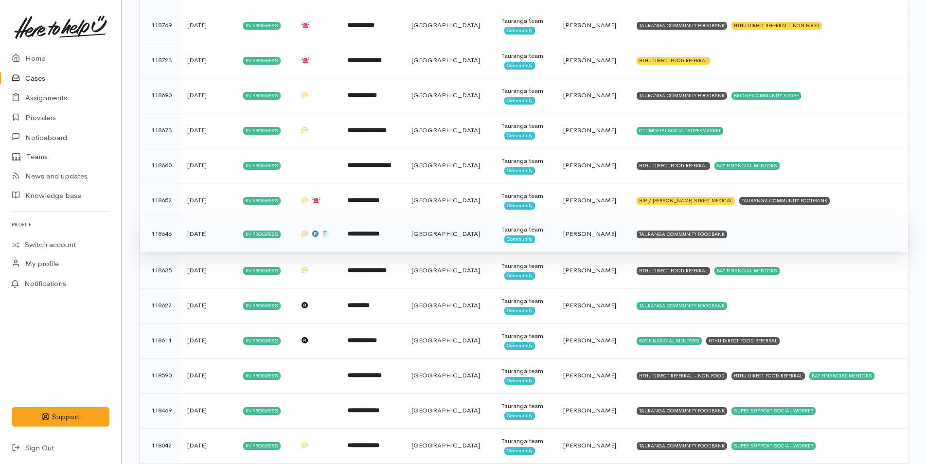
click at [731, 236] on td "TAURANGA COMMUNITY FOODBANK" at bounding box center [768, 234] width 279 height 35
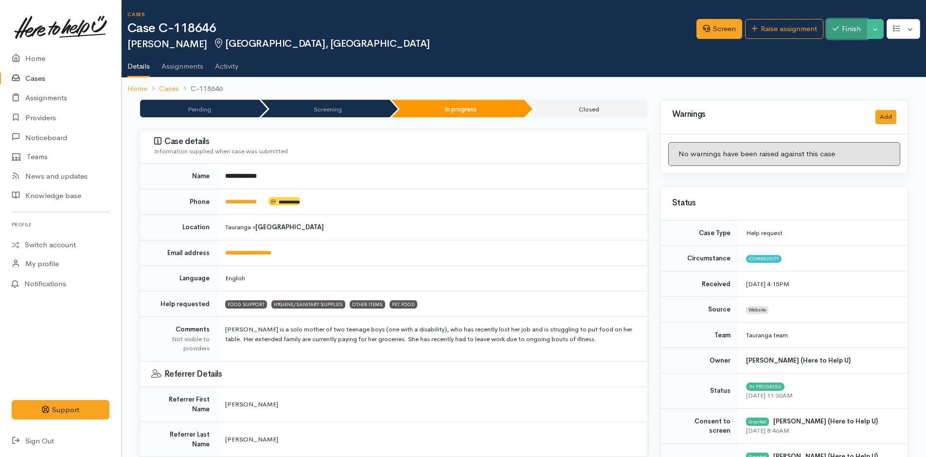
click at [844, 24] on button "Finish" at bounding box center [847, 29] width 41 height 20
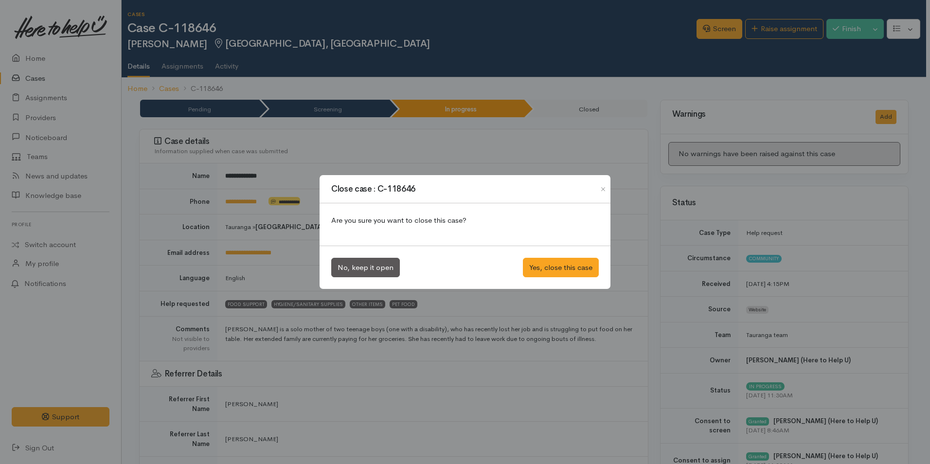
click at [553, 256] on div "No, keep it open Yes, close this case" at bounding box center [465, 268] width 291 height 44
click at [554, 265] on button "Yes, close this case" at bounding box center [561, 268] width 76 height 20
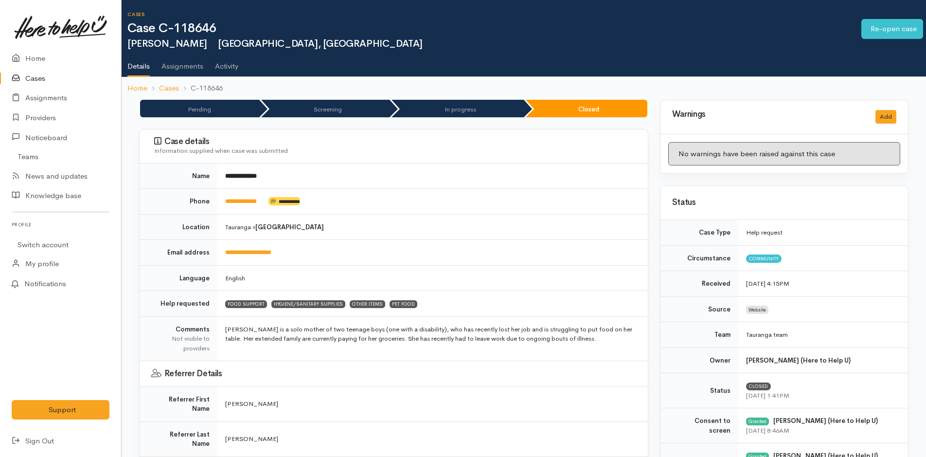
click at [41, 73] on link "Cases" at bounding box center [60, 79] width 121 height 20
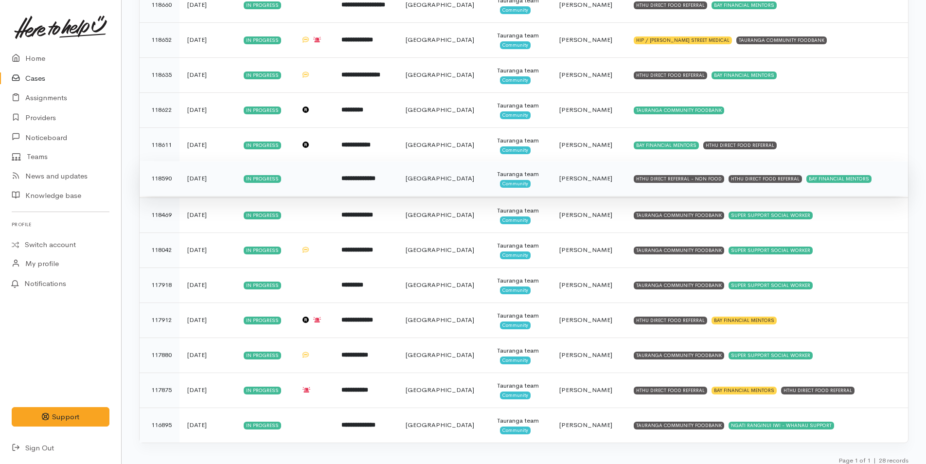
scroll to position [752, 0]
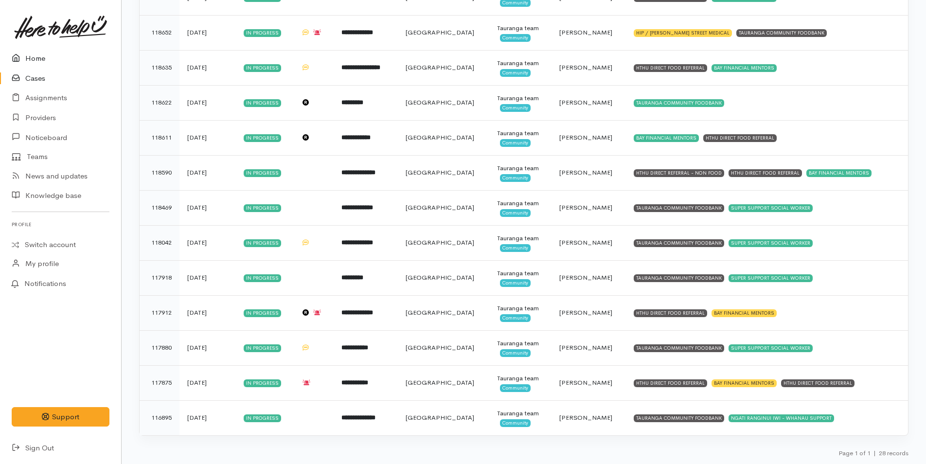
click at [40, 58] on link "Home" at bounding box center [60, 59] width 121 height 20
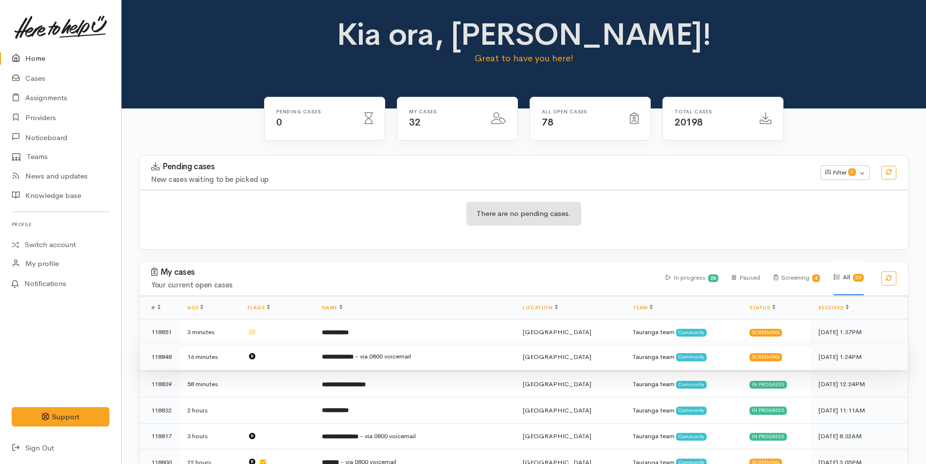
click at [411, 353] on span "- via 0800 voicemail" at bounding box center [383, 356] width 56 height 8
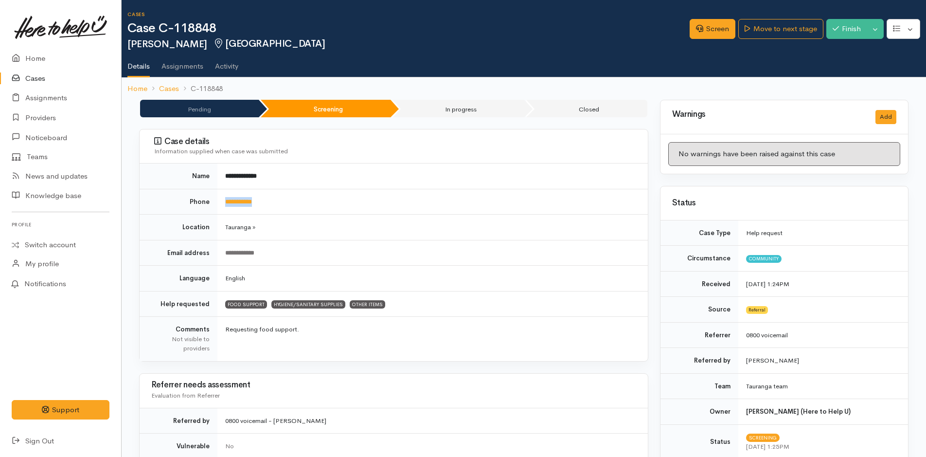
drag, startPoint x: 298, startPoint y: 199, endPoint x: 219, endPoint y: 204, distance: 78.9
click at [219, 204] on td "**********" at bounding box center [433, 202] width 431 height 26
copy link "**********"
click at [708, 28] on link "Screen" at bounding box center [713, 29] width 46 height 20
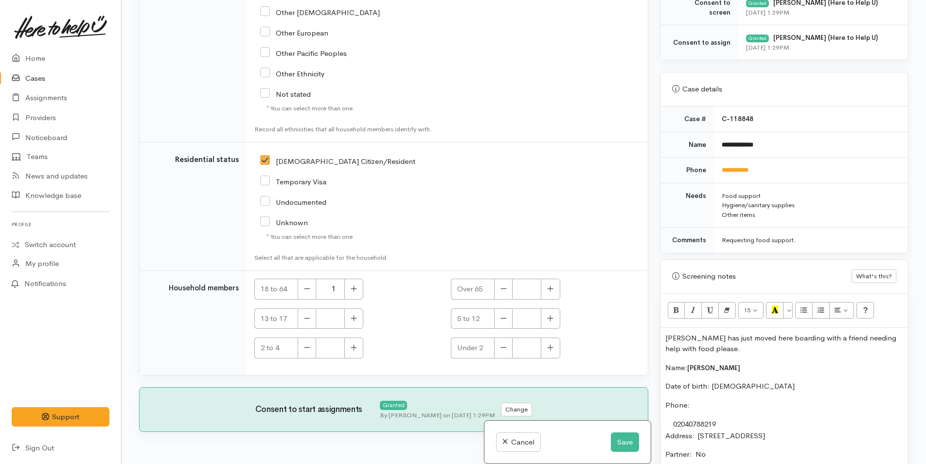
scroll to position [438, 0]
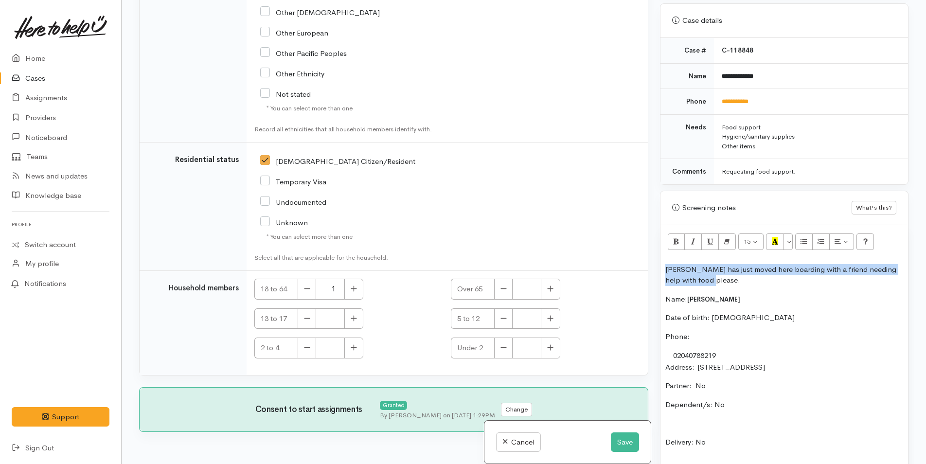
drag, startPoint x: 733, startPoint y: 282, endPoint x: 662, endPoint y: 267, distance: 73.1
click at [662, 267] on div "Darryl has just moved here boarding with a friend needing help with food please…" at bounding box center [785, 444] width 248 height 370
copy p "[PERSON_NAME] has just moved here boarding with a friend needing help with food…"
click at [623, 438] on button "Save" at bounding box center [625, 443] width 28 height 20
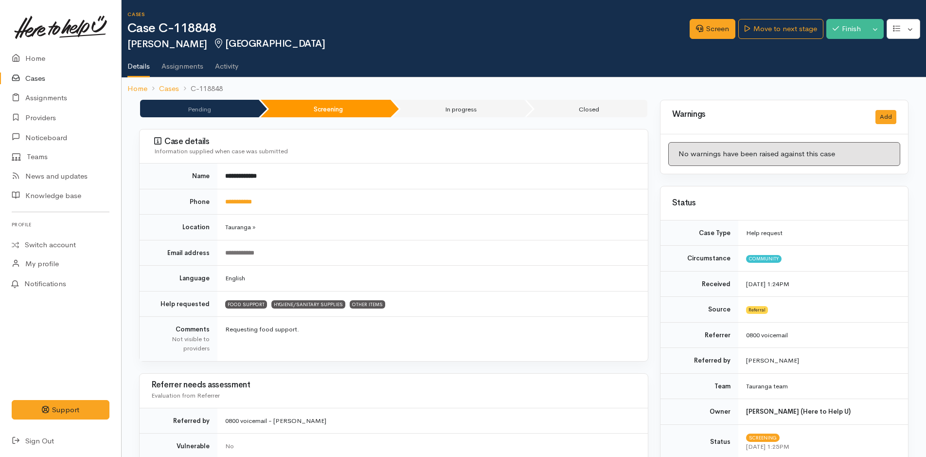
click at [788, 16] on div "Screen Move to next stage Finish Toggle Dropdown Pause Cancel" at bounding box center [808, 31] width 236 height 32
click at [789, 25] on link "Move to next stage" at bounding box center [781, 29] width 85 height 20
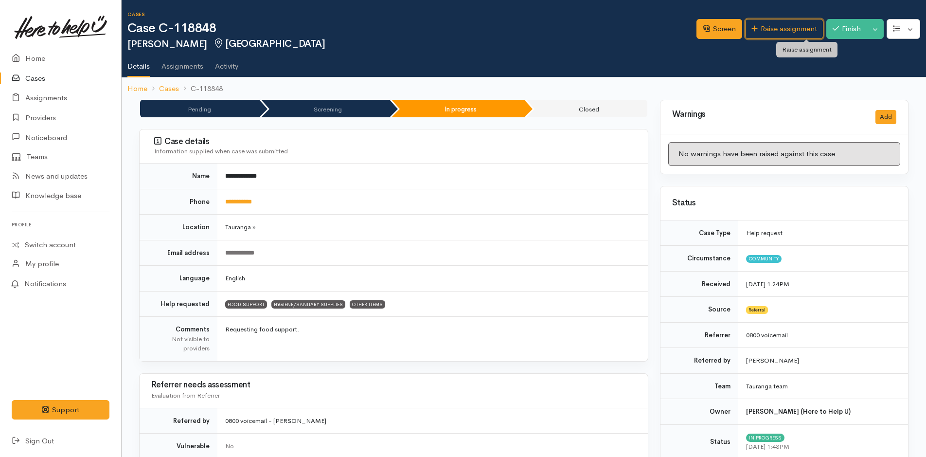
click at [789, 25] on link "Raise assignment" at bounding box center [784, 29] width 78 height 20
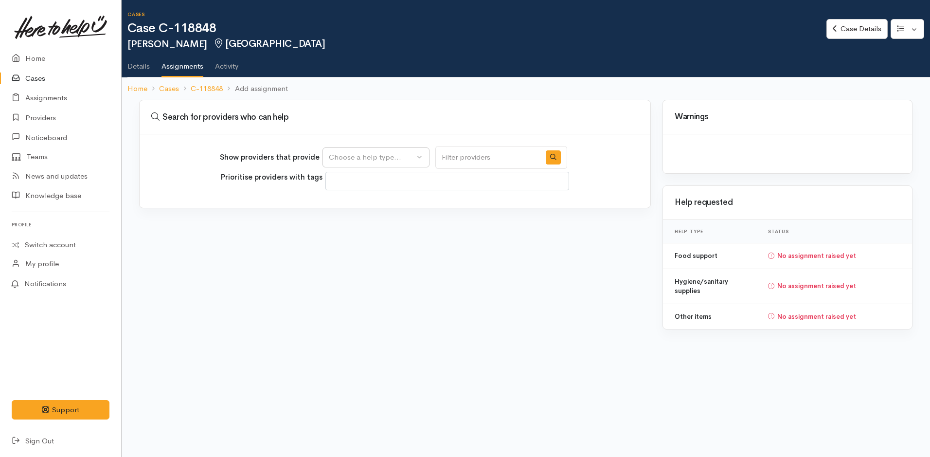
select select
click at [393, 160] on div "Choose a help type..." at bounding box center [372, 157] width 86 height 11
click at [378, 205] on span "Food support" at bounding box center [357, 204] width 45 height 11
select select "3"
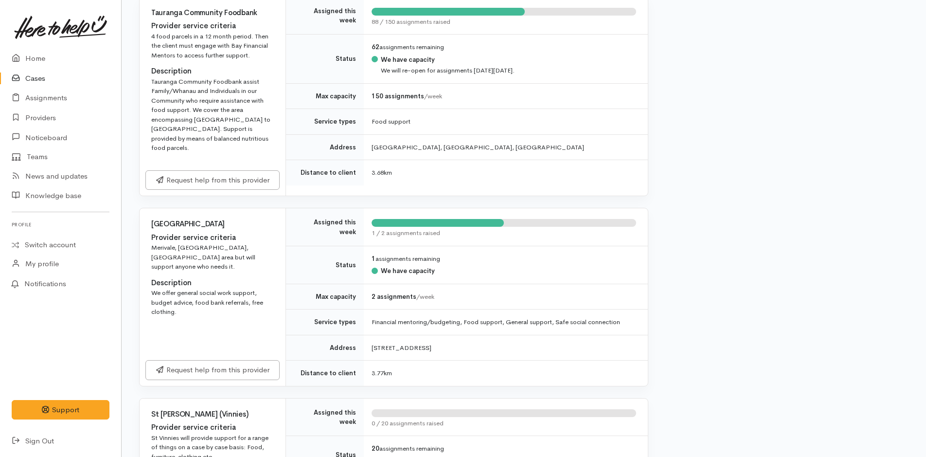
scroll to position [633, 0]
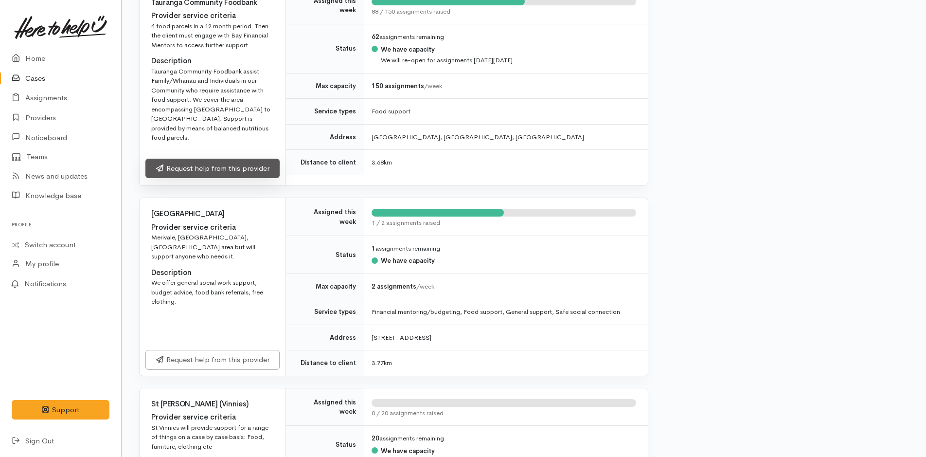
click at [243, 159] on link "Request help from this provider" at bounding box center [212, 169] width 134 height 20
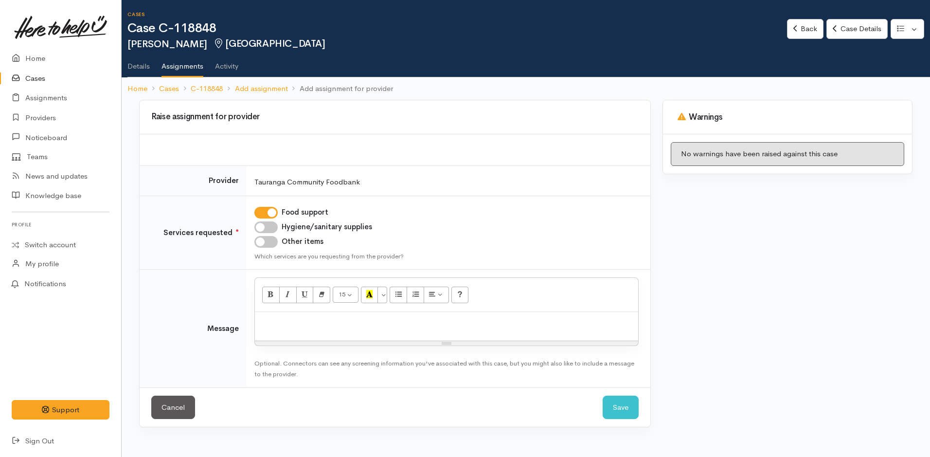
drag, startPoint x: 265, startPoint y: 227, endPoint x: 265, endPoint y: 248, distance: 21.4
click at [266, 227] on input "Hygiene/sanitary supplies" at bounding box center [265, 227] width 23 height 12
checkbox input "true"
click at [267, 237] on input "Other items" at bounding box center [265, 242] width 23 height 12
checkbox input "true"
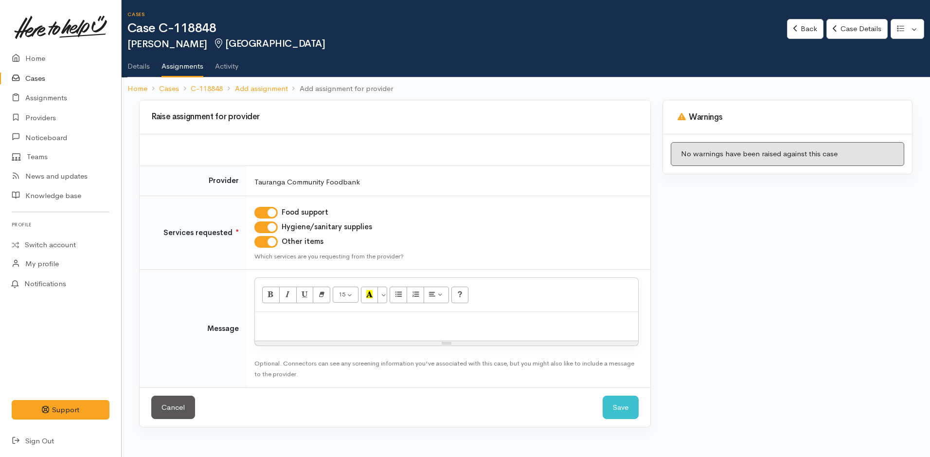
click at [306, 320] on p at bounding box center [447, 322] width 374 height 11
paste div
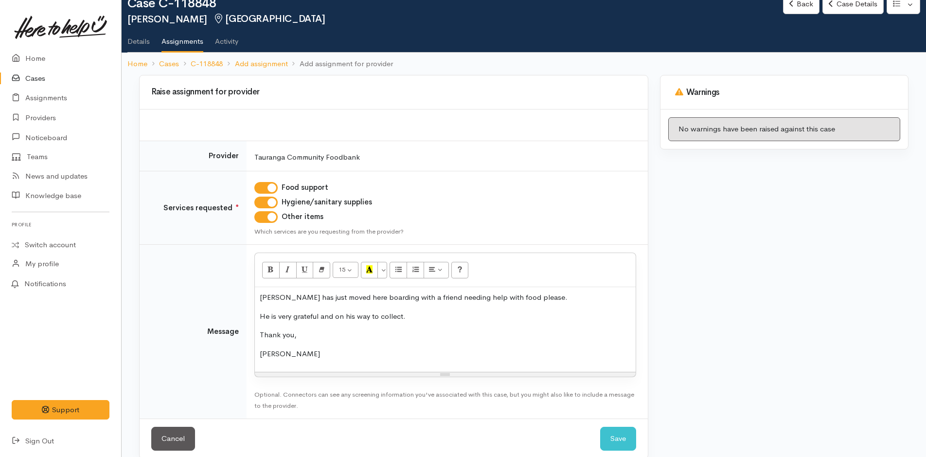
scroll to position [38, 0]
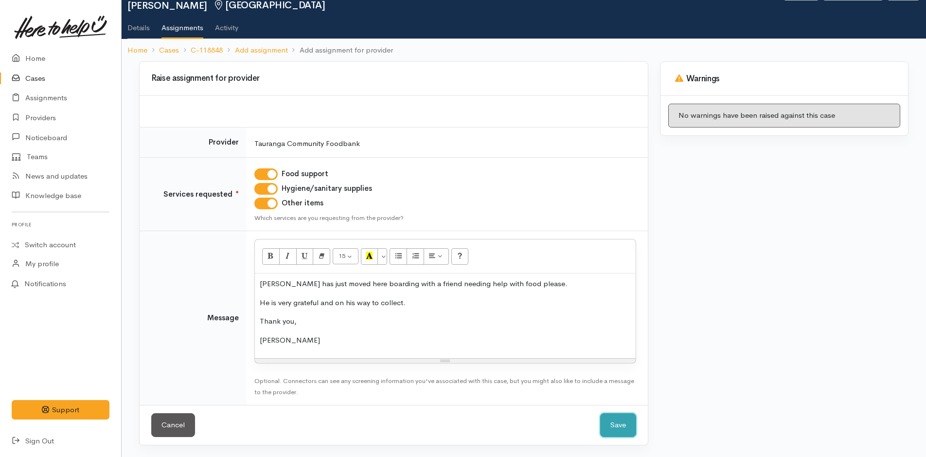
click at [610, 430] on button "Save" at bounding box center [618, 425] width 36 height 24
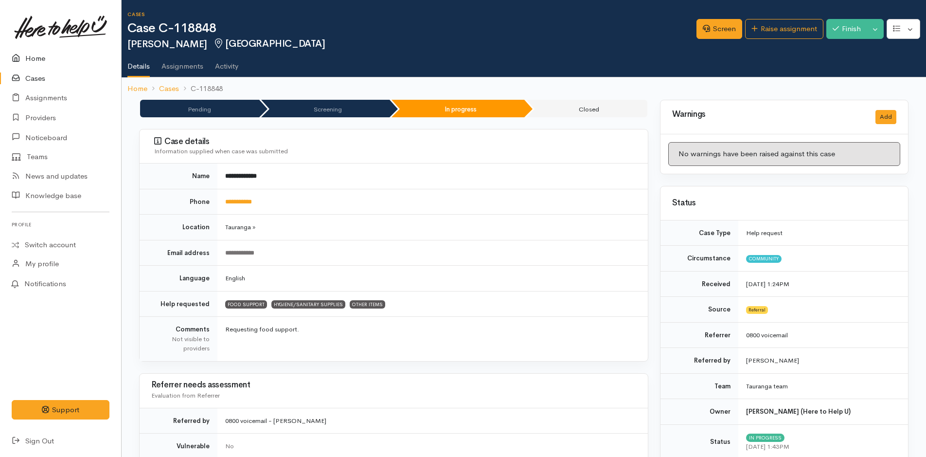
click at [37, 54] on link "Home" at bounding box center [60, 59] width 121 height 20
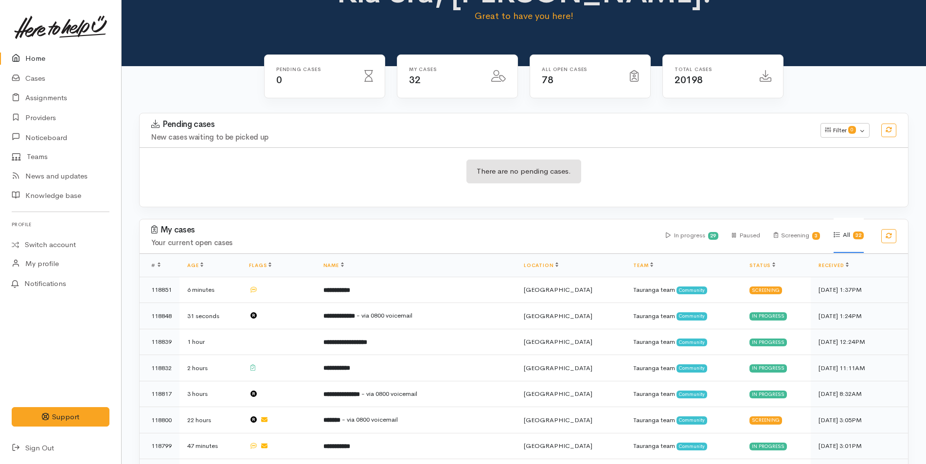
scroll to position [97, 0]
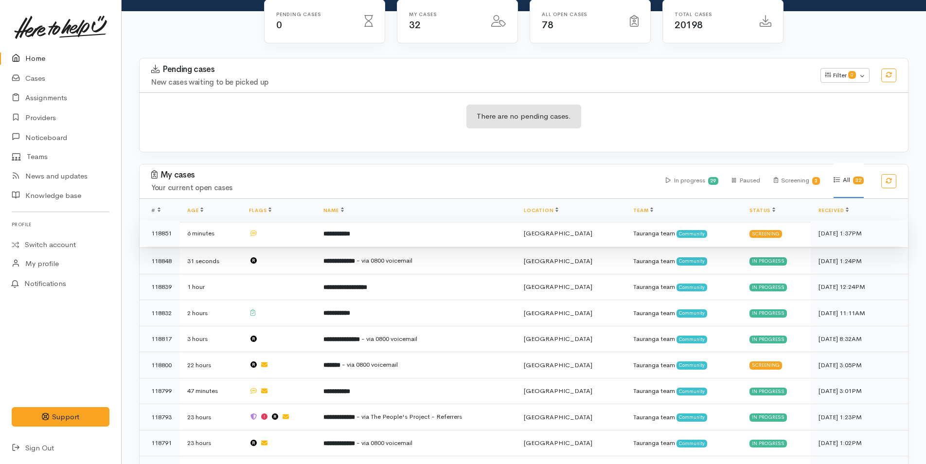
click at [407, 230] on td "**********" at bounding box center [416, 233] width 200 height 26
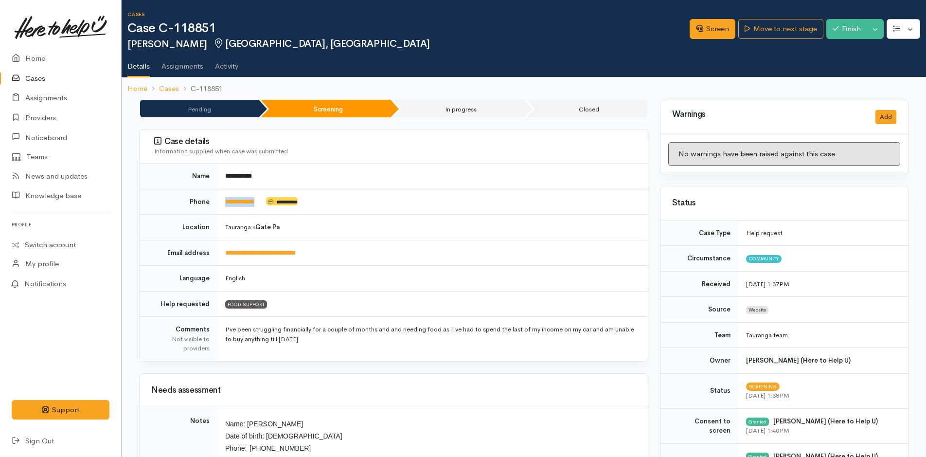
drag, startPoint x: 266, startPoint y: 200, endPoint x: 221, endPoint y: 200, distance: 45.3
click at [221, 200] on td "**********" at bounding box center [433, 202] width 431 height 26
copy td "**********"
click at [707, 28] on link "Screen" at bounding box center [713, 29] width 46 height 20
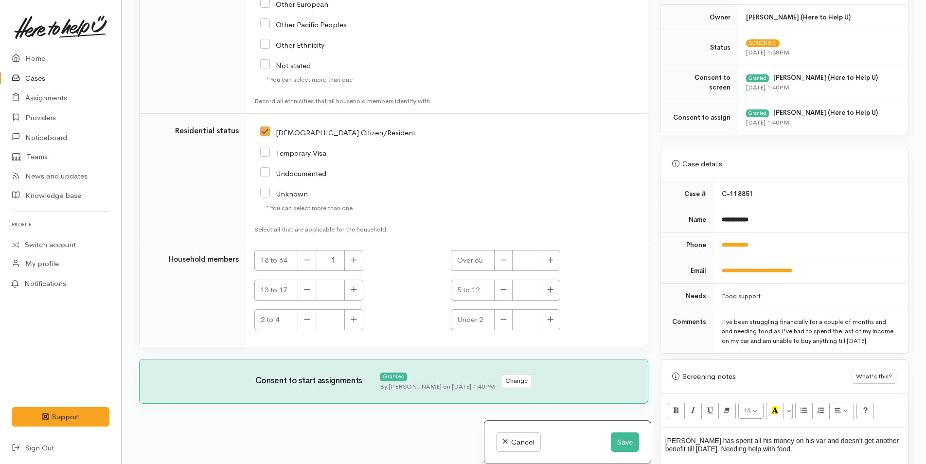
scroll to position [438, 0]
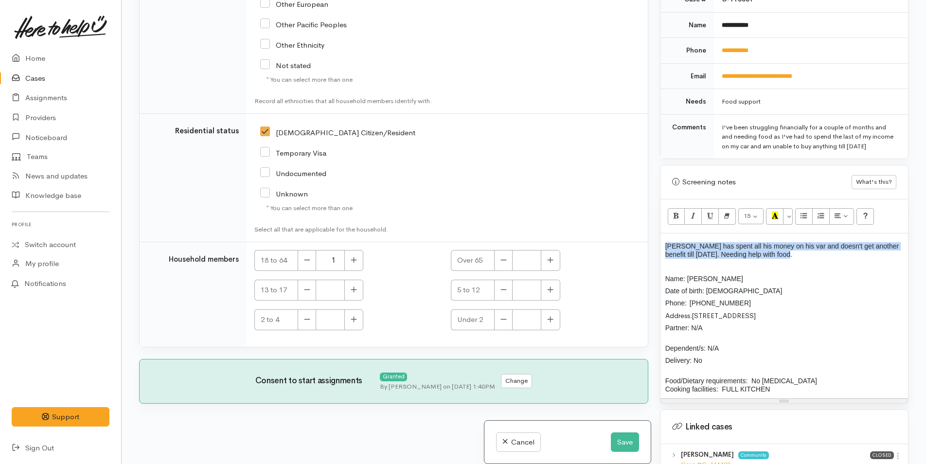
drag, startPoint x: 798, startPoint y: 259, endPoint x: 662, endPoint y: 244, distance: 137.6
click at [662, 244] on div "Vance has spent all his money on his var and doesn't get another benefit till n…" at bounding box center [785, 316] width 248 height 165
copy span "Vance has spent all his money on his var and doesn't get another benefit till n…"
click at [625, 440] on button "Save" at bounding box center [625, 443] width 28 height 20
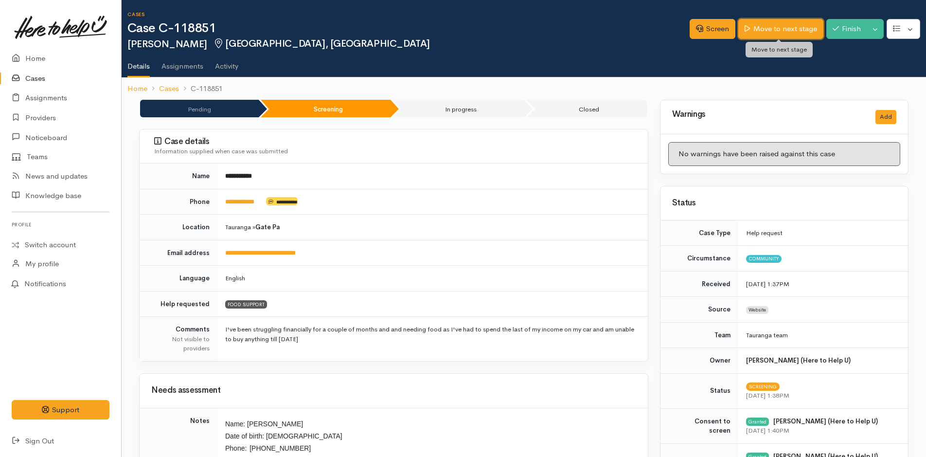
click at [787, 25] on link "Move to next stage" at bounding box center [781, 29] width 85 height 20
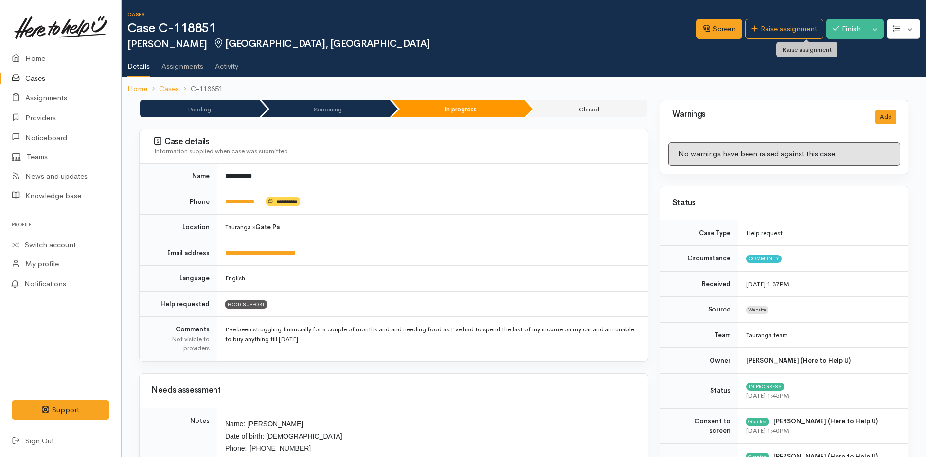
click at [787, 25] on link "Raise assignment" at bounding box center [784, 29] width 78 height 20
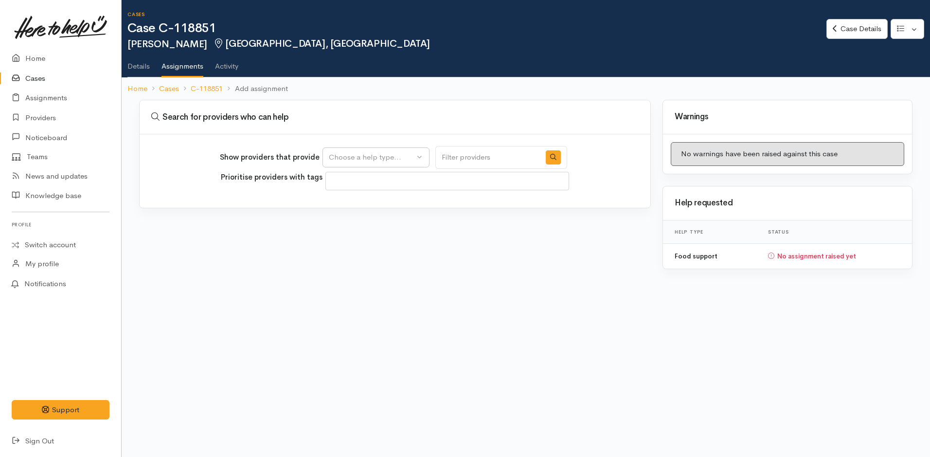
select select
click at [356, 152] on div "Choose a help type..." at bounding box center [372, 157] width 86 height 11
click at [360, 201] on span "Food support" at bounding box center [357, 204] width 45 height 11
select select "3"
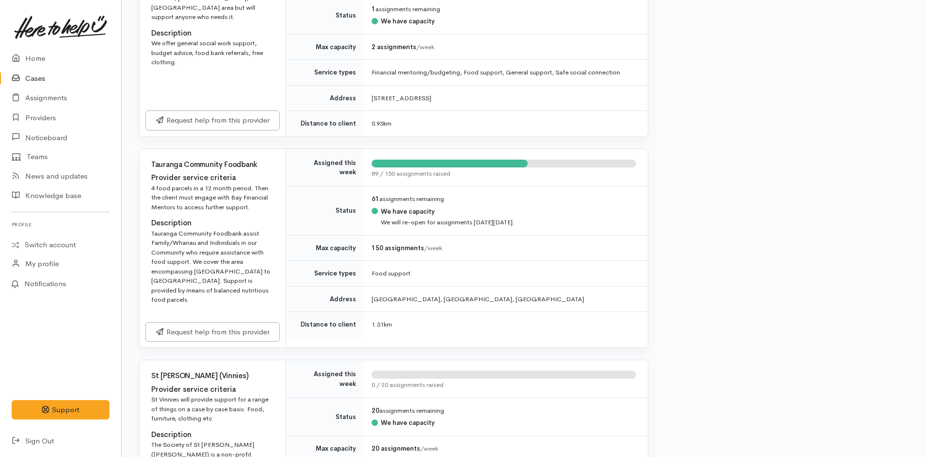
scroll to position [535, 0]
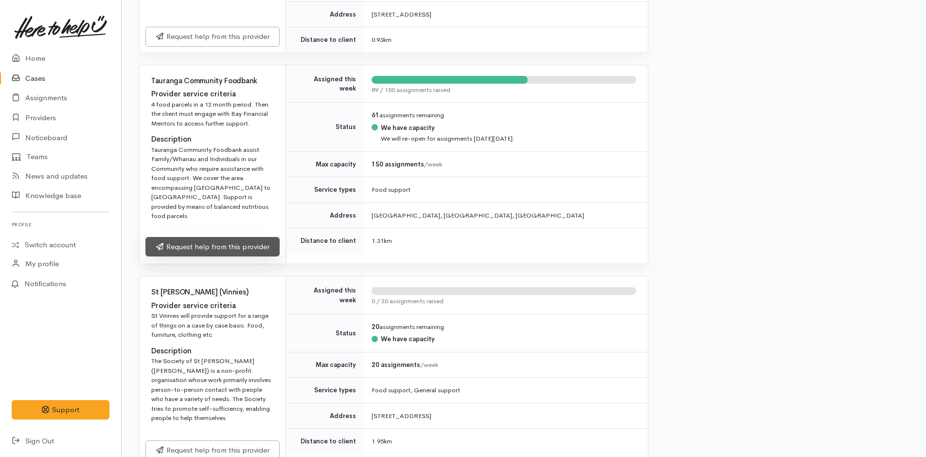
click at [232, 237] on link "Request help from this provider" at bounding box center [212, 247] width 134 height 20
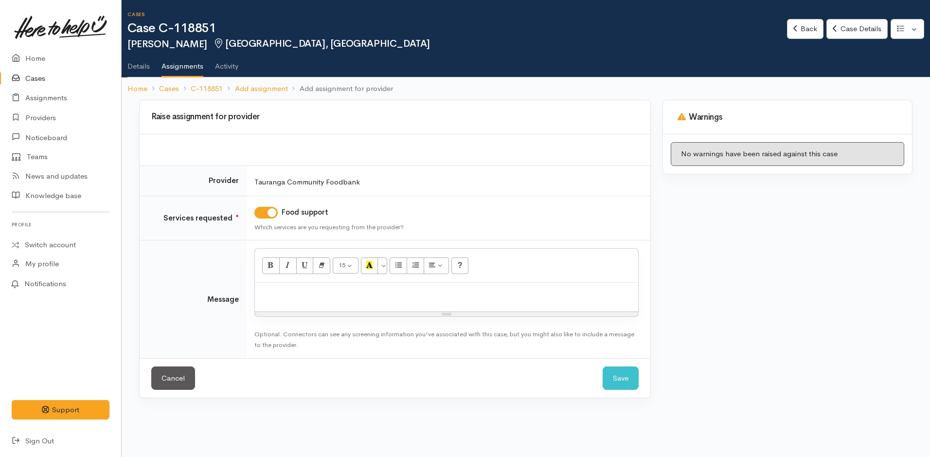
drag, startPoint x: 295, startPoint y: 298, endPoint x: 295, endPoint y: 293, distance: 5.4
click at [295, 297] on p at bounding box center [447, 293] width 374 height 11
paste div
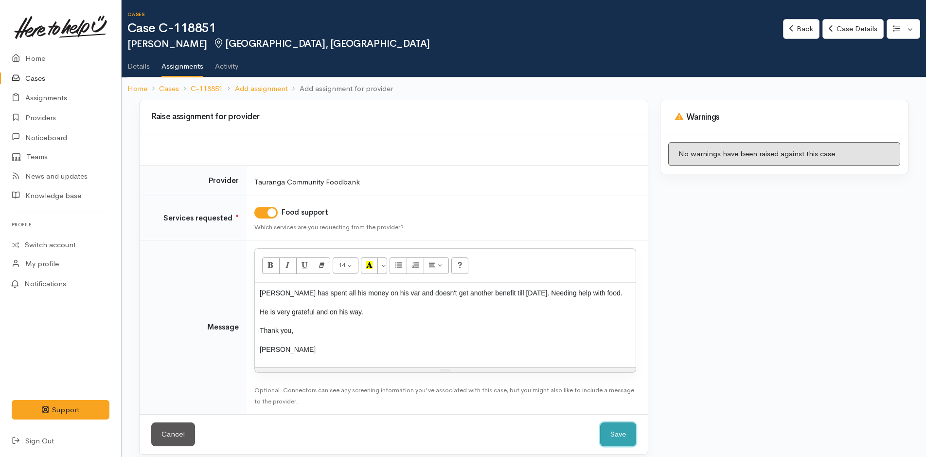
click at [627, 432] on button "Save" at bounding box center [618, 434] width 36 height 24
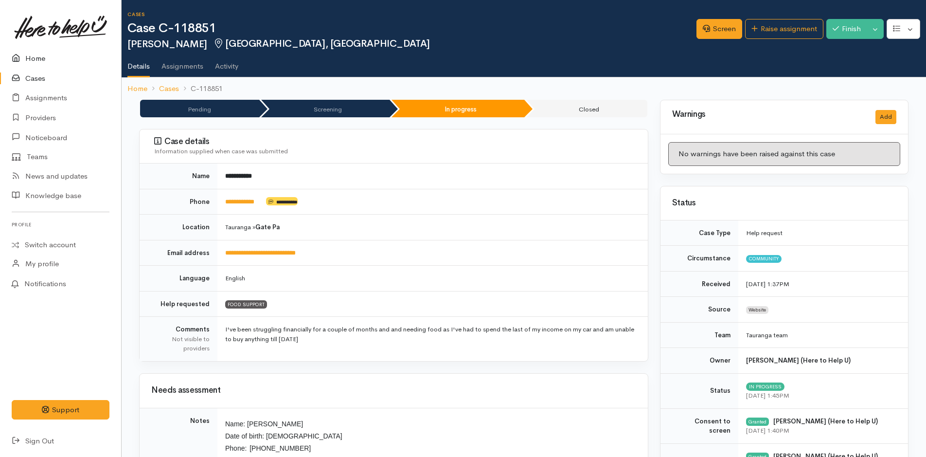
click at [41, 59] on link "Home" at bounding box center [60, 59] width 121 height 20
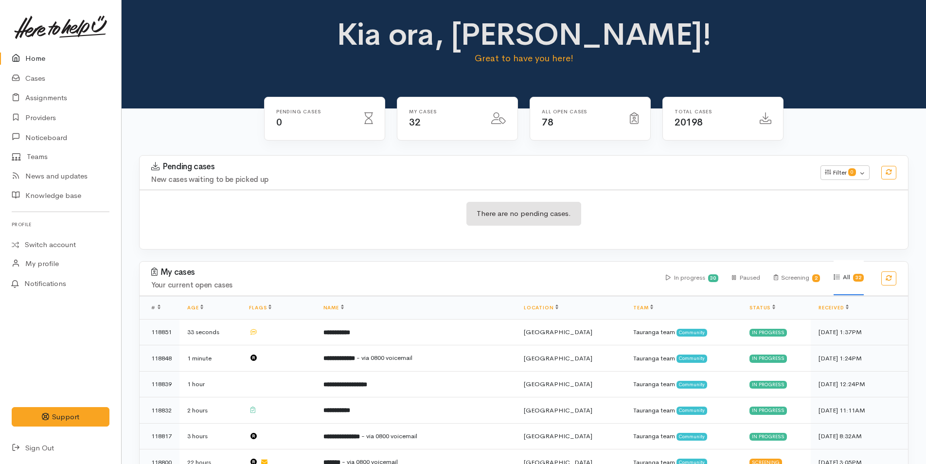
scroll to position [292, 0]
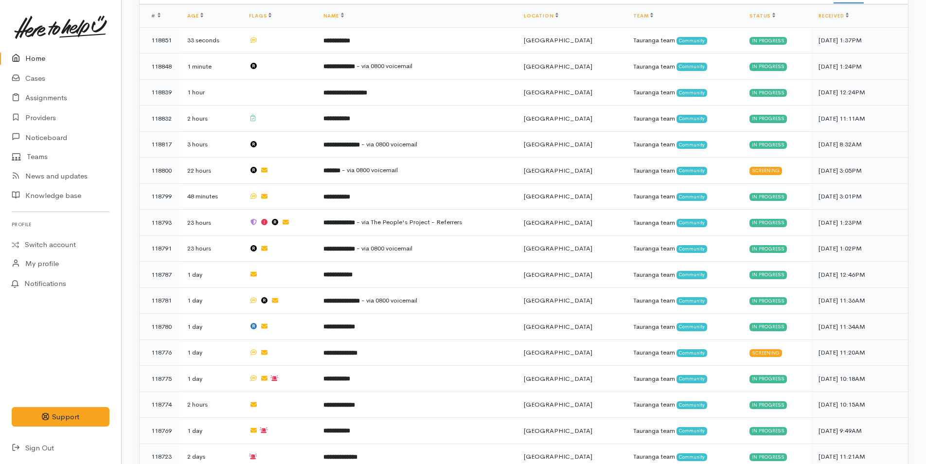
click at [32, 57] on link "Home" at bounding box center [60, 59] width 121 height 20
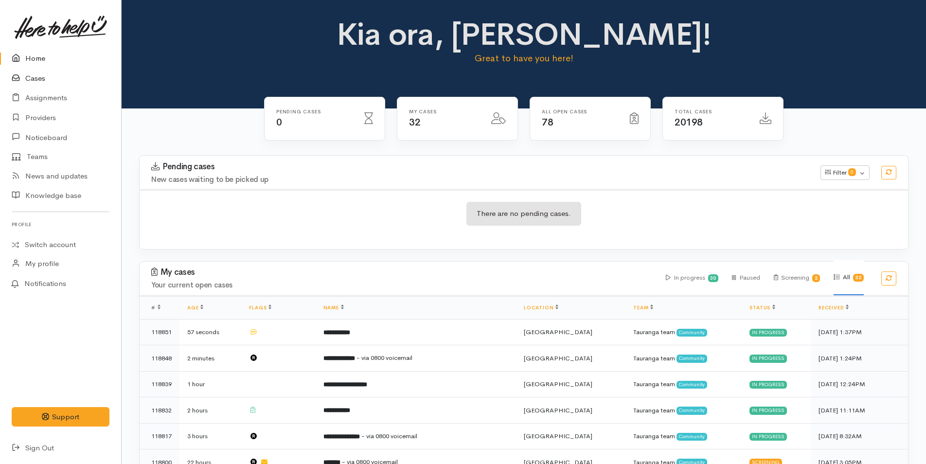
click at [44, 75] on link "Cases" at bounding box center [60, 79] width 121 height 20
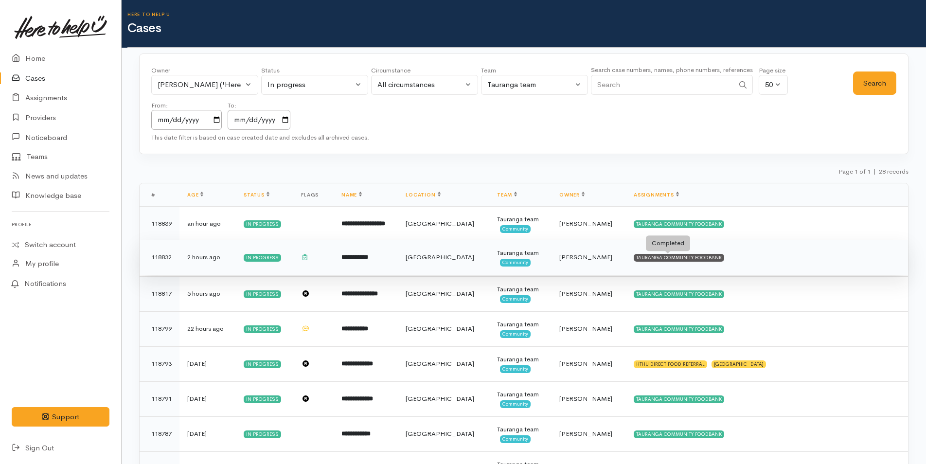
click at [669, 256] on div "TAURANGA COMMUNITY FOODBANK" at bounding box center [679, 258] width 91 height 8
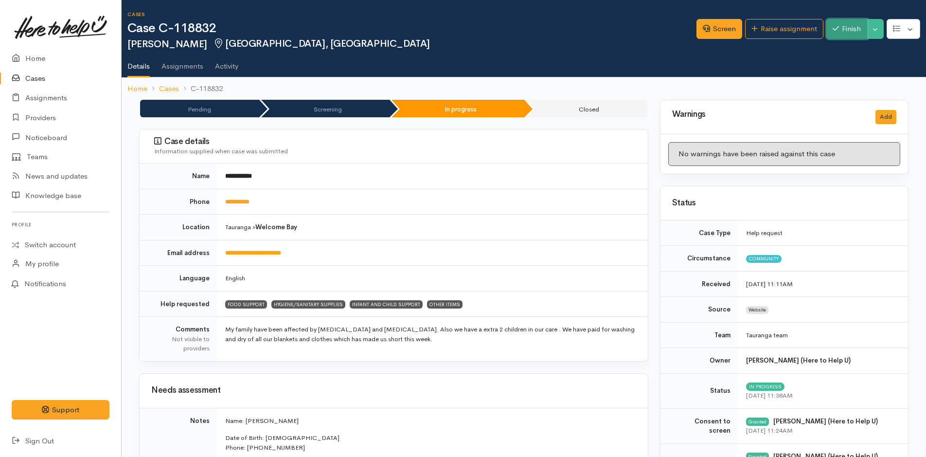
click at [852, 27] on button "Finish" at bounding box center [847, 29] width 41 height 20
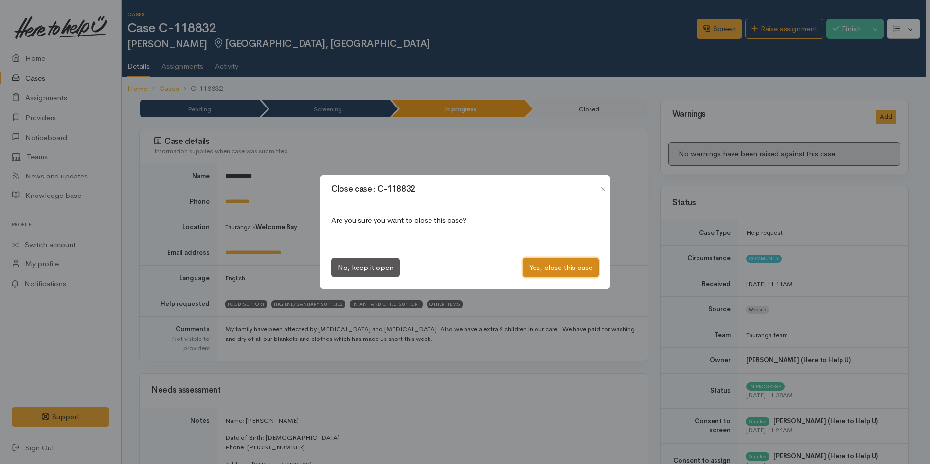
click at [541, 266] on button "Yes, close this case" at bounding box center [561, 268] width 76 height 20
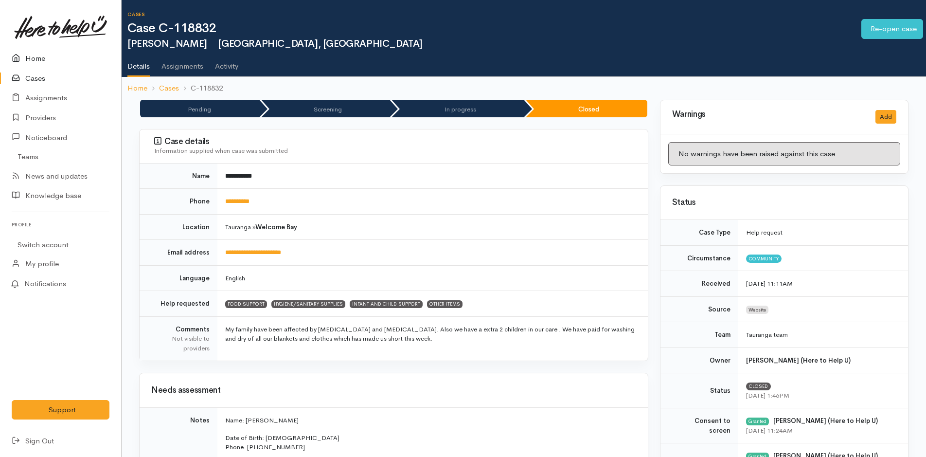
click at [34, 60] on link "Home" at bounding box center [60, 59] width 121 height 20
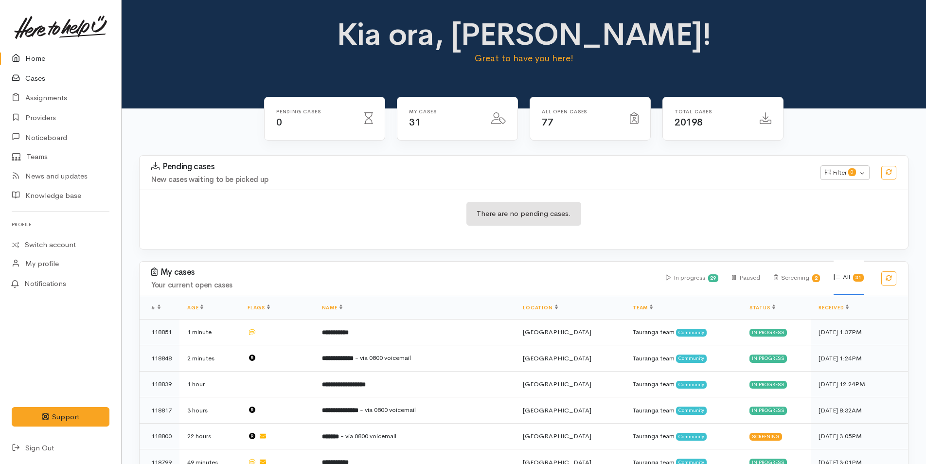
click at [43, 76] on link "Cases" at bounding box center [60, 79] width 121 height 20
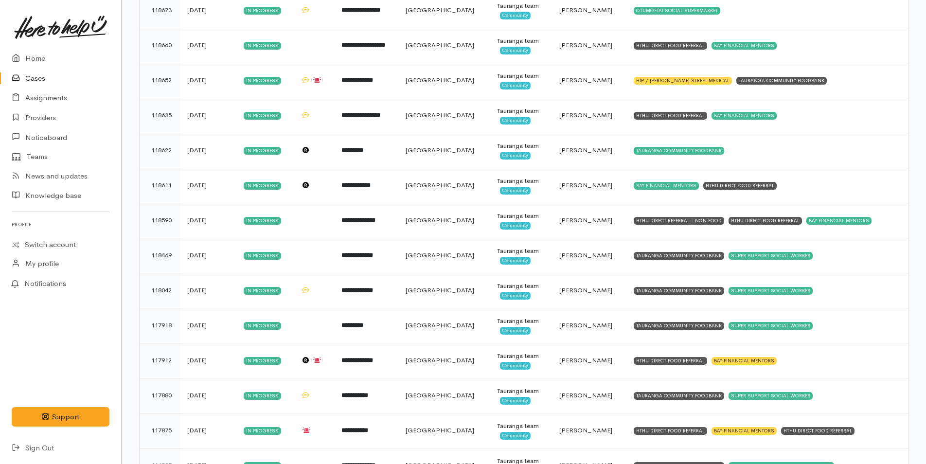
scroll to position [717, 0]
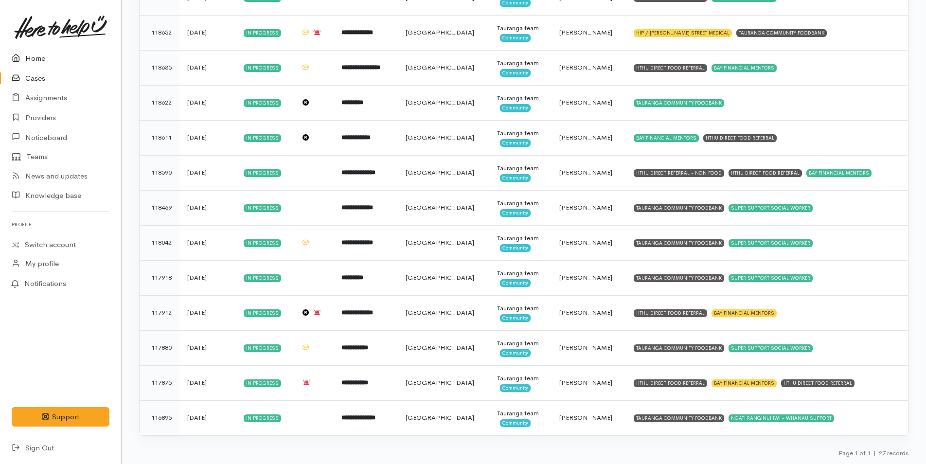
click at [41, 55] on link "Home" at bounding box center [60, 59] width 121 height 20
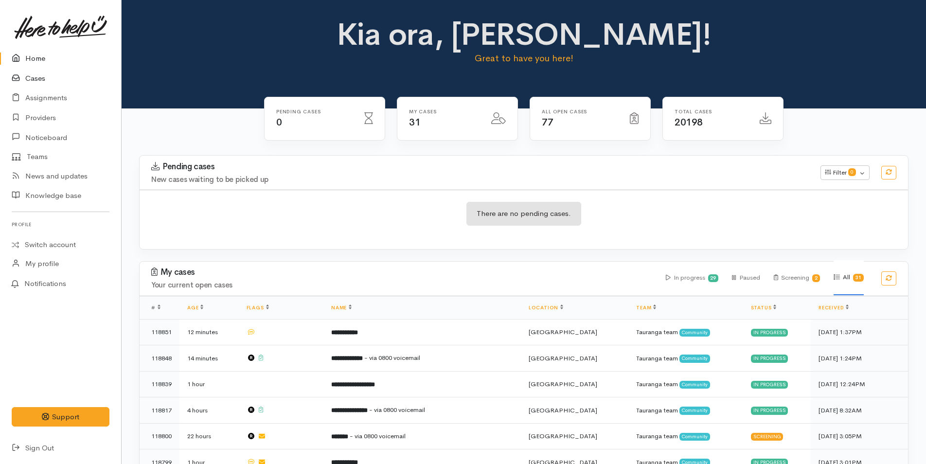
click at [38, 74] on link "Cases" at bounding box center [60, 79] width 121 height 20
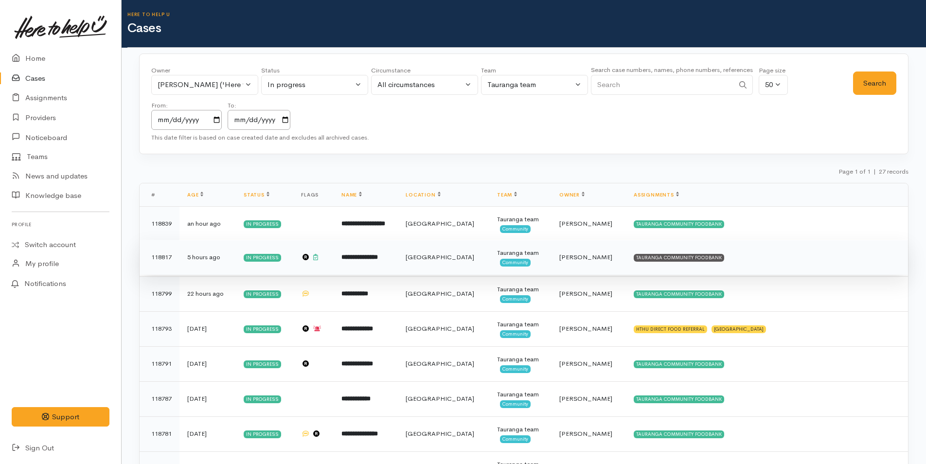
click at [713, 255] on td "TAURANGA COMMUNITY FOODBANK" at bounding box center [767, 257] width 282 height 35
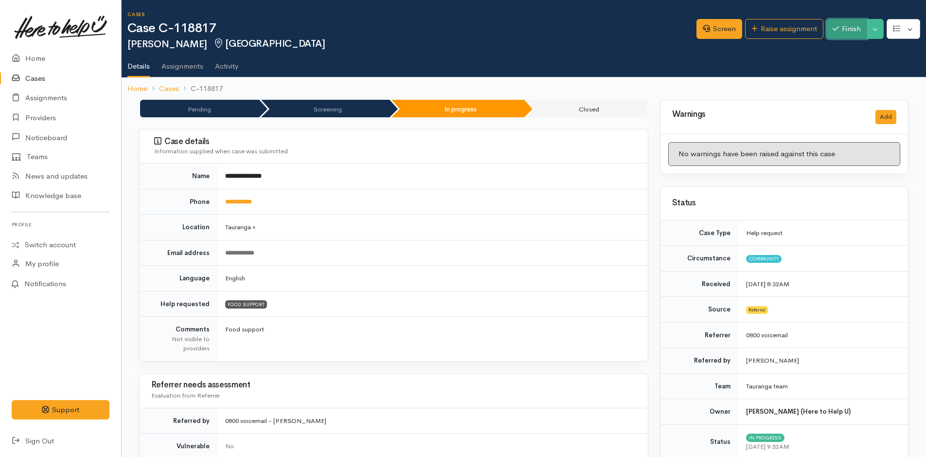
click at [848, 33] on button "Finish" at bounding box center [847, 29] width 41 height 20
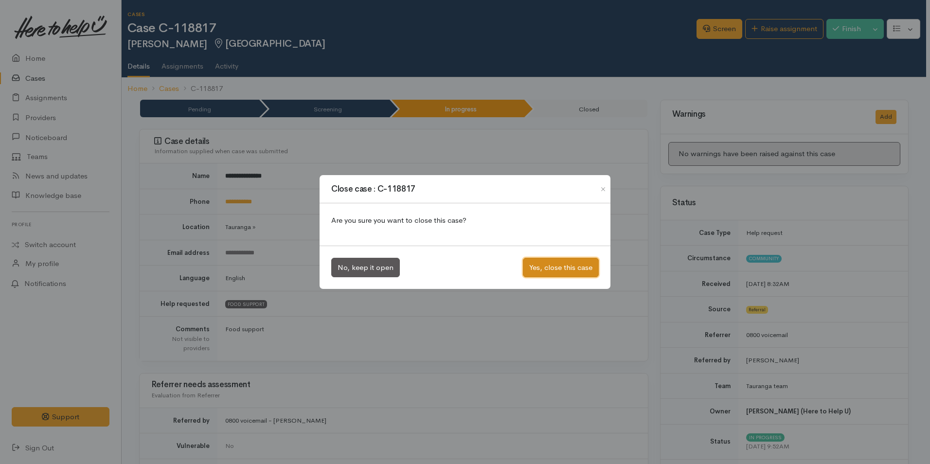
click at [570, 265] on button "Yes, close this case" at bounding box center [561, 268] width 76 height 20
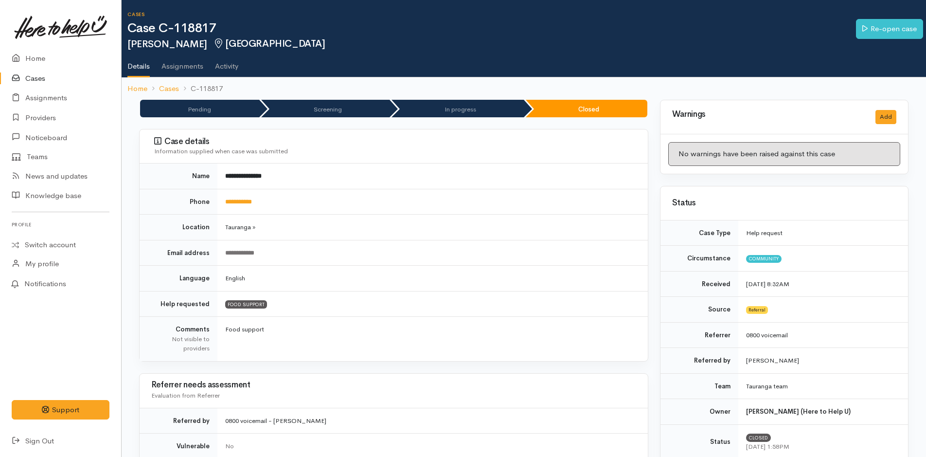
click at [37, 83] on link "Cases" at bounding box center [60, 79] width 121 height 20
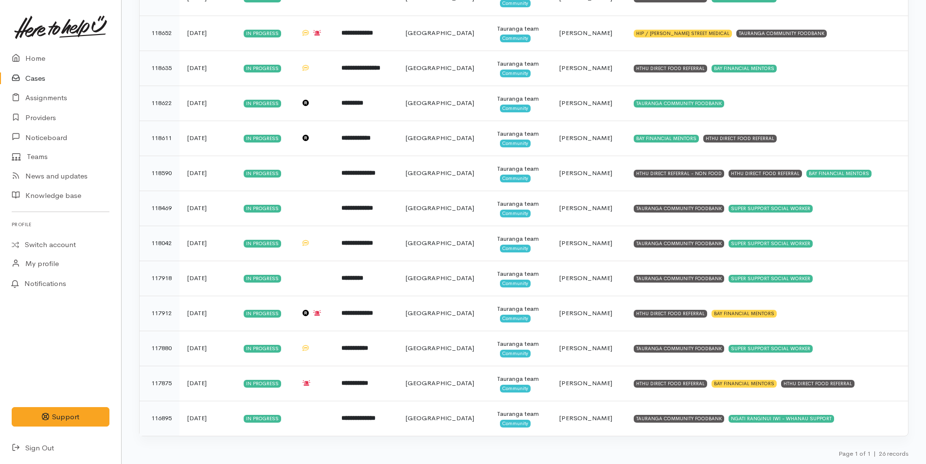
scroll to position [682, 0]
click at [39, 58] on link "Home" at bounding box center [60, 59] width 121 height 20
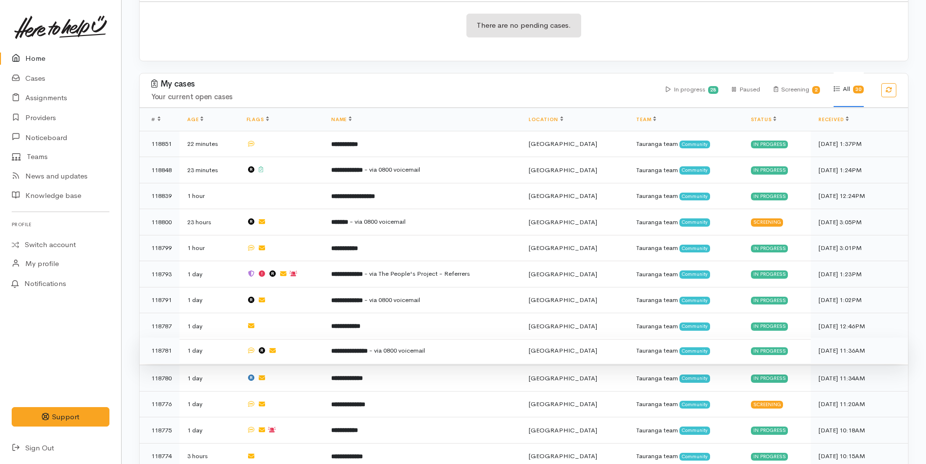
scroll to position [292, 0]
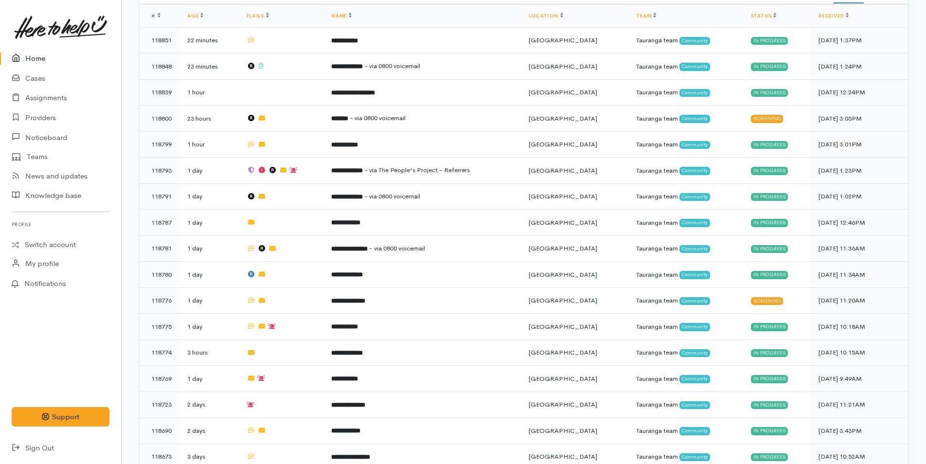
click at [37, 56] on link "Home" at bounding box center [60, 59] width 121 height 20
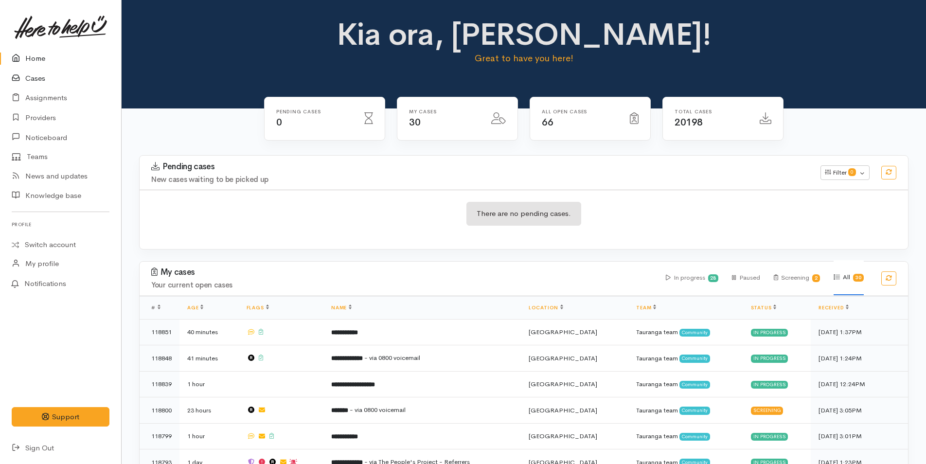
click at [35, 75] on link "Cases" at bounding box center [60, 79] width 121 height 20
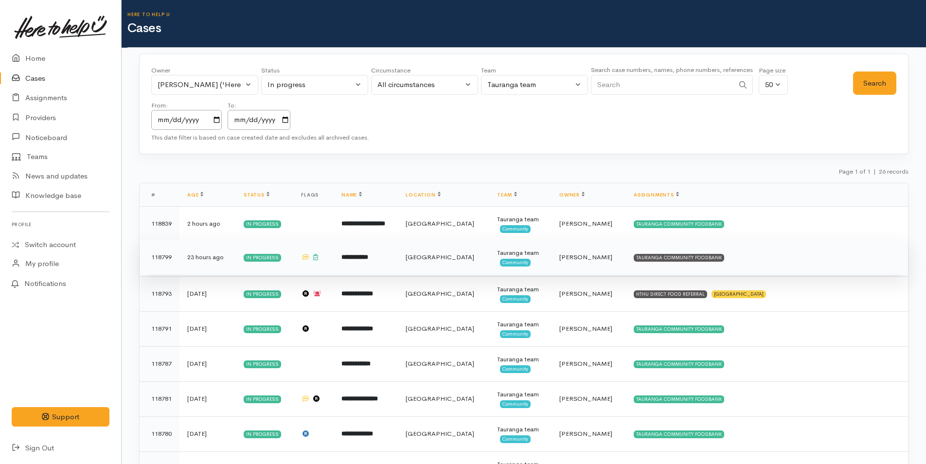
click at [657, 252] on td "TAURANGA COMMUNITY FOODBANK" at bounding box center [767, 257] width 282 height 35
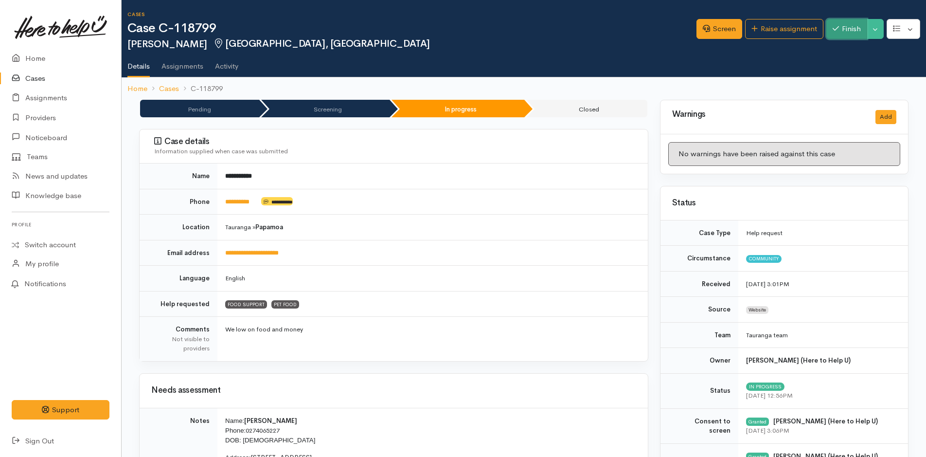
click at [843, 27] on button "Finish" at bounding box center [847, 29] width 41 height 20
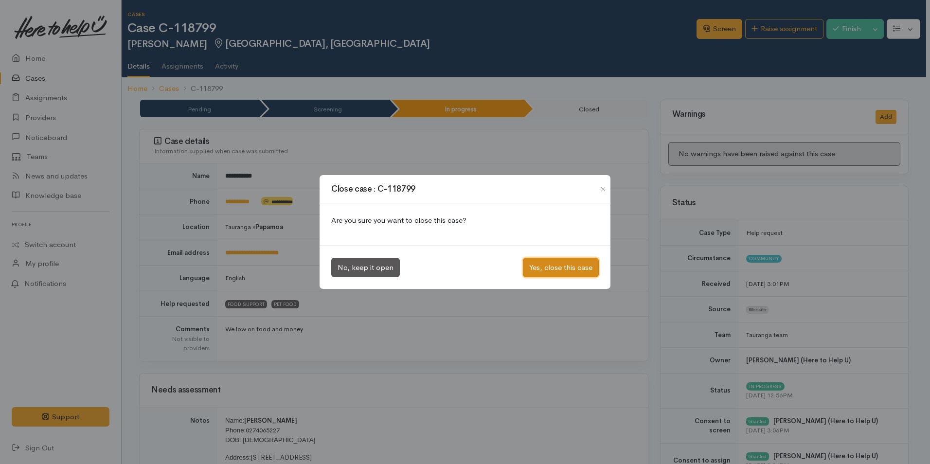
click at [554, 268] on button "Yes, close this case" at bounding box center [561, 268] width 76 height 20
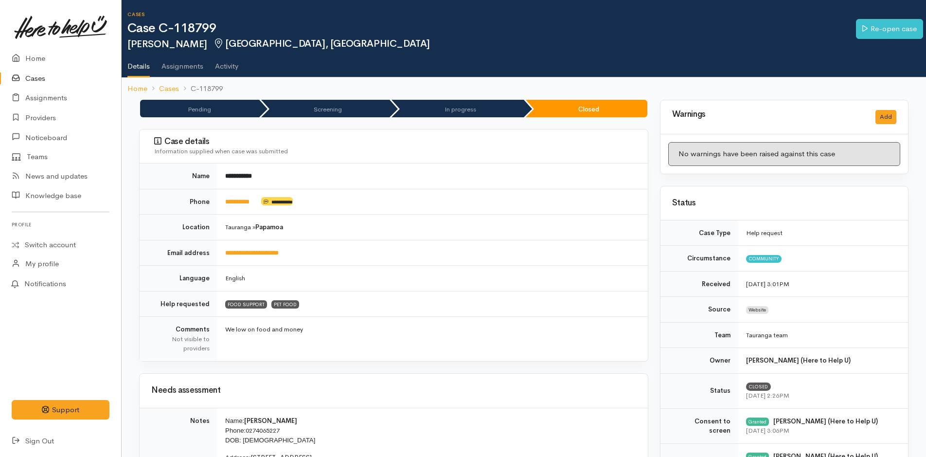
click at [36, 76] on link "Cases" at bounding box center [60, 79] width 121 height 20
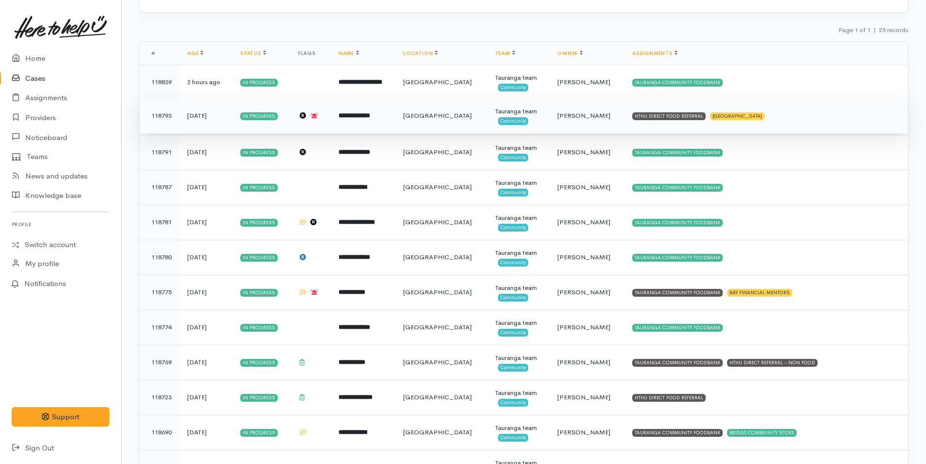
scroll to position [146, 0]
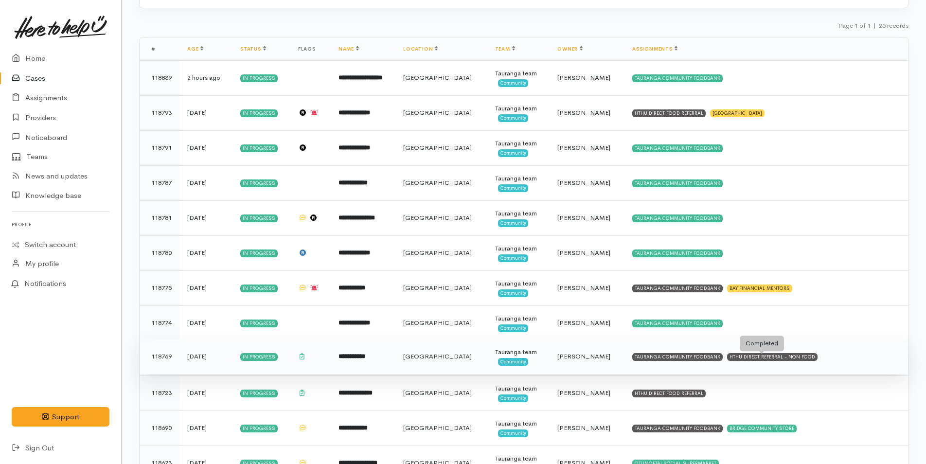
click at [770, 357] on div "HTHU DIRECT REFERRAL - NON FOOD" at bounding box center [772, 357] width 91 height 8
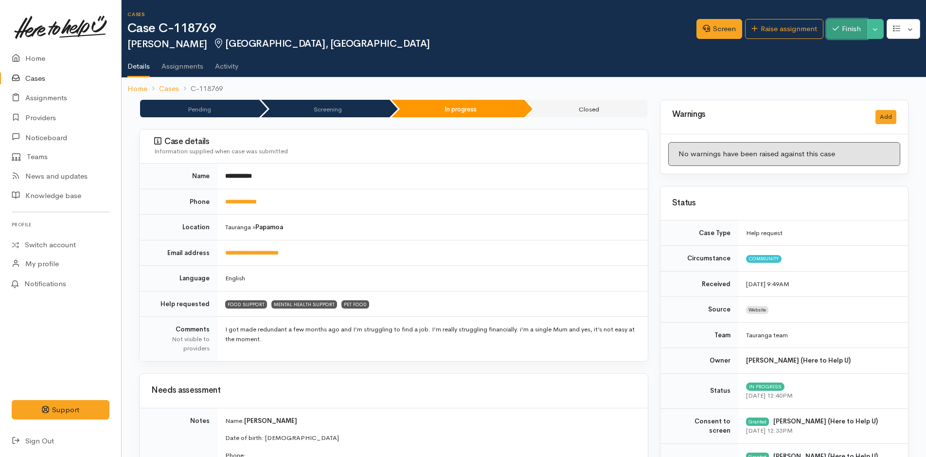
click at [844, 28] on button "Finish" at bounding box center [847, 29] width 41 height 20
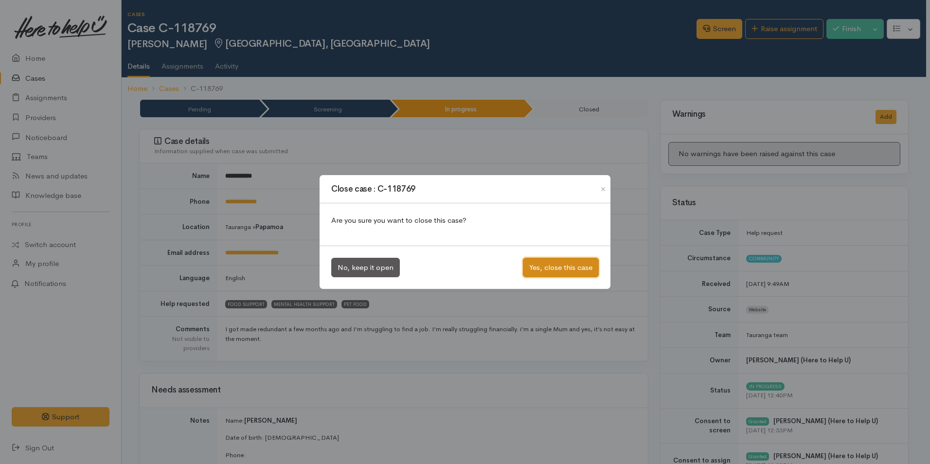
click at [536, 264] on button "Yes, close this case" at bounding box center [561, 268] width 76 height 20
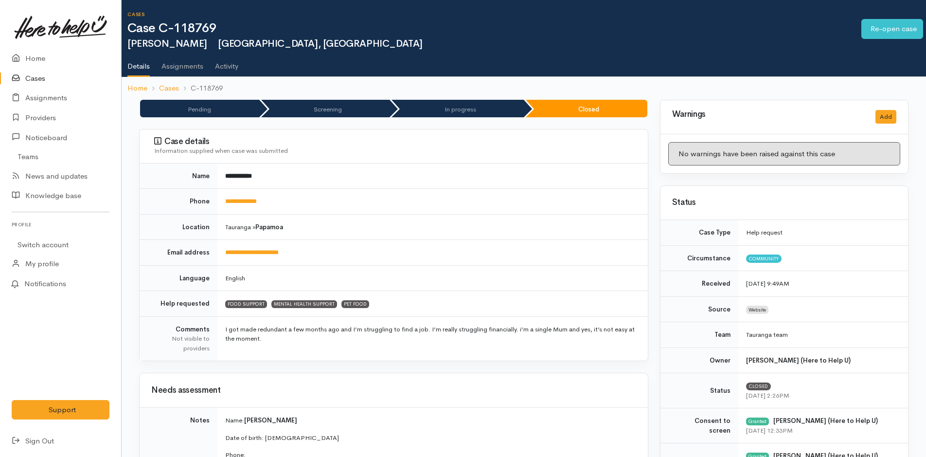
click at [32, 71] on link "Cases" at bounding box center [60, 79] width 121 height 20
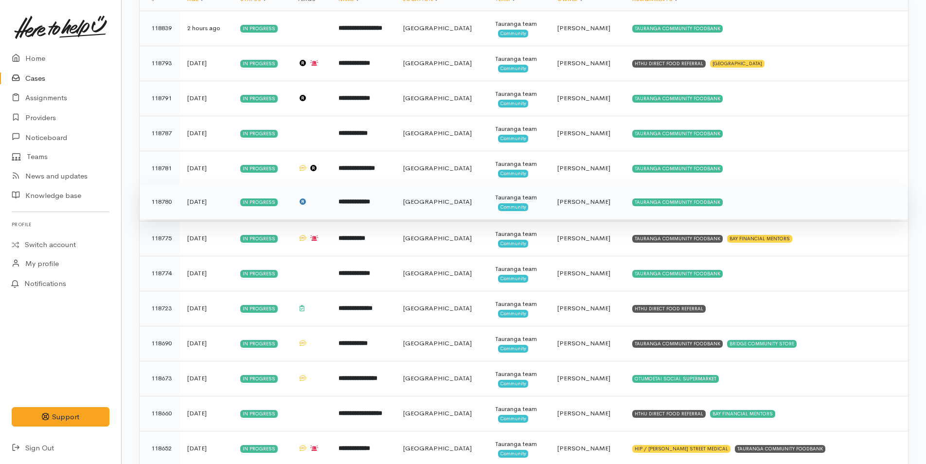
scroll to position [243, 0]
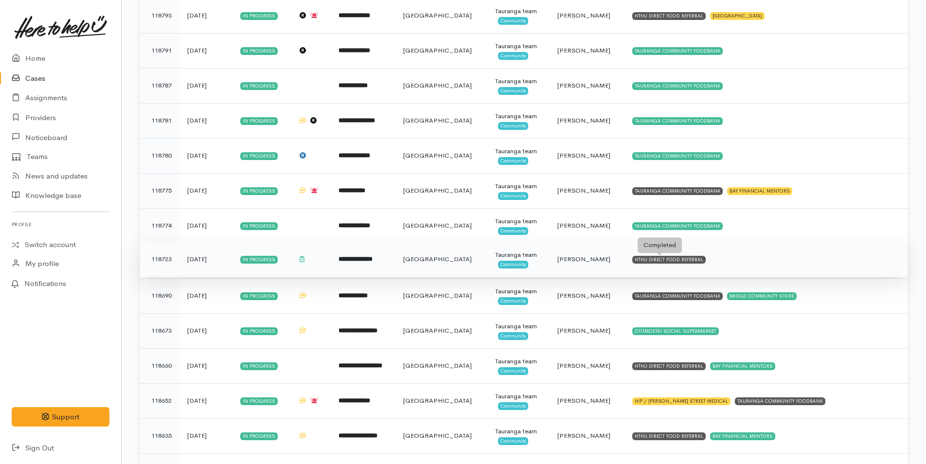
click at [689, 256] on div "HTHU DIRECT FOOD REFERRAL" at bounding box center [669, 260] width 73 height 8
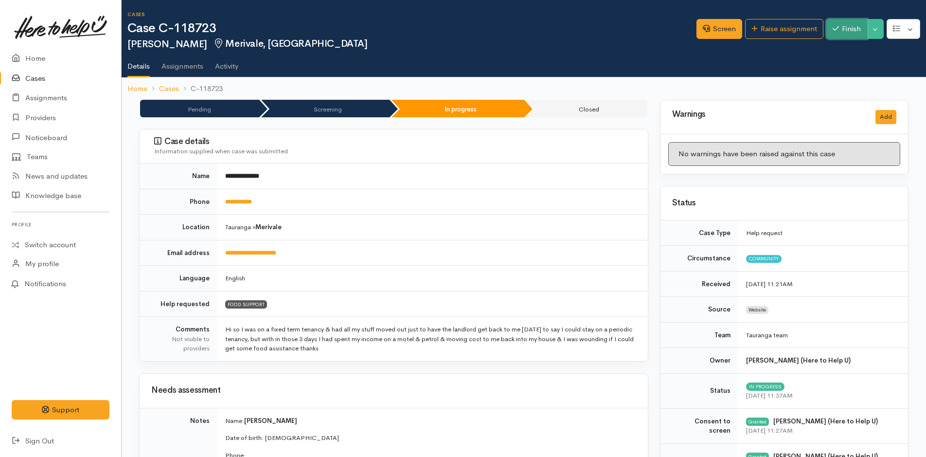
click at [850, 33] on button "Finish" at bounding box center [847, 29] width 41 height 20
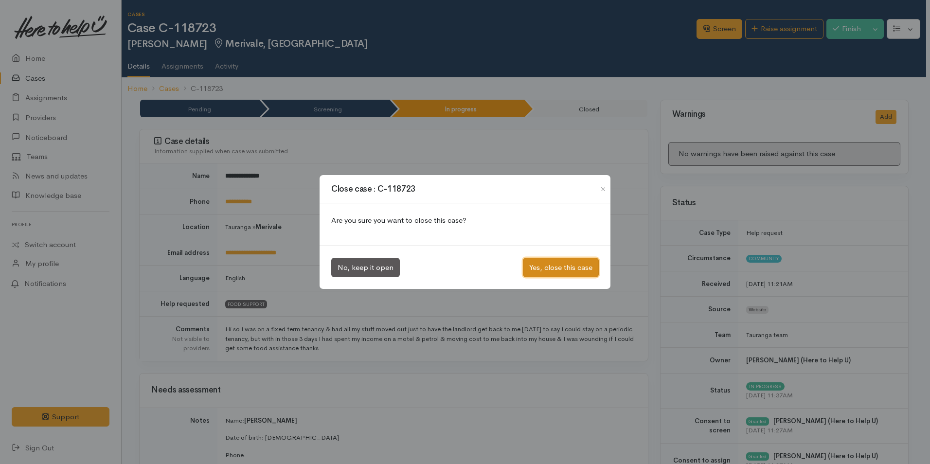
click at [540, 271] on button "Yes, close this case" at bounding box center [561, 268] width 76 height 20
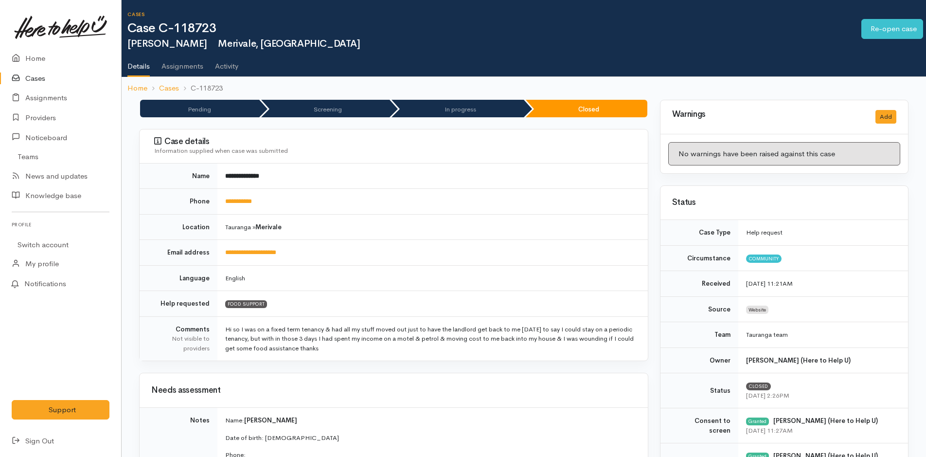
click at [36, 79] on link "Cases" at bounding box center [60, 79] width 121 height 20
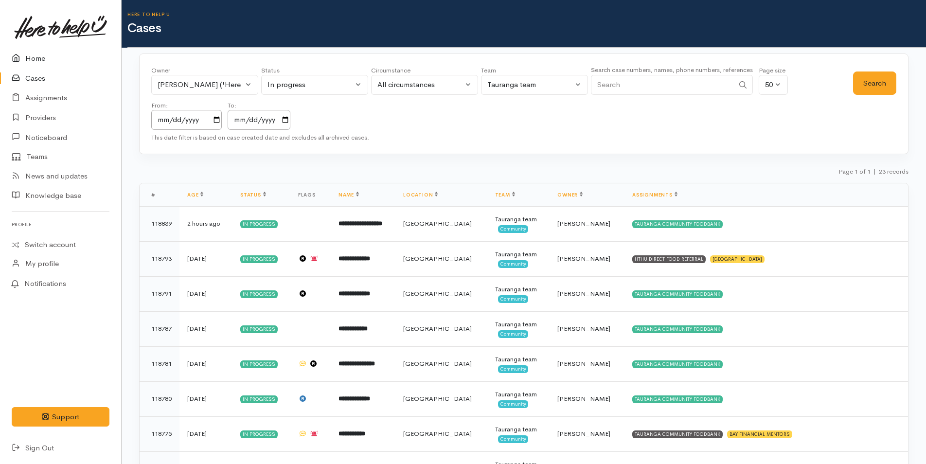
click at [34, 56] on link "Home" at bounding box center [60, 59] width 121 height 20
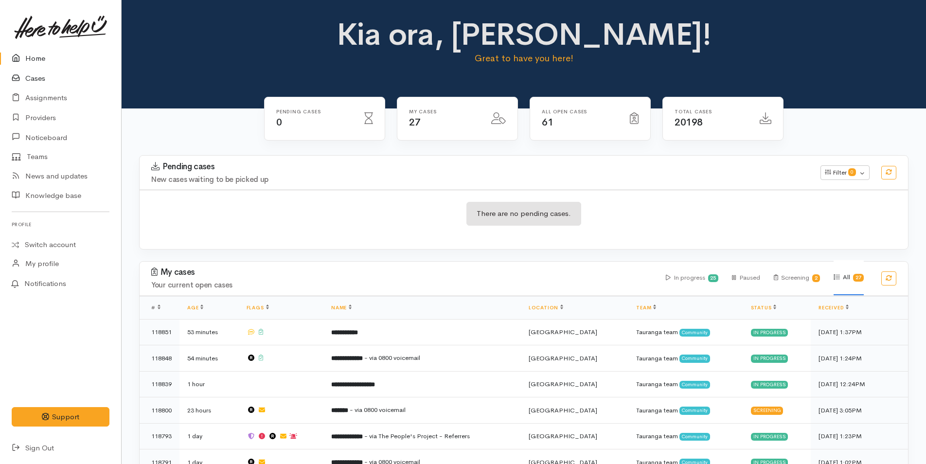
click at [40, 77] on link "Cases" at bounding box center [60, 79] width 121 height 20
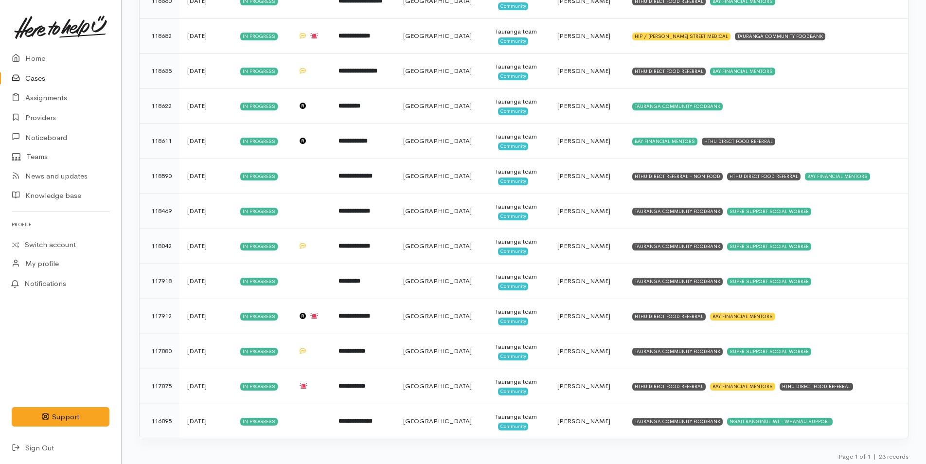
scroll to position [577, 0]
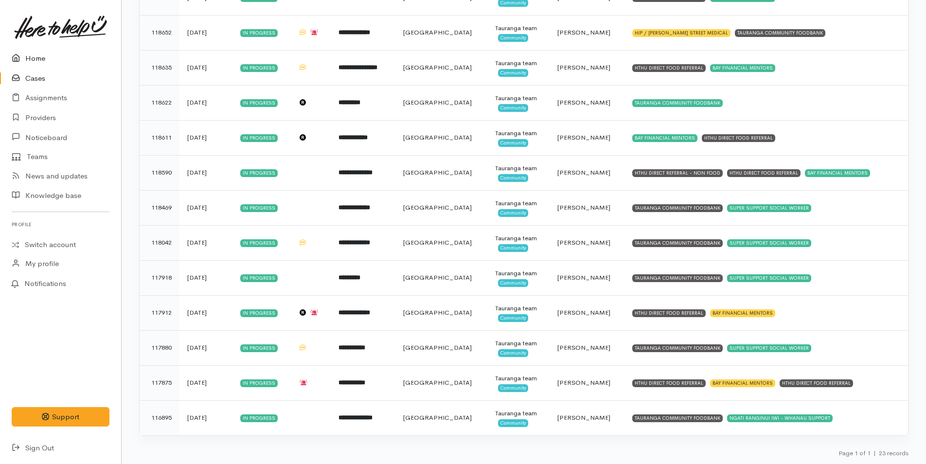
click at [32, 56] on link "Home" at bounding box center [60, 59] width 121 height 20
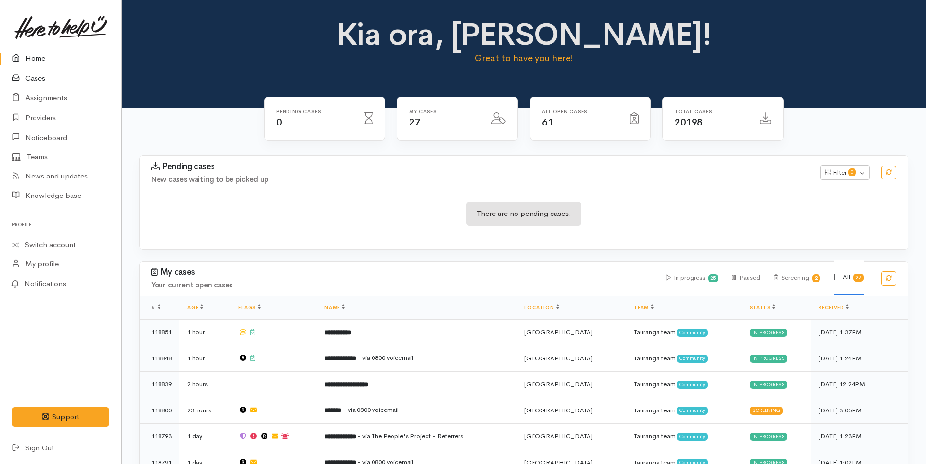
click at [40, 77] on link "Cases" at bounding box center [60, 79] width 121 height 20
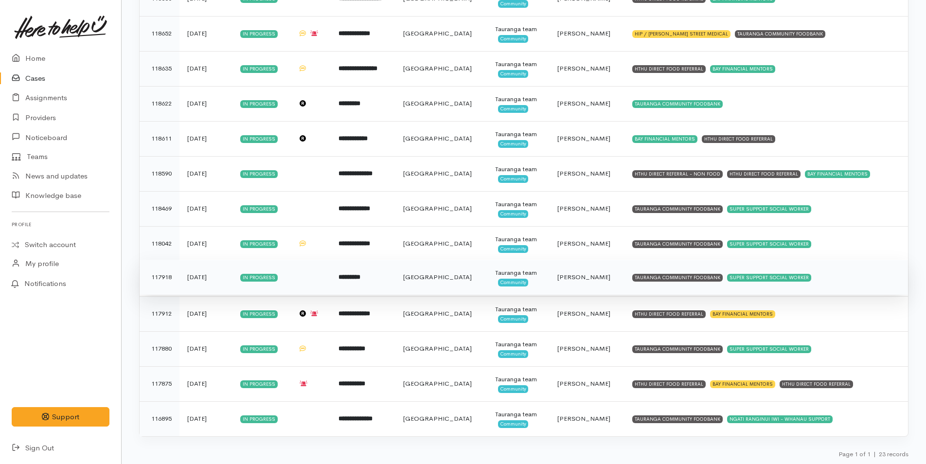
scroll to position [577, 0]
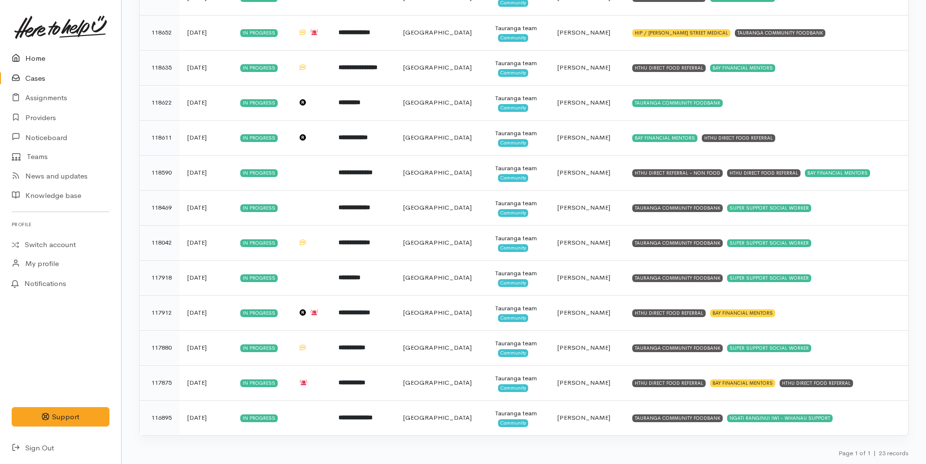
click at [34, 57] on link "Home" at bounding box center [60, 59] width 121 height 20
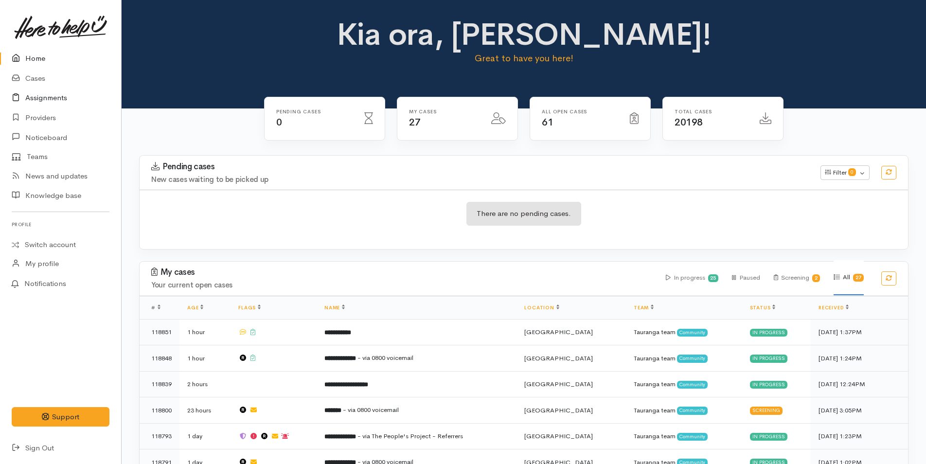
click at [55, 94] on link "Assignments" at bounding box center [60, 98] width 121 height 20
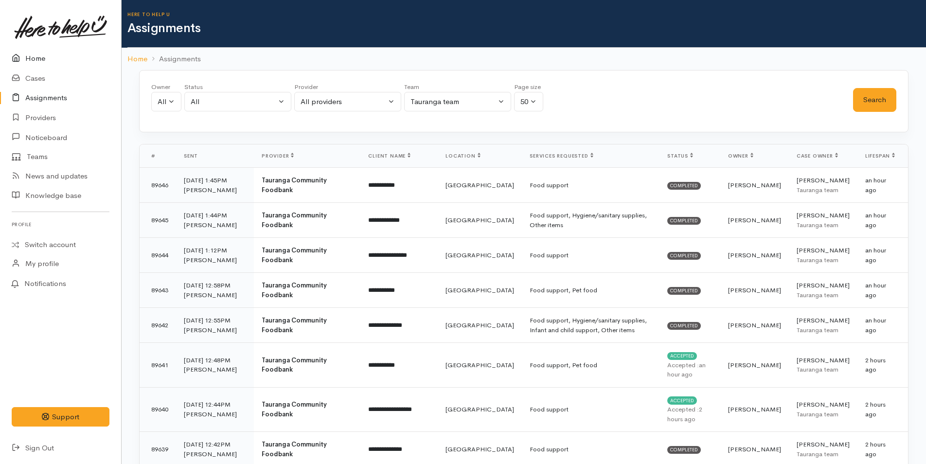
click at [42, 54] on link "Home" at bounding box center [60, 59] width 121 height 20
